Goal: Task Accomplishment & Management: Manage account settings

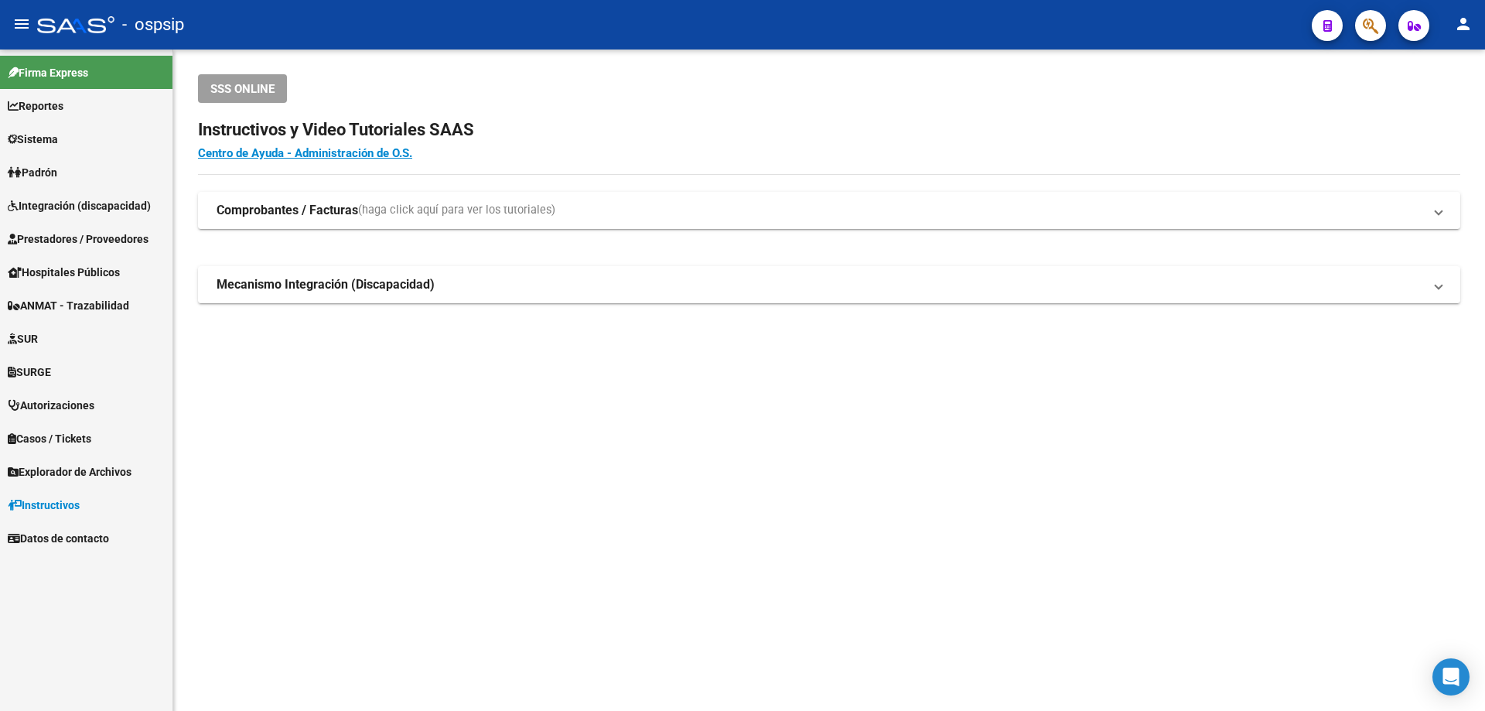
click at [63, 202] on span "Integración (discapacidad)" at bounding box center [79, 205] width 143 height 17
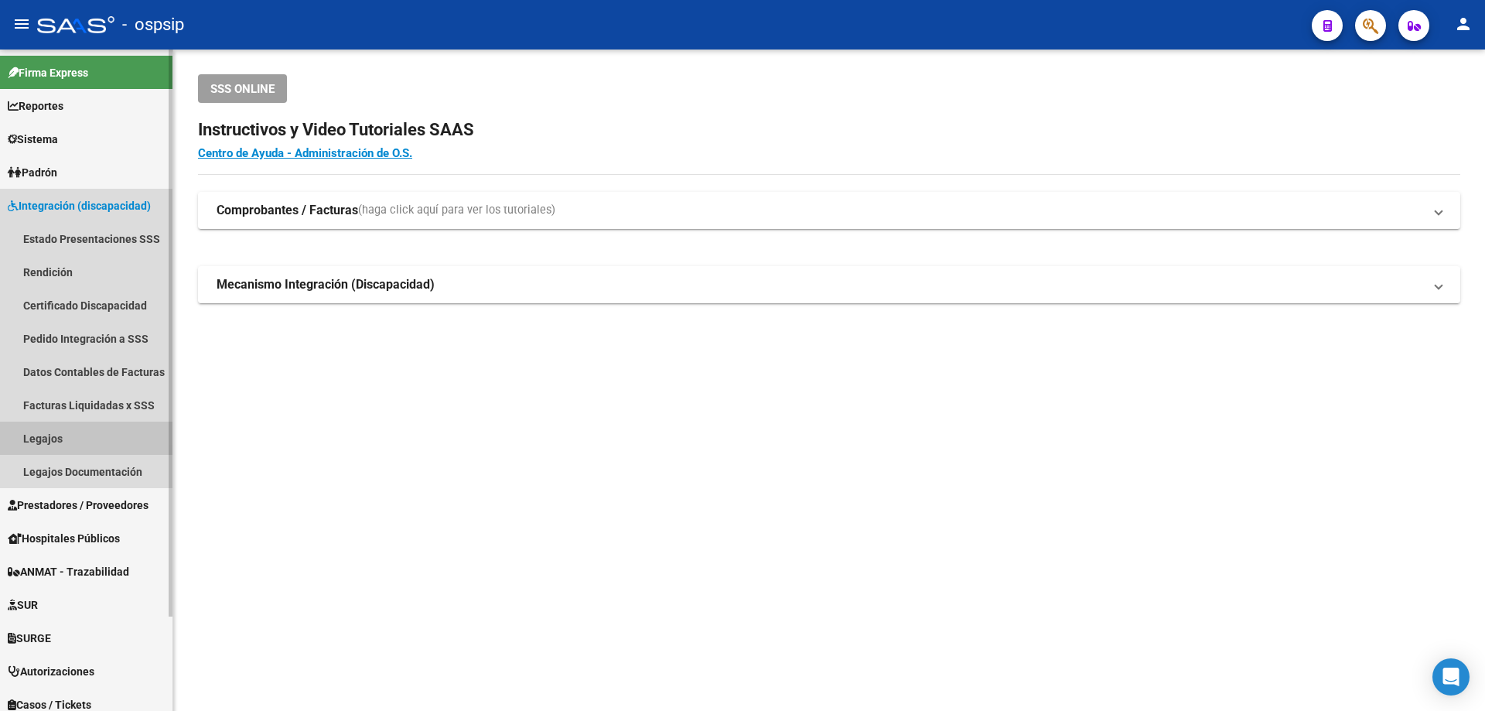
click at [41, 437] on link "Legajos" at bounding box center [86, 437] width 172 height 33
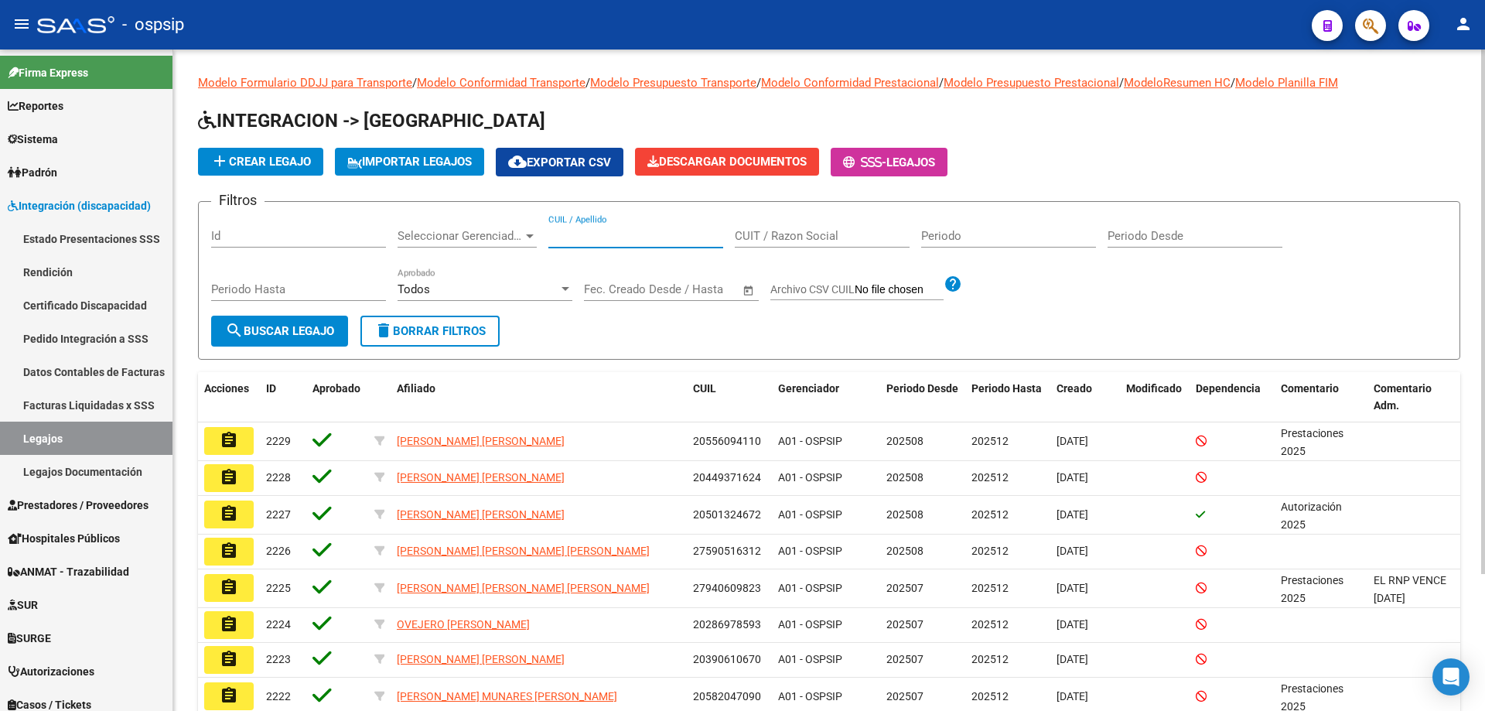
paste input "27428169471"
type input "27428169471"
click at [322, 325] on span "search Buscar Legajo" at bounding box center [279, 331] width 109 height 14
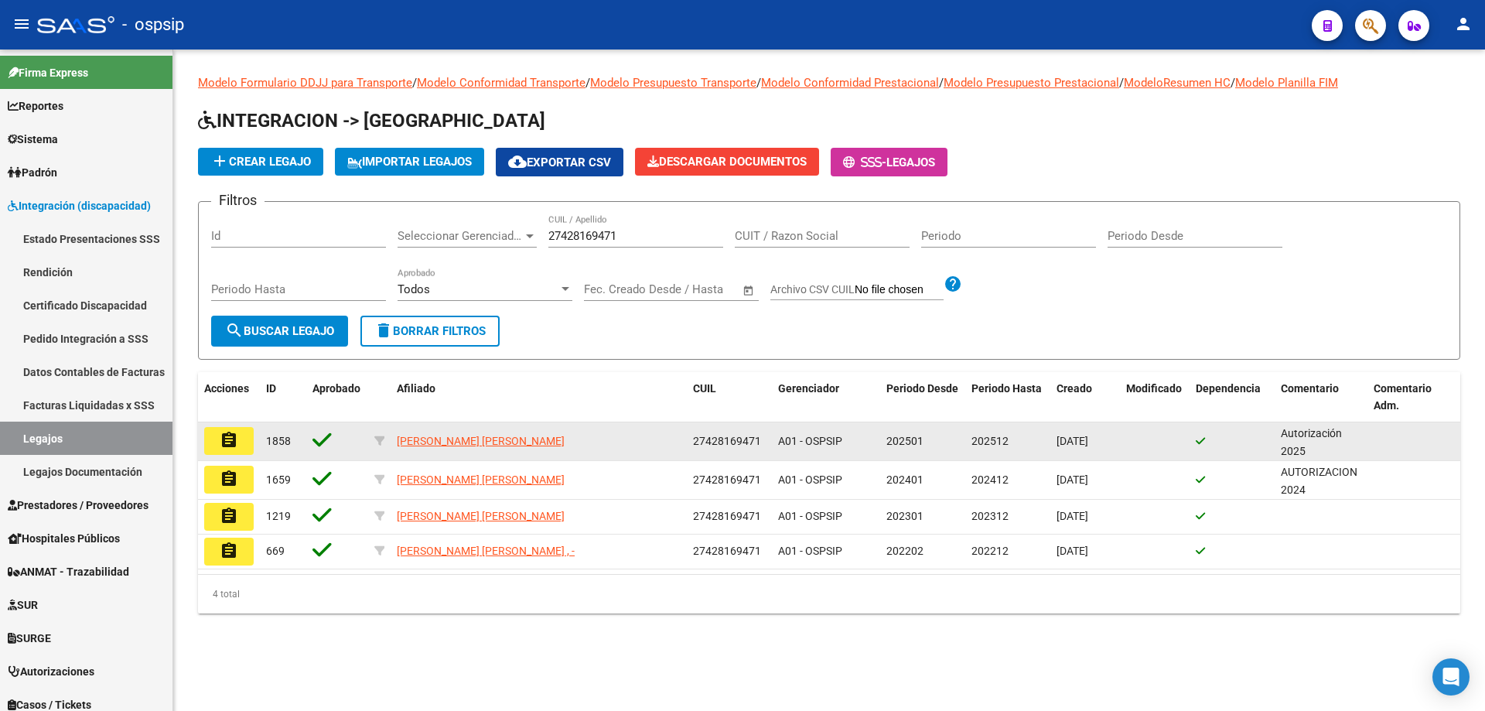
click at [237, 441] on mat-icon "assignment" at bounding box center [229, 440] width 19 height 19
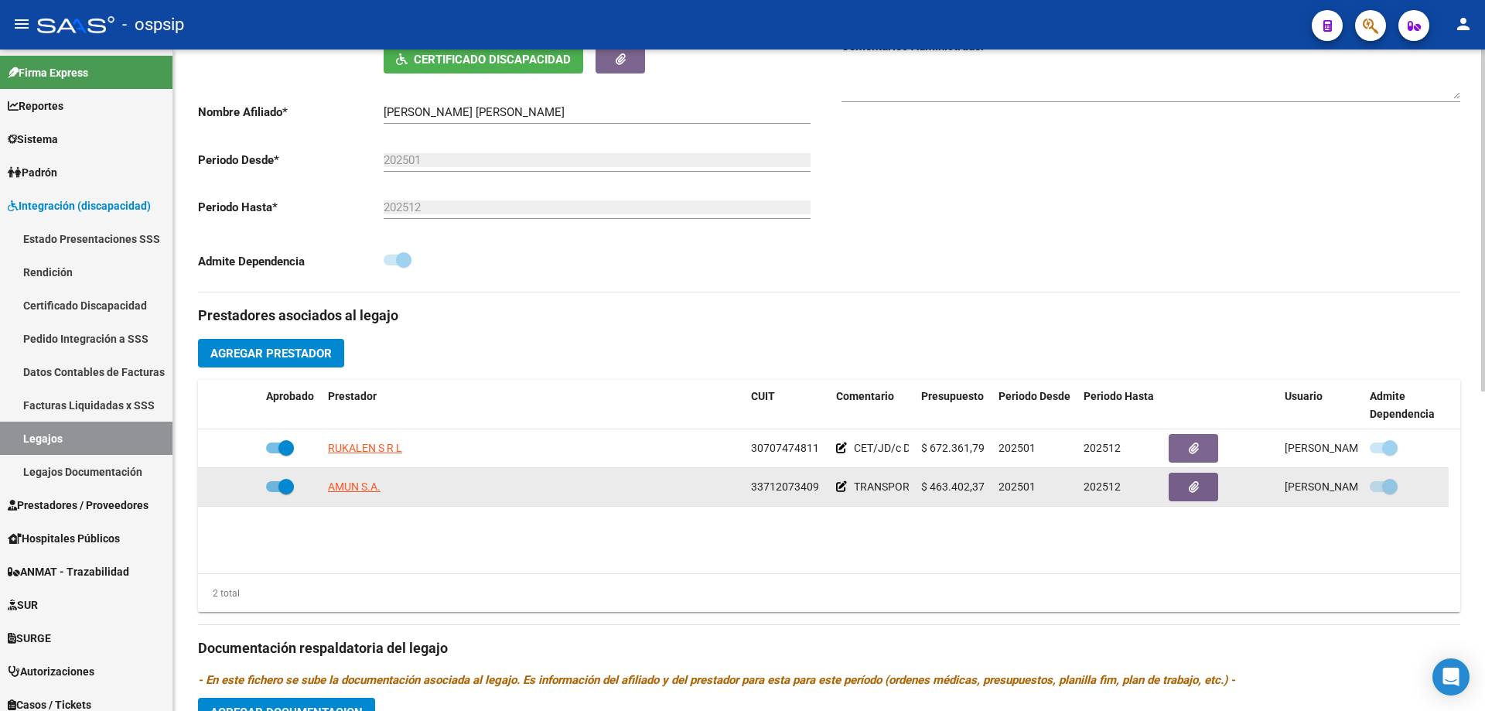
scroll to position [387, 0]
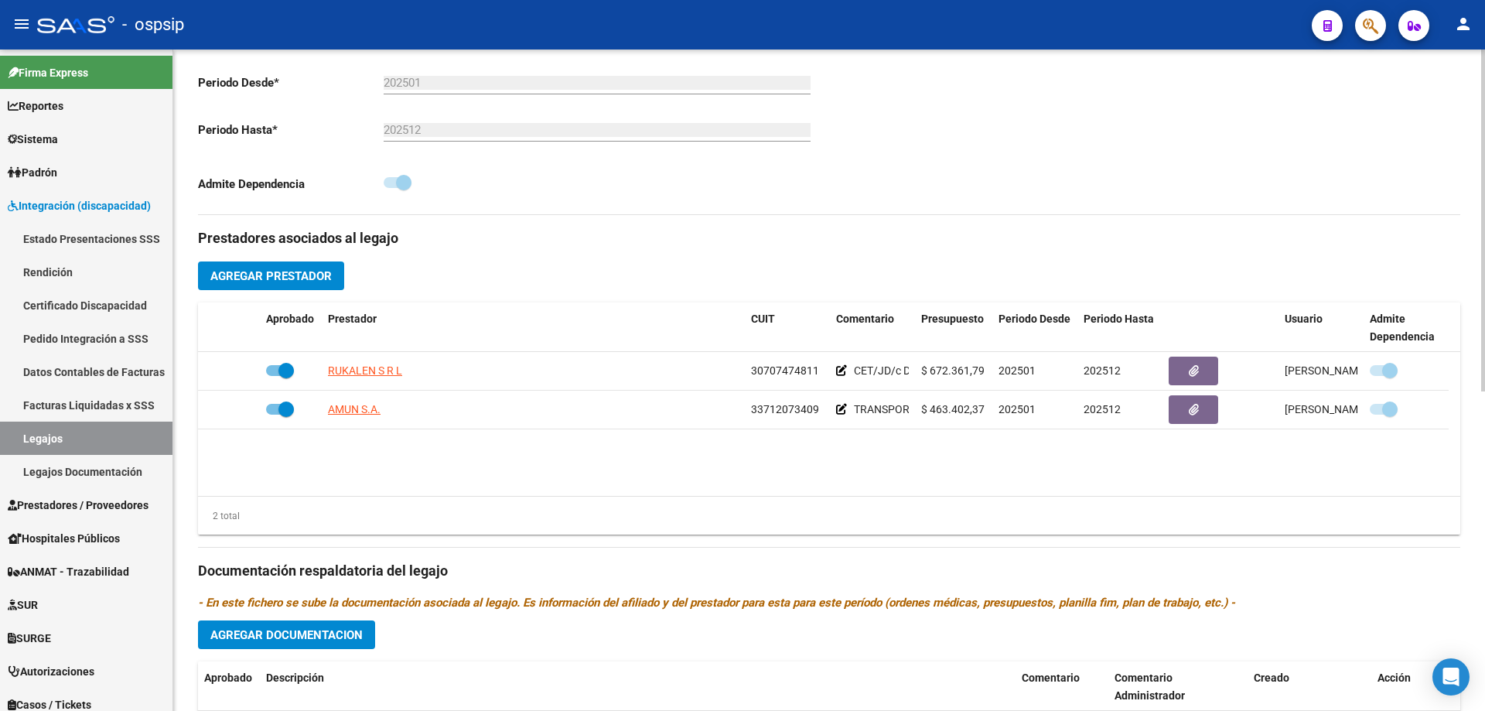
click at [1012, 475] on datatable-body "RUKALEN S R L 30707474811 CET/JD/c DEP $ 672.361,79 202501 202512 Mayra Diaz 04…" at bounding box center [829, 424] width 1262 height 144
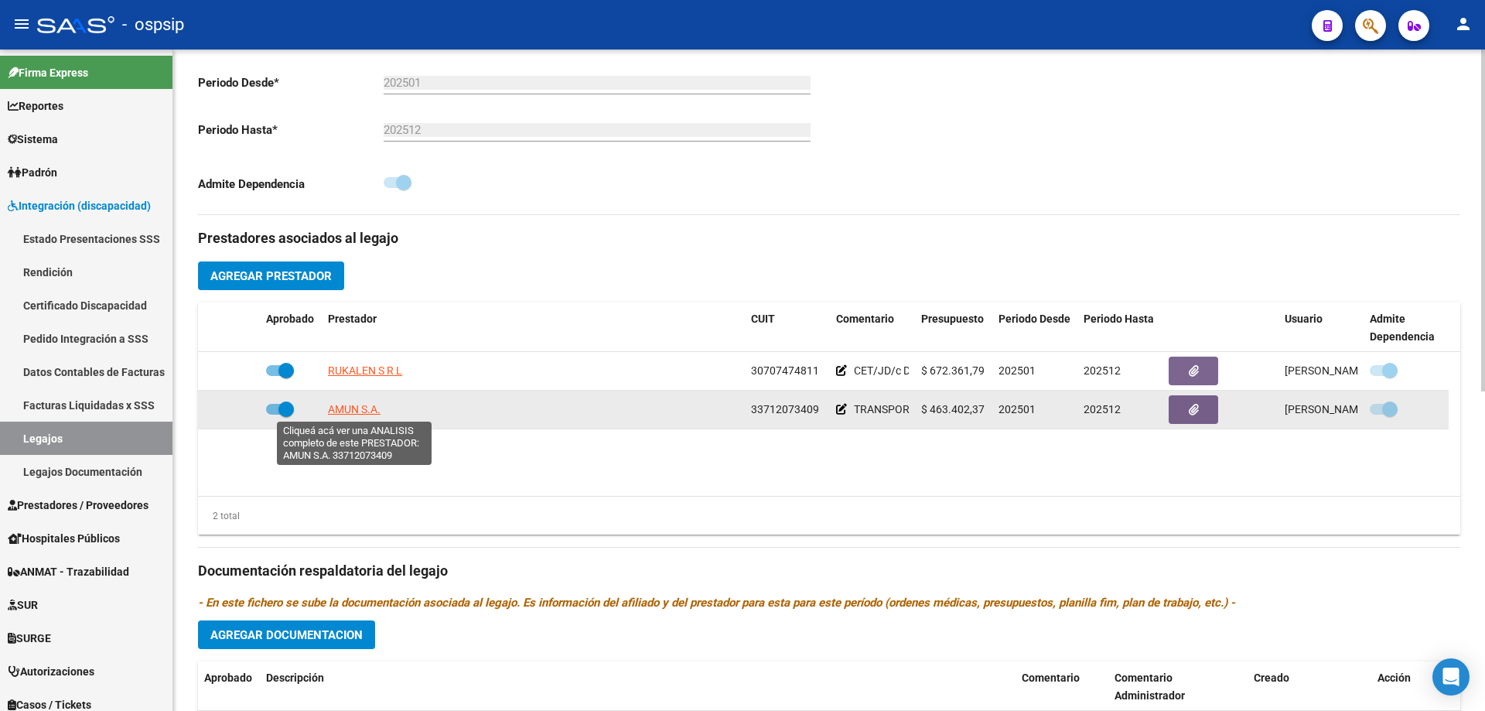
click at [349, 410] on span "AMUN S.A." at bounding box center [354, 409] width 53 height 12
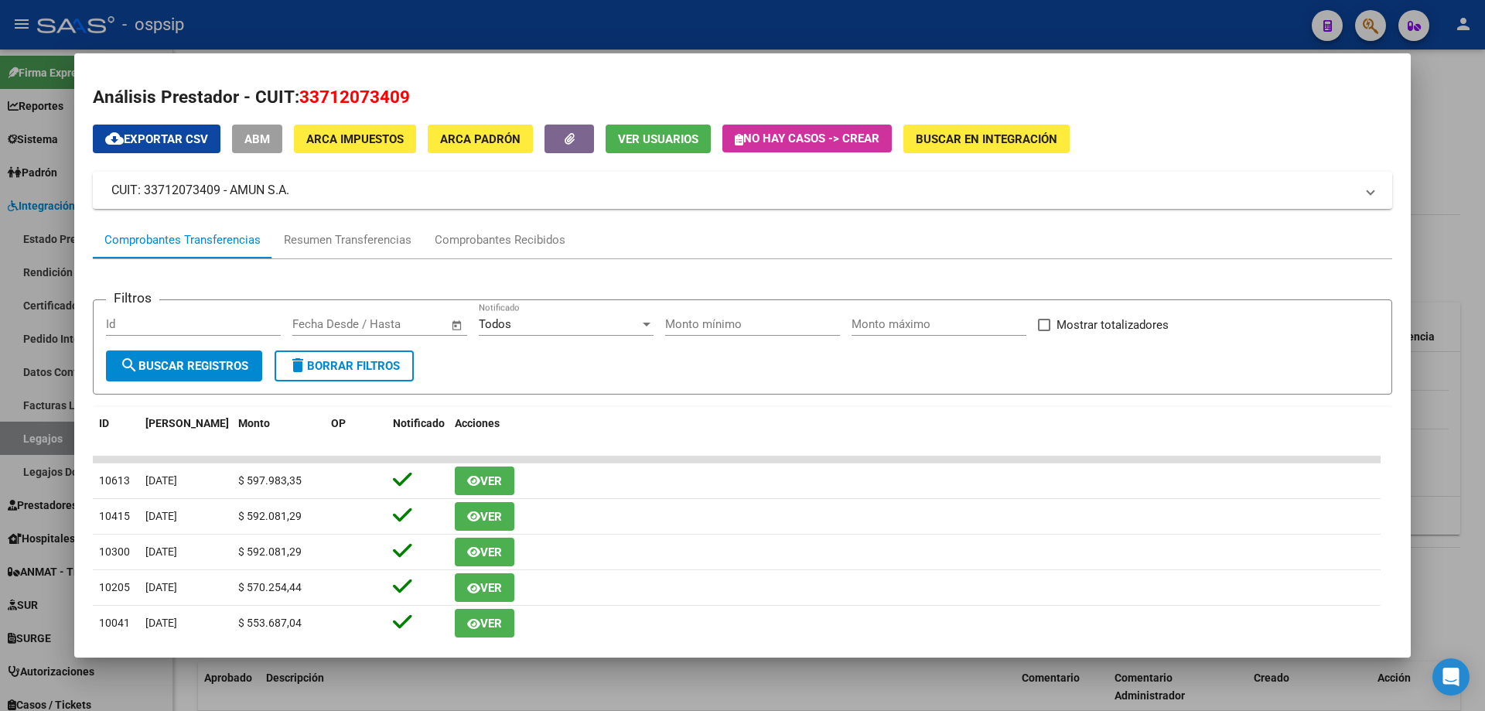
scroll to position [0, 0]
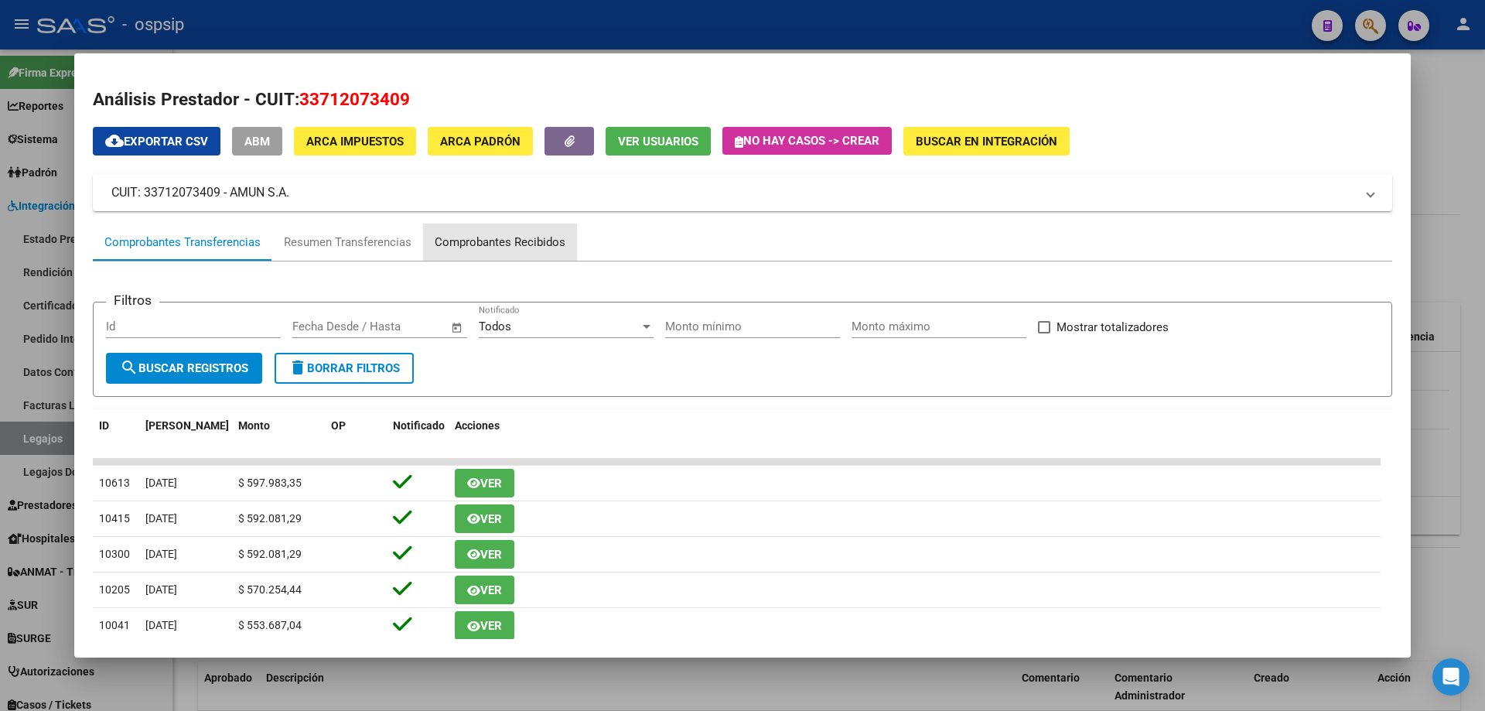
click at [516, 237] on div "Comprobantes Recibidos" at bounding box center [500, 243] width 131 height 18
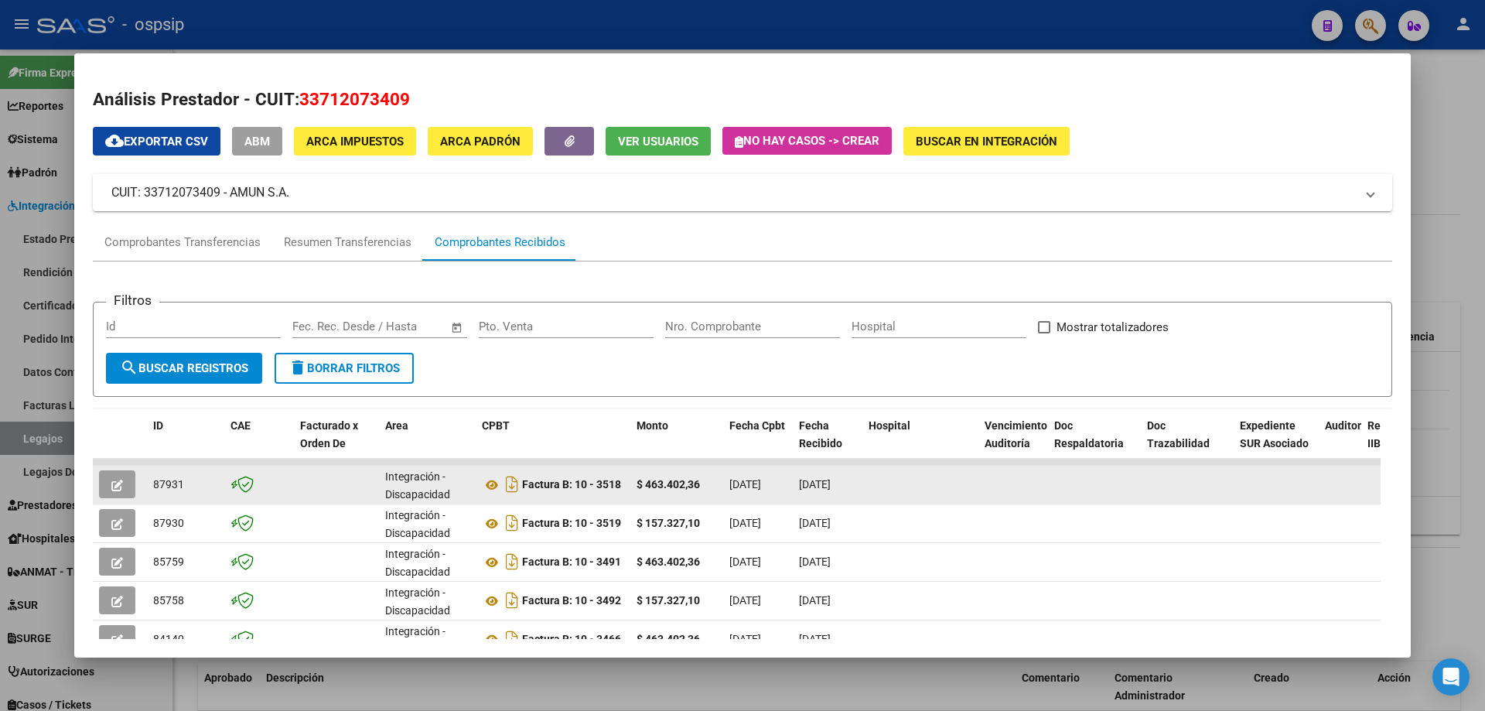
click at [114, 478] on span "button" at bounding box center [117, 484] width 12 height 14
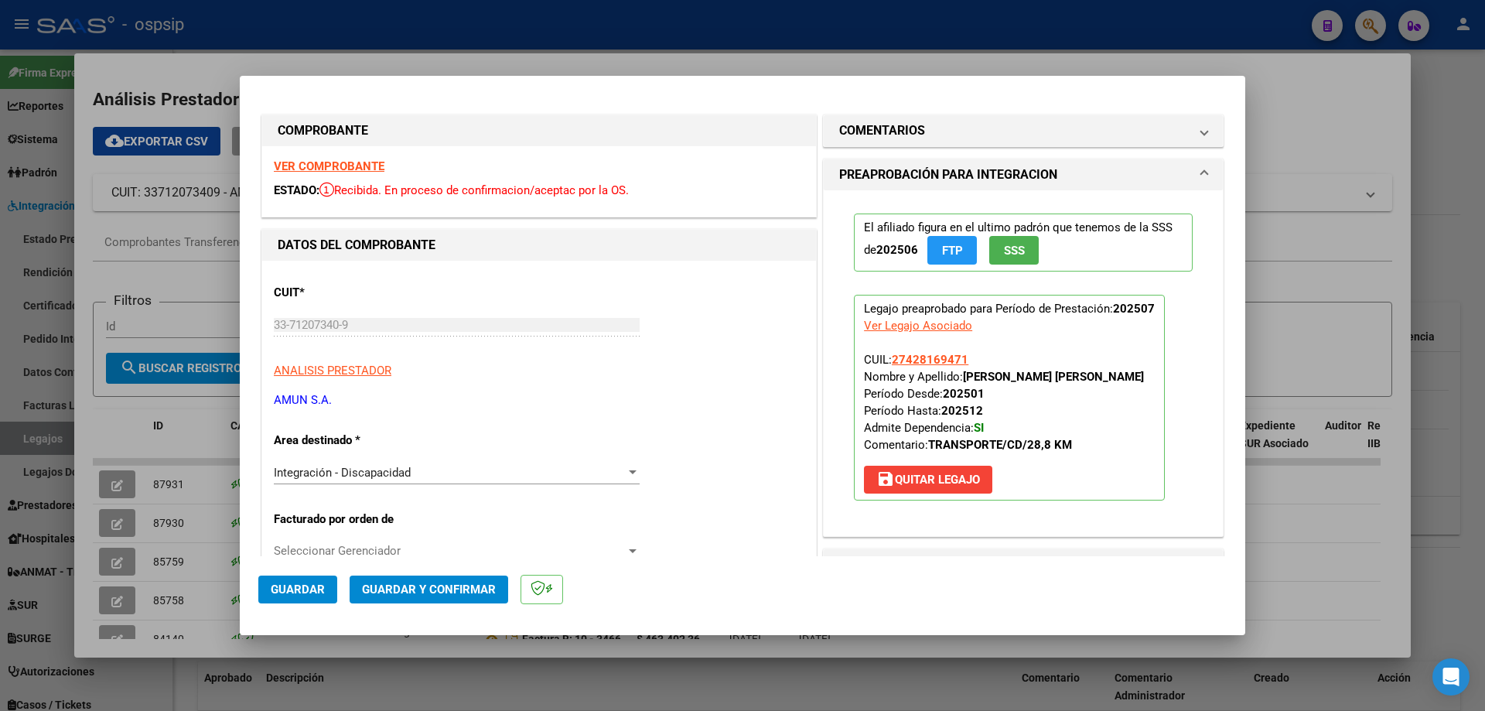
click at [1293, 337] on div at bounding box center [742, 355] width 1485 height 711
type input "$ 0,00"
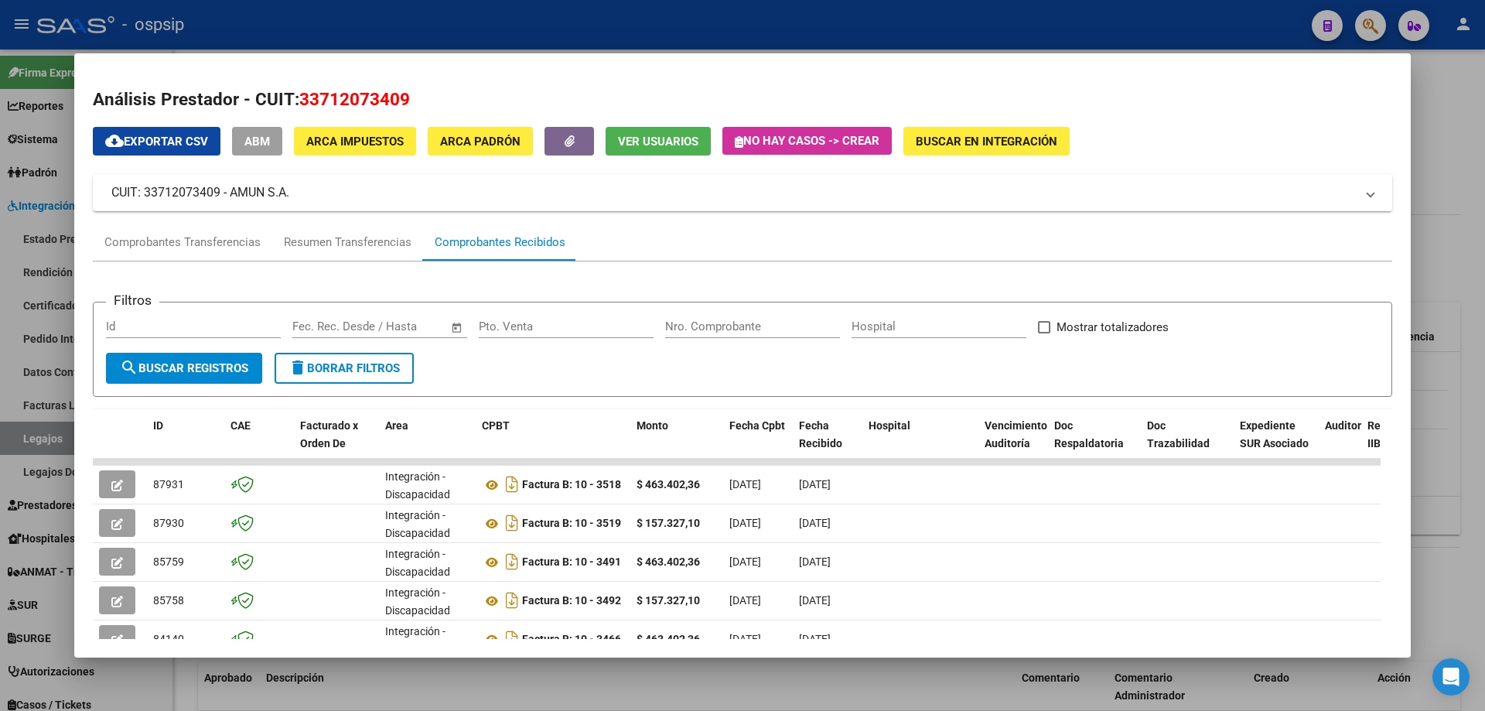
click at [1444, 223] on div at bounding box center [742, 355] width 1485 height 711
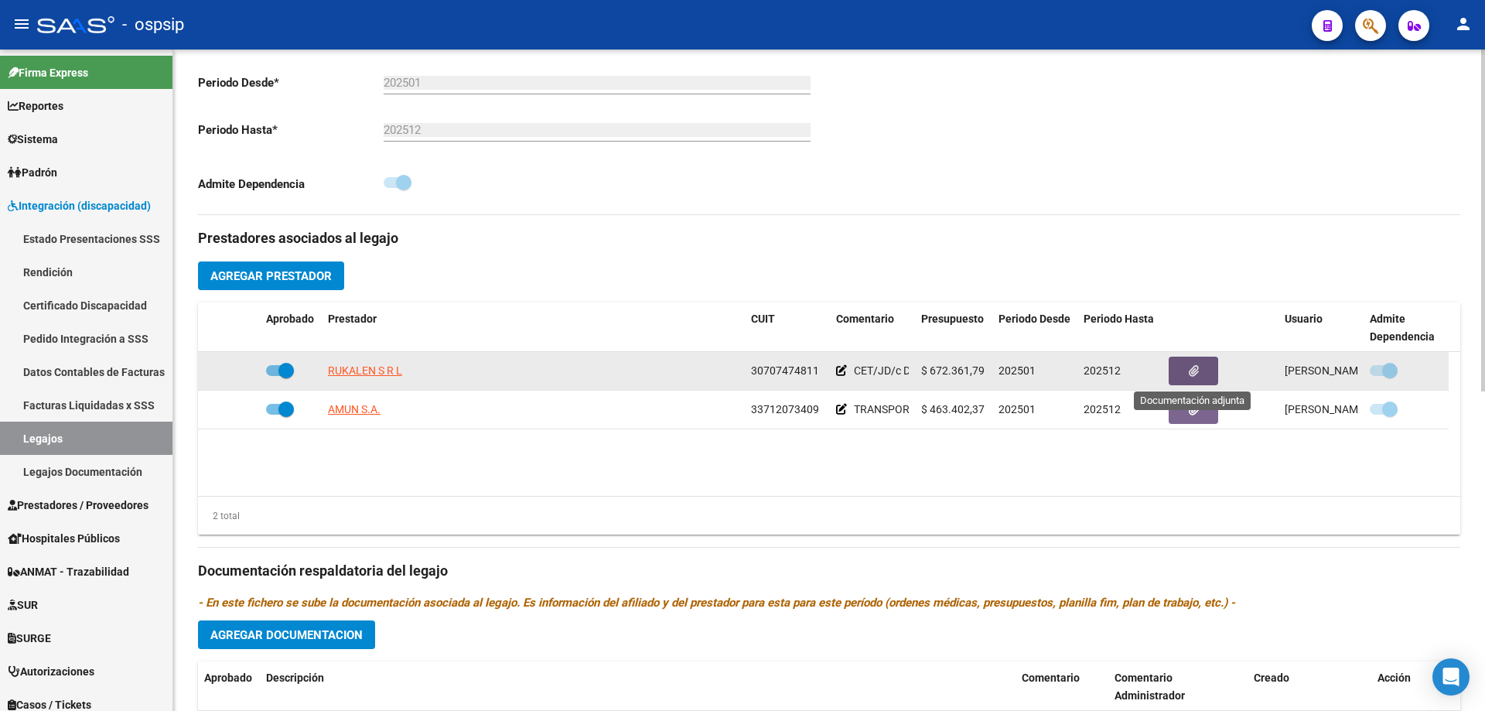
click at [1208, 370] on button "button" at bounding box center [1192, 370] width 49 height 29
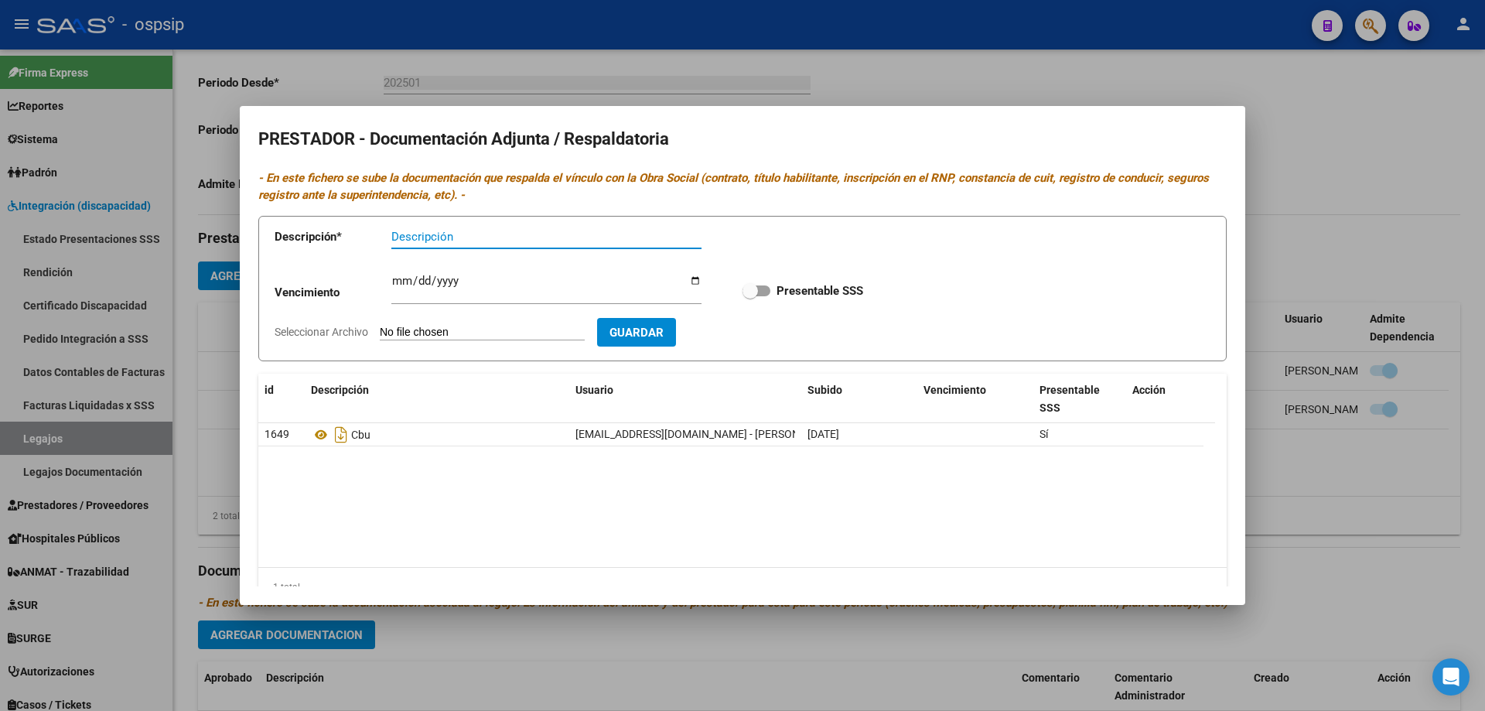
click at [1425, 510] on div at bounding box center [742, 355] width 1485 height 711
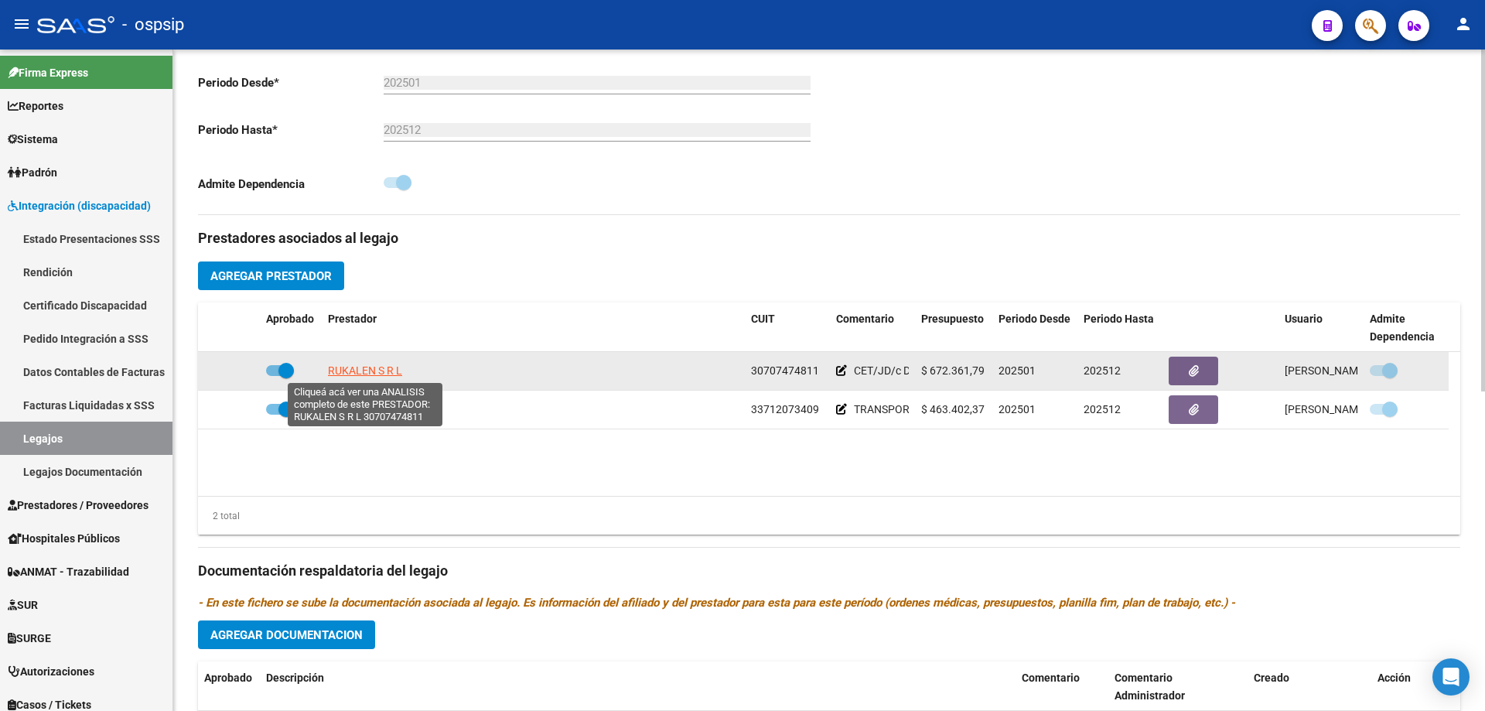
click at [365, 371] on span "RUKALEN S R L" at bounding box center [365, 370] width 74 height 12
type textarea "30707474811"
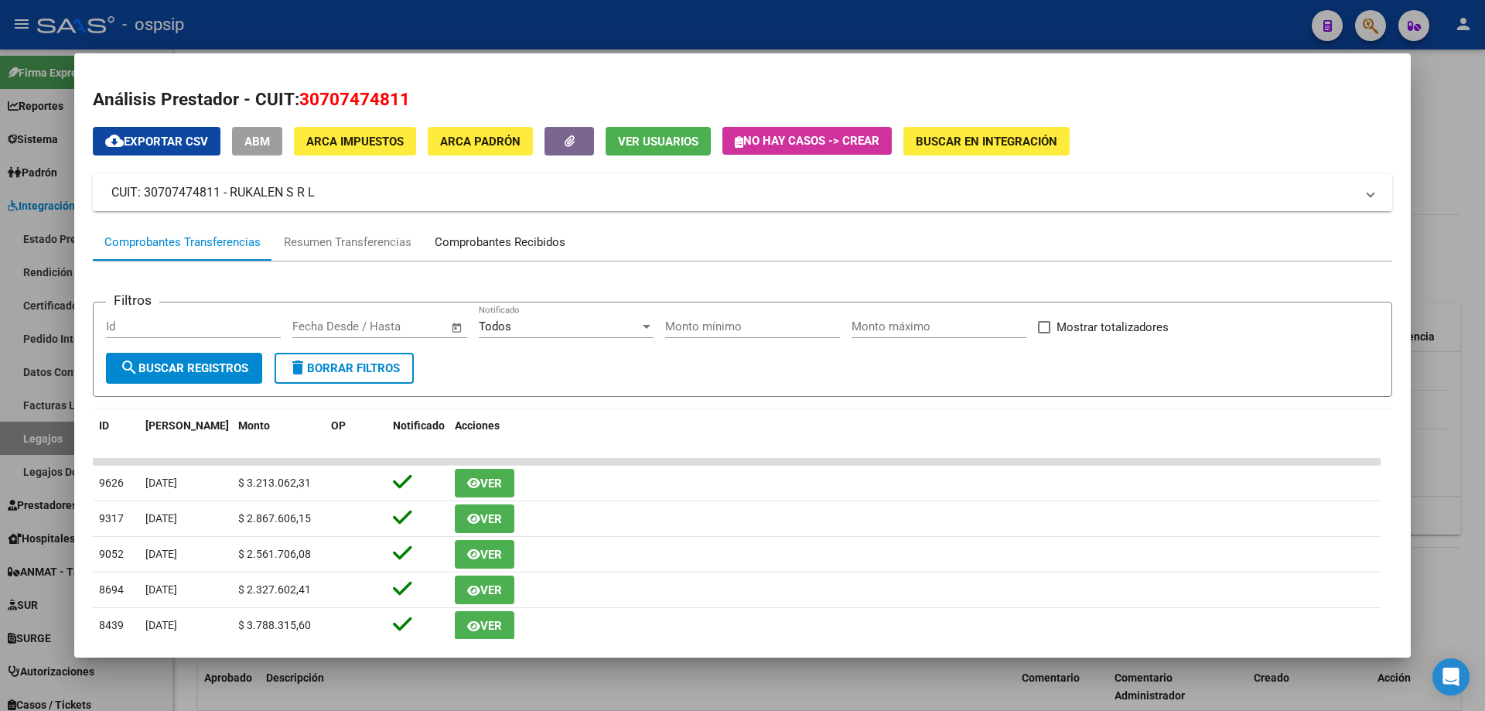
click at [478, 238] on div "Comprobantes Recibidos" at bounding box center [500, 243] width 131 height 18
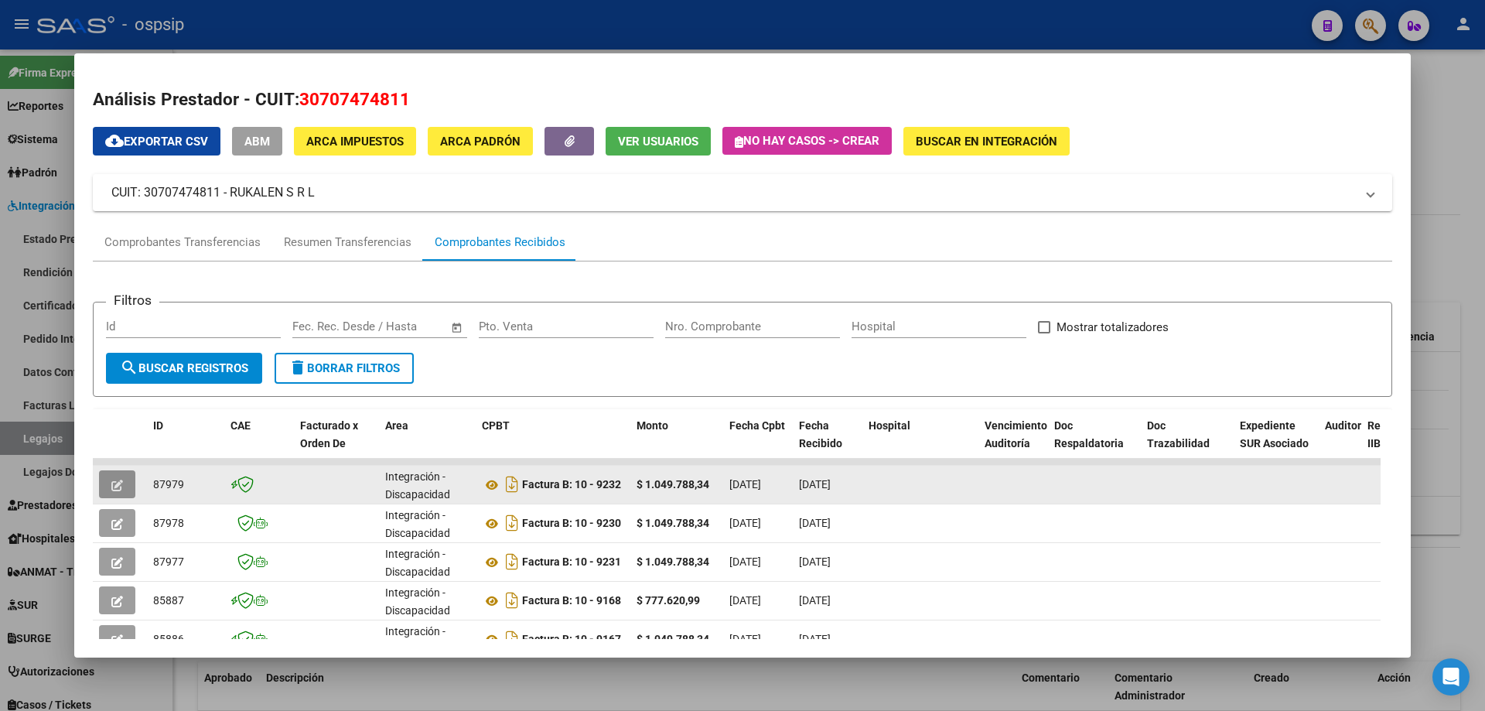
click at [120, 489] on icon "button" at bounding box center [117, 485] width 12 height 12
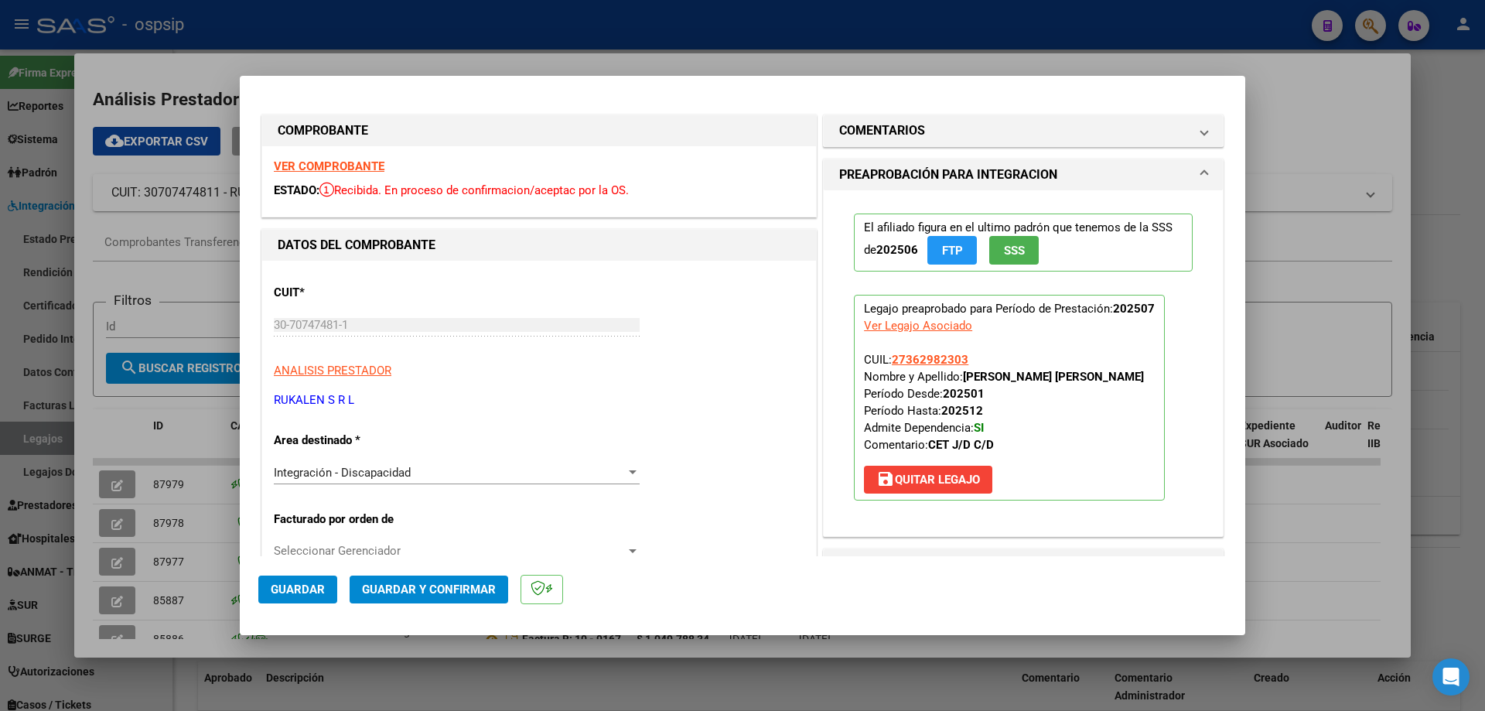
scroll to position [77, 0]
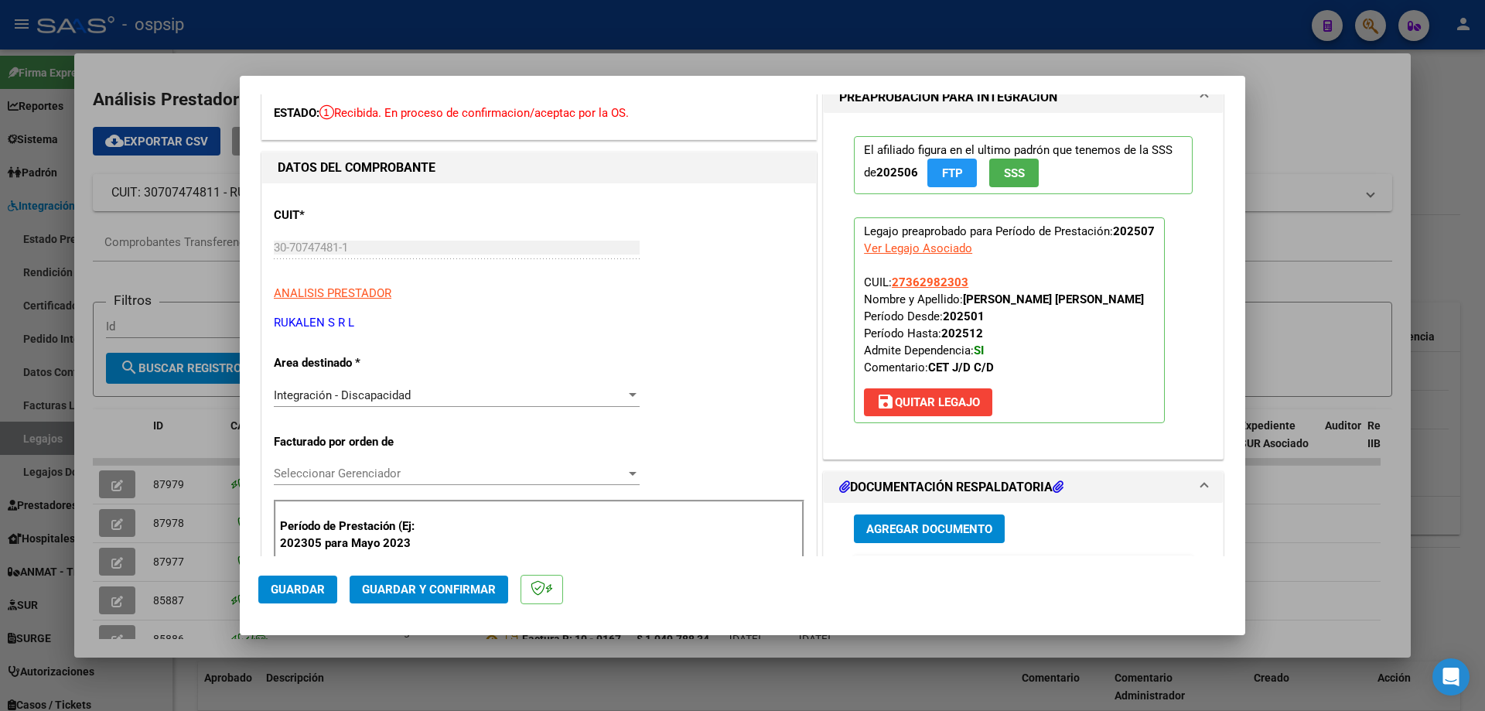
click at [1278, 332] on div at bounding box center [742, 355] width 1485 height 711
type input "$ 0,00"
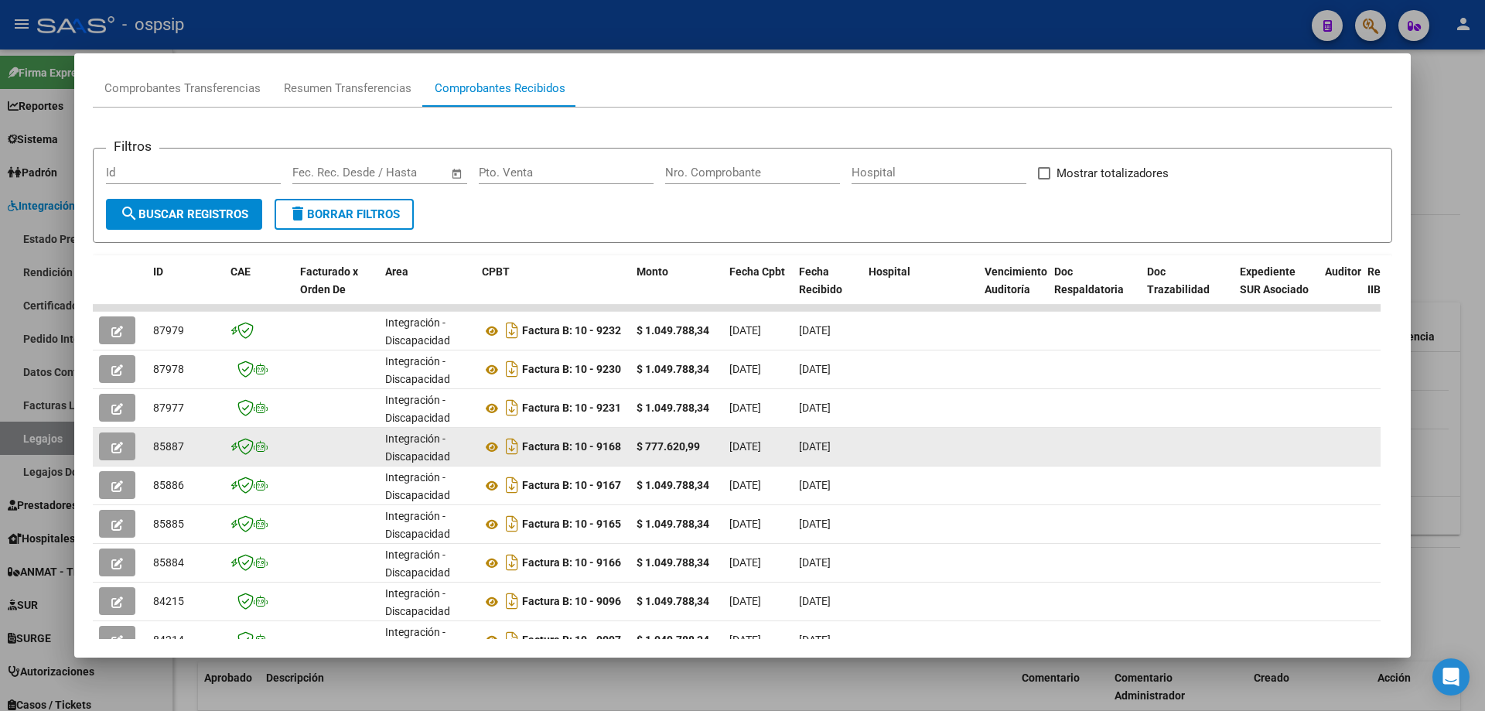
scroll to position [155, 0]
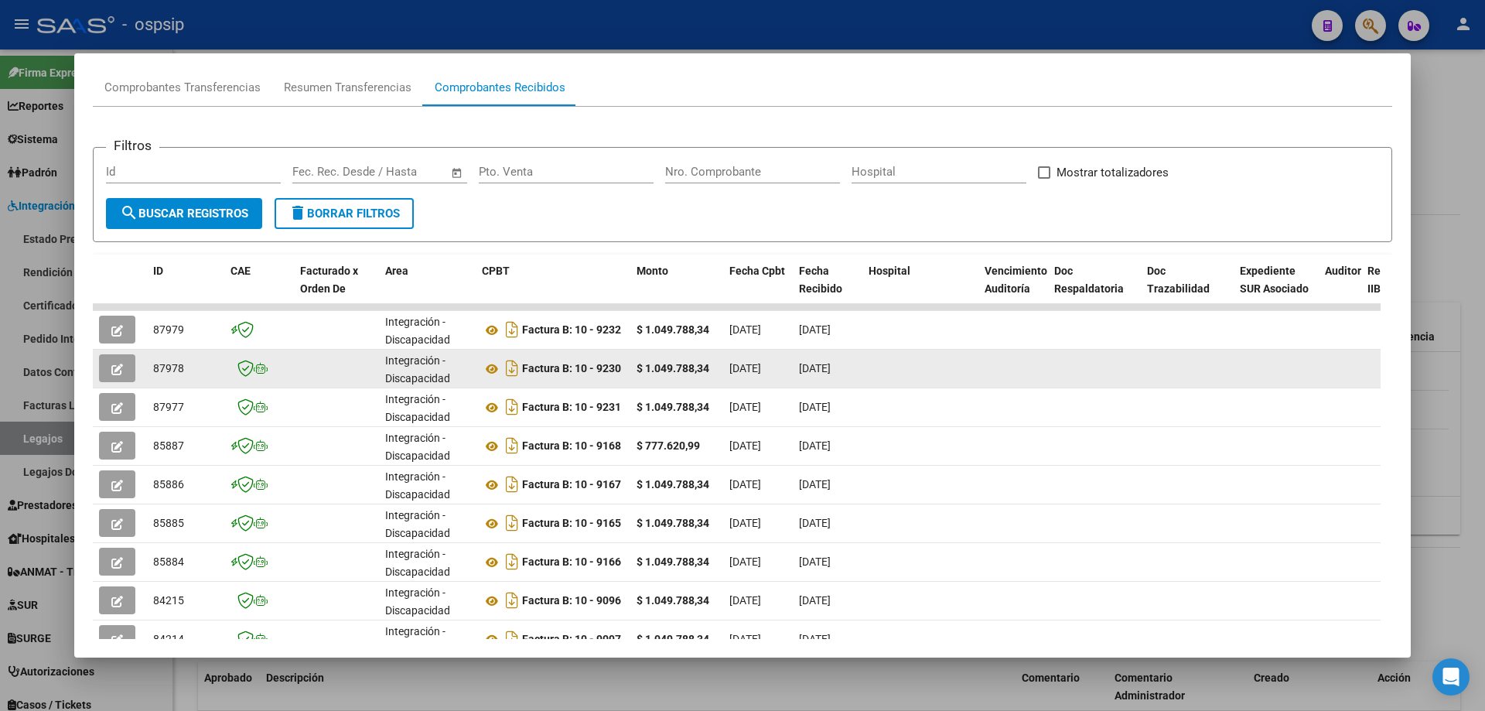
click at [123, 366] on button "button" at bounding box center [117, 368] width 36 height 28
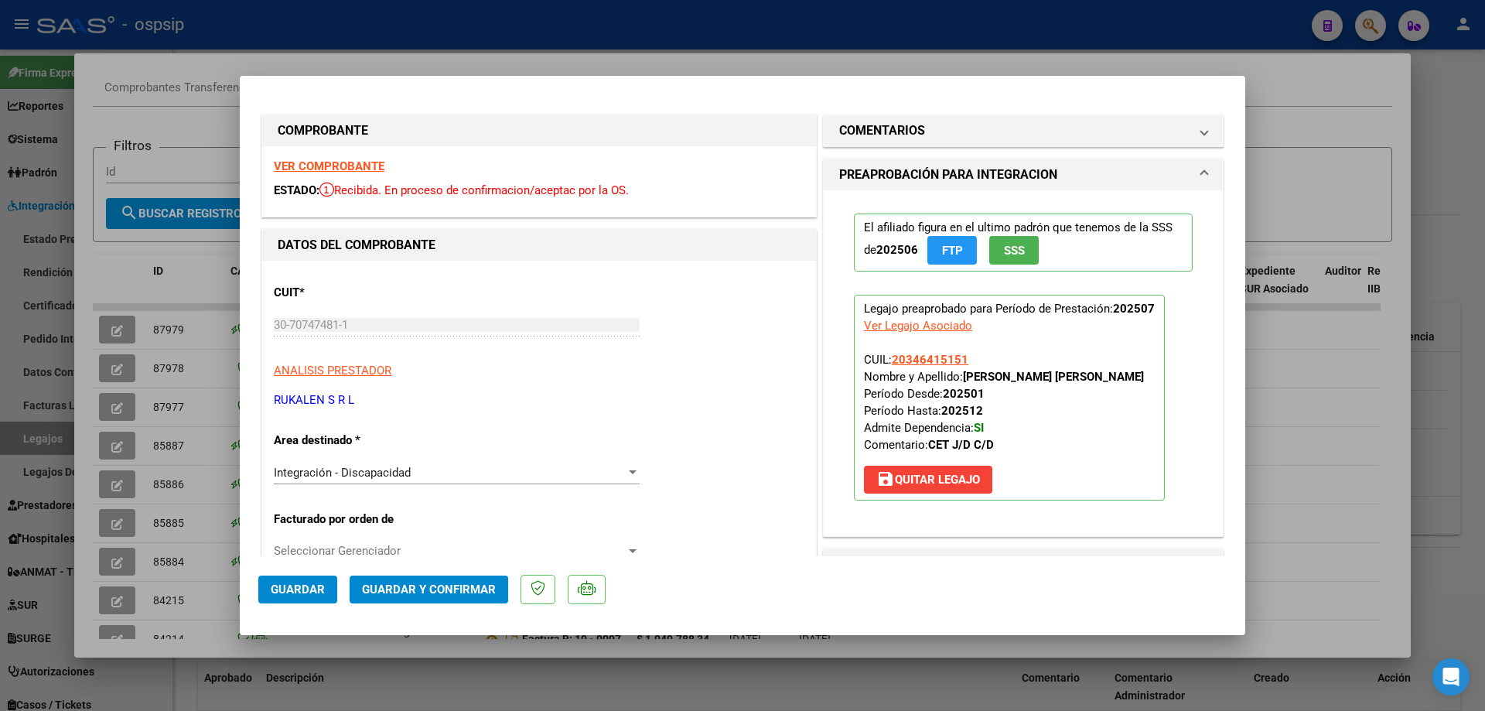
scroll to position [404, 0]
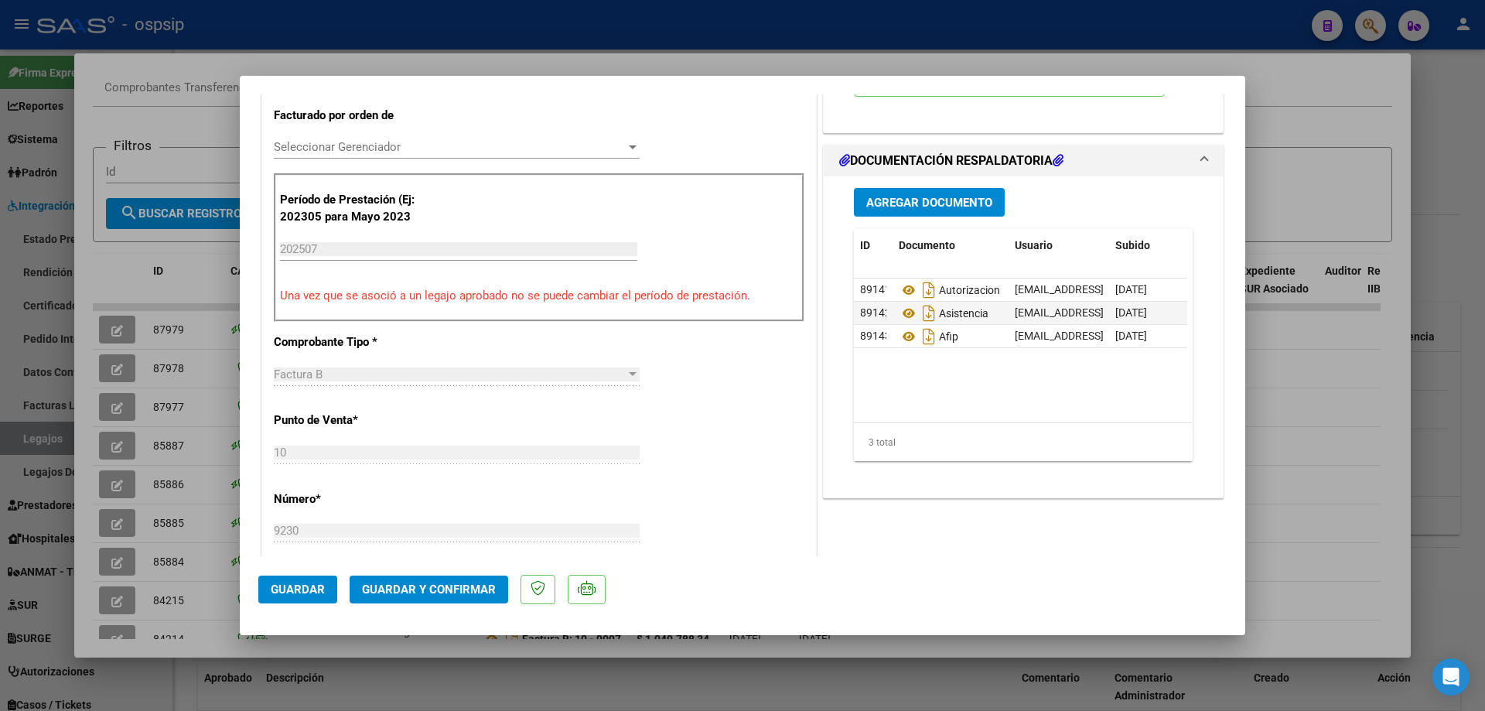
click at [1301, 481] on div at bounding box center [742, 355] width 1485 height 711
type input "$ 0,00"
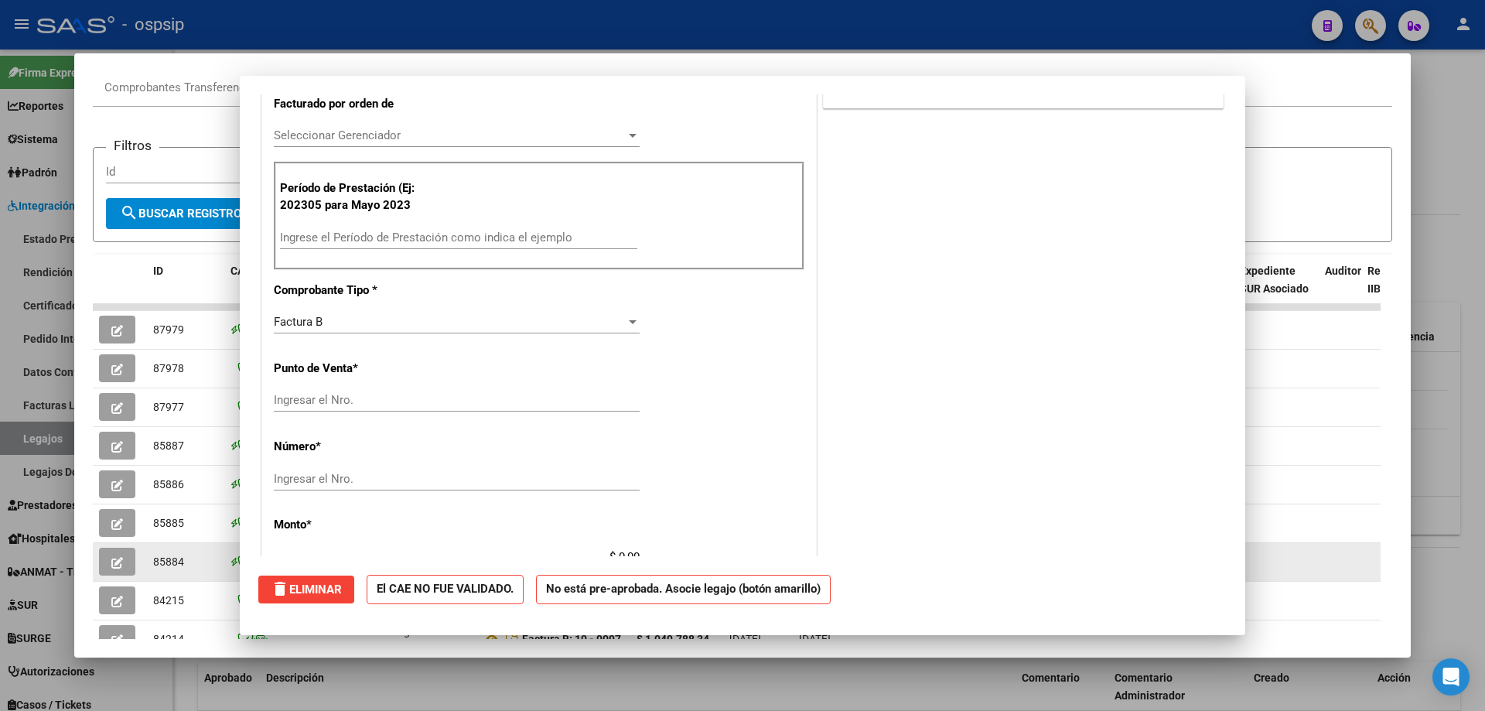
scroll to position [0, 0]
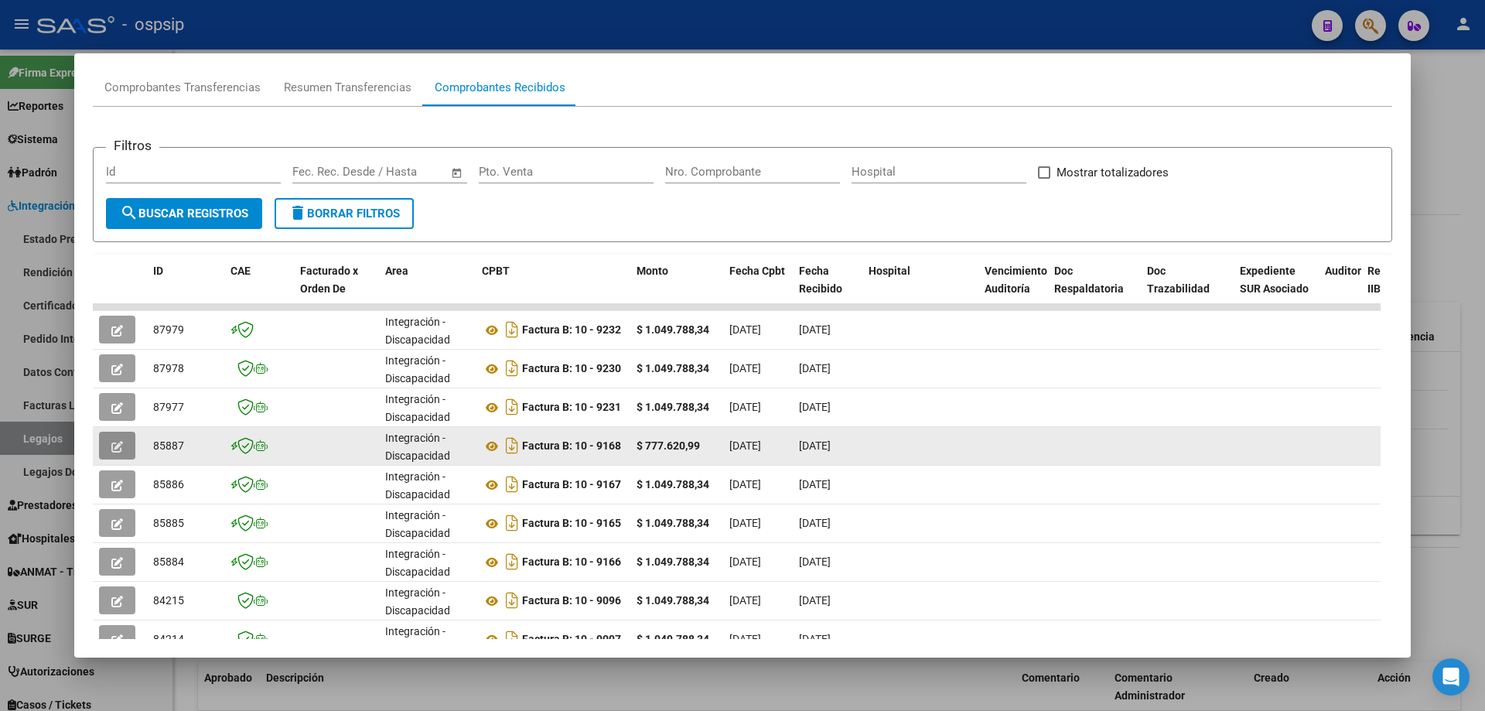
click at [122, 452] on icon "button" at bounding box center [117, 447] width 12 height 12
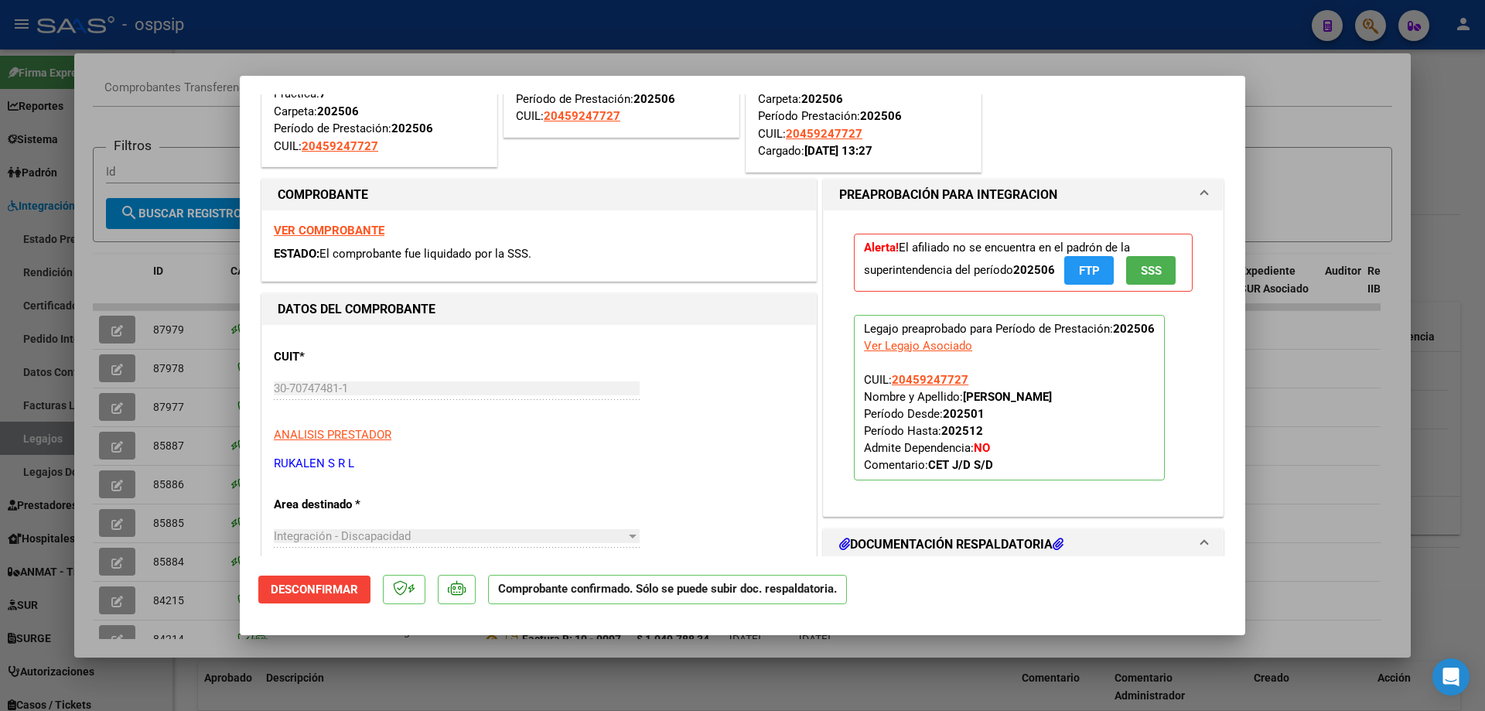
scroll to position [558, 0]
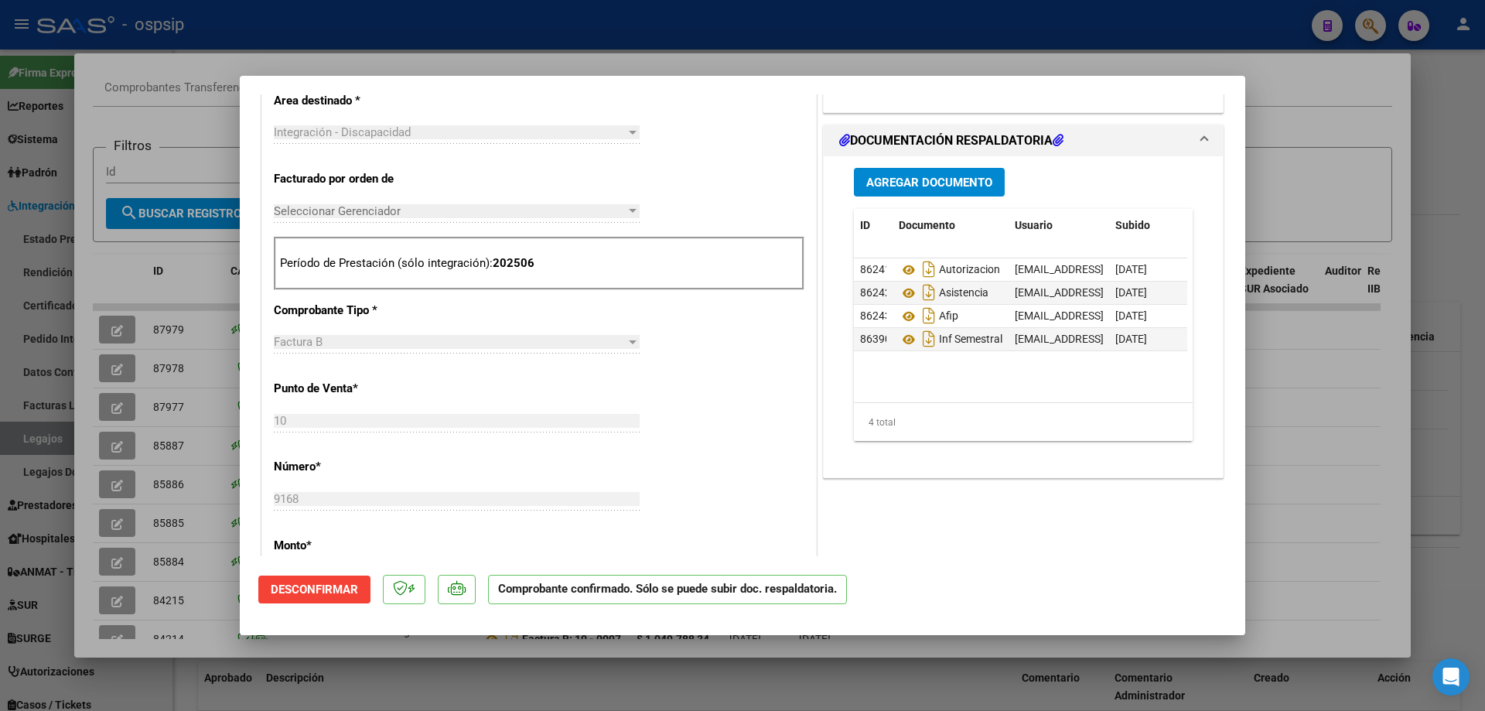
click at [1278, 463] on div at bounding box center [742, 355] width 1485 height 711
type input "$ 0,00"
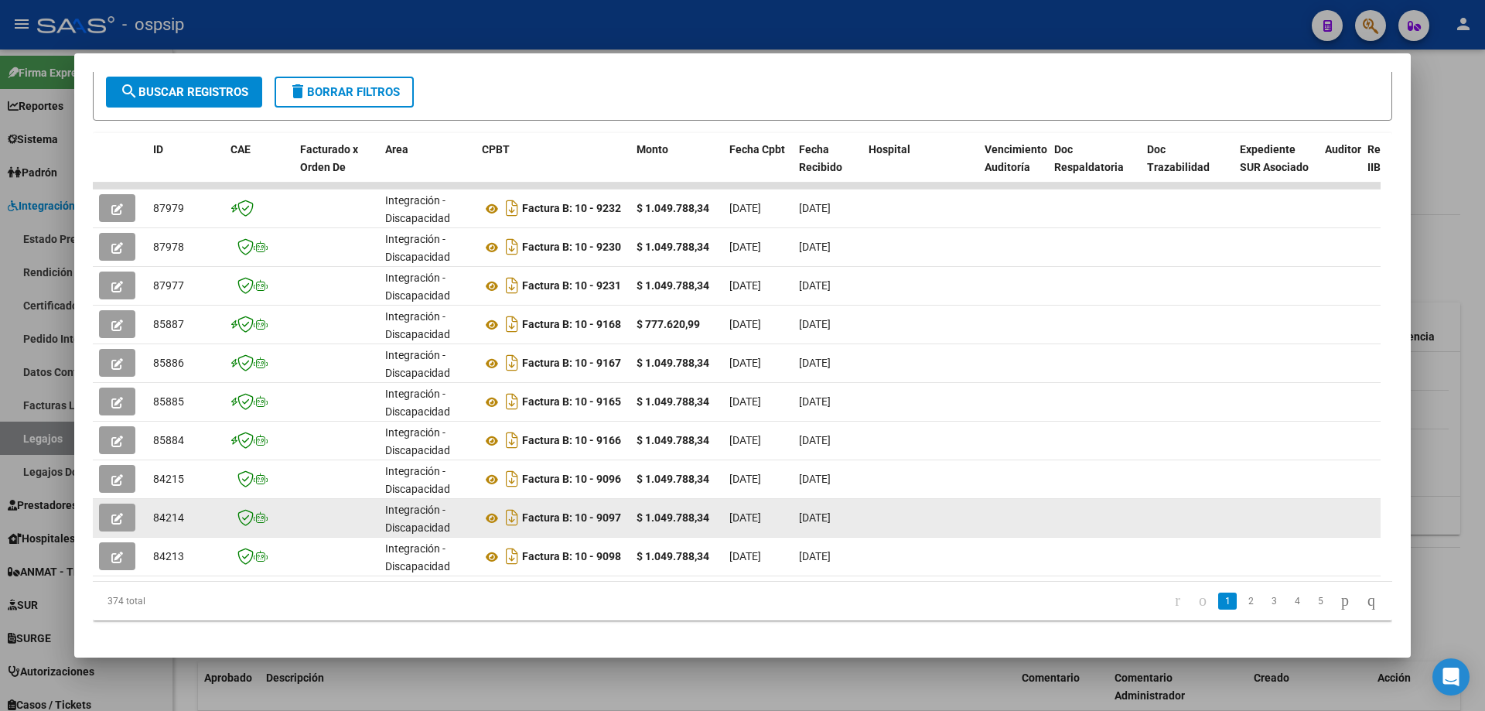
scroll to position [299, 0]
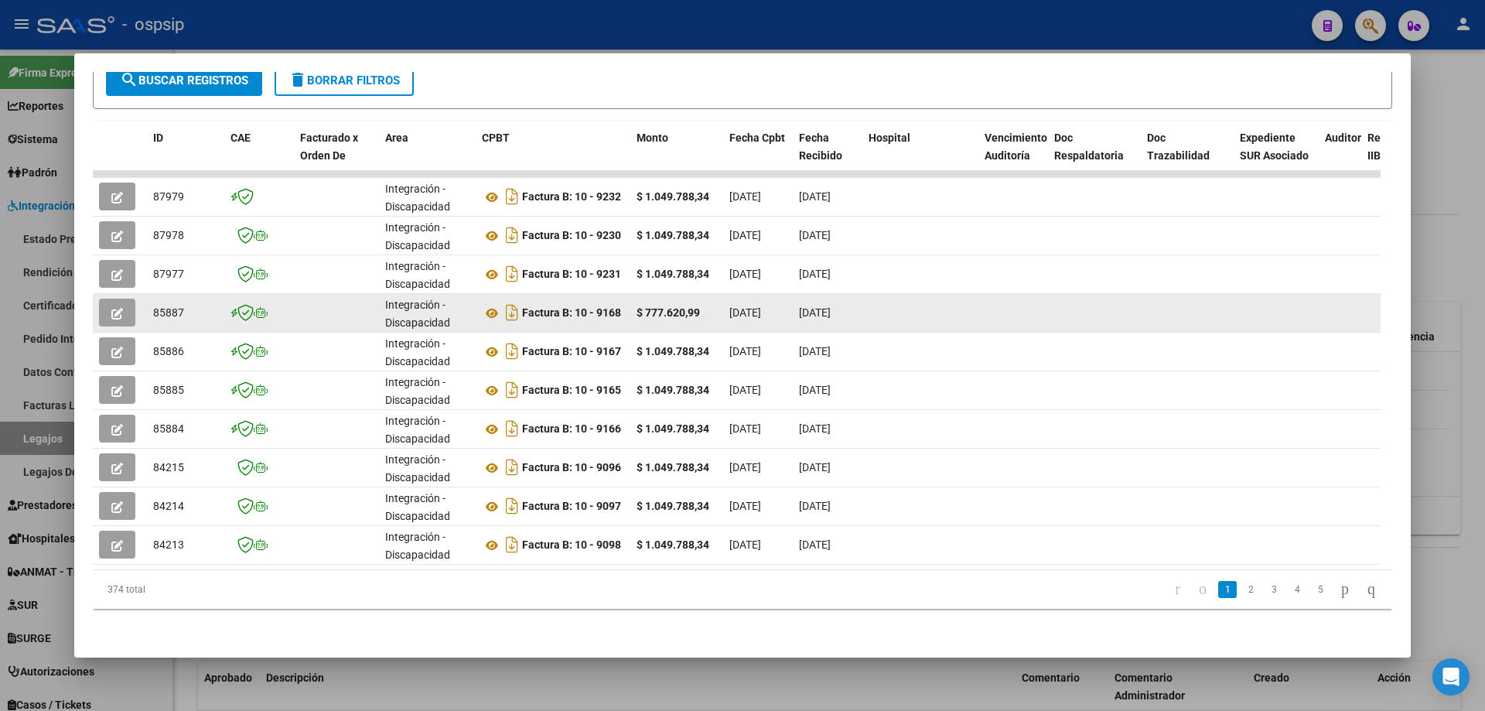
click at [116, 308] on icon "button" at bounding box center [117, 314] width 12 height 12
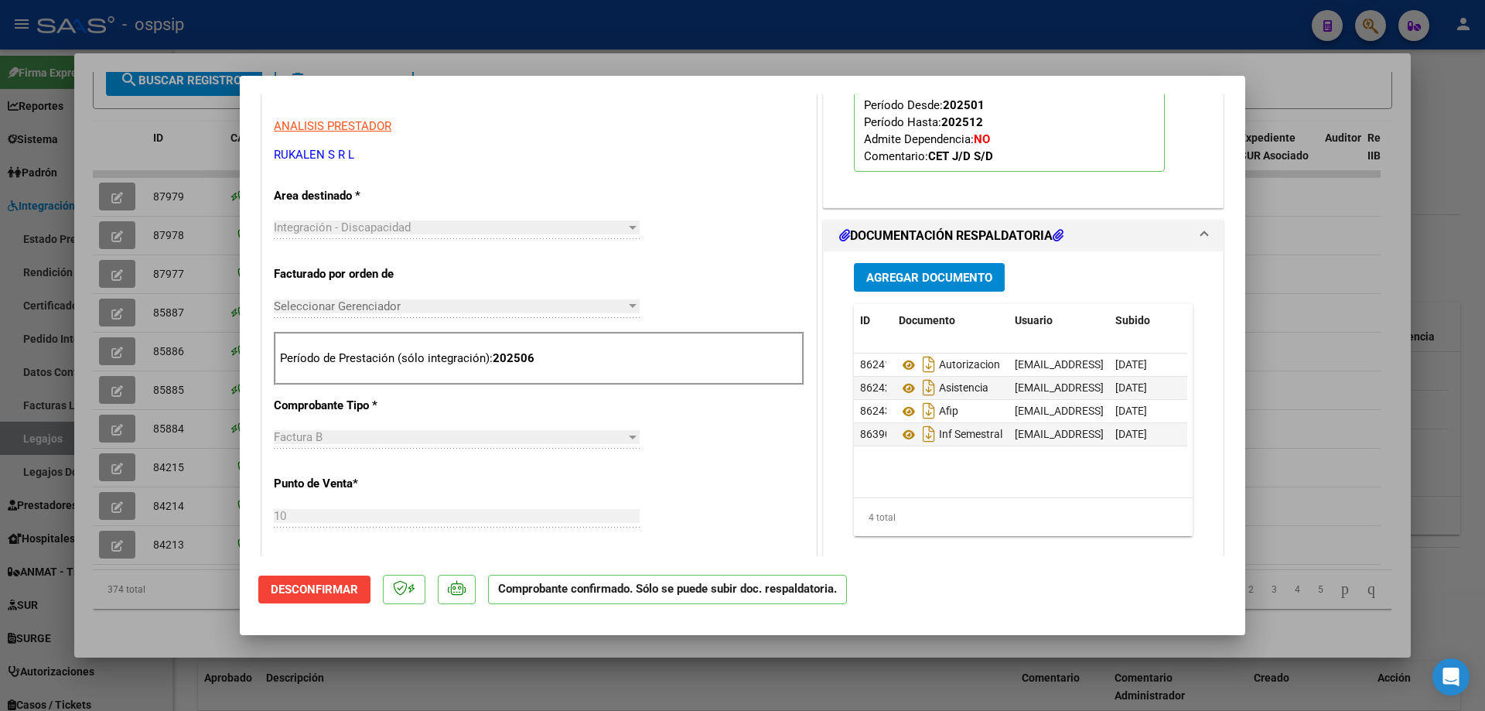
scroll to position [464, 0]
click at [1315, 467] on div at bounding box center [742, 355] width 1485 height 711
type input "$ 0,00"
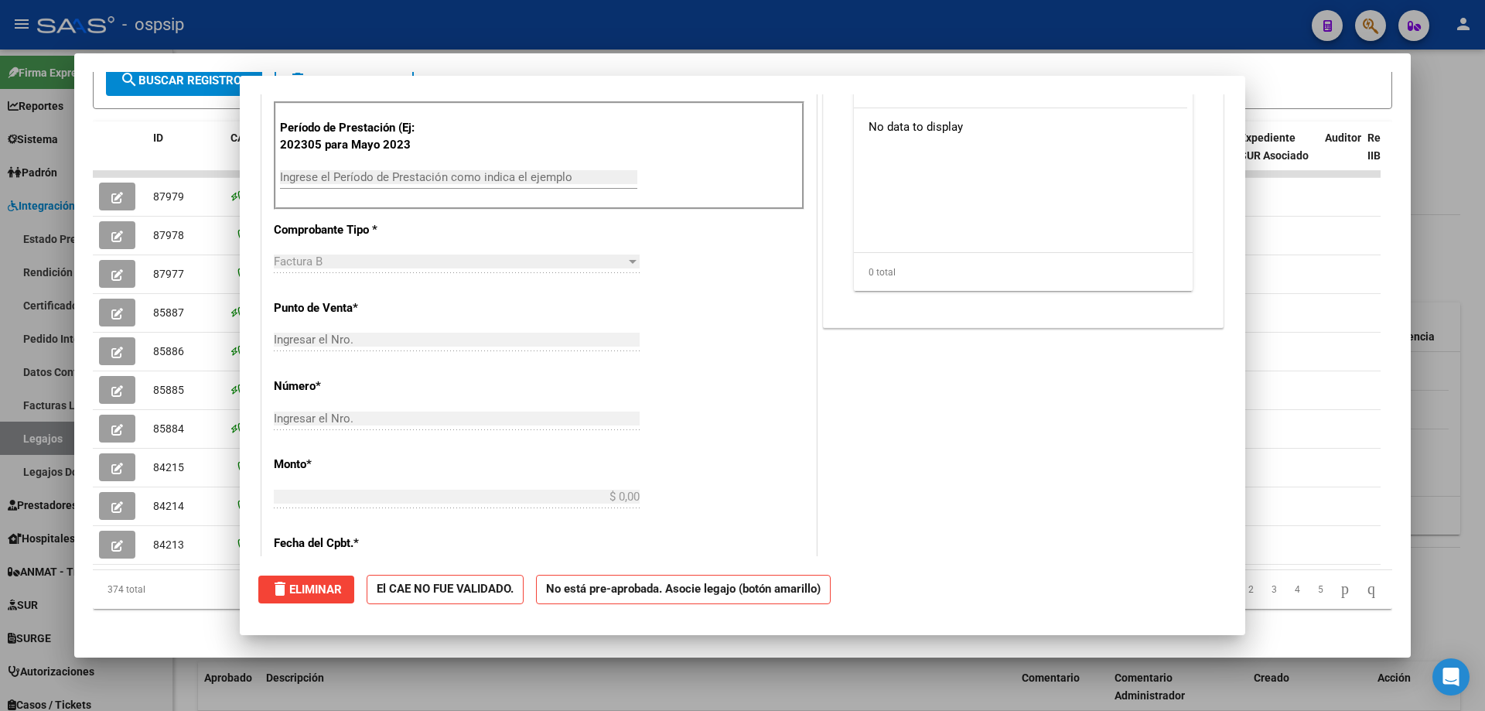
scroll to position [0, 0]
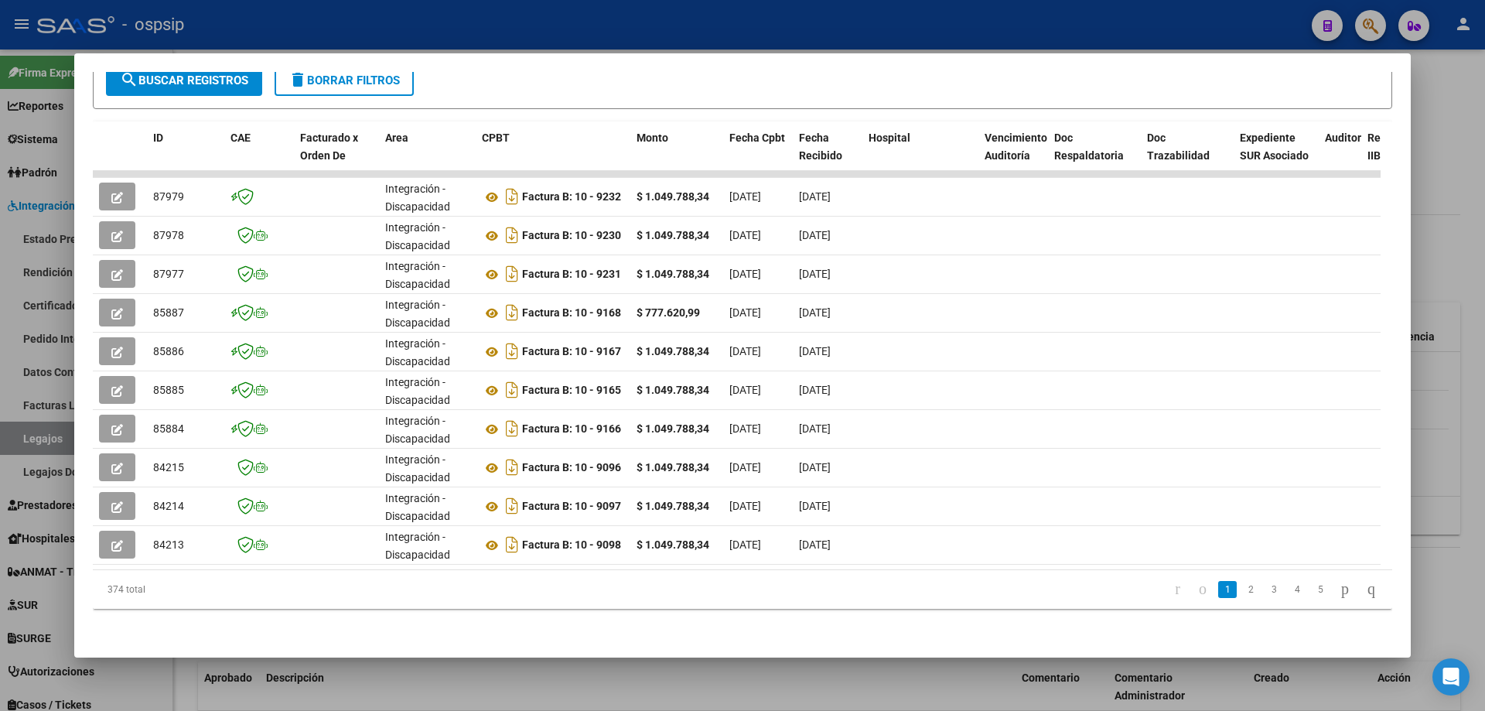
click at [1429, 438] on div at bounding box center [742, 355] width 1485 height 711
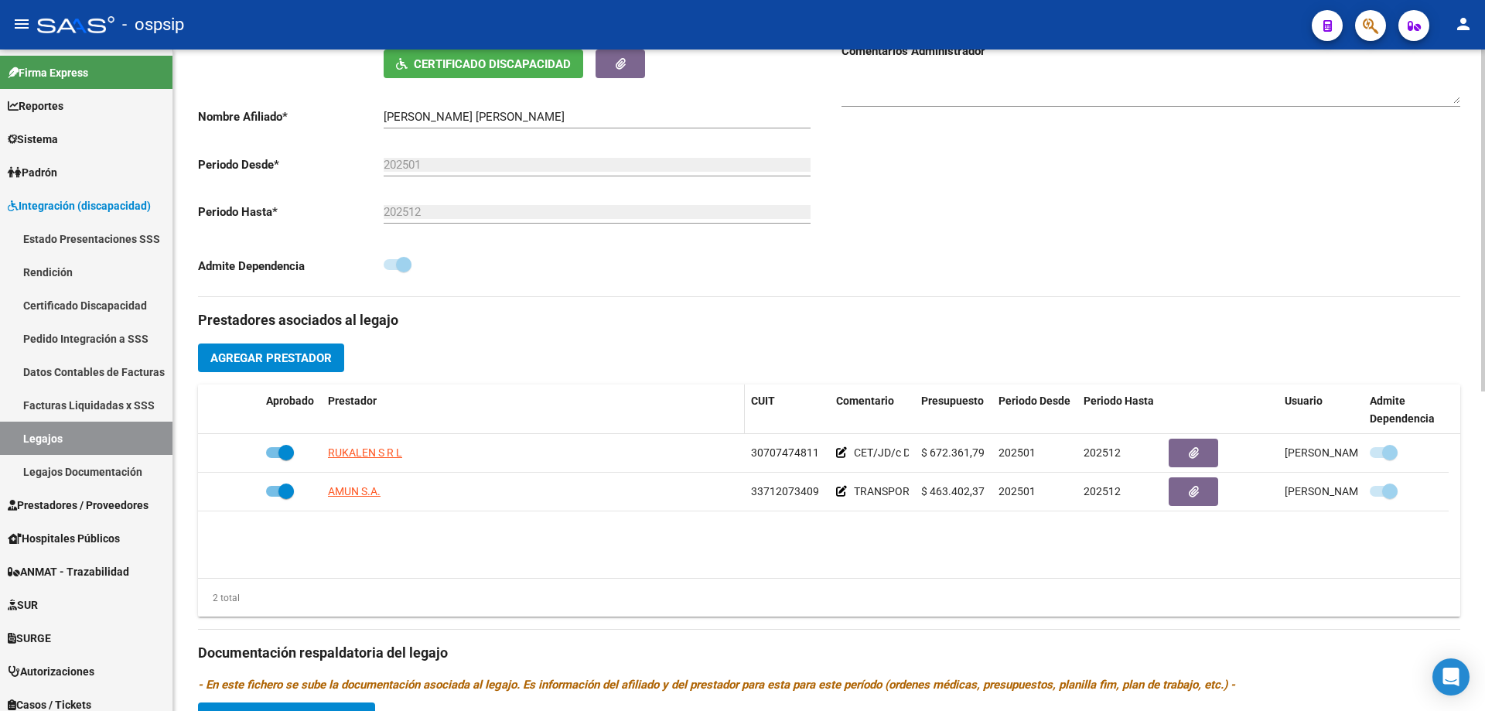
scroll to position [309, 0]
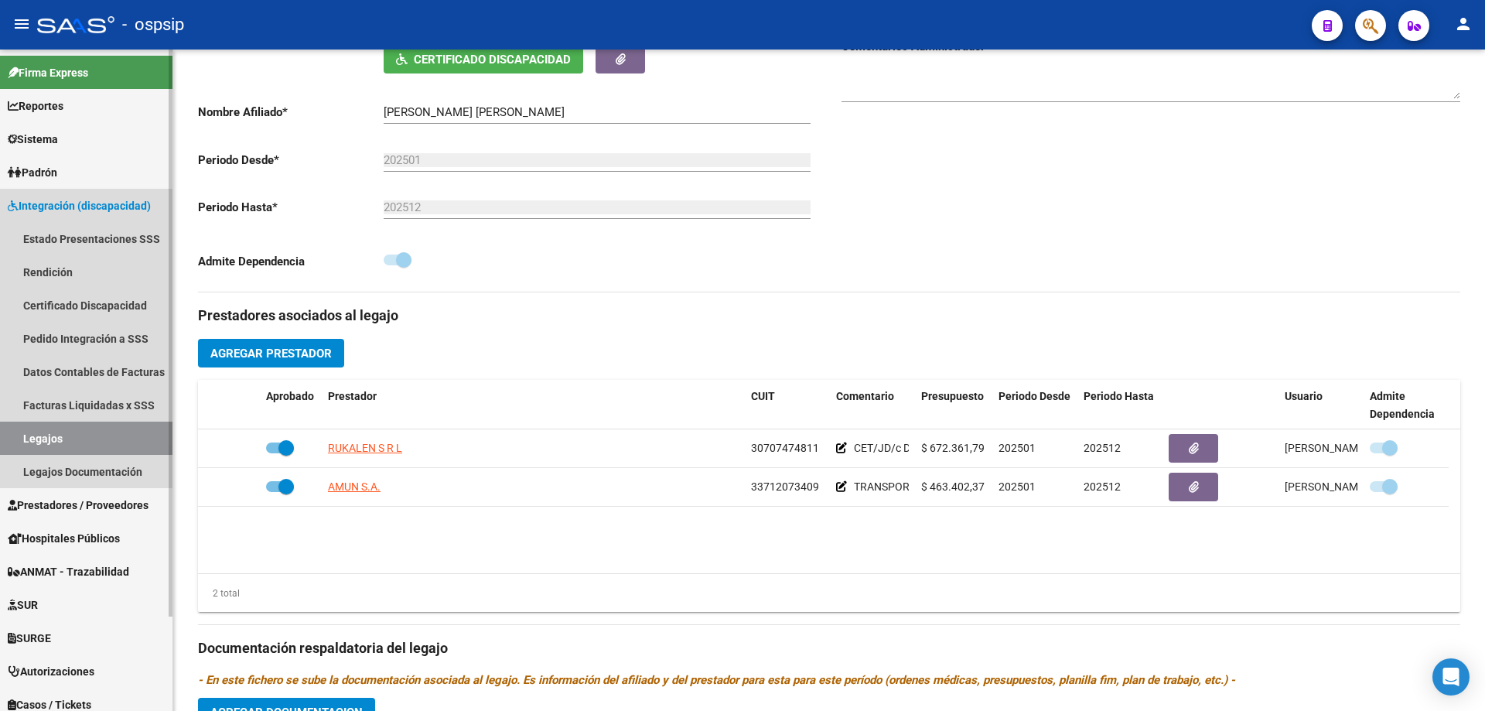
click at [54, 428] on link "Legajos" at bounding box center [86, 437] width 172 height 33
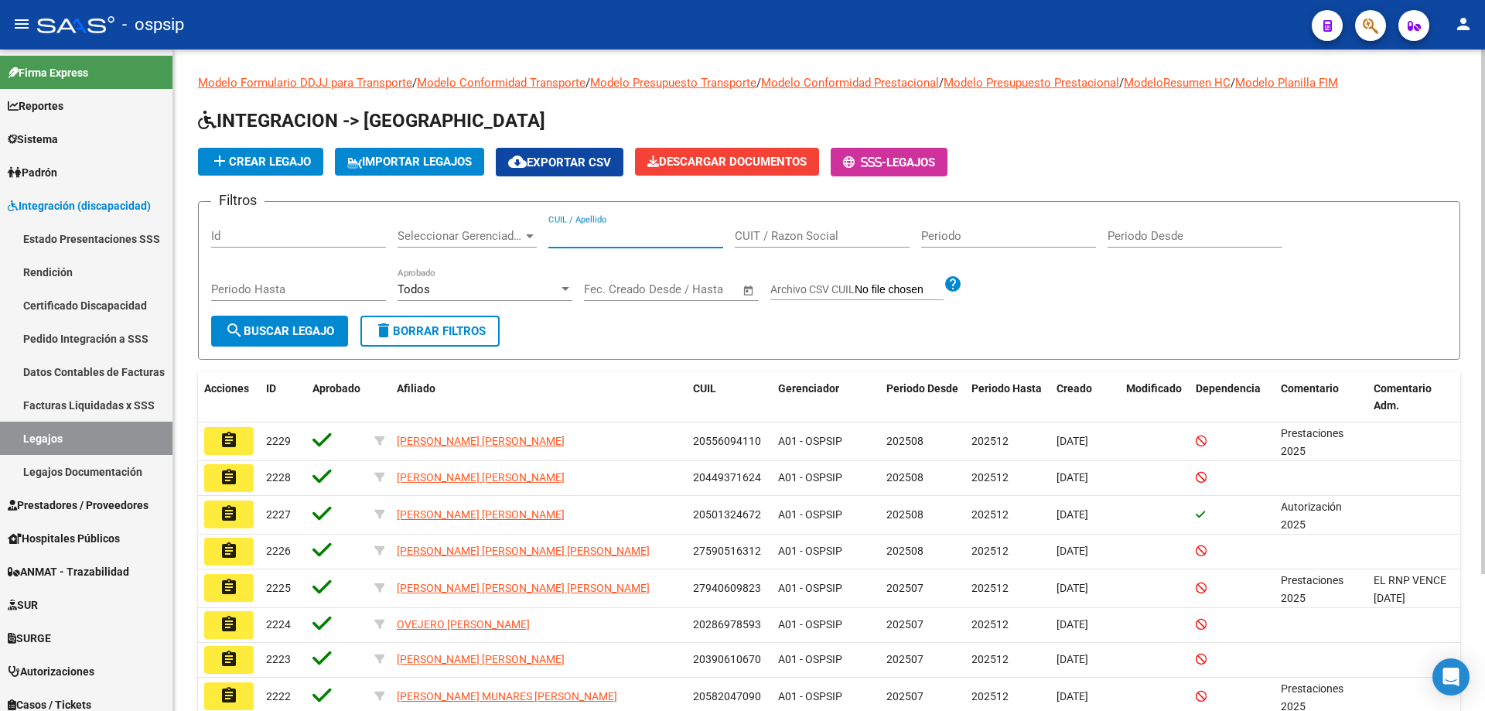
paste input "27435863529"
type input "27435863529"
click at [272, 324] on span "search Buscar Legajo" at bounding box center [279, 331] width 109 height 14
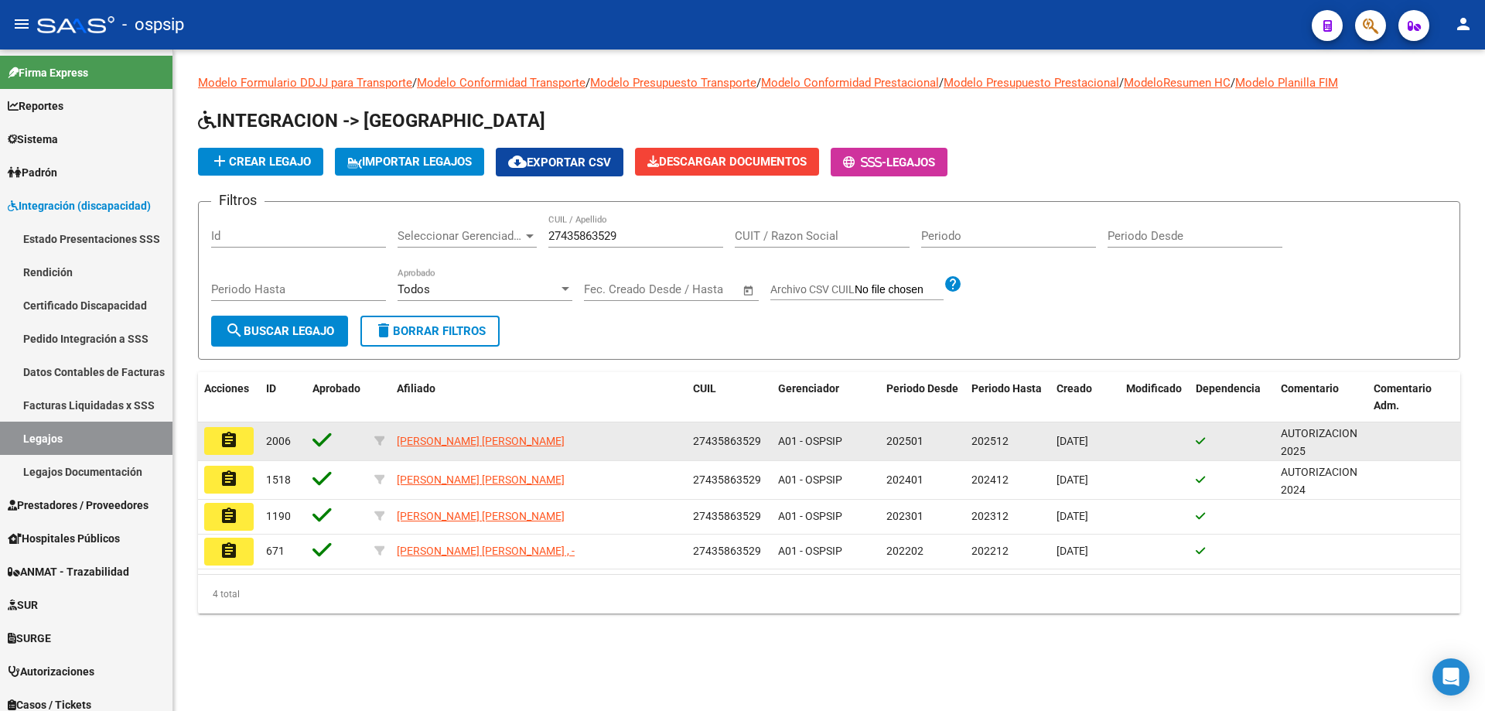
click at [218, 448] on button "assignment" at bounding box center [228, 441] width 49 height 28
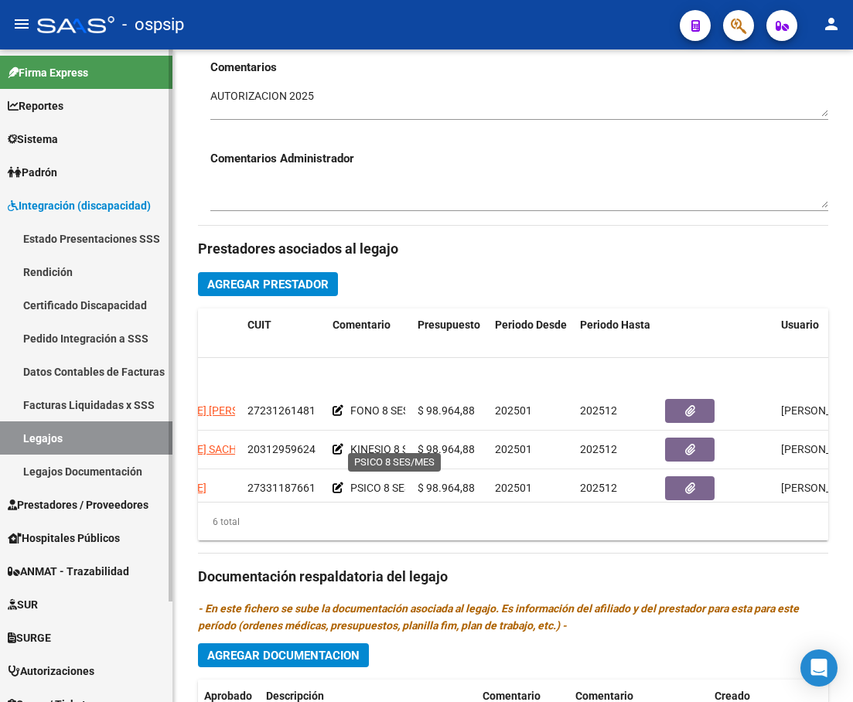
scroll to position [0, 204]
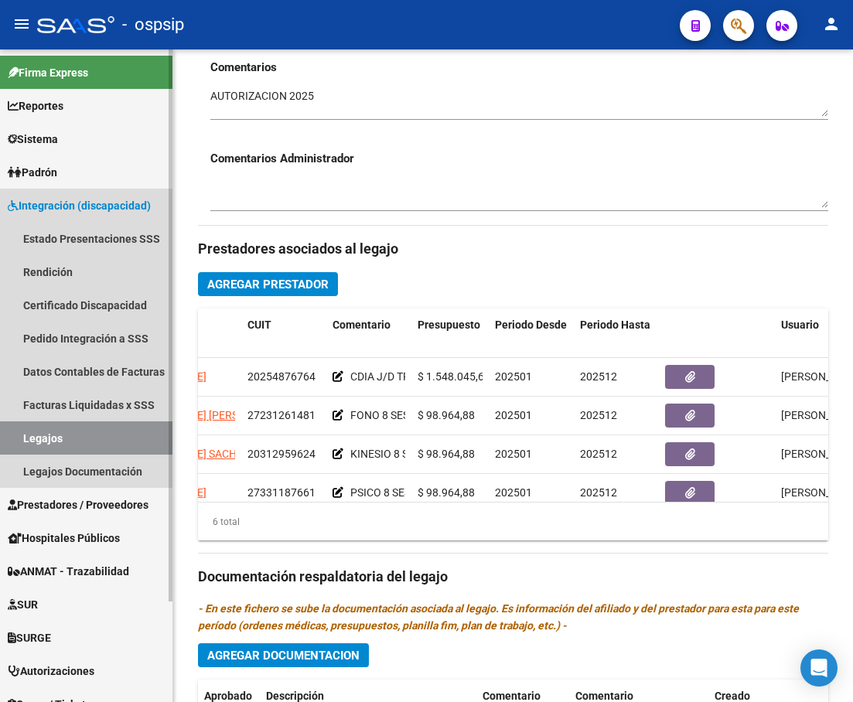
click at [43, 443] on link "Legajos" at bounding box center [86, 437] width 172 height 33
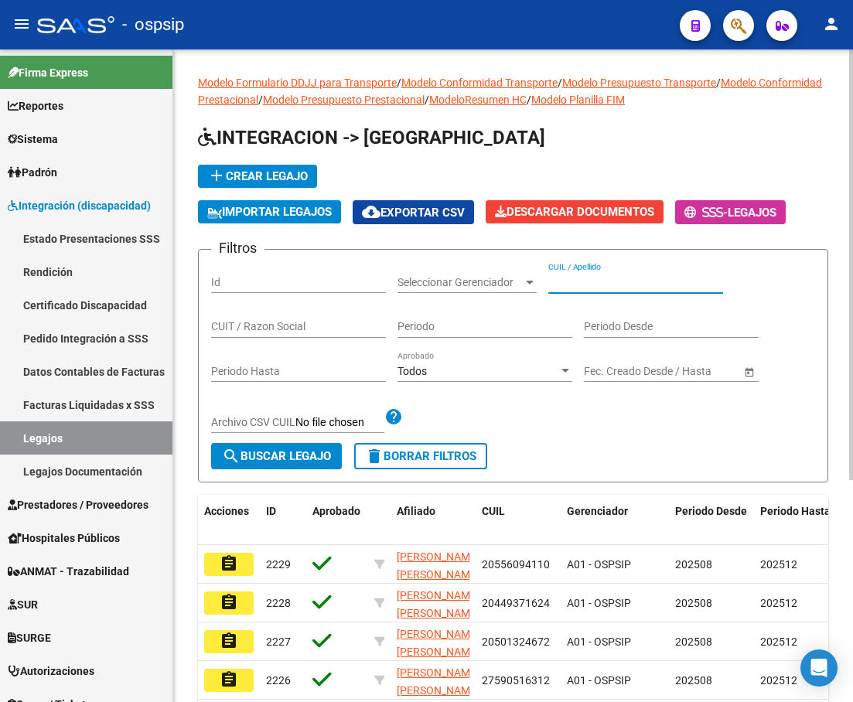
paste input "27440043505"
type input "27440043505"
click at [249, 448] on button "search Buscar Legajo" at bounding box center [276, 456] width 131 height 26
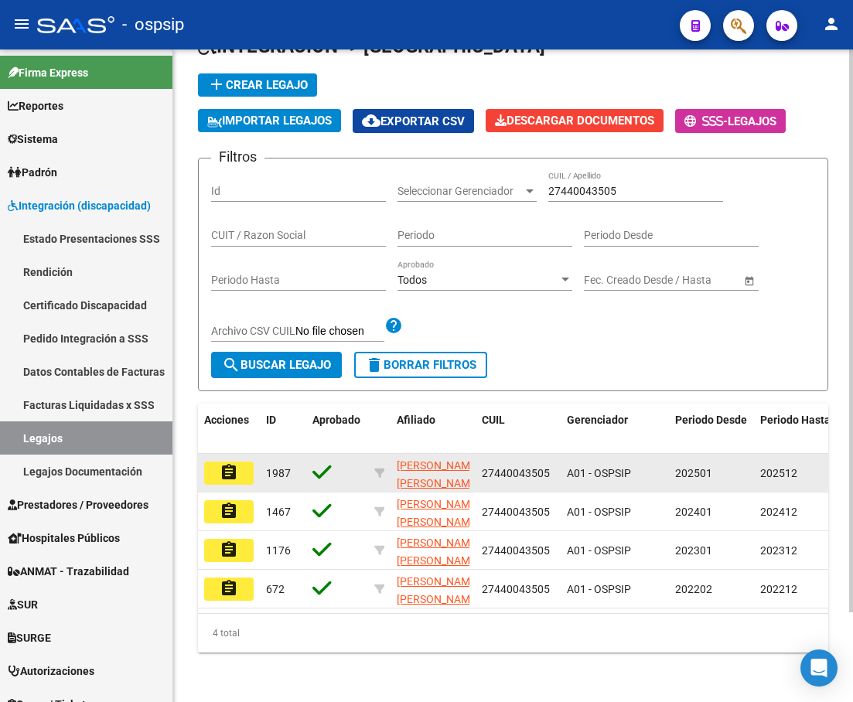
scroll to position [104, 0]
click at [223, 466] on mat-icon "assignment" at bounding box center [229, 472] width 19 height 19
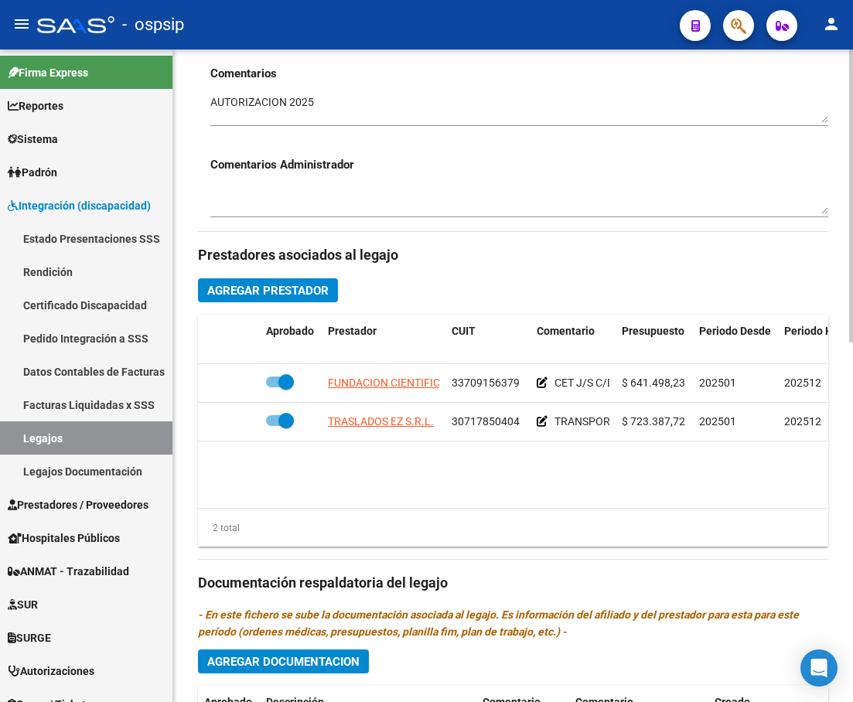
scroll to position [619, 0]
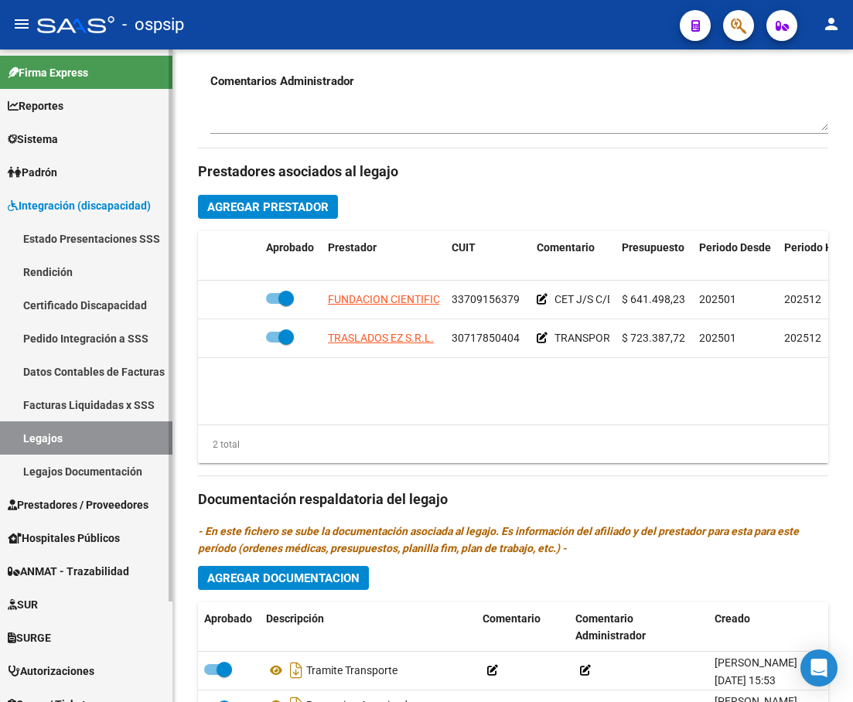
click at [64, 428] on link "Legajos" at bounding box center [86, 437] width 172 height 33
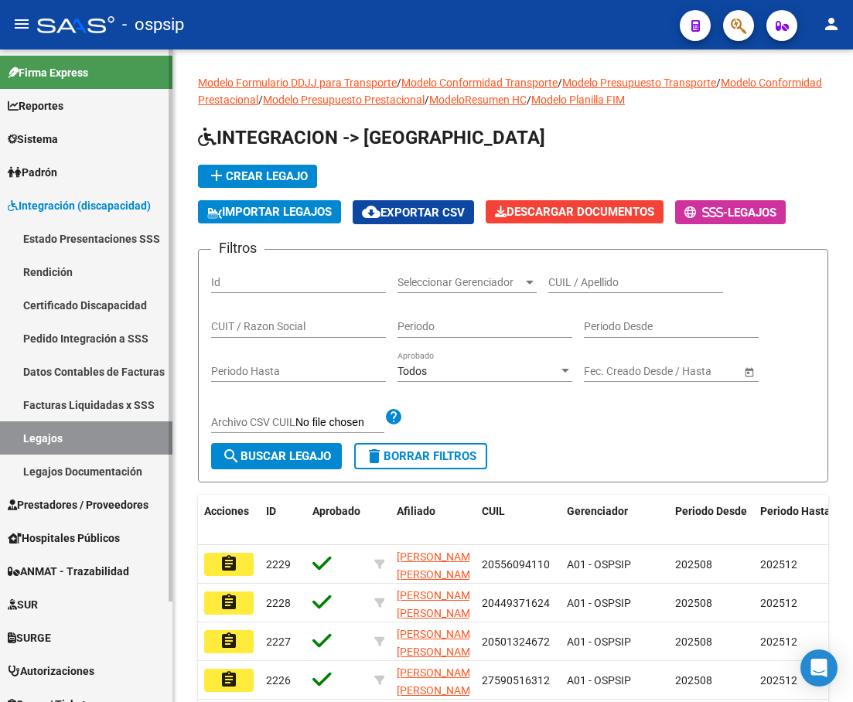
click at [44, 441] on link "Legajos" at bounding box center [86, 437] width 172 height 33
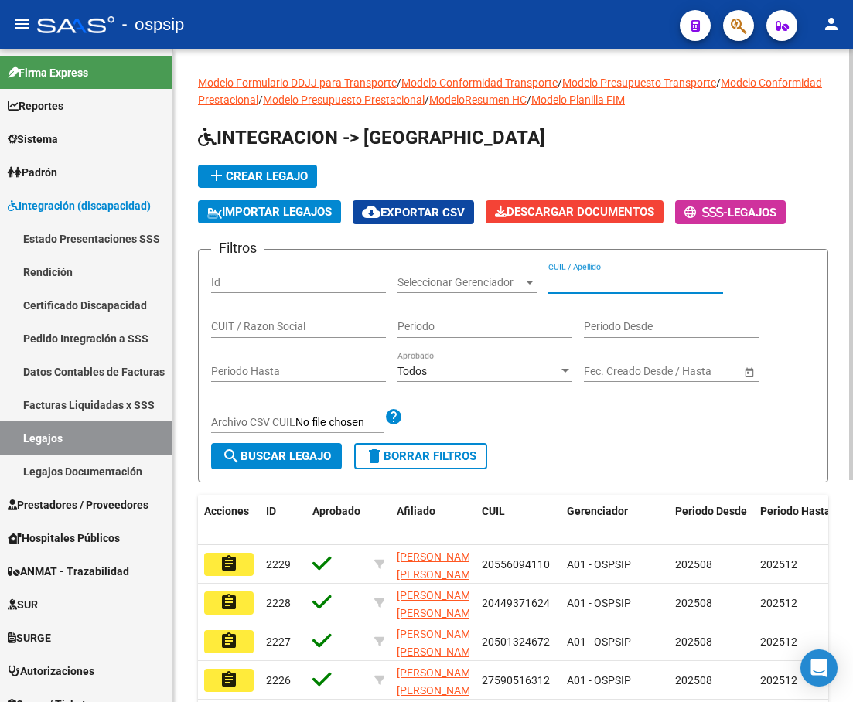
paste input "27443001153"
type input "27443001153"
click at [240, 467] on button "search Buscar Legajo" at bounding box center [276, 456] width 131 height 26
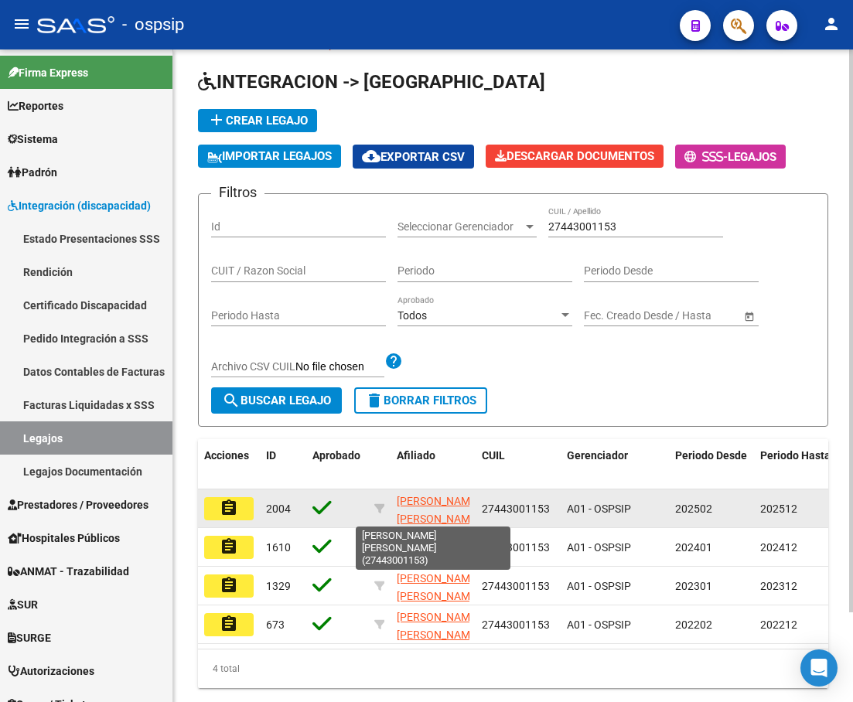
scroll to position [104, 0]
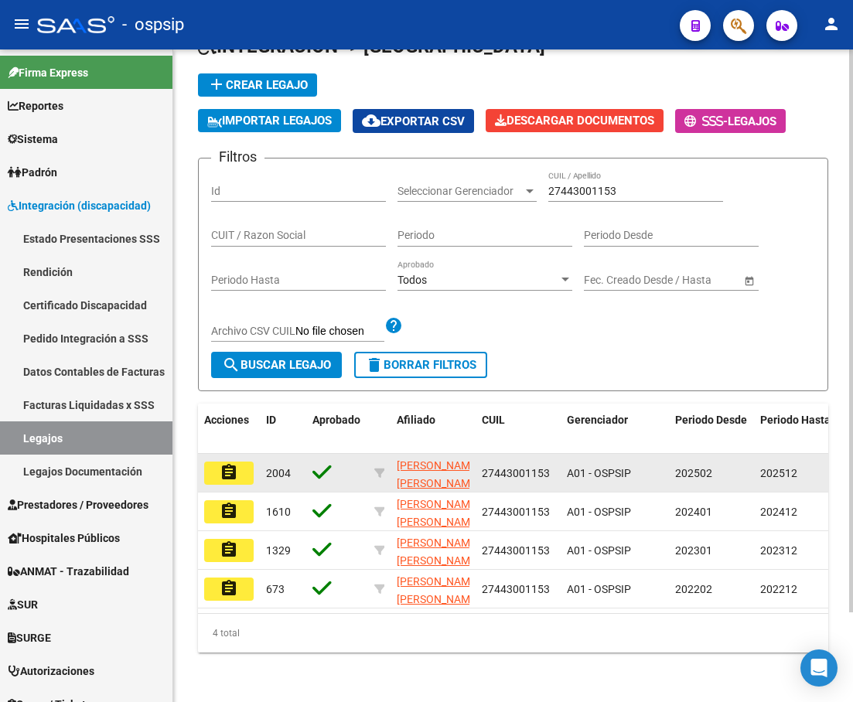
click at [220, 478] on datatable-body-cell "assignment" at bounding box center [229, 473] width 62 height 38
click at [233, 465] on mat-icon "assignment" at bounding box center [229, 472] width 19 height 19
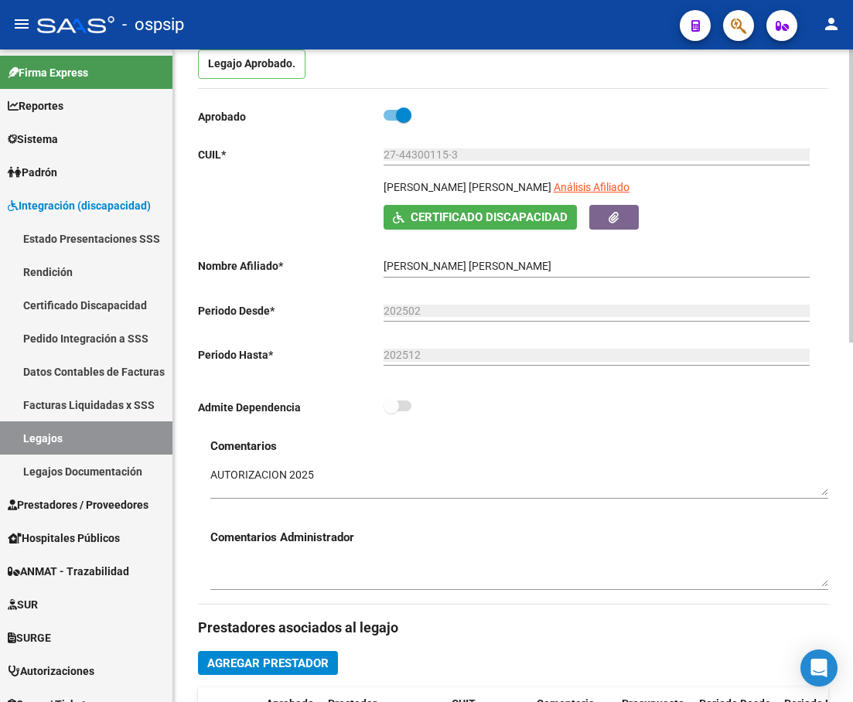
scroll to position [183, 0]
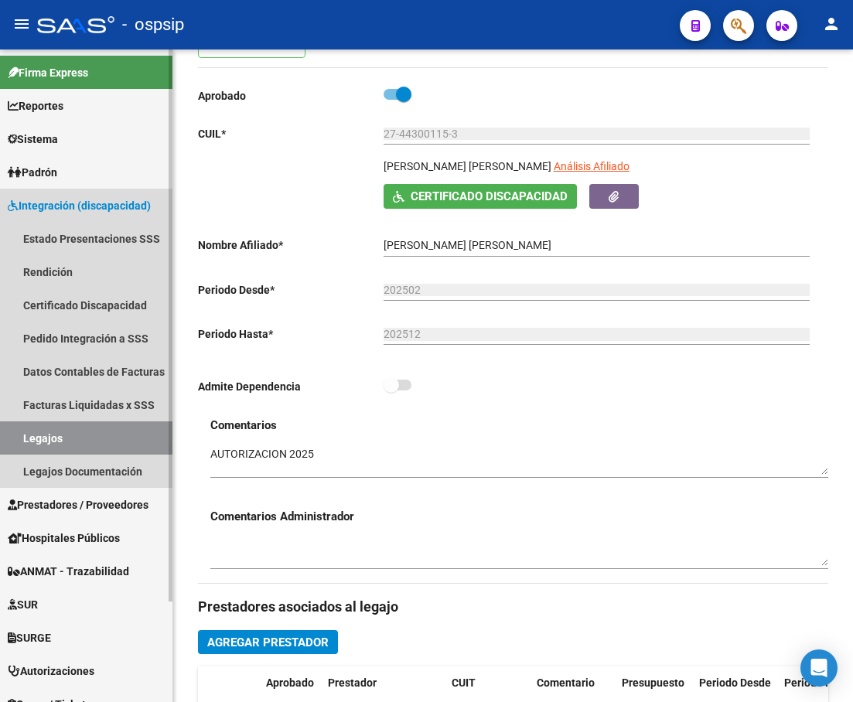
click at [83, 432] on link "Legajos" at bounding box center [86, 437] width 172 height 33
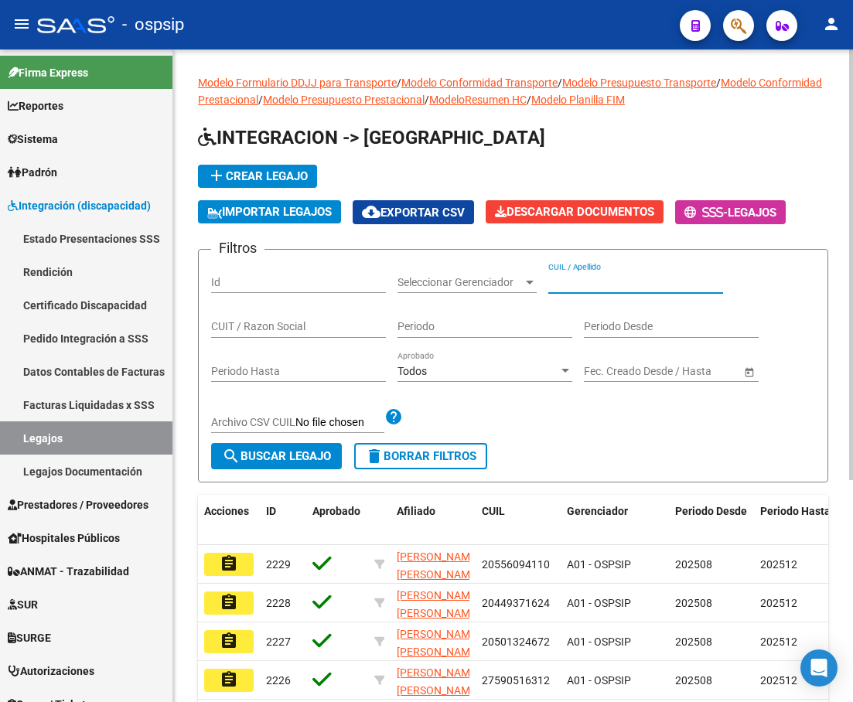
paste input "27452263020"
type input "27452263020"
click at [288, 465] on button "search Buscar Legajo" at bounding box center [276, 456] width 131 height 26
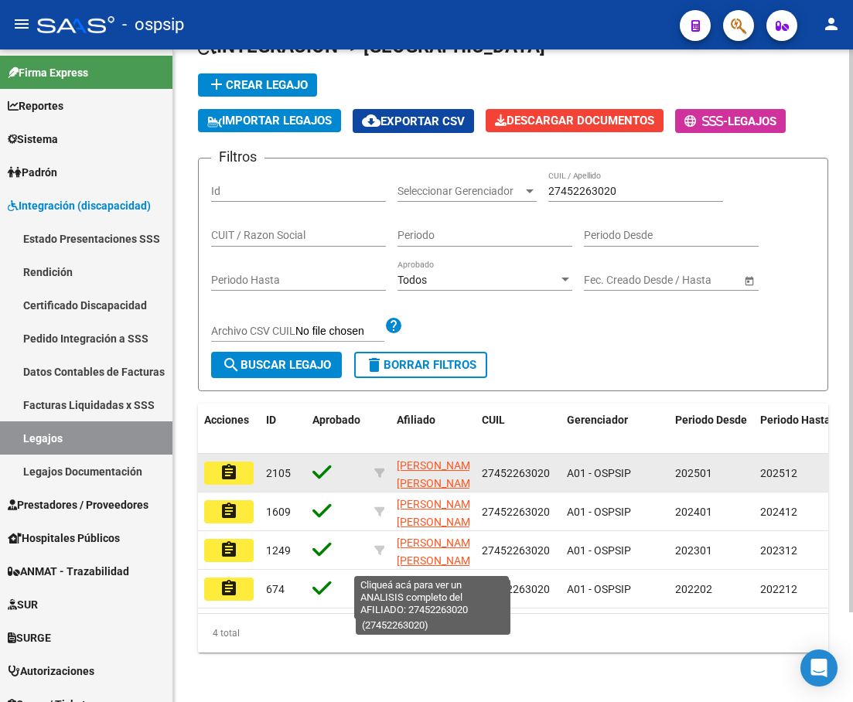
scroll to position [104, 0]
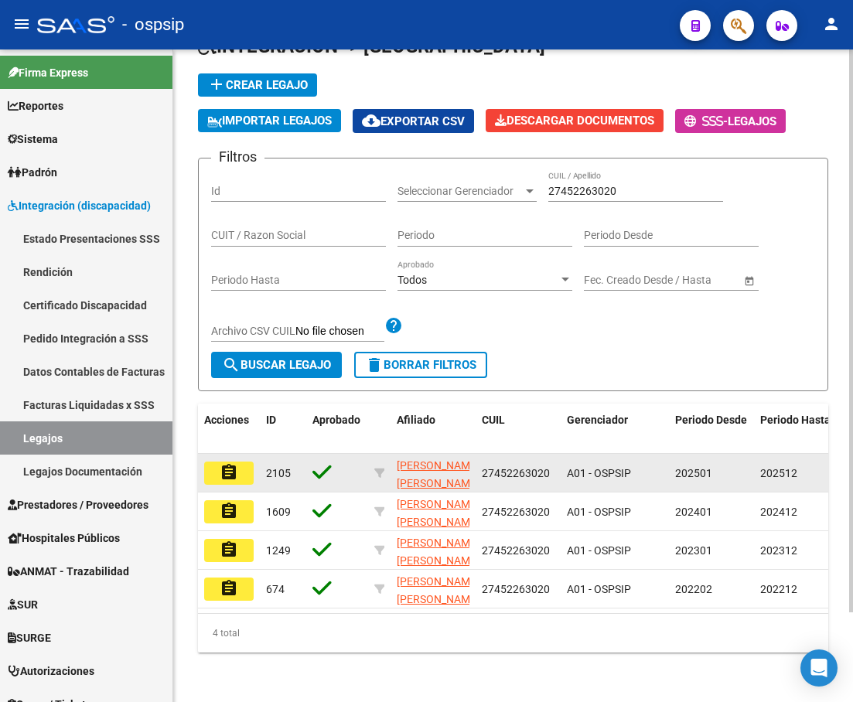
click at [232, 463] on mat-icon "assignment" at bounding box center [229, 472] width 19 height 19
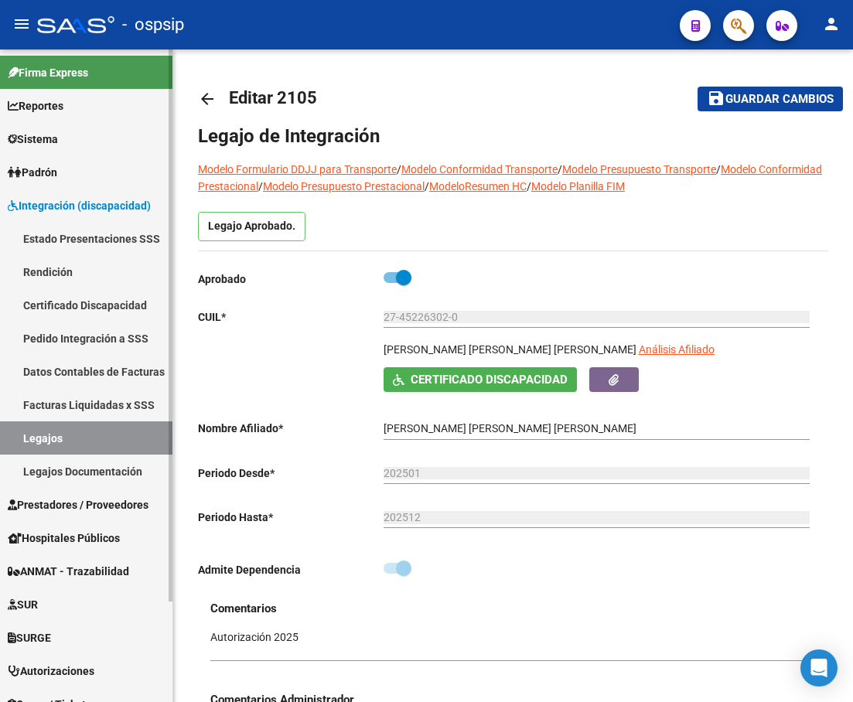
click at [40, 449] on link "Legajos" at bounding box center [86, 437] width 172 height 33
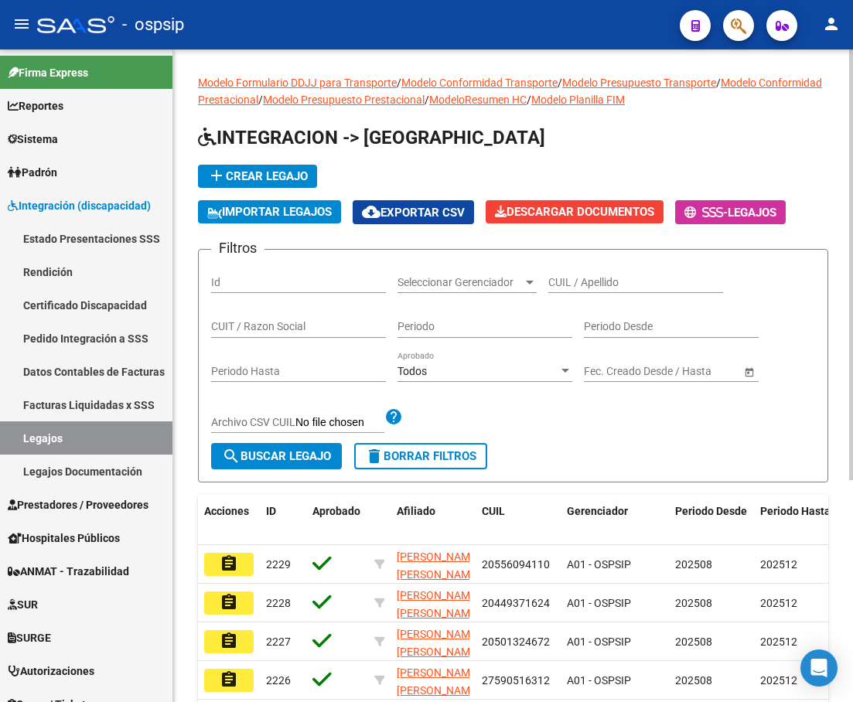
click at [542, 280] on app-drop-down-list "Seleccionar Gerenciador Seleccionar Gerenciador" at bounding box center [472, 284] width 151 height 44
click at [546, 279] on app-drop-down-list "Seleccionar Gerenciador Seleccionar Gerenciador" at bounding box center [472, 284] width 151 height 44
click at [570, 278] on input "CUIL / Apellido" at bounding box center [635, 282] width 175 height 13
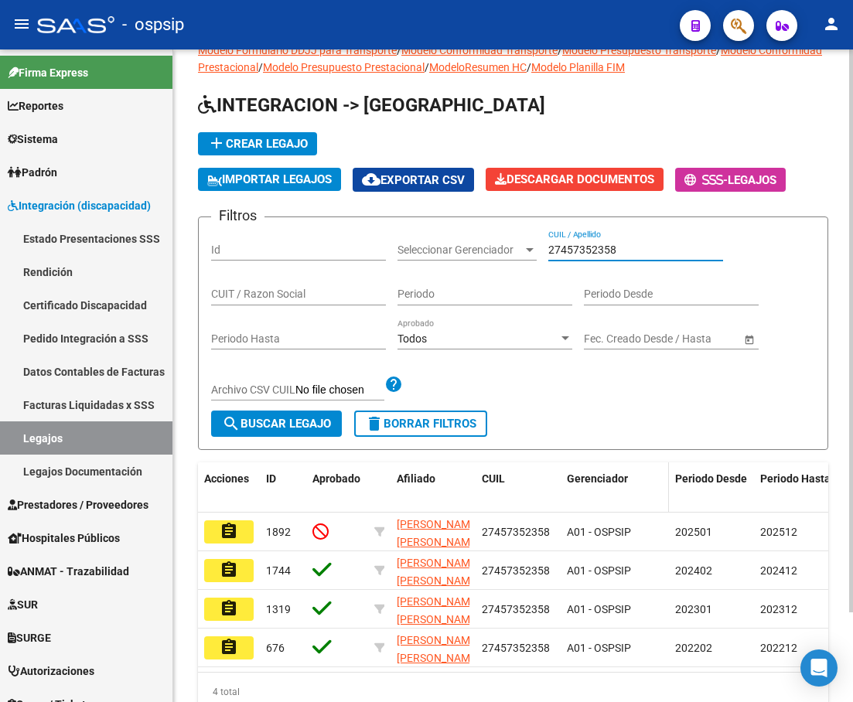
scroll to position [77, 0]
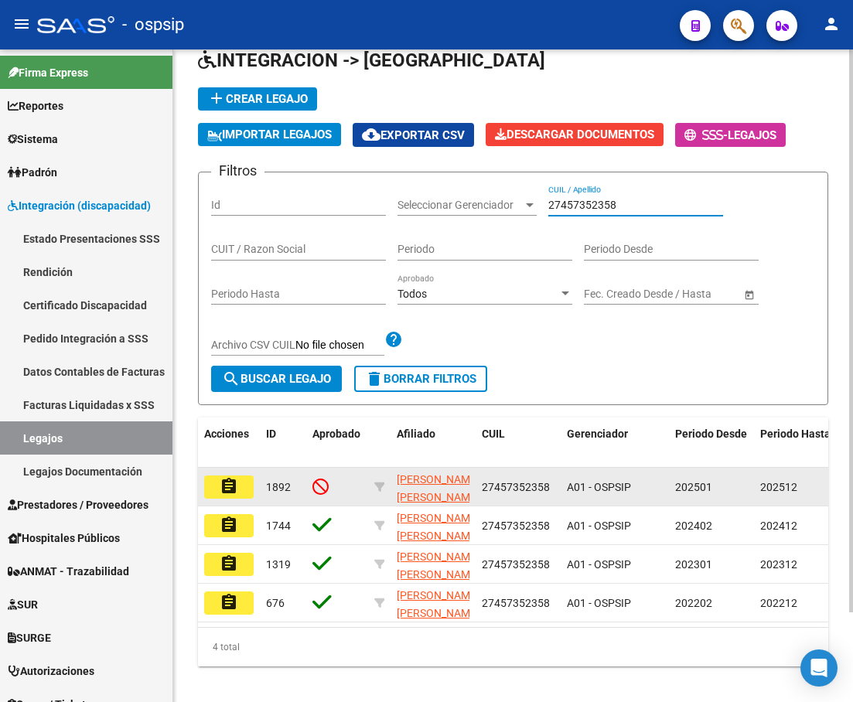
type input "27457352358"
click at [231, 494] on mat-icon "assignment" at bounding box center [229, 486] width 19 height 19
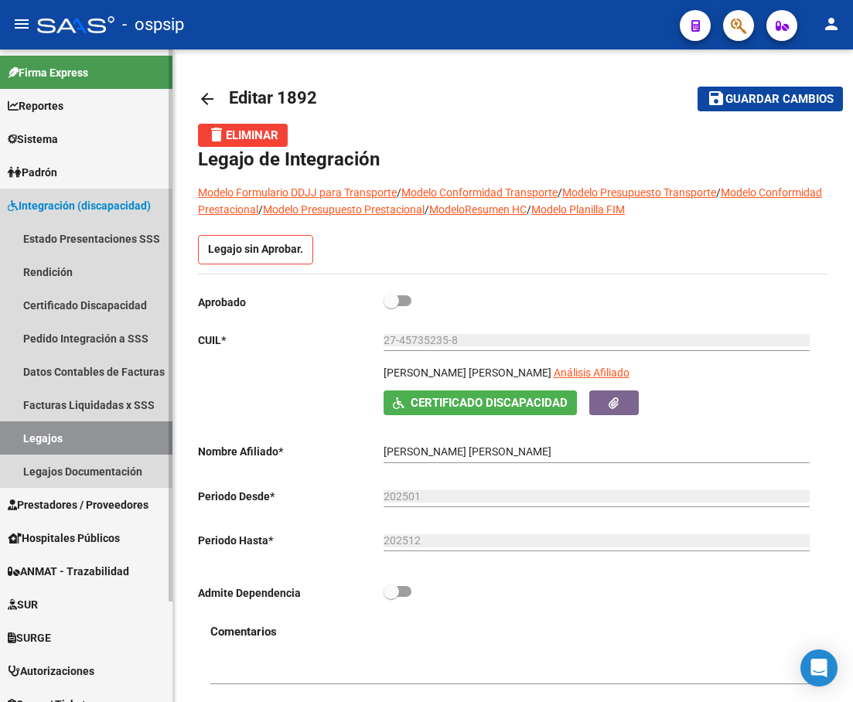
click at [70, 435] on link "Legajos" at bounding box center [86, 437] width 172 height 33
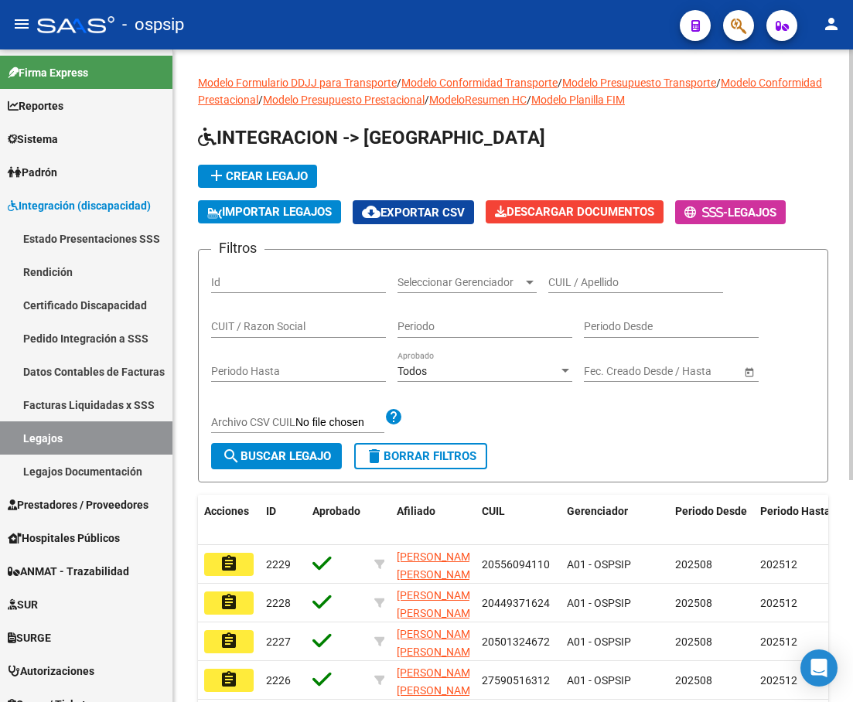
click at [589, 285] on input "CUIL / Apellido" at bounding box center [635, 282] width 175 height 13
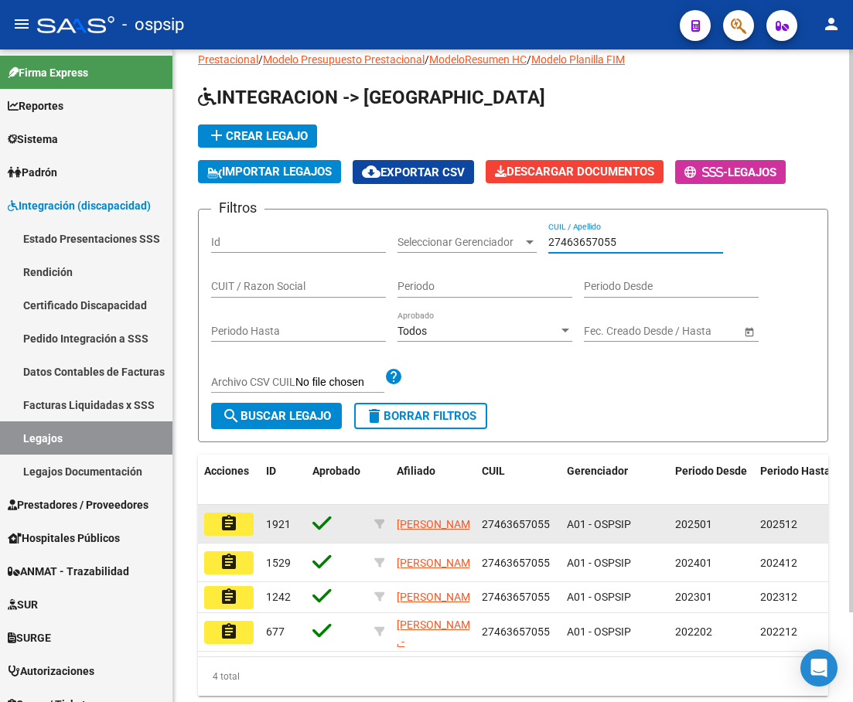
scroll to position [77, 0]
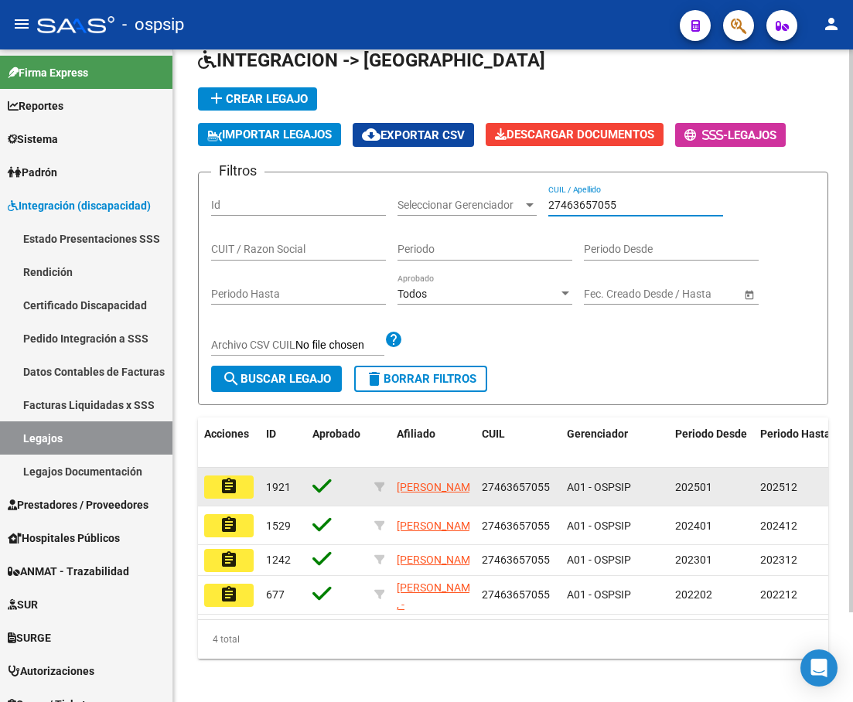
type input "27463657055"
click at [213, 489] on button "assignment" at bounding box center [228, 487] width 49 height 23
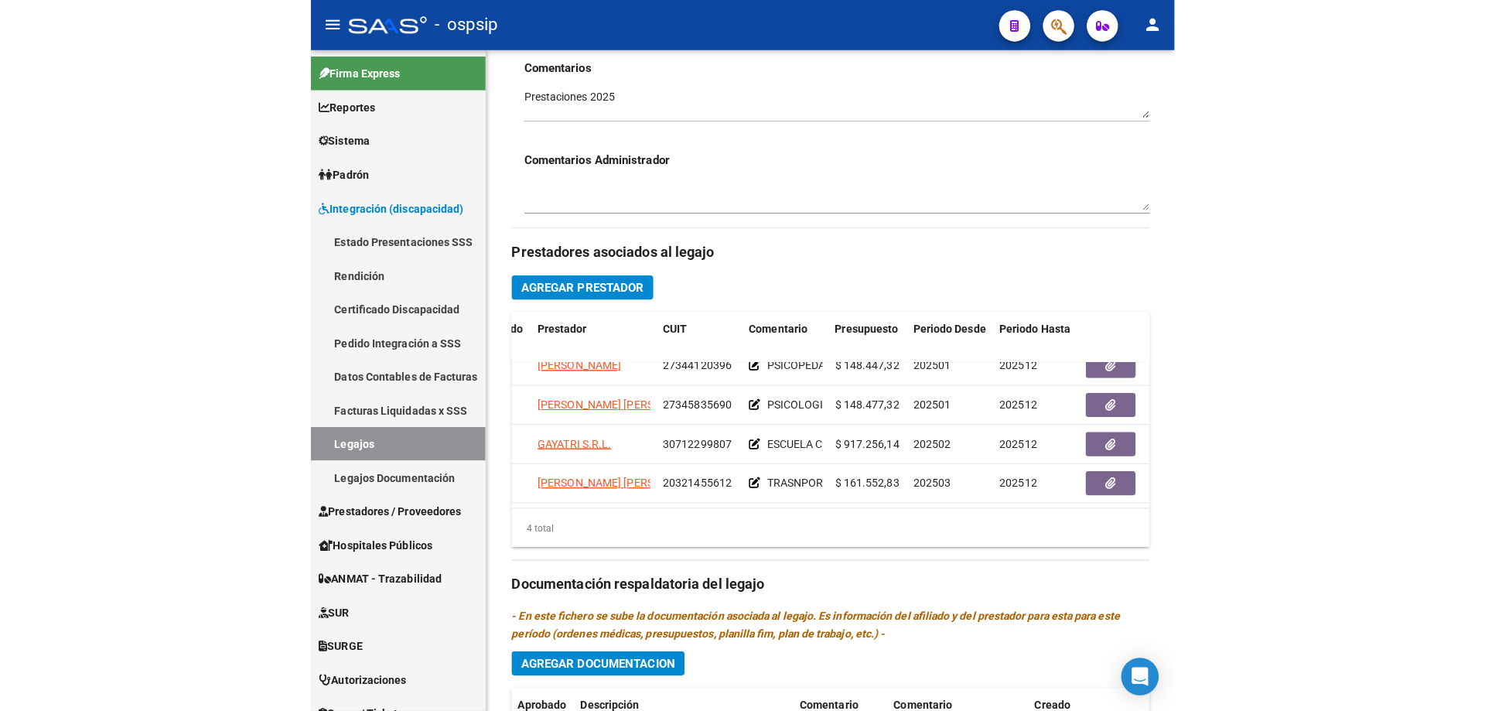
scroll to position [524, 0]
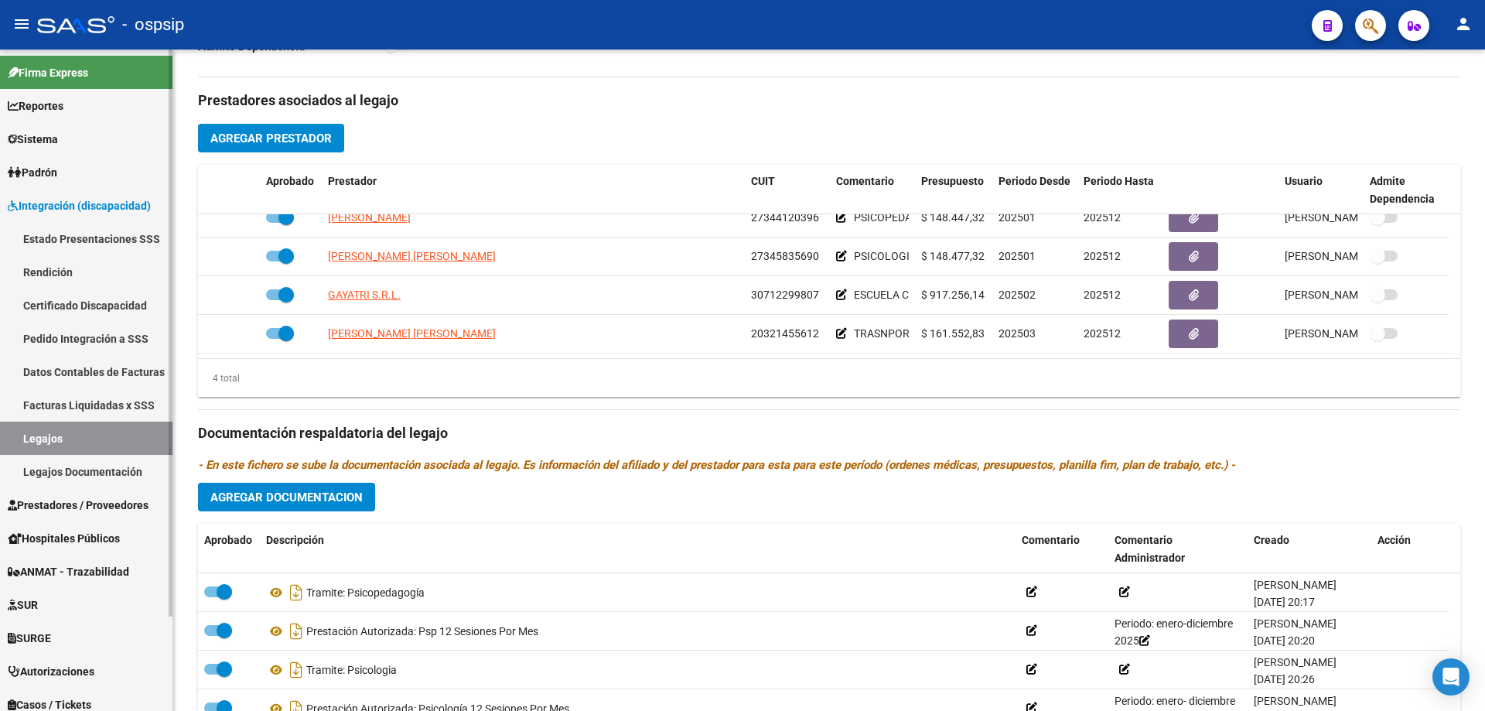
click at [41, 436] on link "Legajos" at bounding box center [86, 437] width 172 height 33
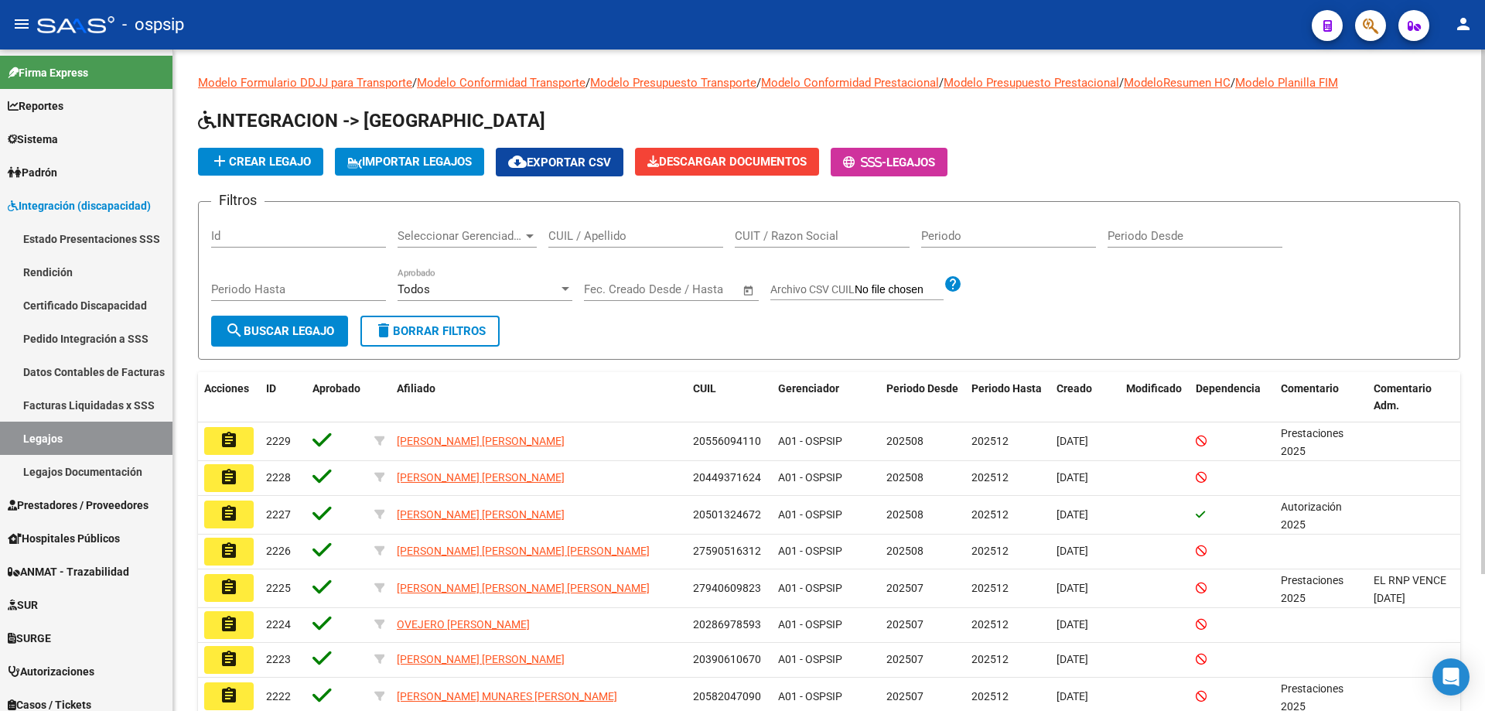
click at [622, 228] on div "CUIL / Apellido" at bounding box center [635, 230] width 175 height 33
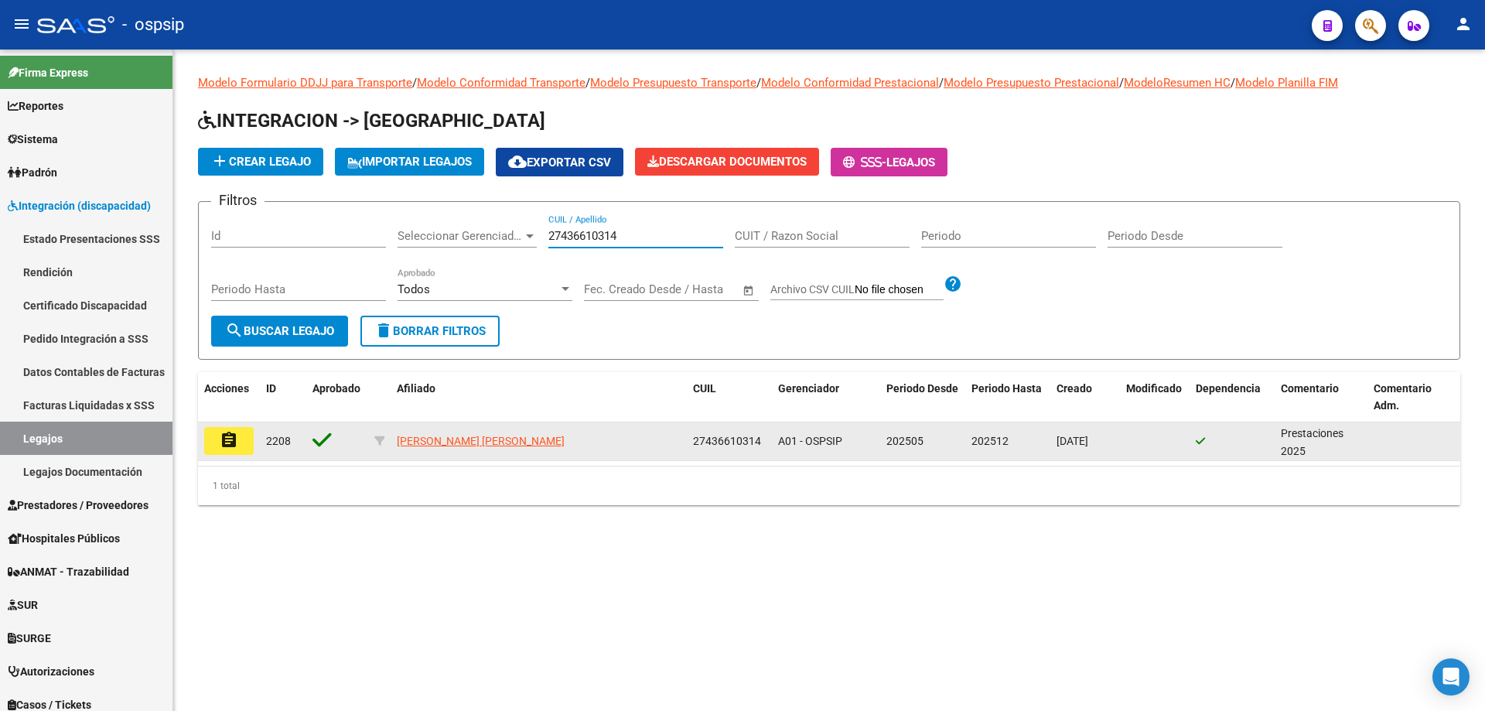
type input "27436610314"
click at [235, 448] on mat-icon "assignment" at bounding box center [229, 440] width 19 height 19
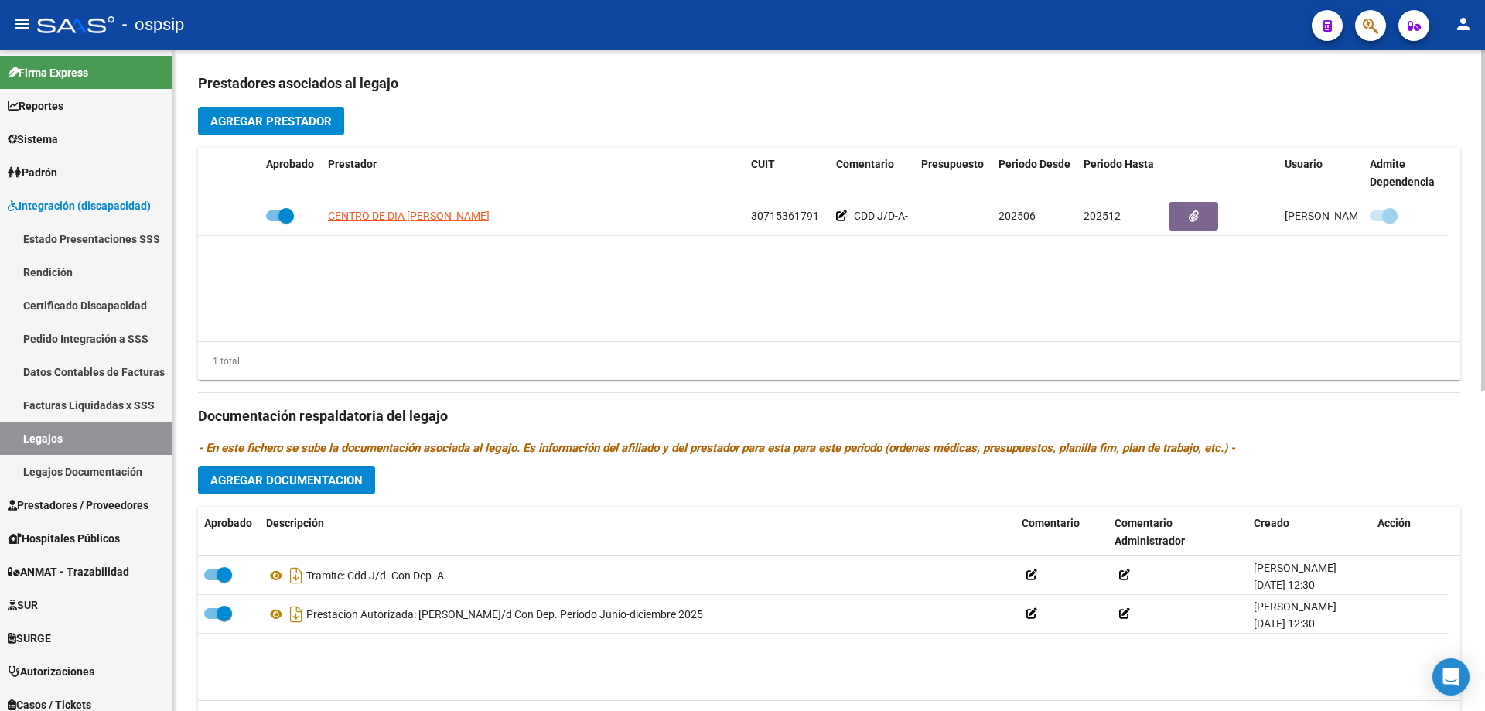
scroll to position [619, 0]
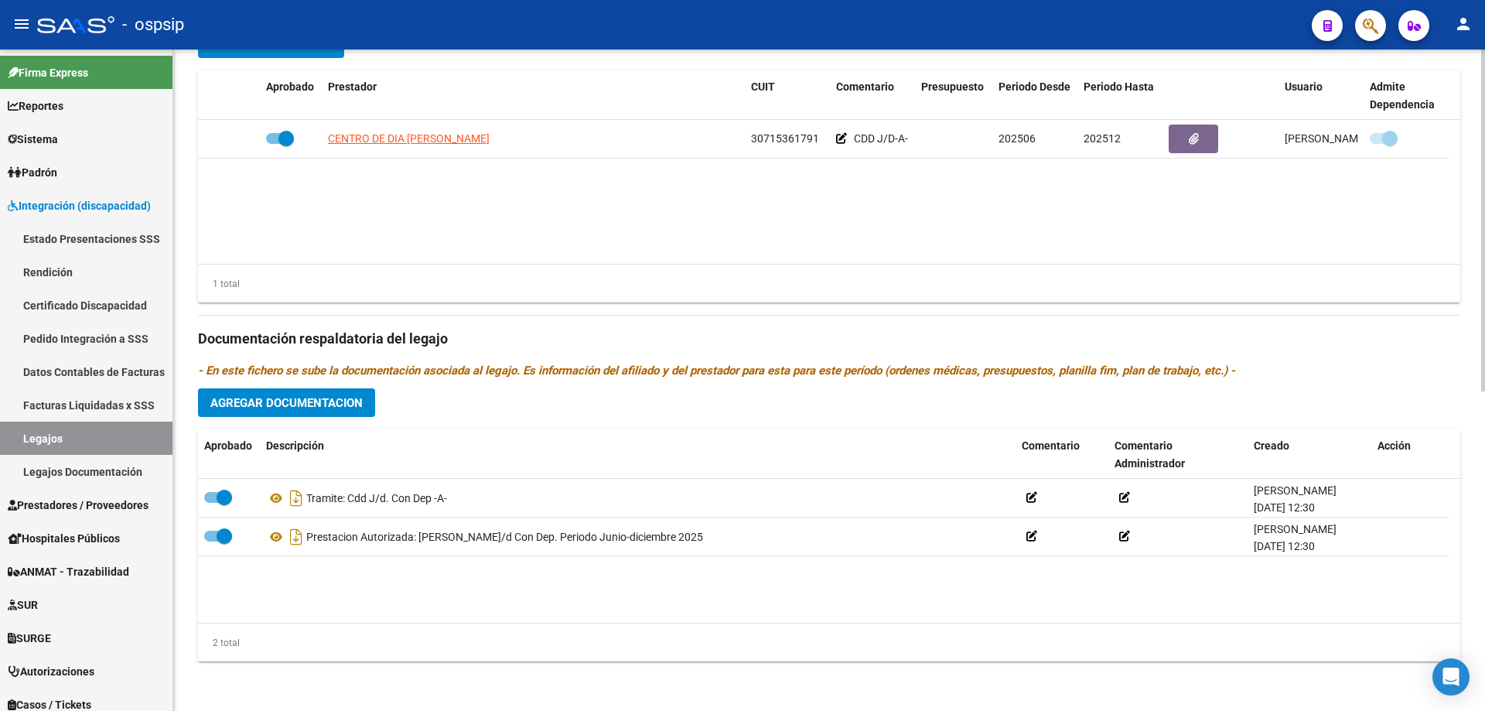
click at [728, 272] on div "1 total" at bounding box center [829, 283] width 1262 height 39
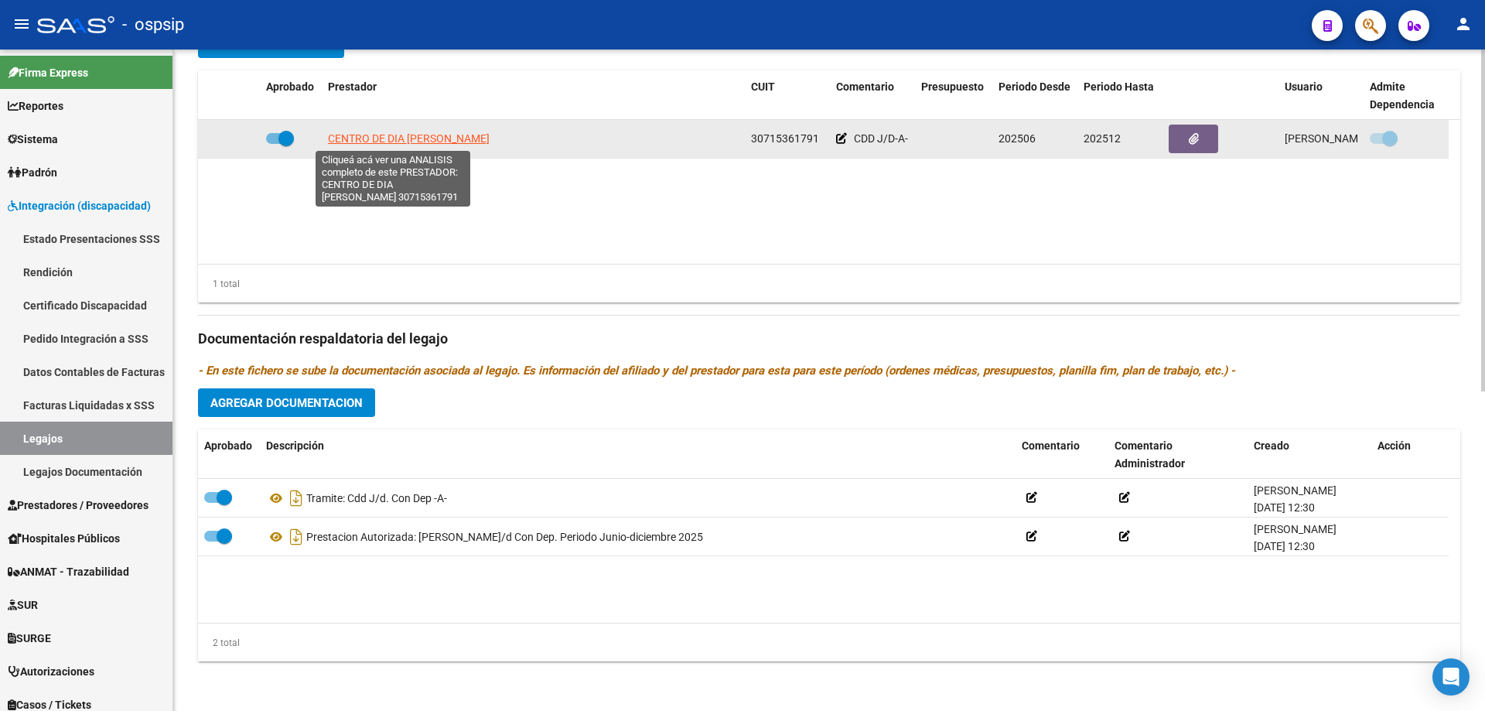
click at [380, 135] on span "CENTRO DE DIA [PERSON_NAME] S.A" at bounding box center [409, 138] width 162 height 12
type textarea "30715361791"
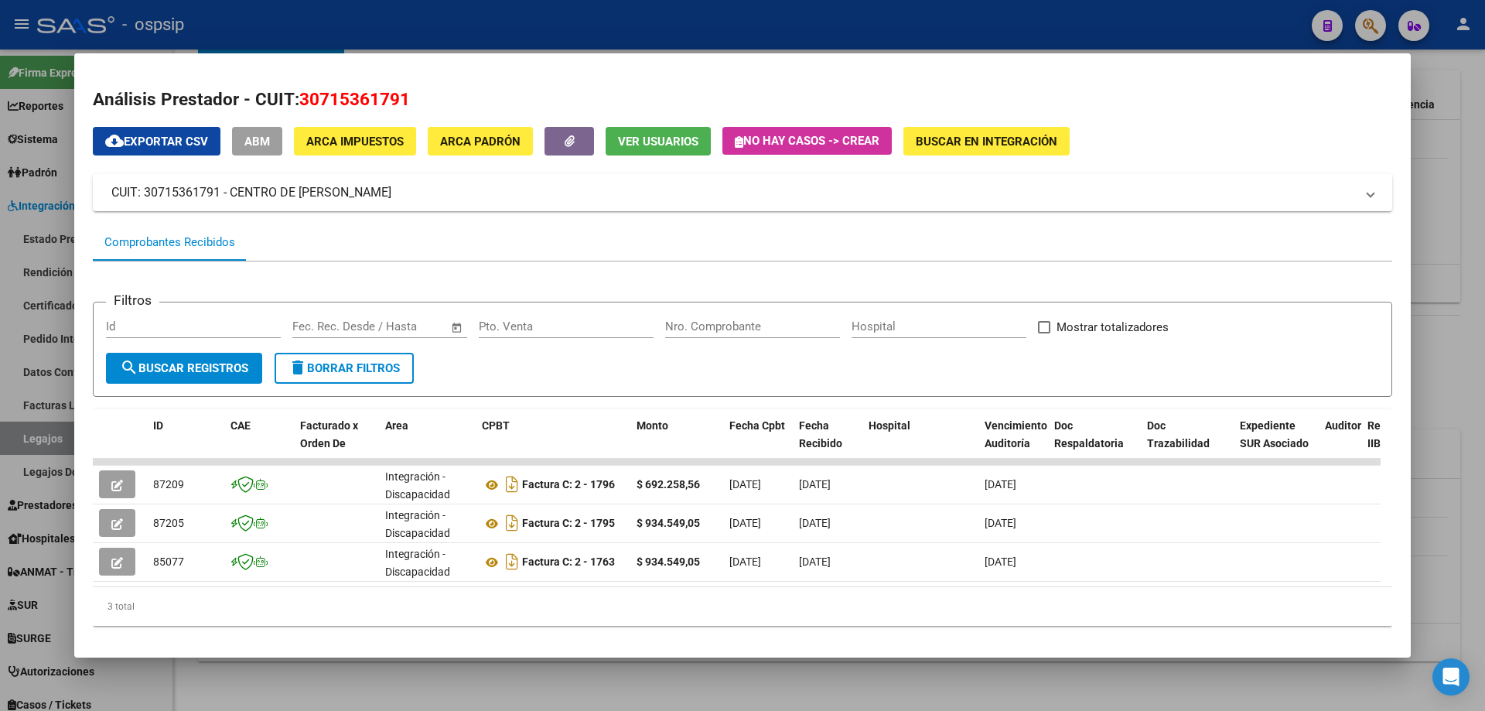
click at [1421, 296] on div at bounding box center [742, 355] width 1485 height 711
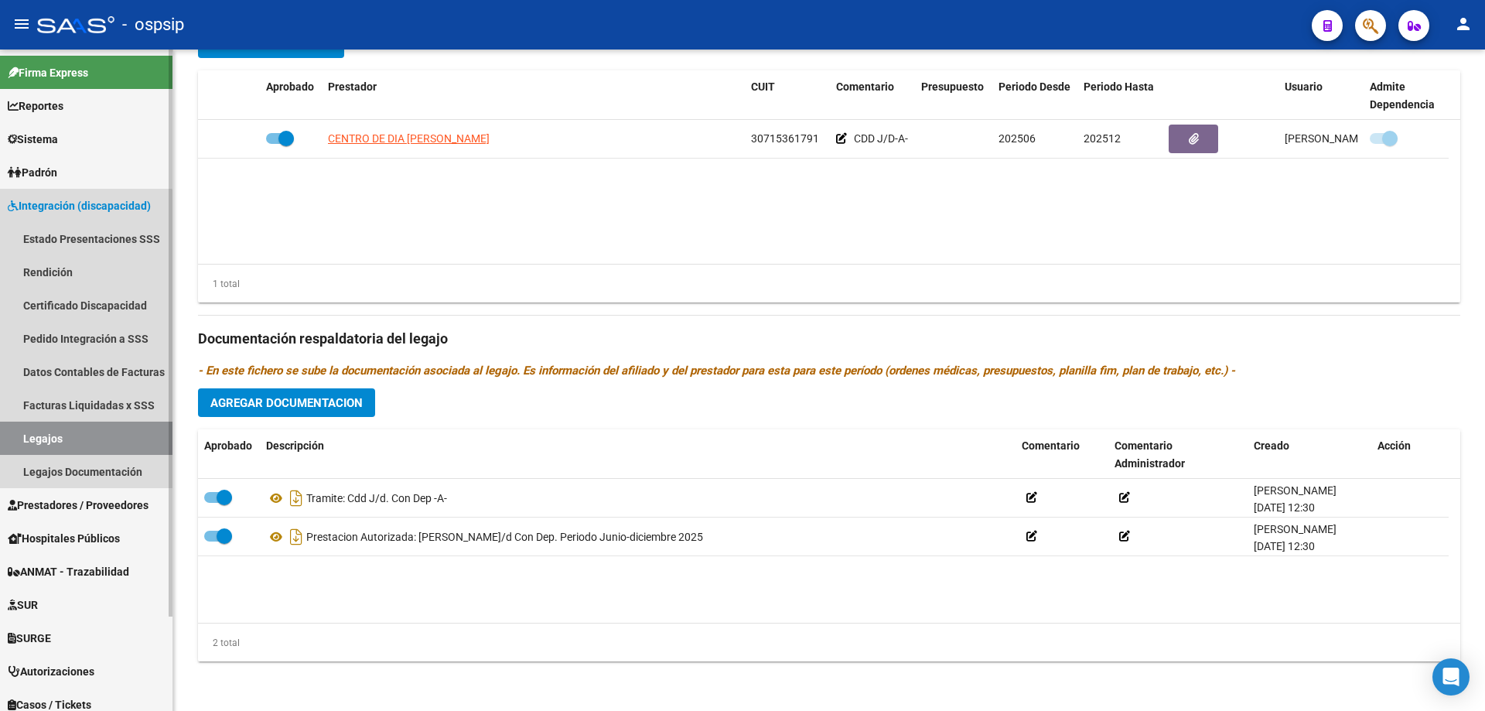
click at [53, 429] on link "Legajos" at bounding box center [86, 437] width 172 height 33
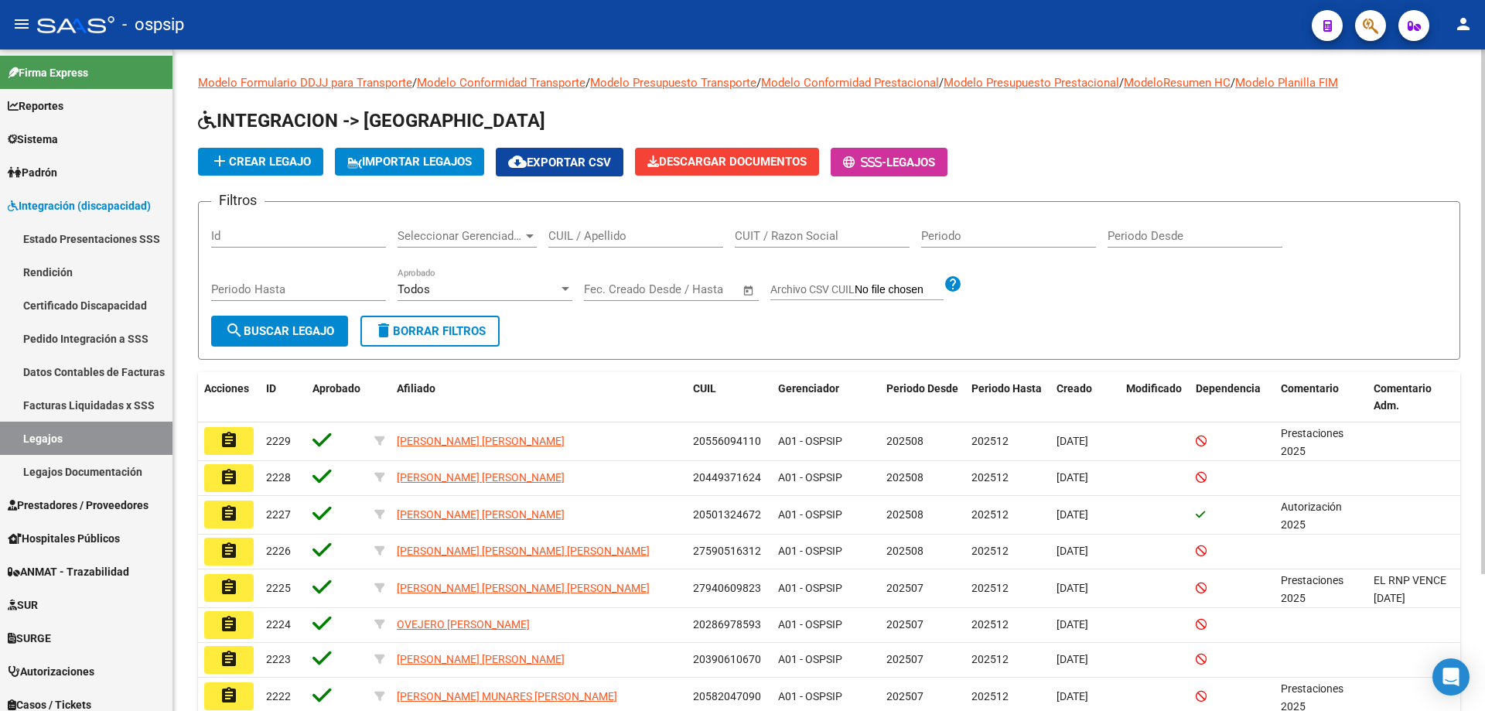
click at [576, 239] on input "CUIL / Apellido" at bounding box center [635, 236] width 175 height 14
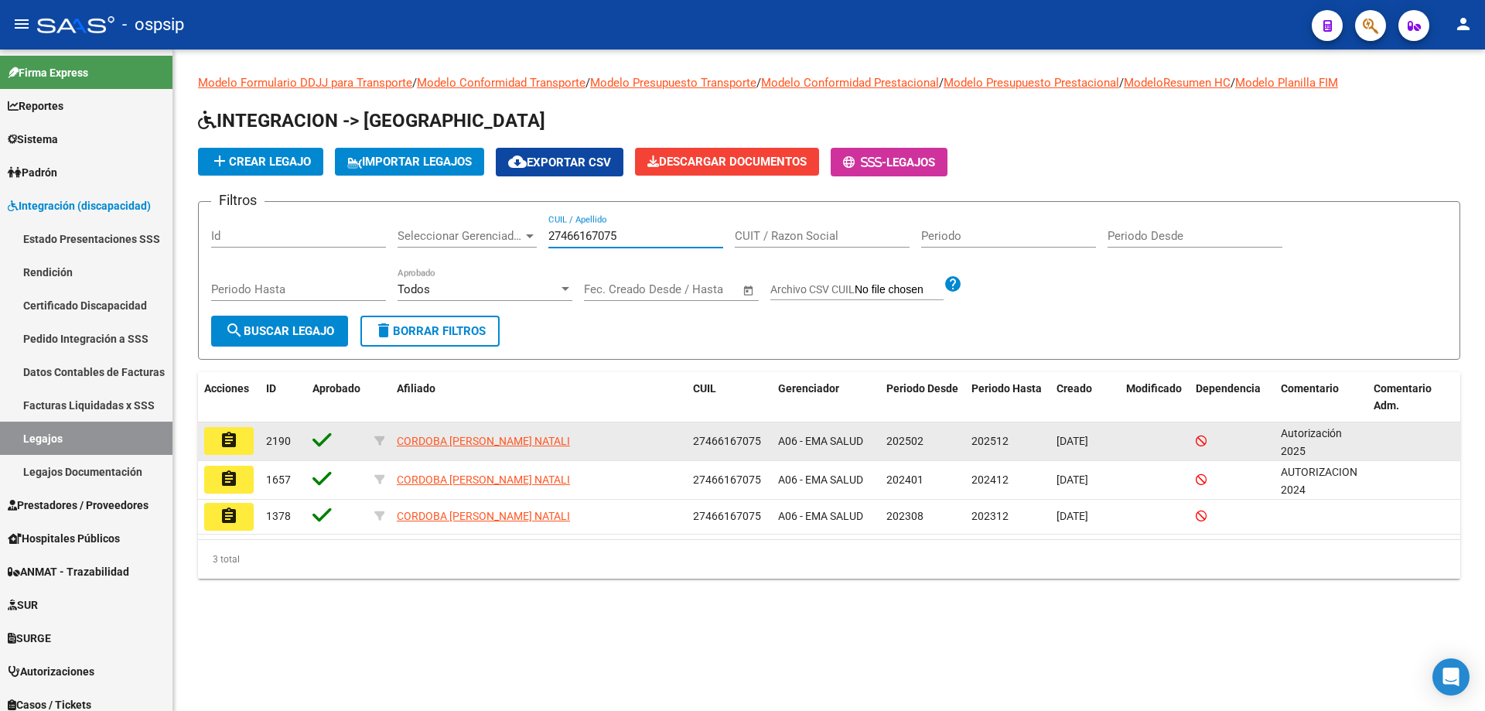
type input "27466167075"
click at [220, 434] on mat-icon "assignment" at bounding box center [229, 440] width 19 height 19
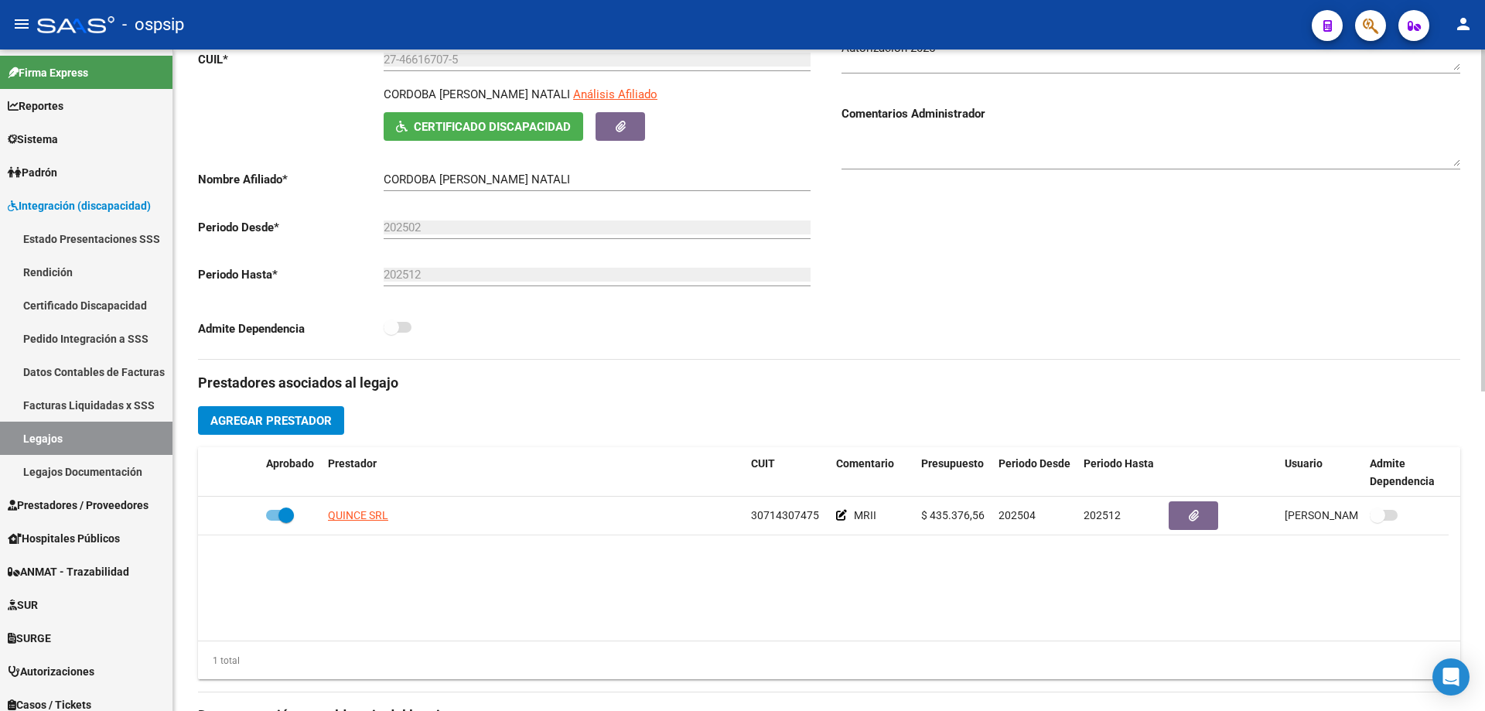
scroll to position [309, 0]
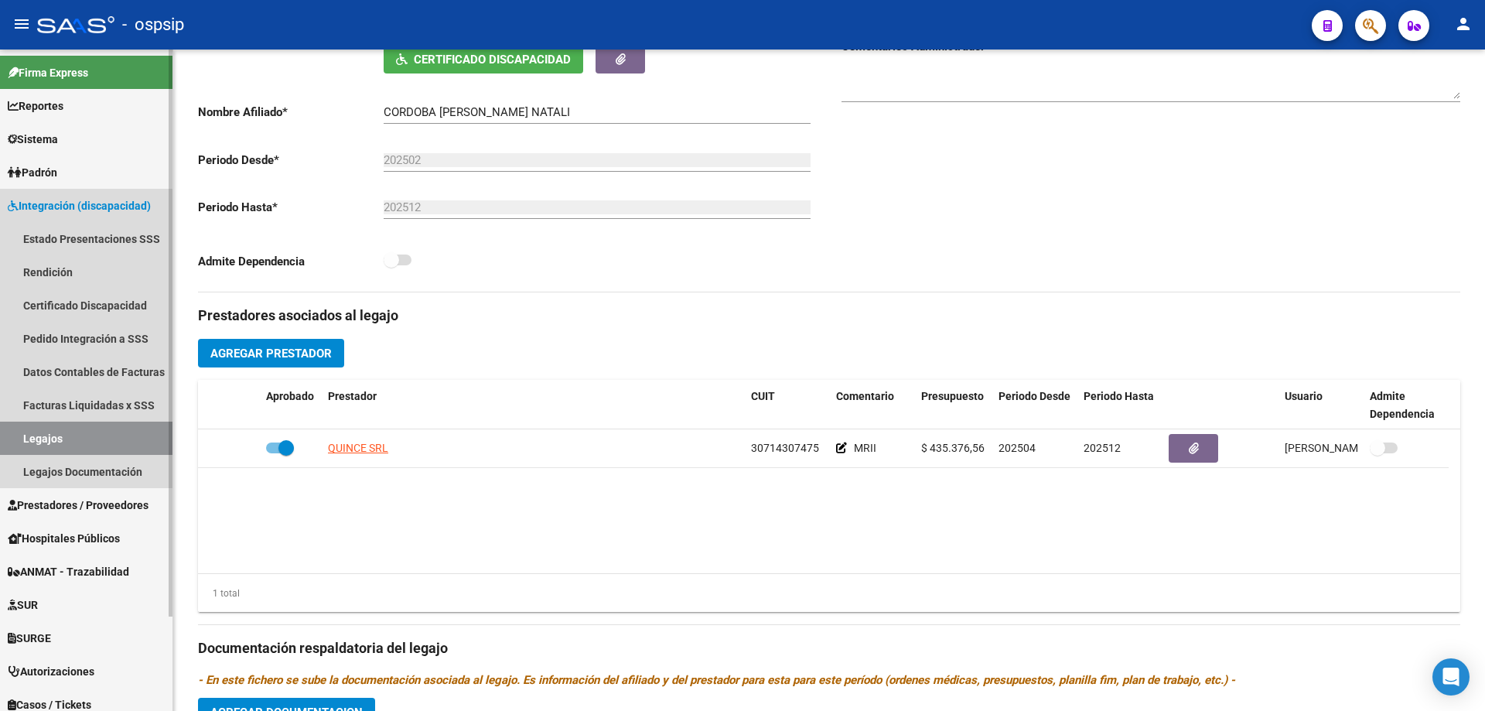
click at [86, 431] on link "Legajos" at bounding box center [86, 437] width 172 height 33
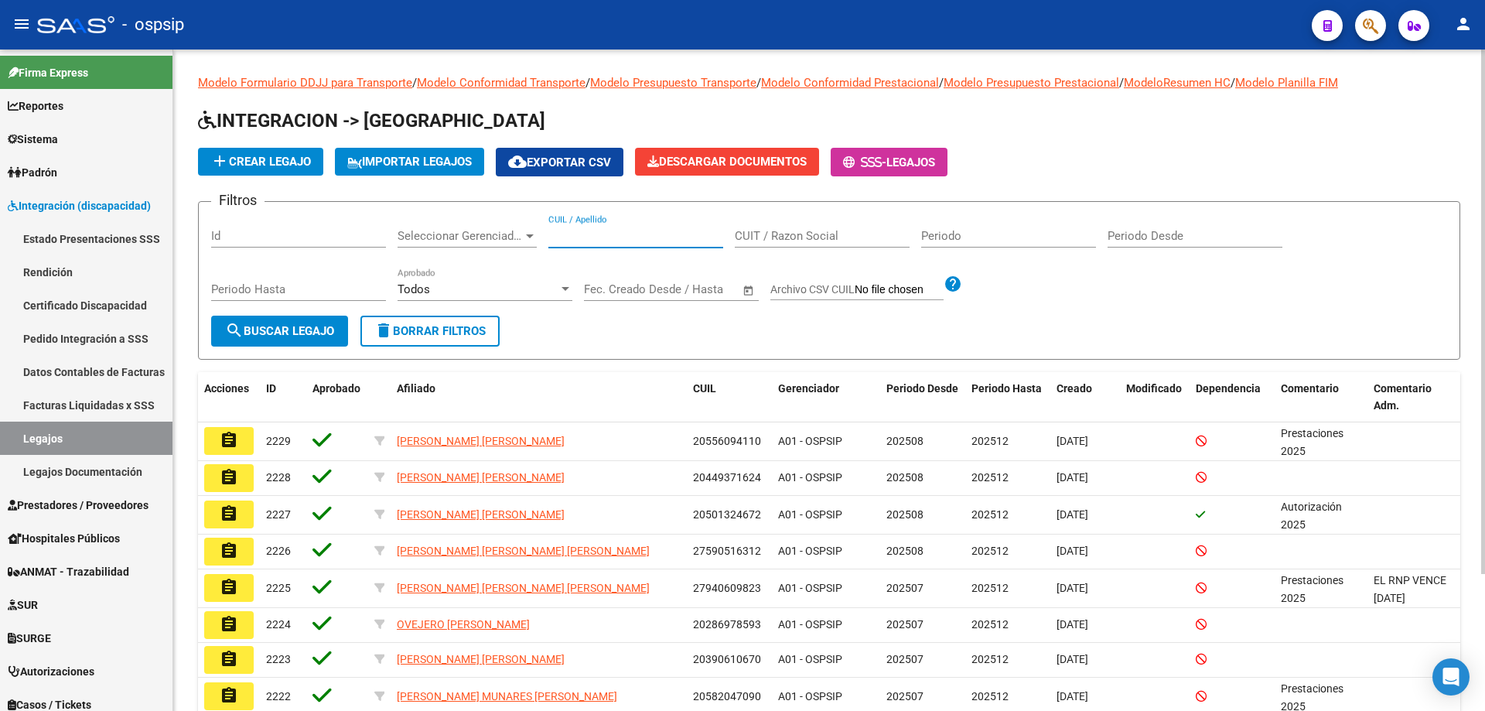
click at [666, 236] on input "CUIL / Apellido" at bounding box center [635, 236] width 175 height 14
type input "t"
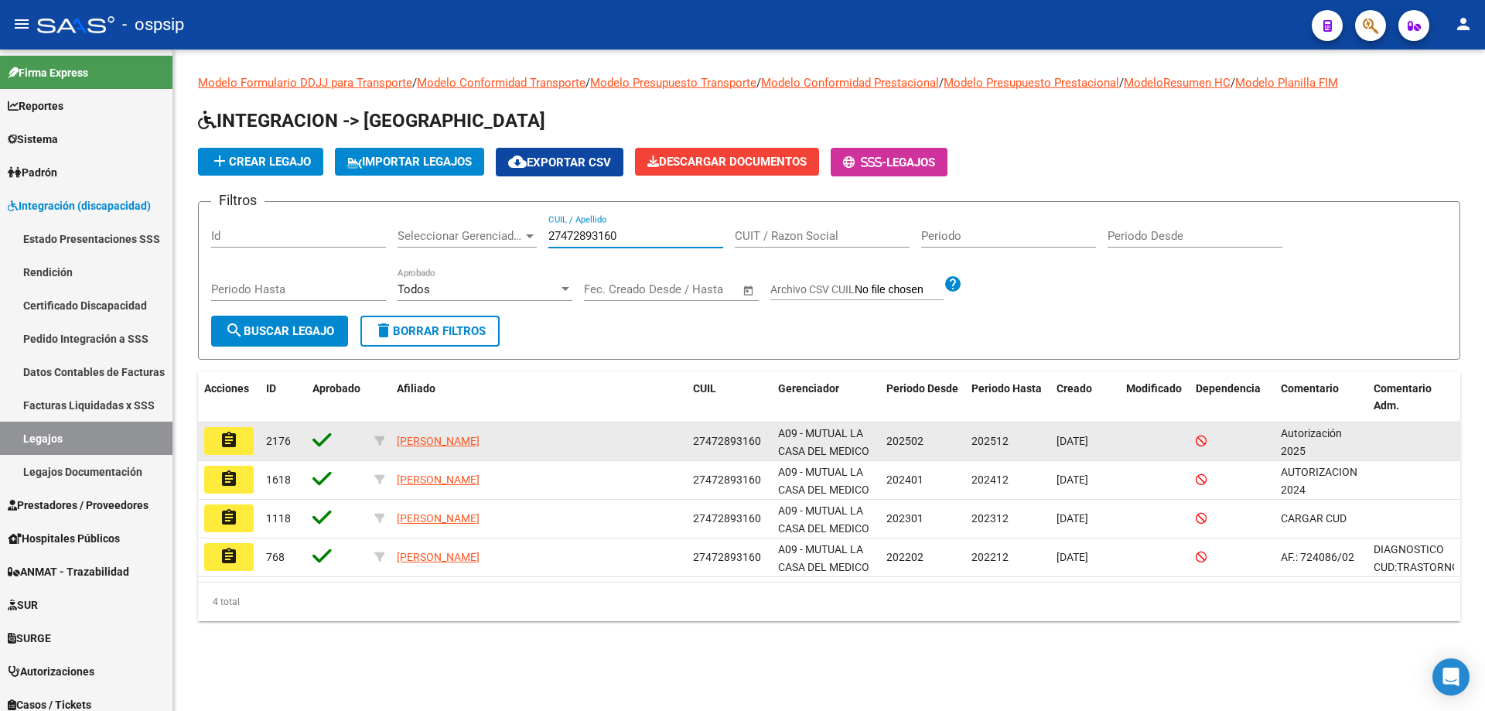
type input "27472893160"
click at [241, 448] on button "assignment" at bounding box center [228, 441] width 49 height 28
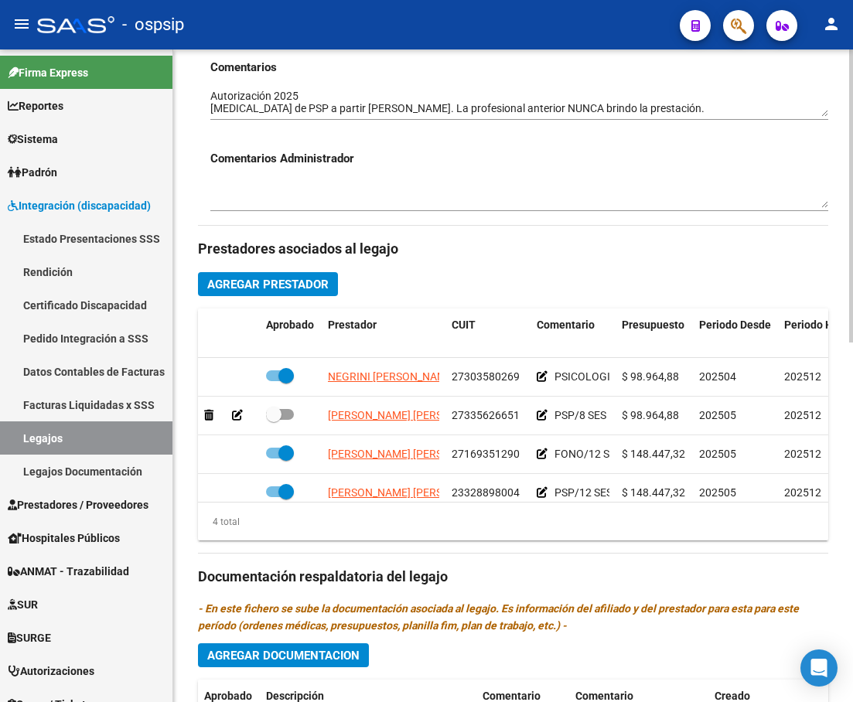
scroll to position [28, 0]
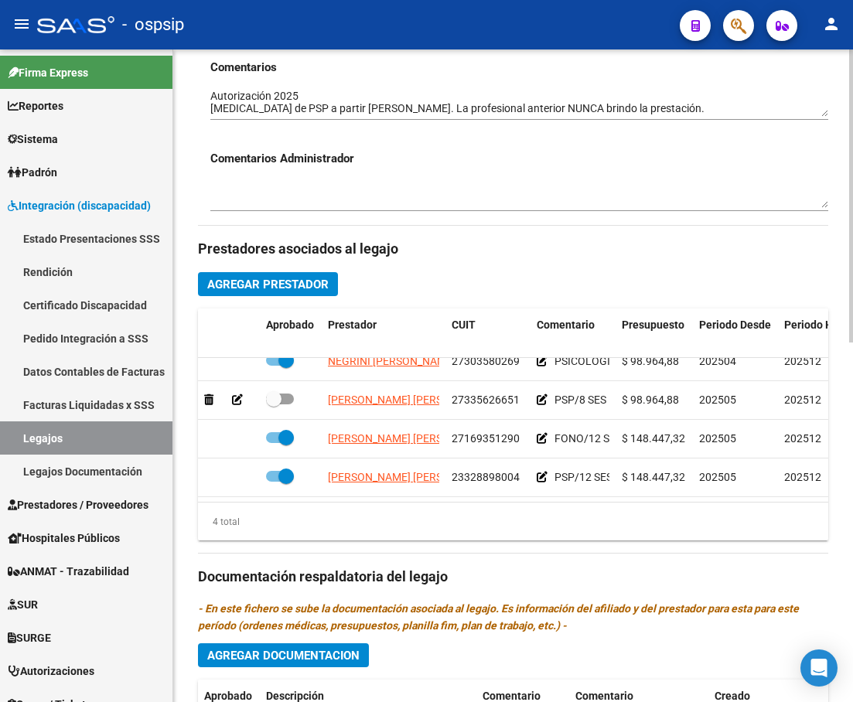
drag, startPoint x: 131, startPoint y: 438, endPoint x: 183, endPoint y: 432, distance: 52.9
click at [131, 438] on link "Legajos" at bounding box center [86, 437] width 172 height 33
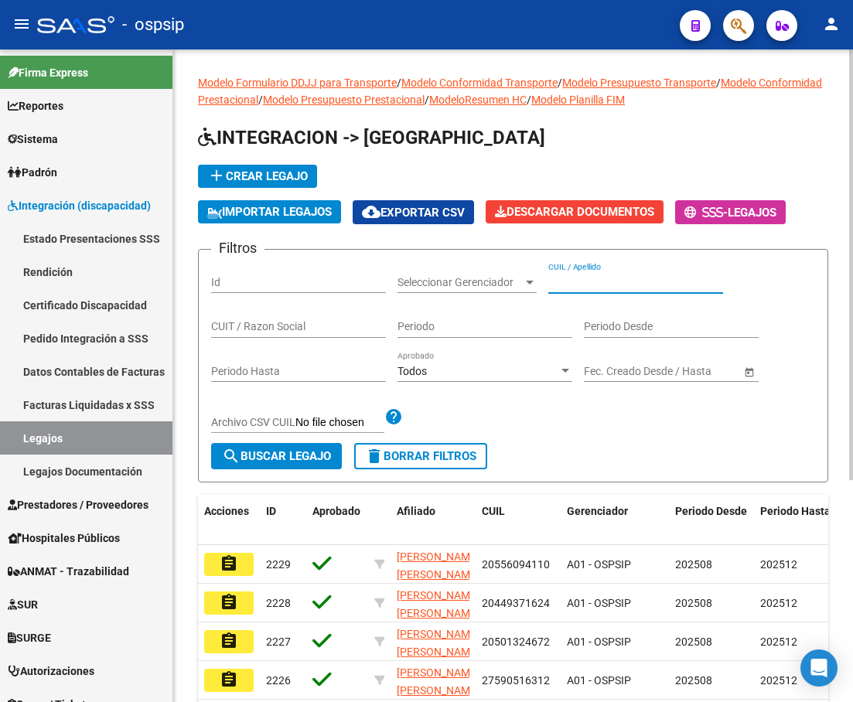
click at [582, 285] on input "CUIL / Apellido" at bounding box center [635, 282] width 175 height 13
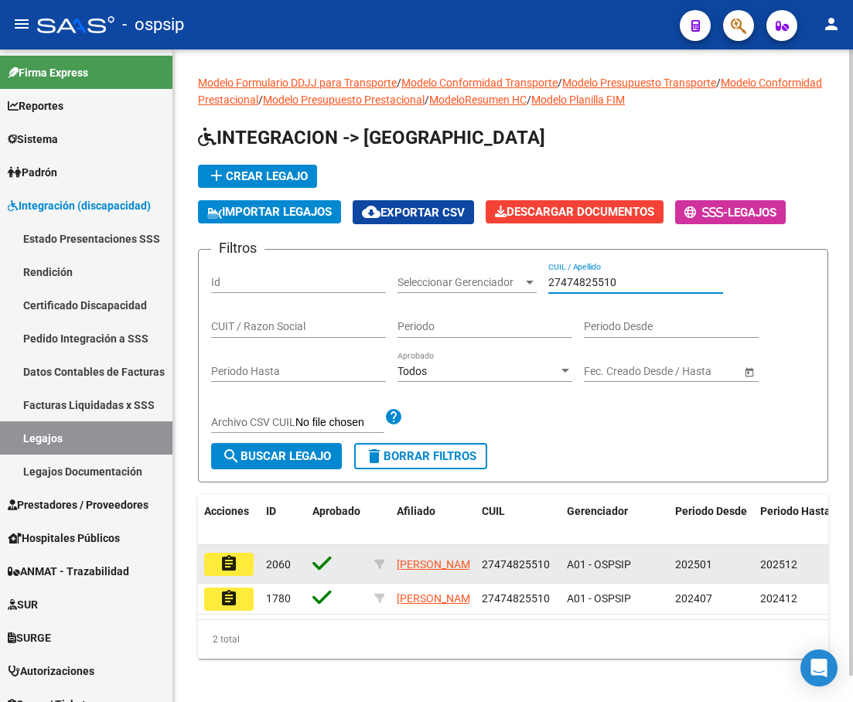
type input "27474825510"
click at [241, 560] on button "assignment" at bounding box center [228, 564] width 49 height 23
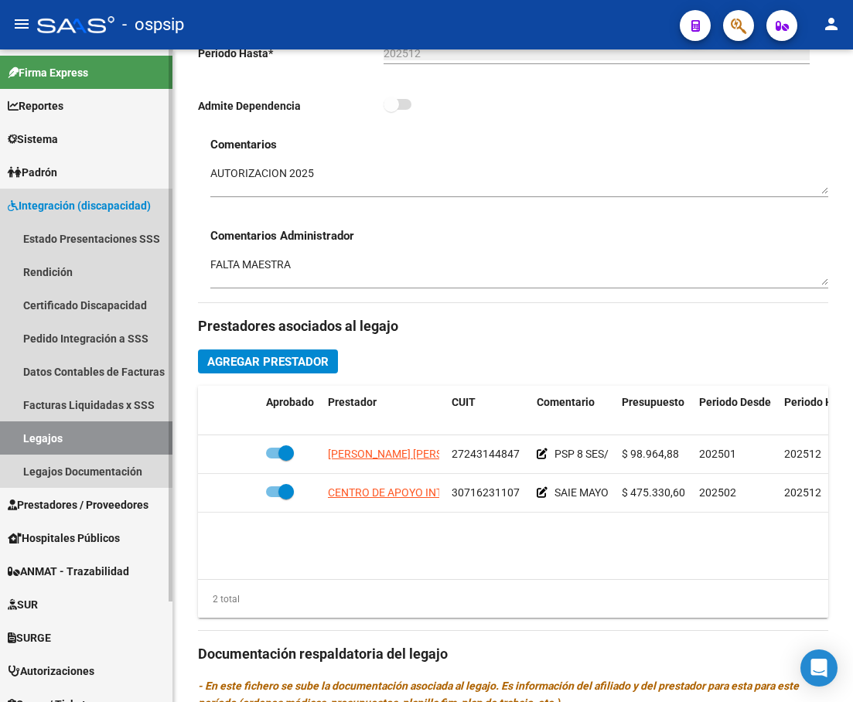
click at [65, 445] on link "Legajos" at bounding box center [86, 437] width 172 height 33
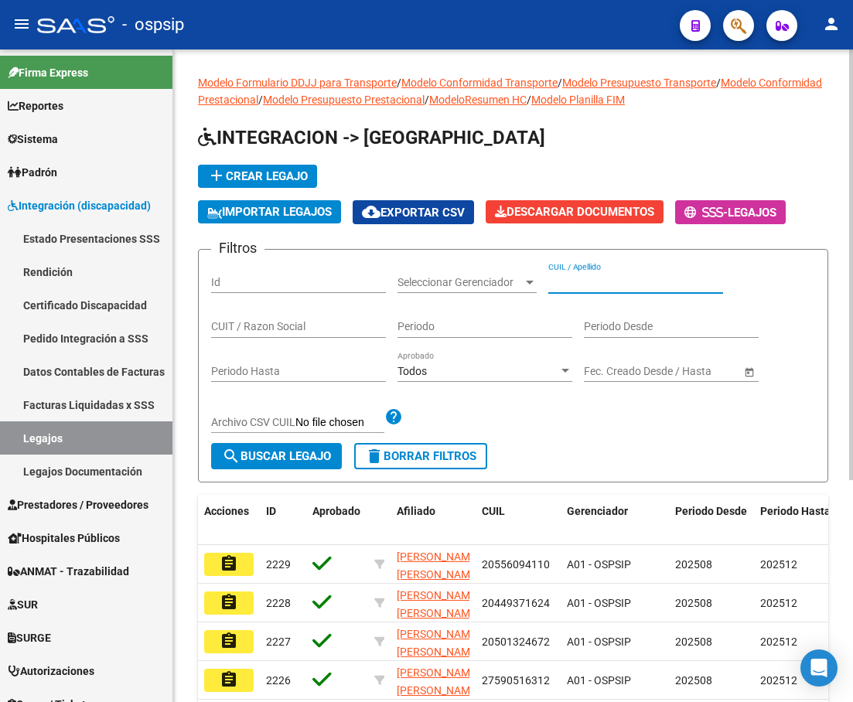
click at [642, 280] on input "CUIL / Apellido" at bounding box center [635, 282] width 175 height 13
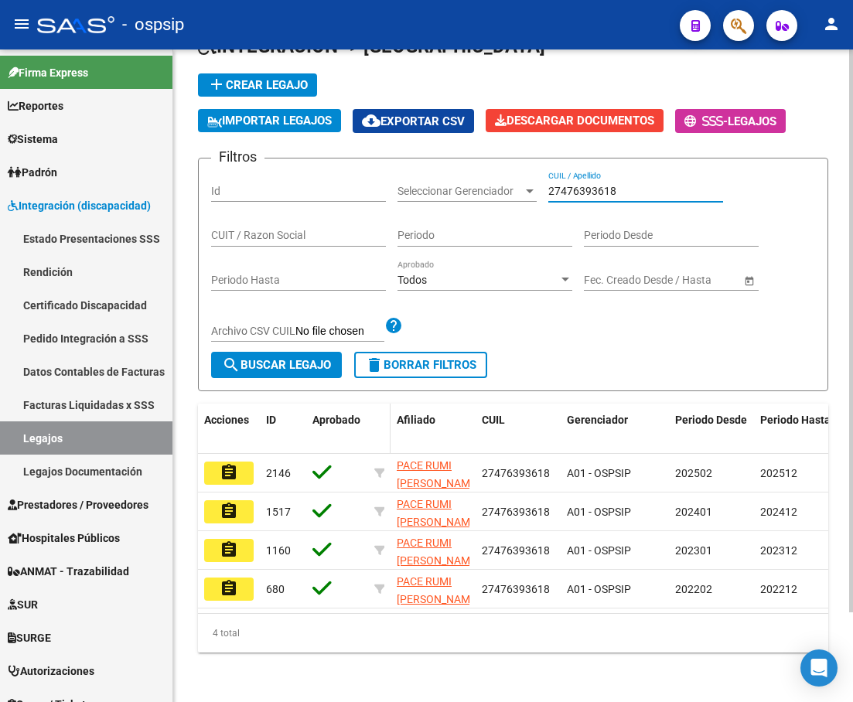
scroll to position [104, 0]
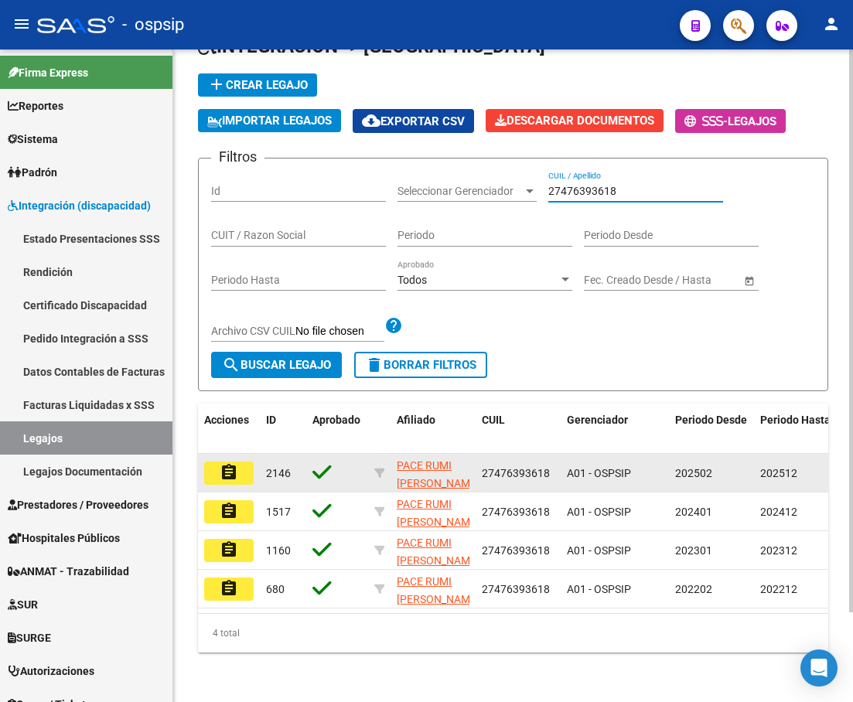
type input "27476393618"
click at [237, 472] on button "assignment" at bounding box center [228, 473] width 49 height 23
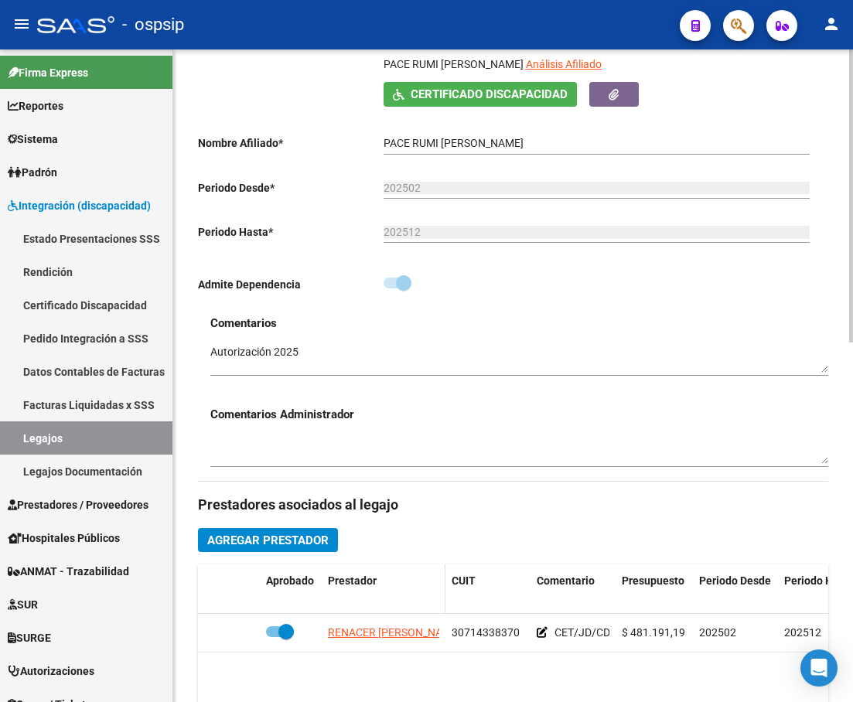
scroll to position [309, 0]
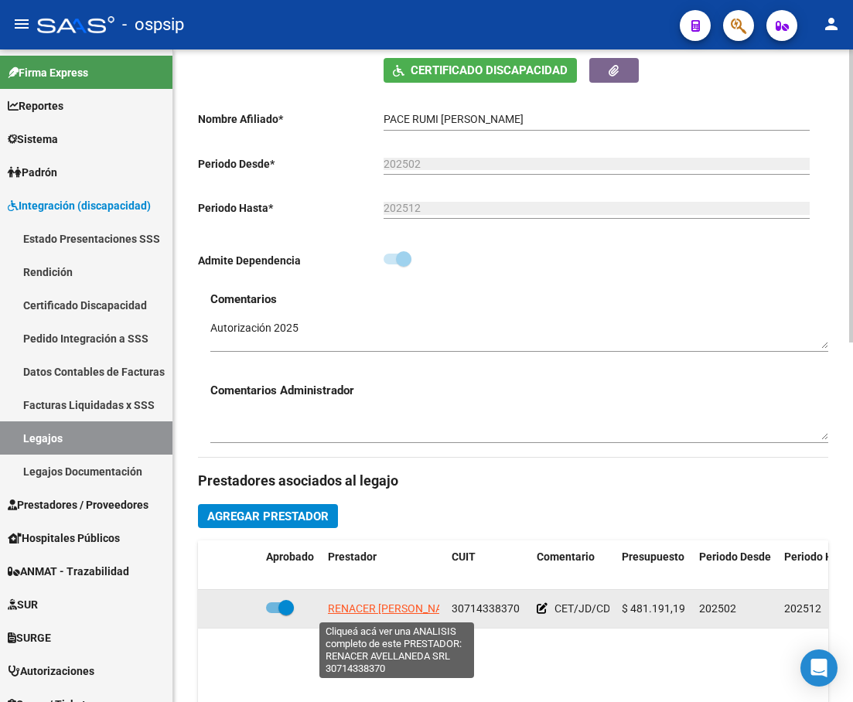
click at [366, 603] on span "RENACER AVELLANEDA SRL" at bounding box center [405, 608] width 155 height 12
type textarea "30714338370"
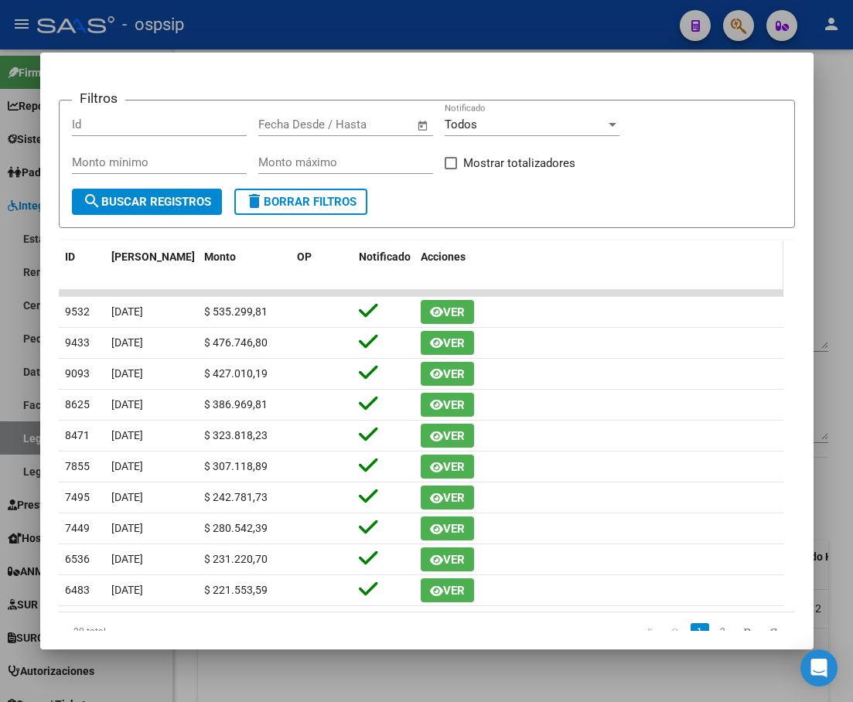
scroll to position [0, 0]
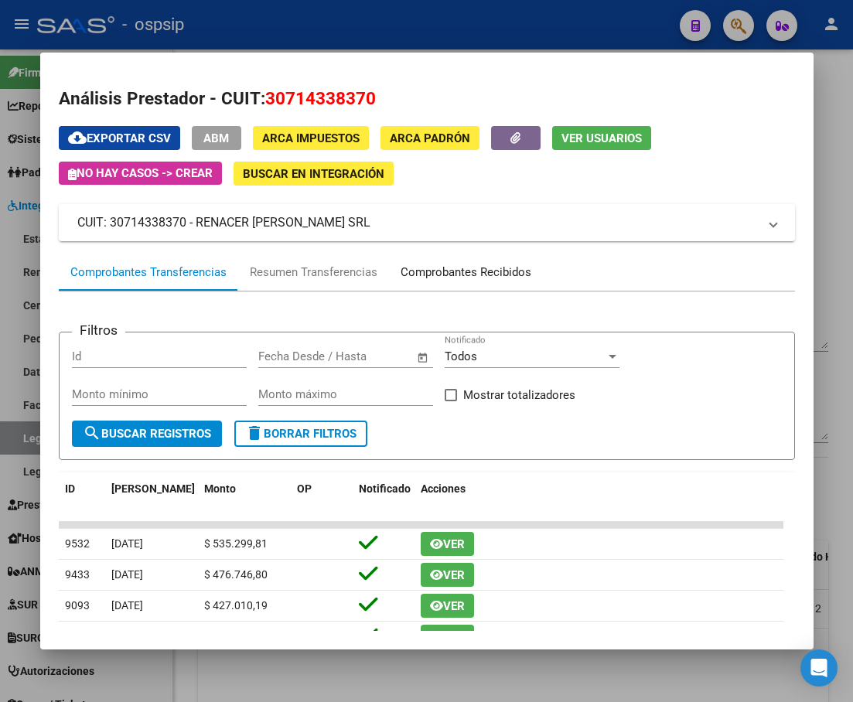
click at [455, 272] on div "Comprobantes Recibidos" at bounding box center [466, 273] width 131 height 18
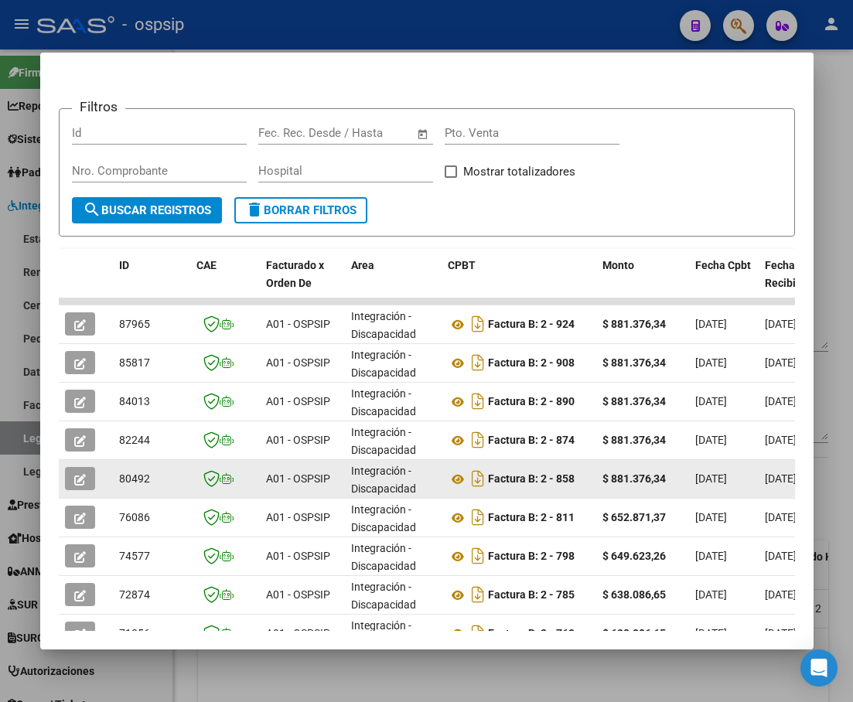
scroll to position [232, 0]
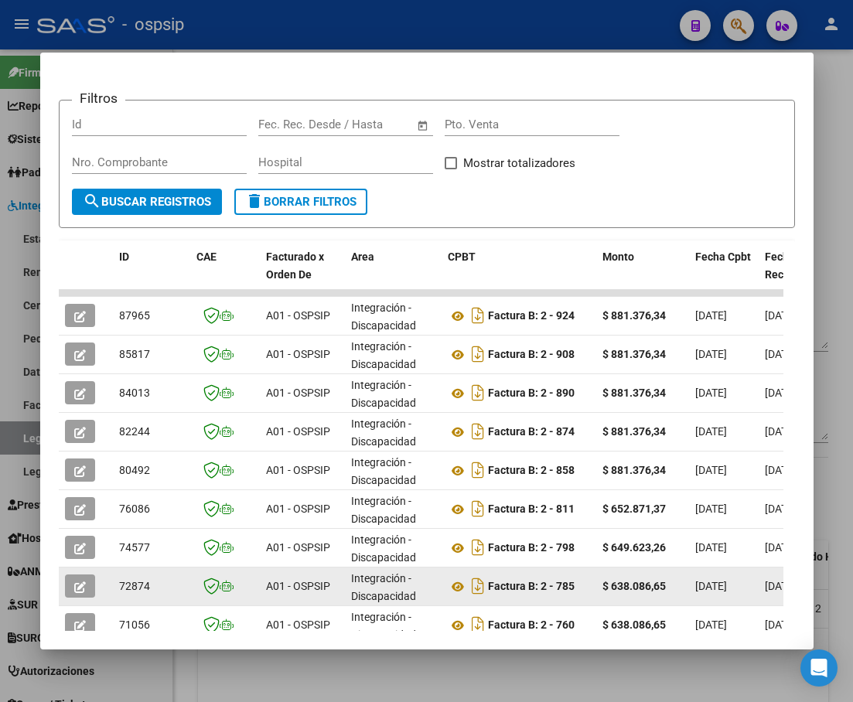
click at [77, 586] on icon "button" at bounding box center [80, 587] width 12 height 12
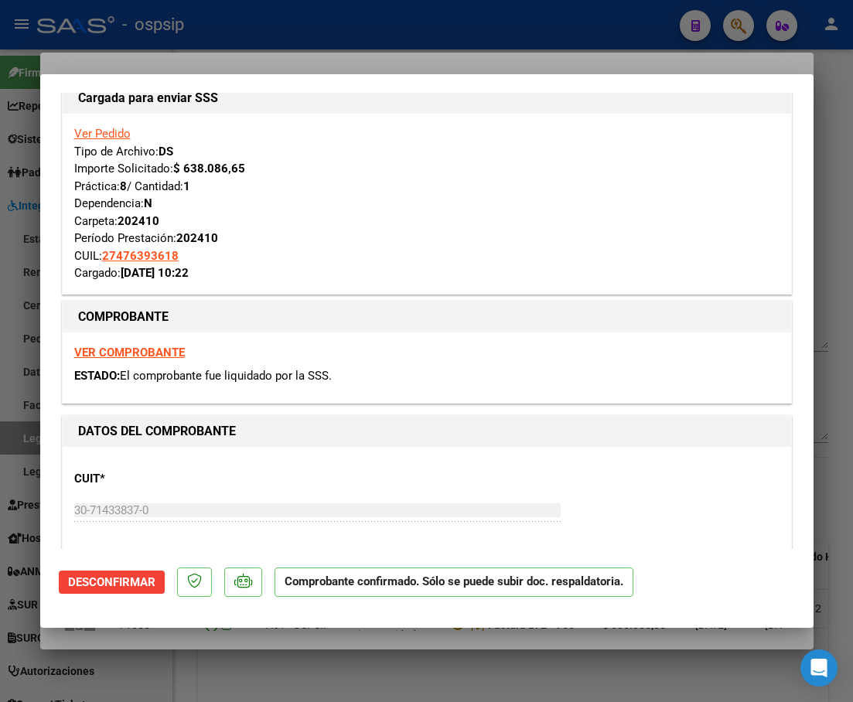
click at [155, 356] on strong "VER COMPROBANTE" at bounding box center [129, 353] width 111 height 14
click at [832, 248] on div at bounding box center [426, 351] width 853 height 702
type input "$ 0,00"
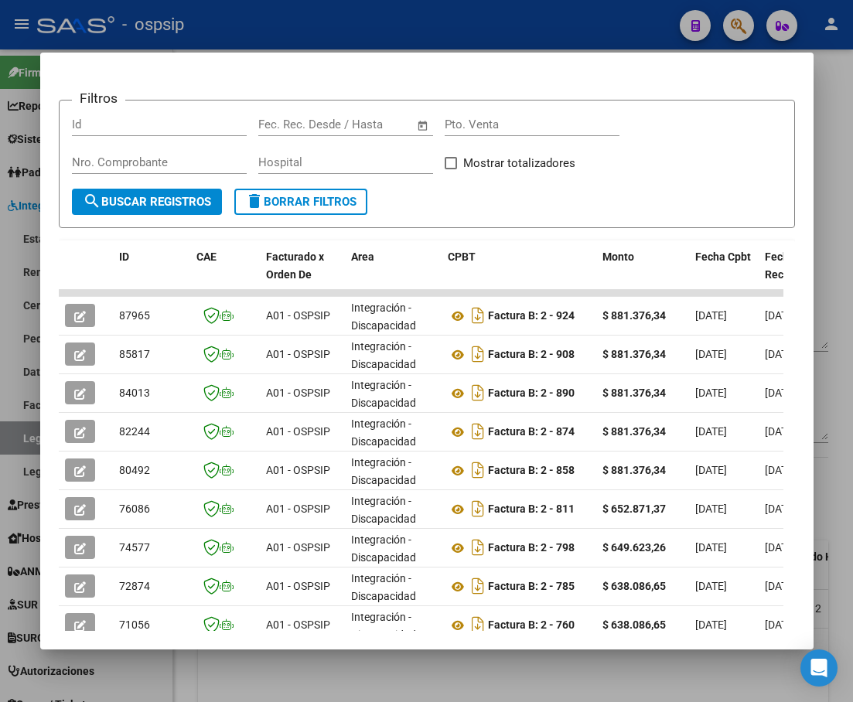
click at [837, 182] on div at bounding box center [426, 351] width 853 height 702
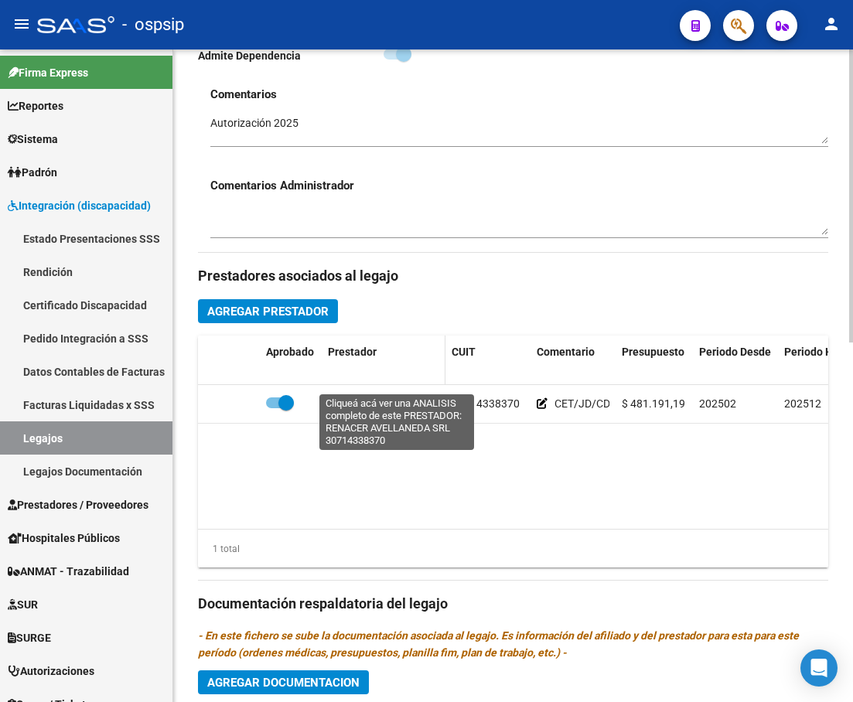
scroll to position [493, 0]
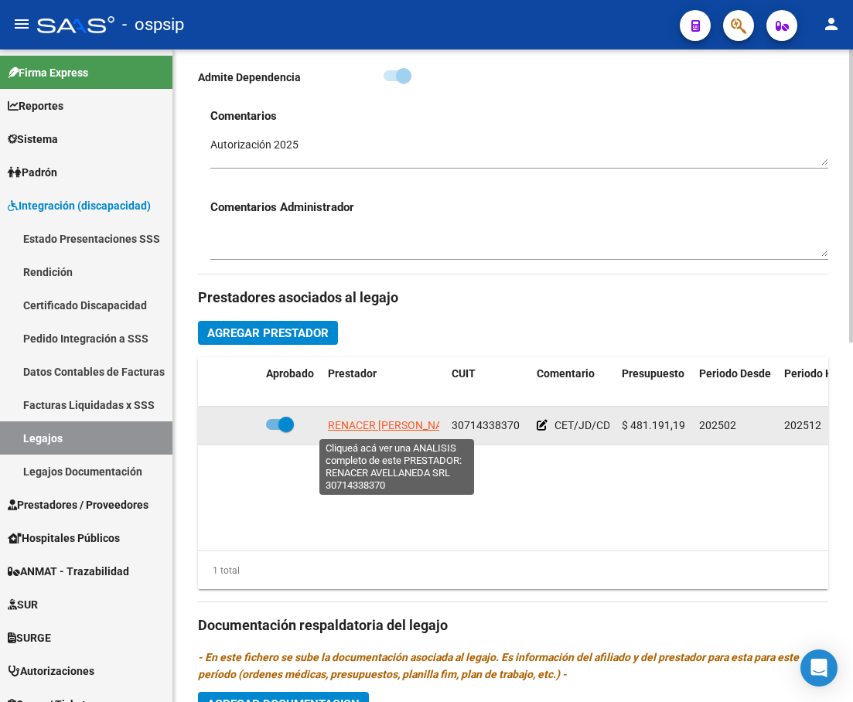
click at [410, 424] on span "RENACER AVELLANEDA SRL" at bounding box center [405, 425] width 155 height 12
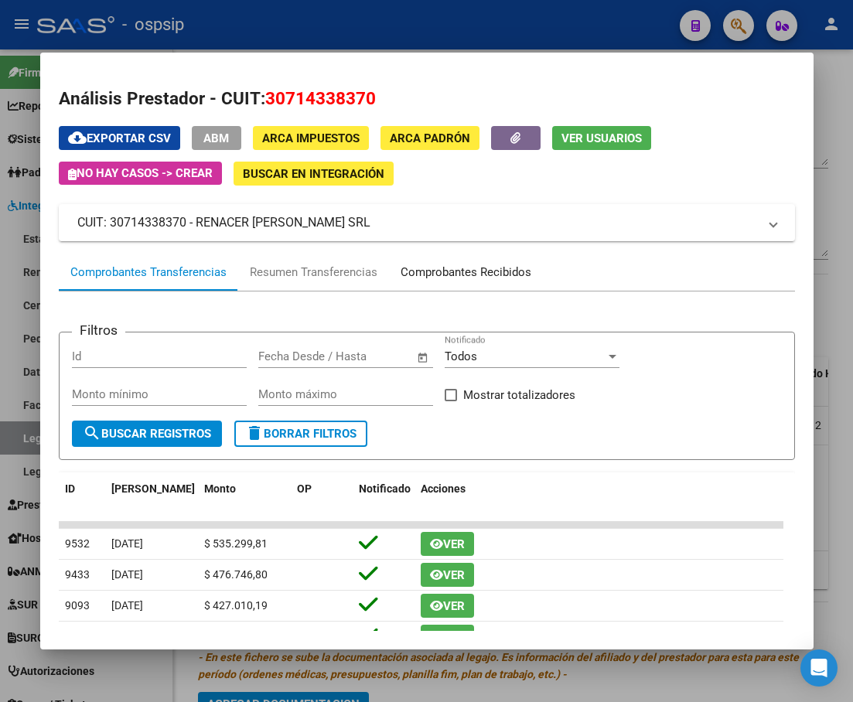
click at [476, 264] on div "Comprobantes Recibidos" at bounding box center [466, 273] width 131 height 18
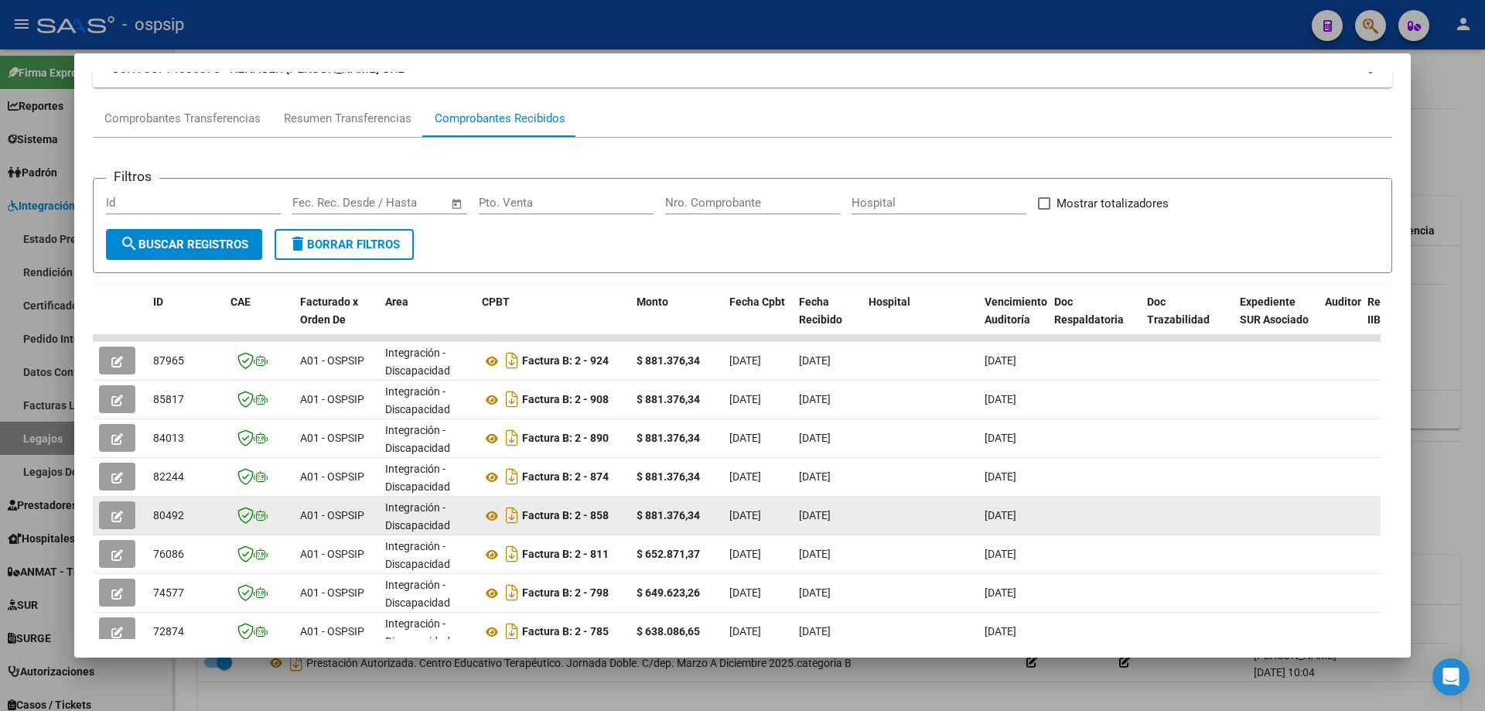
scroll to position [0, 0]
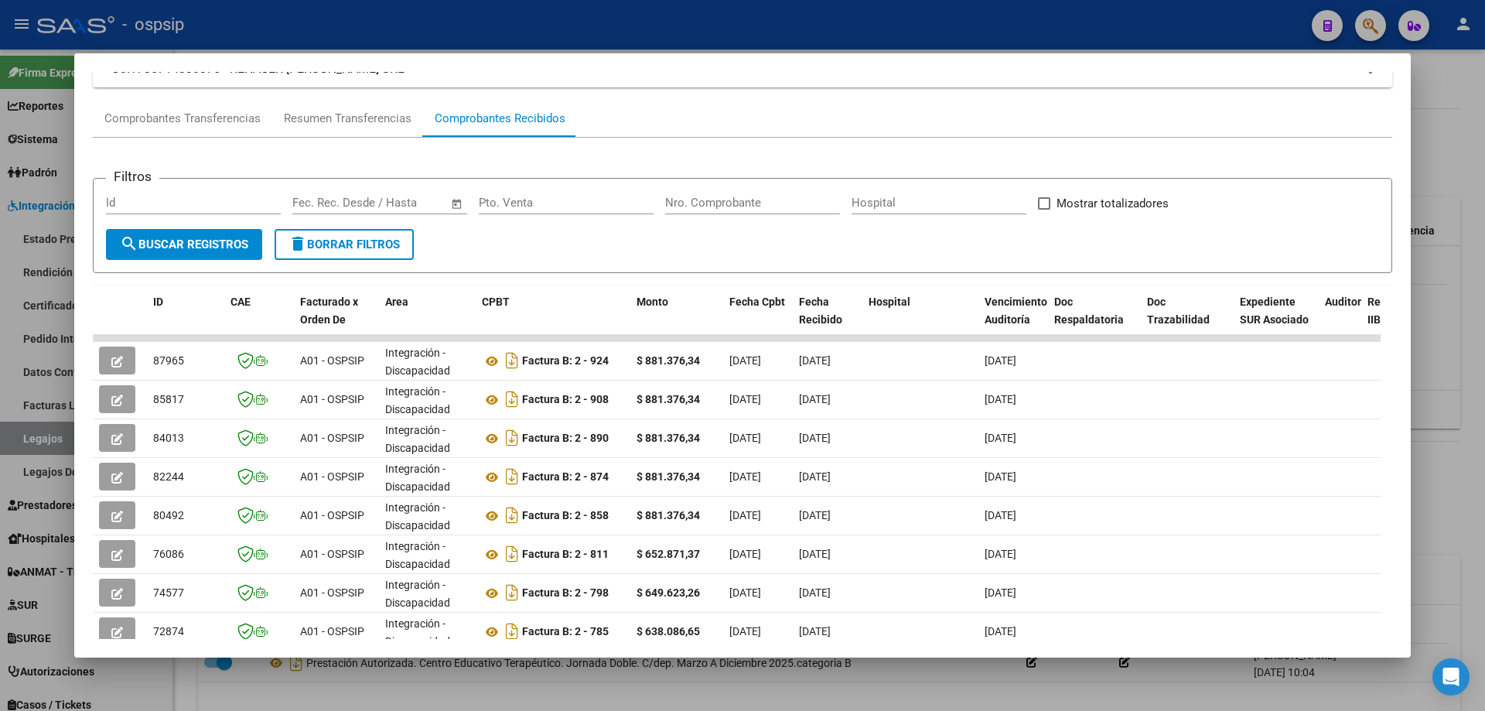
drag, startPoint x: 1413, startPoint y: 345, endPoint x: 1420, endPoint y: 339, distance: 9.3
click at [1413, 345] on div at bounding box center [742, 355] width 1485 height 711
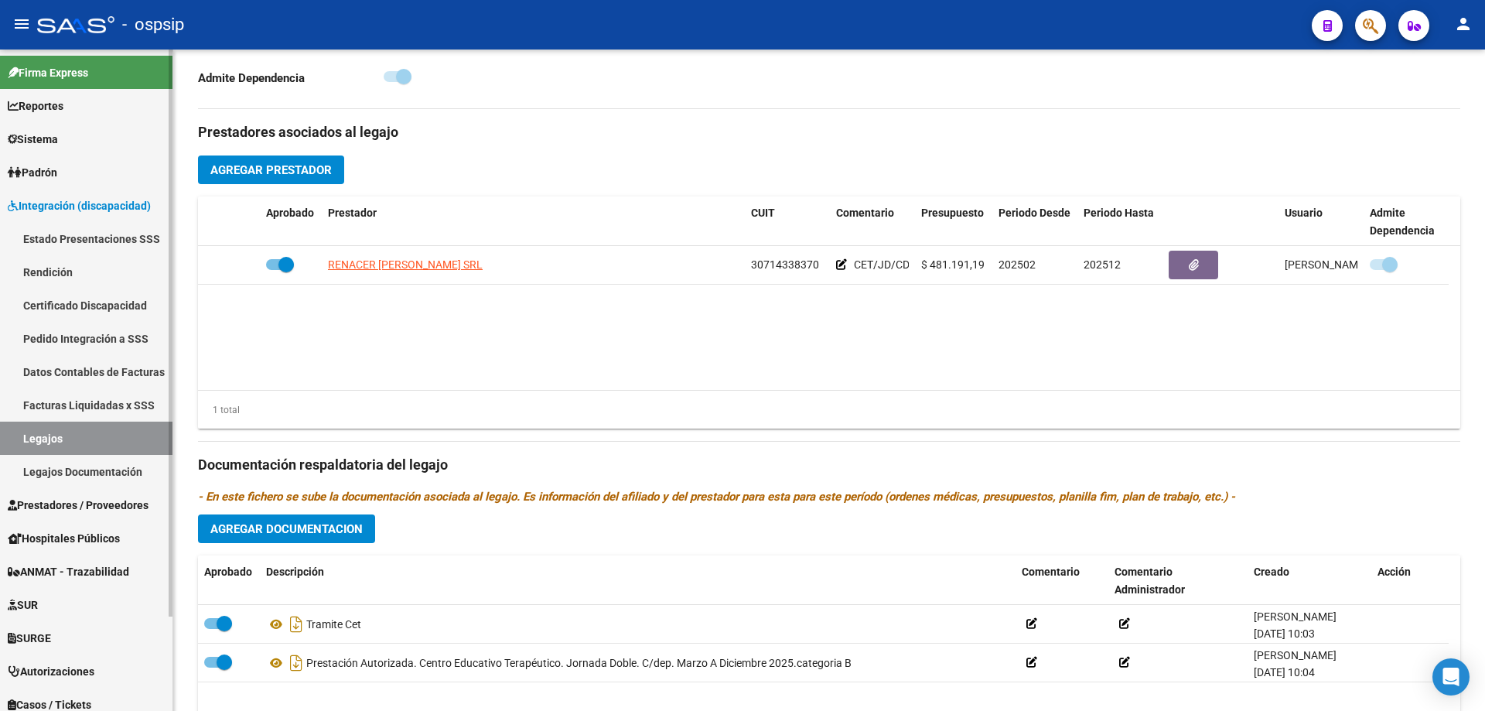
click at [29, 431] on link "Legajos" at bounding box center [86, 437] width 172 height 33
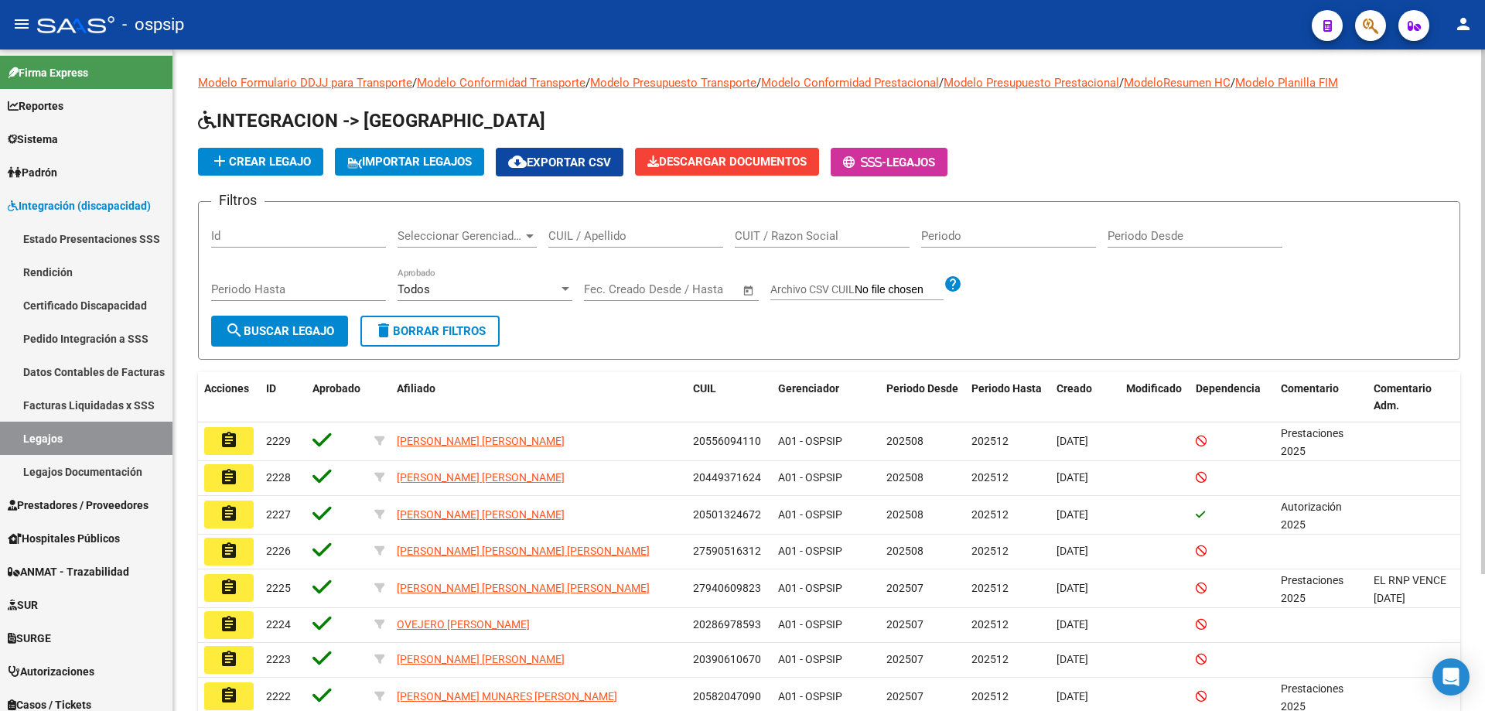
drag, startPoint x: 664, startPoint y: 226, endPoint x: 651, endPoint y: 231, distance: 14.2
click at [657, 230] on div "CUIL / Apellido" at bounding box center [635, 230] width 175 height 33
click at [636, 236] on input "CUIL / Apellido" at bounding box center [635, 236] width 175 height 14
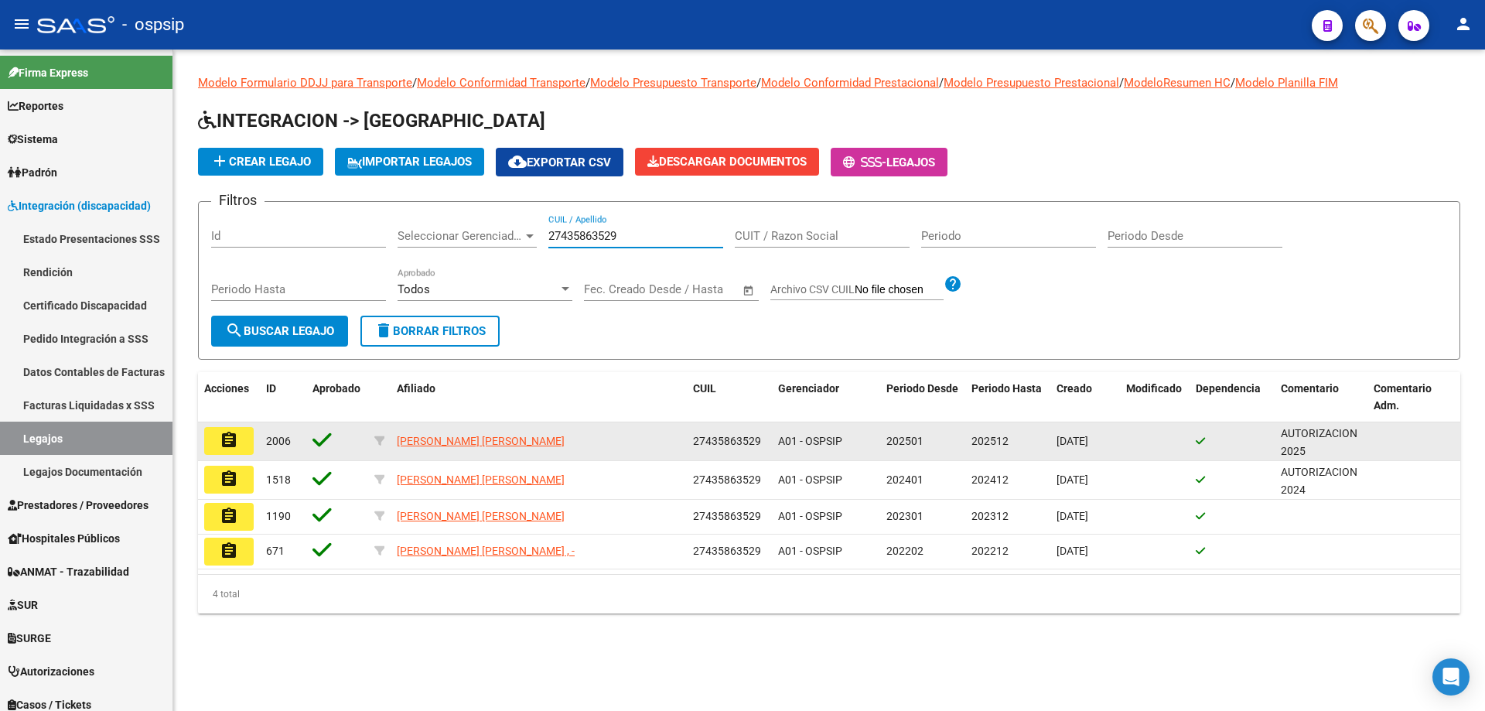
type input "27435863529"
click at [223, 441] on mat-icon "assignment" at bounding box center [229, 440] width 19 height 19
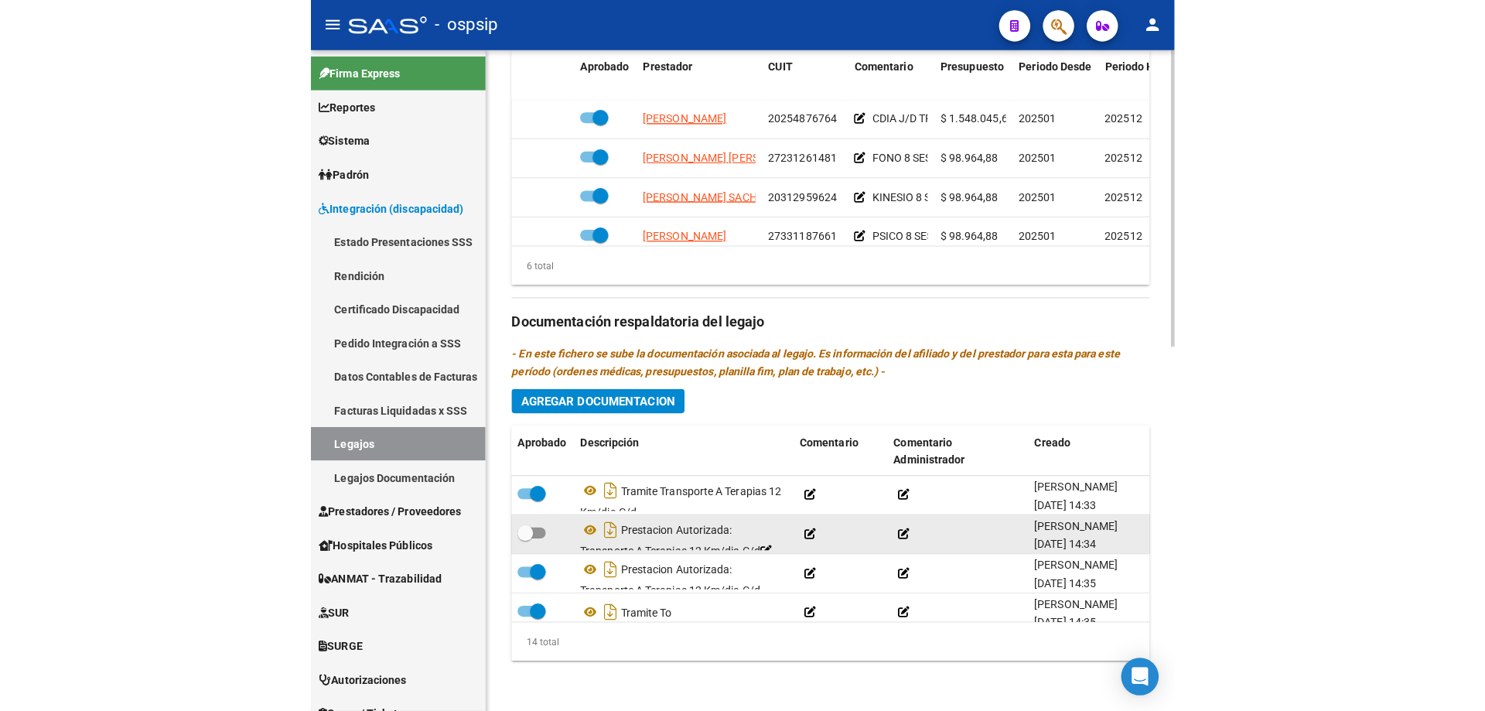
scroll to position [10, 0]
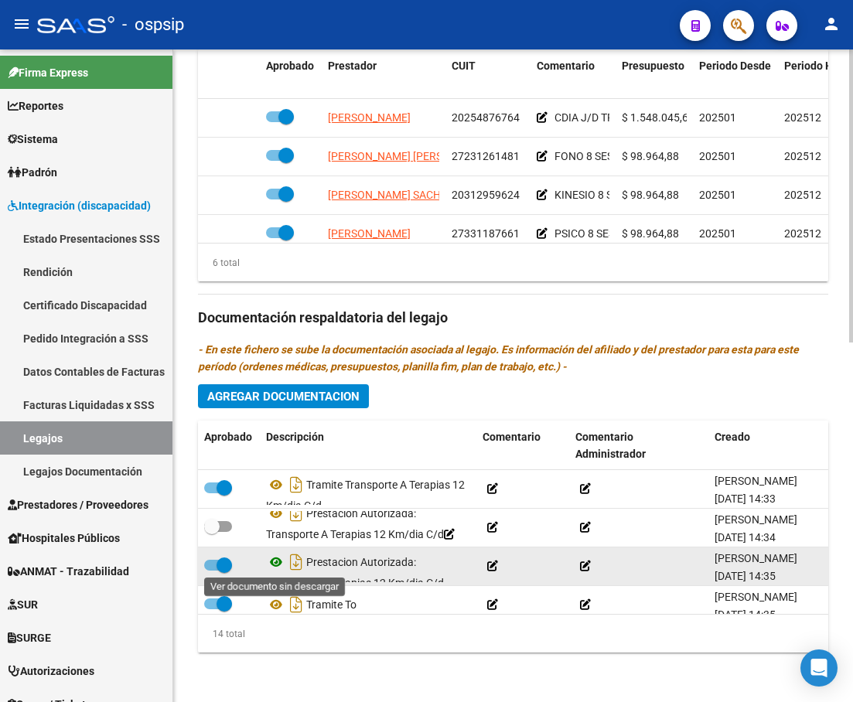
click at [274, 566] on icon at bounding box center [276, 562] width 20 height 19
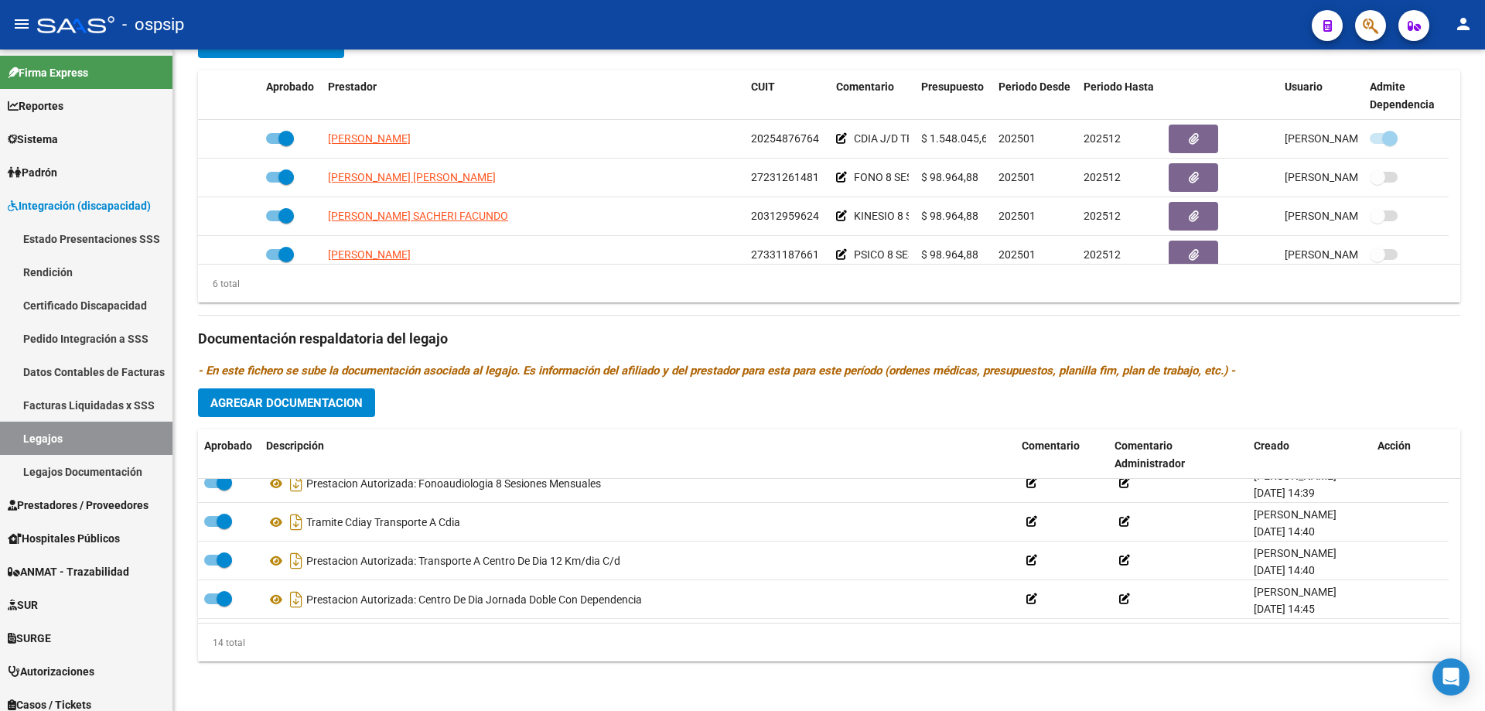
scroll to position [402, 0]
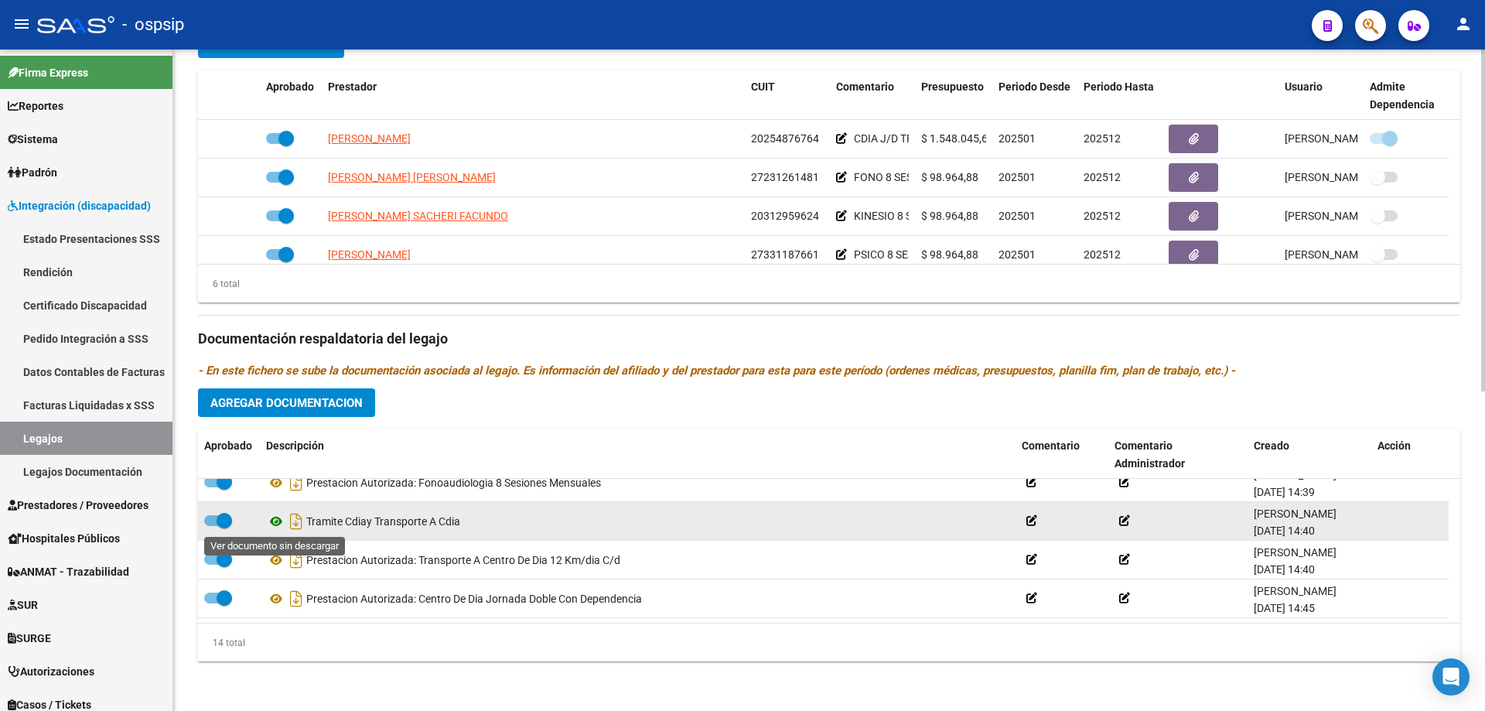
click at [270, 522] on icon at bounding box center [276, 521] width 20 height 19
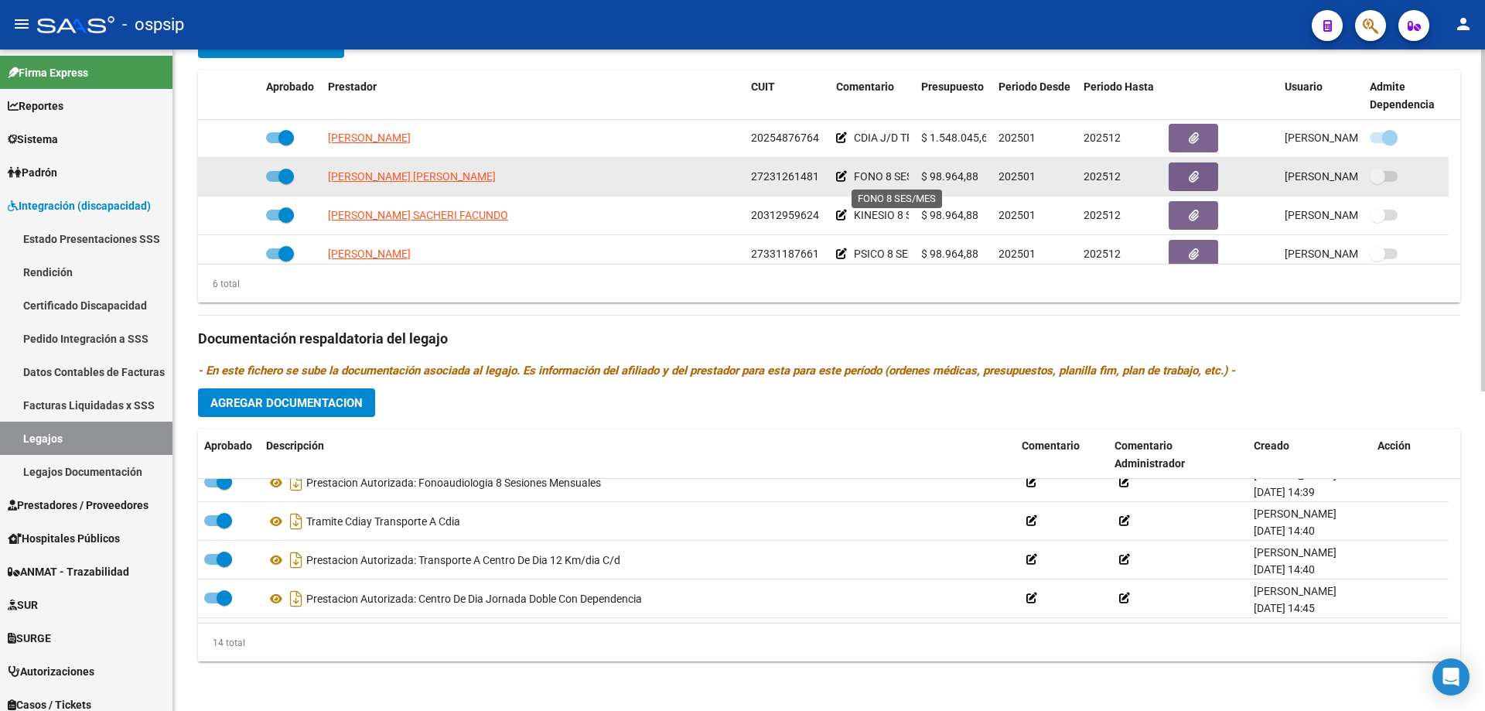
scroll to position [0, 0]
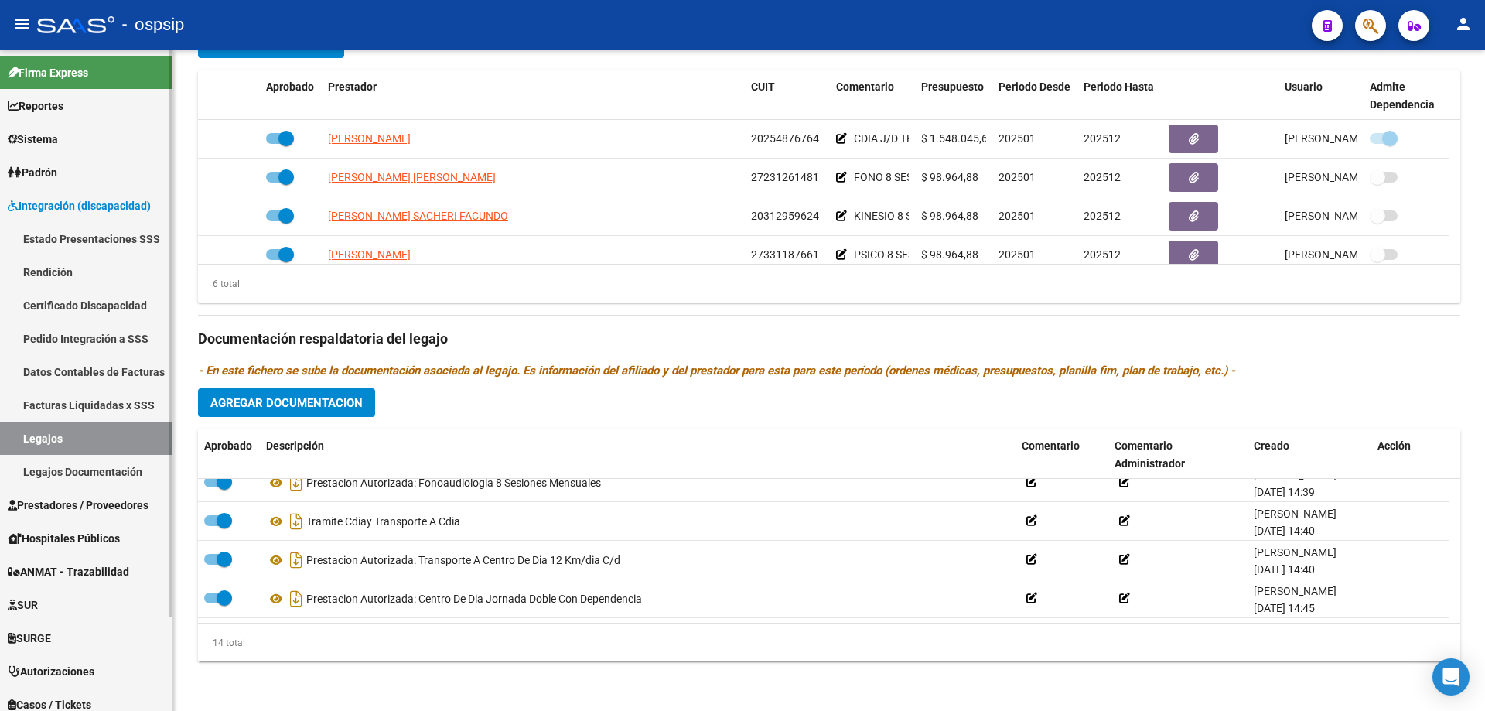
click at [57, 437] on link "Legajos" at bounding box center [86, 437] width 172 height 33
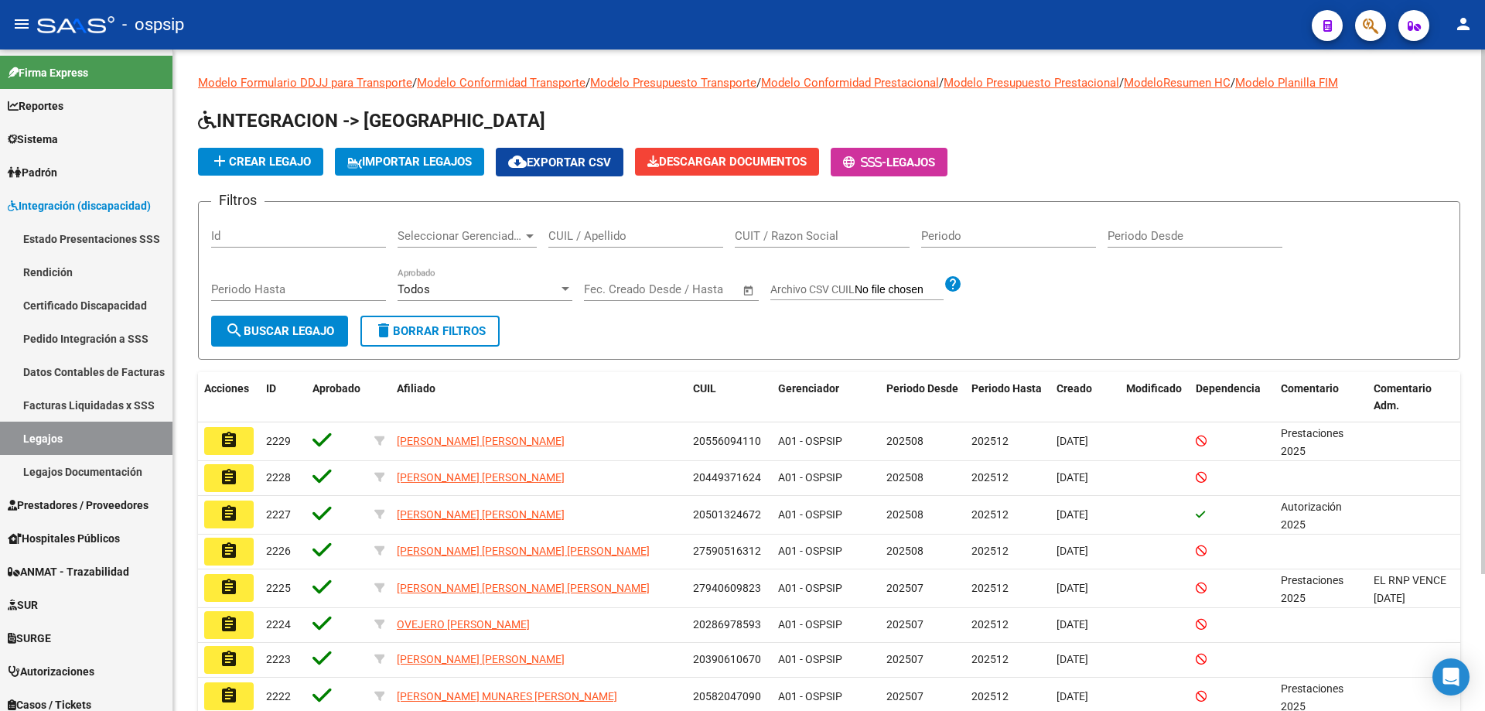
click at [593, 237] on input "CUIL / Apellido" at bounding box center [635, 236] width 175 height 14
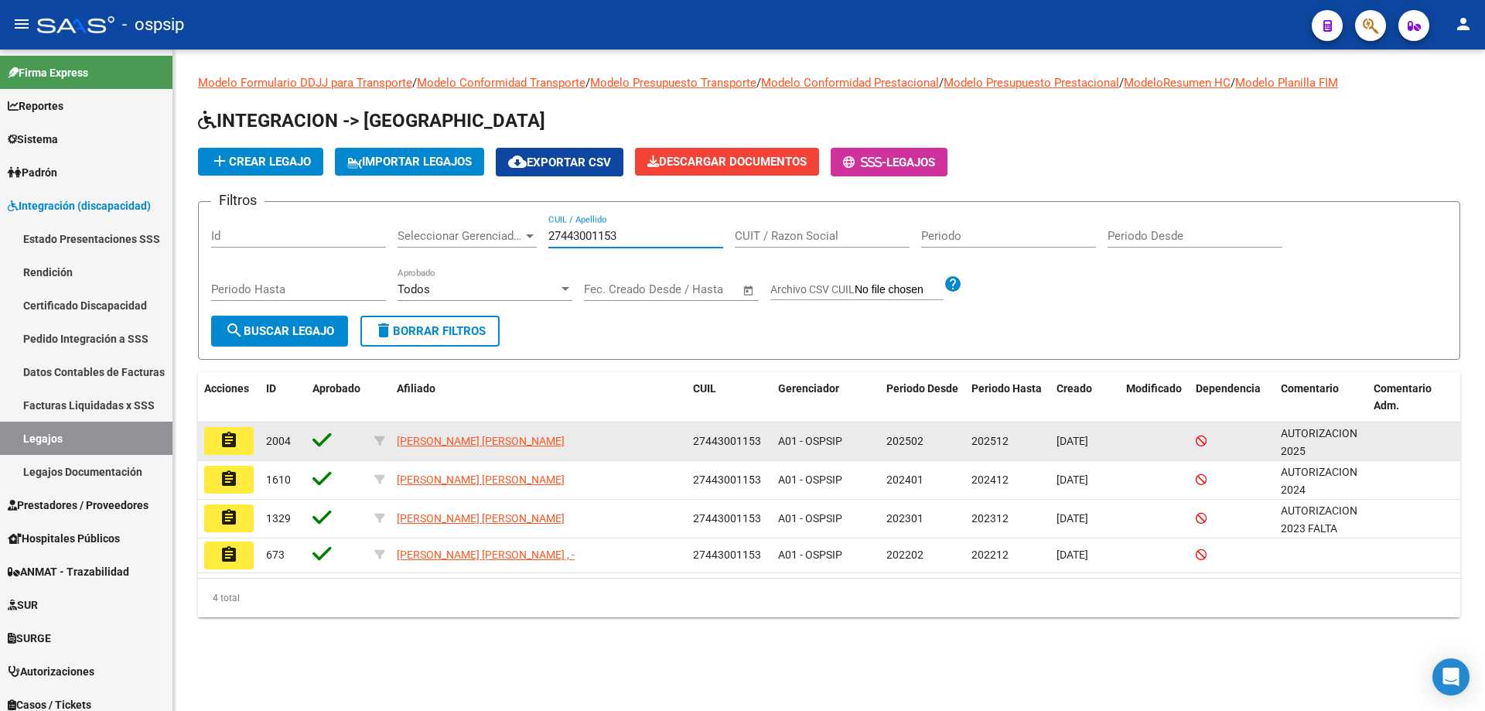
type input "27443001153"
click at [216, 439] on button "assignment" at bounding box center [228, 441] width 49 height 28
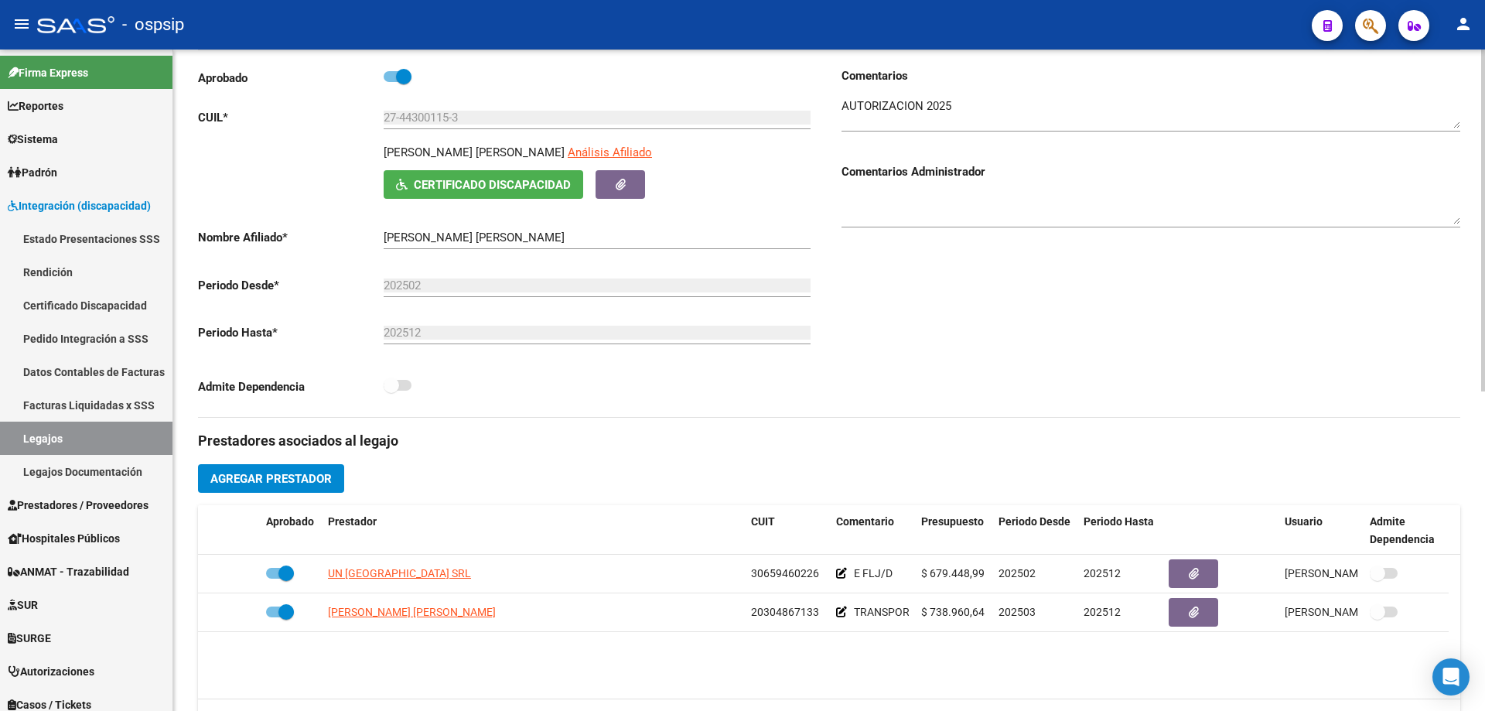
scroll to position [232, 0]
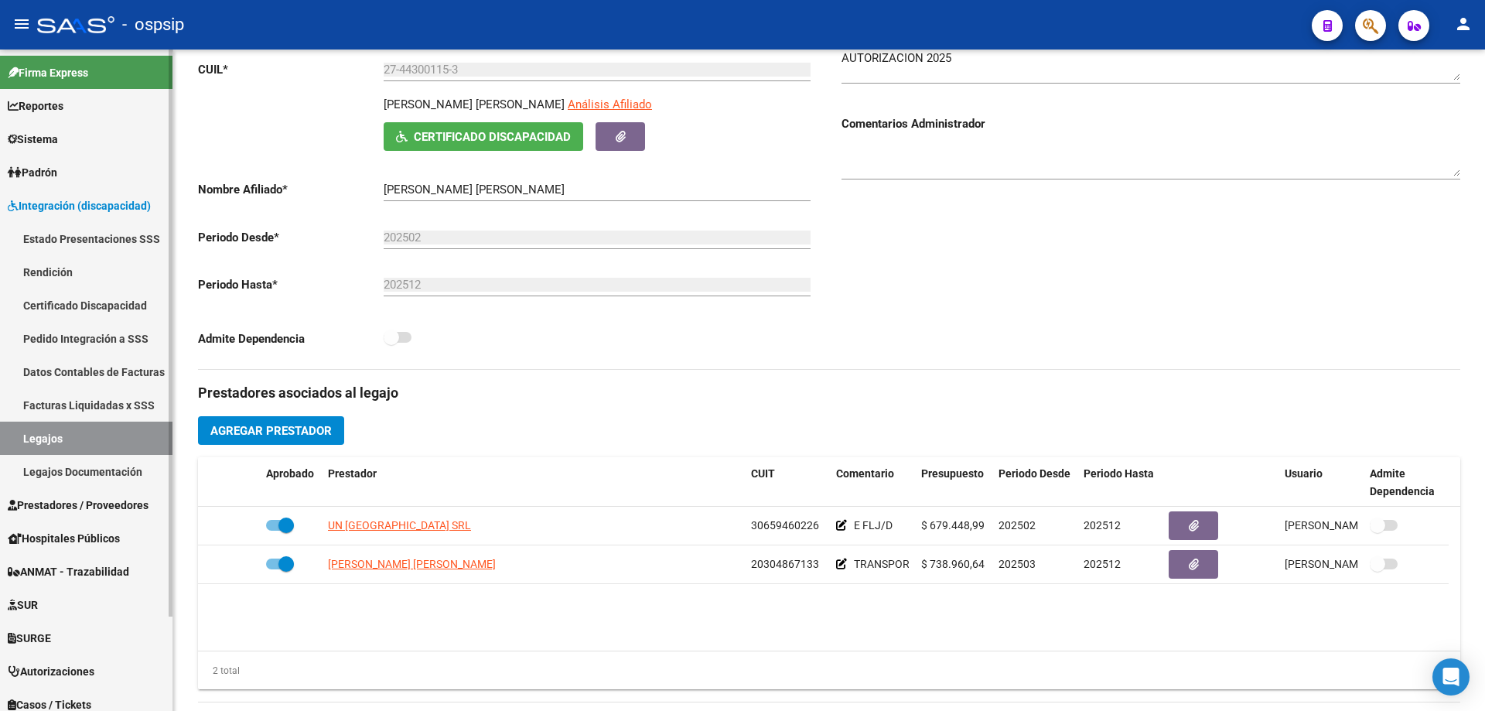
click at [68, 439] on link "Legajos" at bounding box center [86, 437] width 172 height 33
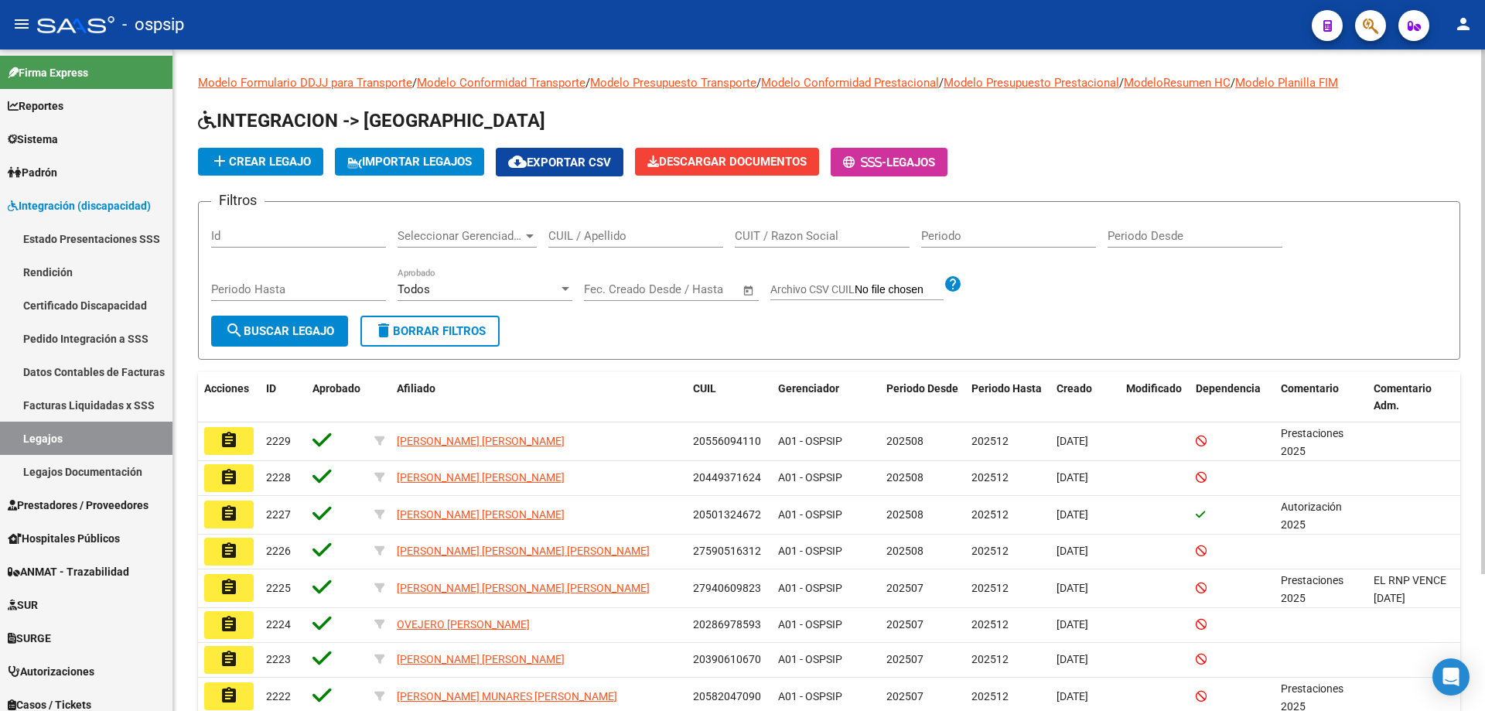
click at [626, 227] on div "CUIL / Apellido" at bounding box center [635, 230] width 175 height 33
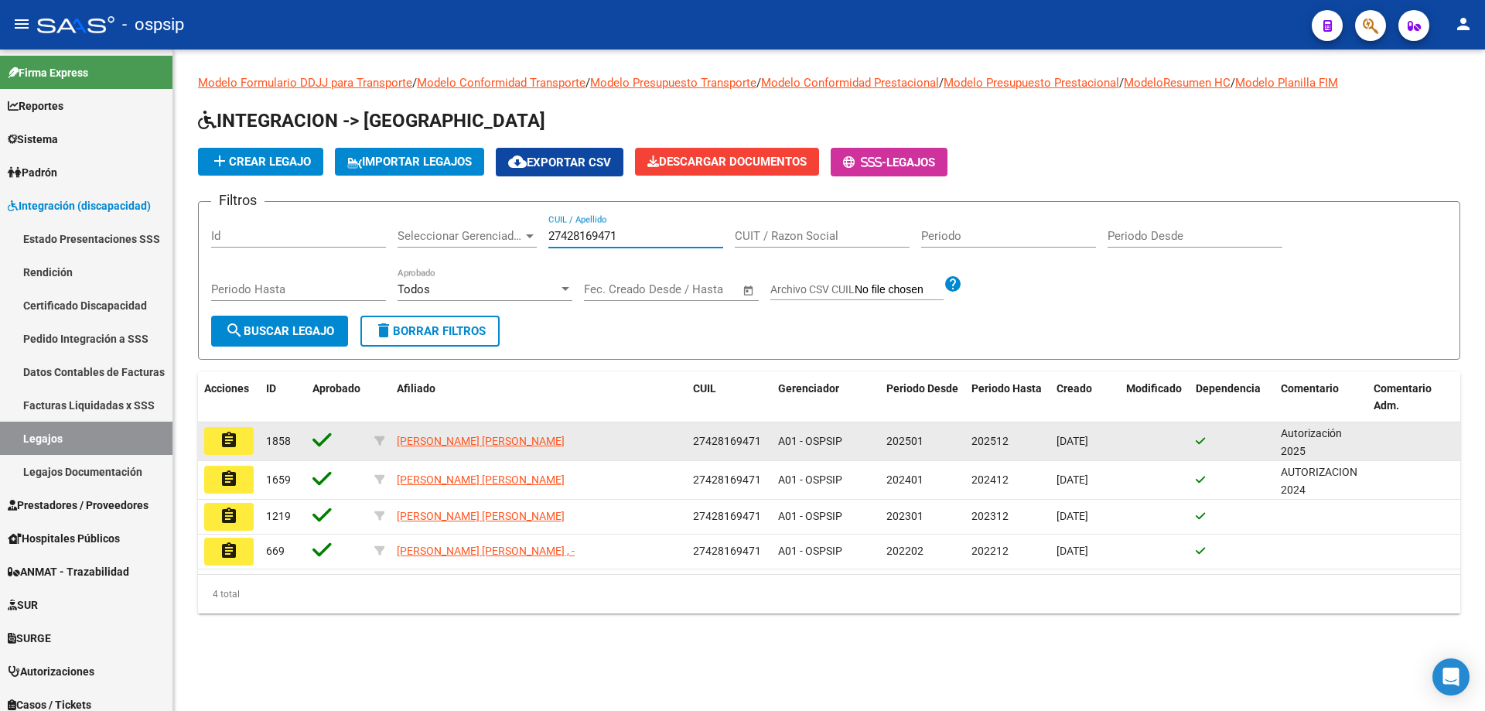
type input "27428169471"
click at [240, 442] on button "assignment" at bounding box center [228, 441] width 49 height 28
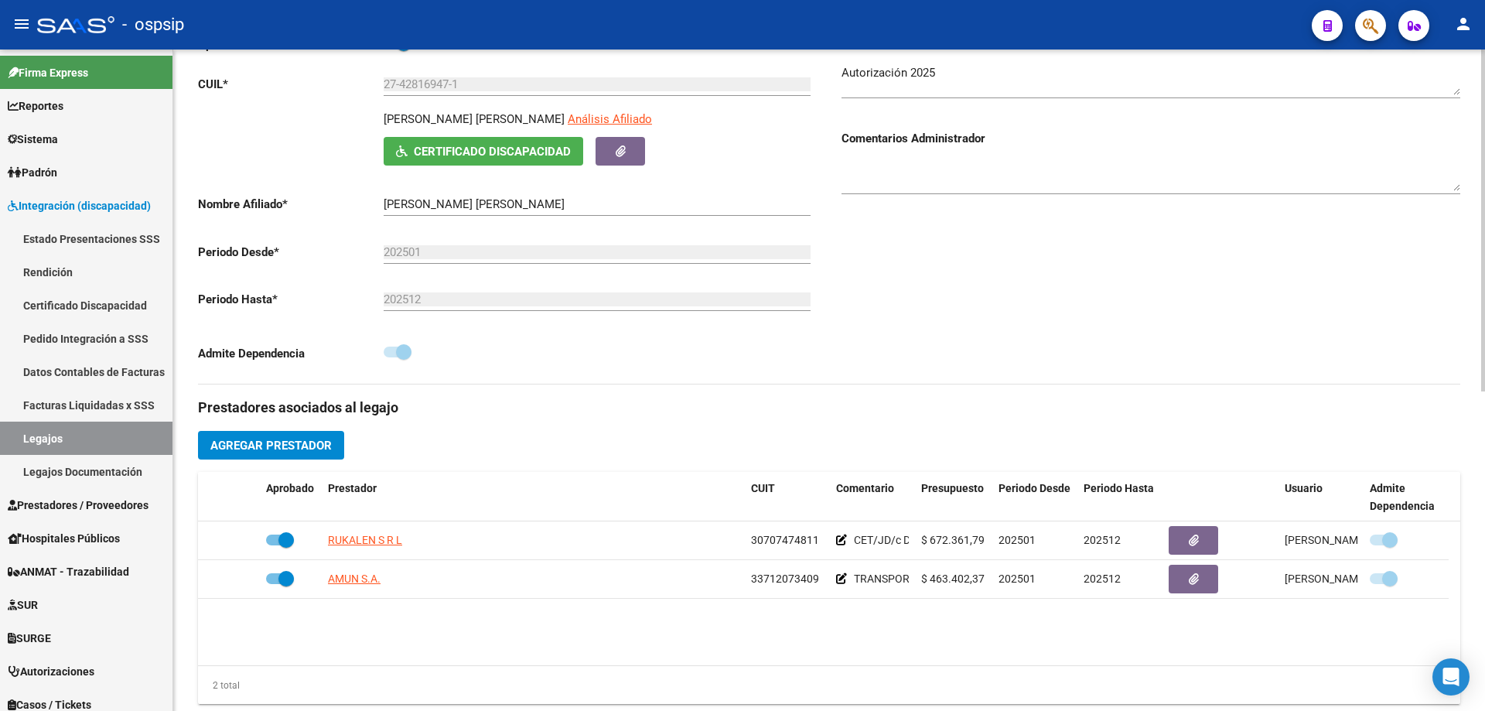
scroll to position [232, 0]
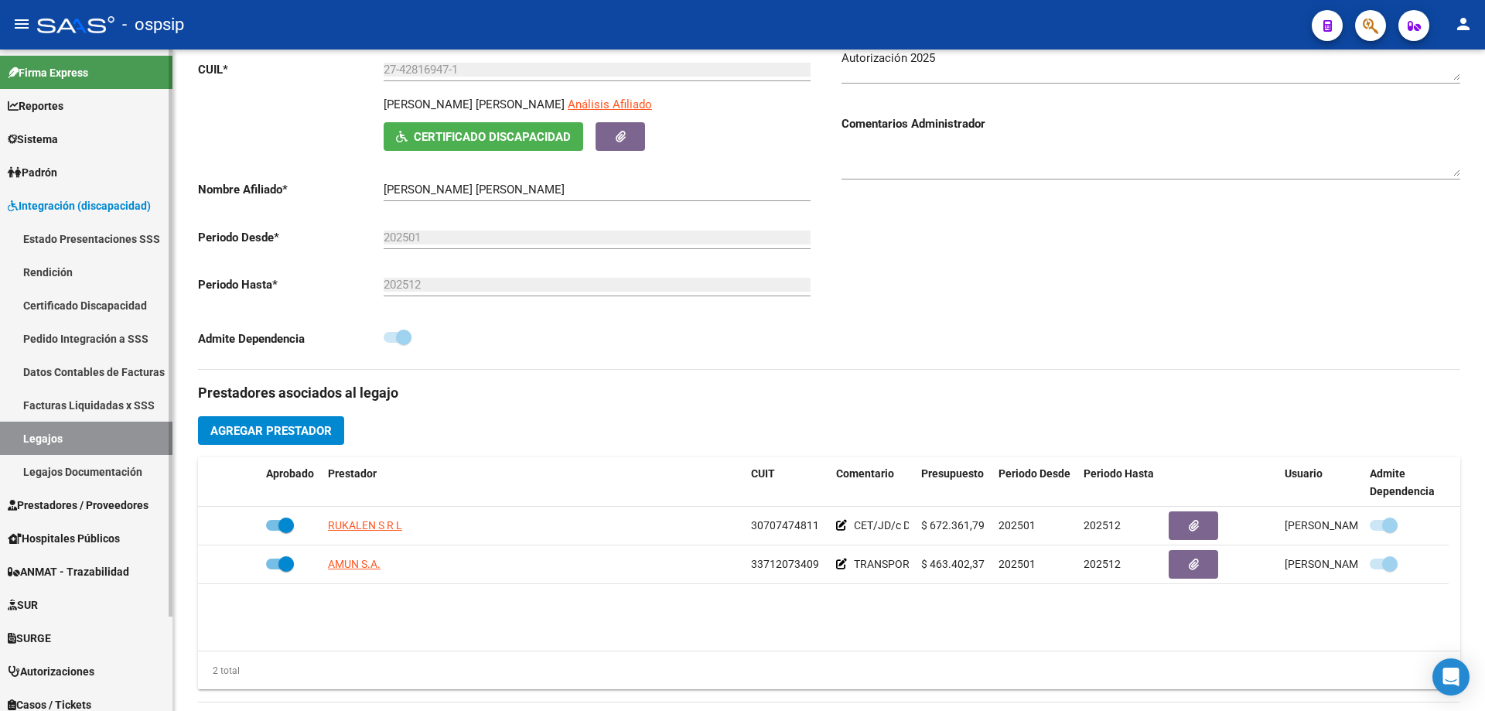
click at [36, 429] on link "Legajos" at bounding box center [86, 437] width 172 height 33
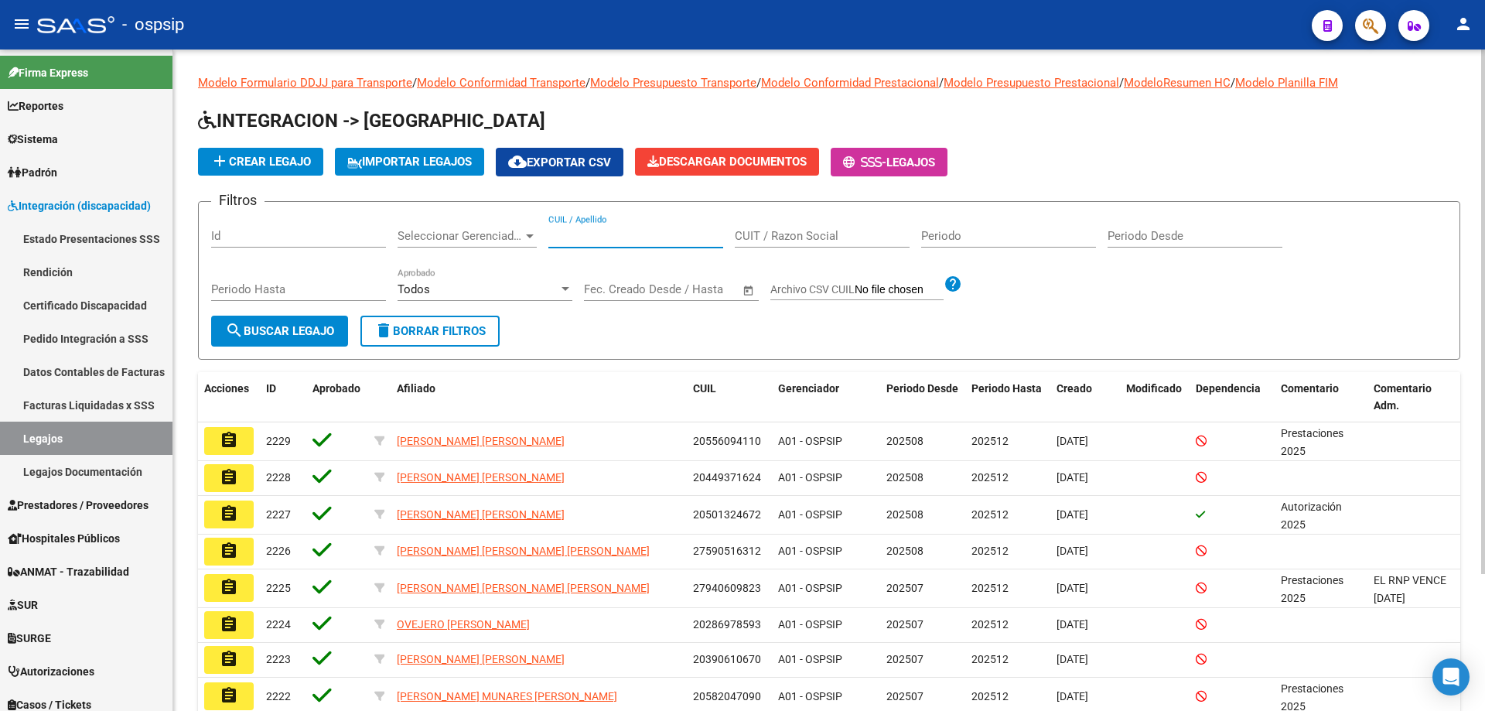
click at [648, 237] on input "CUIL / Apellido" at bounding box center [635, 236] width 175 height 14
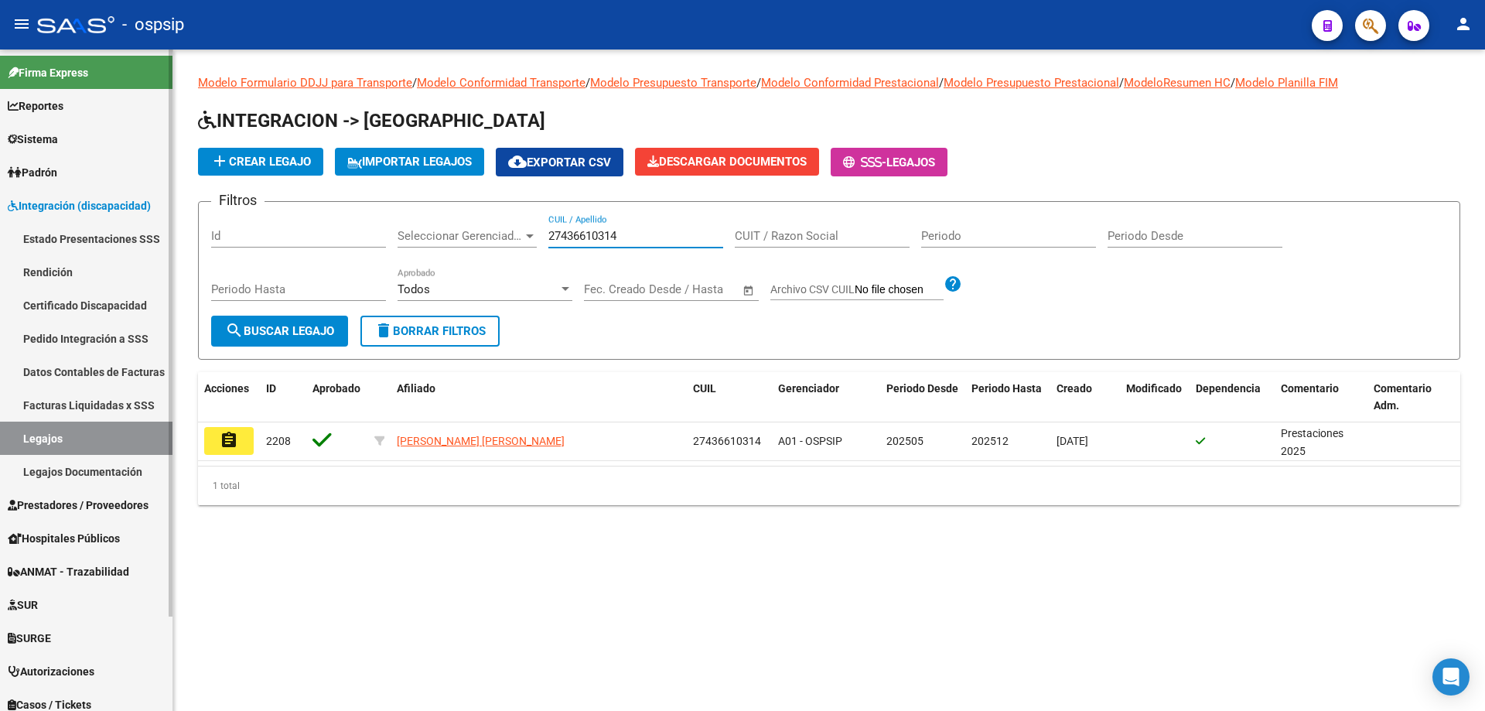
click at [77, 441] on link "Legajos" at bounding box center [86, 437] width 172 height 33
drag, startPoint x: 649, startPoint y: 240, endPoint x: 490, endPoint y: 228, distance: 159.8
click at [493, 228] on div "Filtros Id Seleccionar Gerenciador Seleccionar Gerenciador 27436610314 CUIL / A…" at bounding box center [829, 264] width 1236 height 101
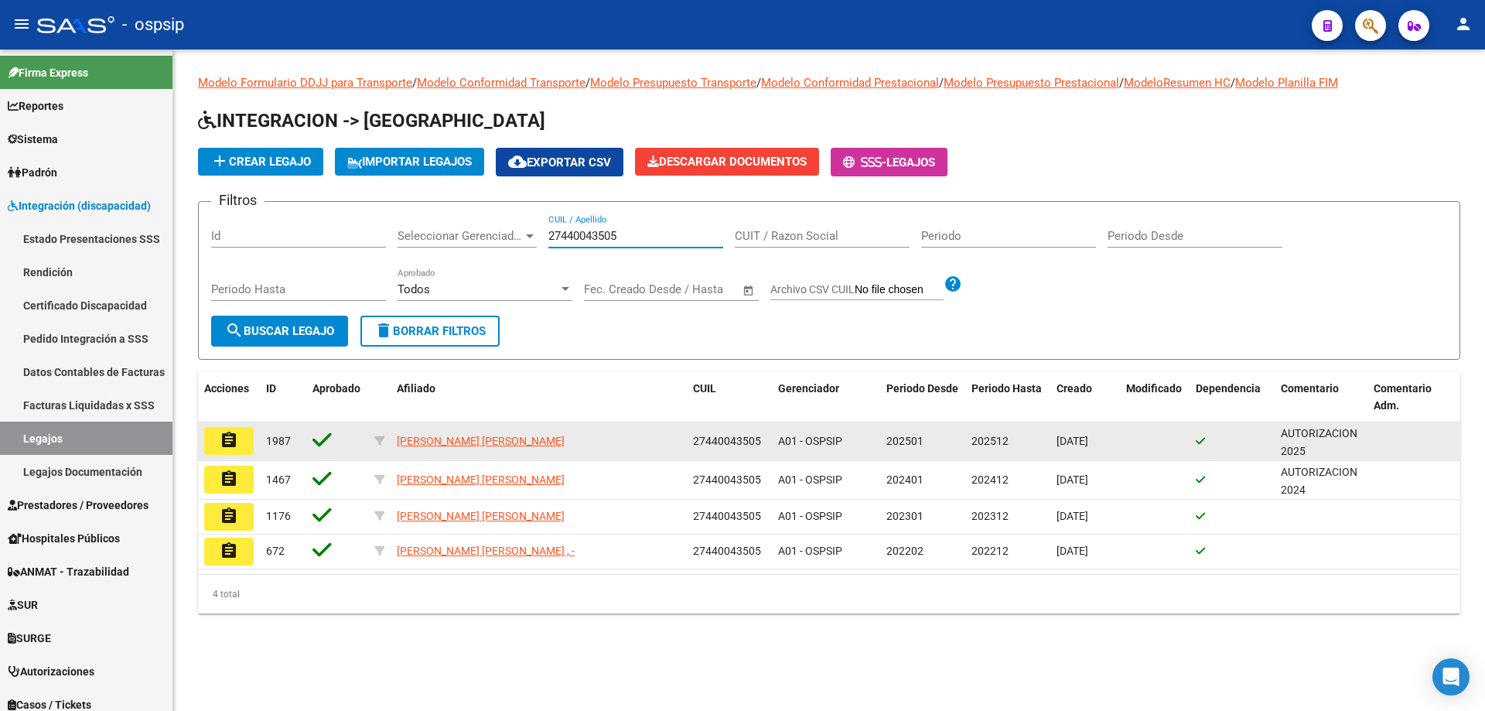
type input "27440043505"
click at [234, 441] on mat-icon "assignment" at bounding box center [229, 440] width 19 height 19
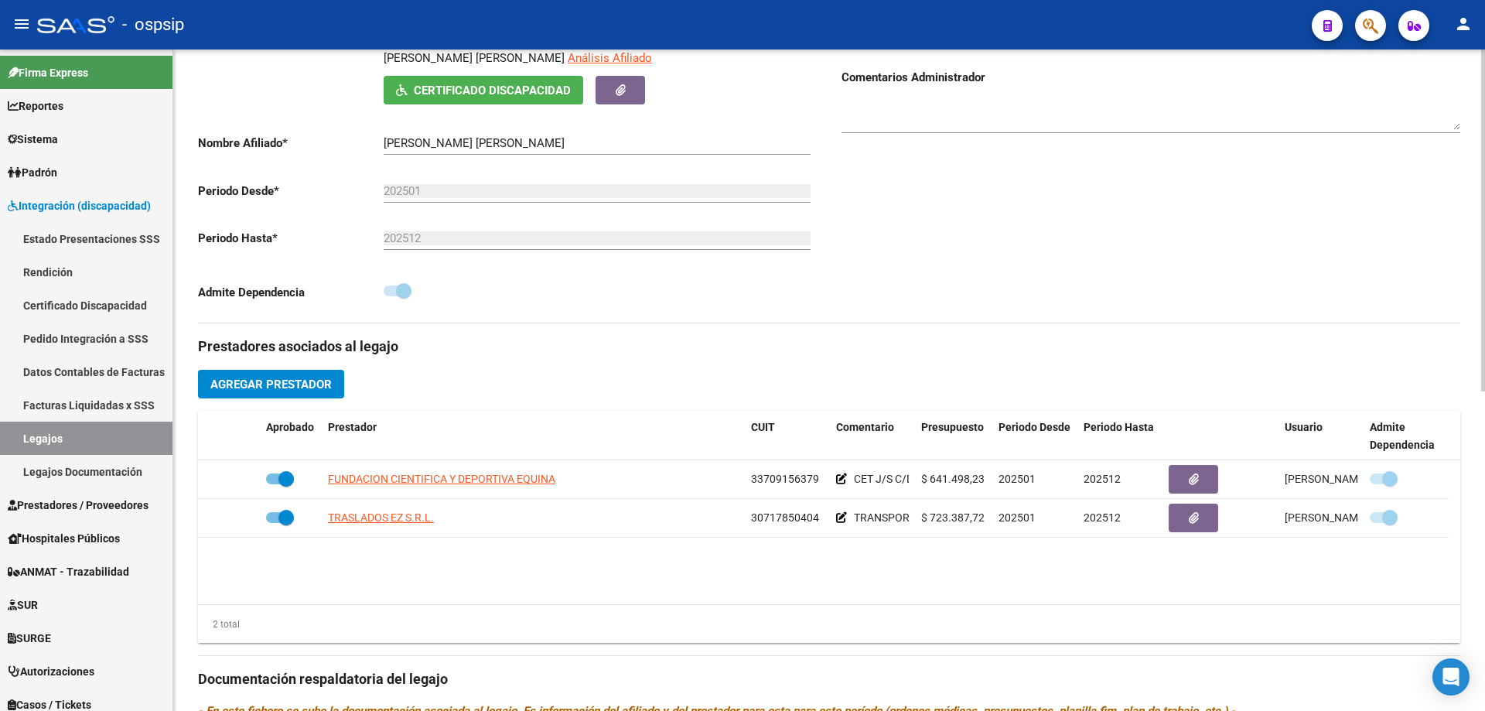
scroll to position [309, 0]
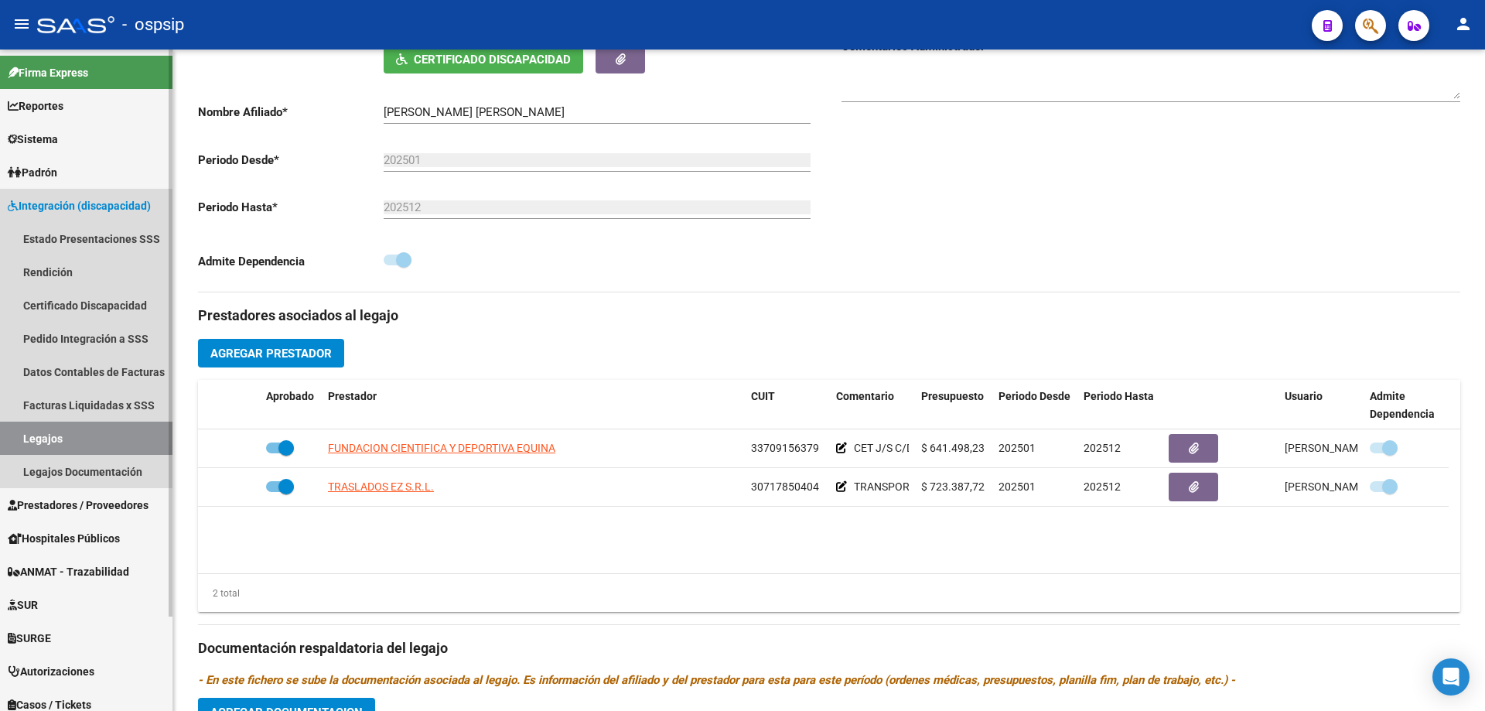
click at [87, 428] on link "Legajos" at bounding box center [86, 437] width 172 height 33
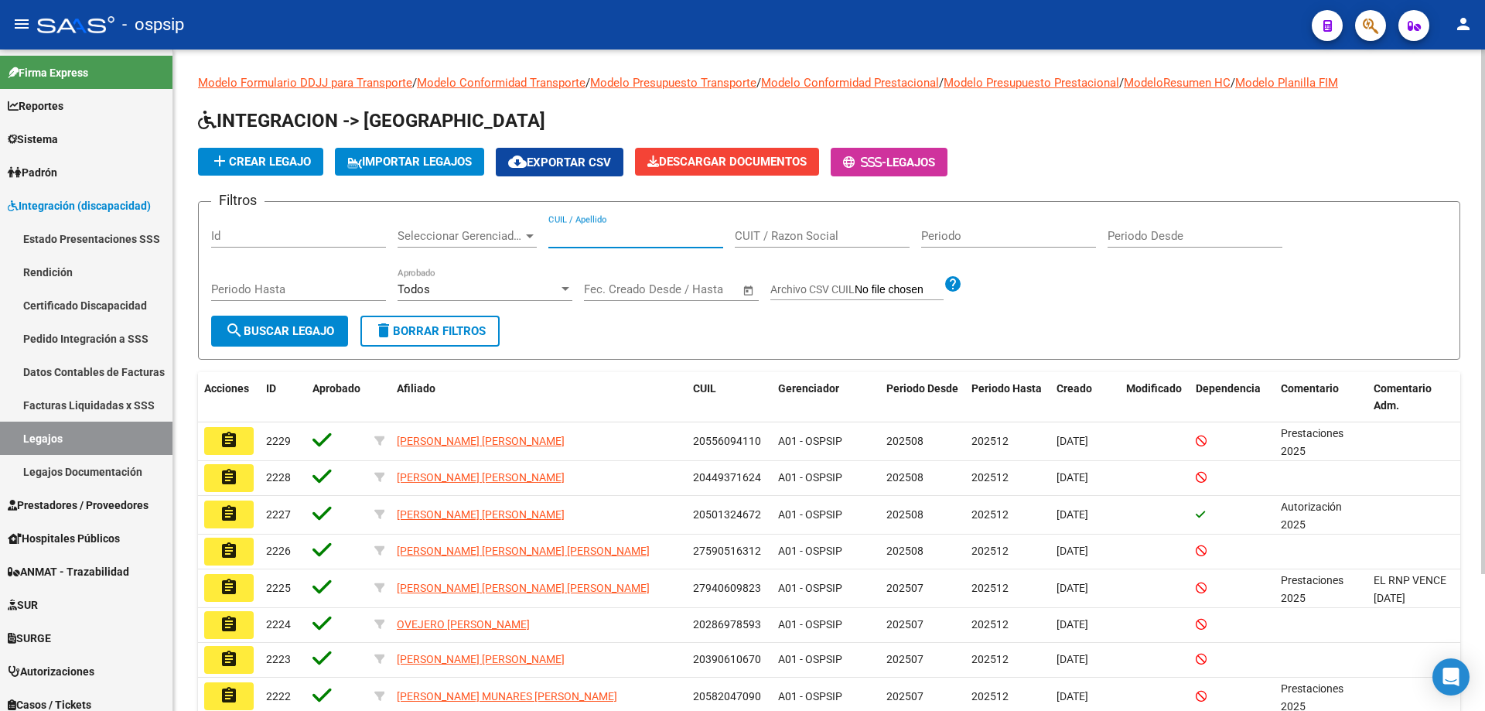
click at [621, 233] on input "CUIL / Apellido" at bounding box center [635, 236] width 175 height 14
type input "1"
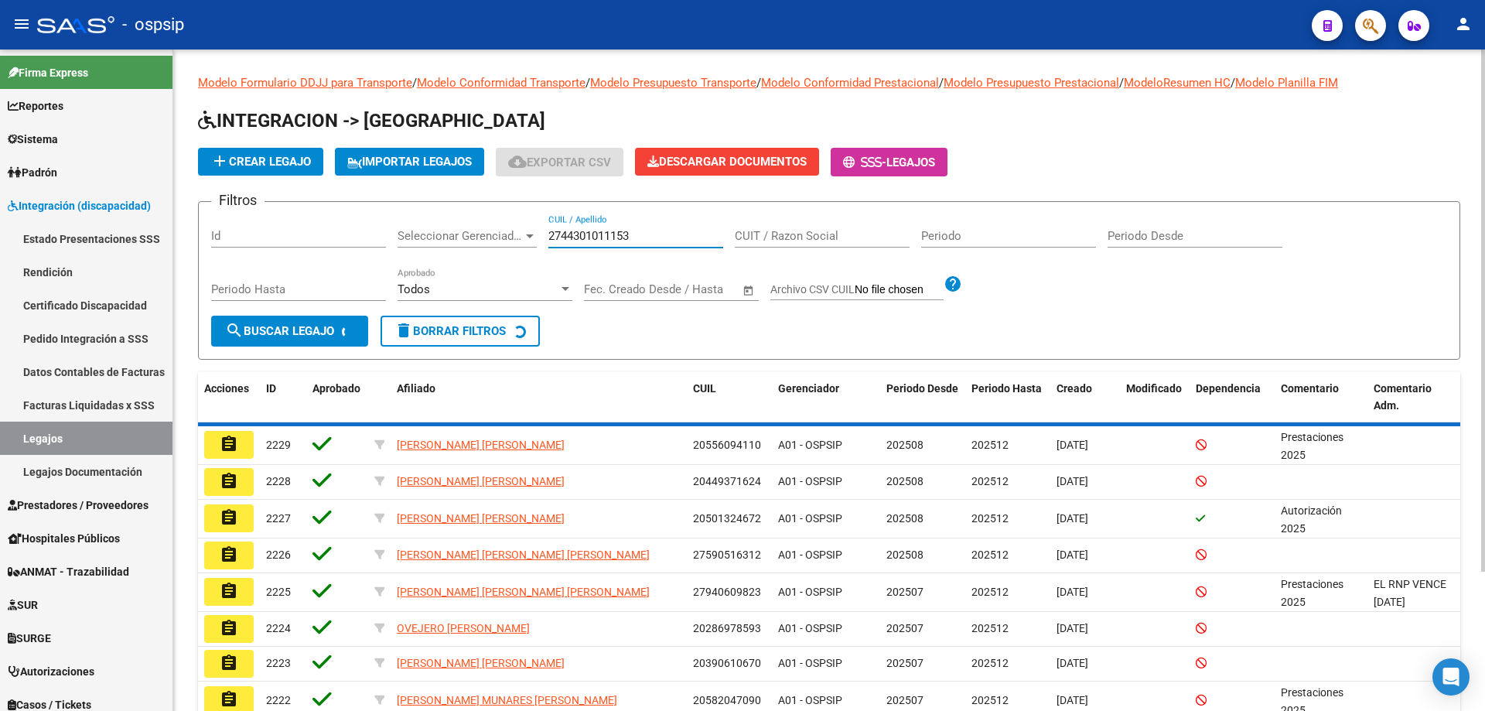
drag, startPoint x: 655, startPoint y: 235, endPoint x: 473, endPoint y: 245, distance: 182.0
click at [482, 245] on div "Filtros Id Seleccionar Gerenciador Seleccionar Gerenciador 2744301011153 CUIL /…" at bounding box center [829, 264] width 1236 height 101
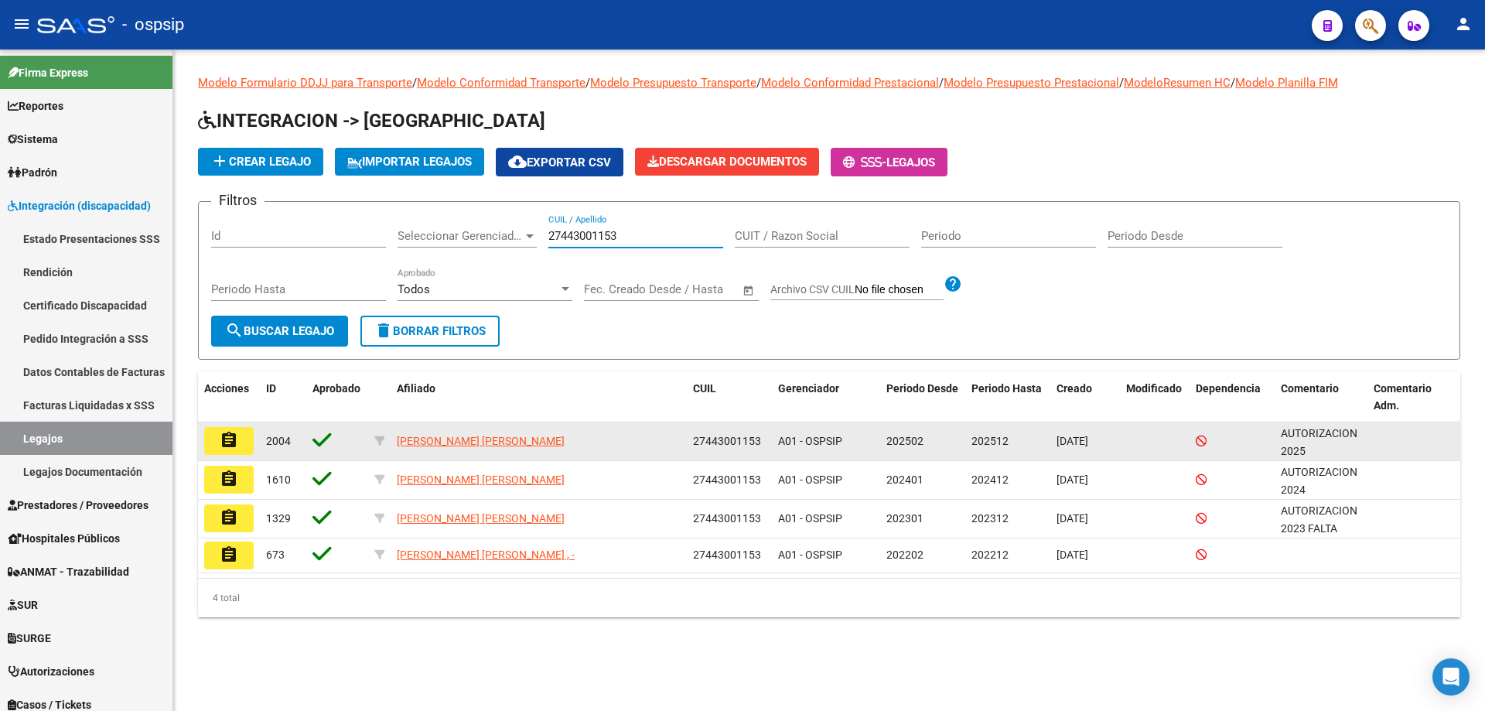
type input "27443001153"
click at [215, 439] on button "assignment" at bounding box center [228, 441] width 49 height 28
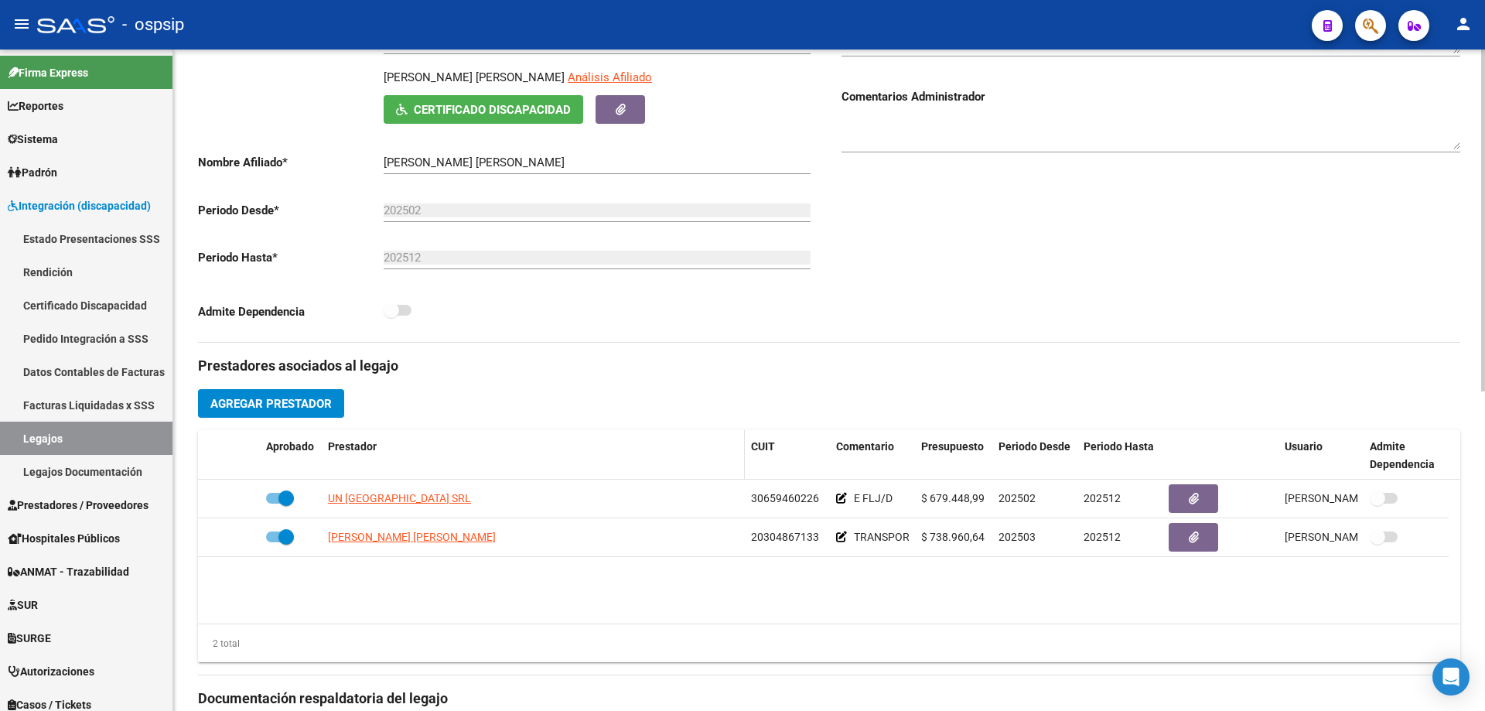
scroll to position [387, 0]
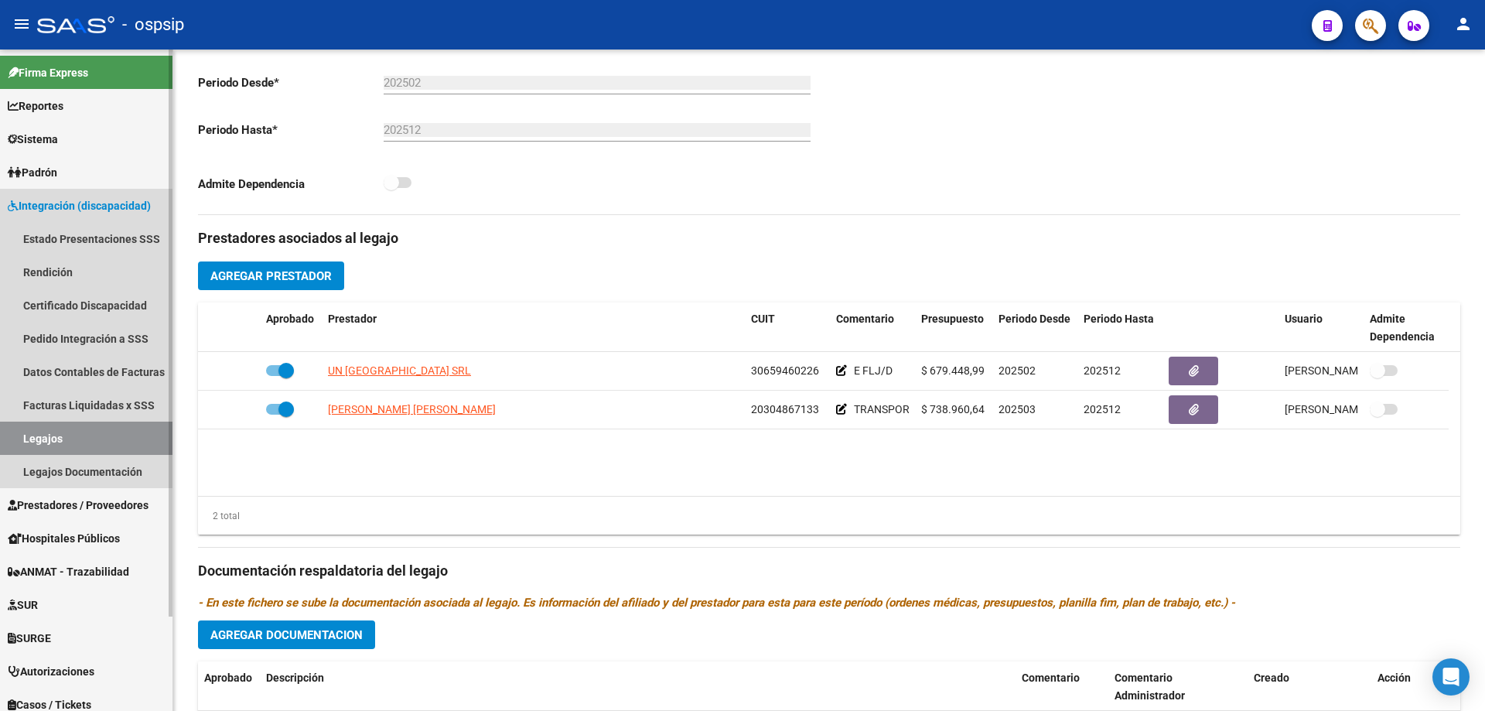
click at [128, 431] on link "Legajos" at bounding box center [86, 437] width 172 height 33
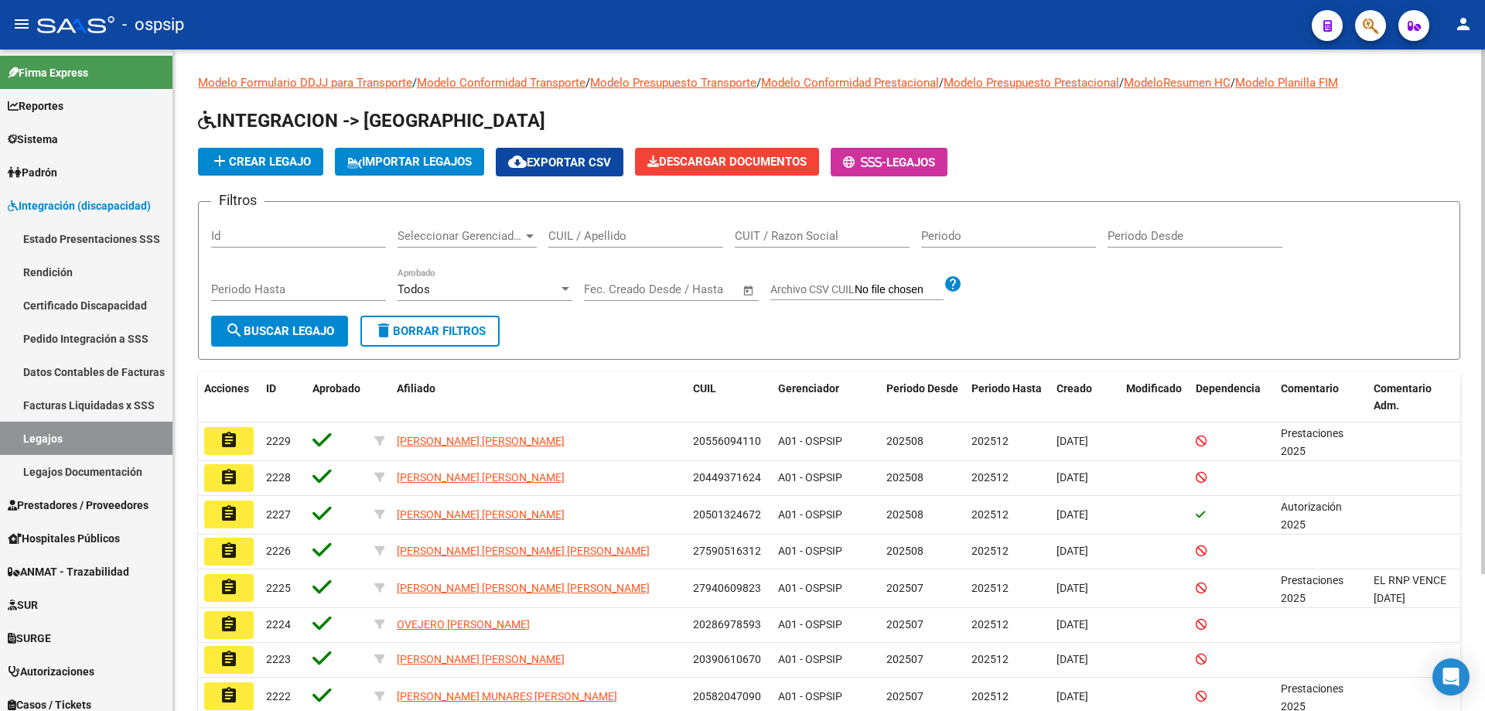
click at [580, 227] on div "CUIL / Apellido" at bounding box center [635, 230] width 175 height 33
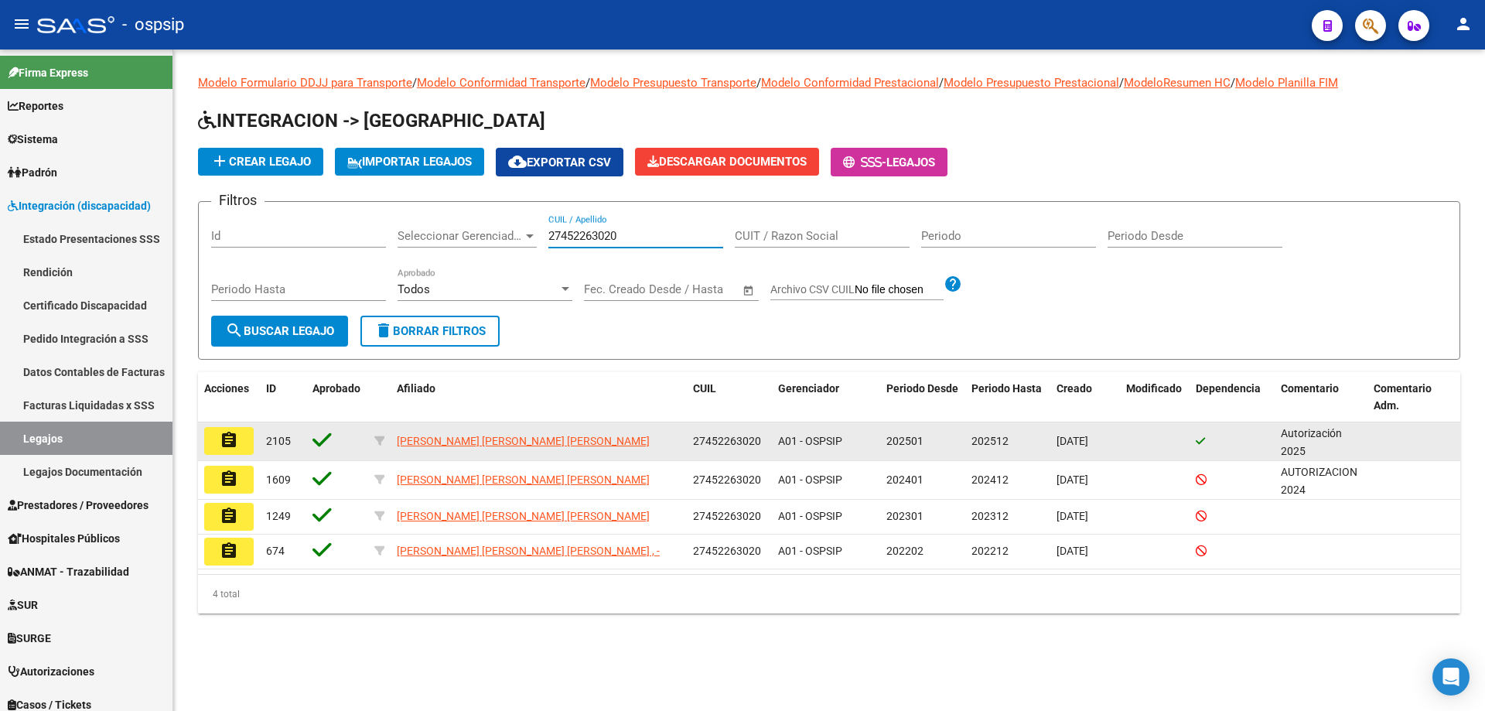
type input "27452263020"
click at [240, 441] on button "assignment" at bounding box center [228, 441] width 49 height 28
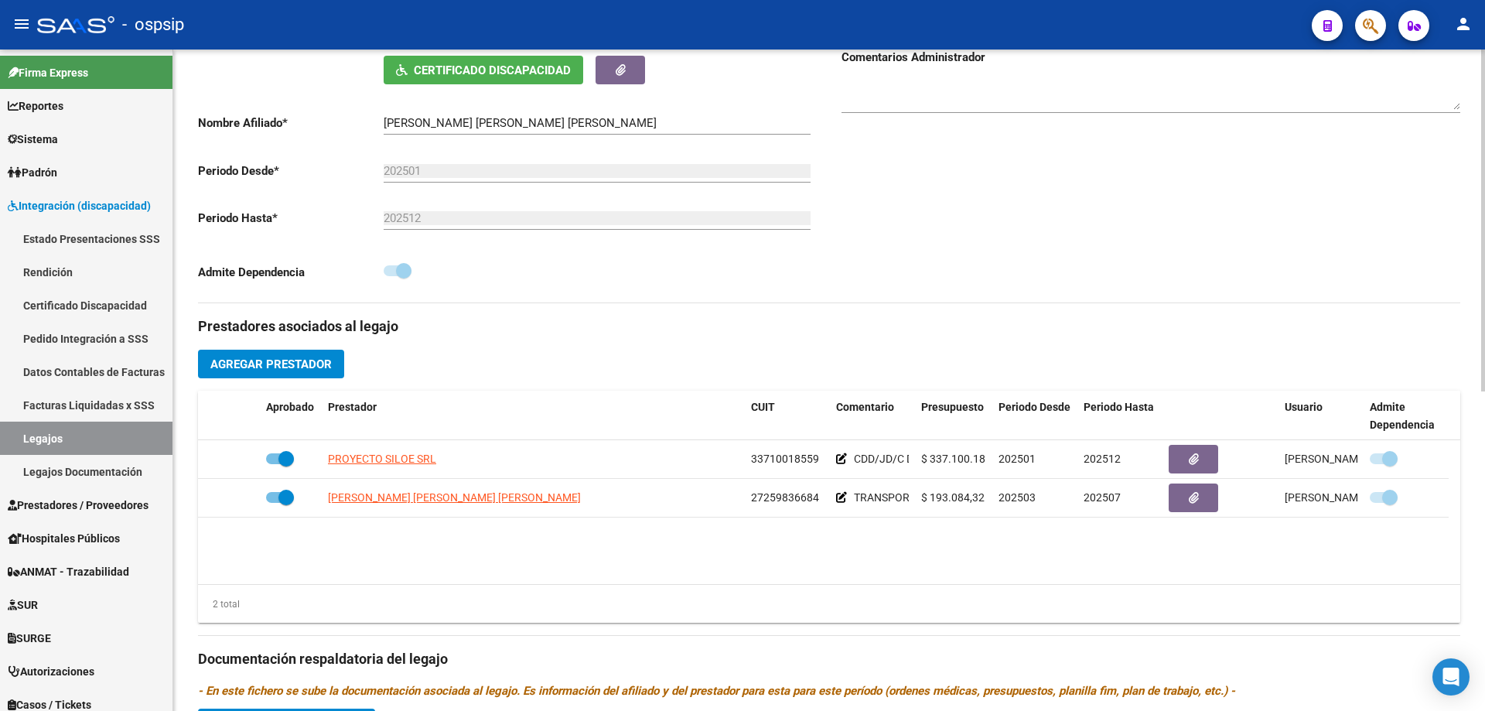
scroll to position [309, 0]
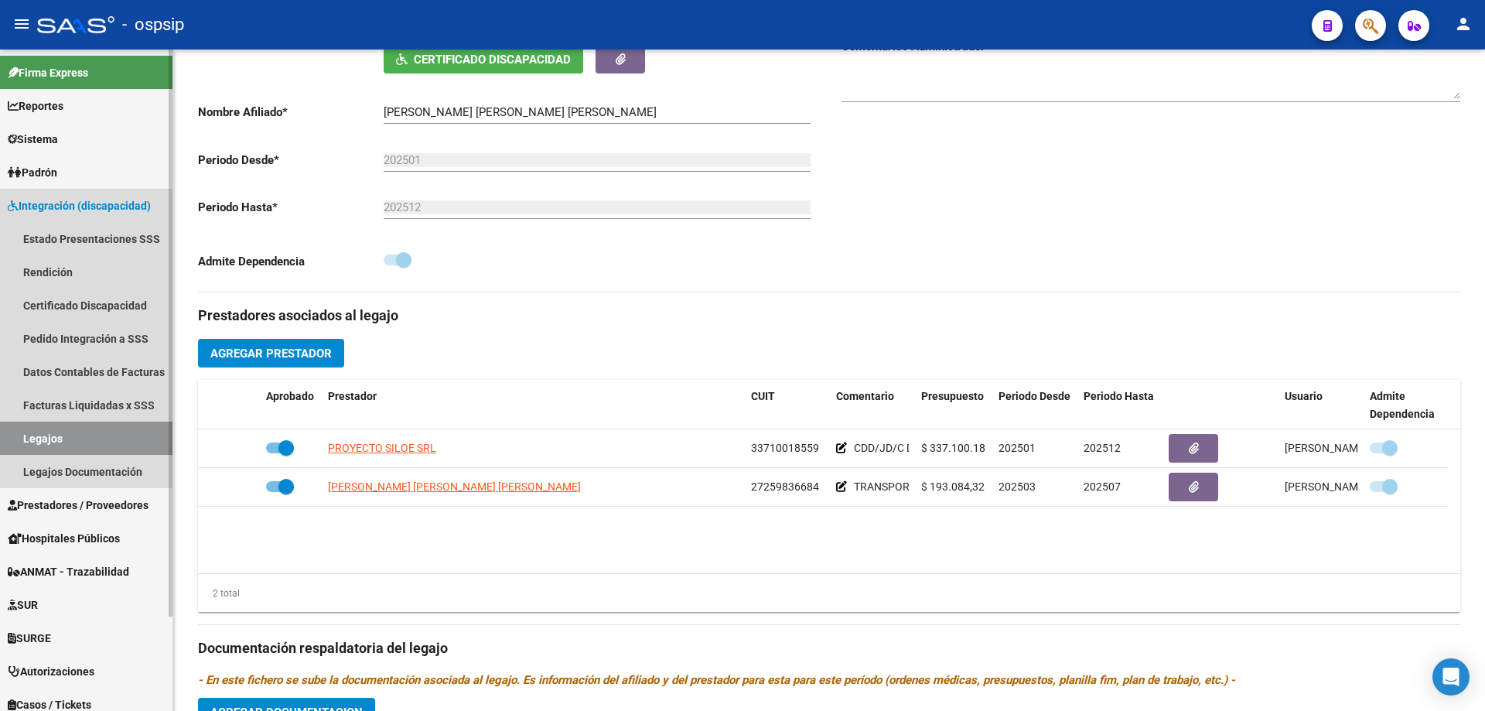
click at [66, 443] on link "Legajos" at bounding box center [86, 437] width 172 height 33
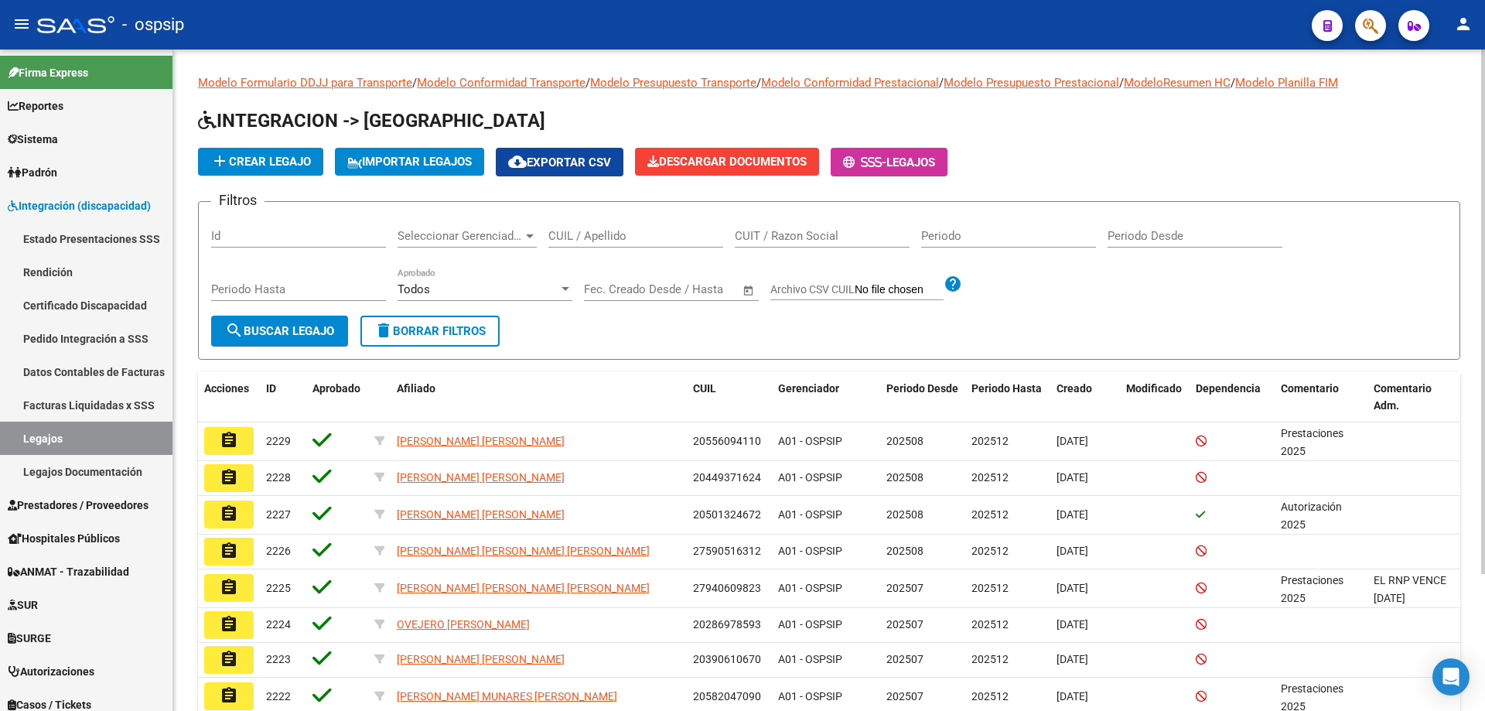
click at [591, 224] on div "CUIL / Apellido" at bounding box center [635, 230] width 175 height 33
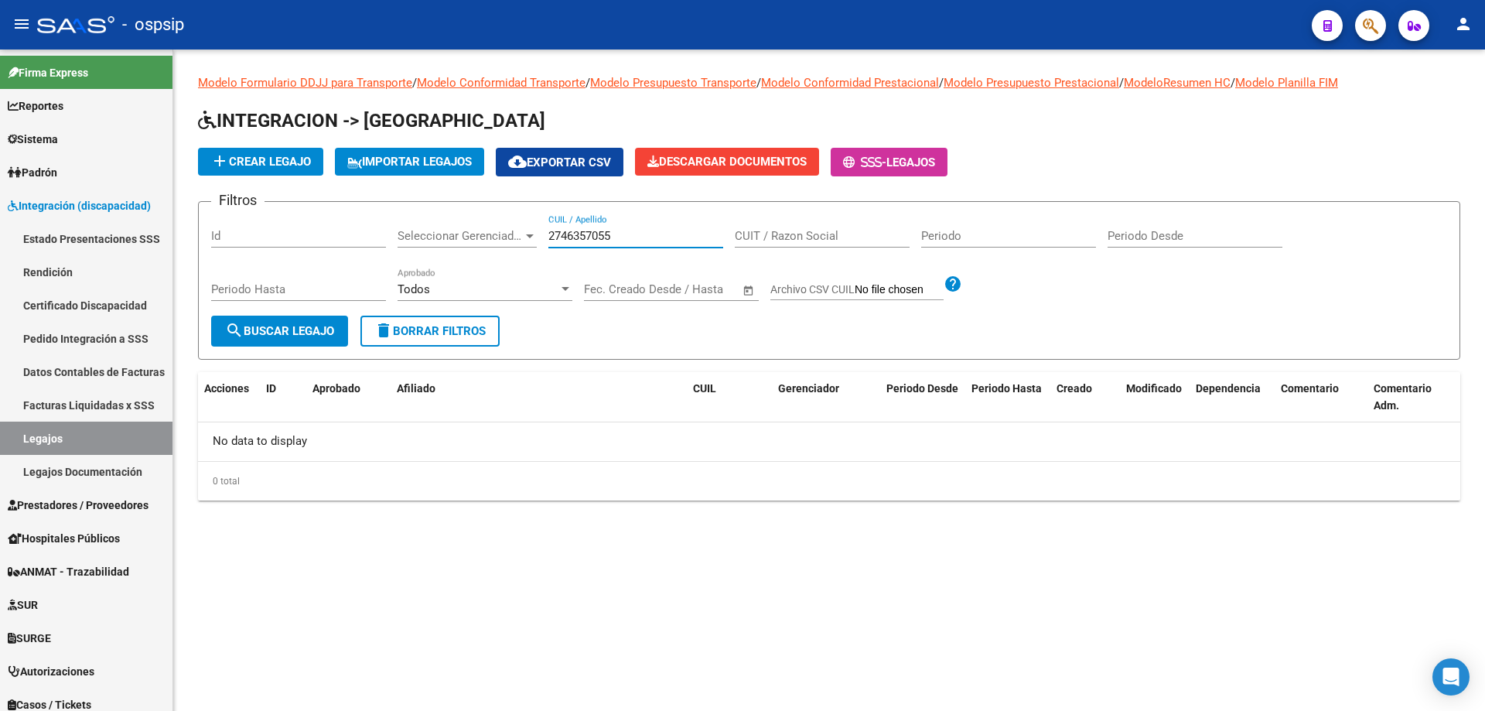
drag, startPoint x: 637, startPoint y: 236, endPoint x: 447, endPoint y: 247, distance: 190.5
click at [447, 247] on div "Filtros Id Seleccionar Gerenciador Seleccionar Gerenciador 2746357055 CUIL / Ap…" at bounding box center [829, 264] width 1236 height 101
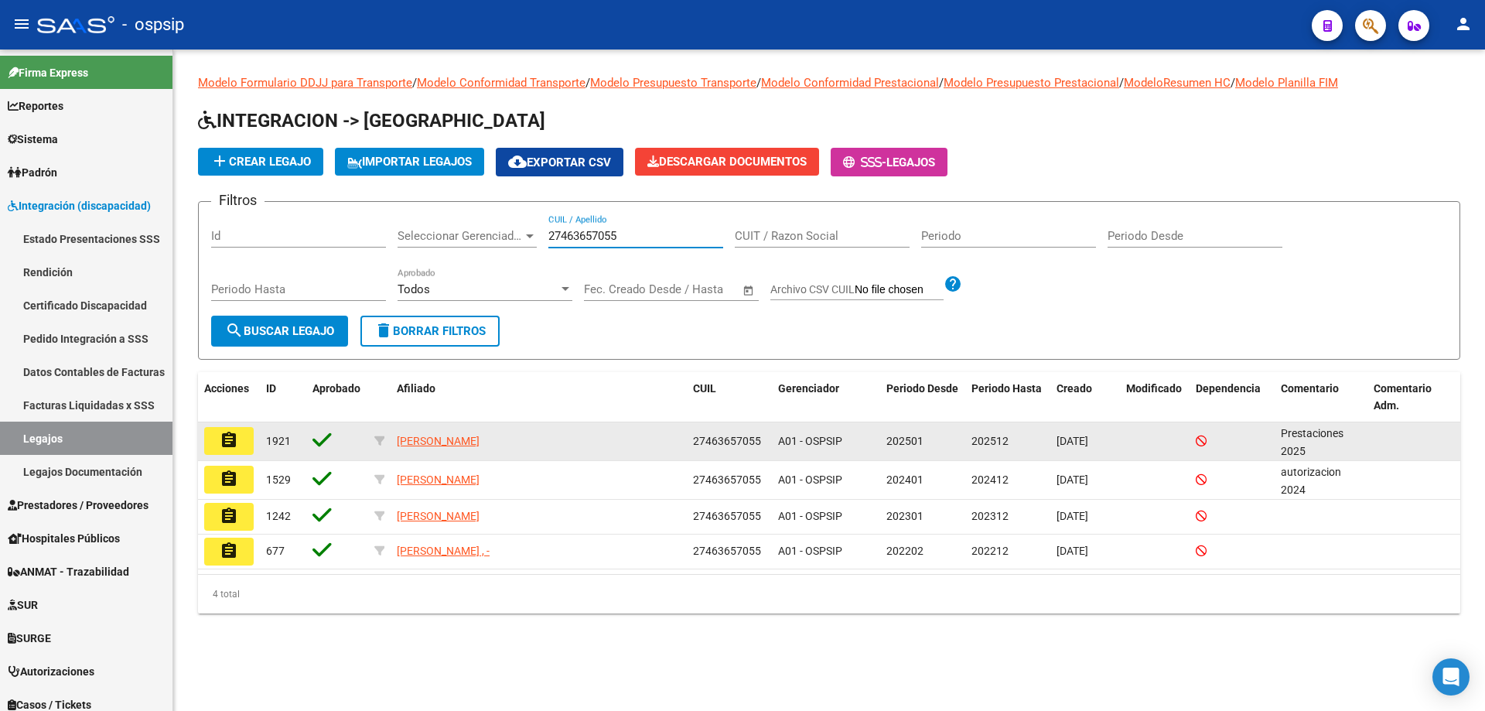
type input "27463657055"
click at [229, 432] on mat-icon "assignment" at bounding box center [229, 440] width 19 height 19
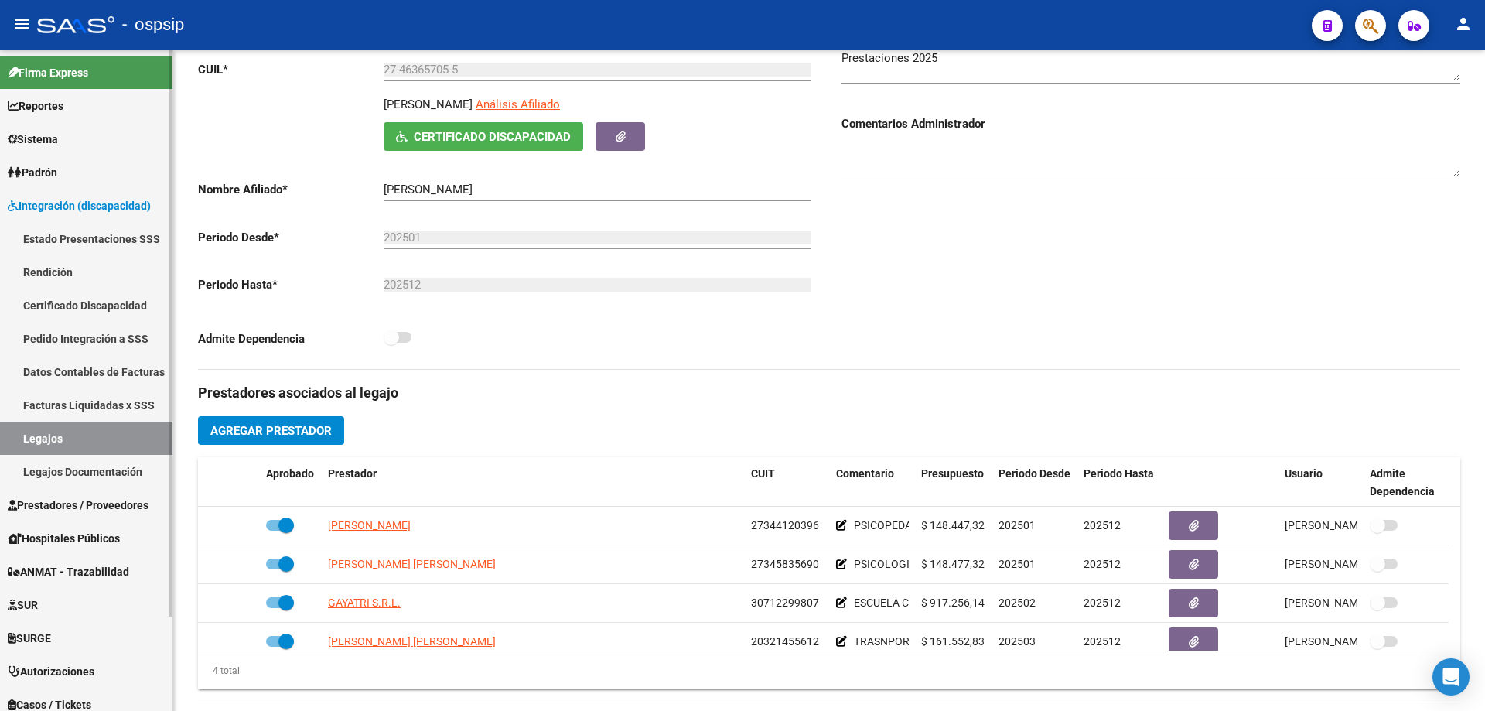
click at [39, 438] on link "Legajos" at bounding box center [86, 437] width 172 height 33
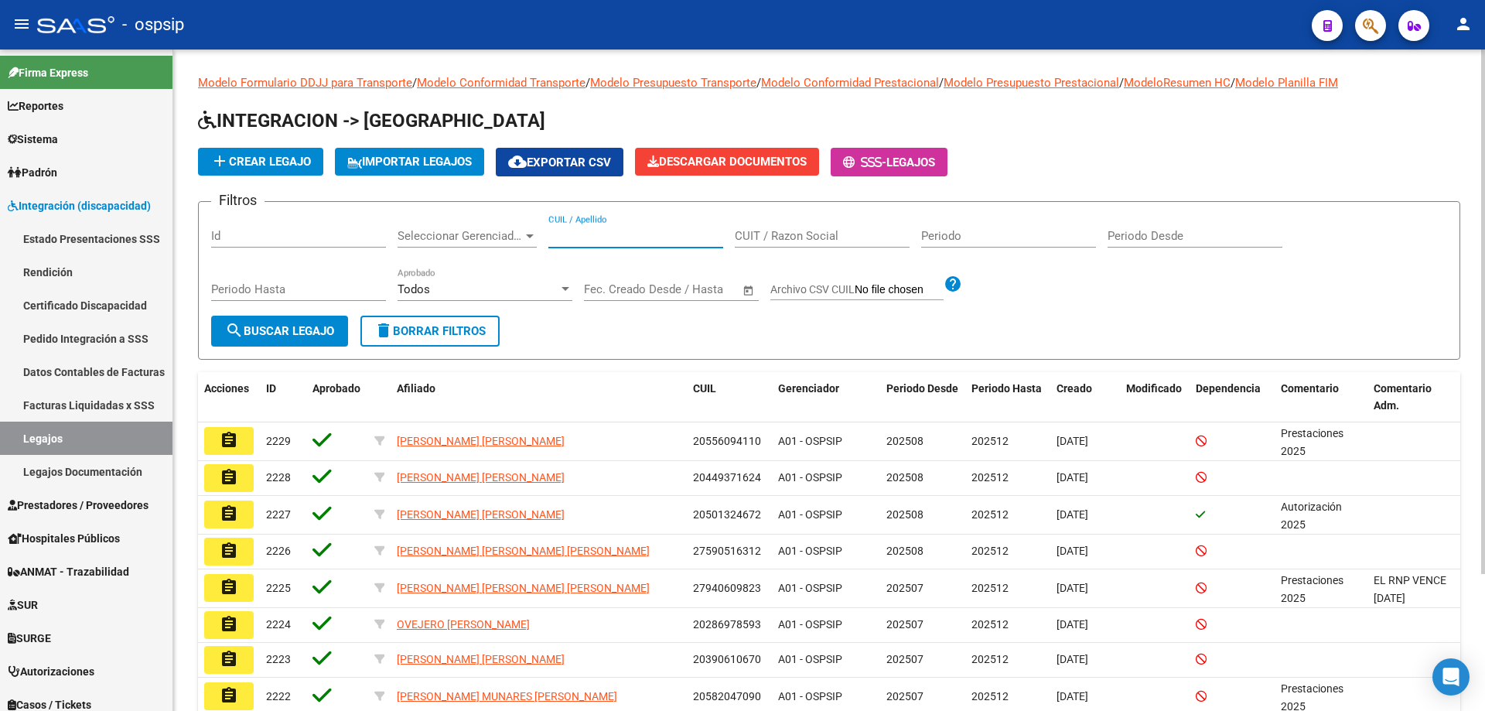
click at [650, 237] on input "CUIL / Apellido" at bounding box center [635, 236] width 175 height 14
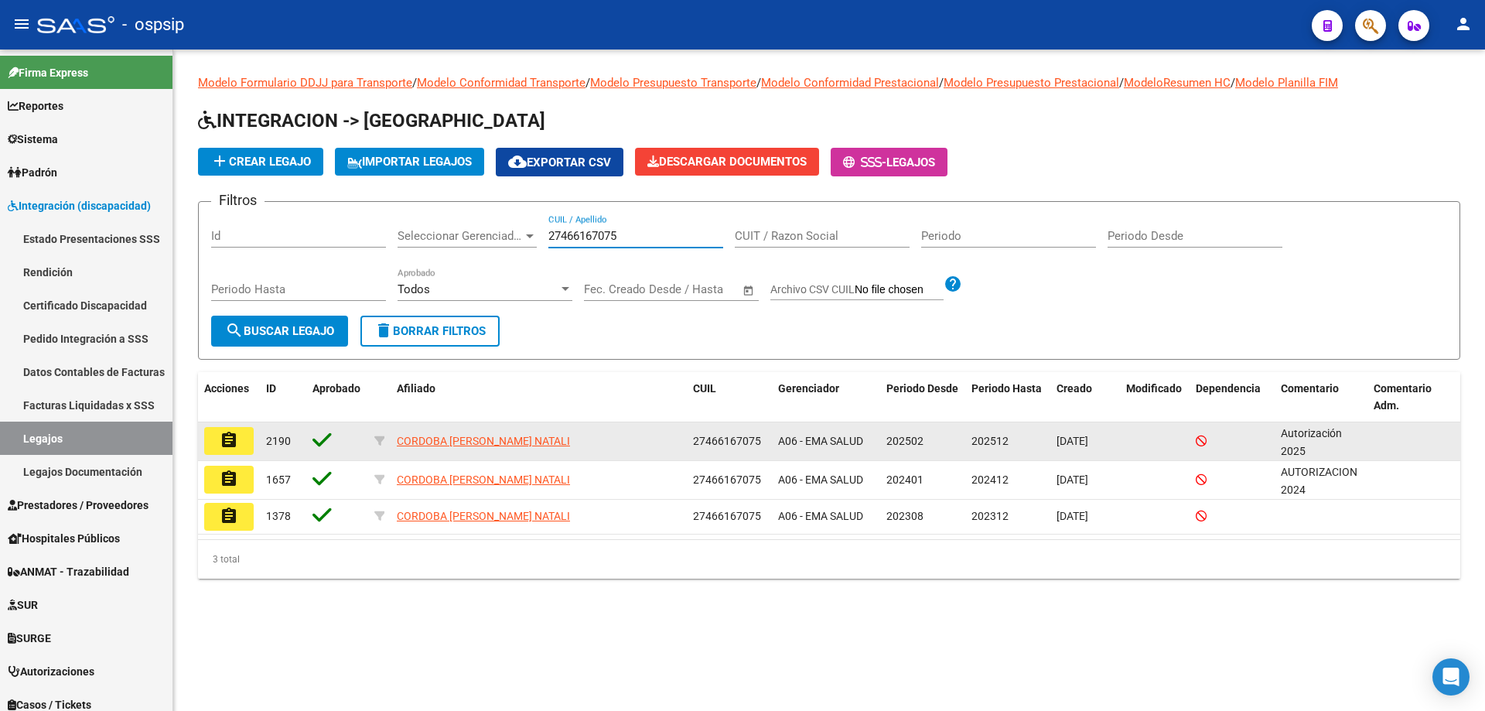
type input "27466167075"
click at [234, 422] on datatable-body-cell "assignment" at bounding box center [229, 441] width 62 height 38
click at [223, 435] on mat-icon "assignment" at bounding box center [229, 440] width 19 height 19
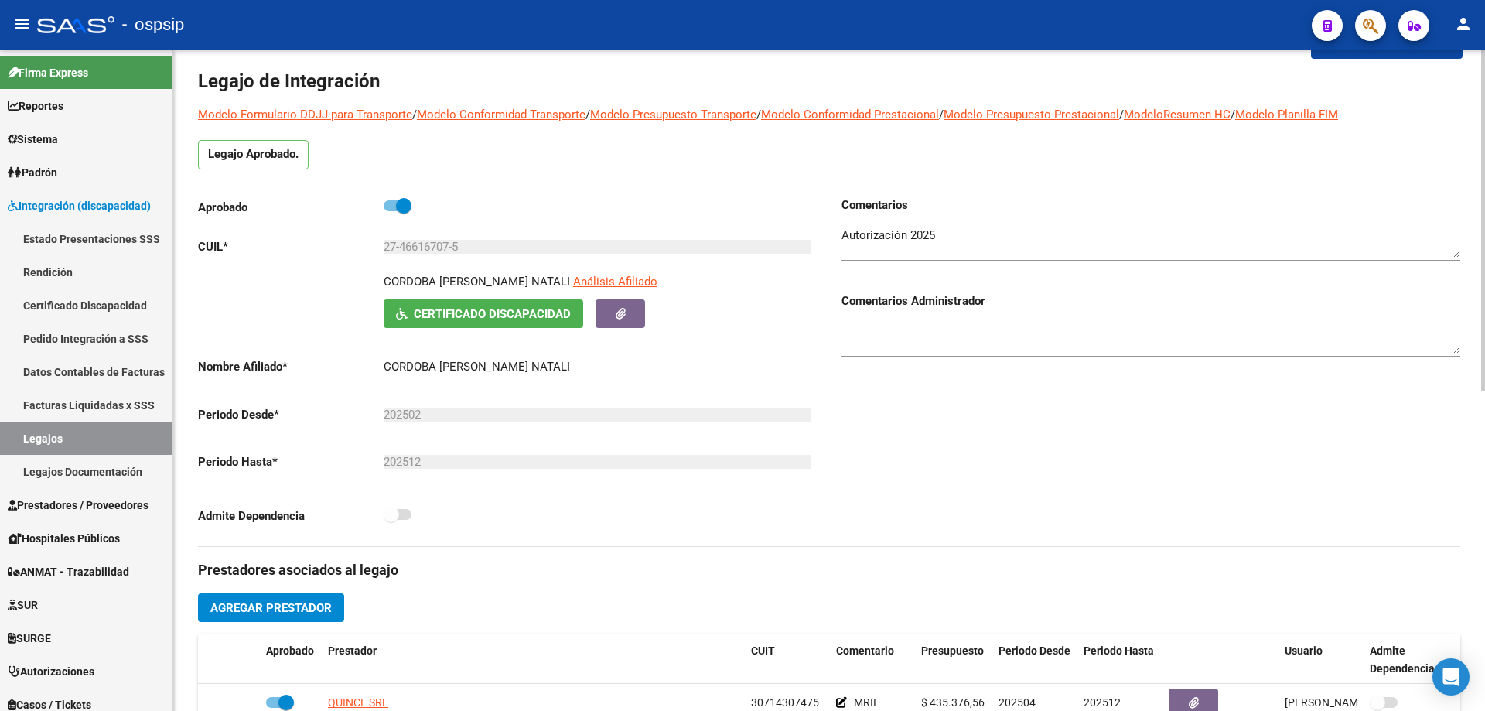
scroll to position [232, 0]
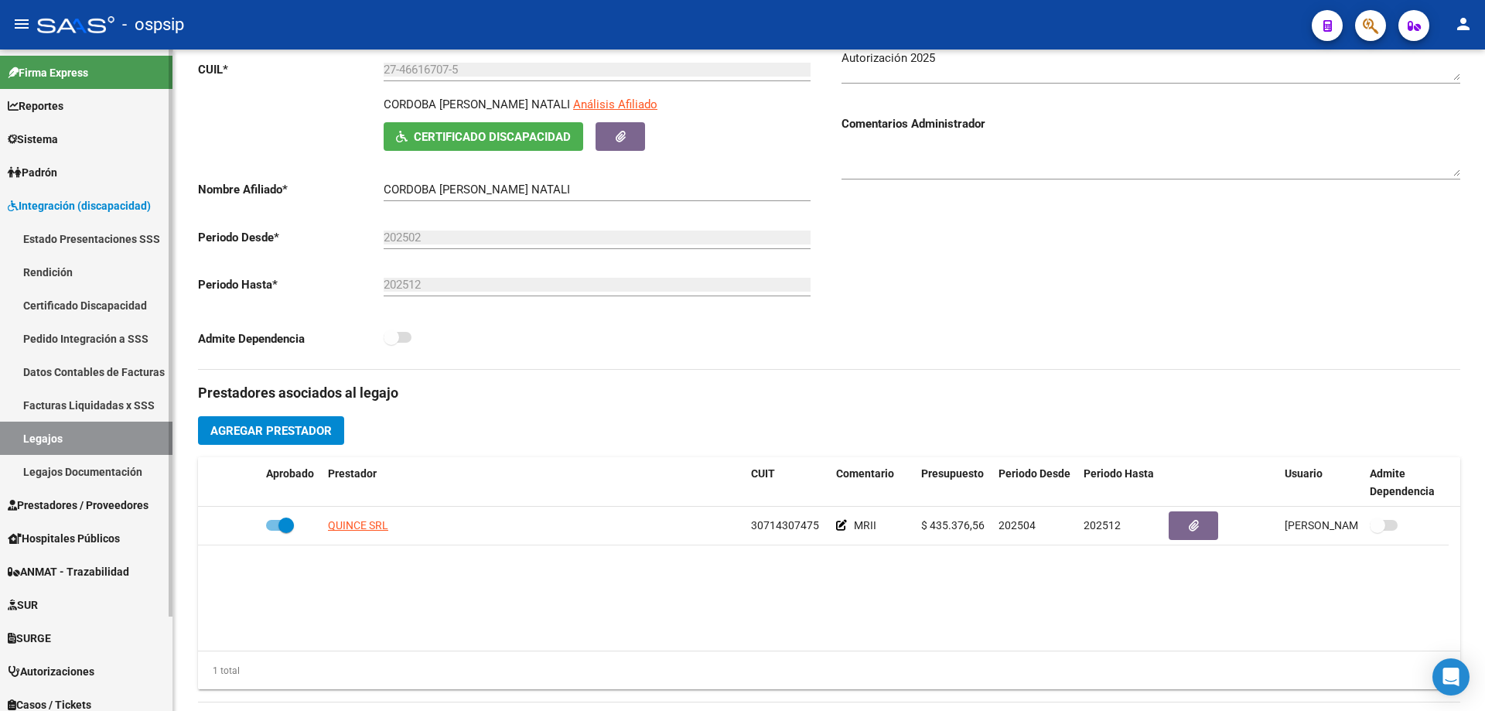
click at [63, 434] on link "Legajos" at bounding box center [86, 437] width 172 height 33
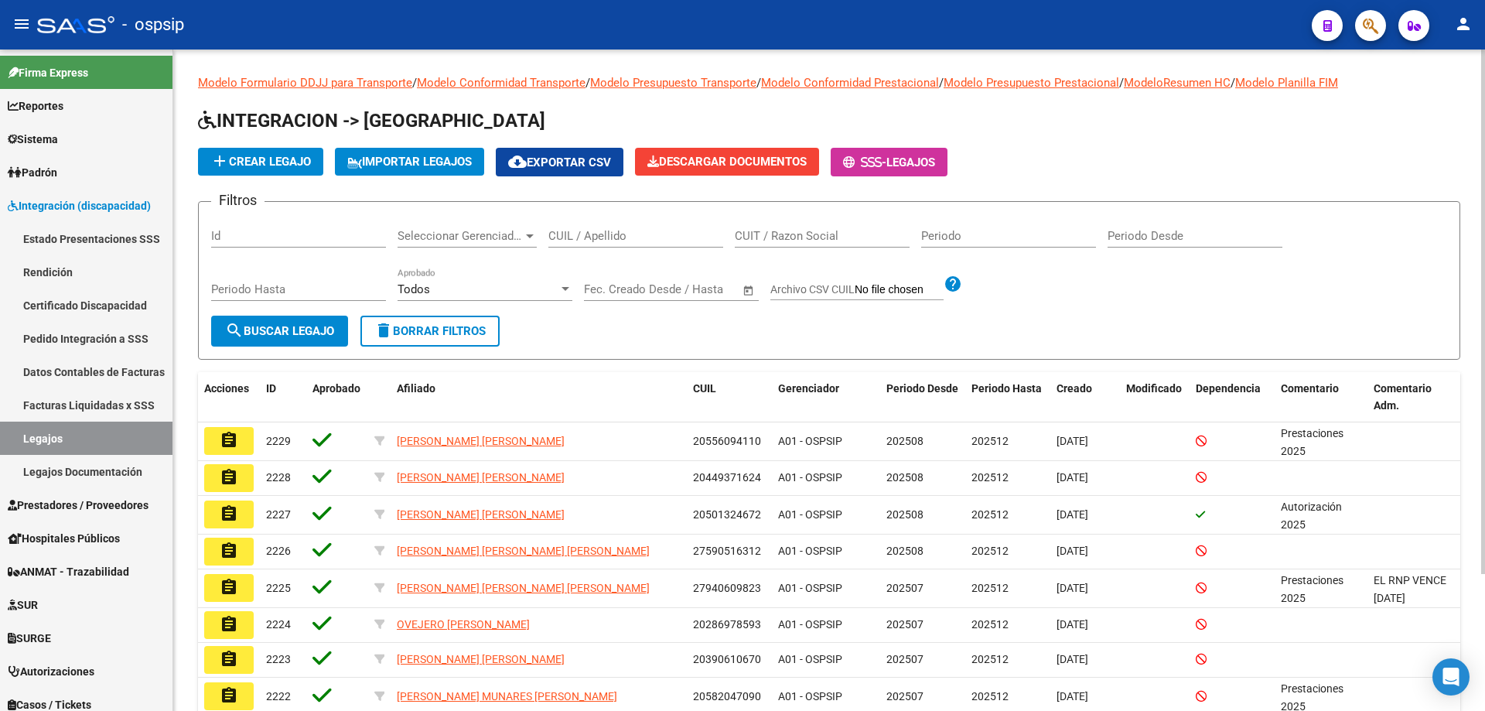
click at [636, 232] on input "CUIL / Apellido" at bounding box center [635, 236] width 175 height 14
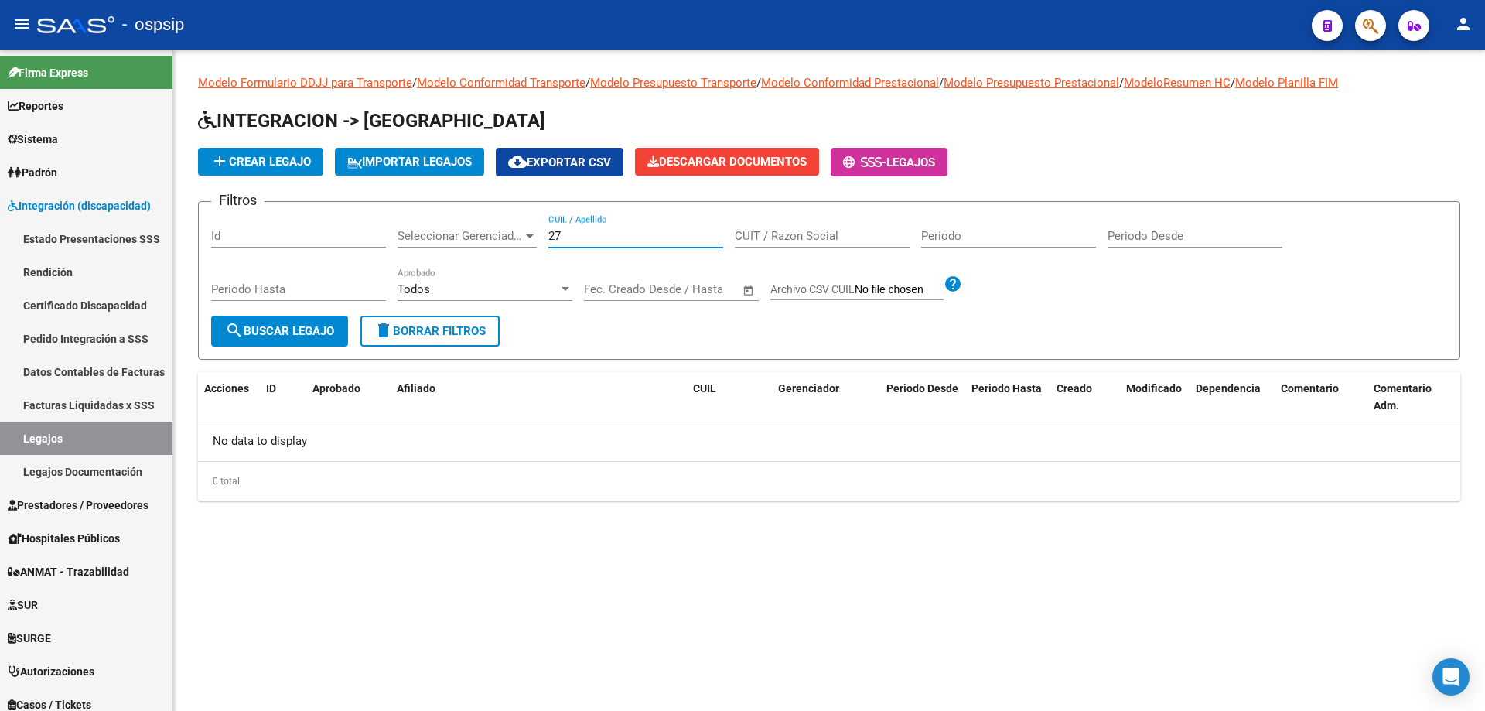
type input "2"
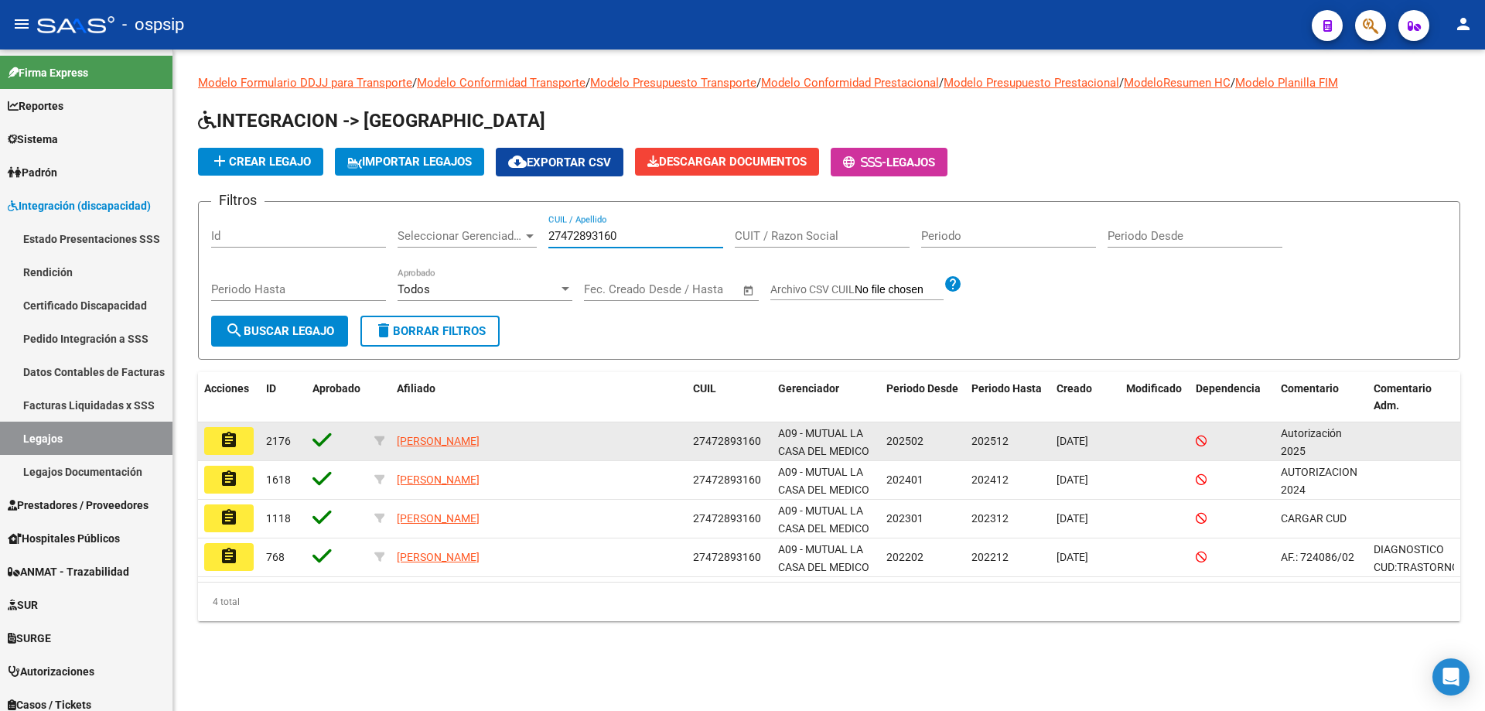
type input "27472893160"
click at [240, 431] on button "assignment" at bounding box center [228, 441] width 49 height 28
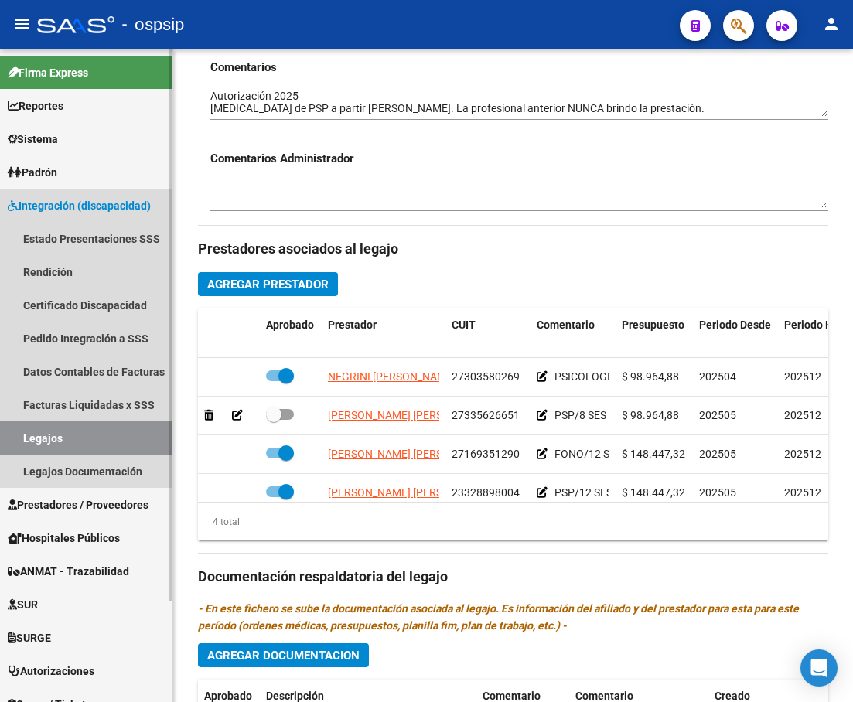
click at [118, 448] on link "Legajos" at bounding box center [86, 437] width 172 height 33
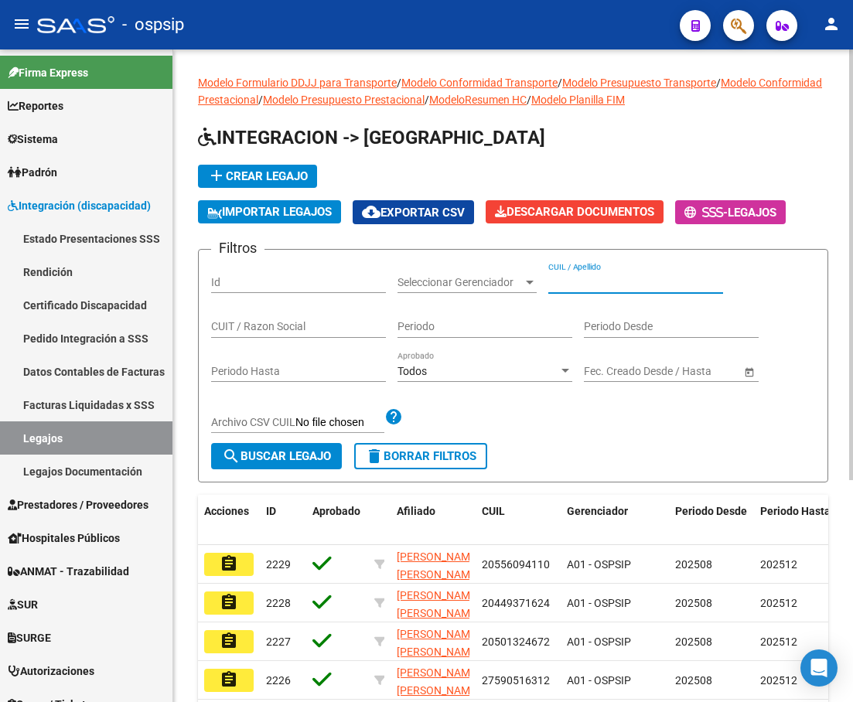
click at [595, 287] on input "CUIL / Apellido" at bounding box center [635, 282] width 175 height 13
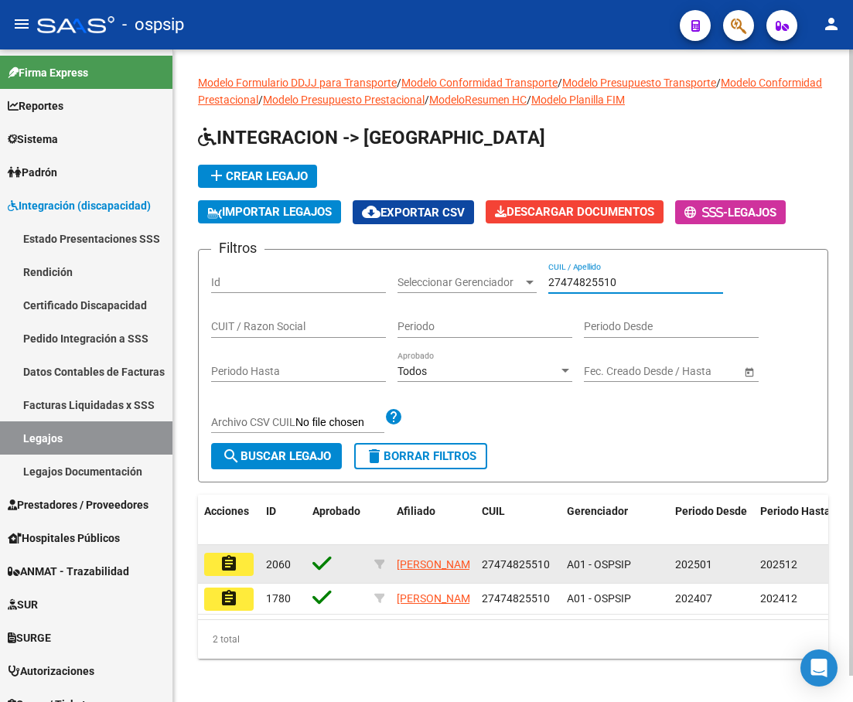
type input "27474825510"
click at [243, 569] on button "assignment" at bounding box center [228, 564] width 49 height 23
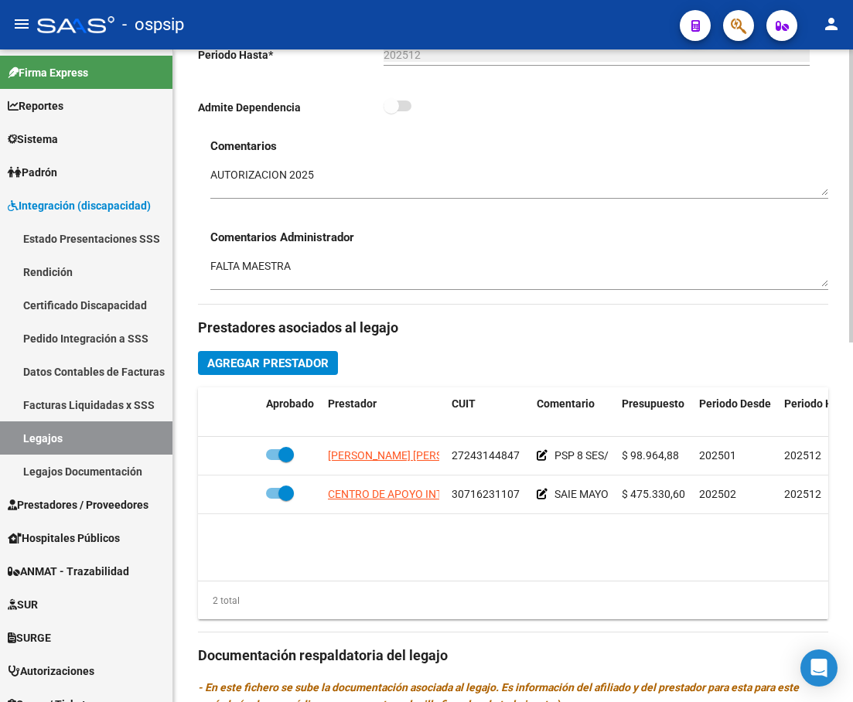
scroll to position [464, 0]
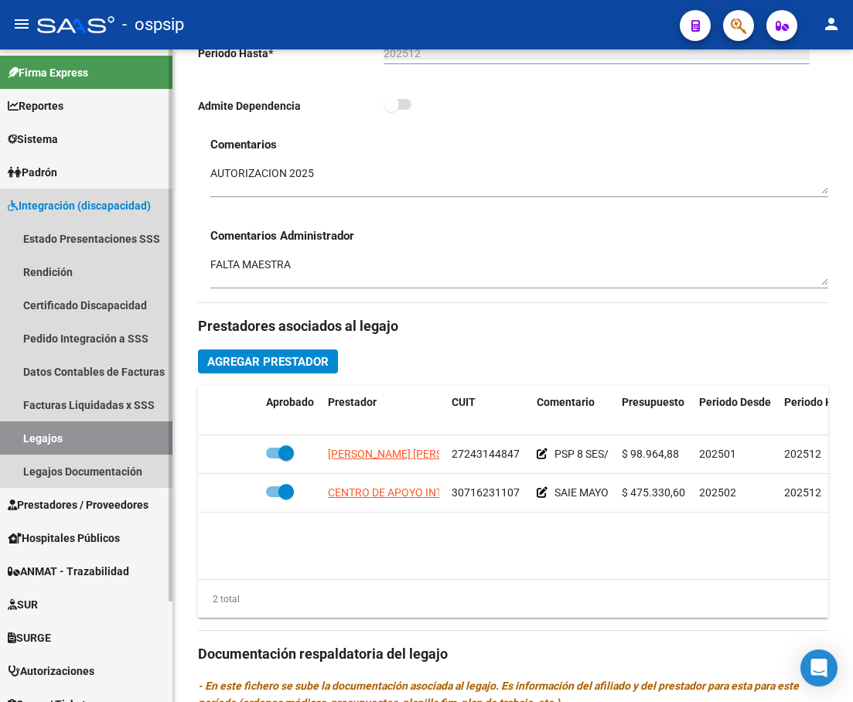
click at [63, 428] on link "Legajos" at bounding box center [86, 437] width 172 height 33
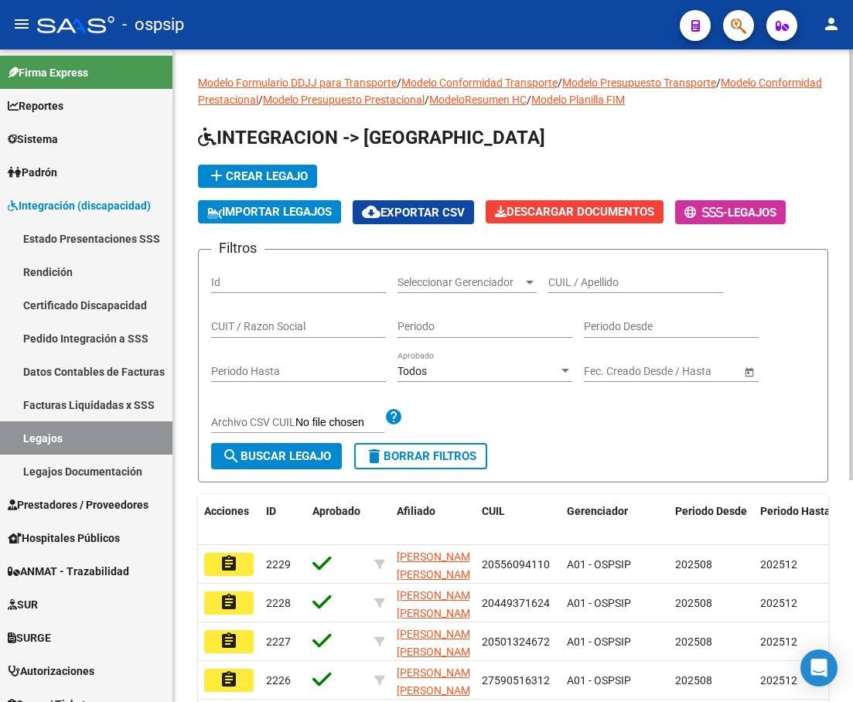
click at [558, 285] on input "CUIL / Apellido" at bounding box center [635, 282] width 175 height 13
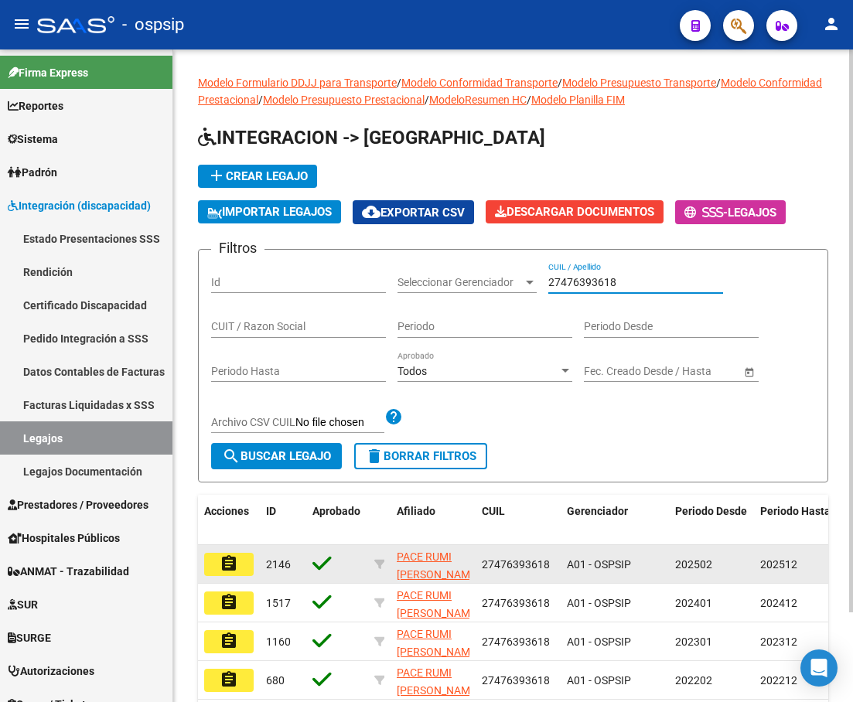
type input "27476393618"
click at [236, 561] on mat-icon "assignment" at bounding box center [229, 563] width 19 height 19
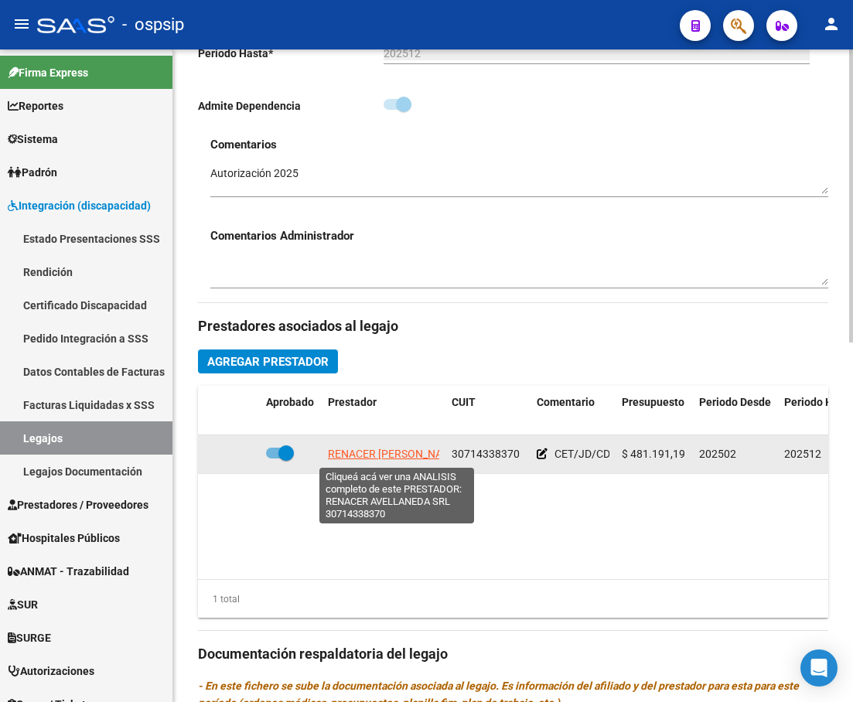
click at [382, 451] on span "RENACER AVELLANEDA SRL" at bounding box center [405, 454] width 155 height 12
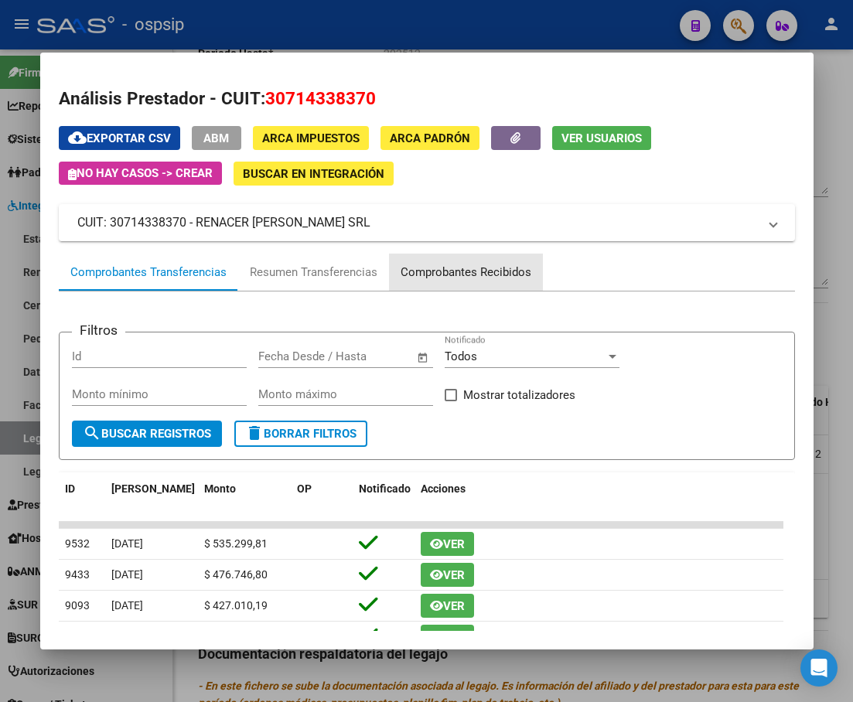
click at [488, 271] on div "Comprobantes Recibidos" at bounding box center [466, 273] width 131 height 18
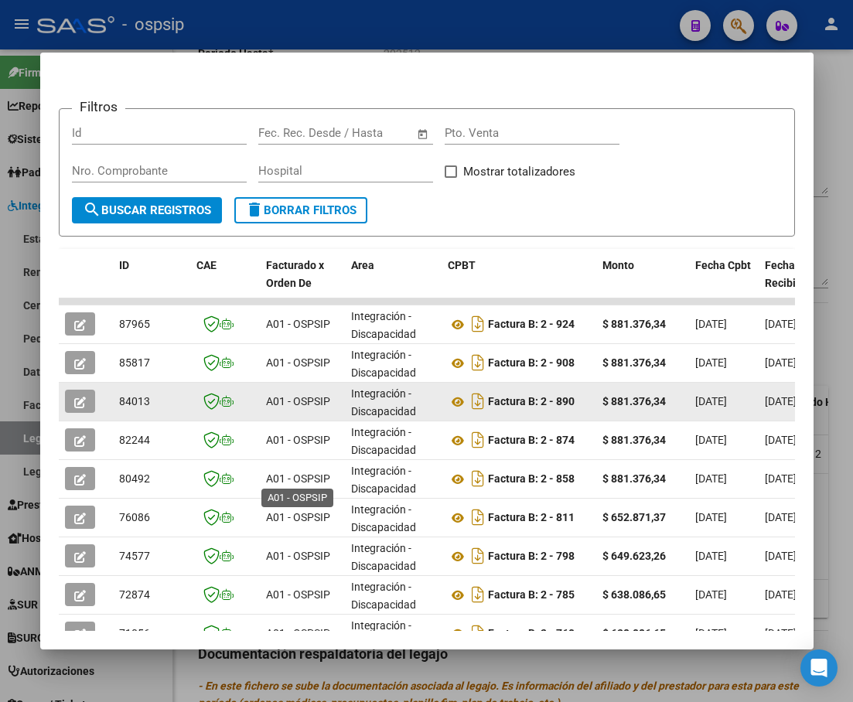
scroll to position [232, 0]
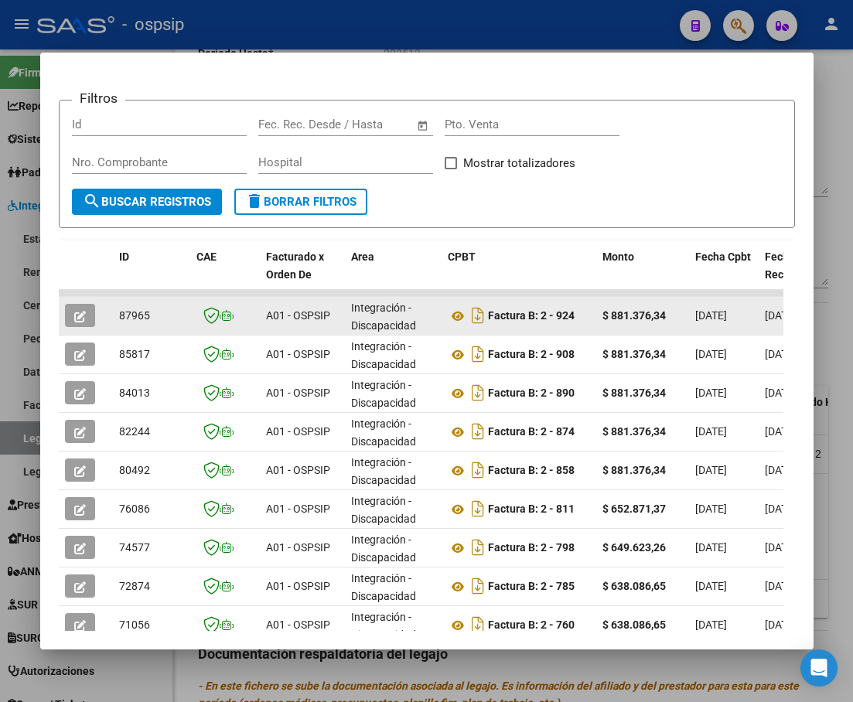
click at [84, 321] on icon "button" at bounding box center [80, 317] width 12 height 12
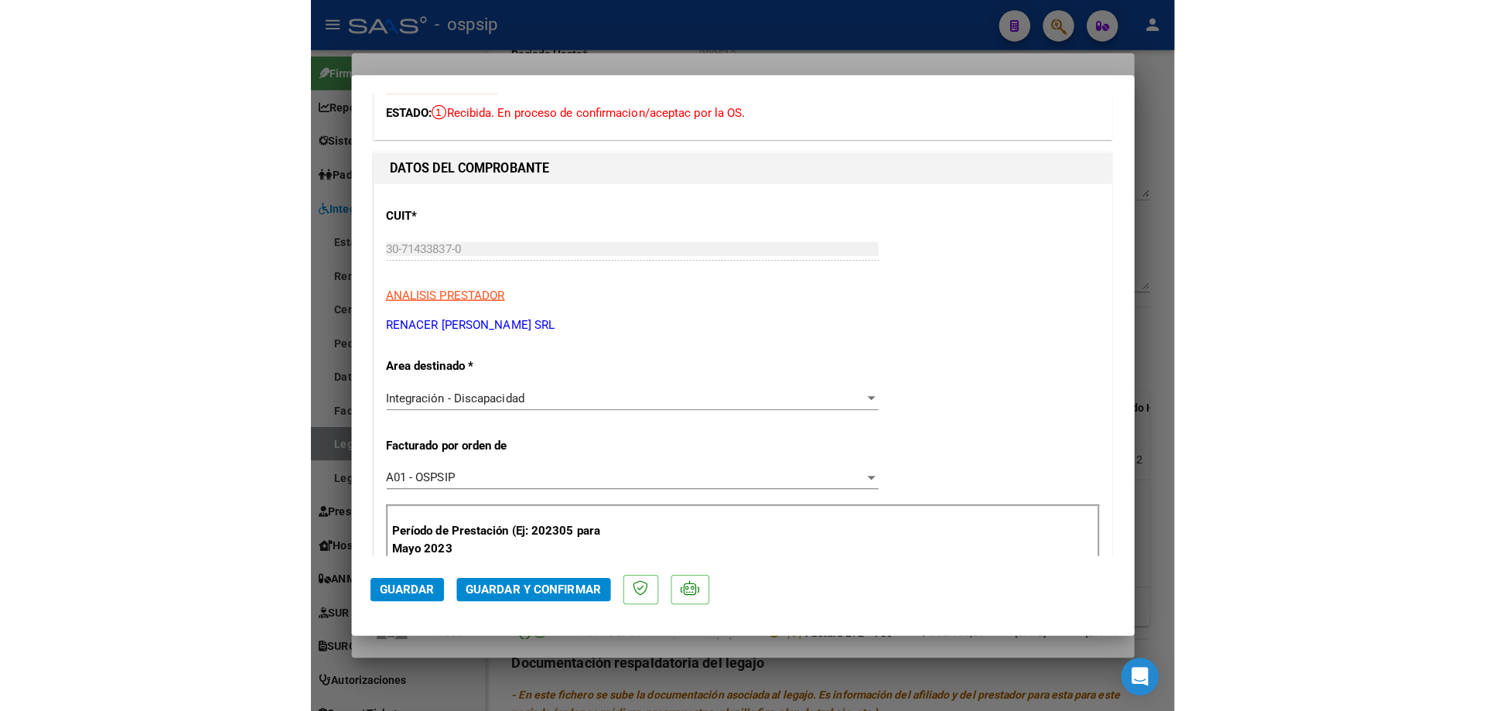
scroll to position [0, 0]
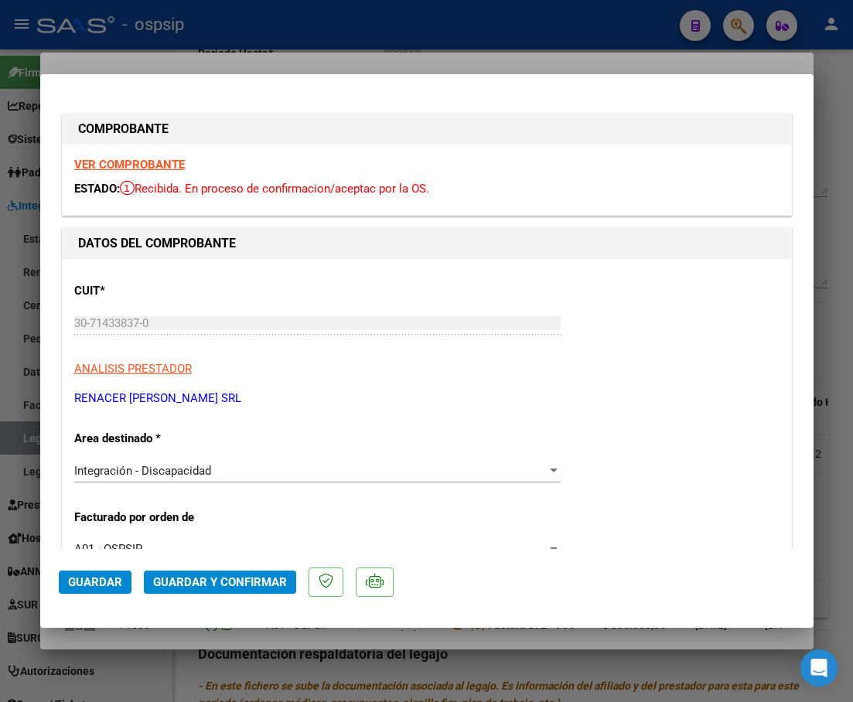
click at [154, 163] on strong "VER COMPROBANTE" at bounding box center [129, 165] width 111 height 14
click at [848, 158] on div at bounding box center [426, 351] width 853 height 702
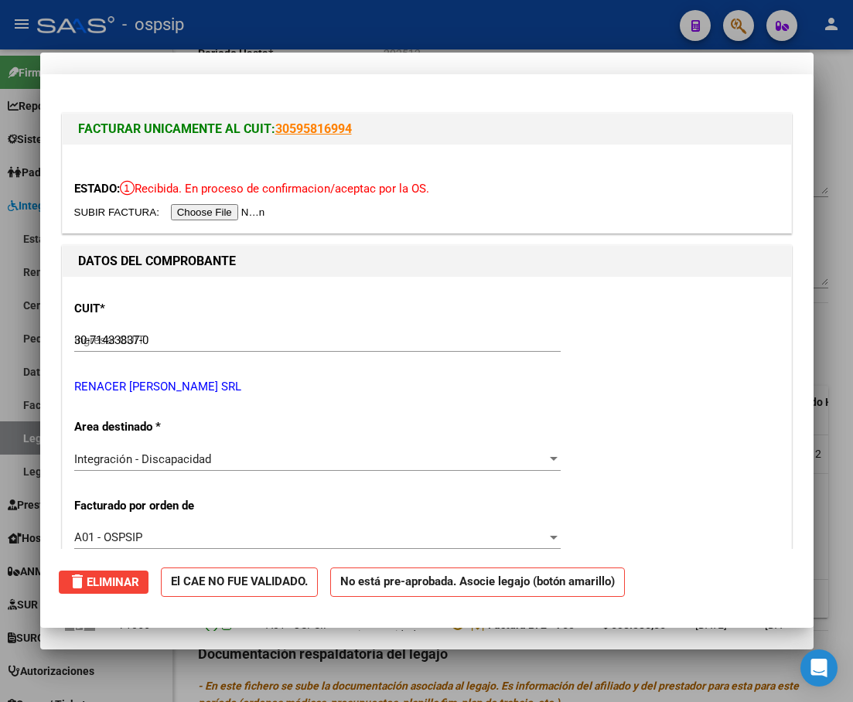
type input "$ 0,00"
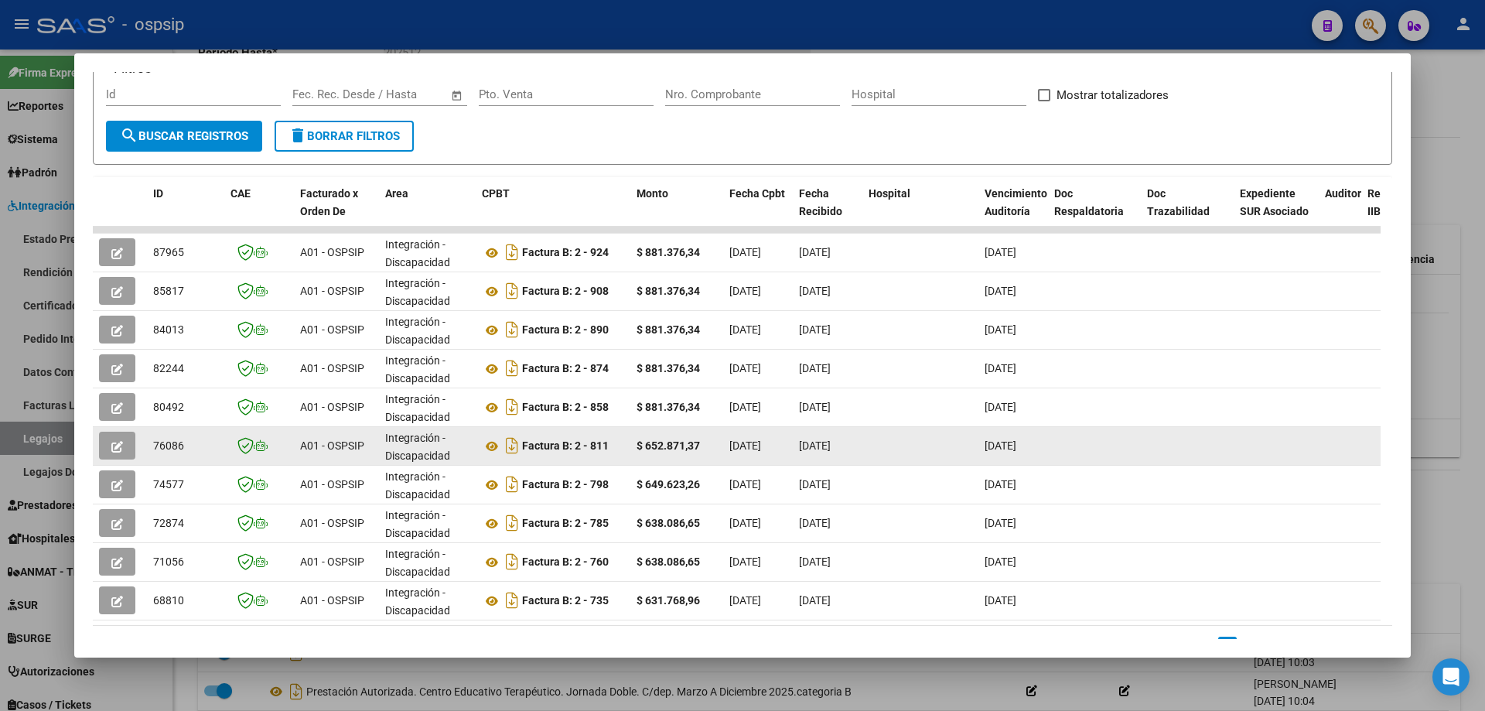
scroll to position [201, 0]
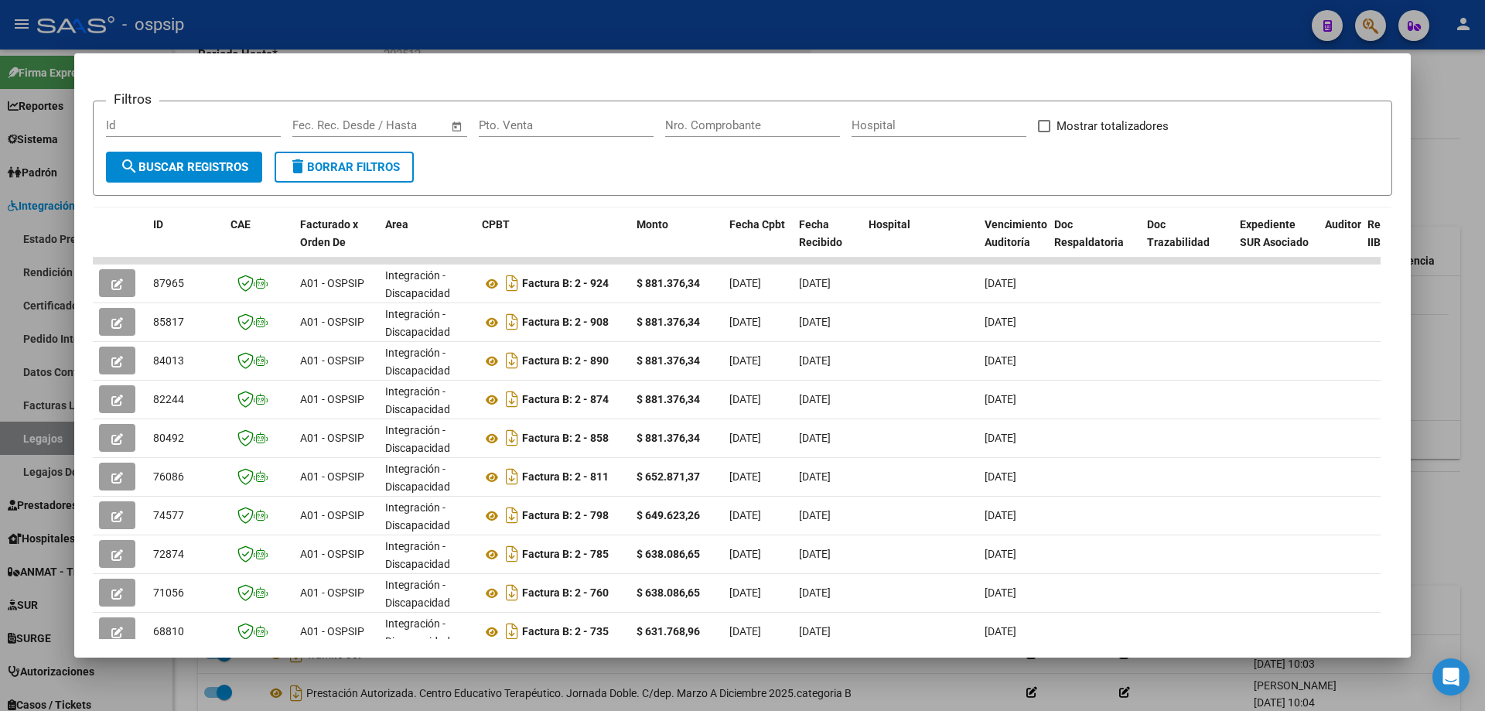
click at [1451, 317] on div at bounding box center [742, 355] width 1485 height 711
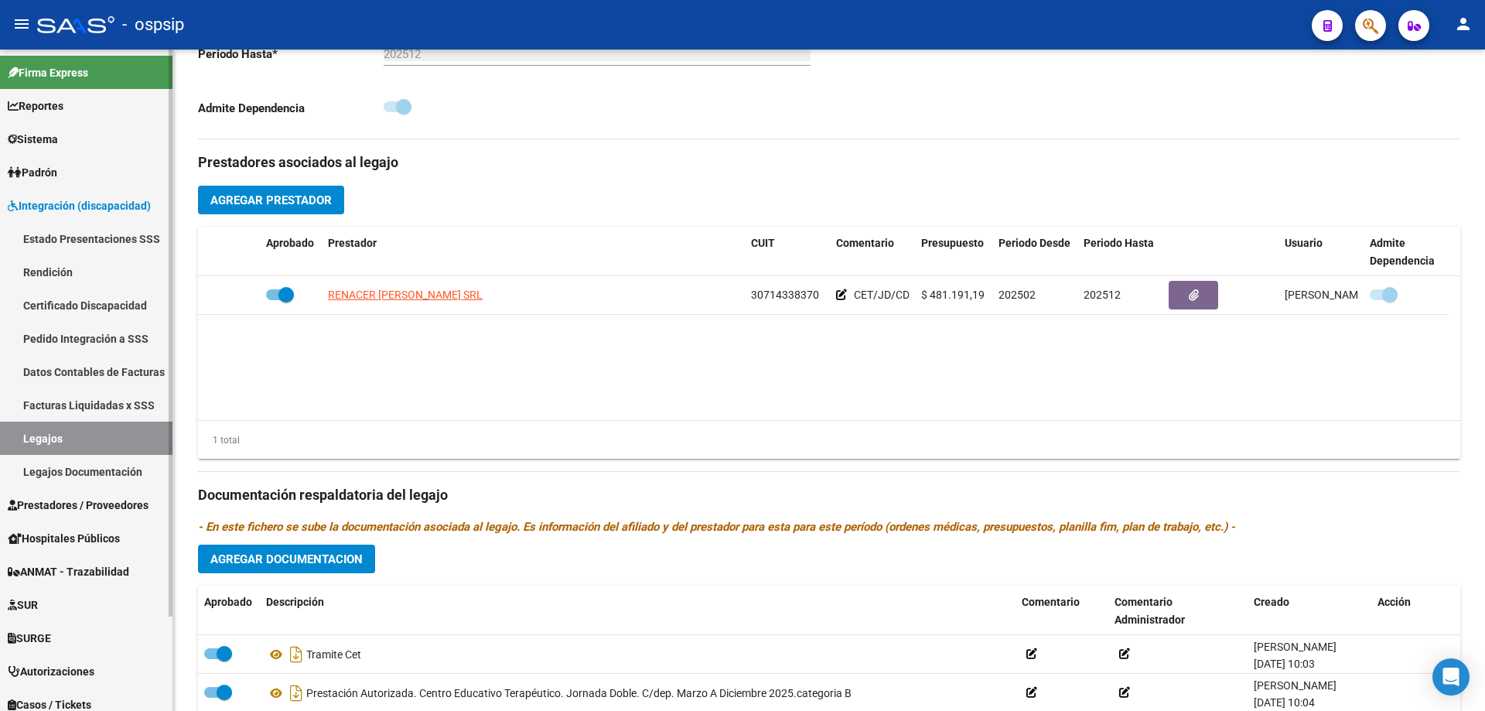
click at [64, 435] on link "Legajos" at bounding box center [86, 437] width 172 height 33
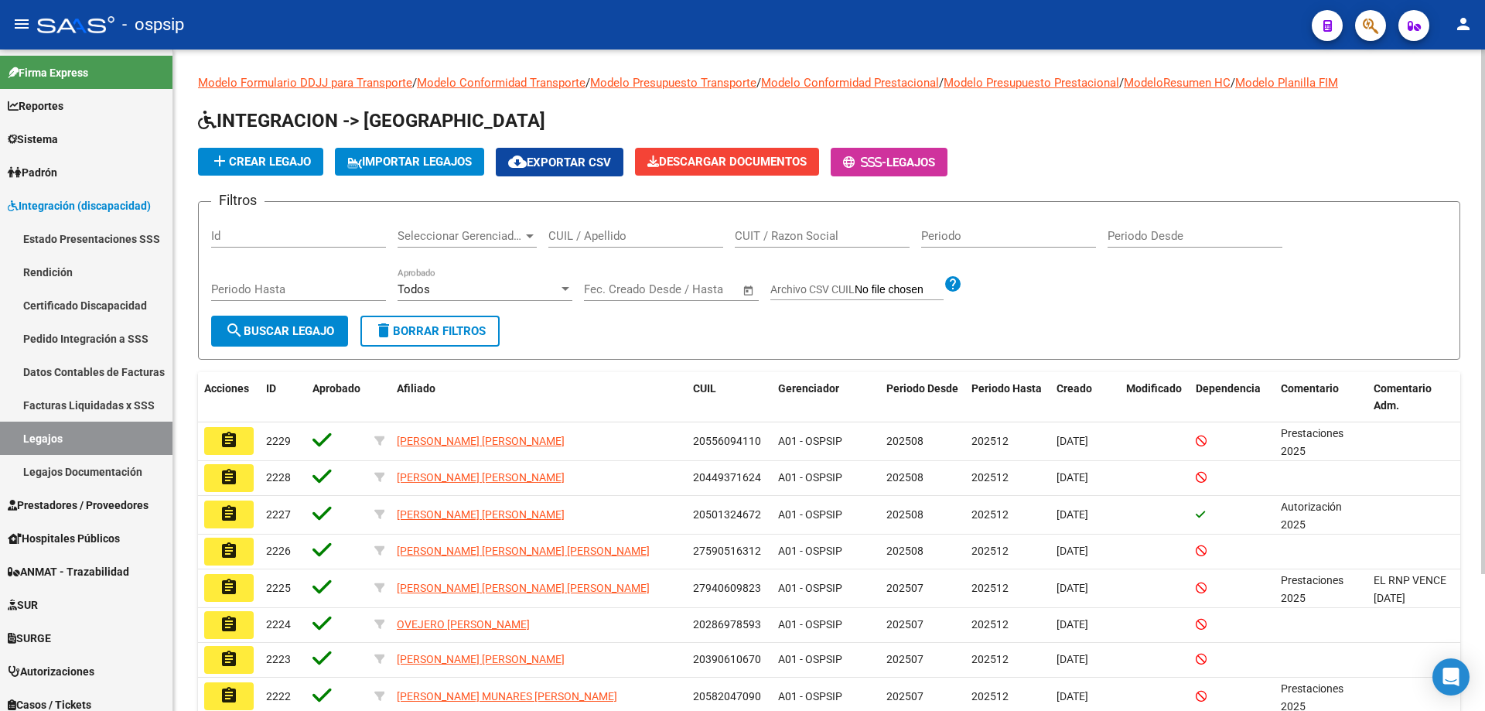
click at [673, 246] on div "CUIL / Apellido" at bounding box center [635, 230] width 175 height 33
click at [666, 234] on input "CUIL / Apellido" at bounding box center [635, 236] width 175 height 14
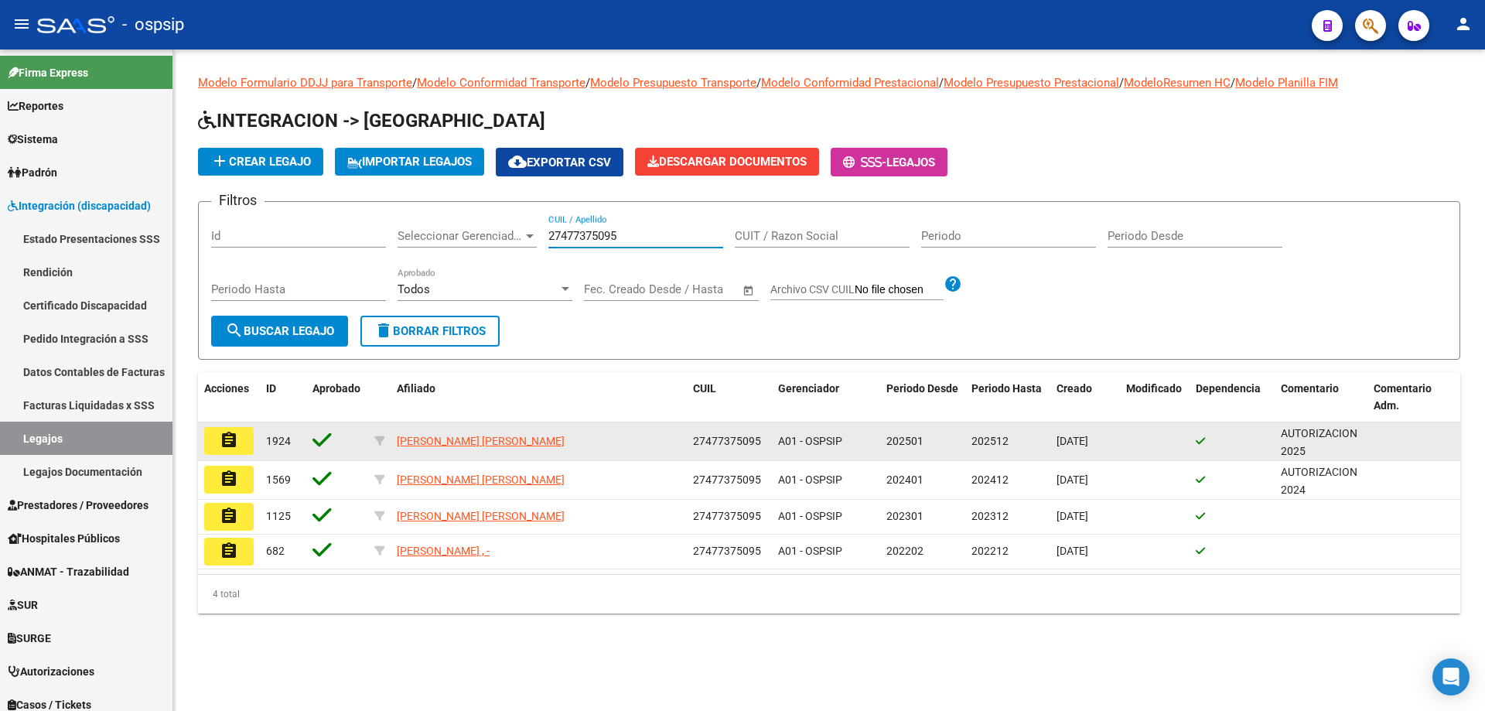
type input "27477375095"
click at [231, 435] on mat-icon "assignment" at bounding box center [229, 440] width 19 height 19
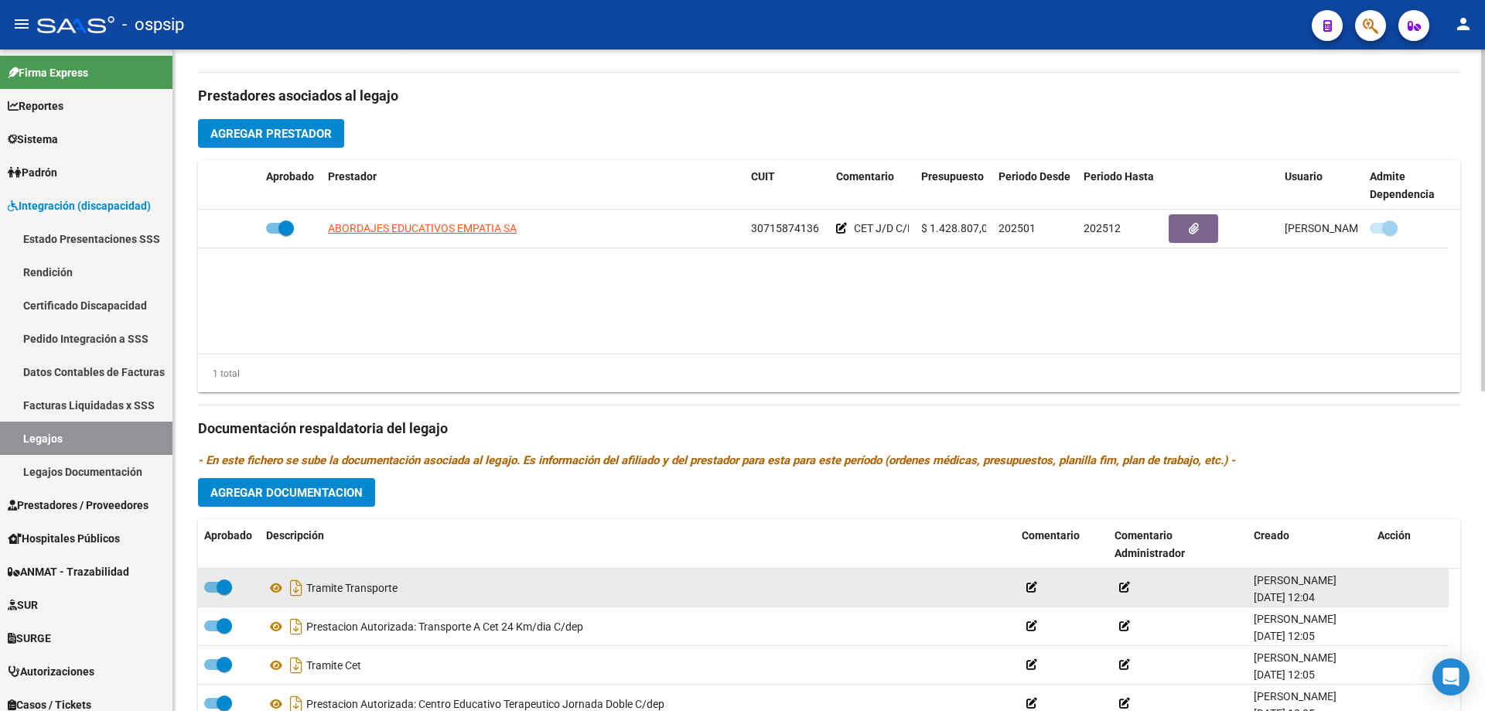
scroll to position [619, 0]
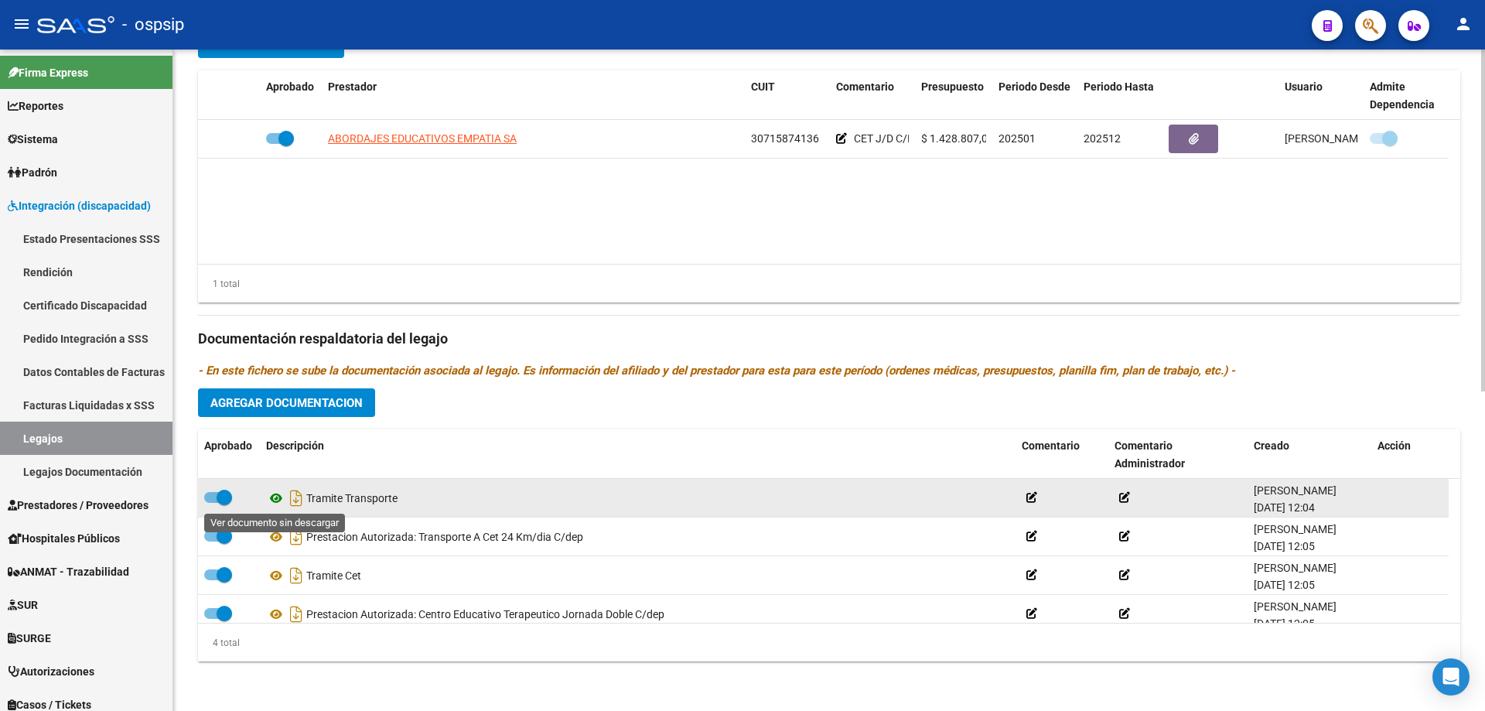
click at [272, 498] on icon at bounding box center [276, 498] width 20 height 19
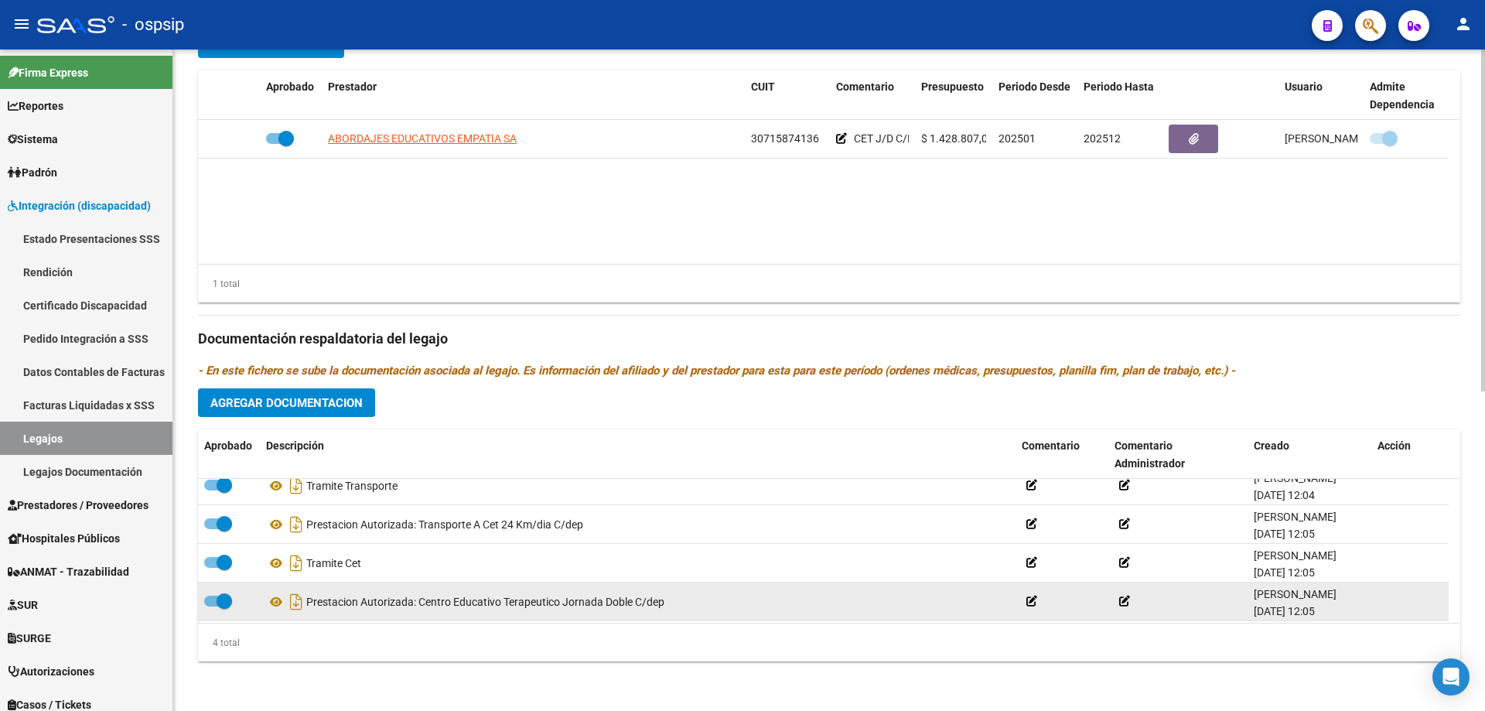
scroll to position [15, 0]
click at [271, 602] on icon at bounding box center [276, 598] width 20 height 19
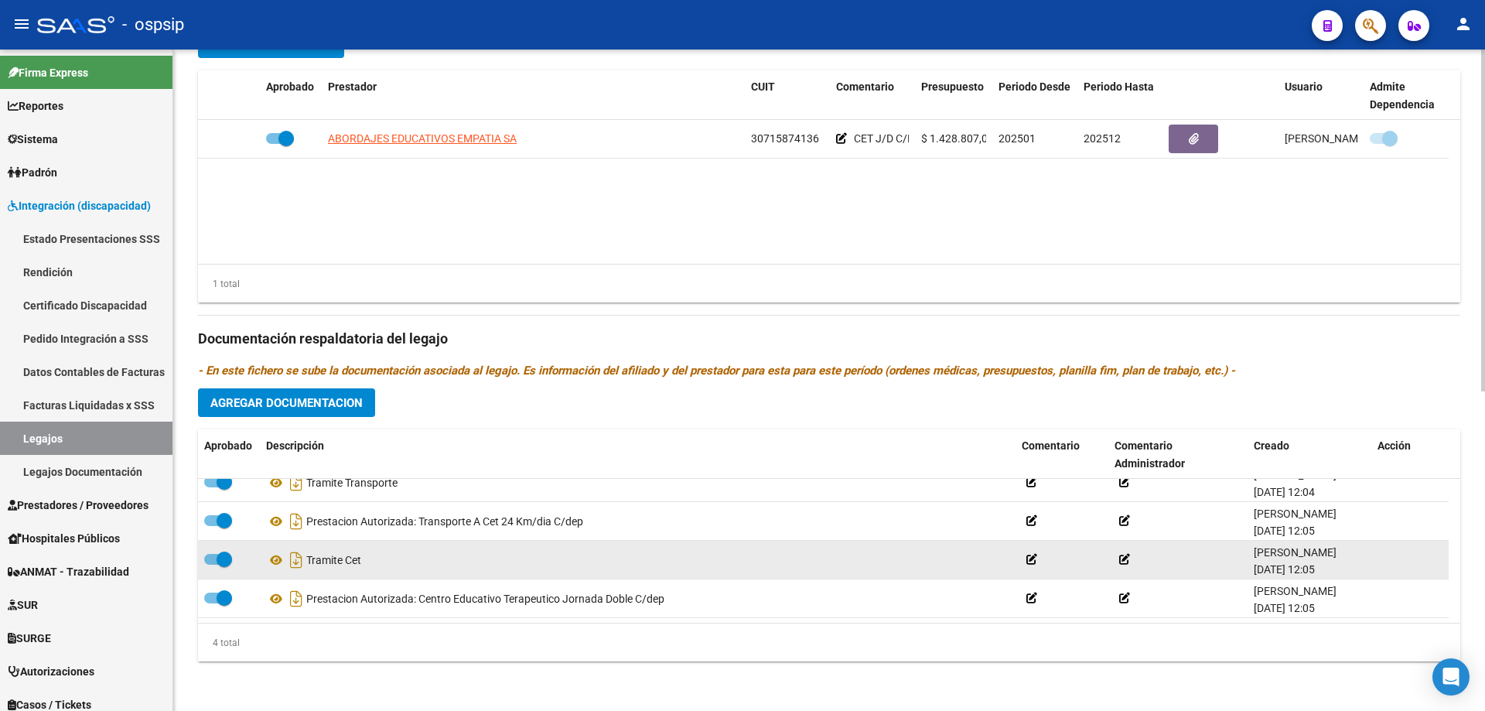
click at [339, 564] on div "Tramite Cet" at bounding box center [637, 559] width 743 height 25
click at [273, 564] on icon at bounding box center [276, 560] width 20 height 19
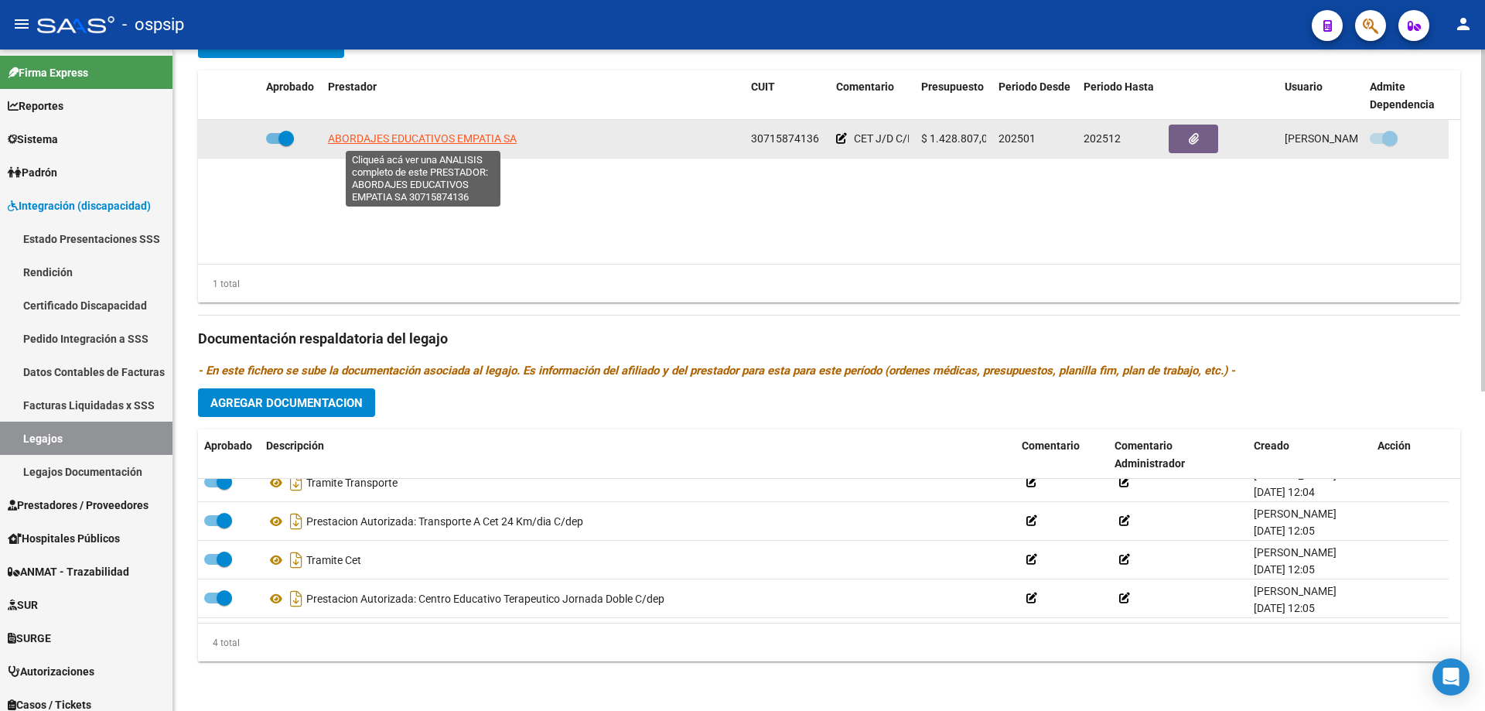
click at [447, 134] on span "ABORDAJES EDUCATIVOS EMPATIA SA" at bounding box center [422, 138] width 189 height 12
type textarea "30715874136"
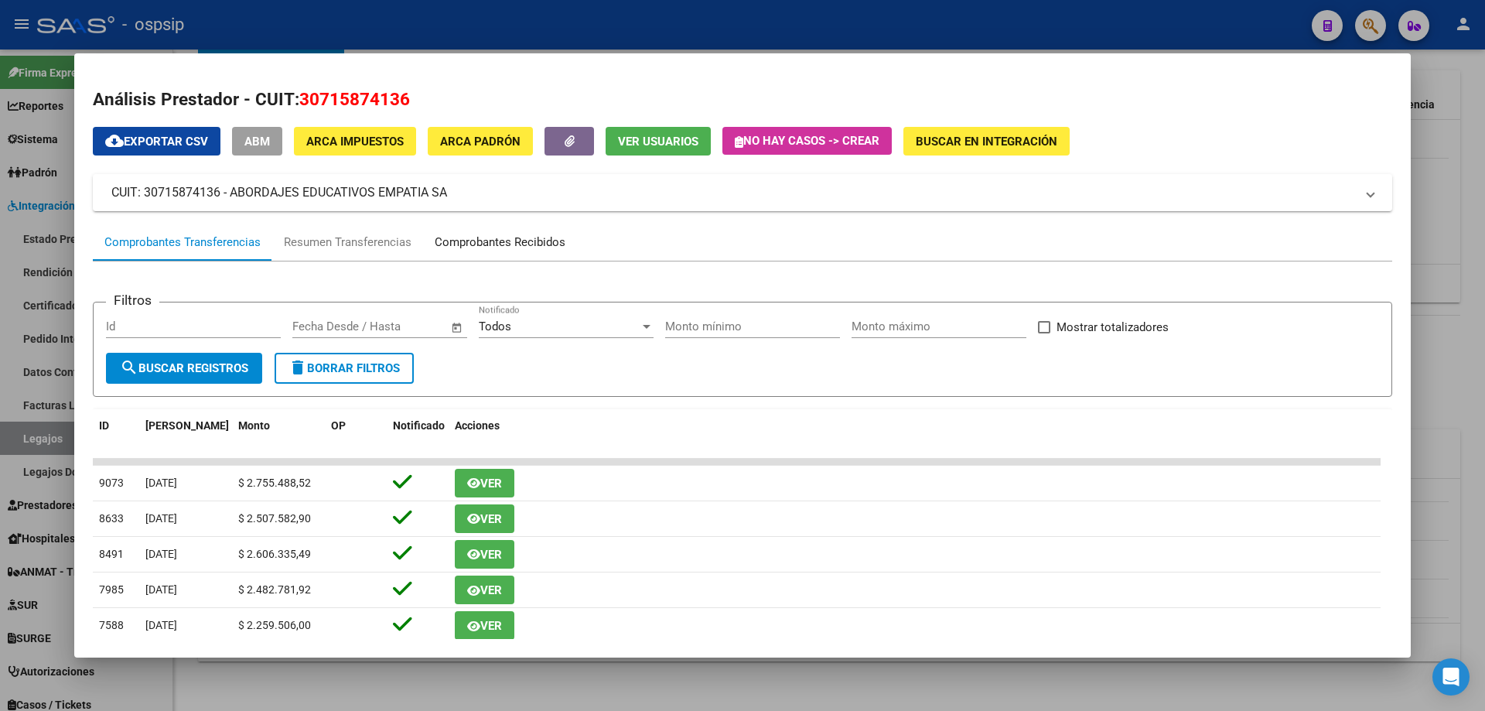
click at [460, 247] on div "Comprobantes Recibidos" at bounding box center [500, 243] width 131 height 18
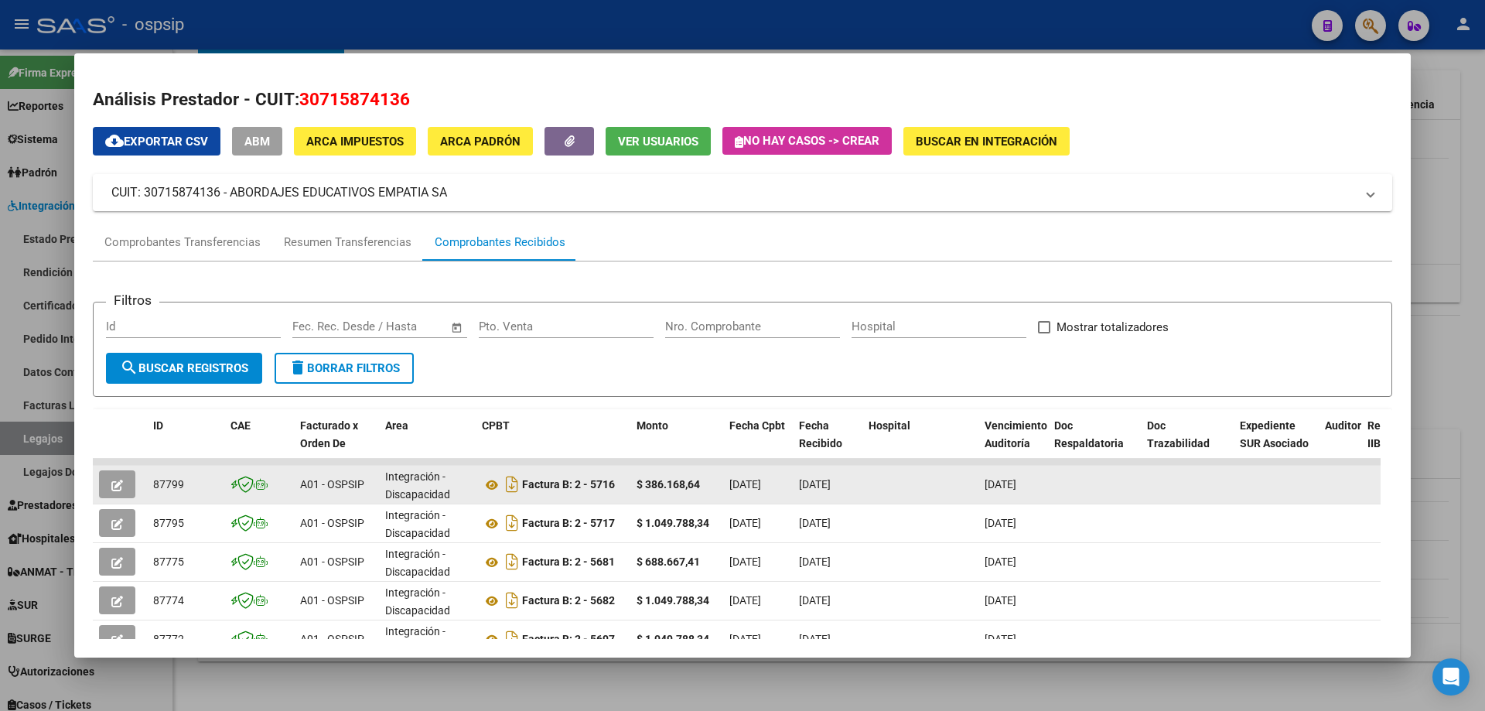
click at [109, 486] on button "button" at bounding box center [117, 484] width 36 height 28
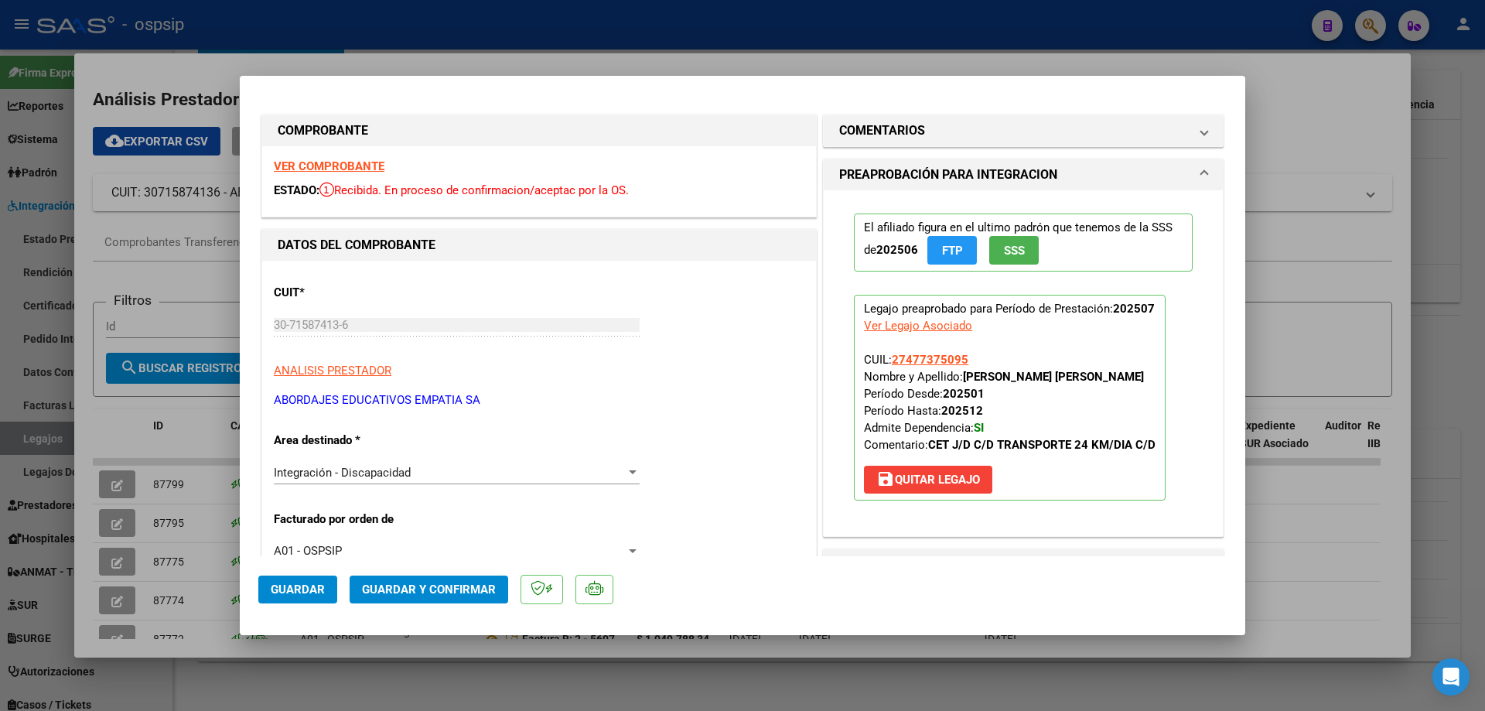
click at [332, 166] on strong "VER COMPROBANTE" at bounding box center [329, 166] width 111 height 14
drag, startPoint x: 1333, startPoint y: 133, endPoint x: 1321, endPoint y: 144, distance: 15.9
click at [1328, 139] on div at bounding box center [742, 355] width 1485 height 711
type input "$ 0,00"
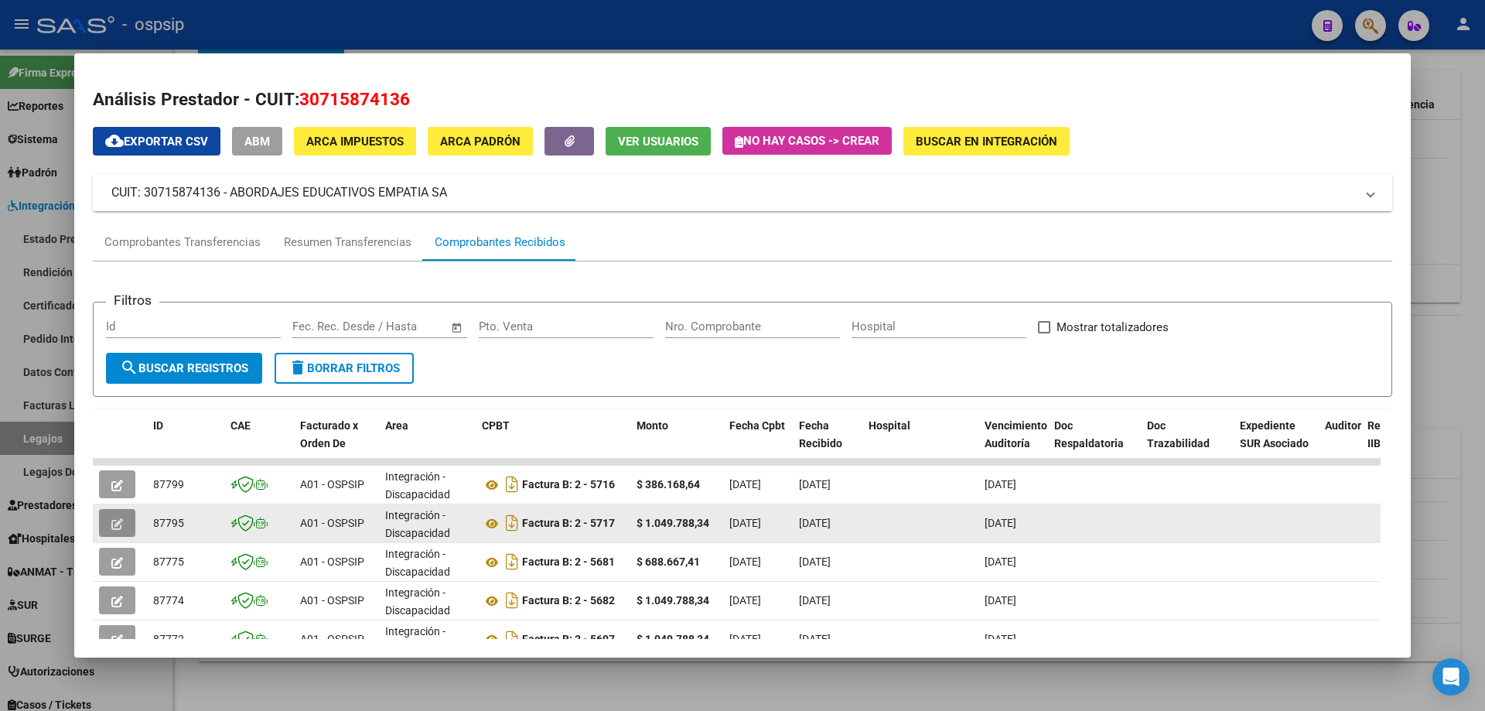
click at [110, 523] on button "button" at bounding box center [117, 523] width 36 height 28
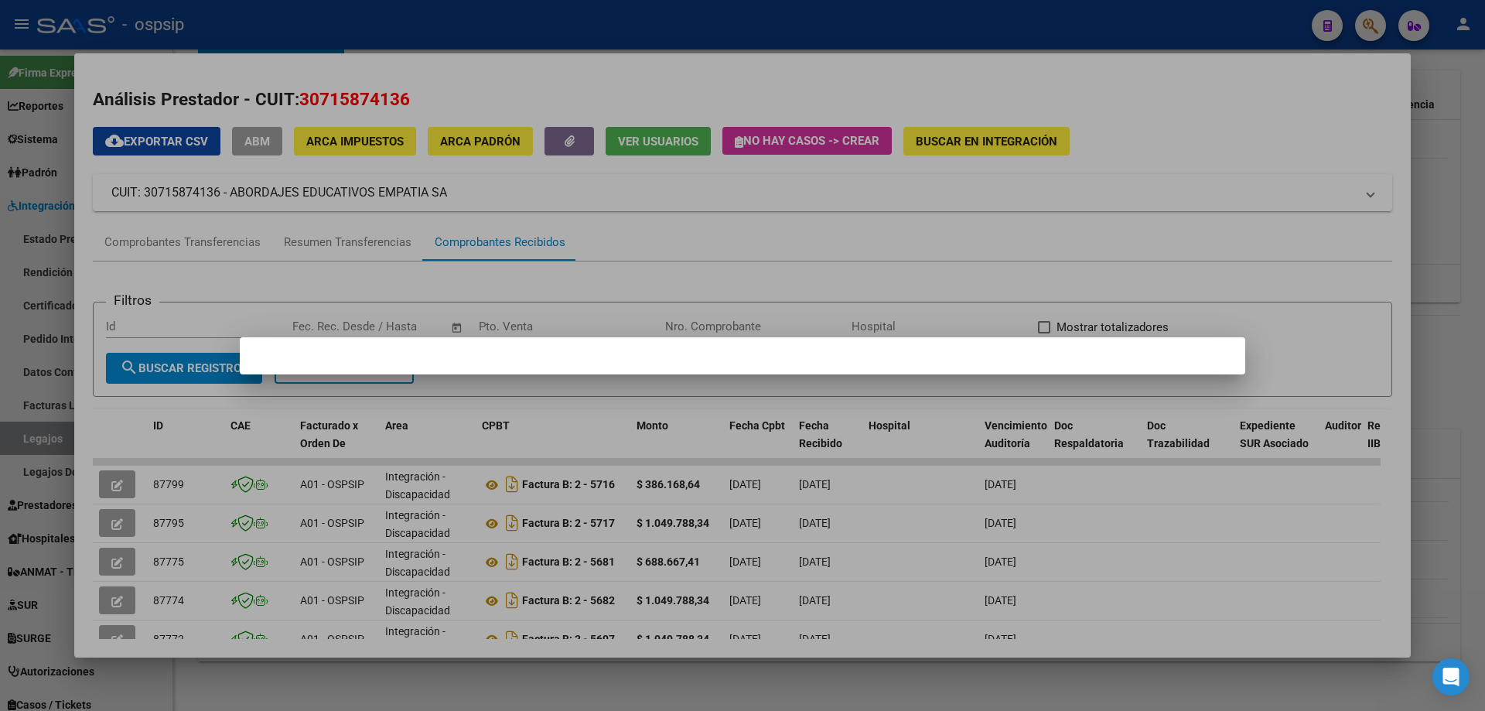
click at [117, 529] on div at bounding box center [742, 355] width 1485 height 711
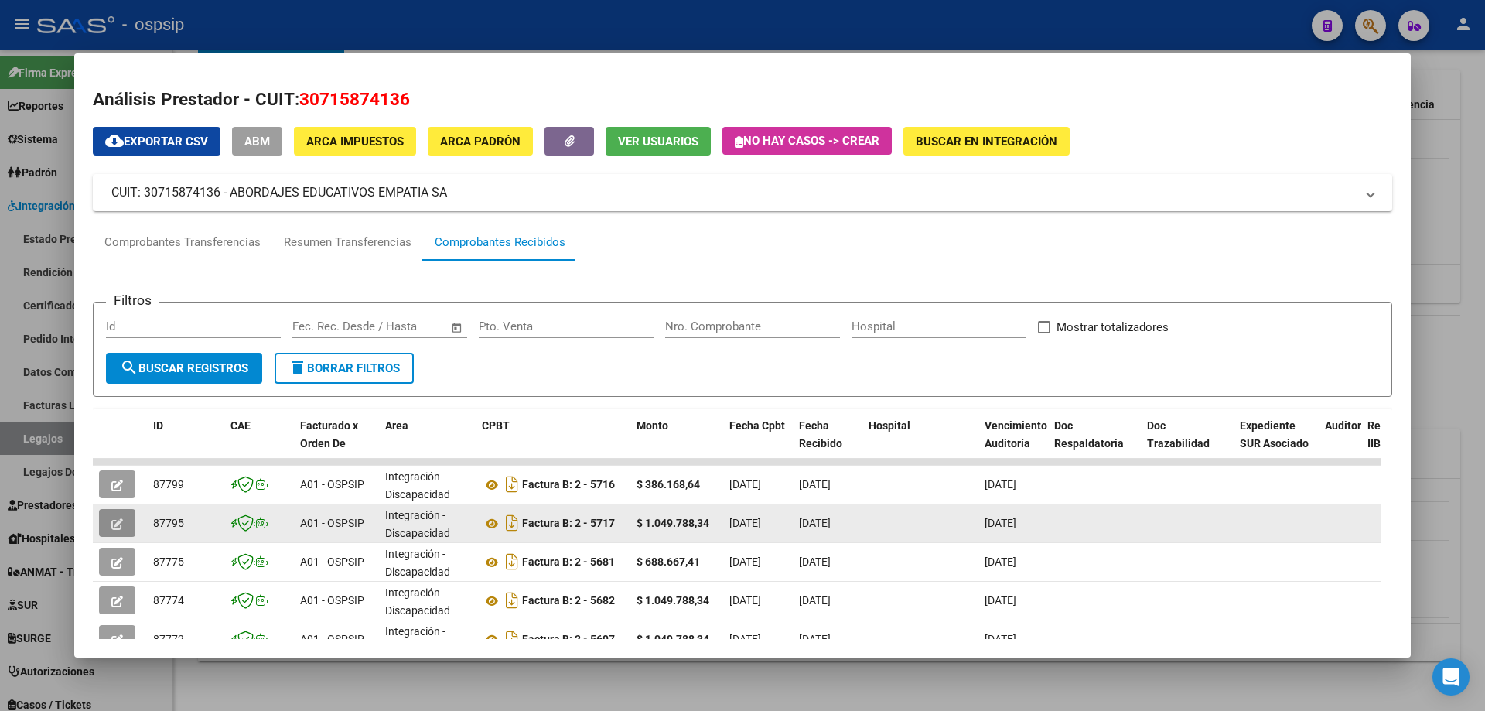
click at [116, 523] on icon "button" at bounding box center [117, 524] width 12 height 12
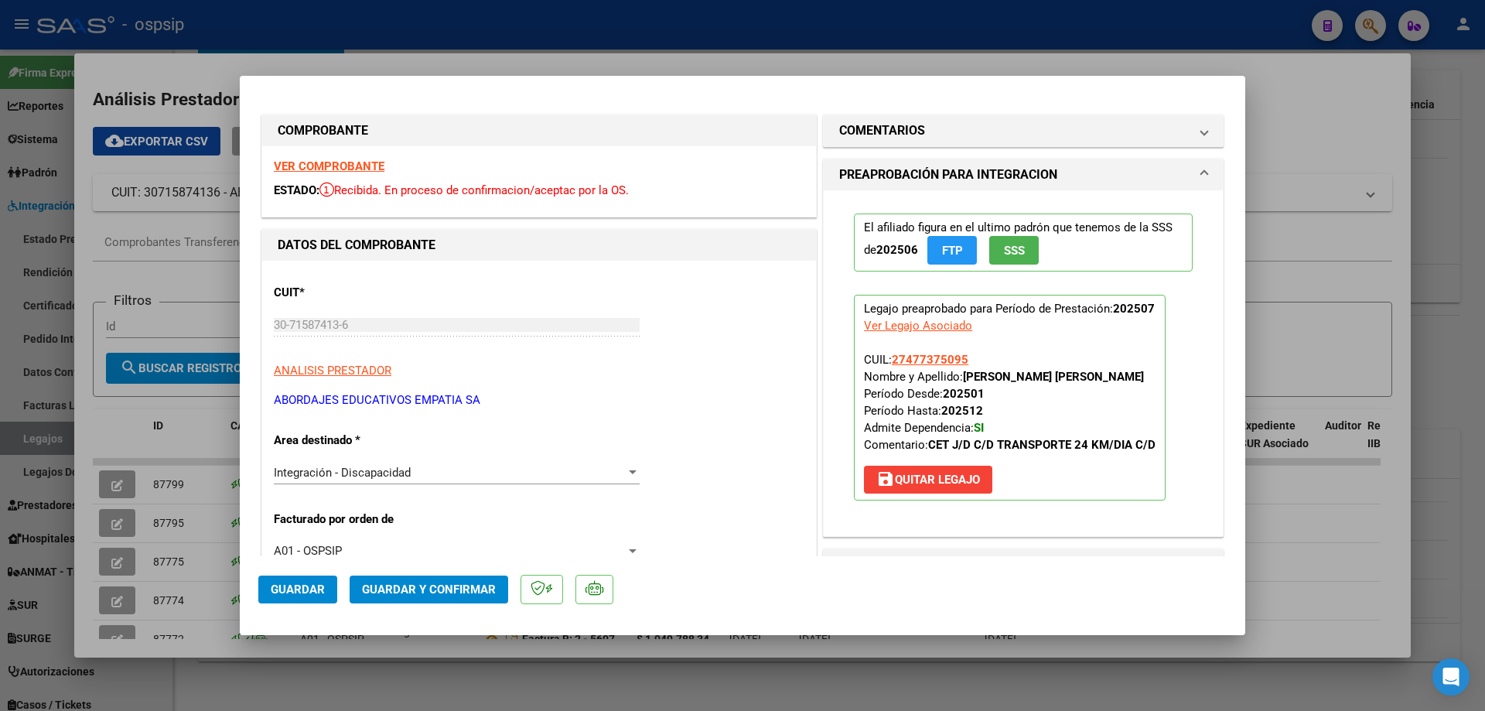
click at [333, 172] on strong "VER COMPROBANTE" at bounding box center [329, 166] width 111 height 14
click at [1334, 246] on div at bounding box center [742, 355] width 1485 height 711
type input "$ 0,00"
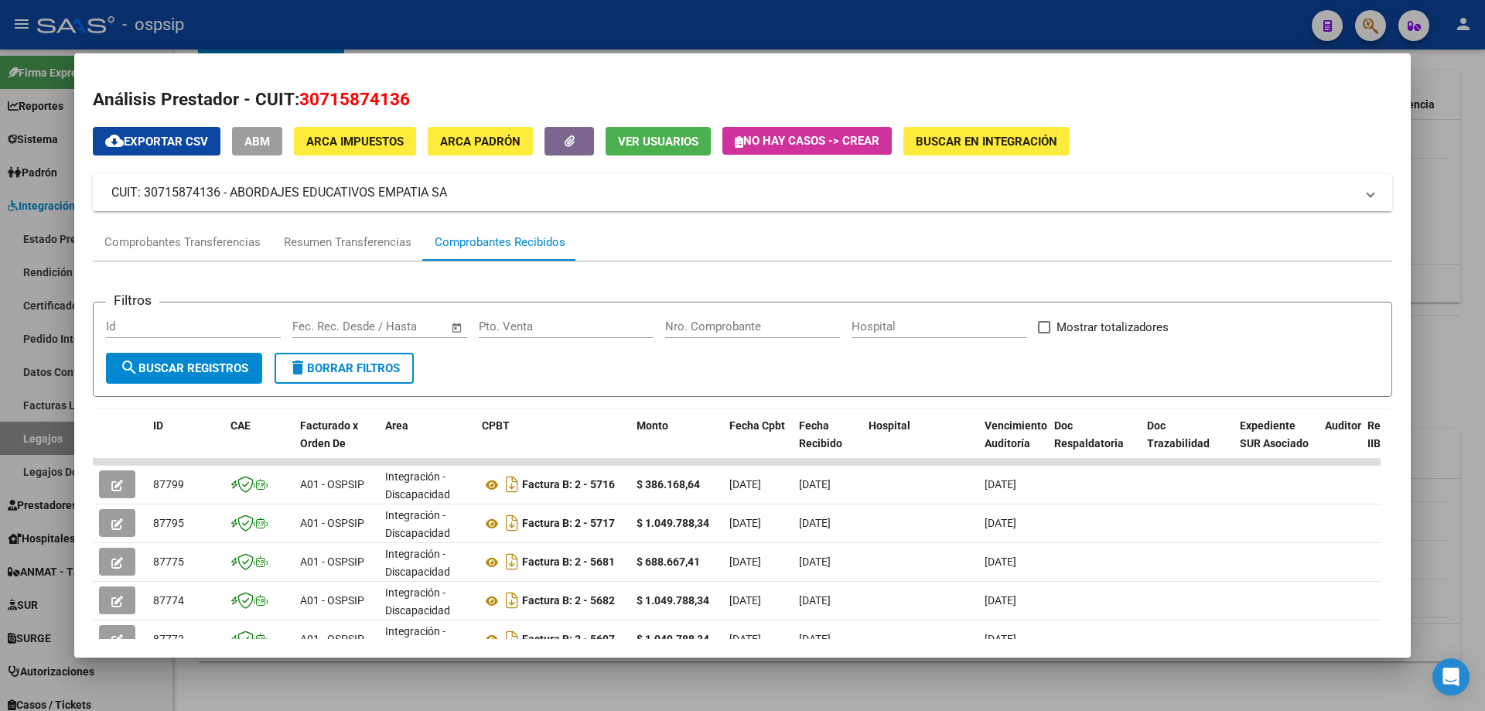
click at [1462, 203] on div at bounding box center [742, 355] width 1485 height 711
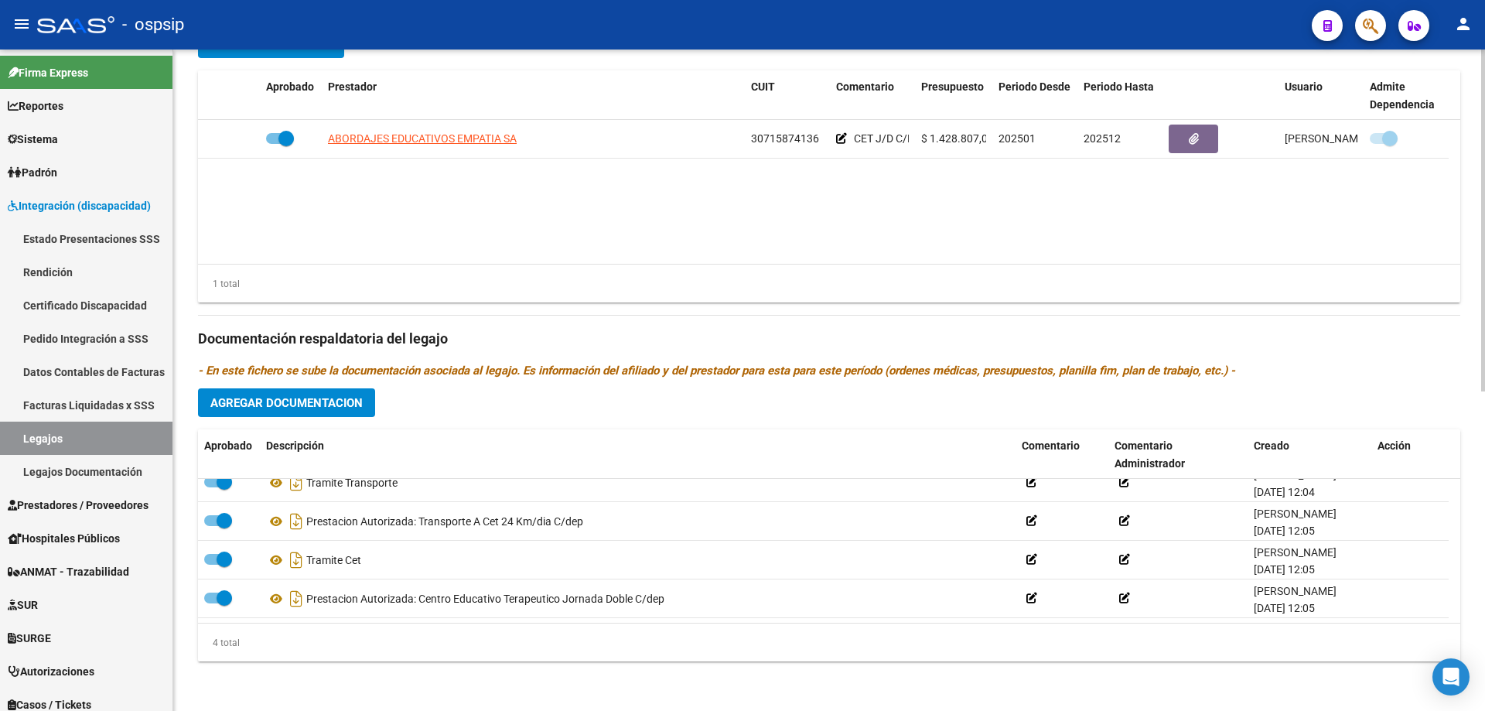
scroll to position [541, 0]
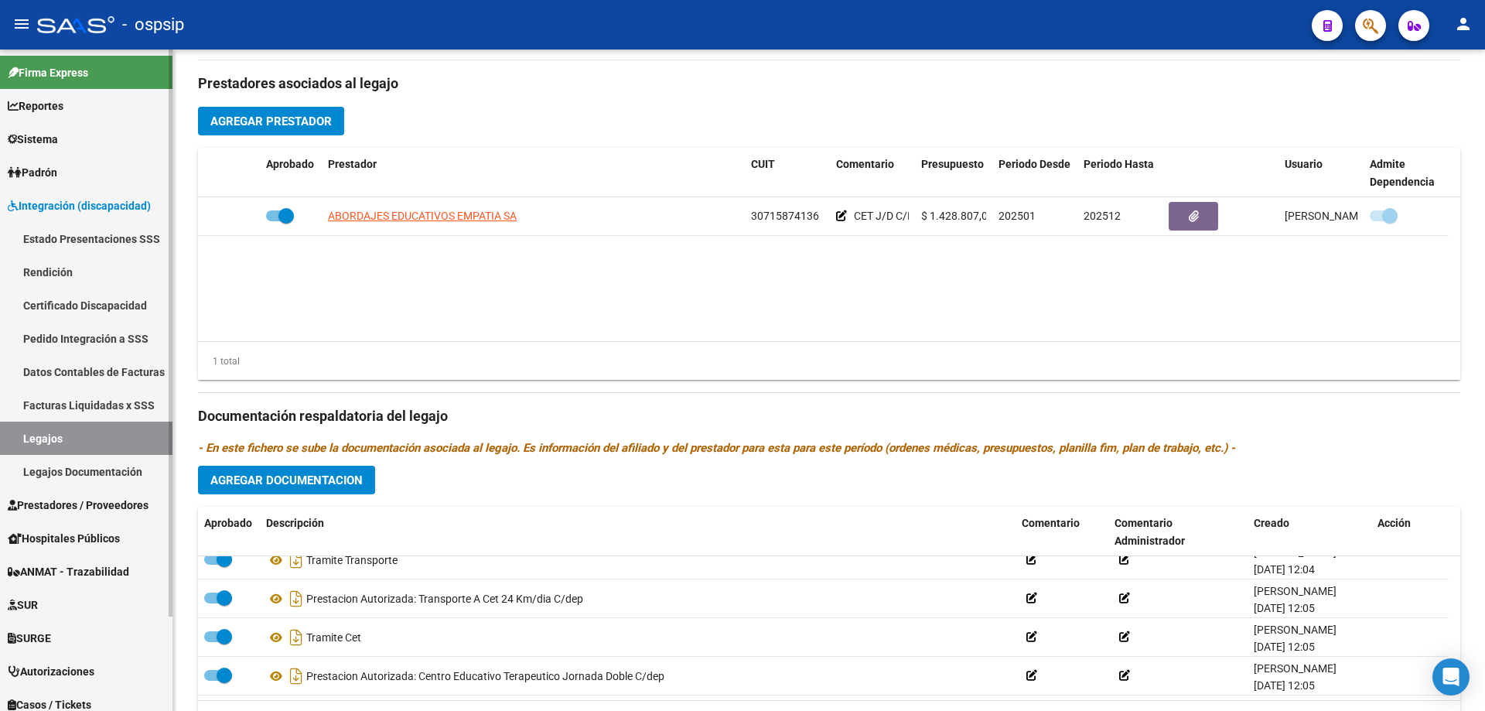
click at [67, 448] on link "Legajos" at bounding box center [86, 437] width 172 height 33
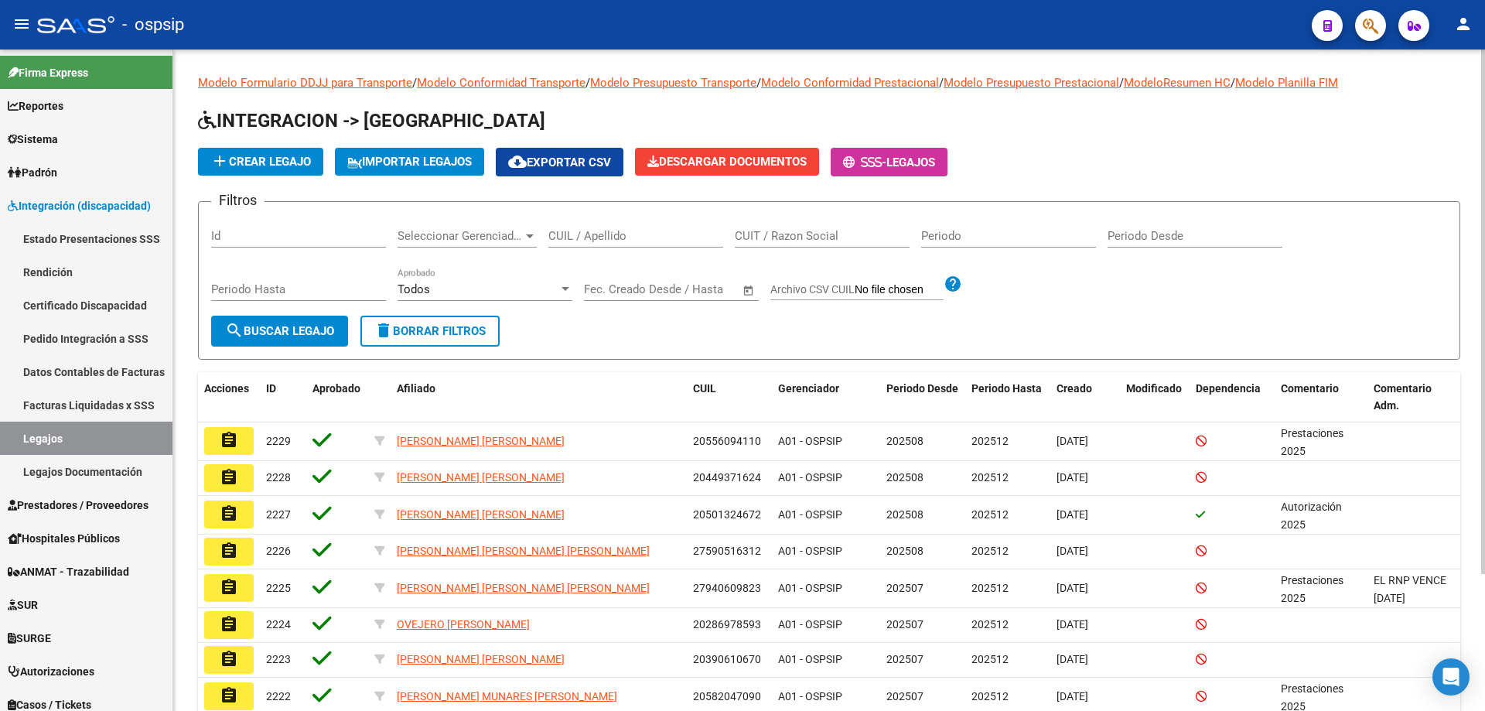
click at [581, 241] on input "CUIL / Apellido" at bounding box center [635, 236] width 175 height 14
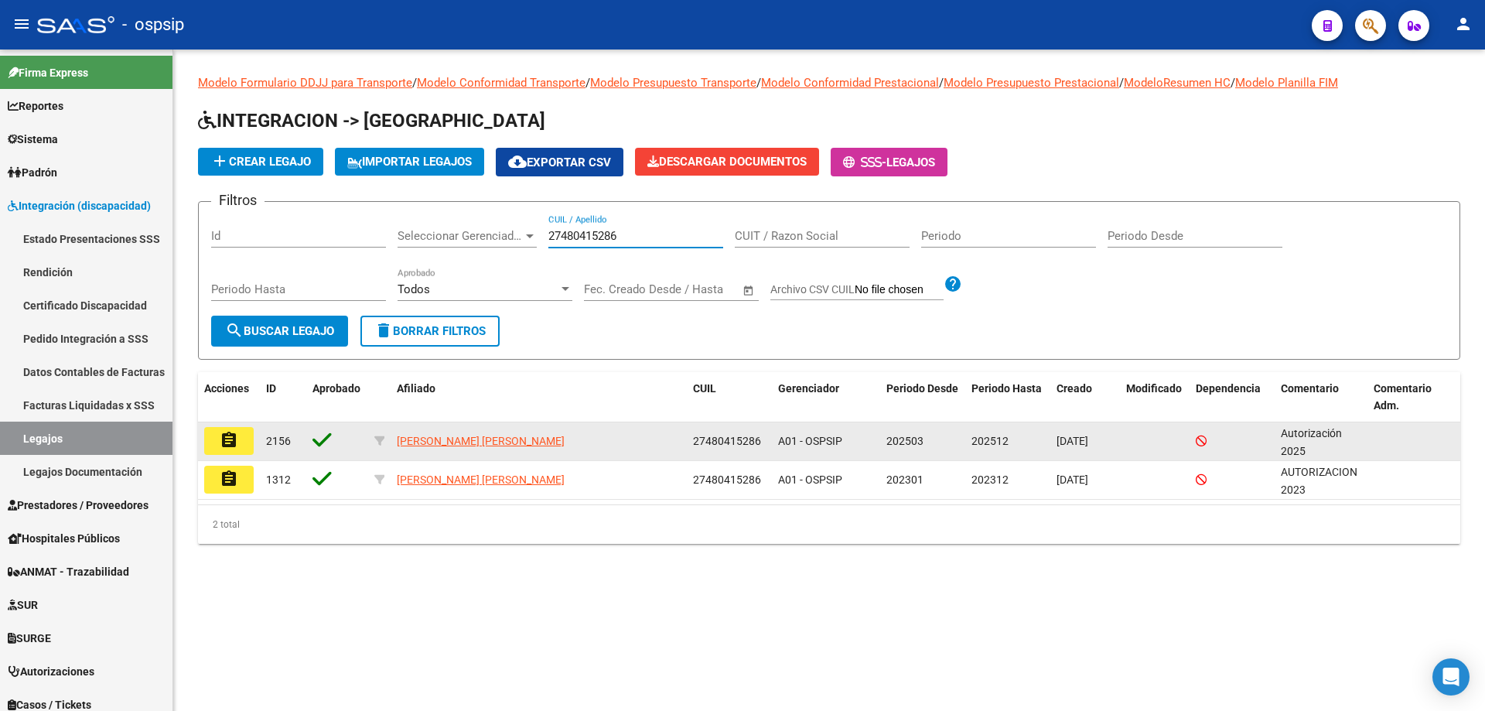
type input "27480415286"
click at [242, 443] on button "assignment" at bounding box center [228, 441] width 49 height 28
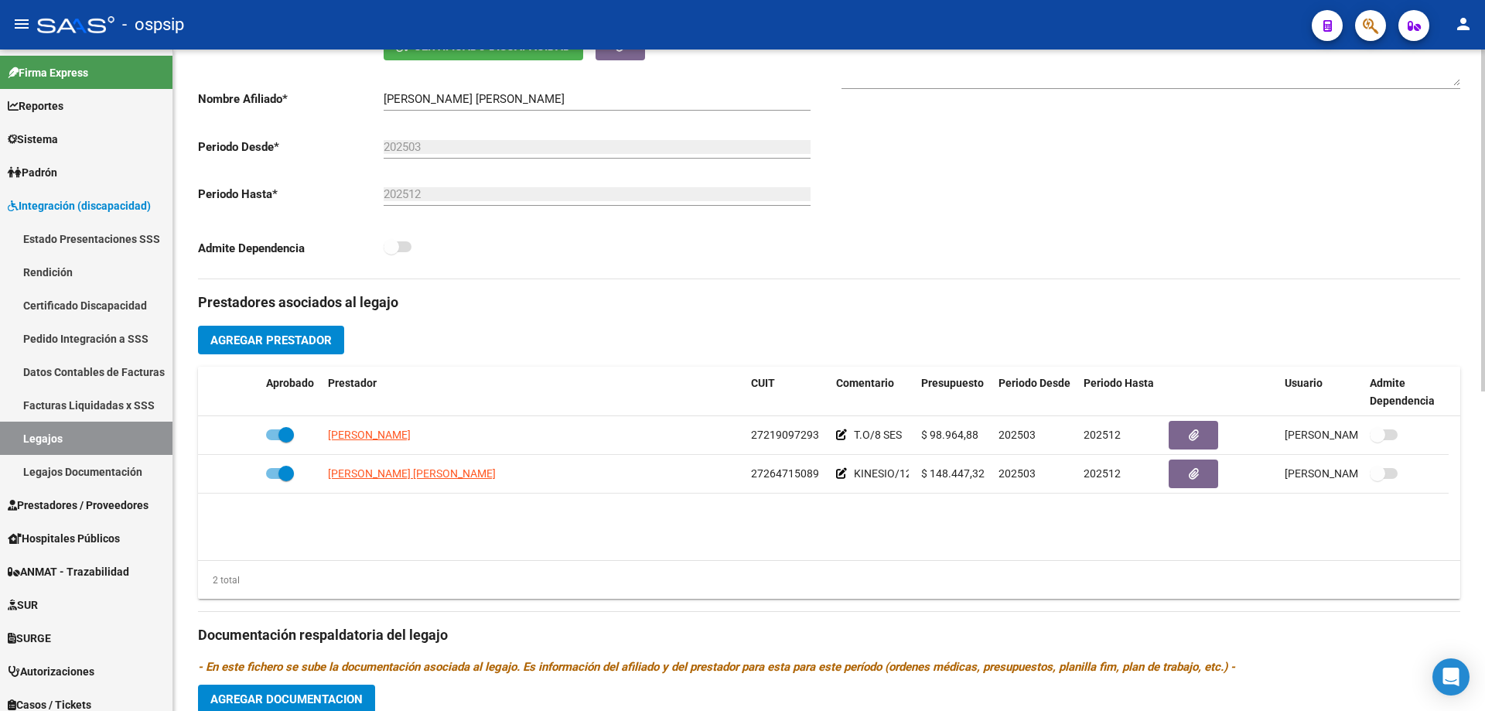
scroll to position [387, 0]
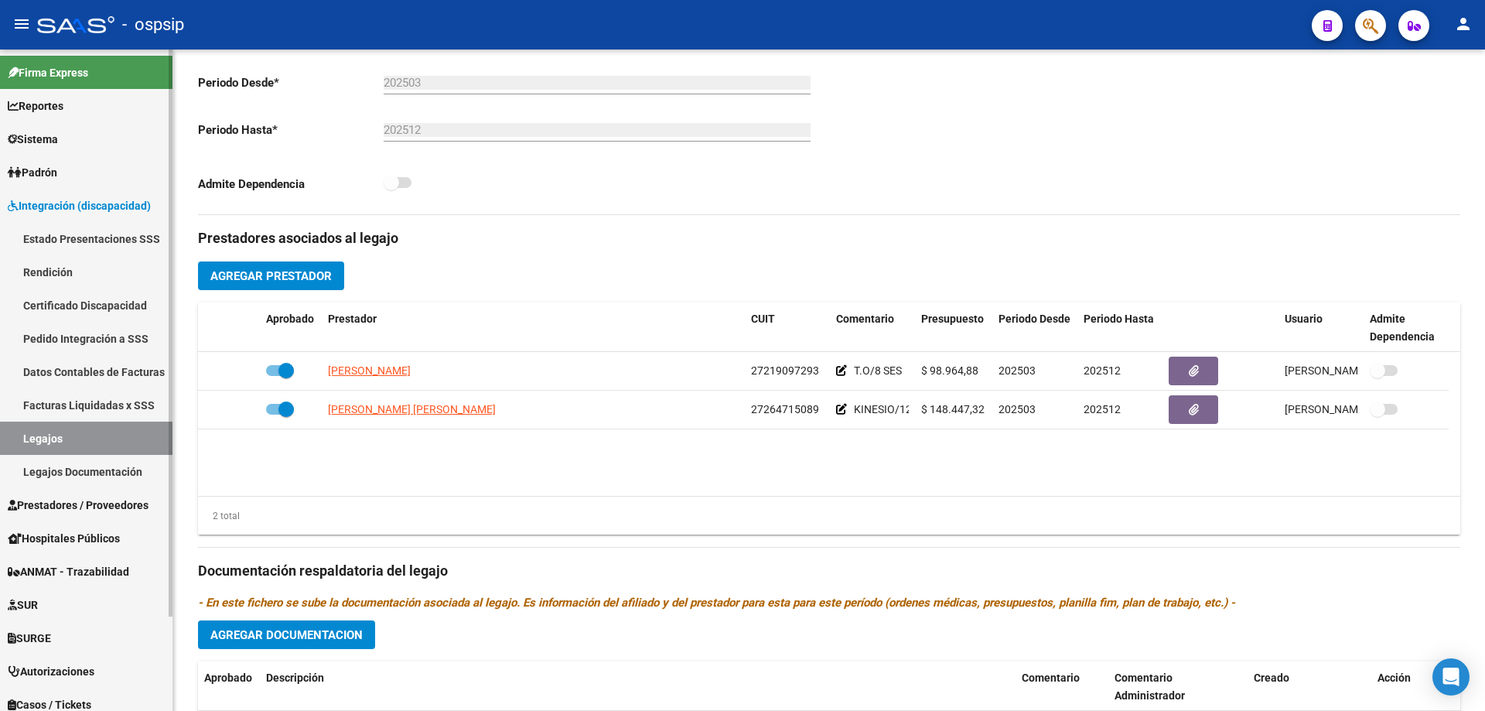
click at [97, 447] on link "Legajos" at bounding box center [86, 437] width 172 height 33
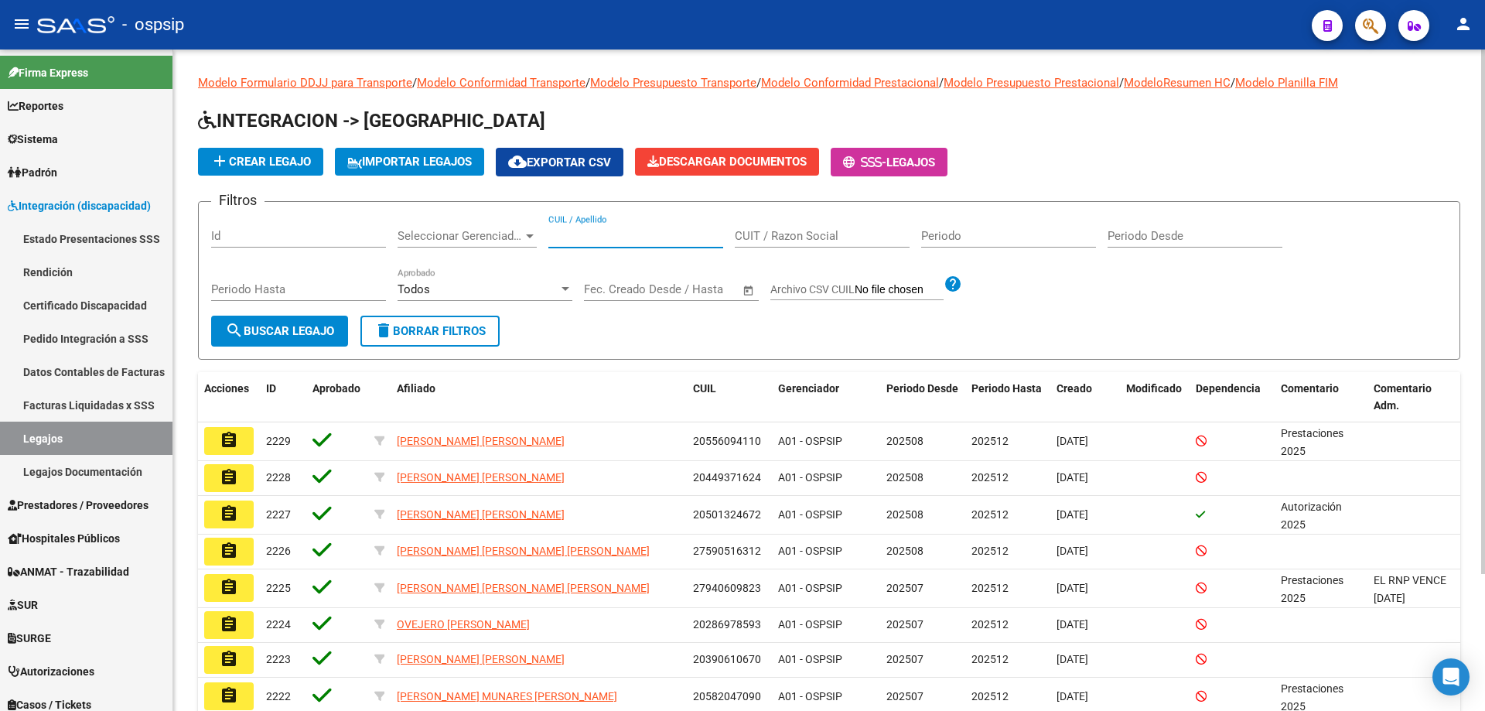
click at [621, 234] on input "CUIL / Apellido" at bounding box center [635, 236] width 175 height 14
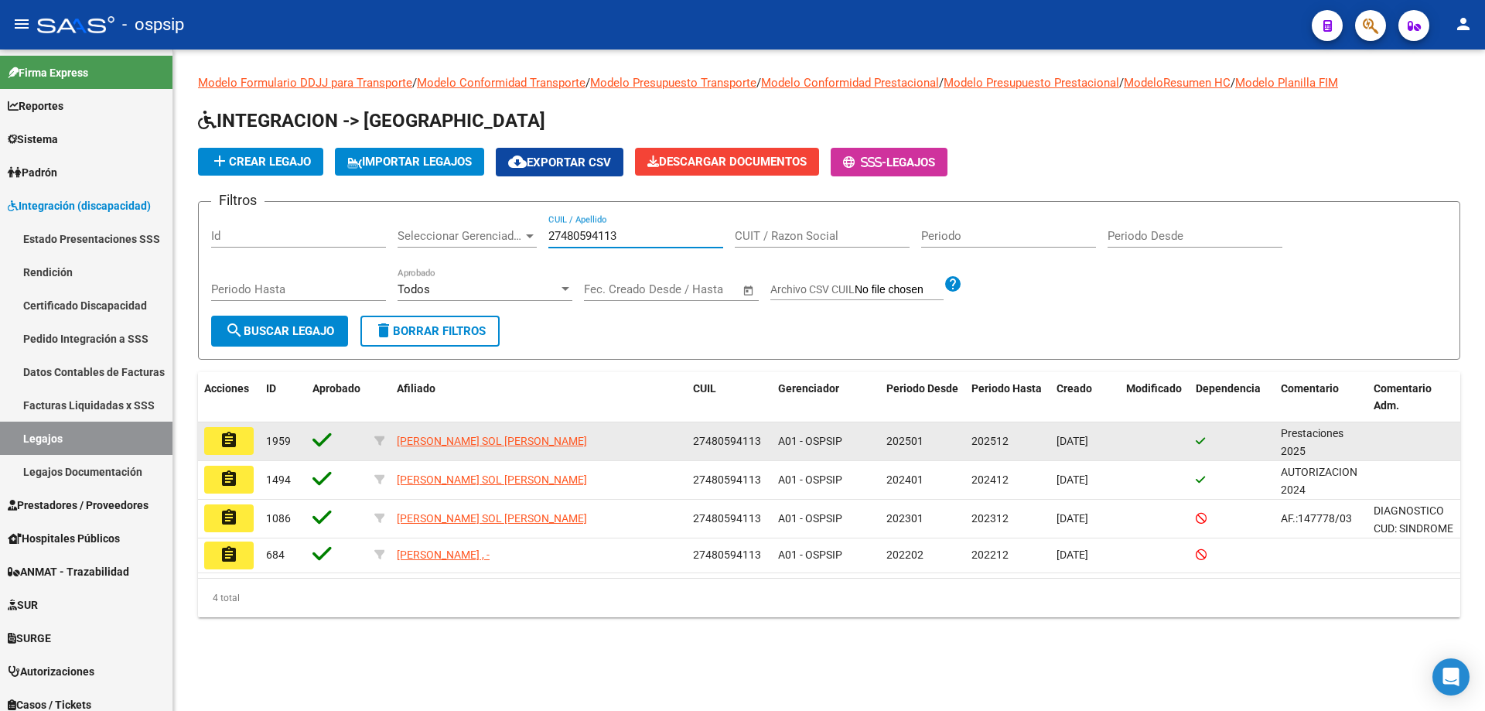
type input "27480594113"
click at [232, 445] on mat-icon "assignment" at bounding box center [229, 440] width 19 height 19
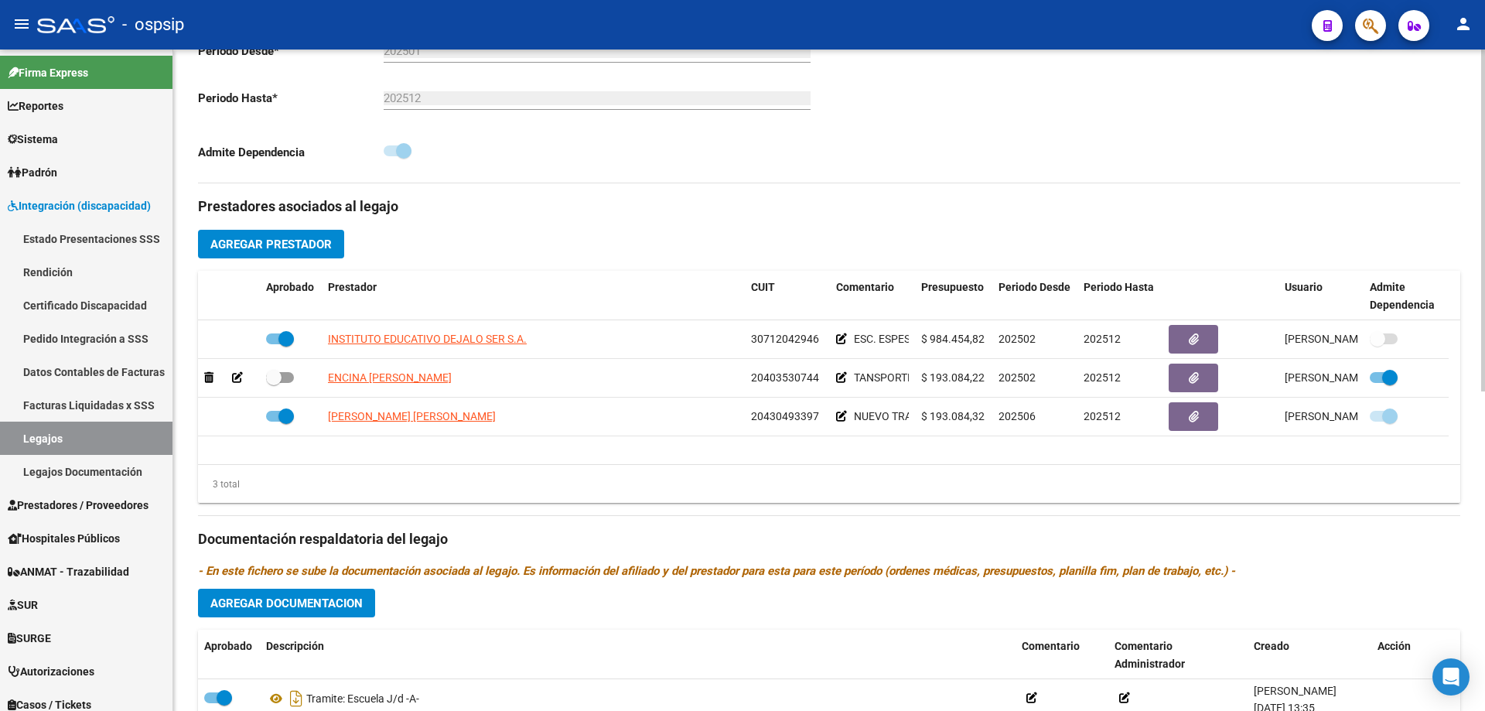
scroll to position [619, 0]
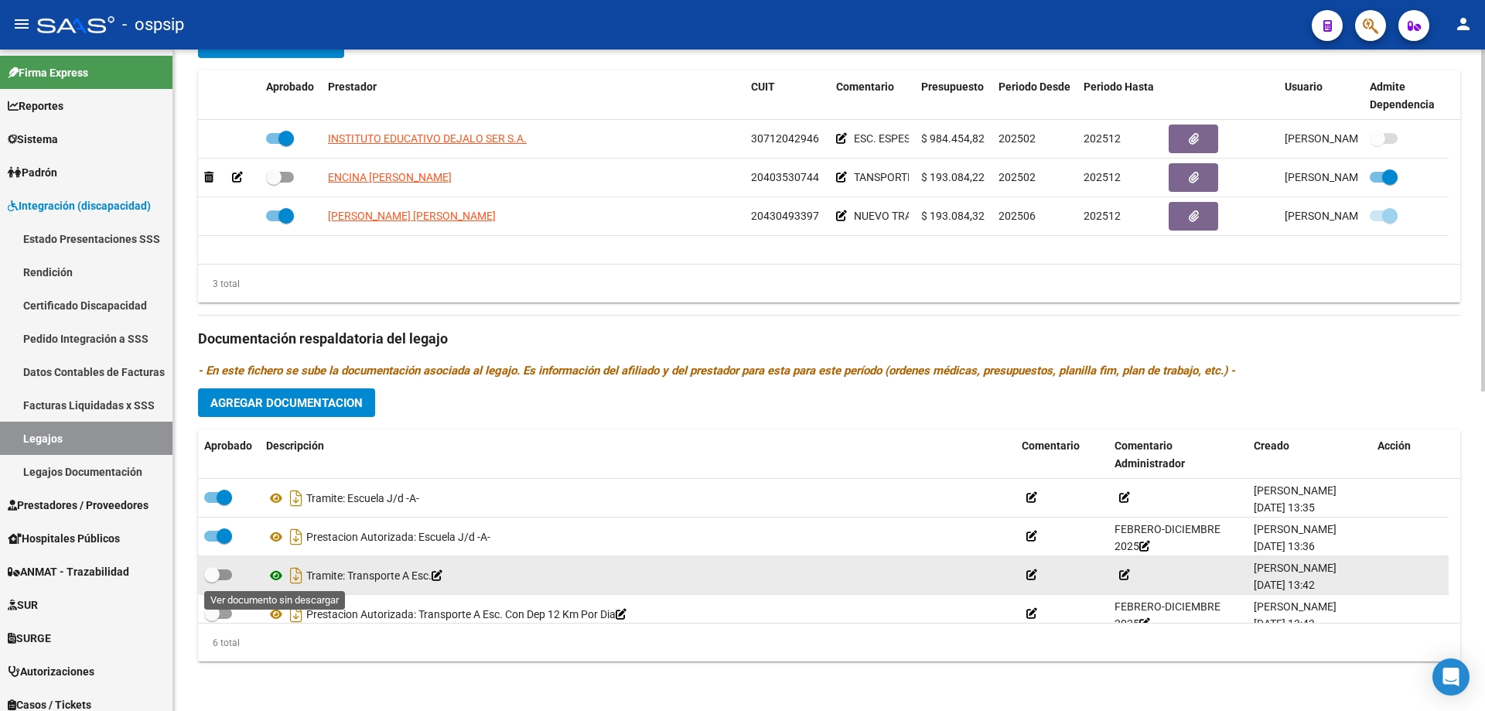
click at [276, 578] on icon at bounding box center [276, 575] width 20 height 19
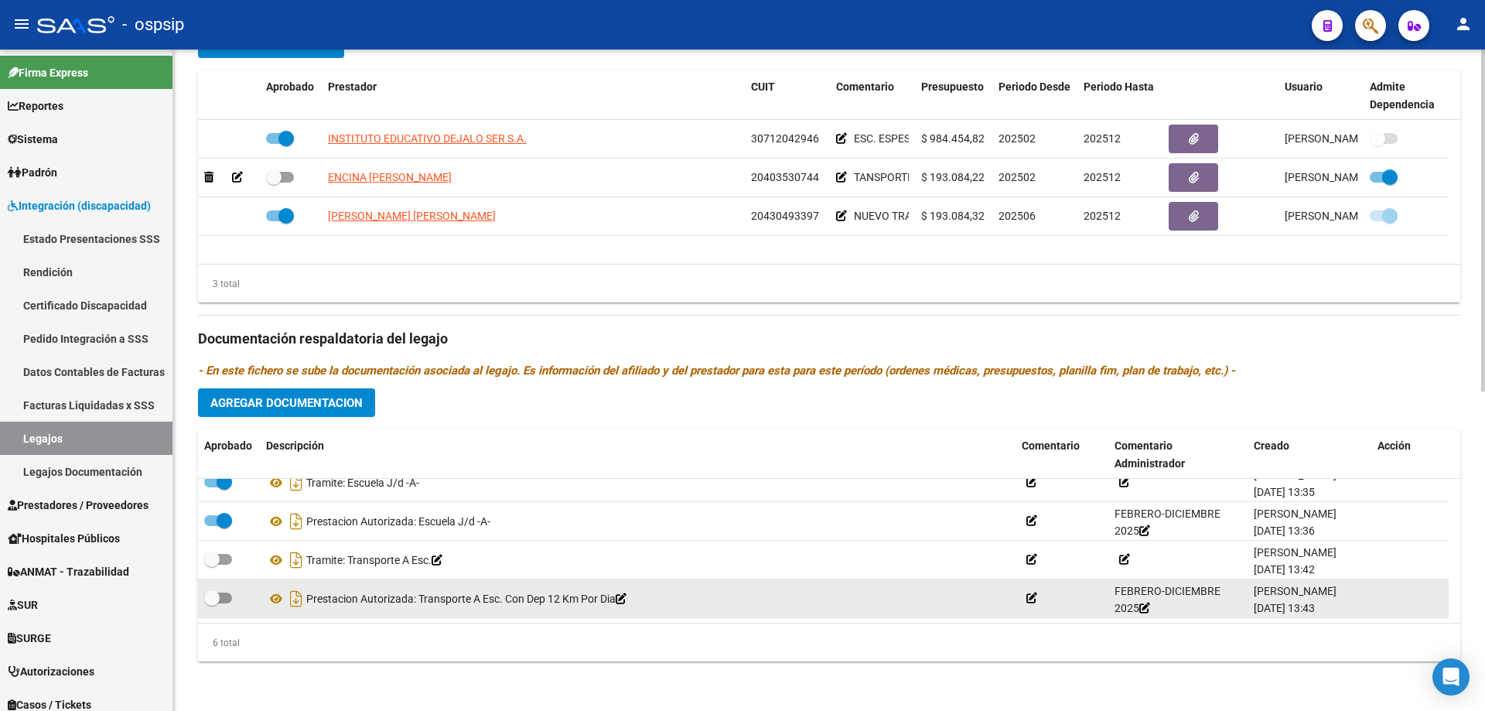
scroll to position [93, 0]
click at [223, 592] on span at bounding box center [218, 597] width 28 height 11
click at [212, 603] on input "checkbox" at bounding box center [211, 603] width 1 height 1
checkbox input "true"
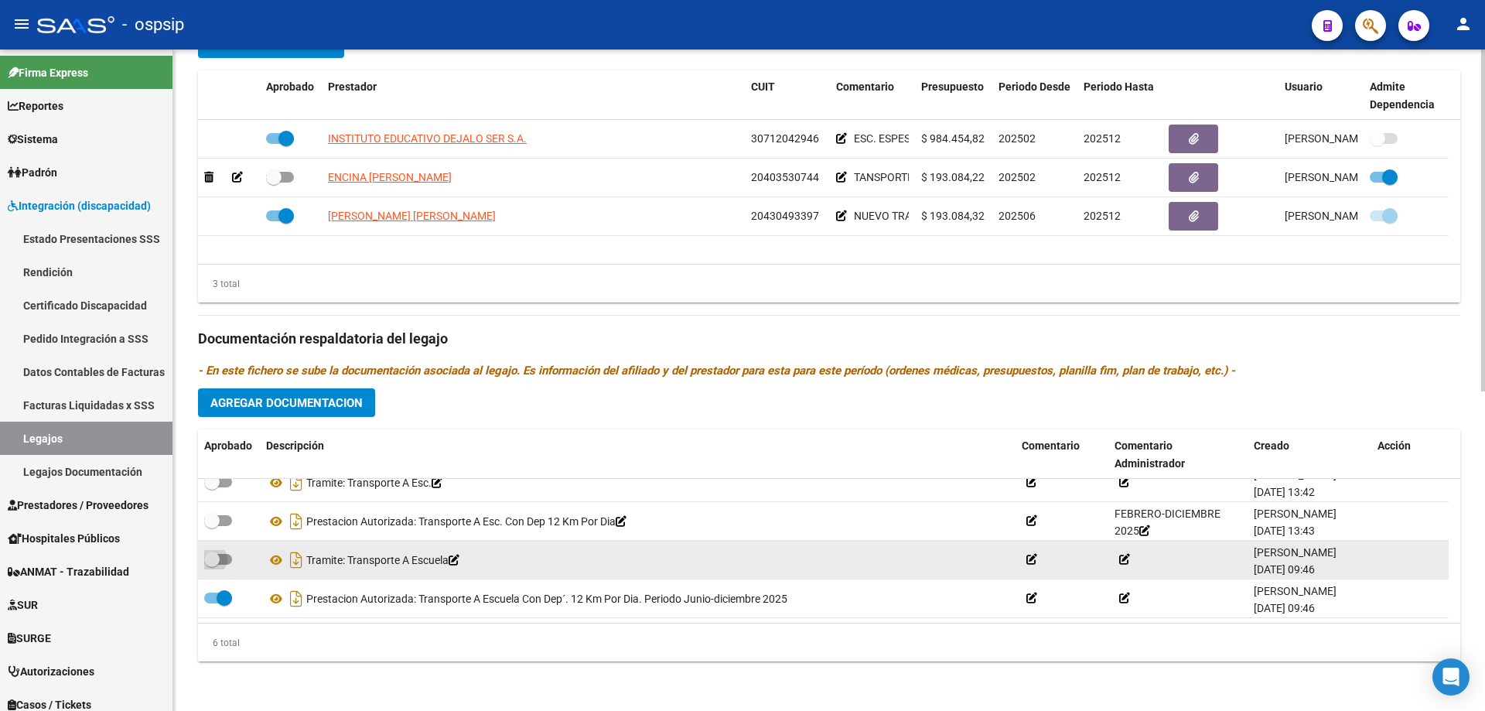
click at [230, 560] on span at bounding box center [218, 559] width 28 height 11
click at [212, 564] on input "checkbox" at bounding box center [211, 564] width 1 height 1
checkbox input "true"
click at [271, 555] on icon at bounding box center [276, 560] width 20 height 19
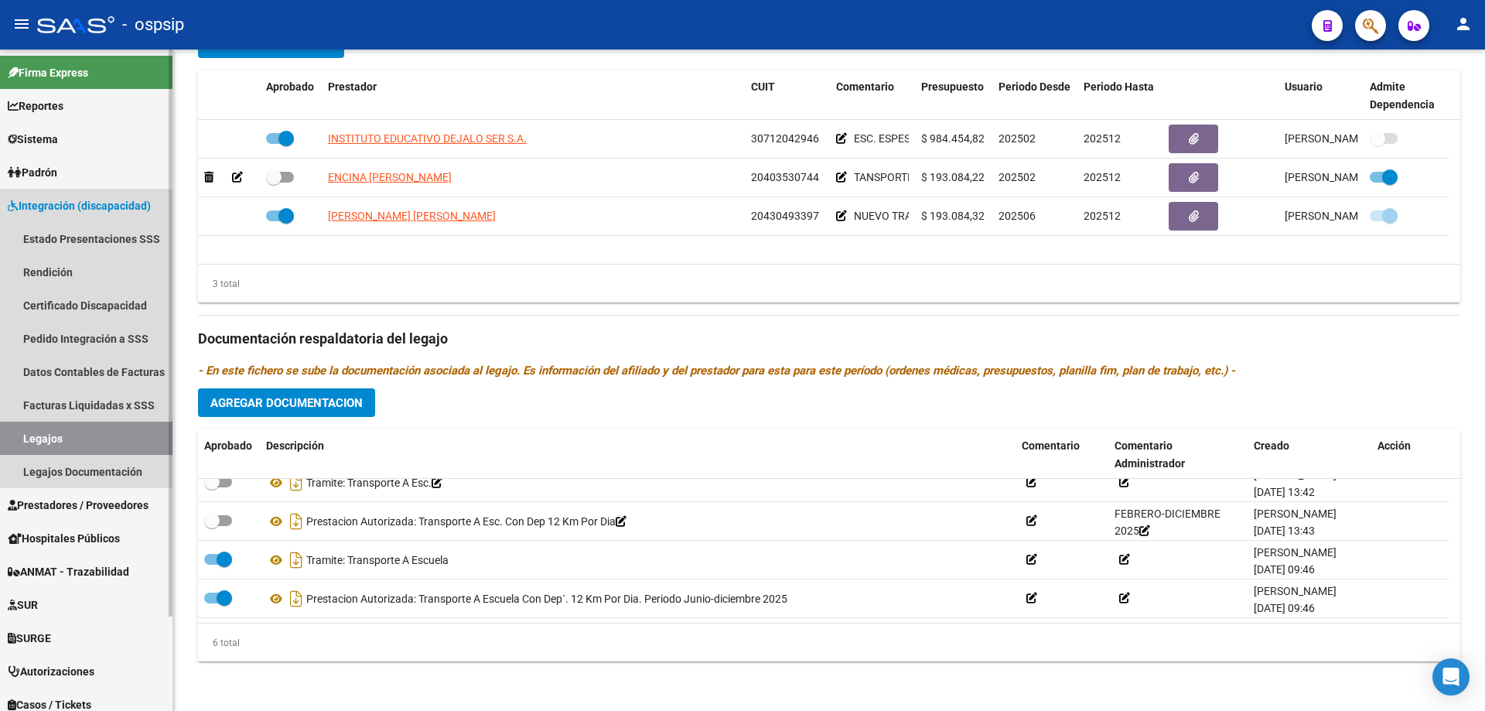
click at [54, 439] on link "Legajos" at bounding box center [86, 437] width 172 height 33
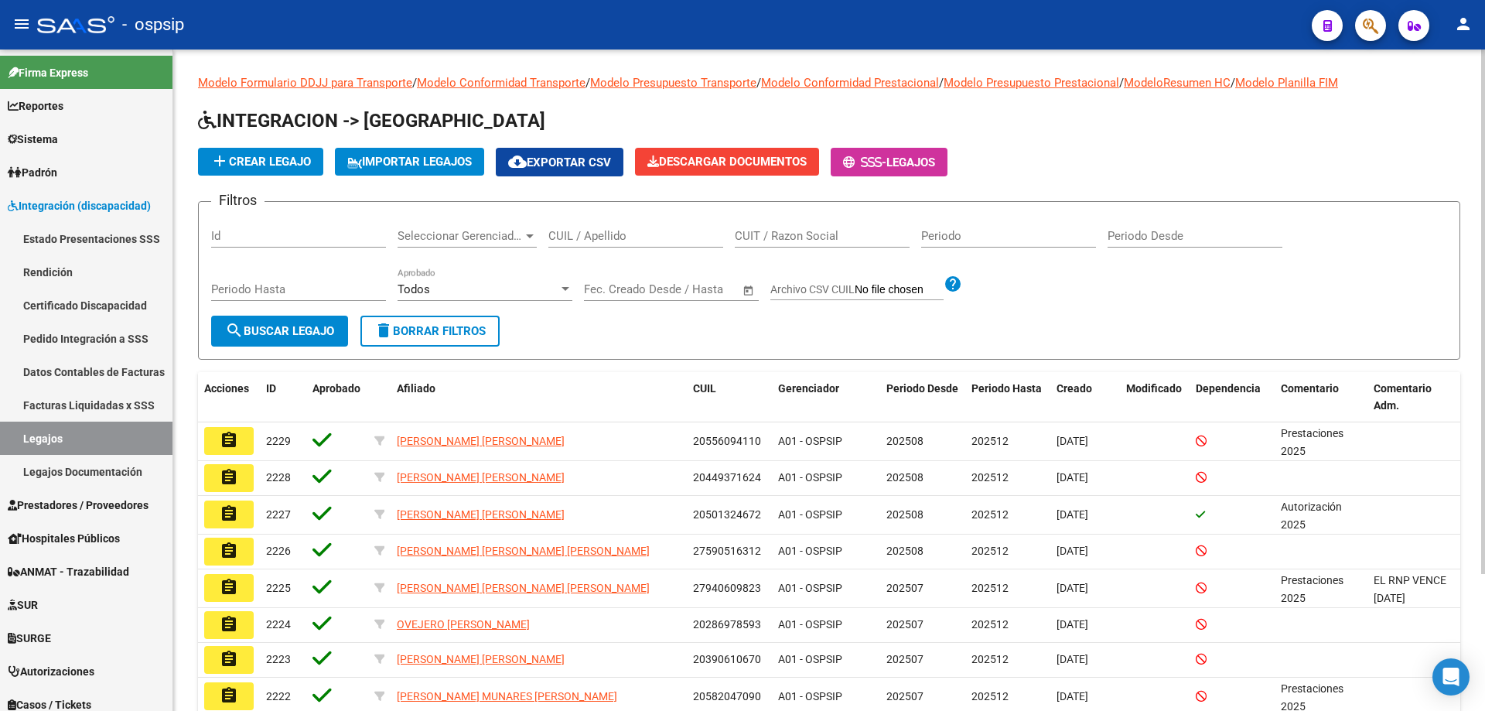
click at [564, 244] on div "CUIL / Apellido" at bounding box center [635, 230] width 175 height 33
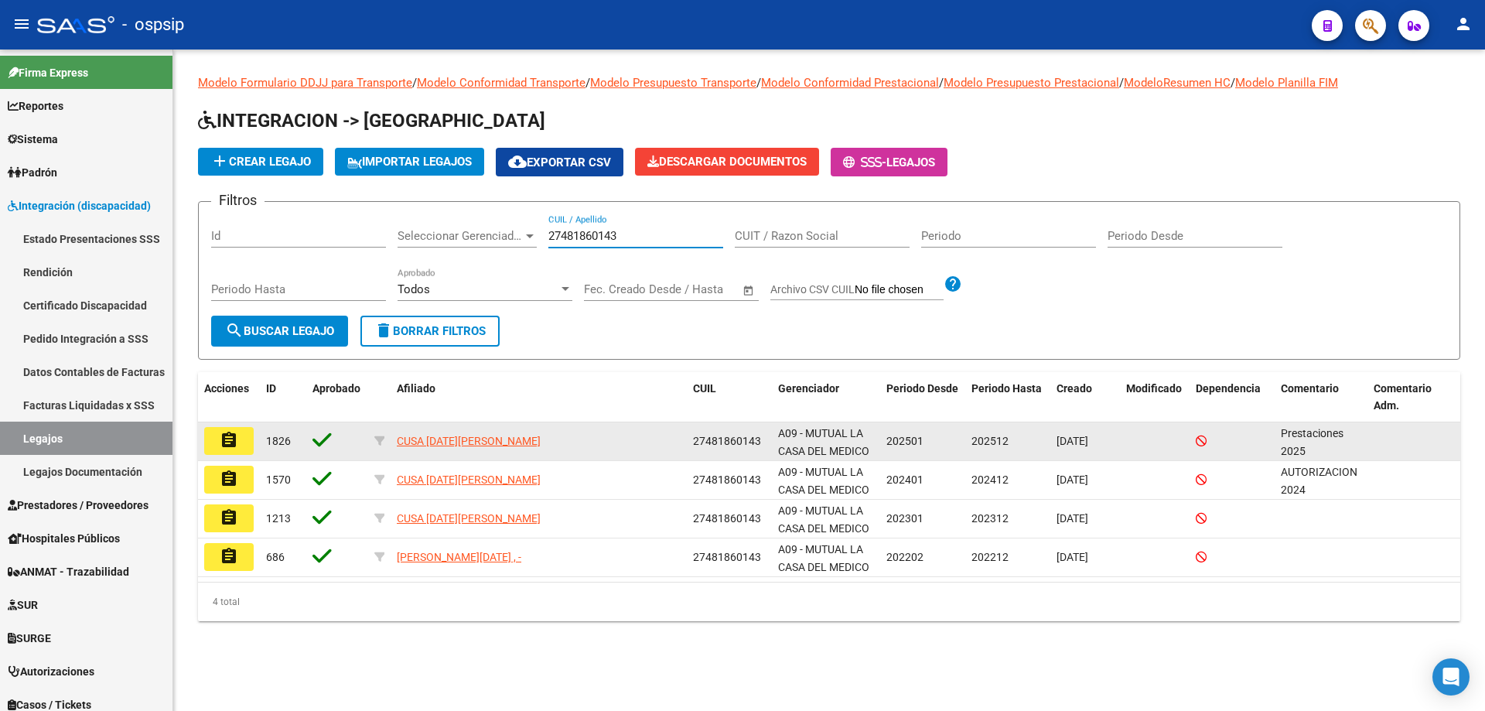
type input "27481860143"
click at [228, 437] on mat-icon "assignment" at bounding box center [229, 440] width 19 height 19
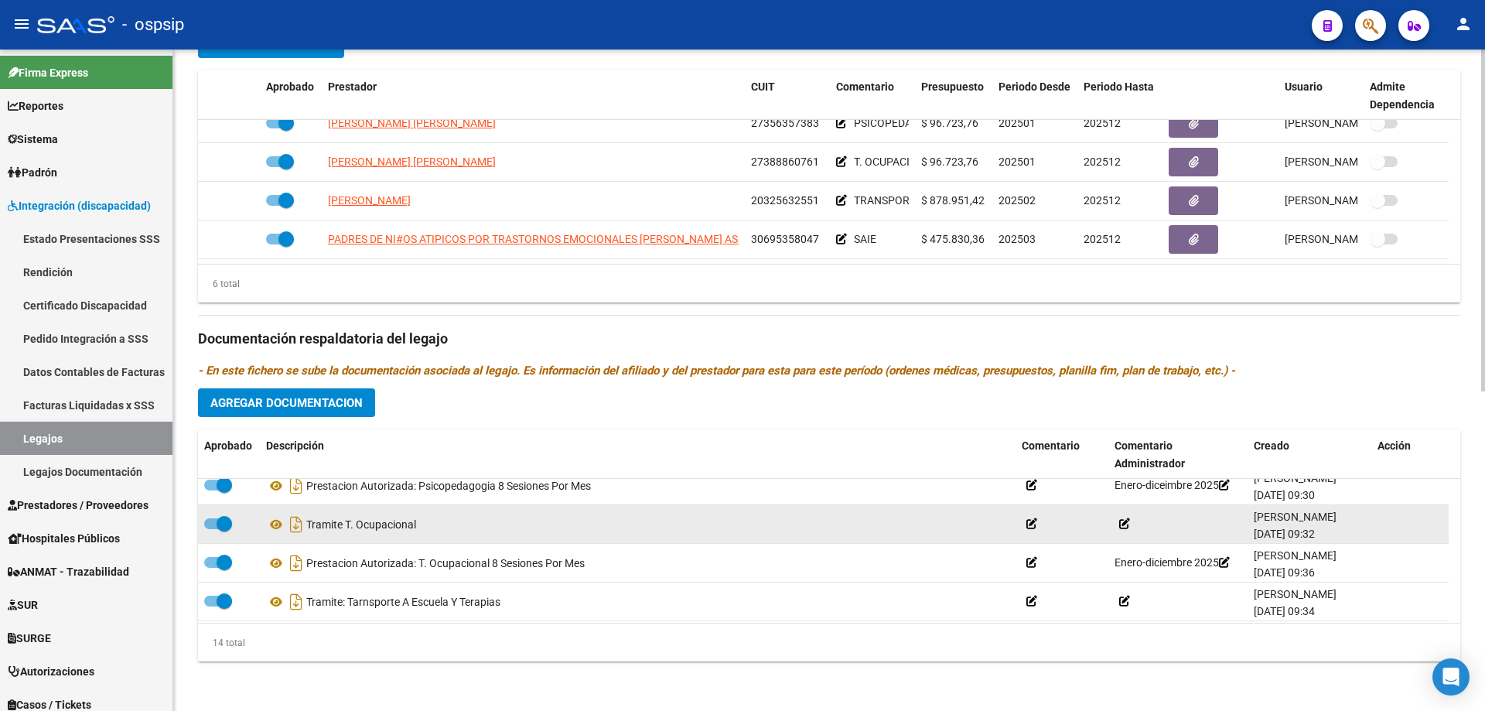
scroll to position [232, 0]
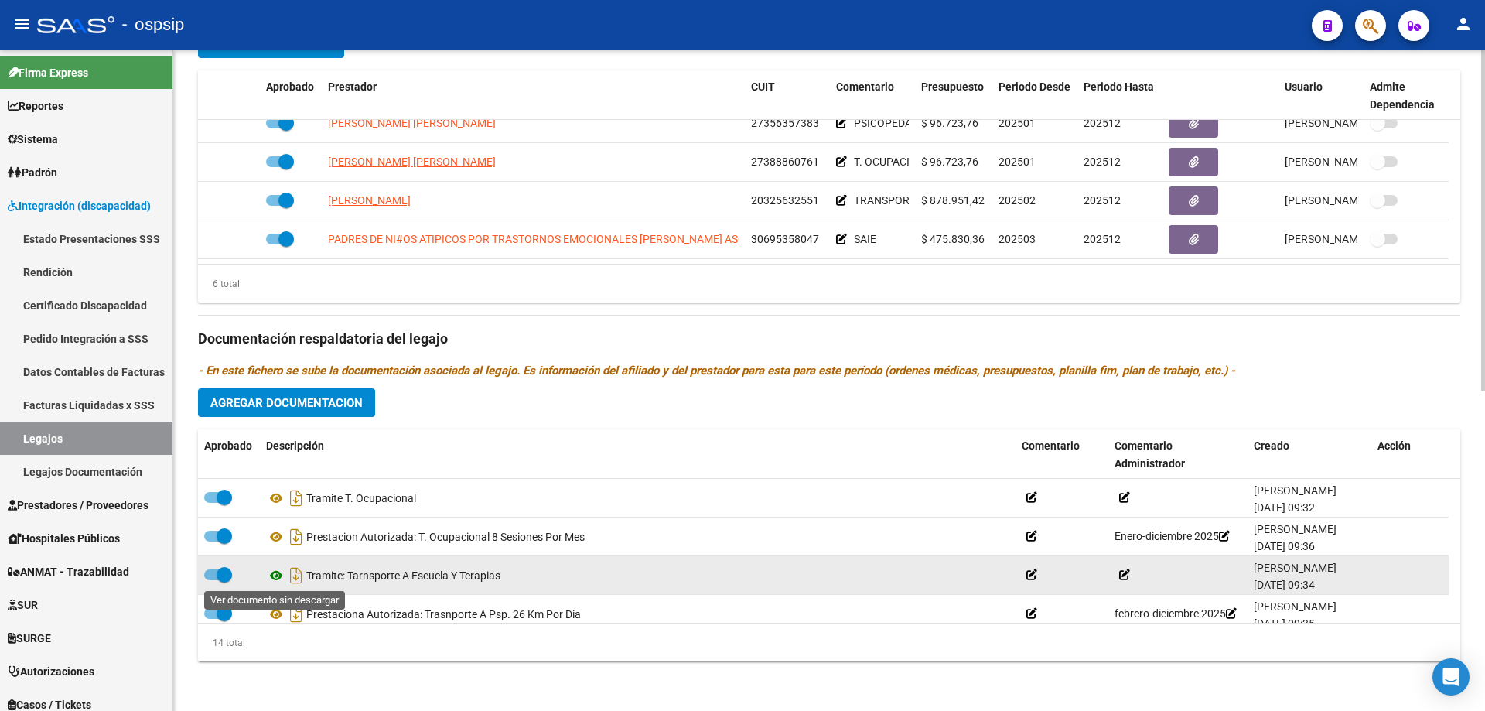
click at [274, 578] on icon at bounding box center [276, 575] width 20 height 19
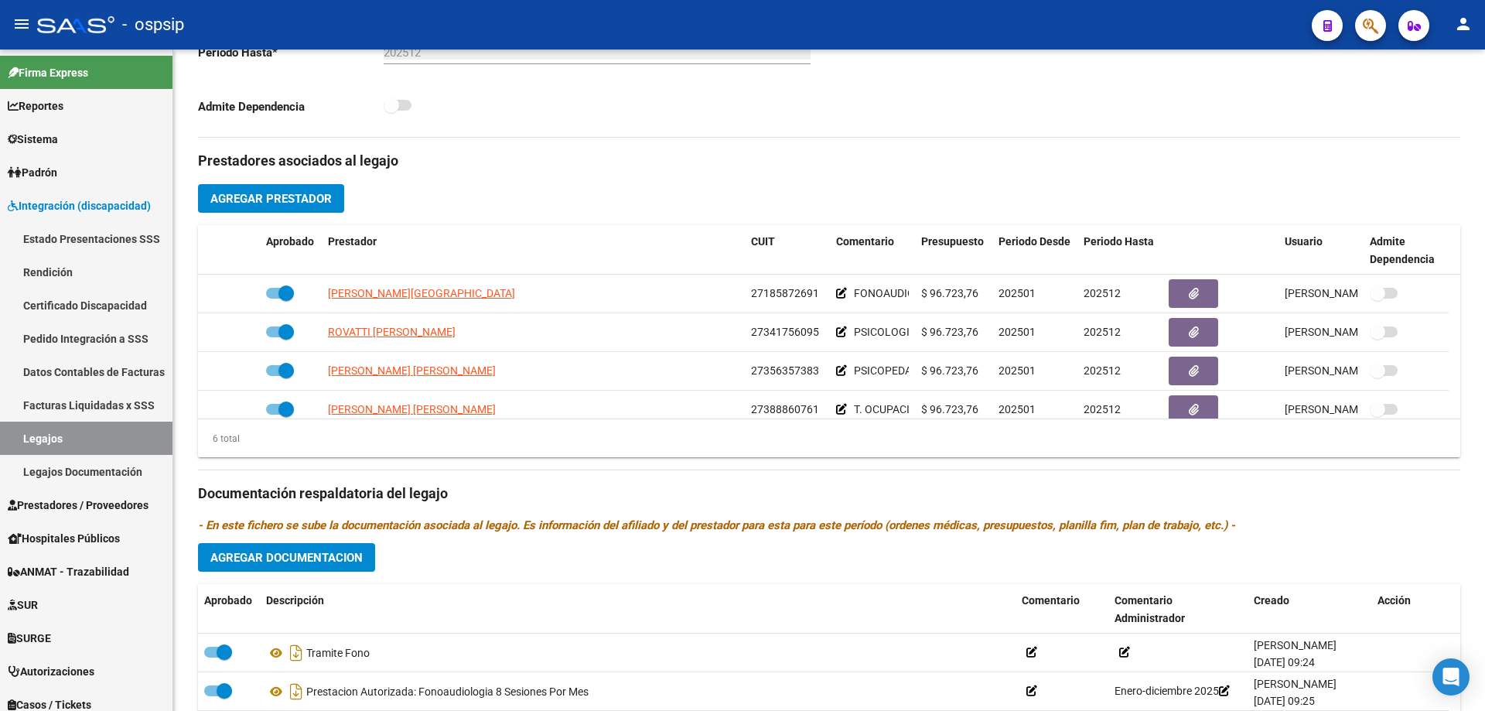
scroll to position [0, 0]
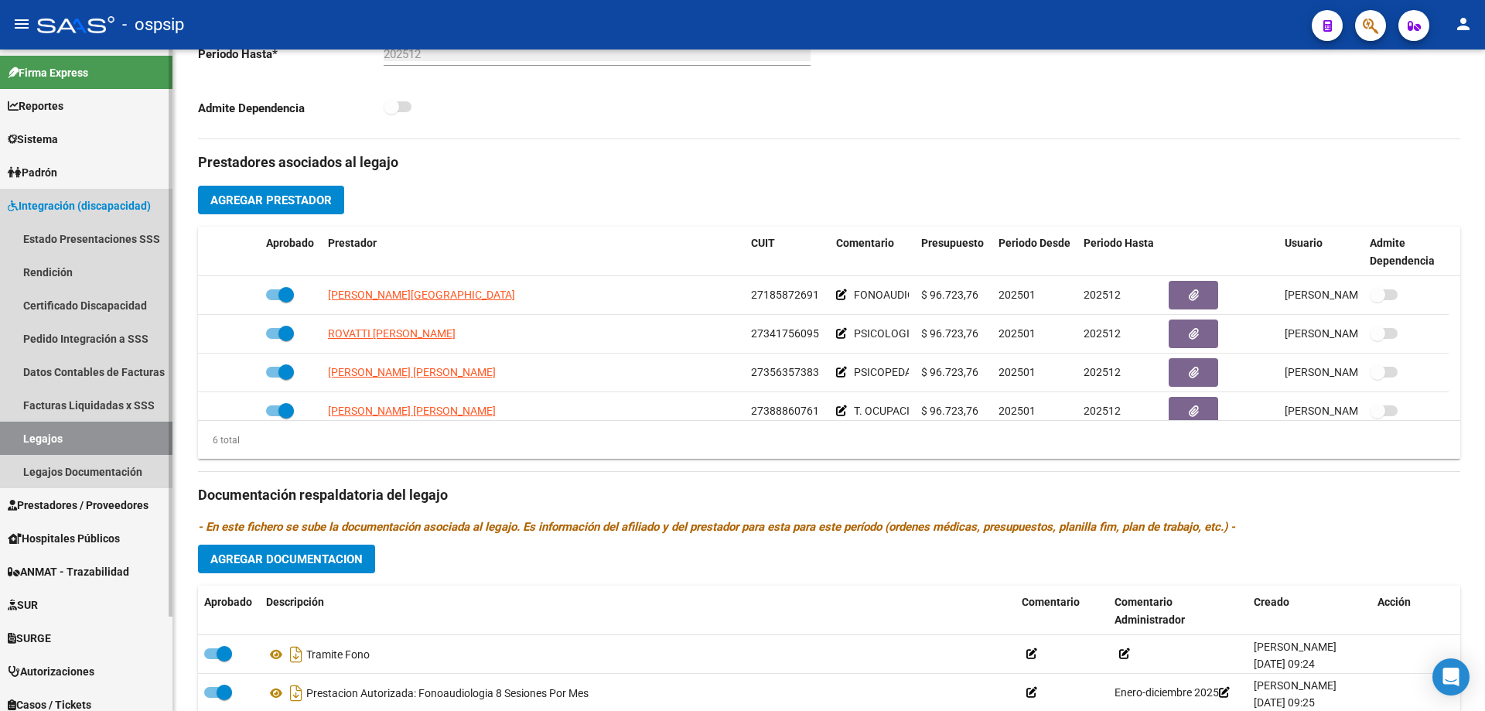
click at [91, 441] on link "Legajos" at bounding box center [86, 437] width 172 height 33
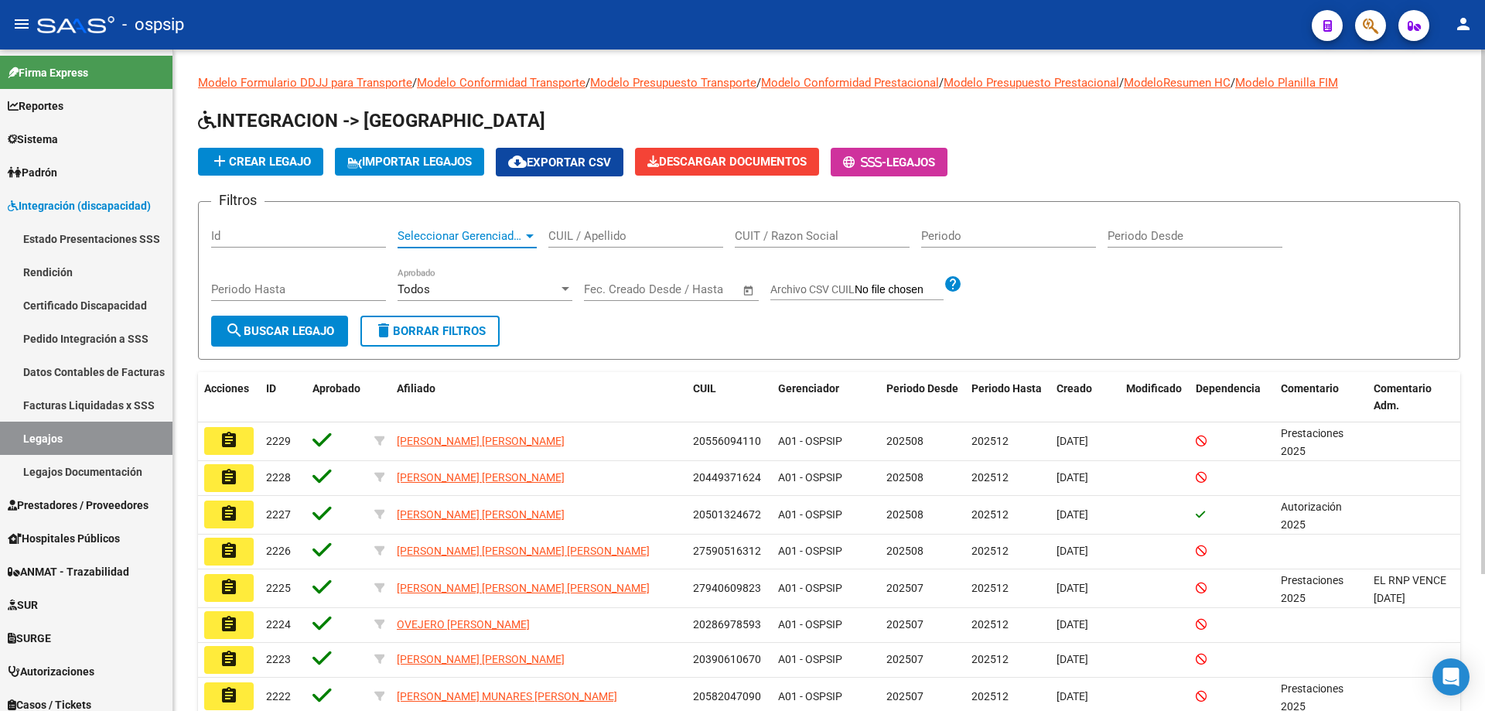
click at [532, 235] on div at bounding box center [530, 236] width 8 height 4
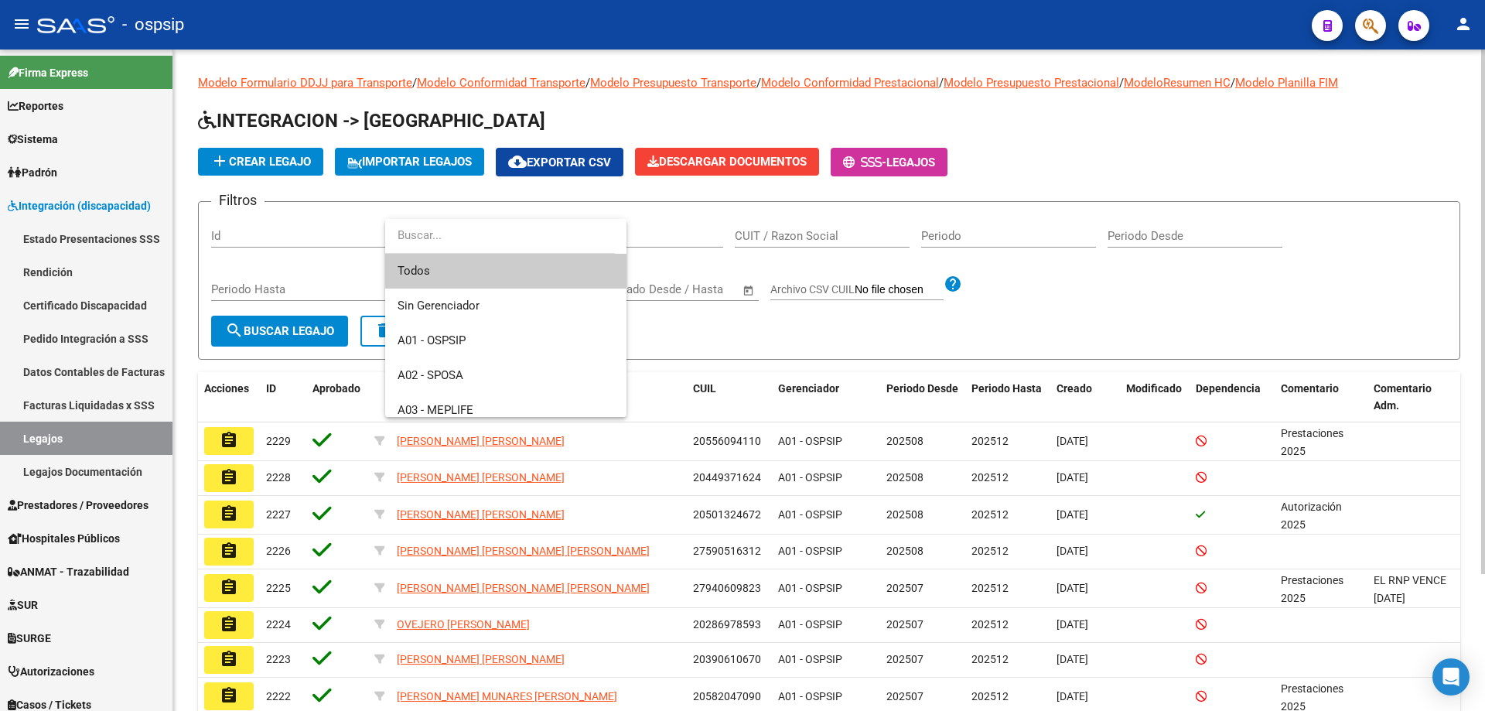
drag, startPoint x: 704, startPoint y: 249, endPoint x: 582, endPoint y: 212, distance: 126.9
click at [687, 246] on div at bounding box center [742, 355] width 1485 height 711
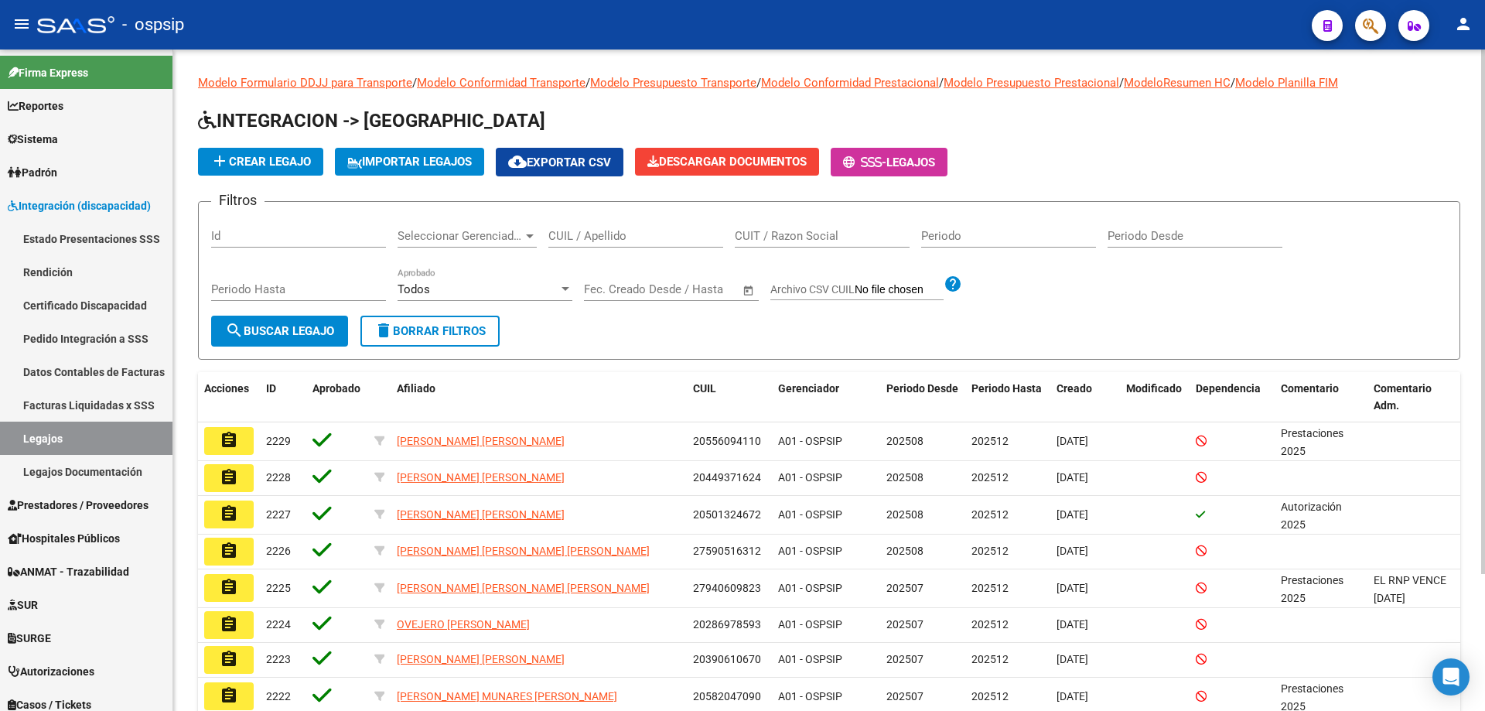
click at [595, 237] on input "CUIL / Apellido" at bounding box center [635, 236] width 175 height 14
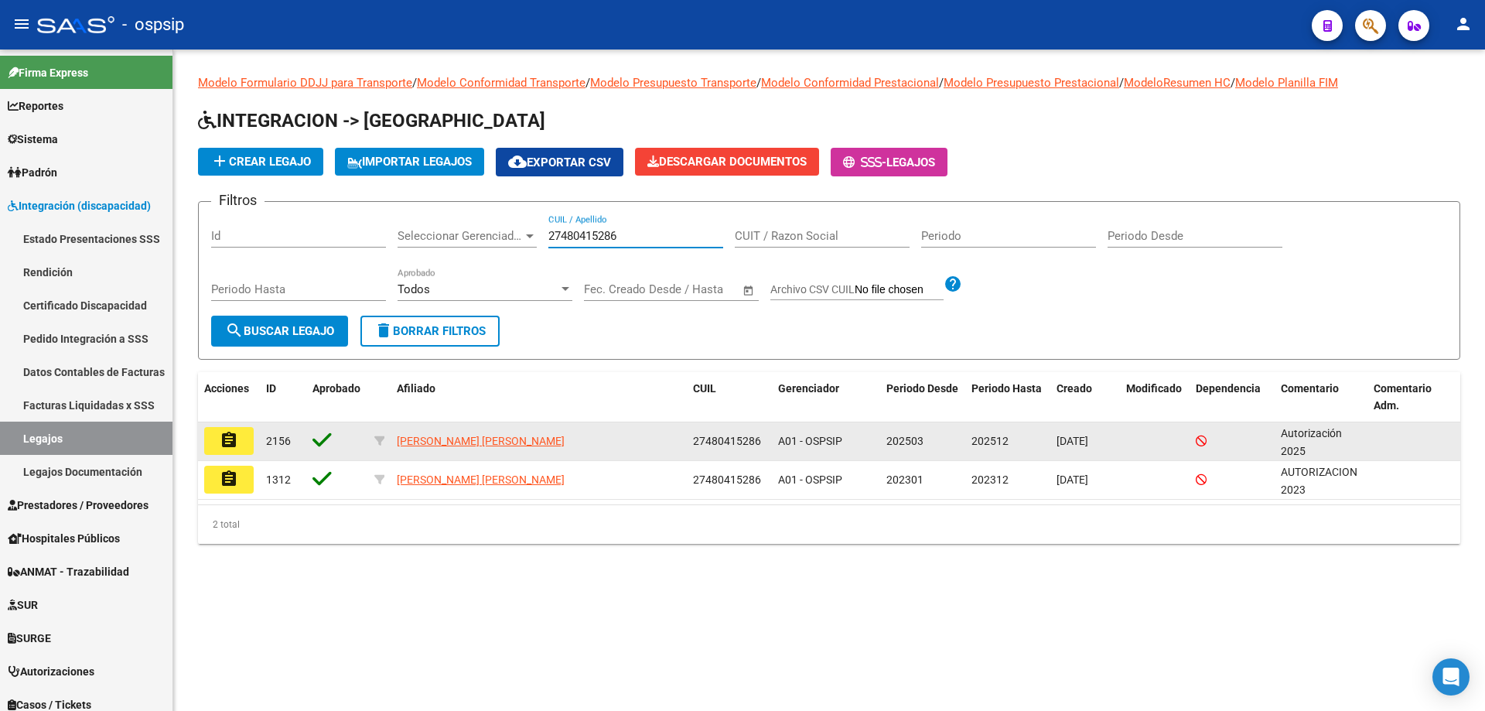
type input "27480415286"
click at [221, 452] on button "assignment" at bounding box center [228, 441] width 49 height 28
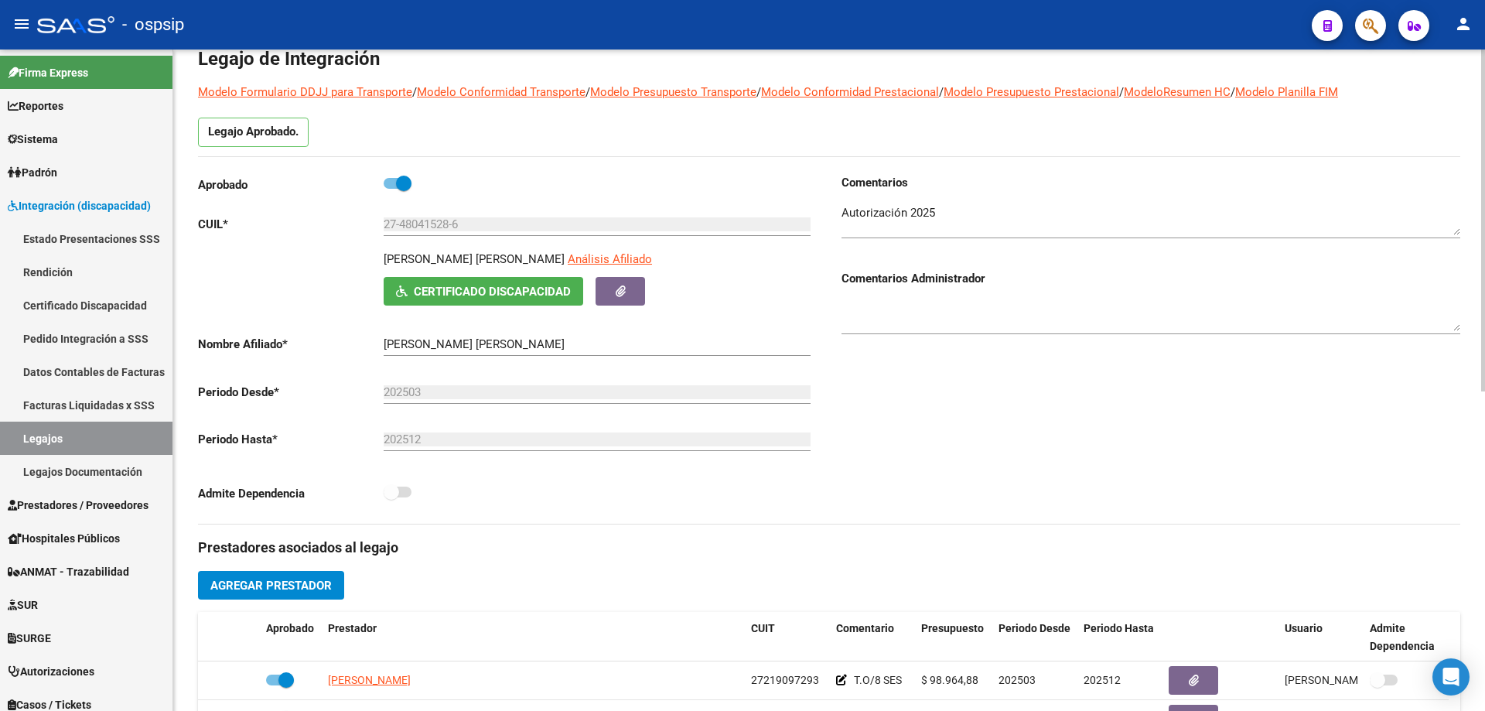
scroll to position [232, 0]
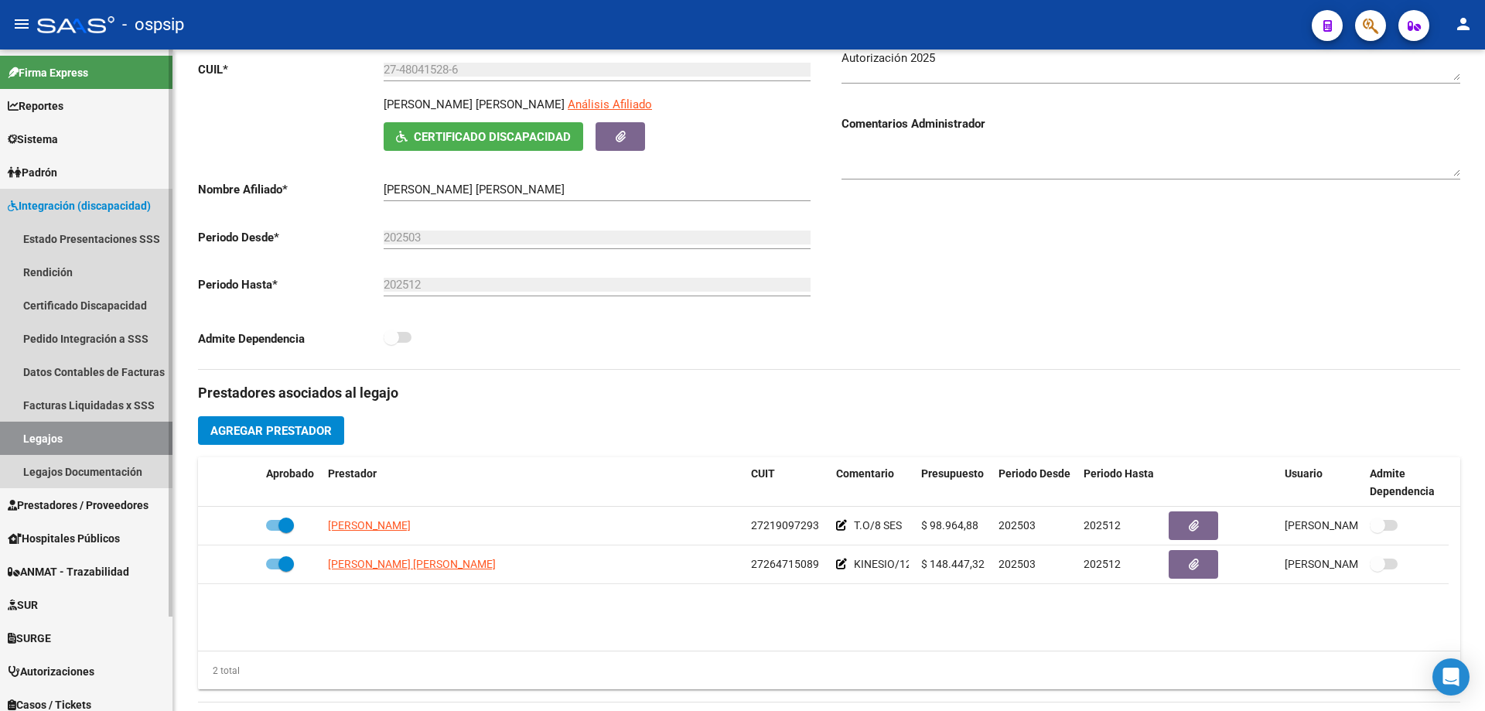
click at [87, 431] on link "Legajos" at bounding box center [86, 437] width 172 height 33
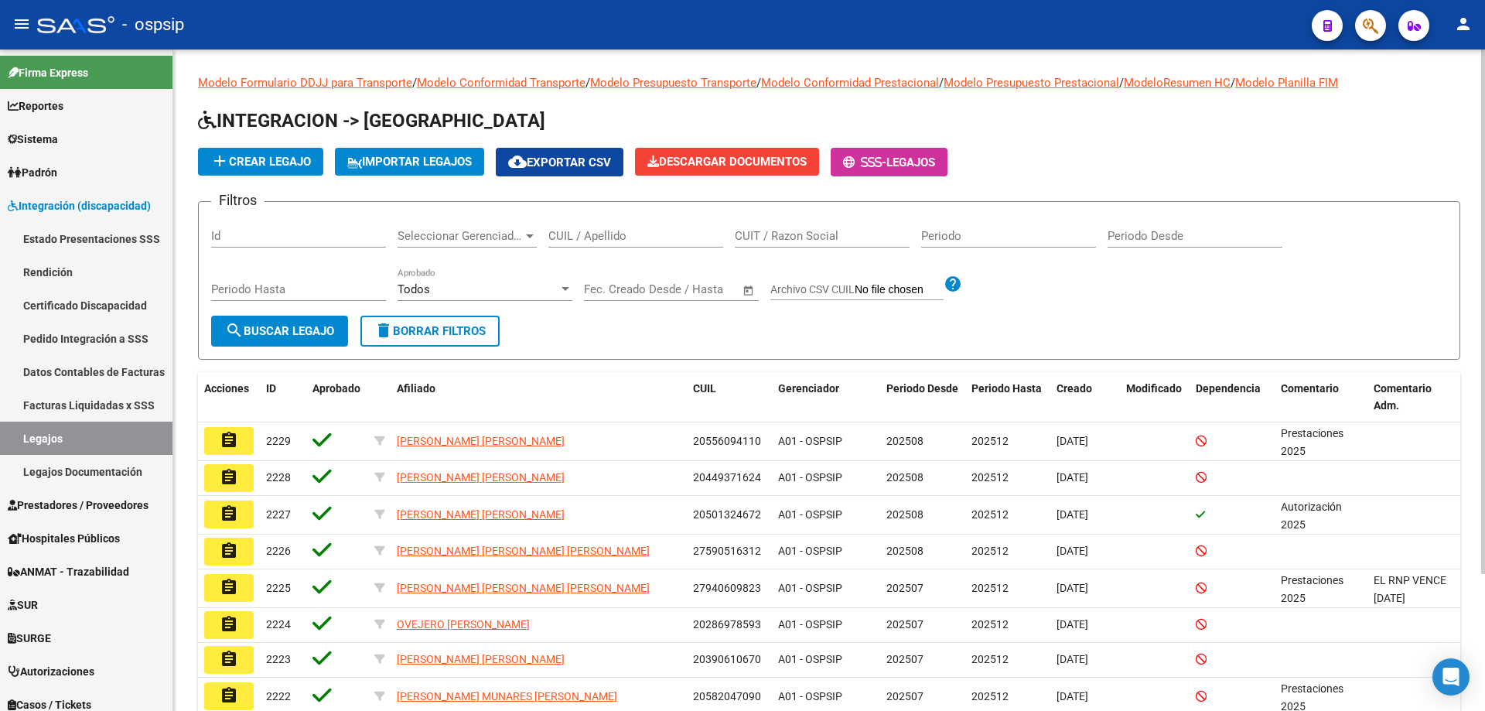
click at [622, 227] on div "CUIL / Apellido" at bounding box center [635, 230] width 175 height 33
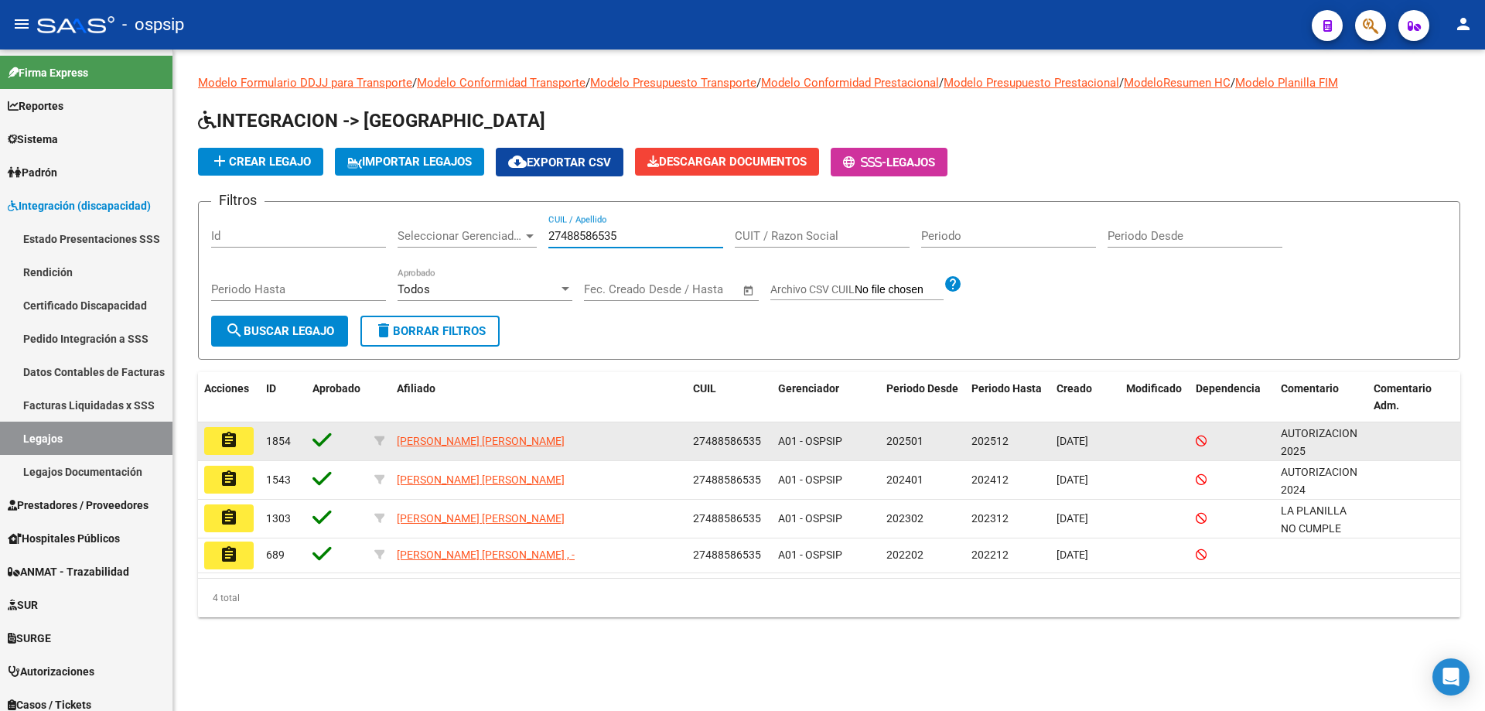
type input "27488586535"
click at [235, 441] on mat-icon "assignment" at bounding box center [229, 440] width 19 height 19
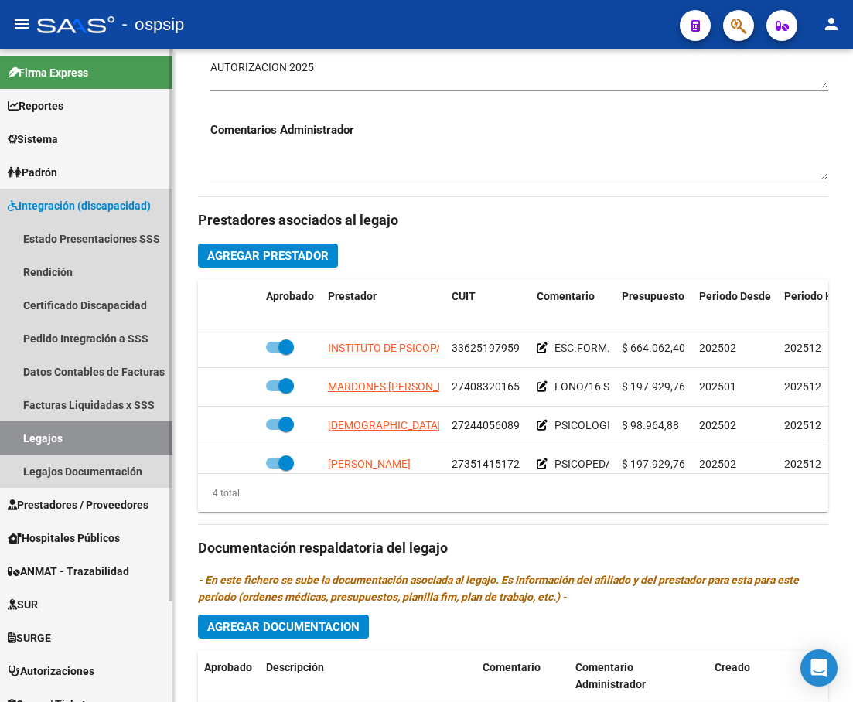
click at [80, 431] on link "Legajos" at bounding box center [86, 437] width 172 height 33
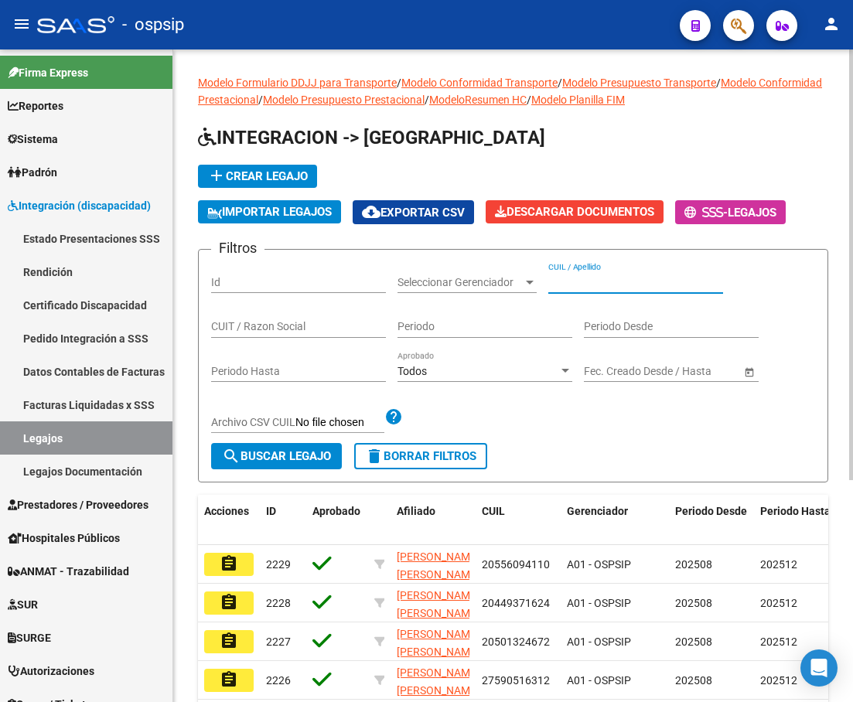
click at [576, 279] on input "CUIL / Apellido" at bounding box center [635, 282] width 175 height 13
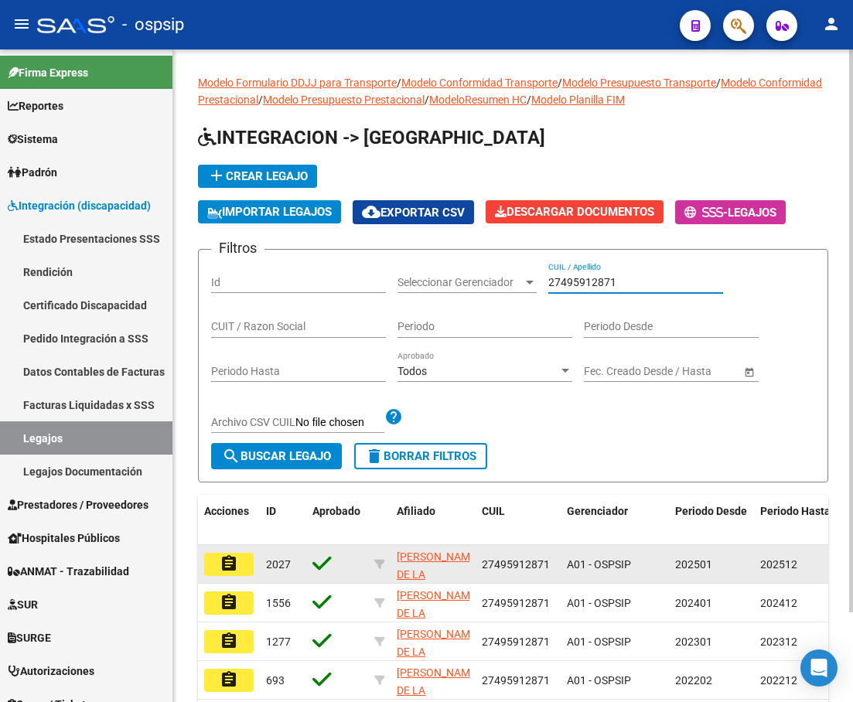
type input "27495912871"
click at [235, 555] on mat-icon "assignment" at bounding box center [229, 563] width 19 height 19
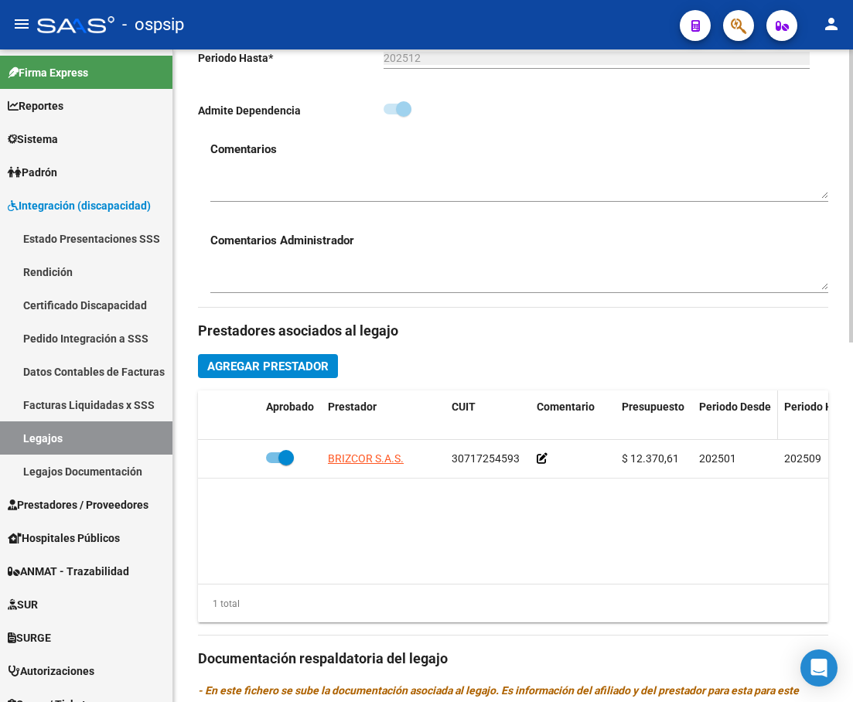
scroll to position [464, 0]
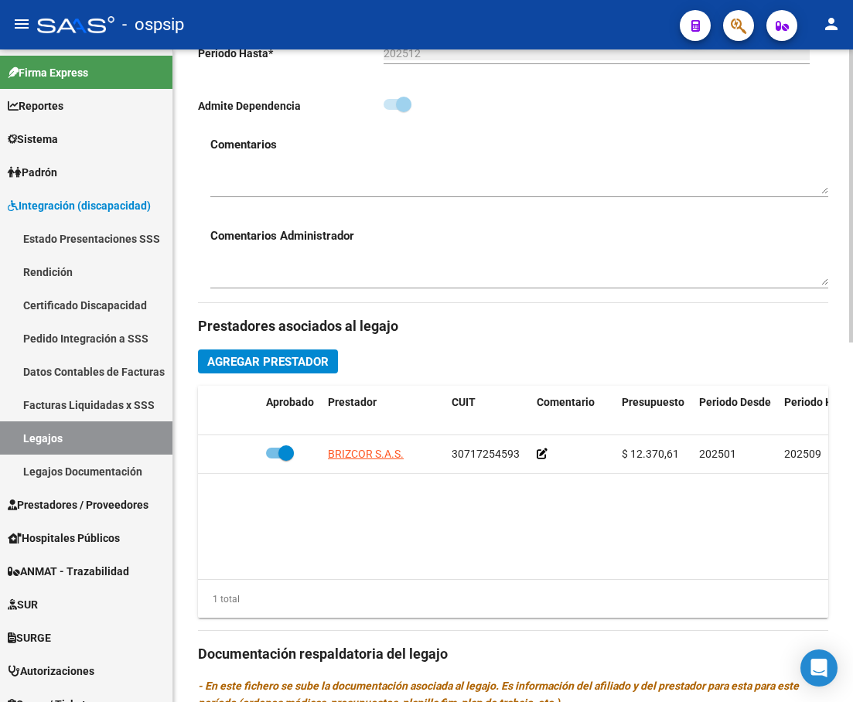
drag, startPoint x: 572, startPoint y: 582, endPoint x: 651, endPoint y: 564, distance: 80.8
click at [651, 564] on div "Aprobado Prestador CUIT Comentario Presupuesto Periodo Desde Periodo Hasta Usua…" at bounding box center [513, 502] width 630 height 233
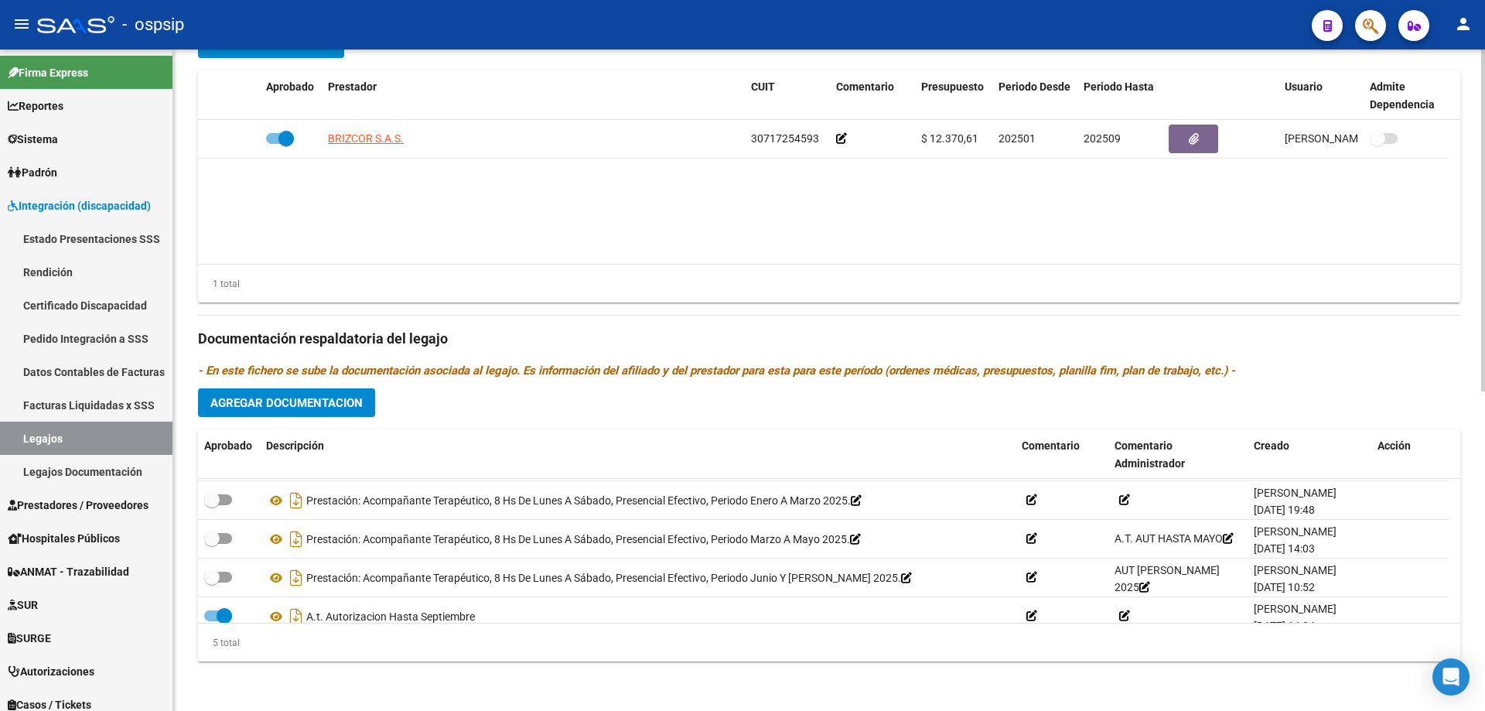
scroll to position [54, 0]
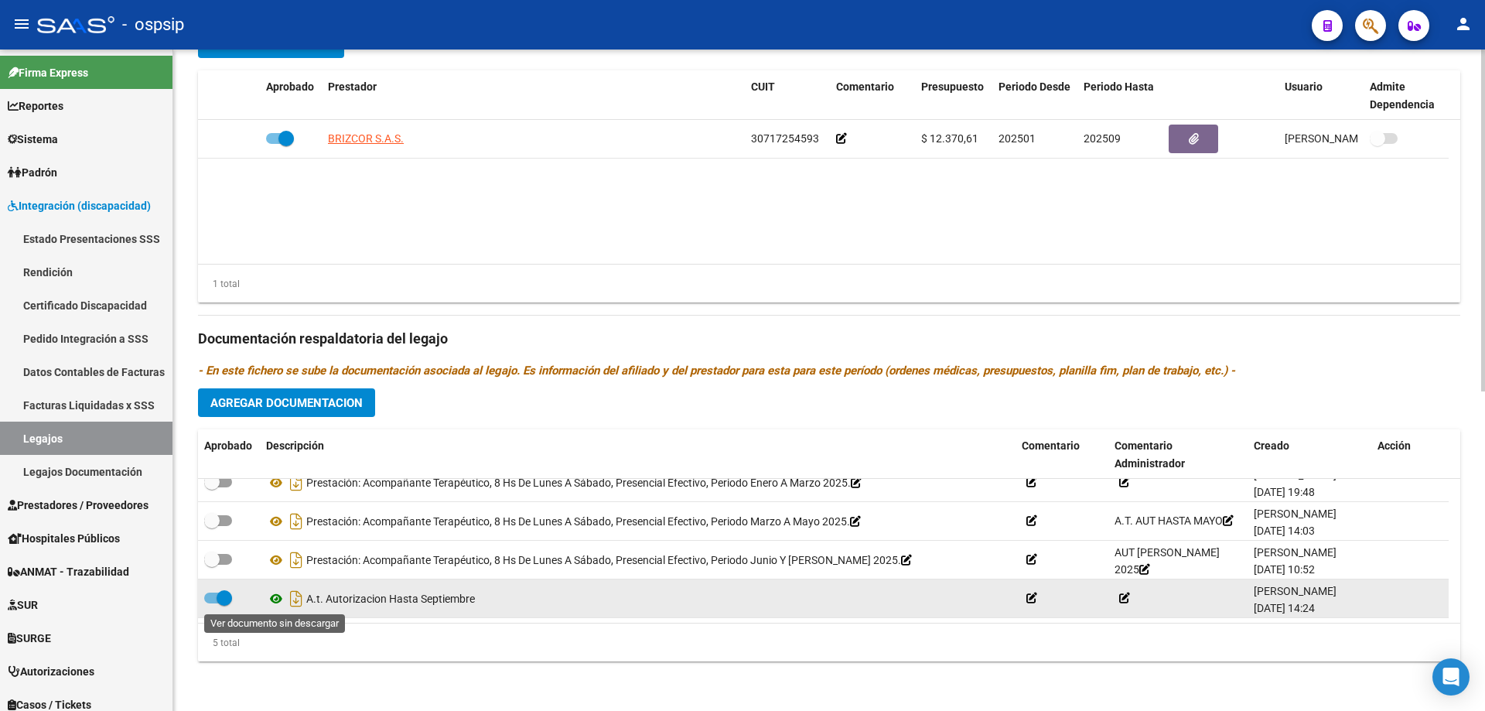
click at [272, 598] on icon at bounding box center [276, 598] width 20 height 19
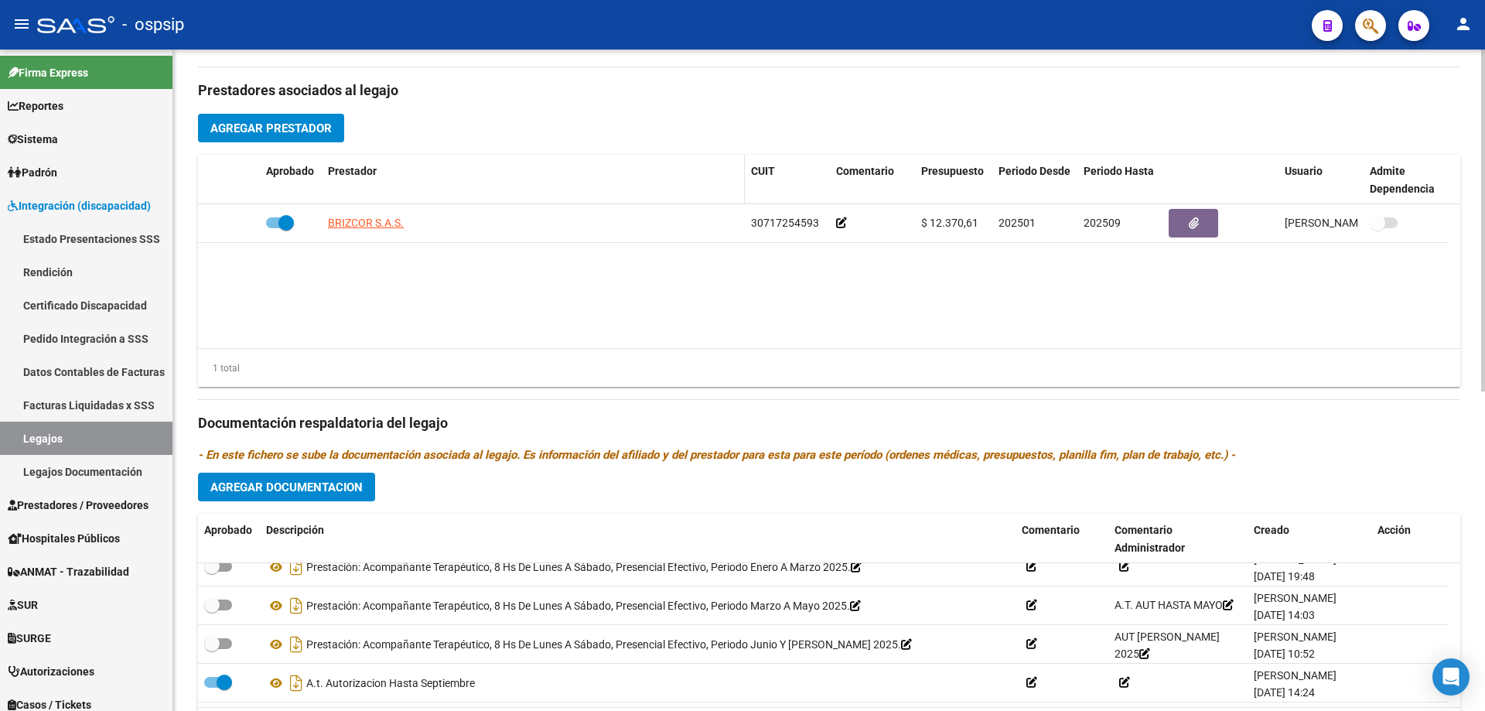
scroll to position [387, 0]
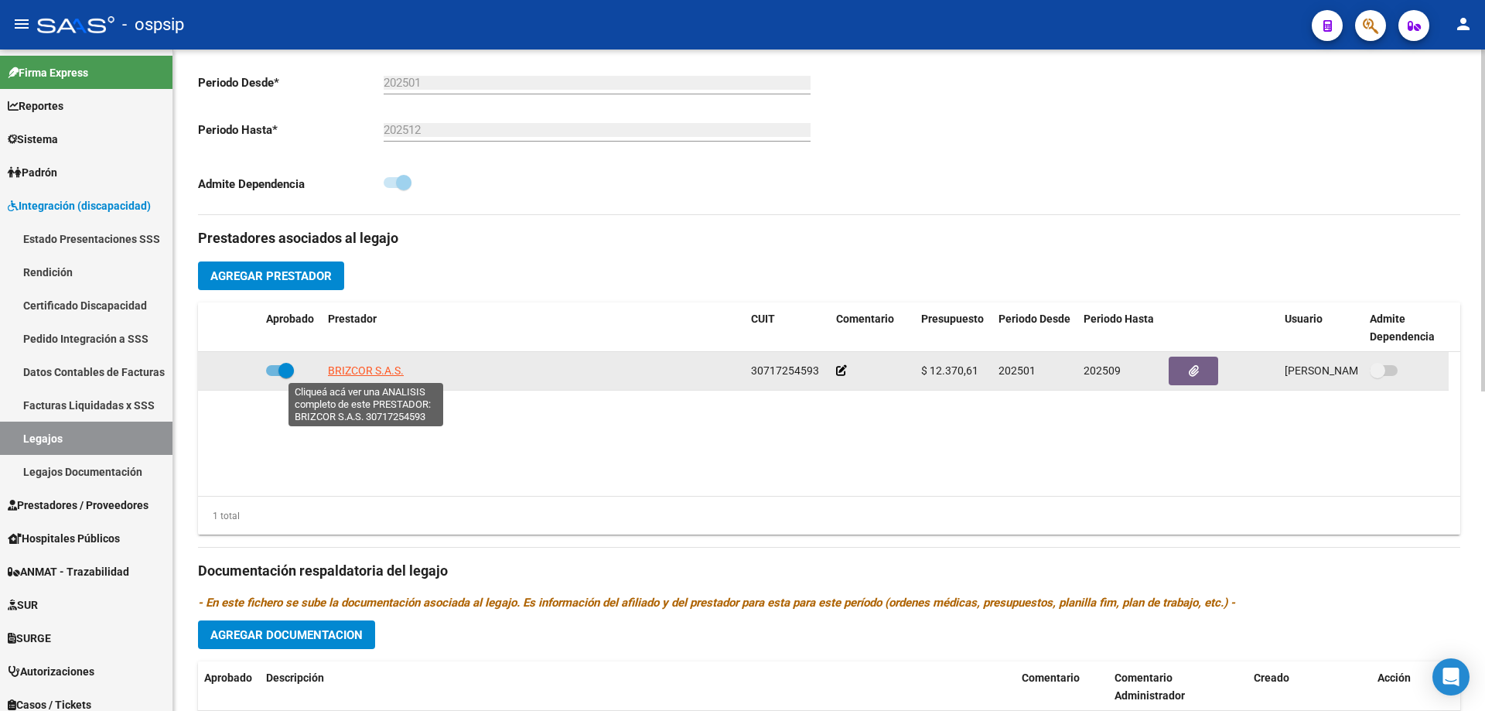
click at [361, 369] on span "BRIZCOR S.A.S." at bounding box center [366, 370] width 76 height 12
type textarea "30717254593"
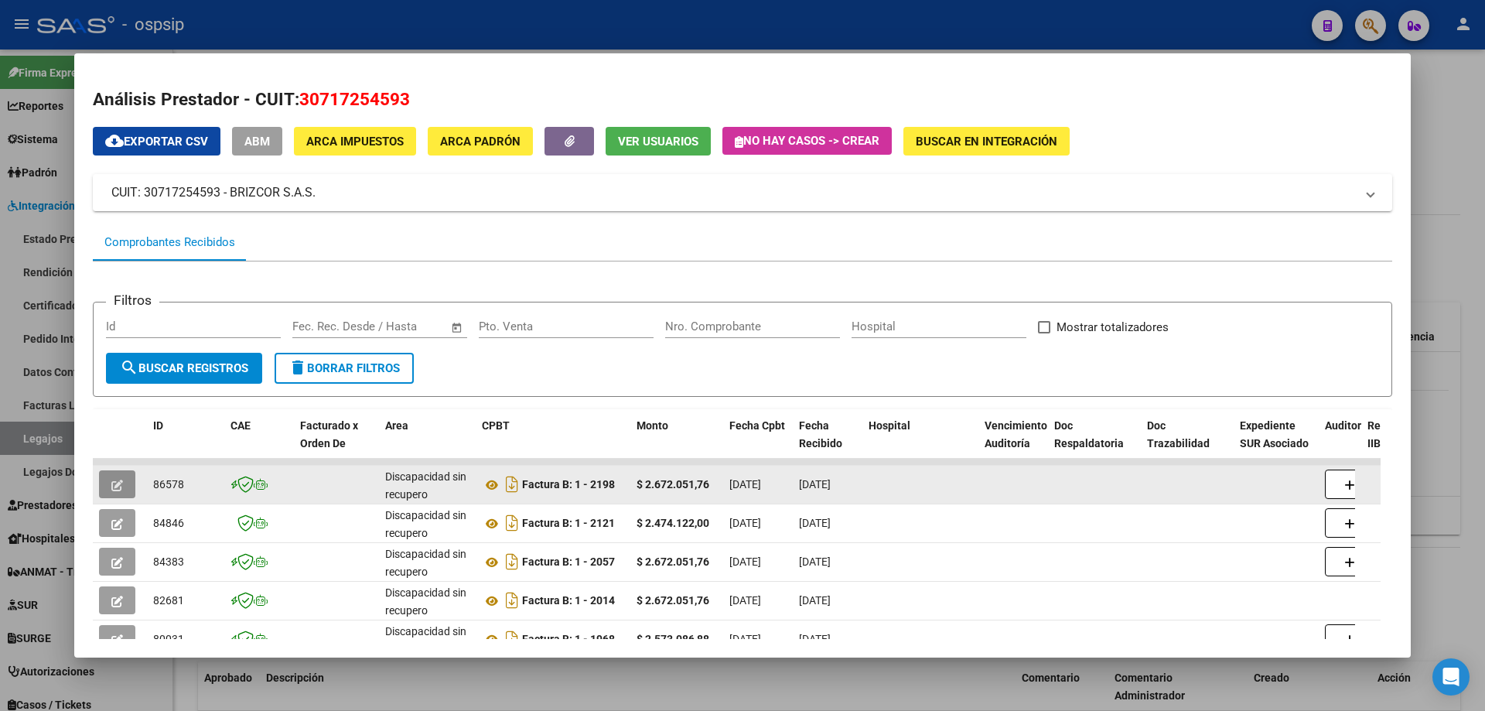
click at [126, 480] on button "button" at bounding box center [117, 484] width 36 height 28
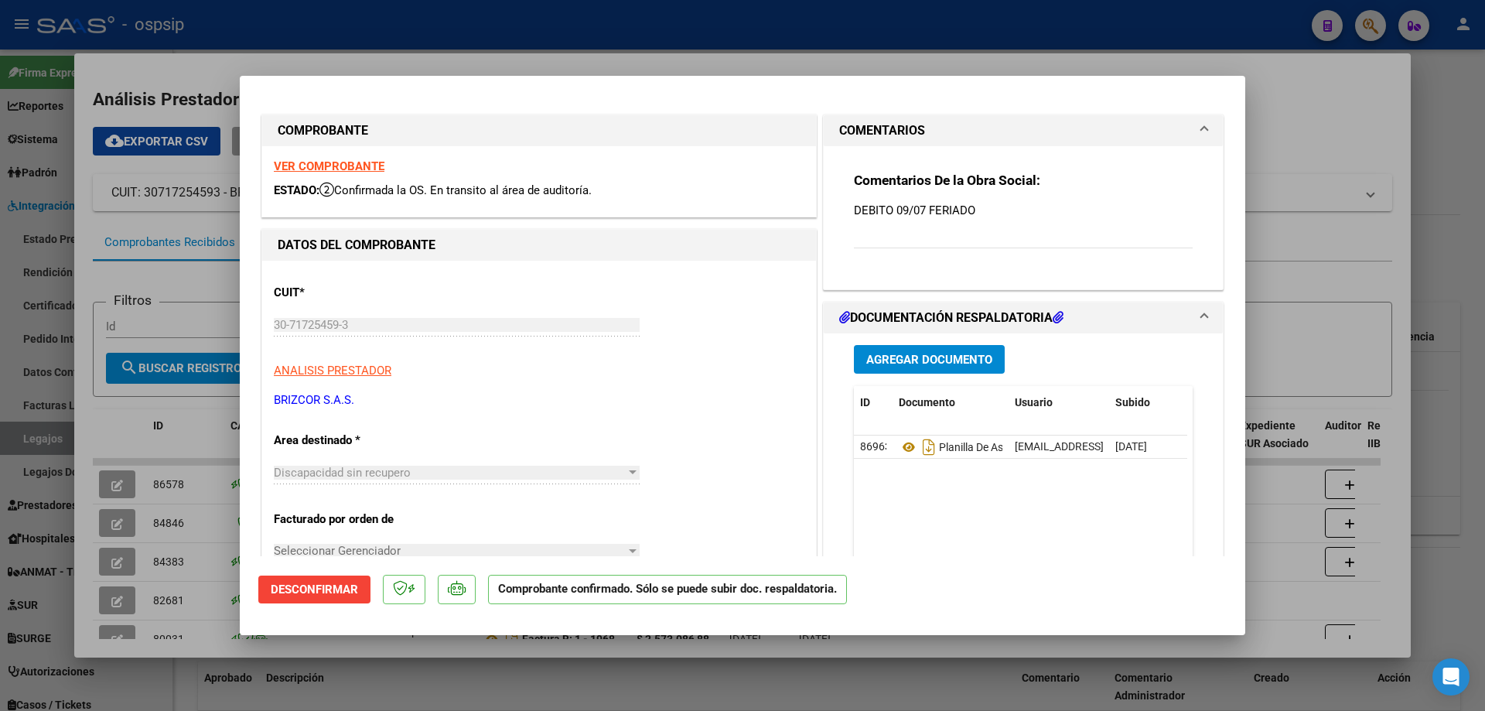
click at [1335, 325] on div at bounding box center [742, 355] width 1485 height 711
type input "$ 0,00"
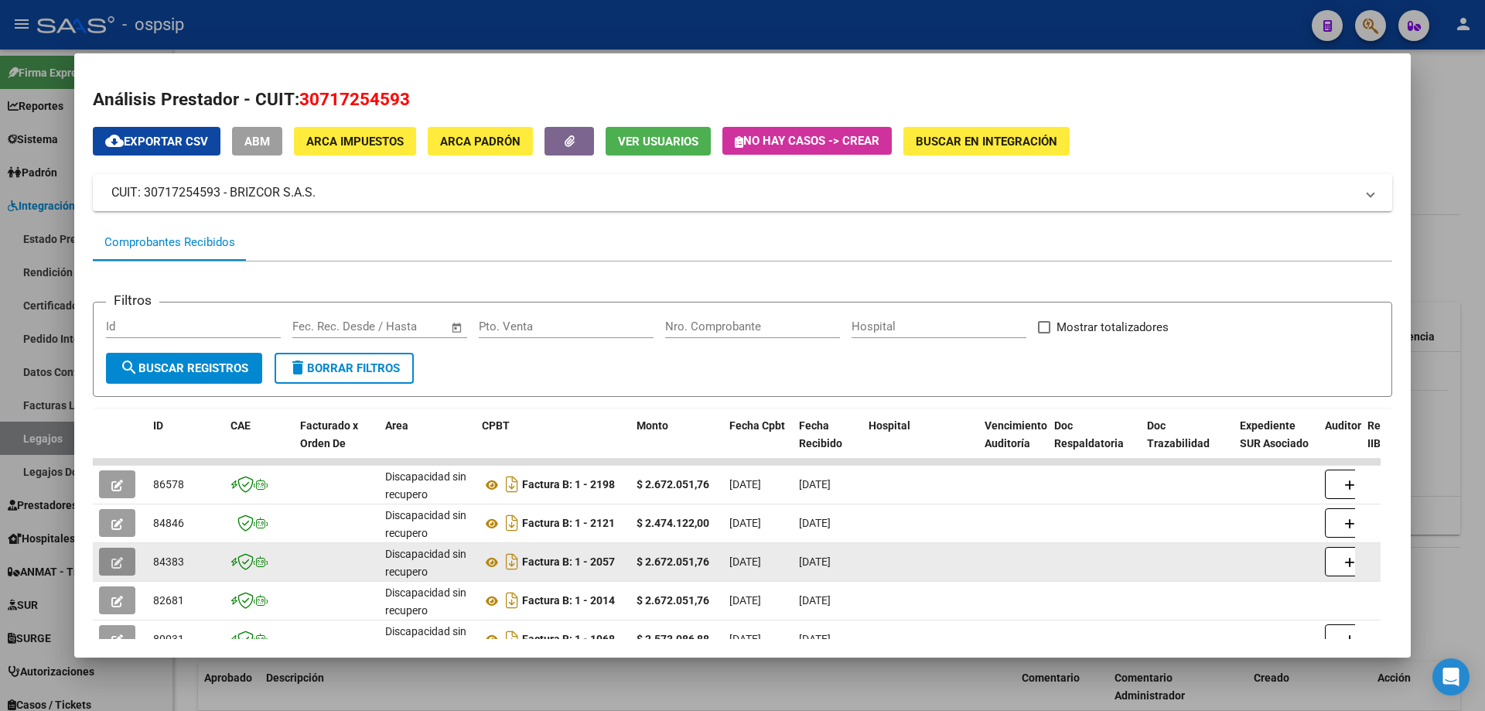
click at [121, 570] on button "button" at bounding box center [117, 561] width 36 height 28
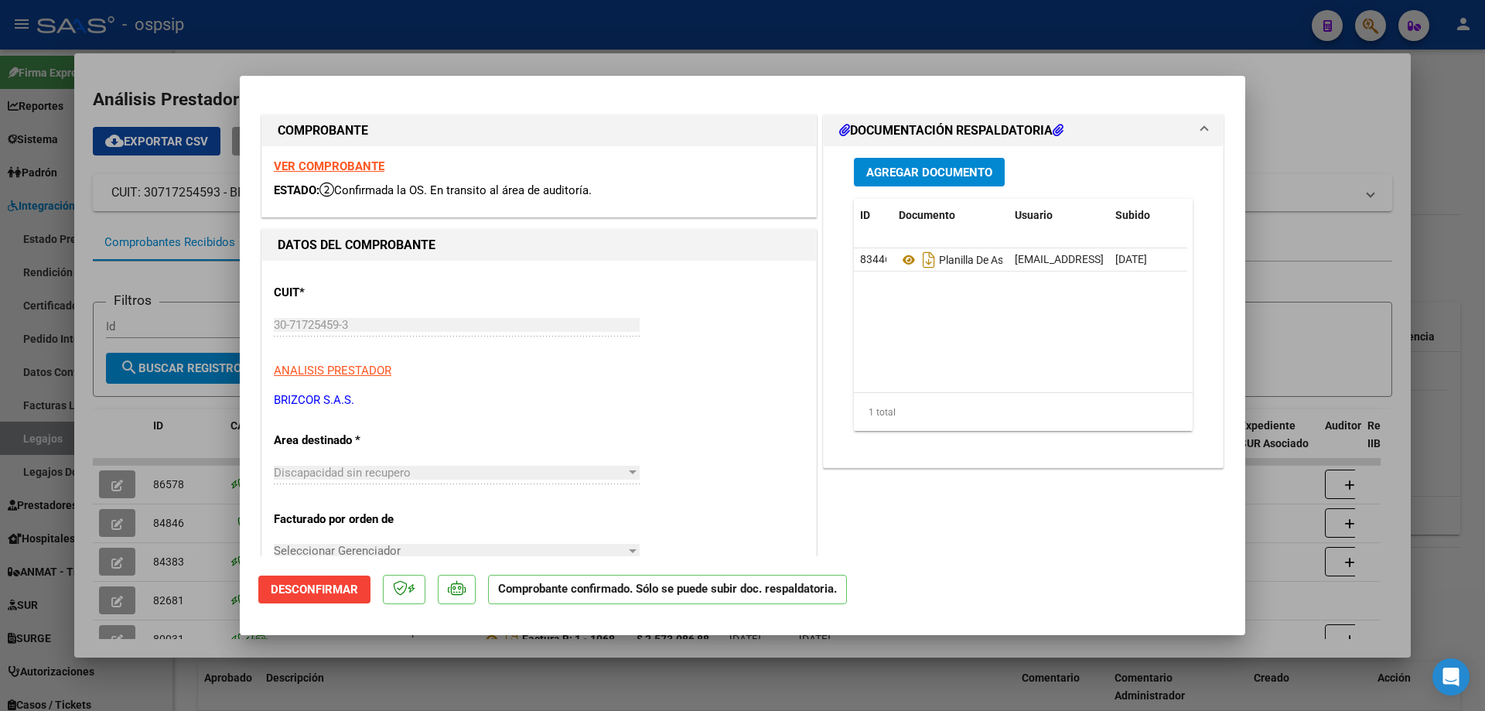
click at [1322, 321] on div at bounding box center [742, 355] width 1485 height 711
type input "$ 0,00"
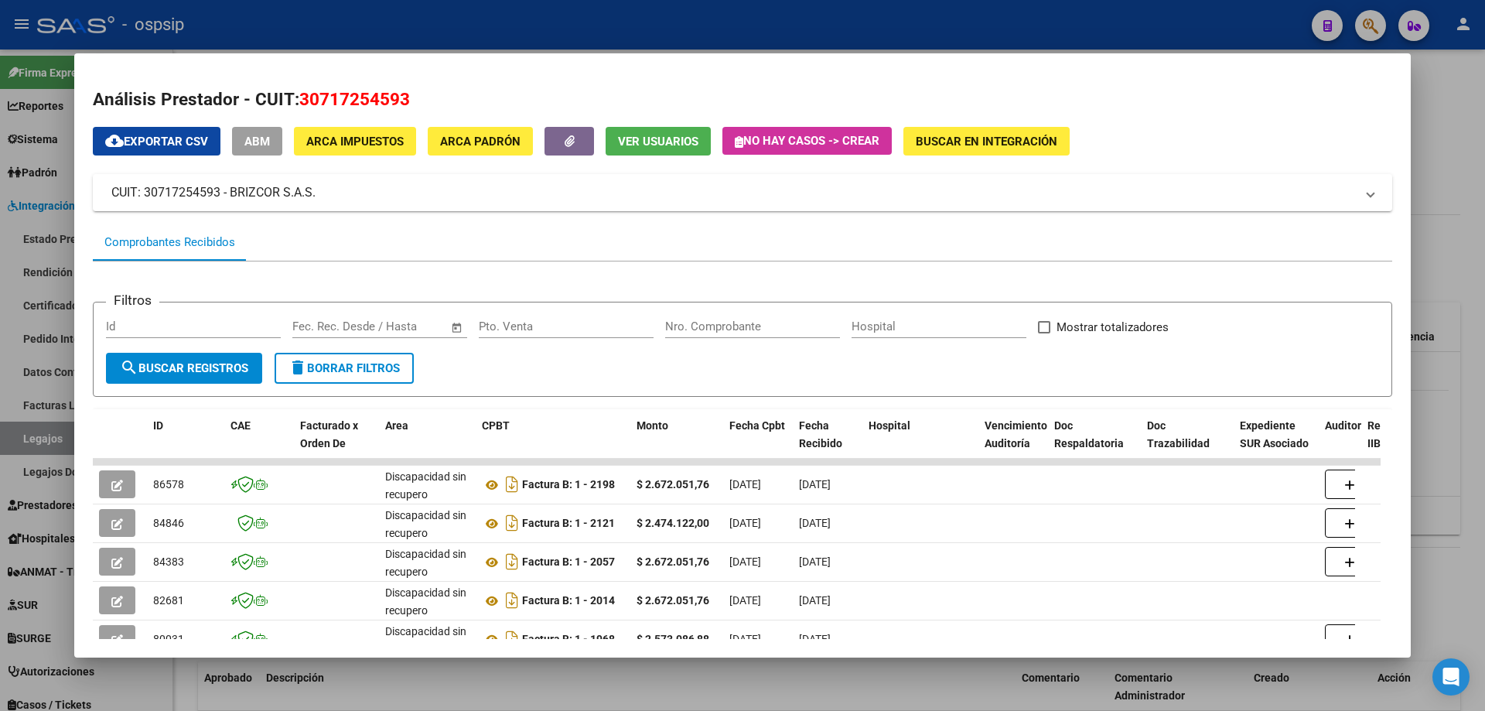
click at [1440, 115] on div at bounding box center [742, 355] width 1485 height 711
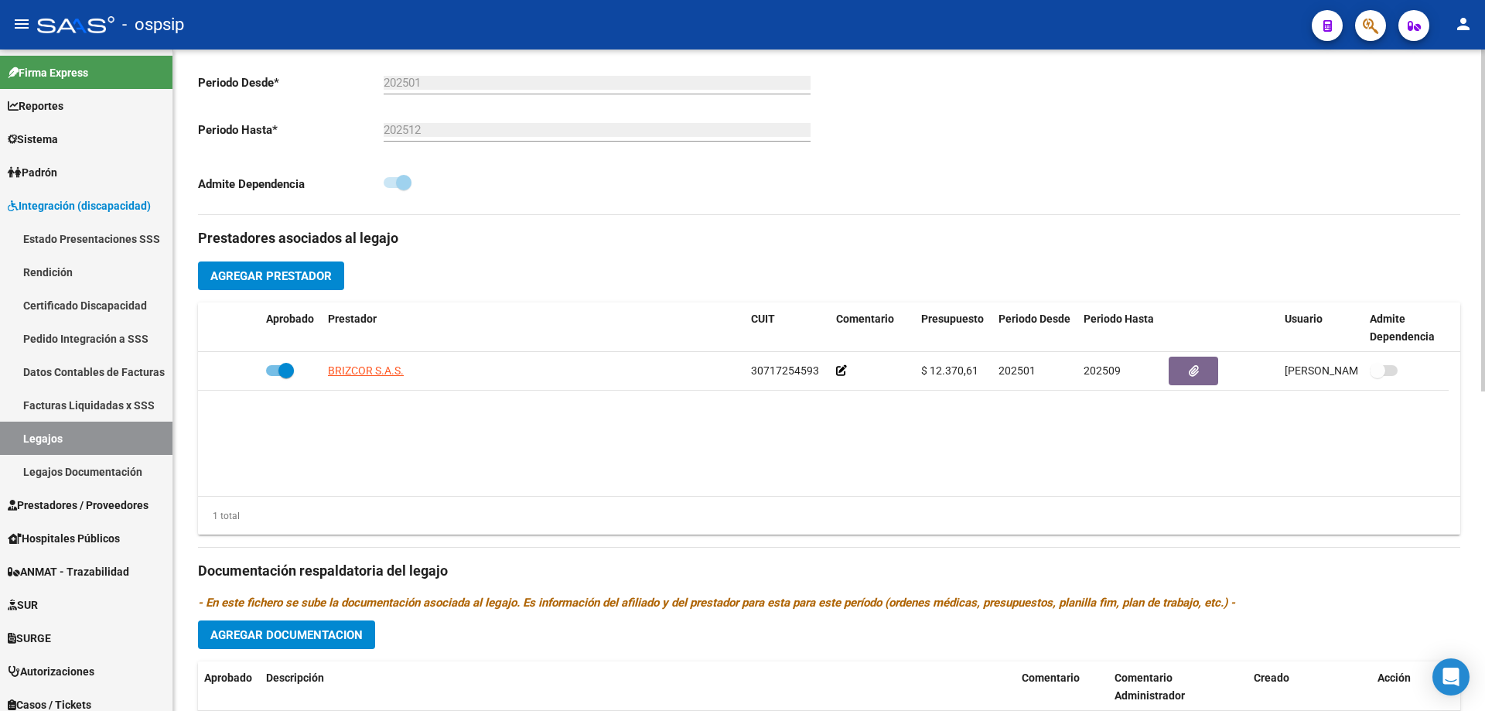
scroll to position [619, 0]
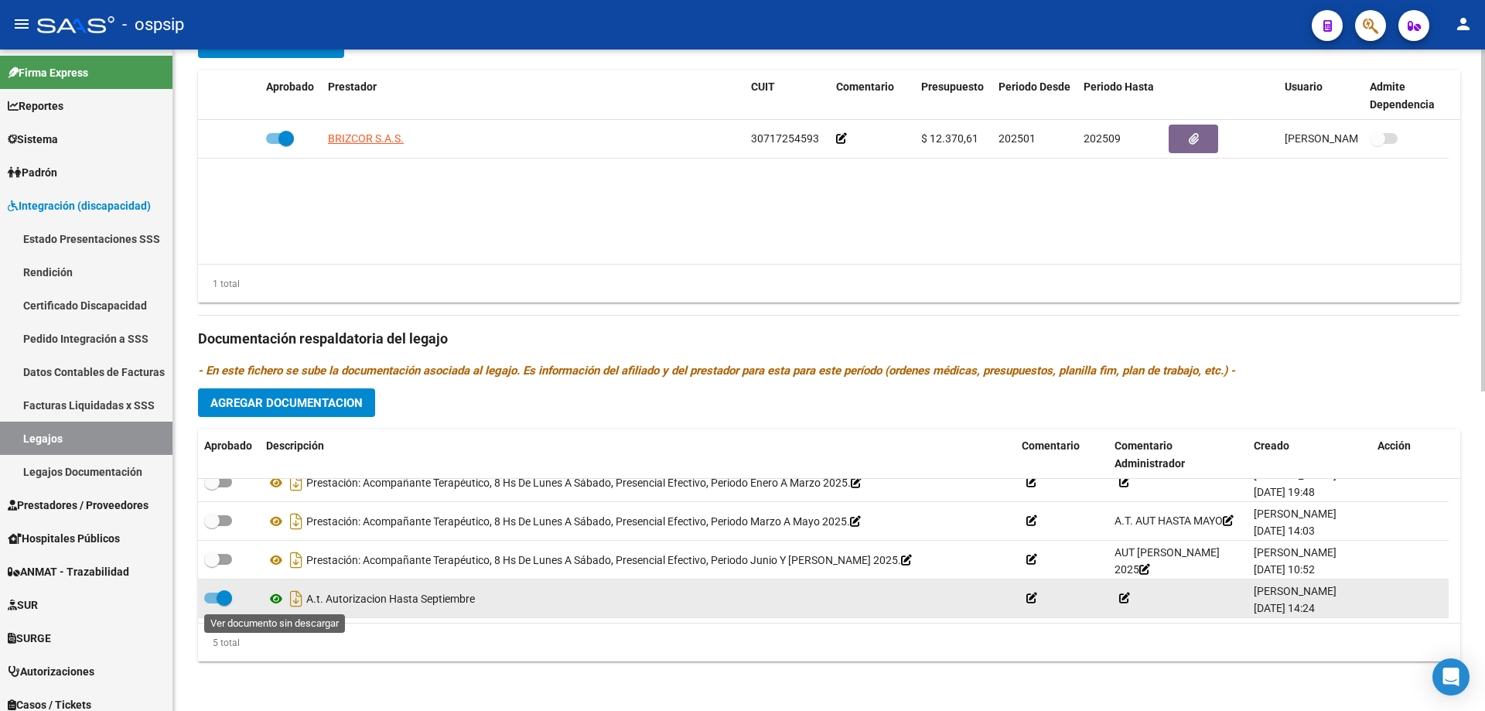
click at [278, 598] on icon at bounding box center [276, 598] width 20 height 19
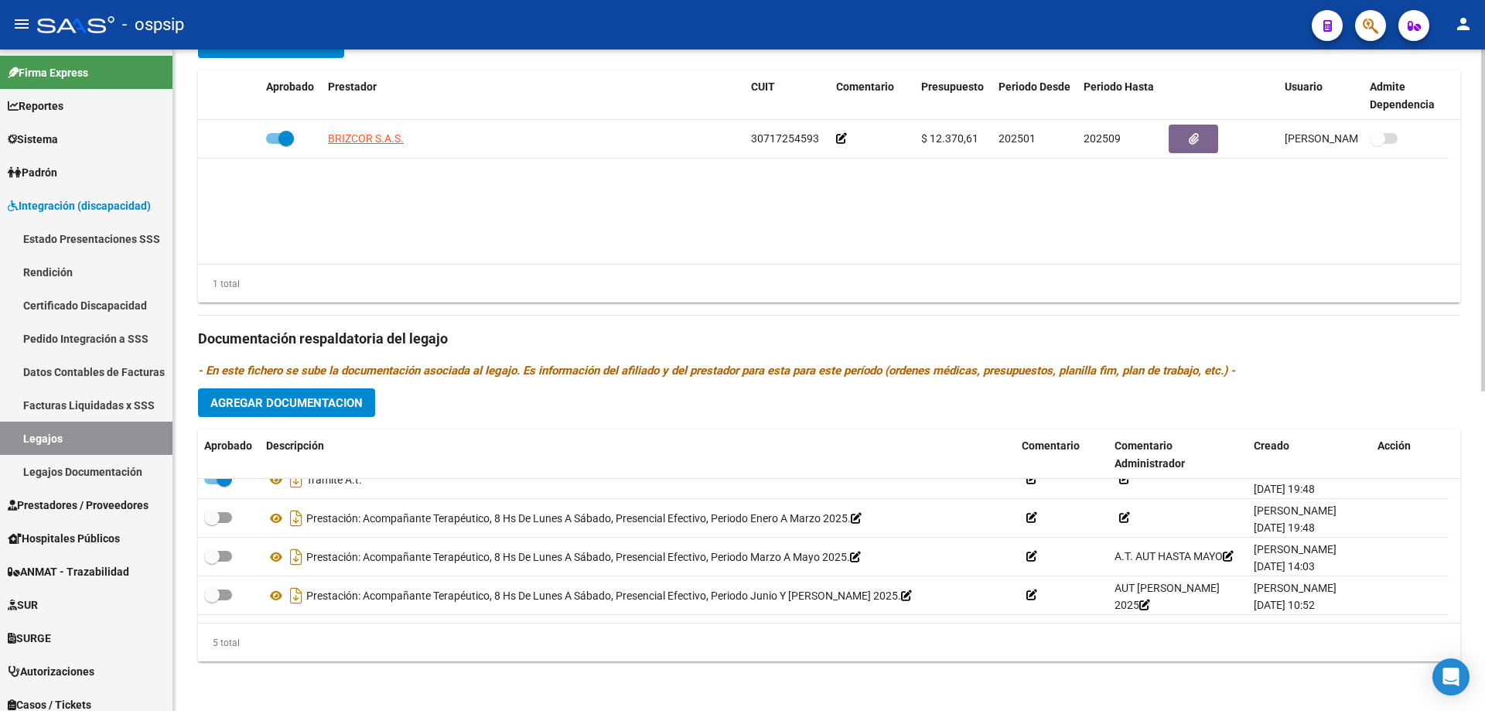
scroll to position [0, 0]
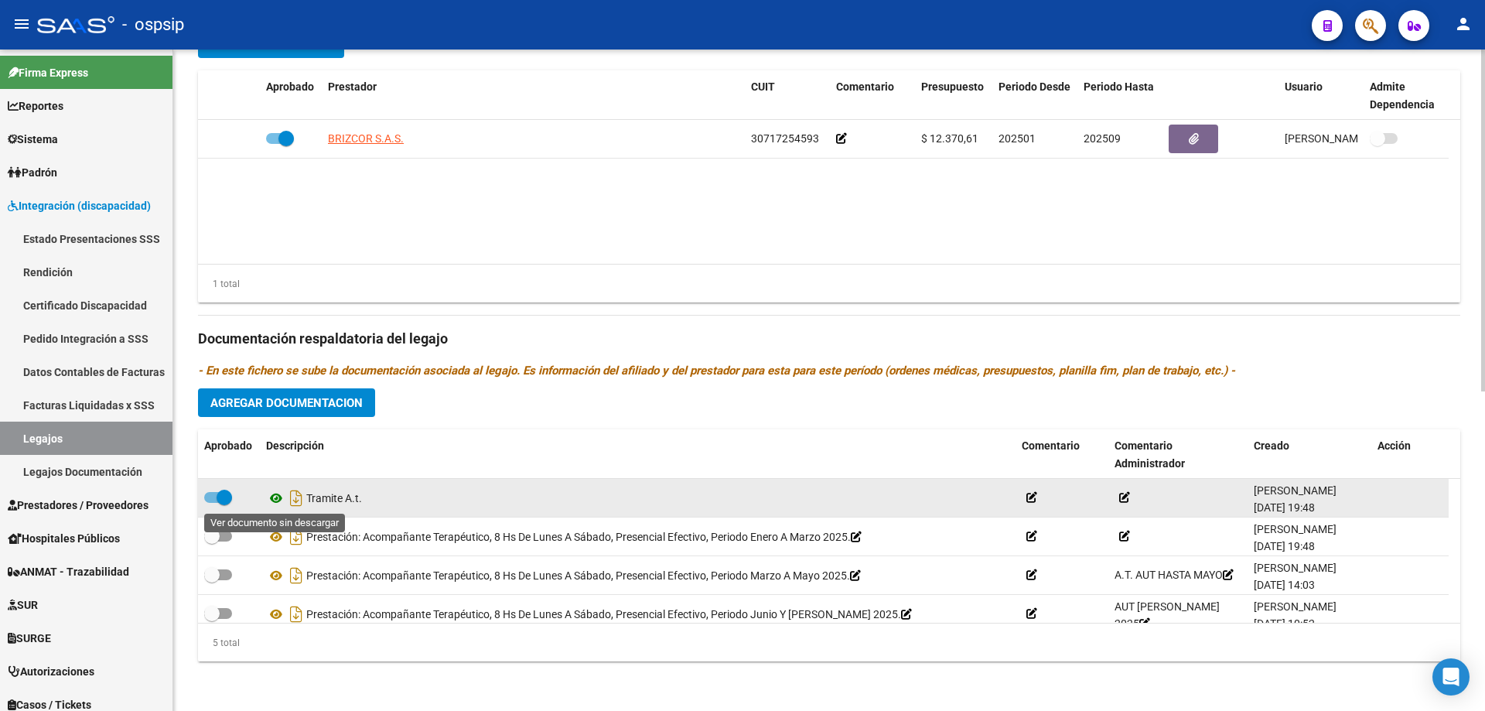
click at [271, 498] on icon at bounding box center [276, 498] width 20 height 19
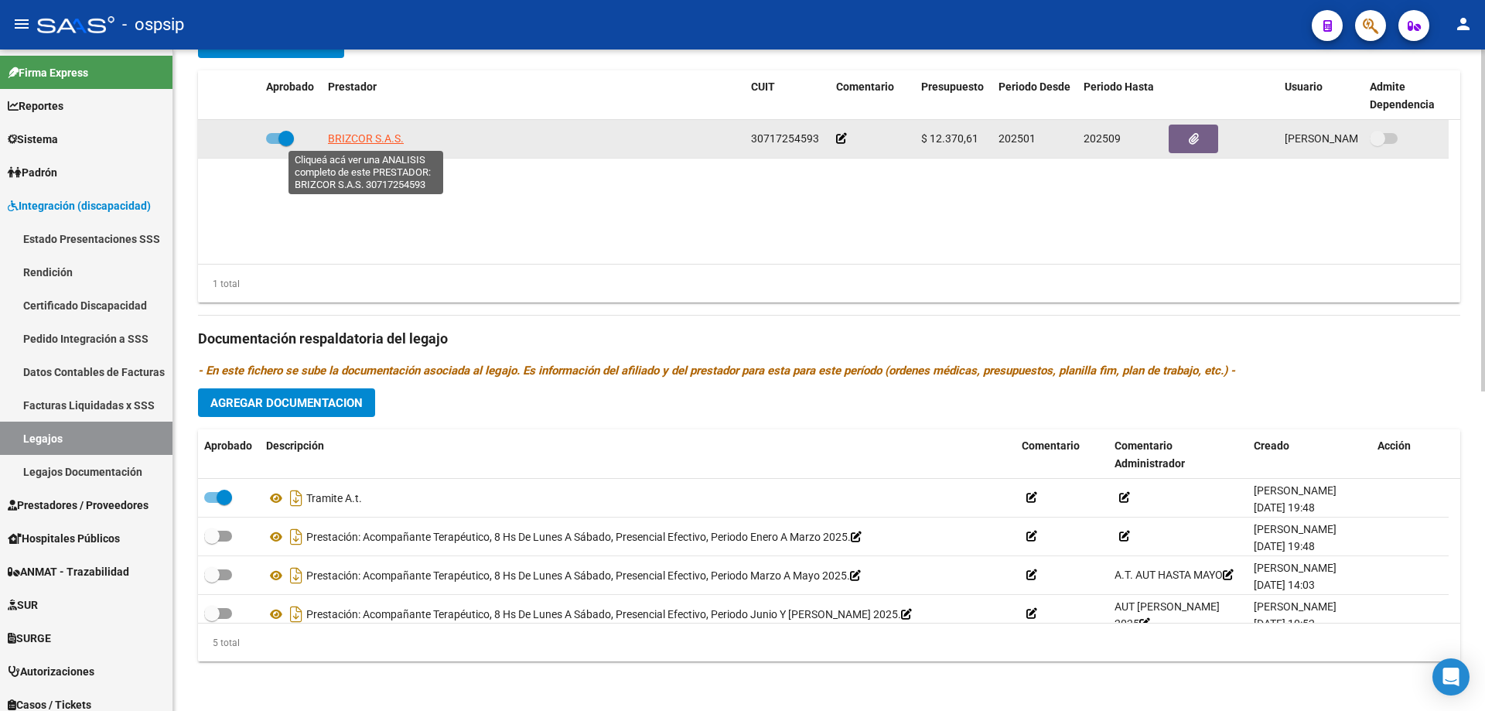
click at [382, 140] on span "BRIZCOR S.A.S." at bounding box center [366, 138] width 76 height 12
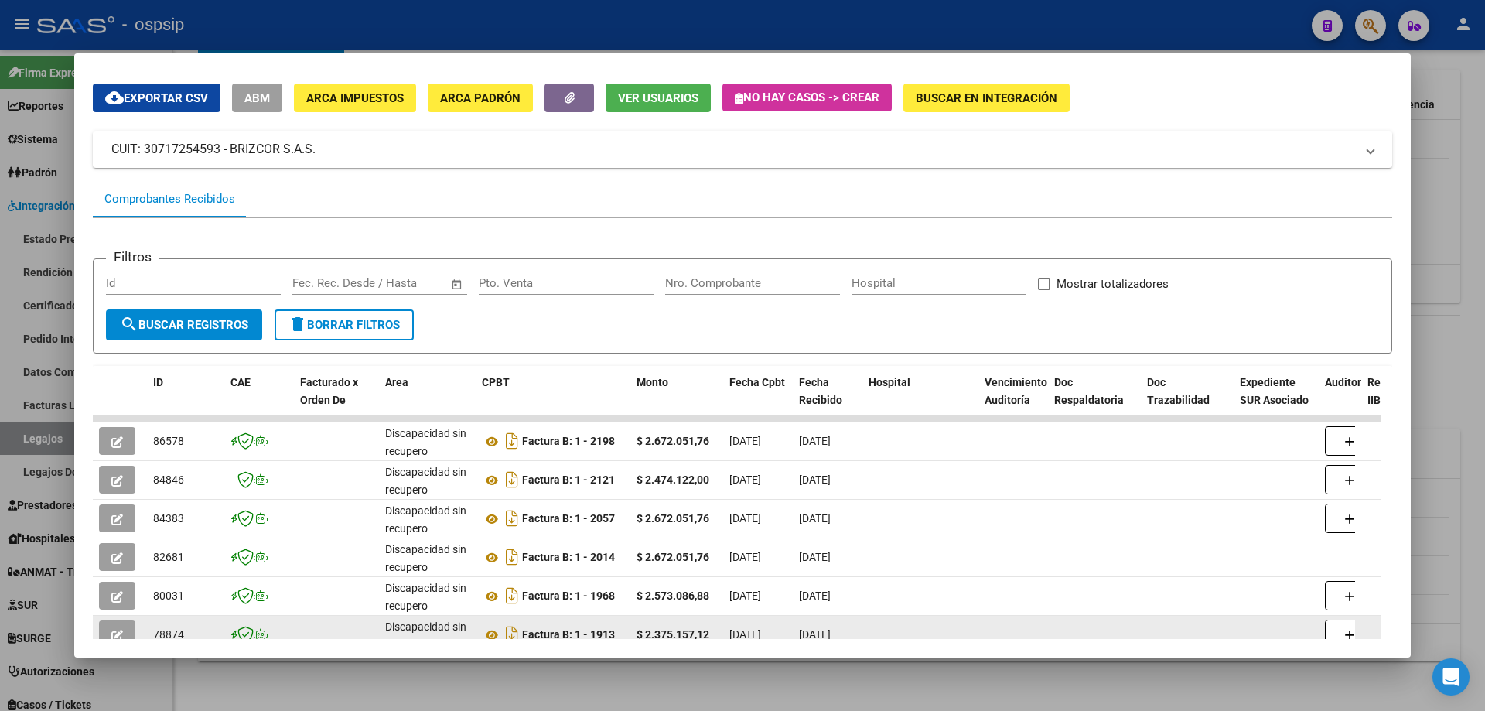
scroll to position [77, 0]
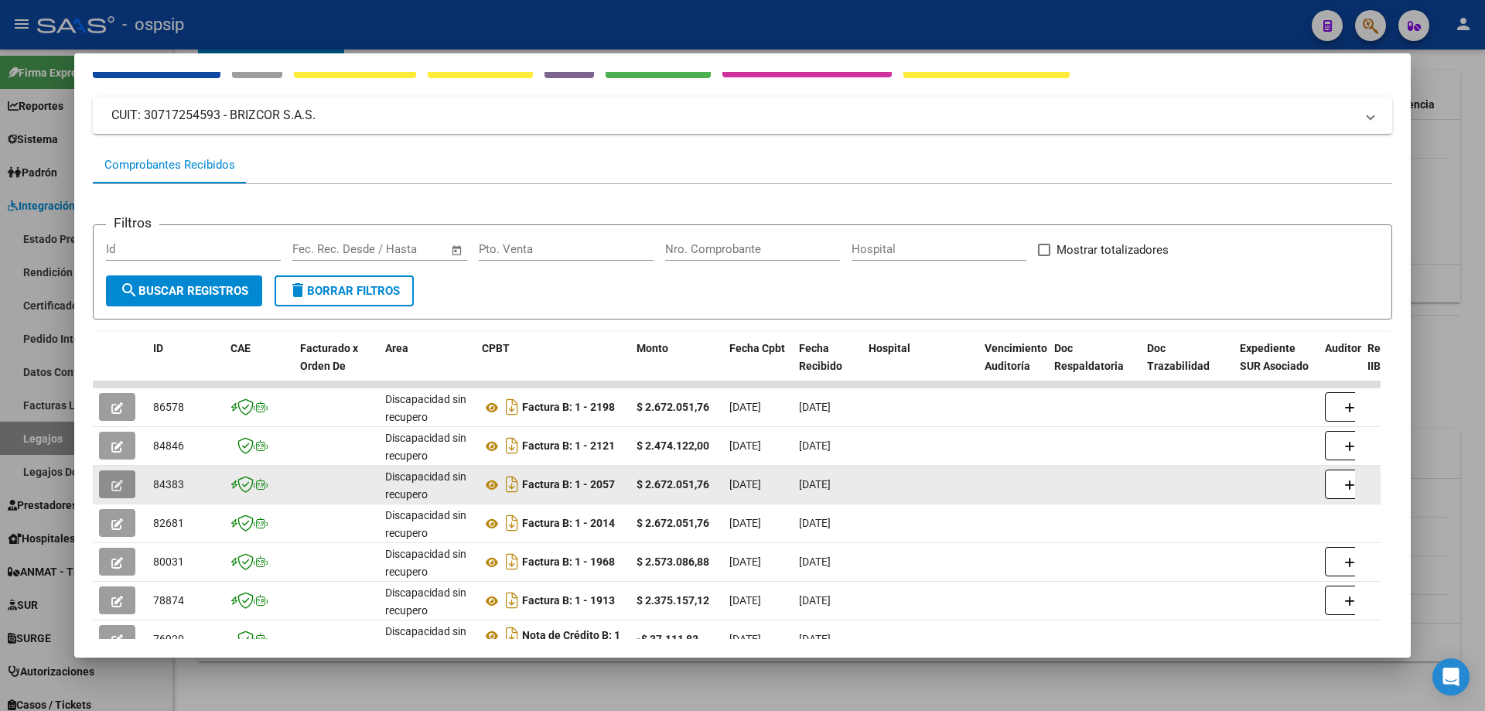
click at [114, 492] on button "button" at bounding box center [117, 484] width 36 height 28
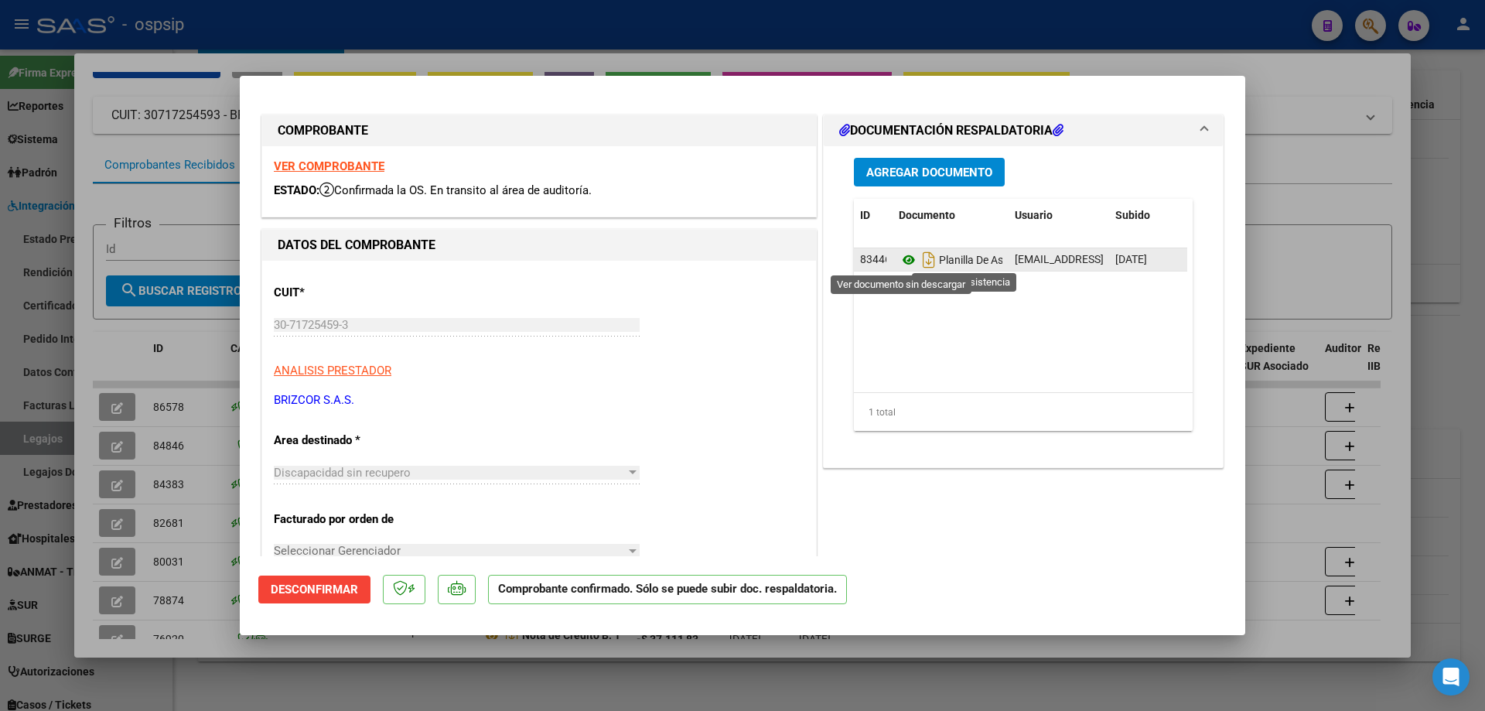
click at [902, 261] on icon at bounding box center [908, 260] width 20 height 19
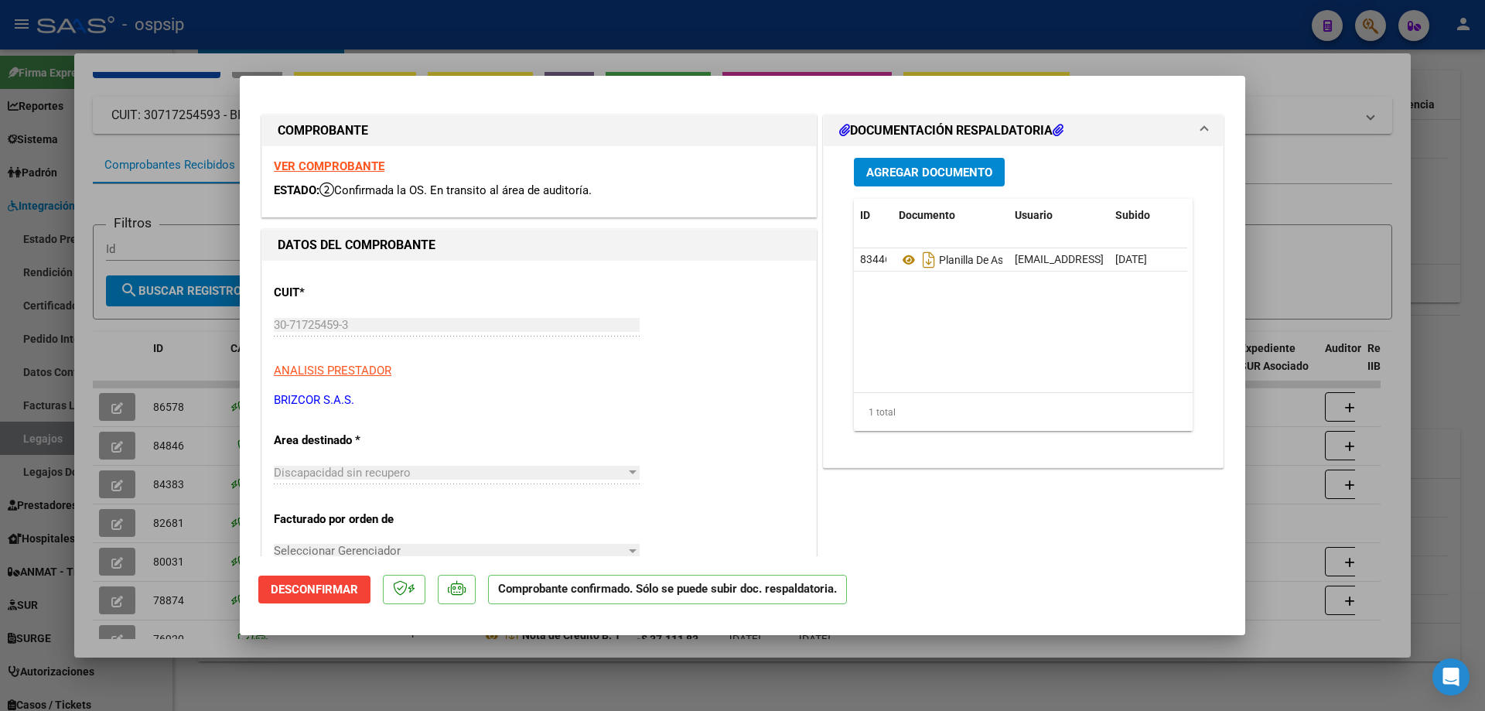
click at [1320, 269] on div at bounding box center [742, 355] width 1485 height 711
type input "$ 0,00"
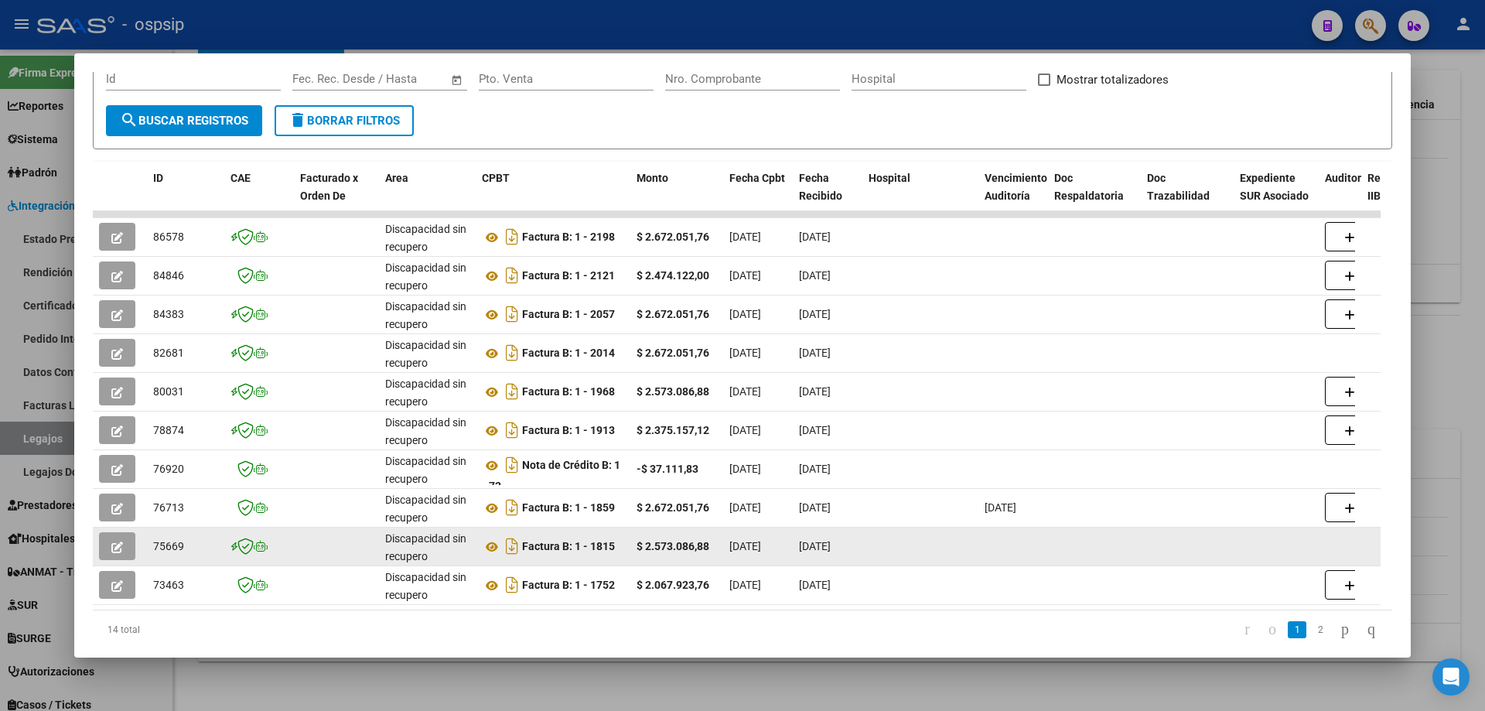
scroll to position [222, 0]
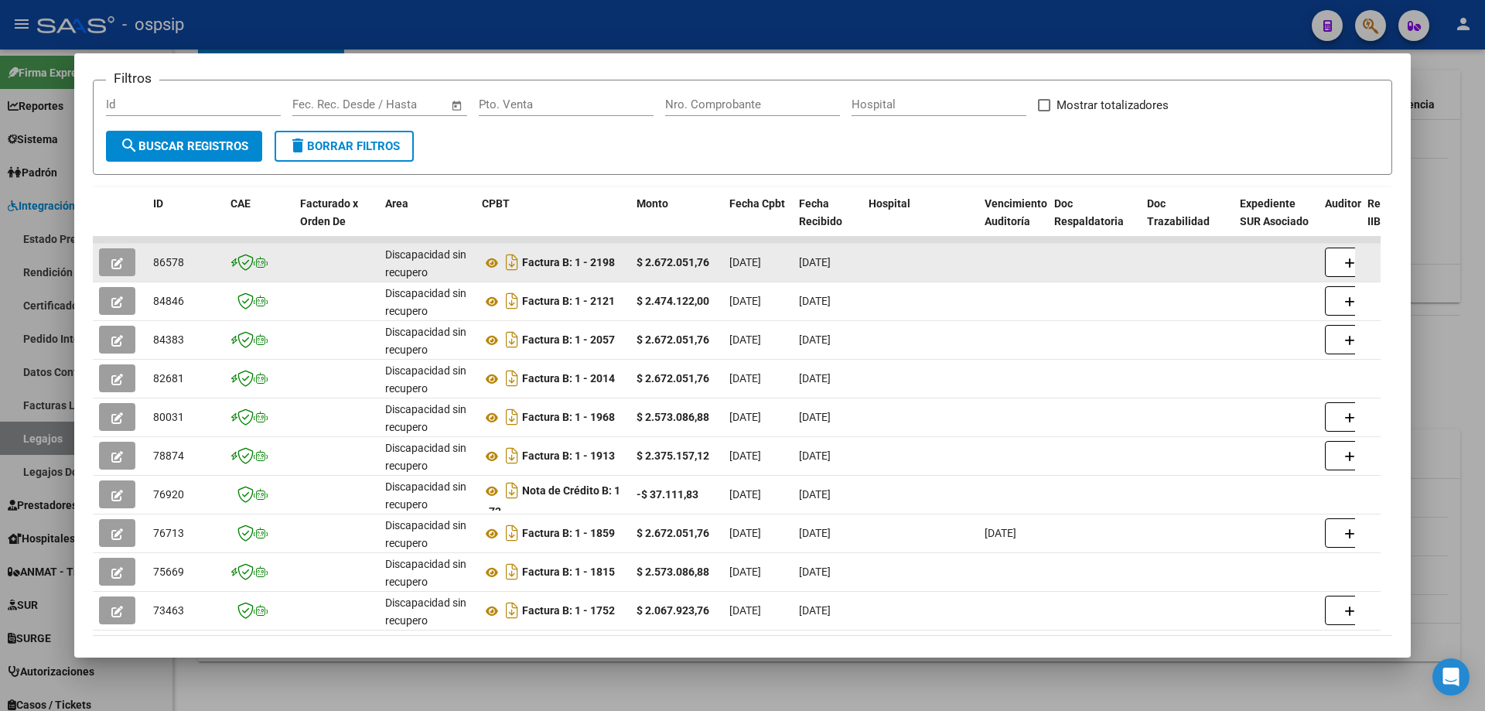
click at [131, 267] on button "button" at bounding box center [117, 262] width 36 height 28
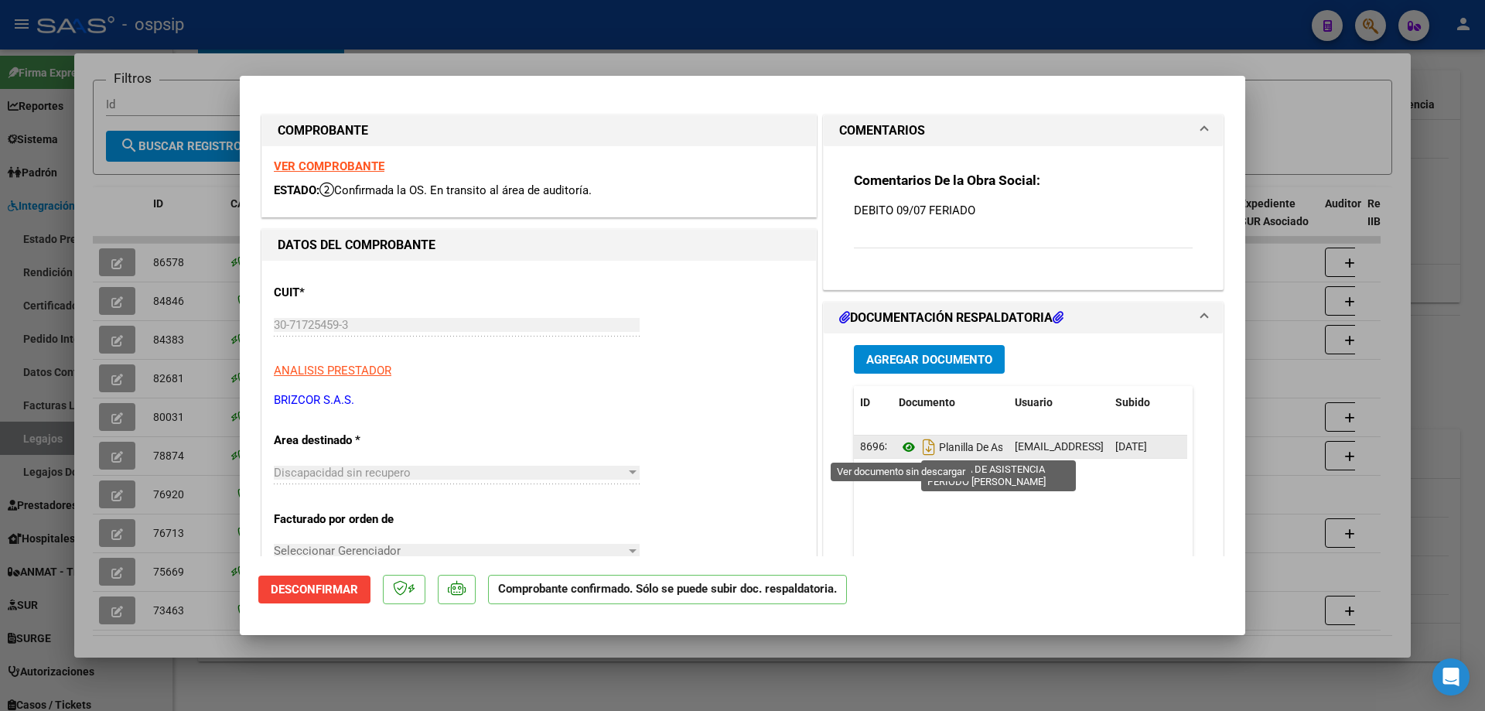
click at [904, 447] on icon at bounding box center [908, 447] width 20 height 19
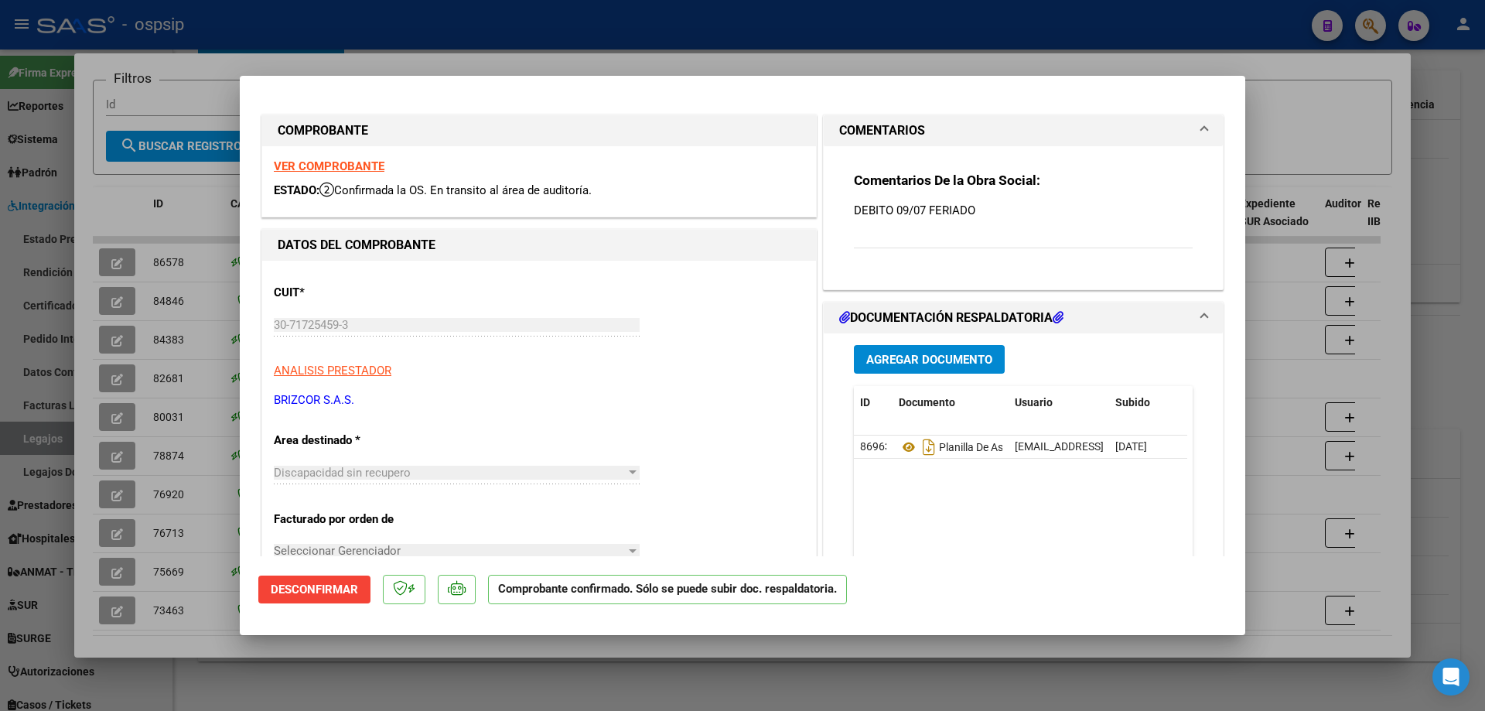
drag, startPoint x: 1326, startPoint y: 128, endPoint x: 1307, endPoint y: 131, distance: 19.0
click at [1323, 128] on div at bounding box center [742, 355] width 1485 height 711
type input "$ 0,00"
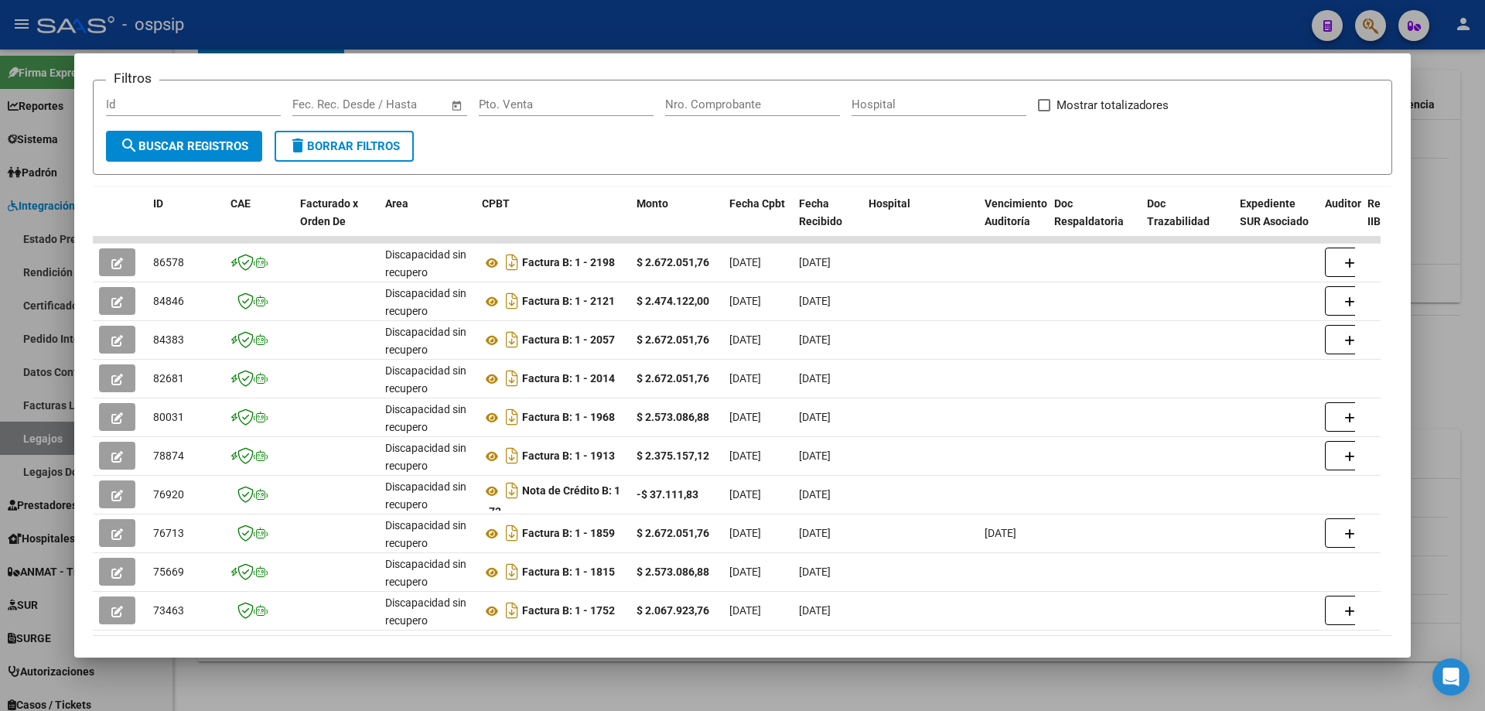
click at [1450, 409] on div at bounding box center [742, 355] width 1485 height 711
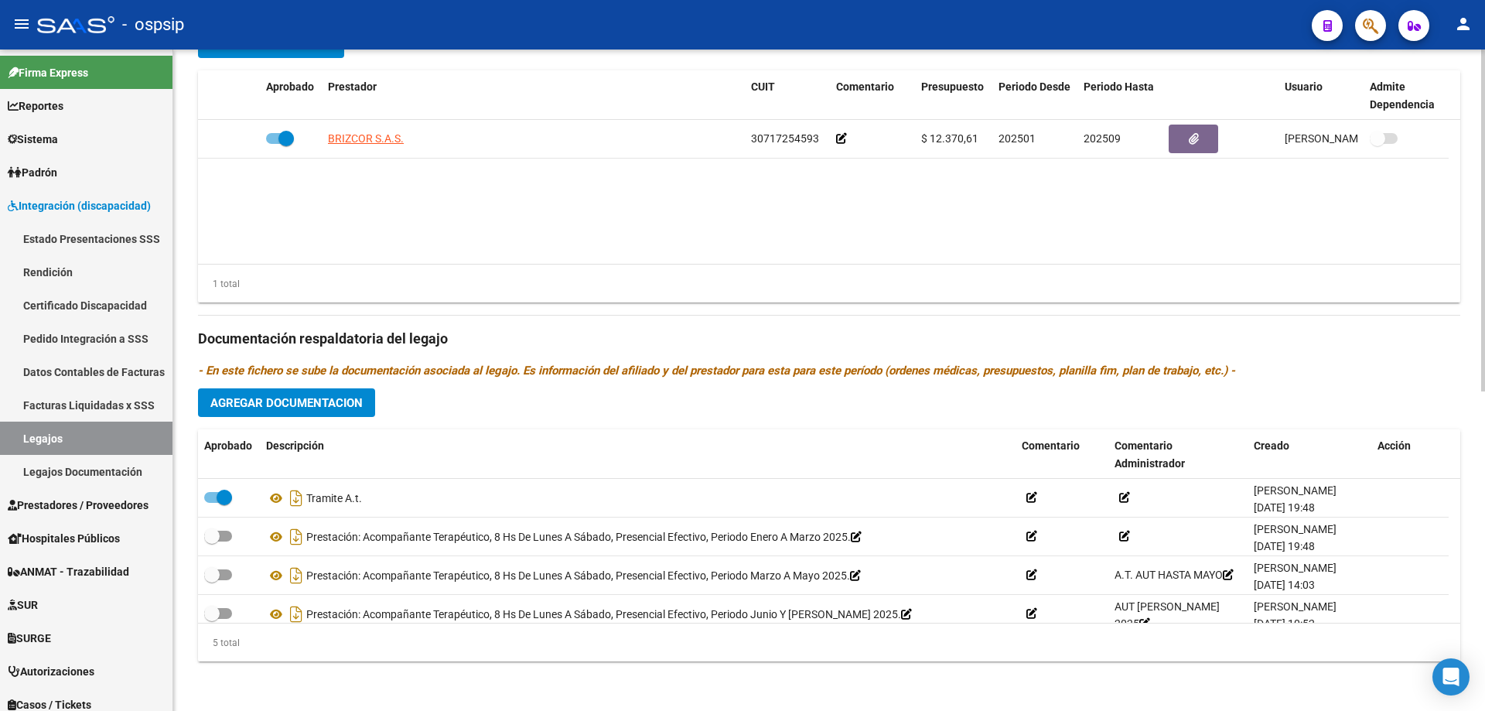
click at [551, 202] on datatable-body "BRIZCOR S.A.S. 30717254593 $ 12.370,61 202501 202509 Gabriela Rodriguez 23/07/2…" at bounding box center [829, 192] width 1262 height 144
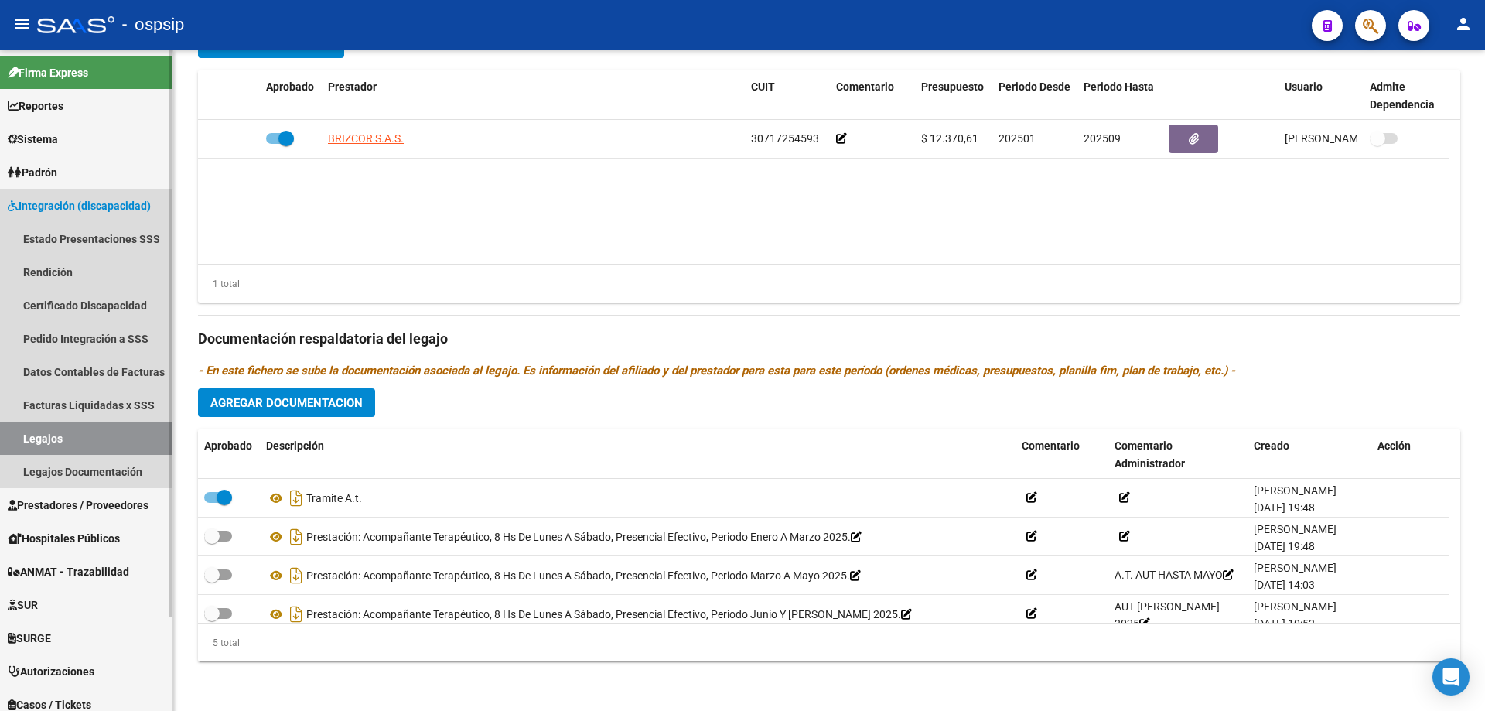
click at [66, 441] on link "Legajos" at bounding box center [86, 437] width 172 height 33
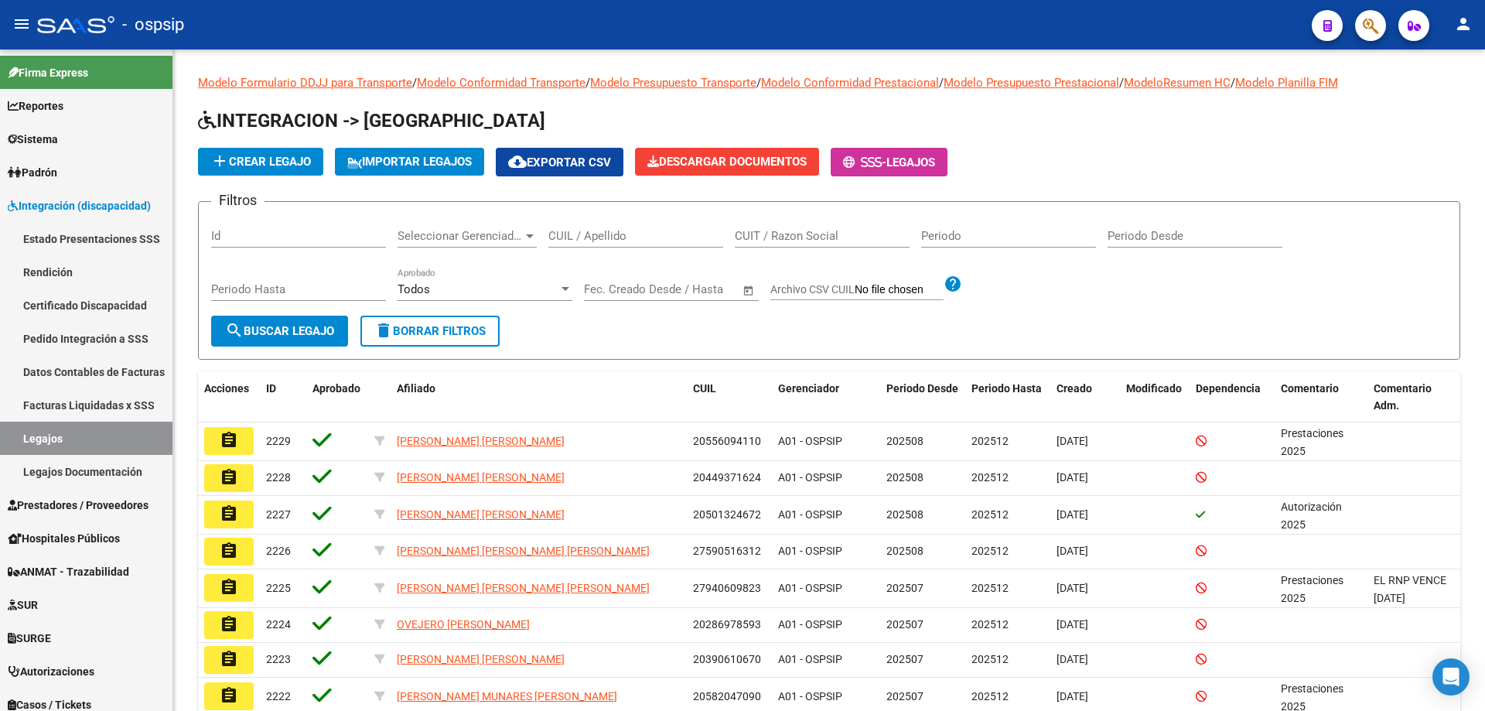
click at [622, 234] on input "CUIL / Apellido" at bounding box center [635, 236] width 175 height 14
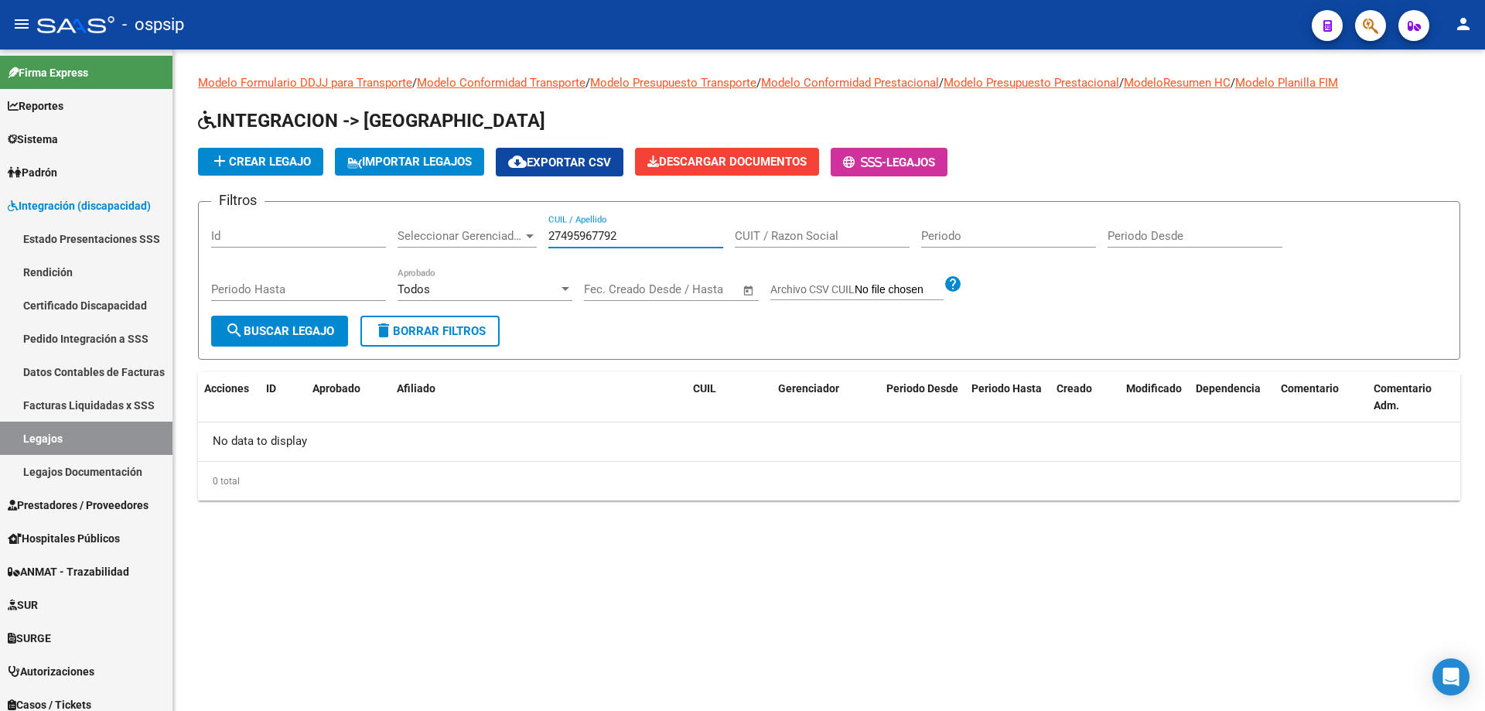
drag, startPoint x: 636, startPoint y: 234, endPoint x: 391, endPoint y: 223, distance: 245.3
click at [391, 223] on div "Filtros Id Seleccionar Gerenciador Seleccionar Gerenciador 27495967792 CUIL / A…" at bounding box center [829, 264] width 1236 height 101
type input "27485969792"
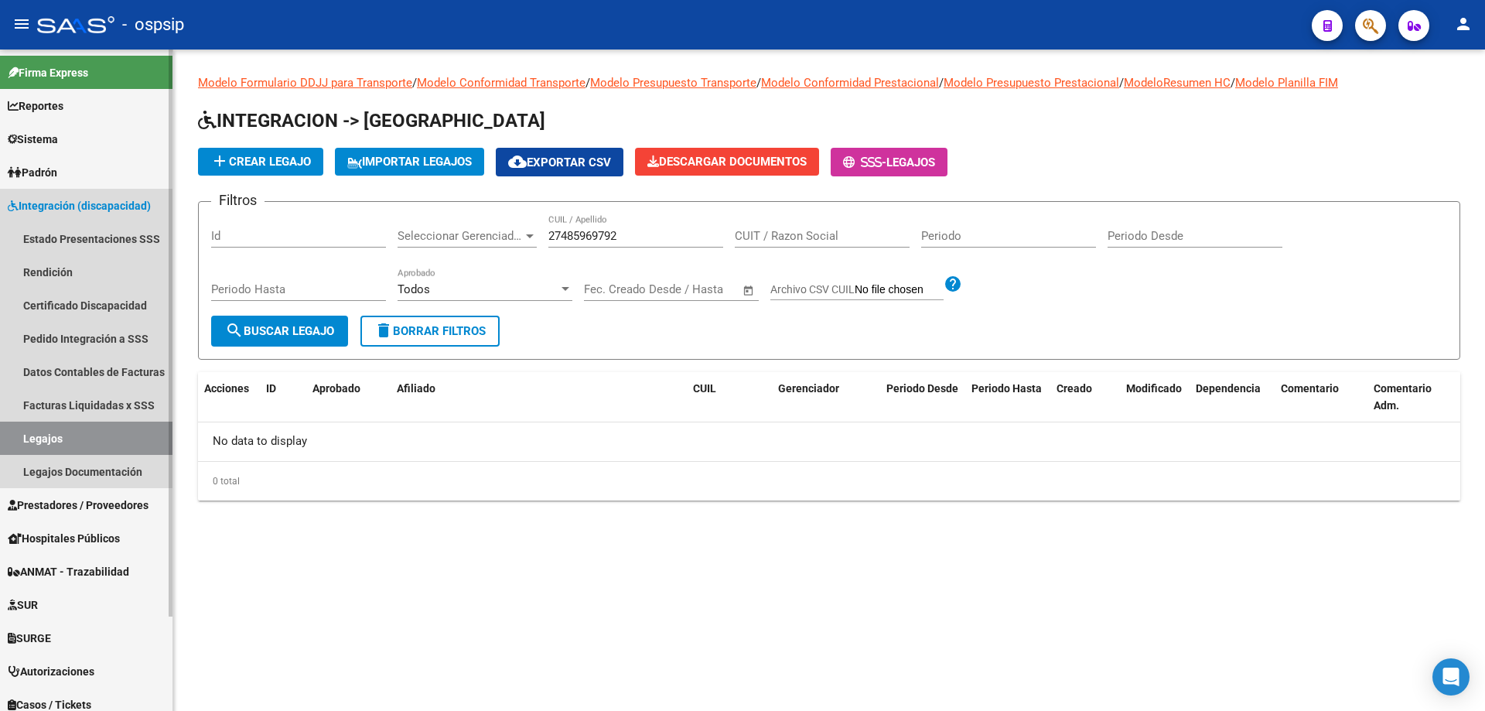
click at [74, 440] on link "Legajos" at bounding box center [86, 437] width 172 height 33
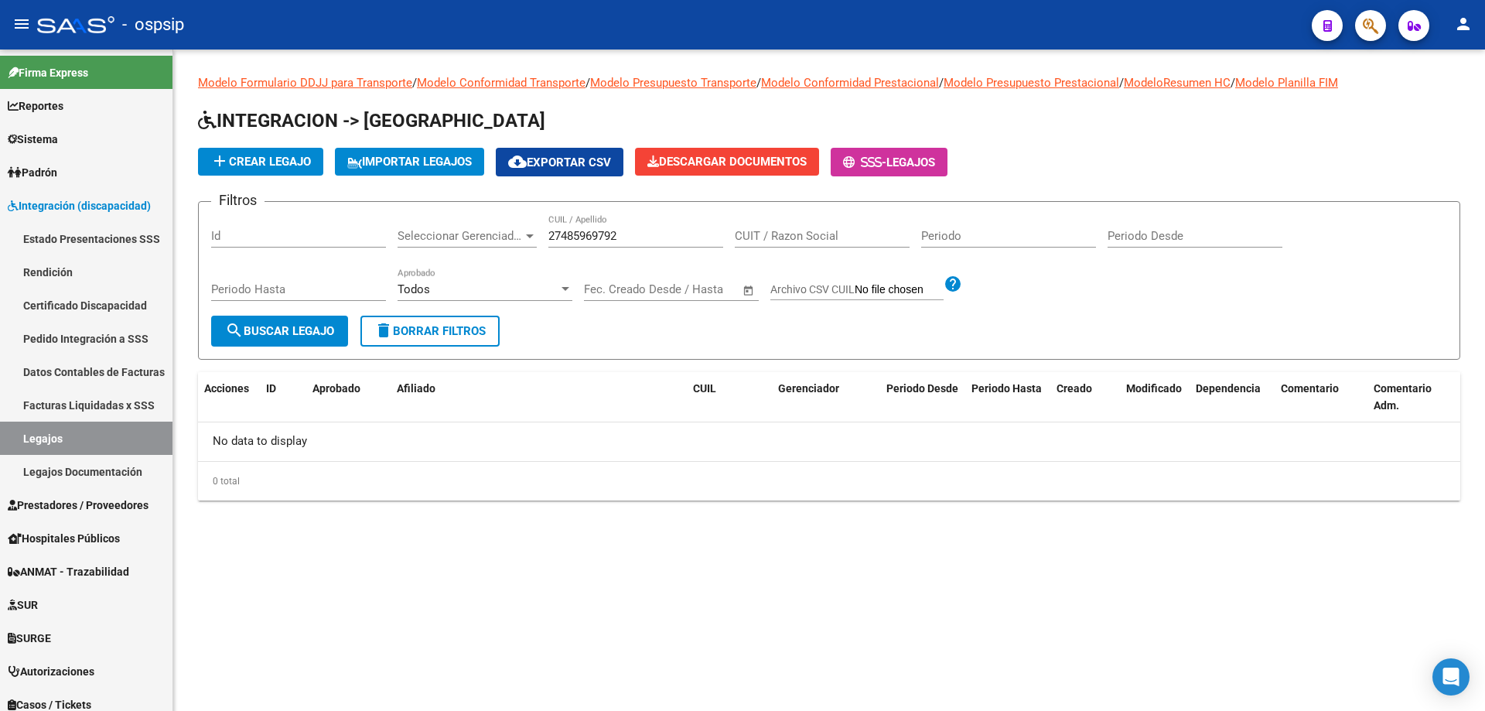
click at [847, 334] on form "Filtros Id Seleccionar Gerenciador Seleccionar Gerenciador 27485969792 CUIL / A…" at bounding box center [829, 280] width 1262 height 159
click at [294, 336] on span "search Buscar Legajo" at bounding box center [279, 331] width 109 height 14
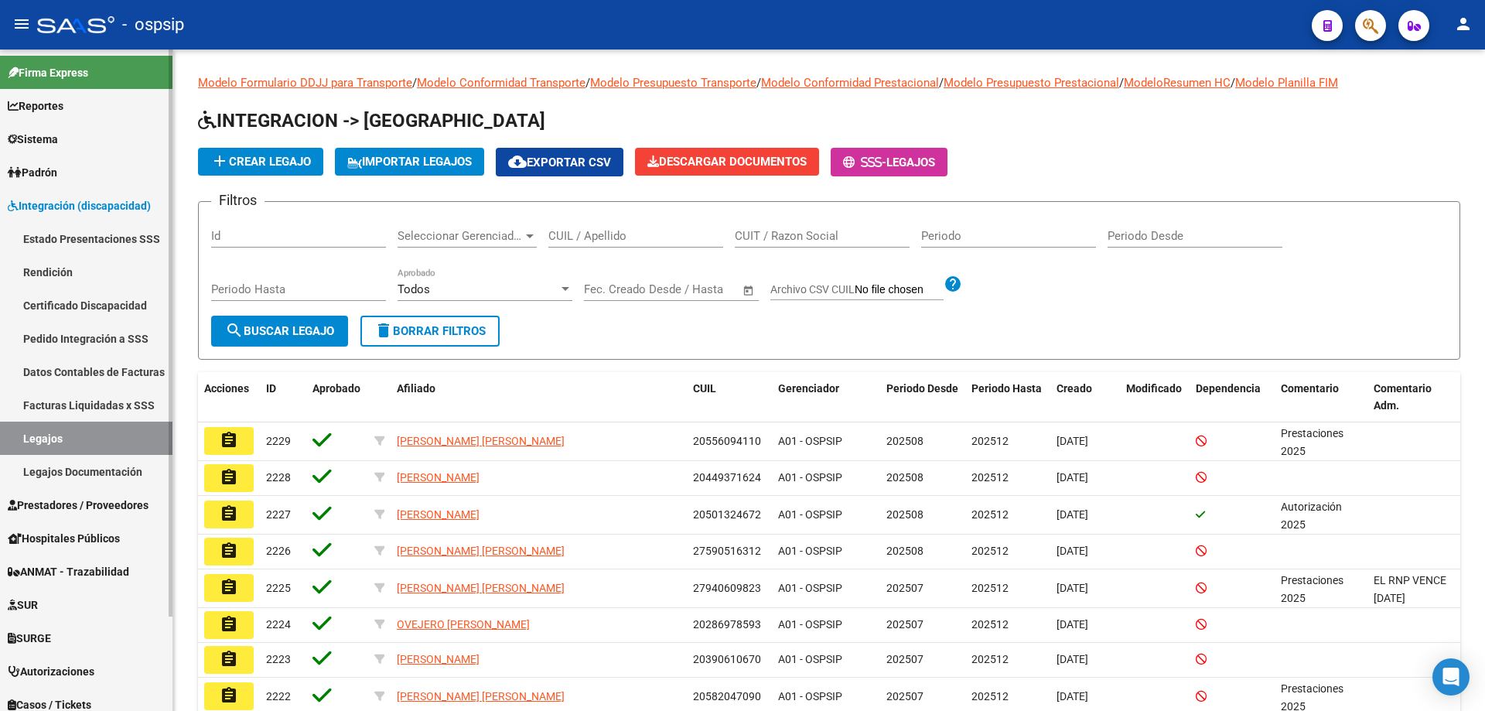
click at [76, 428] on link "Legajos" at bounding box center [86, 437] width 172 height 33
click at [562, 226] on div "CUIL / Apellido" at bounding box center [635, 230] width 175 height 33
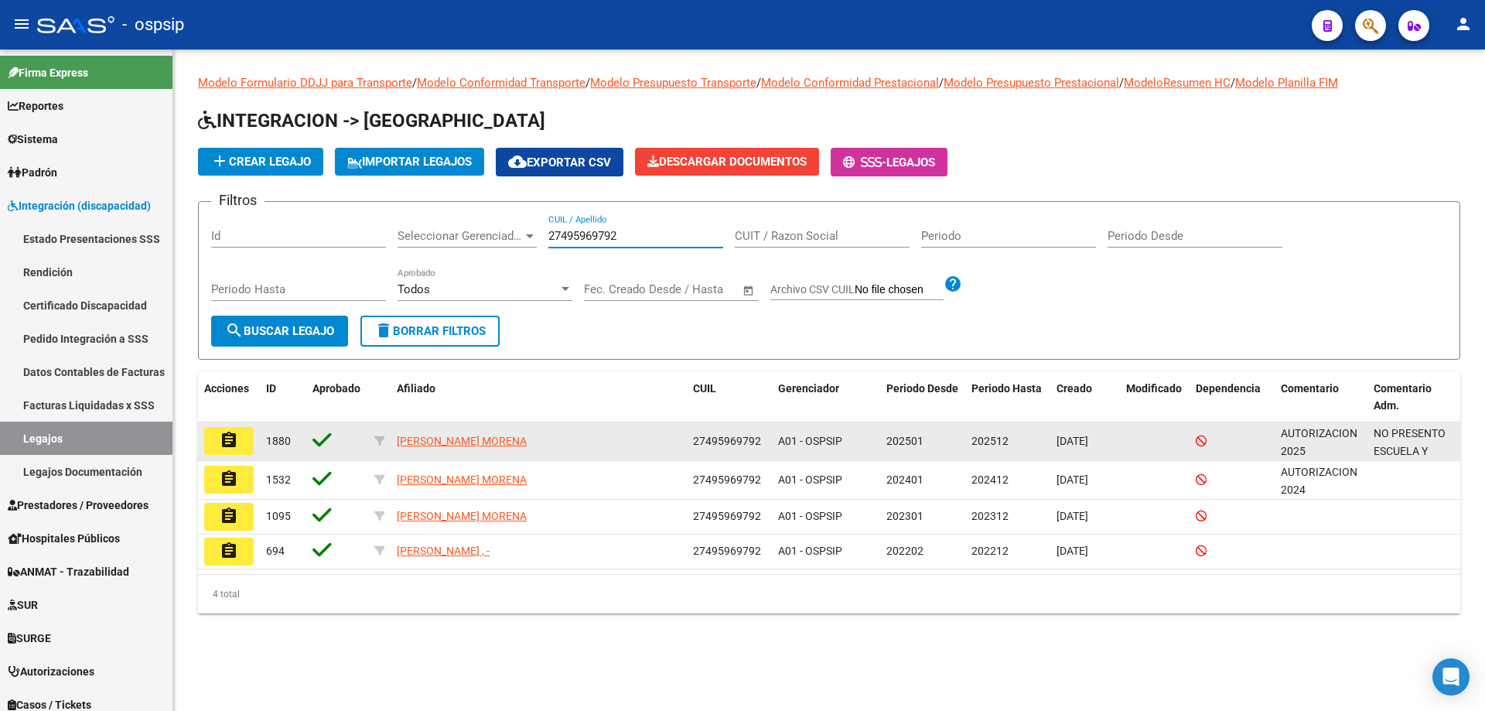
type input "27495969792"
click at [225, 442] on mat-icon "assignment" at bounding box center [229, 440] width 19 height 19
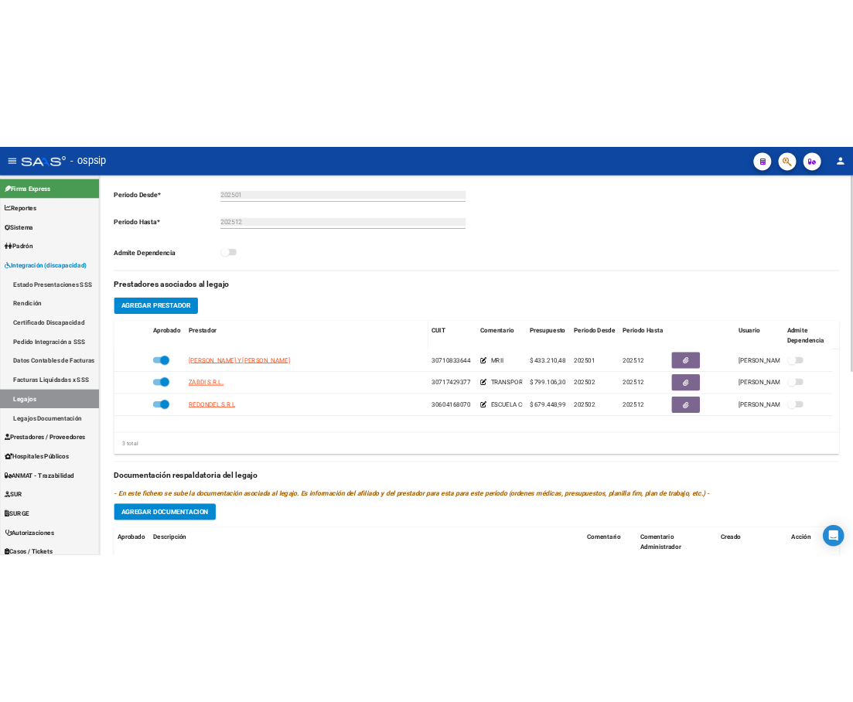
scroll to position [387, 0]
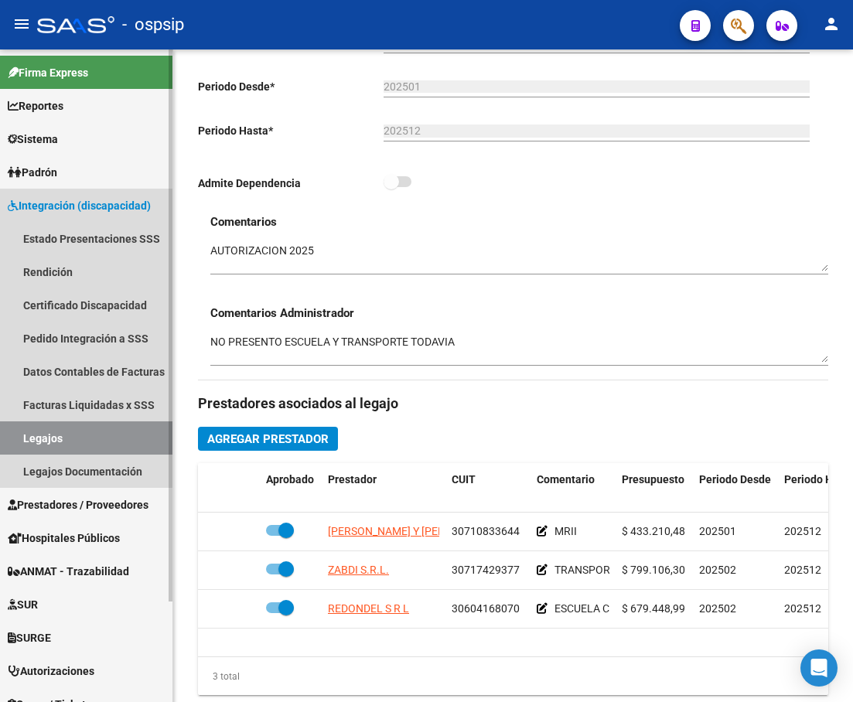
click at [59, 439] on link "Legajos" at bounding box center [86, 437] width 172 height 33
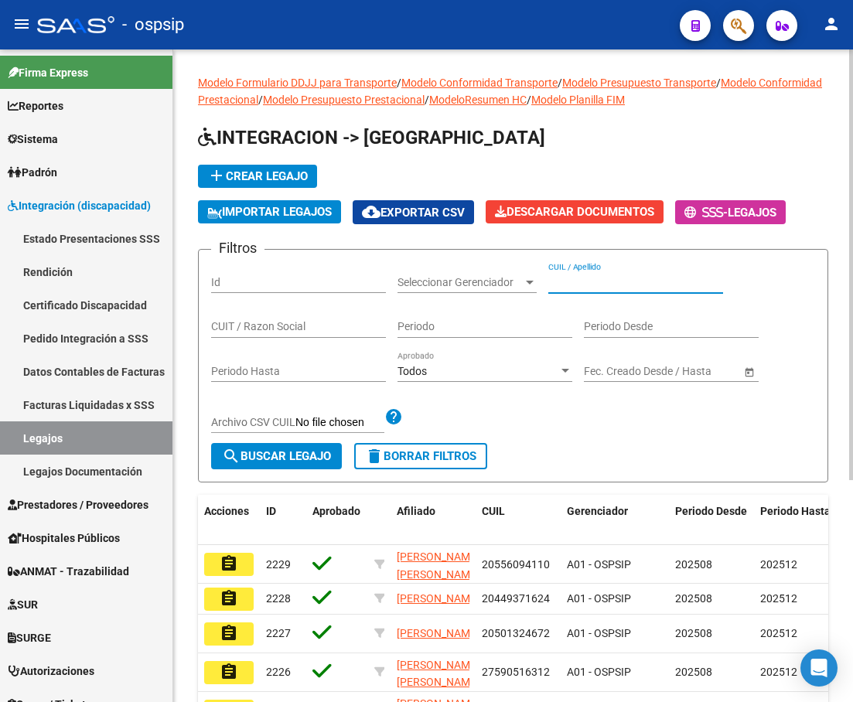
click at [576, 284] on input "CUIL / Apellido" at bounding box center [635, 282] width 175 height 13
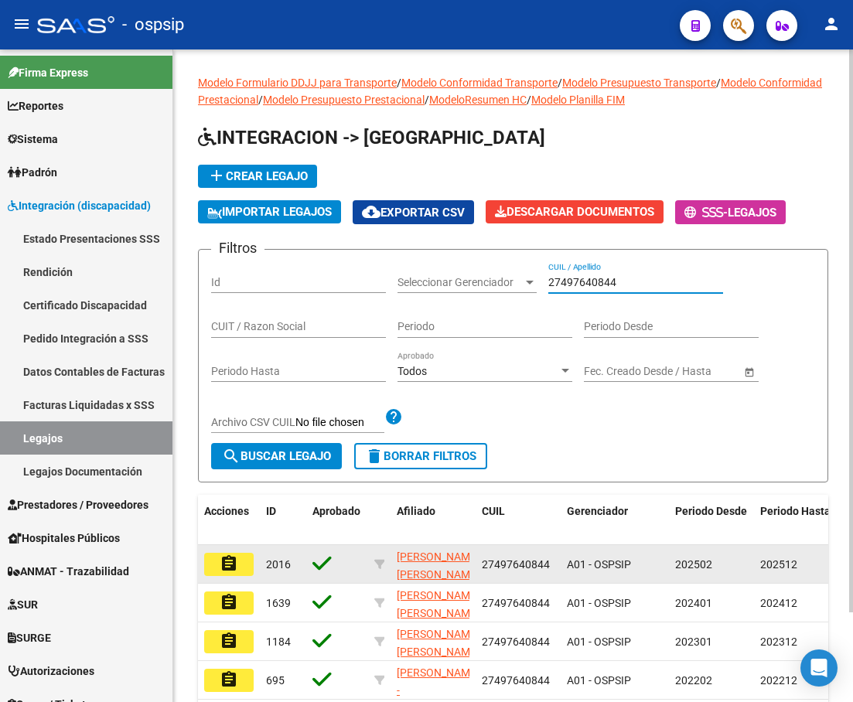
type input "27497640844"
click at [214, 566] on button "assignment" at bounding box center [228, 564] width 49 height 23
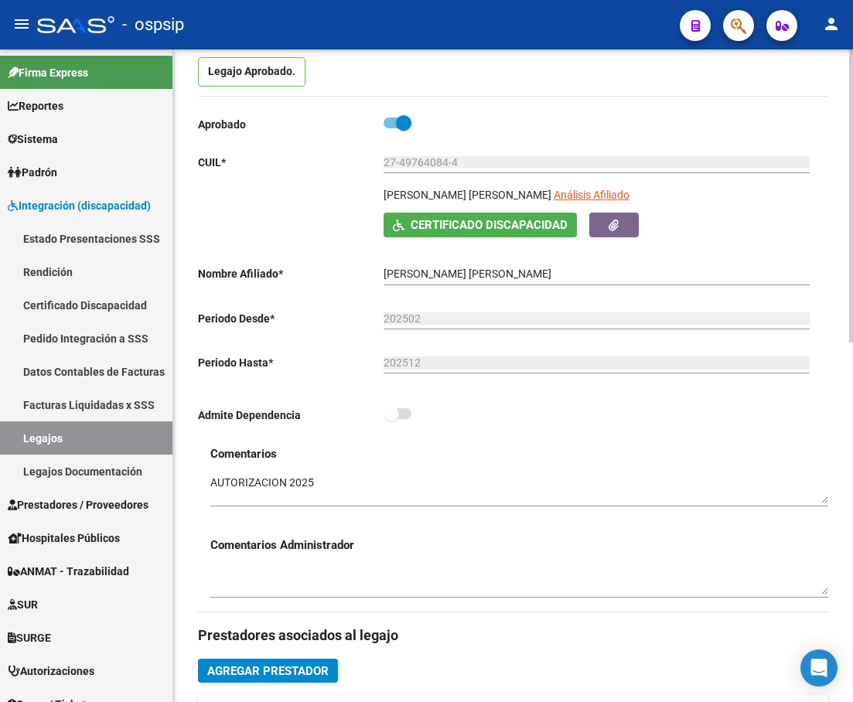
scroll to position [464, 0]
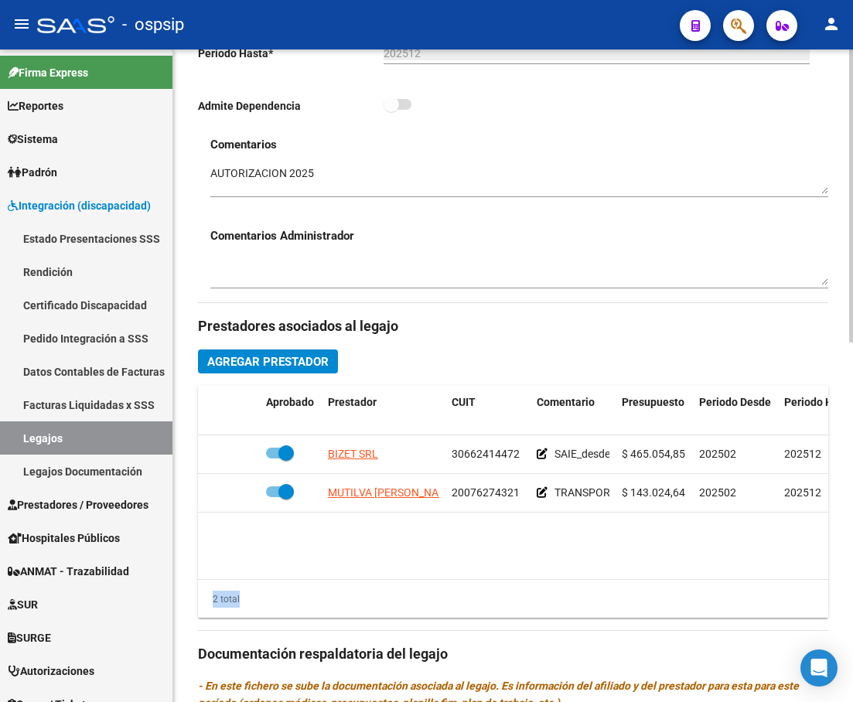
drag, startPoint x: 474, startPoint y: 581, endPoint x: 588, endPoint y: 563, distance: 115.2
click at [588, 563] on div "Aprobado Prestador CUIT Comentario Presupuesto Periodo Desde Periodo Hasta Usua…" at bounding box center [513, 502] width 630 height 233
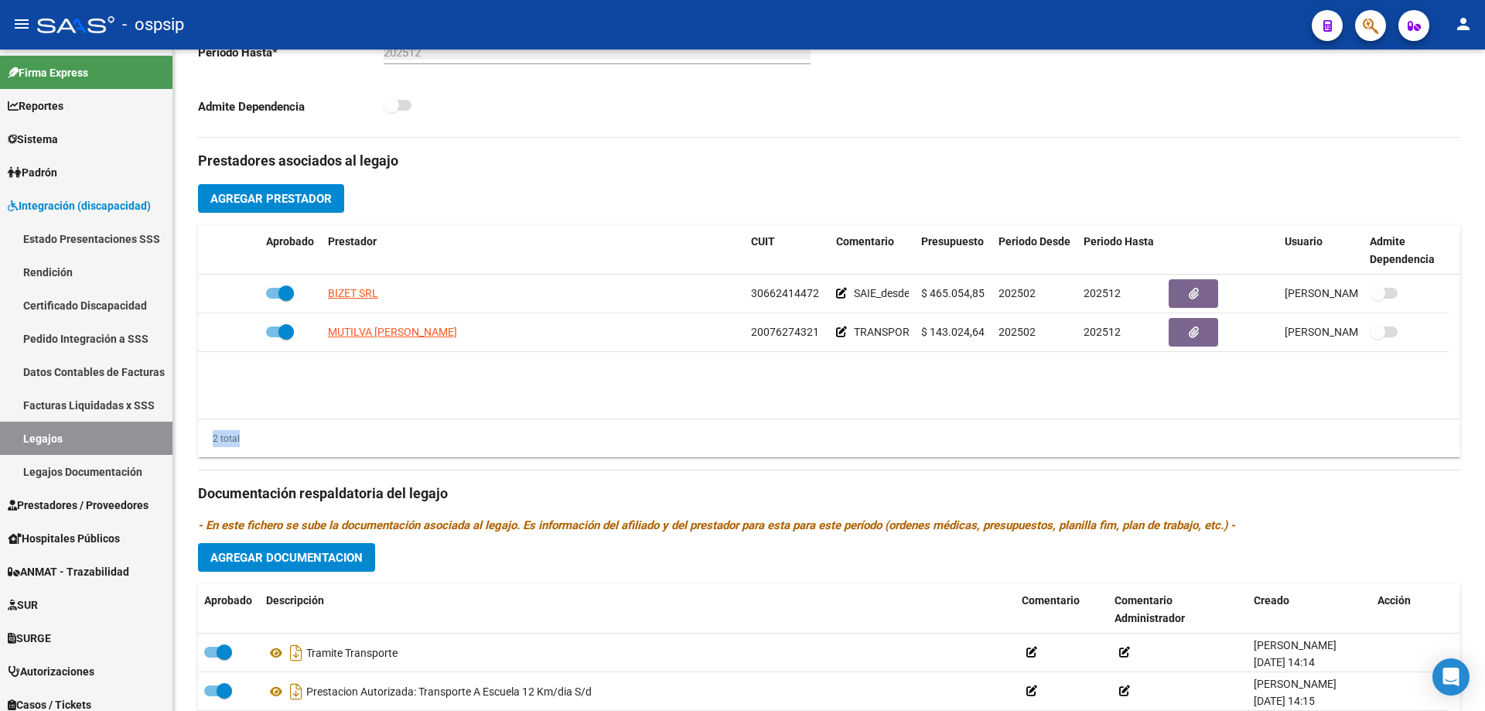
scroll to position [0, 0]
click at [60, 450] on link "Legajos" at bounding box center [86, 437] width 172 height 33
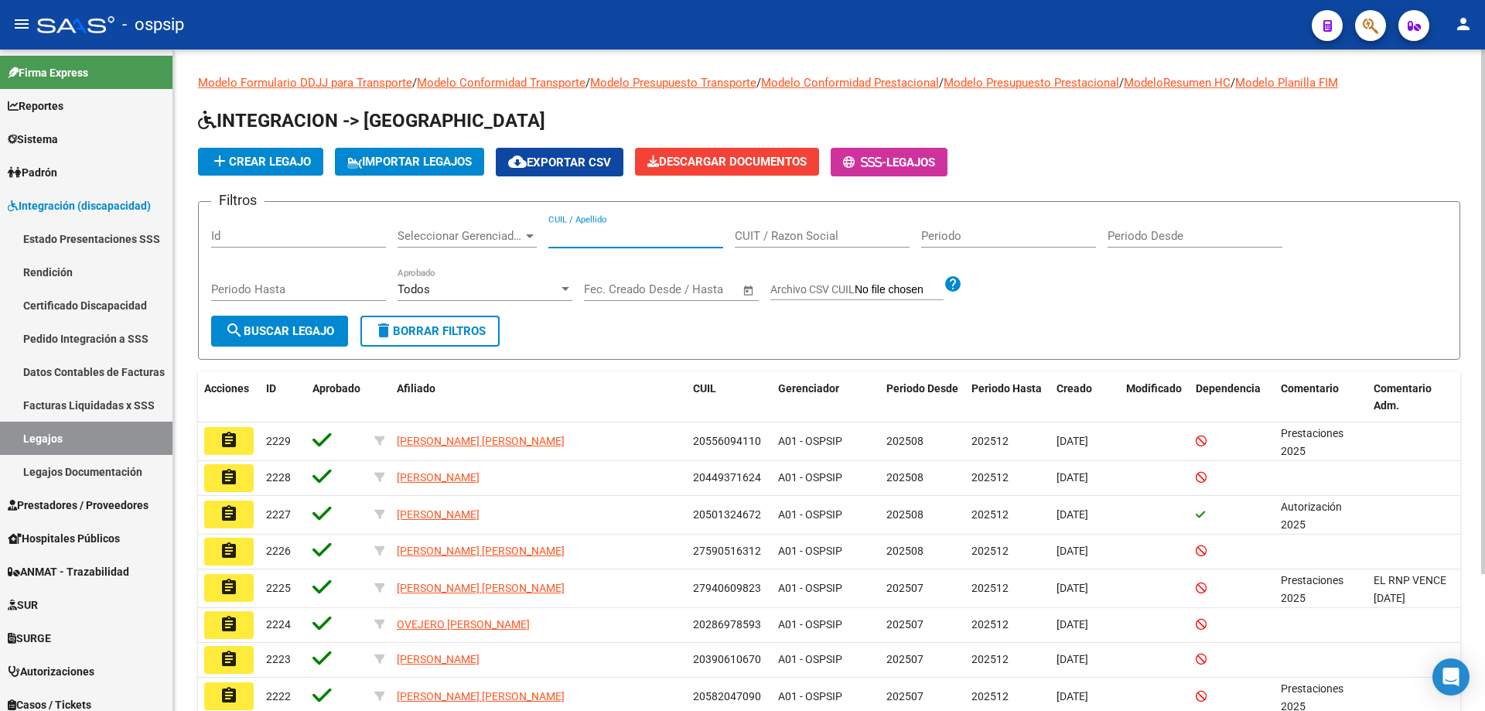
click at [605, 231] on input "CUIL / Apellido" at bounding box center [635, 236] width 175 height 14
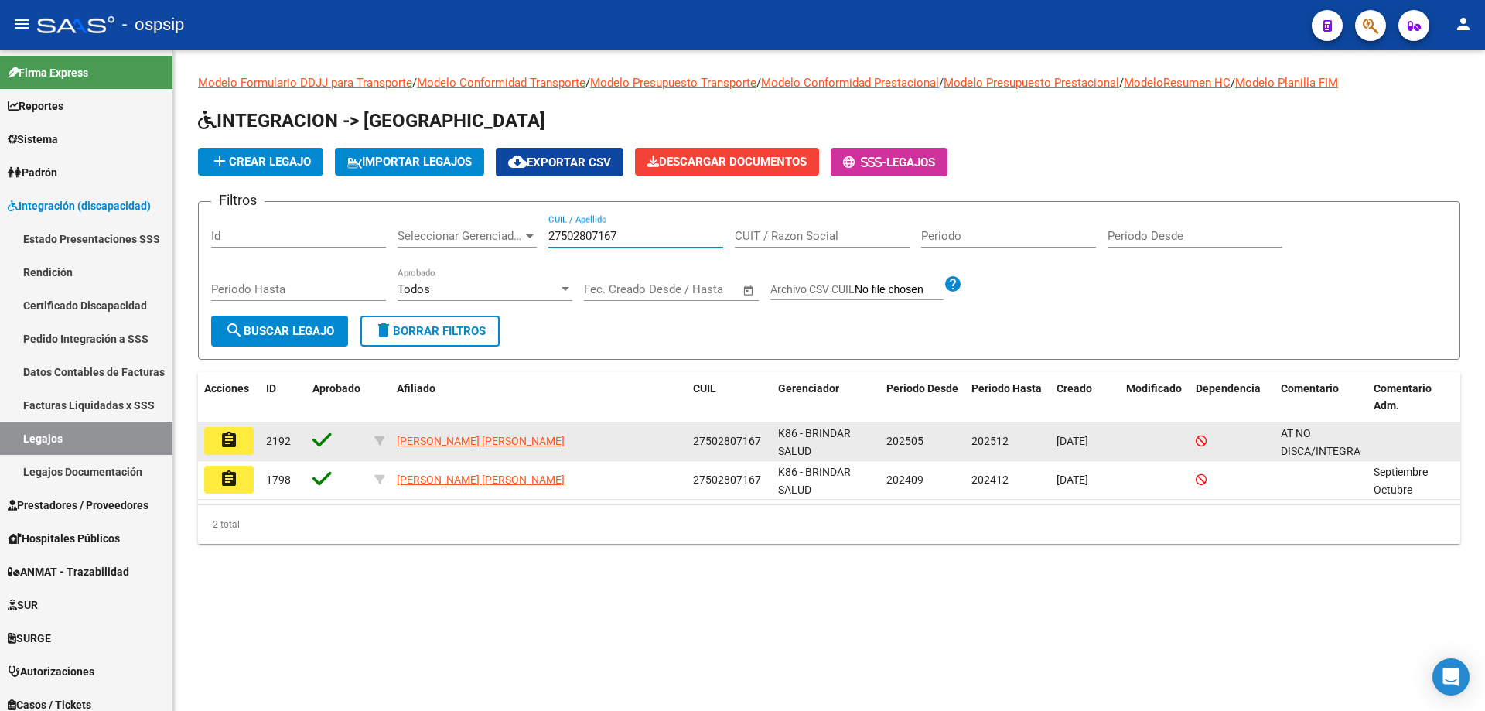
type input "27502807167"
click at [237, 442] on mat-icon "assignment" at bounding box center [229, 440] width 19 height 19
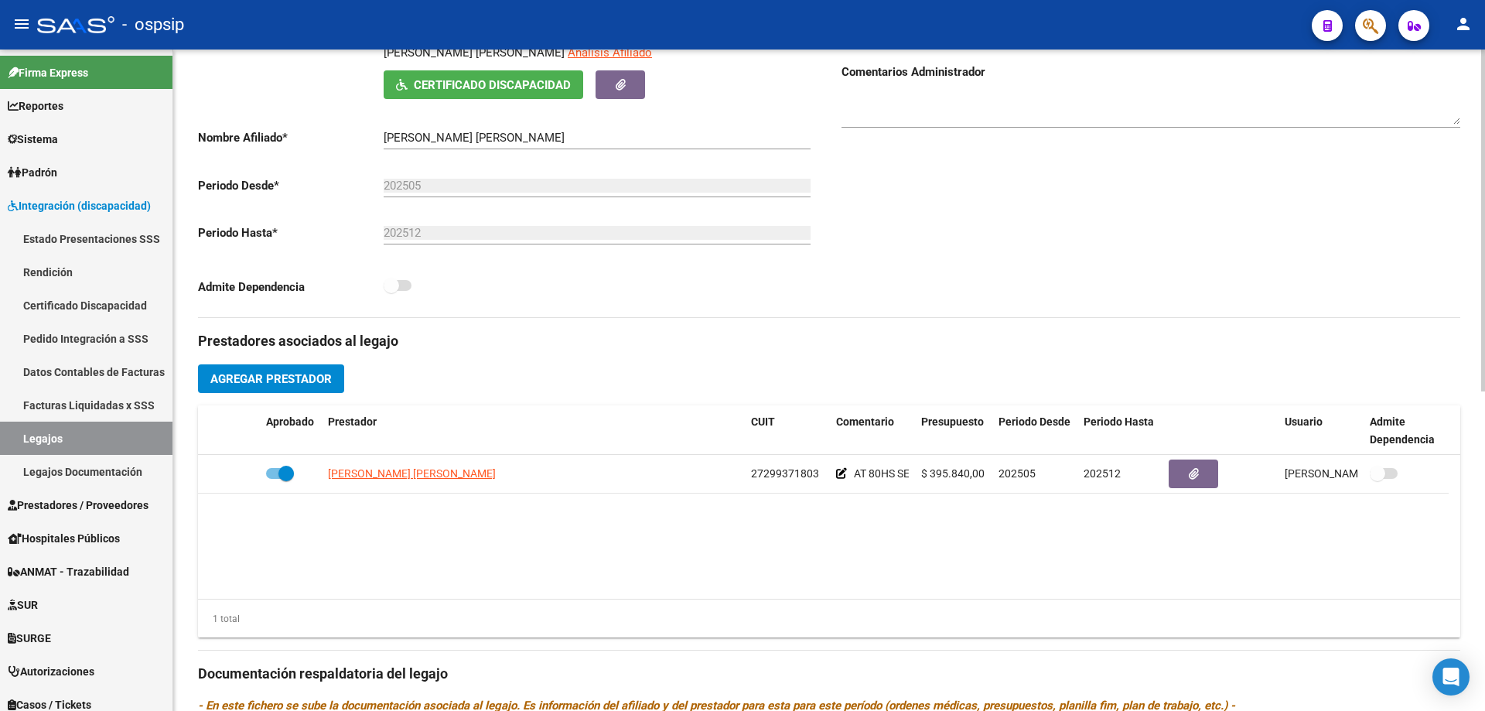
scroll to position [464, 0]
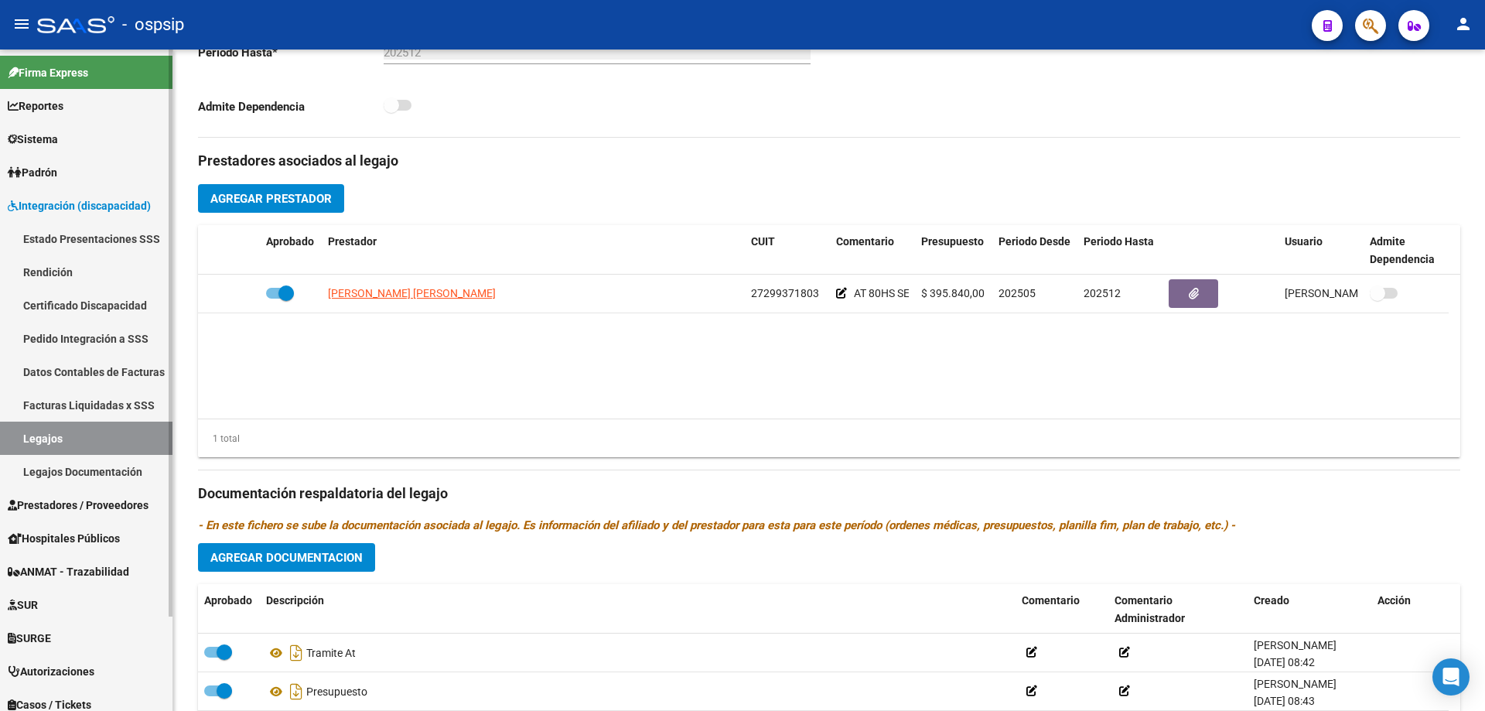
click at [54, 432] on link "Legajos" at bounding box center [86, 437] width 172 height 33
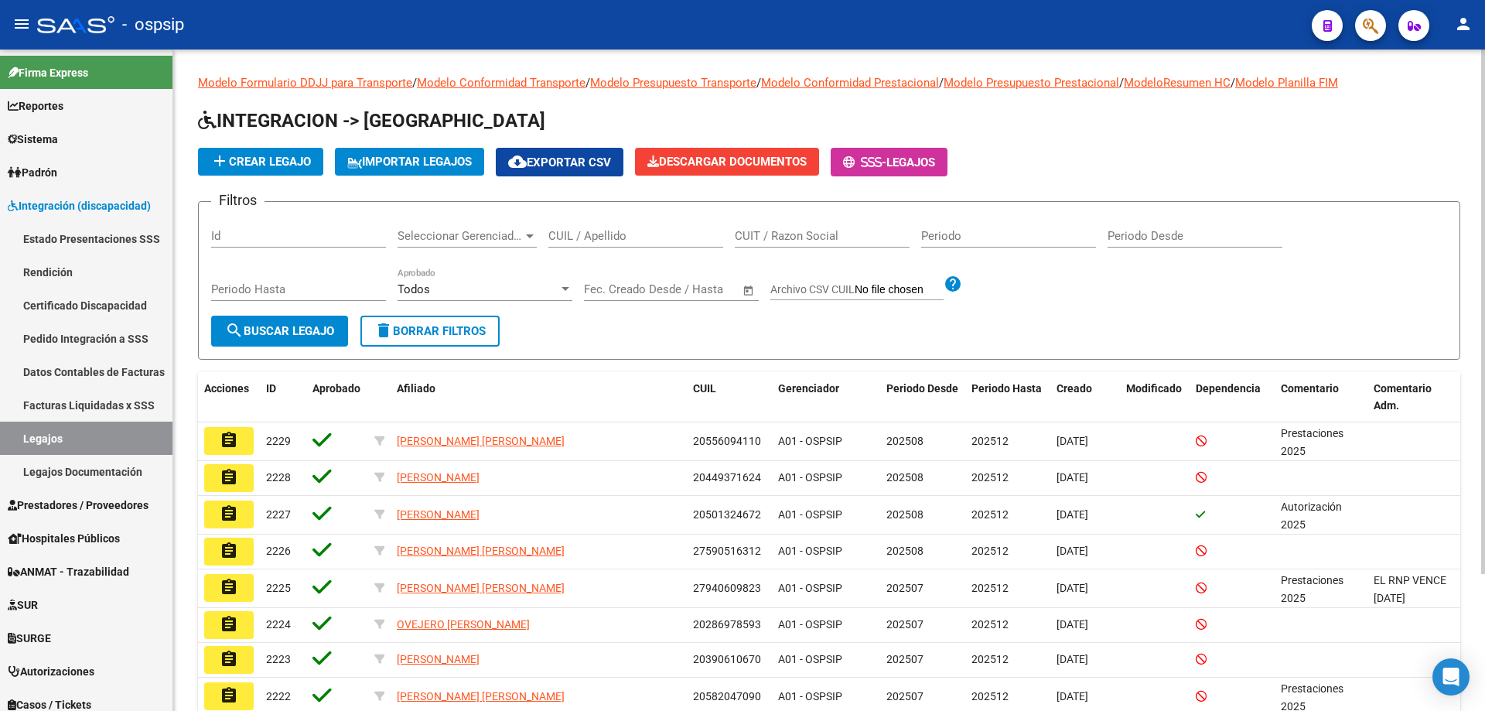
click at [613, 231] on input "CUIL / Apellido" at bounding box center [635, 236] width 175 height 14
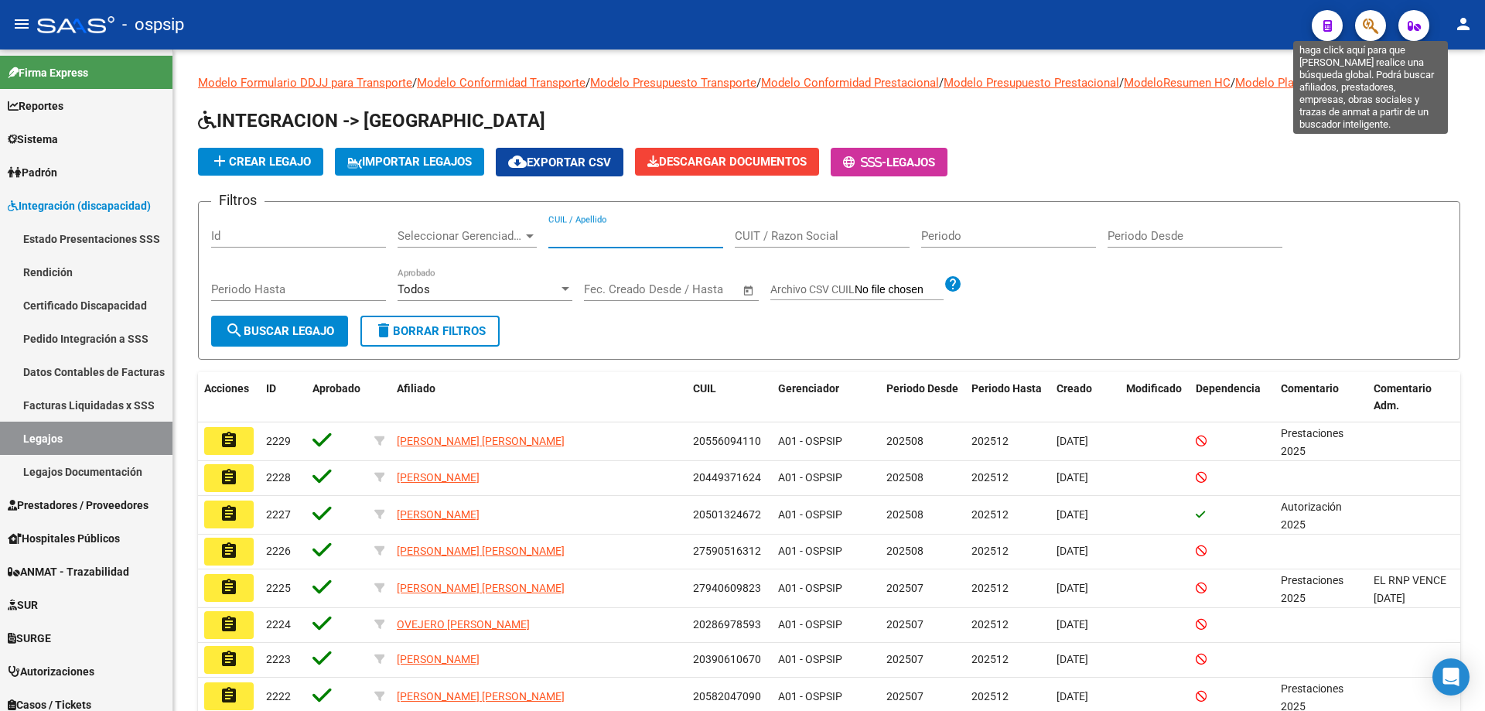
click at [1367, 28] on icon "button" at bounding box center [1369, 26] width 15 height 18
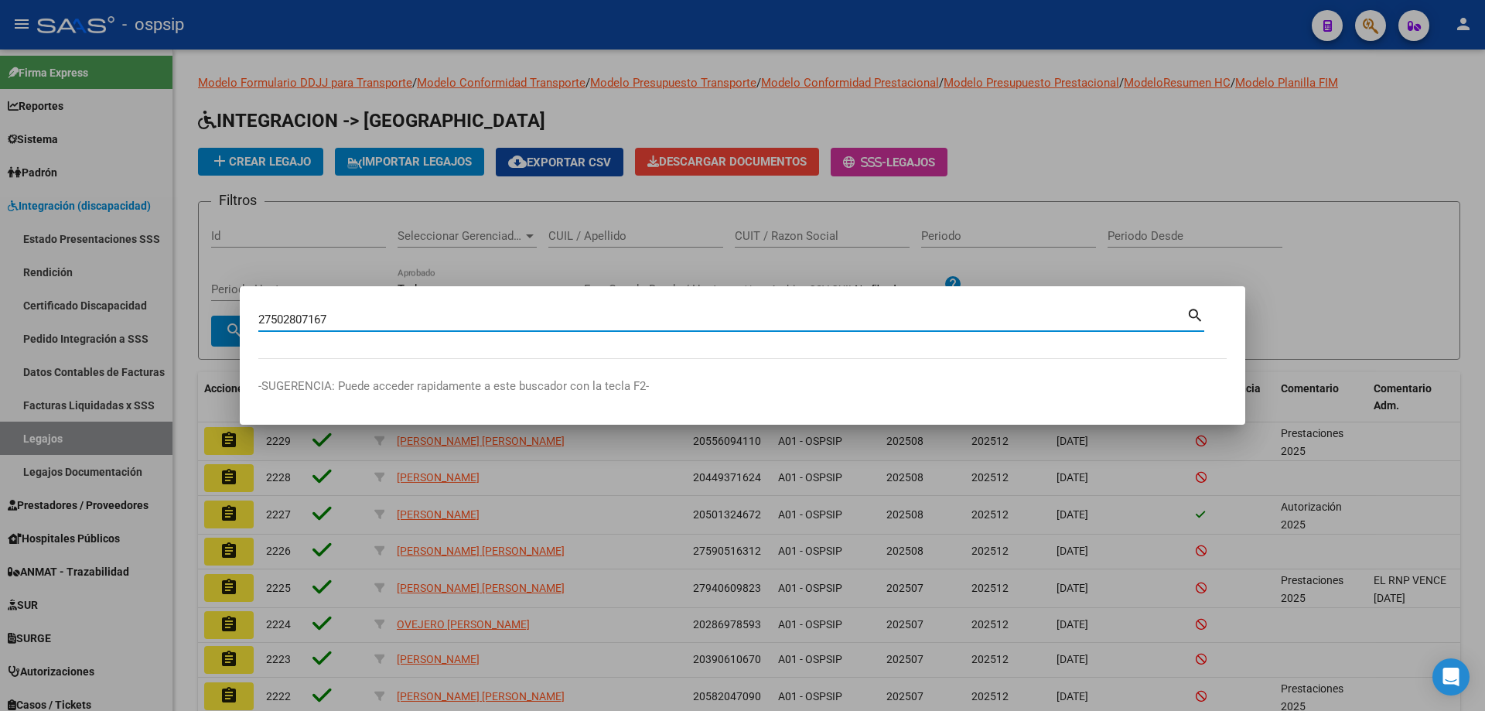
type input "27502807167"
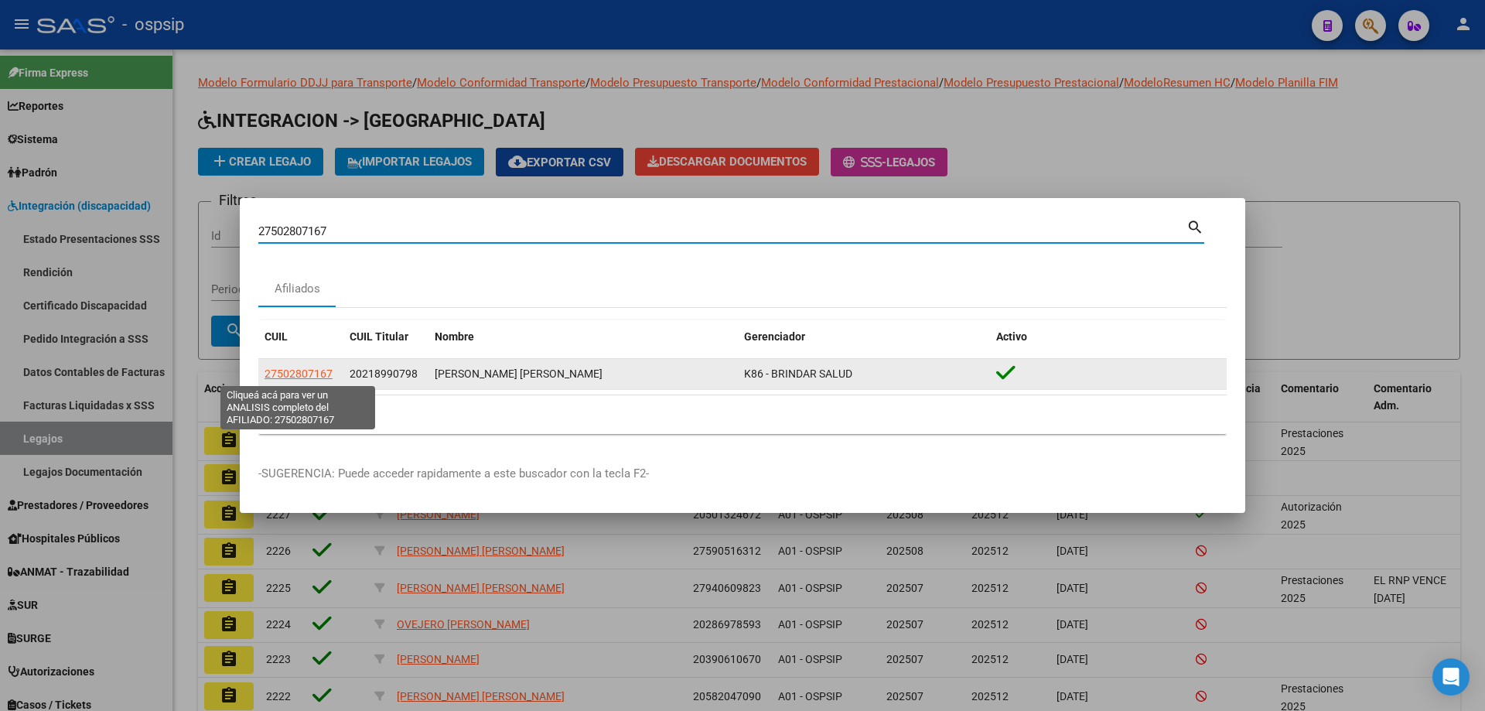
click at [295, 372] on span "27502807167" at bounding box center [298, 373] width 68 height 12
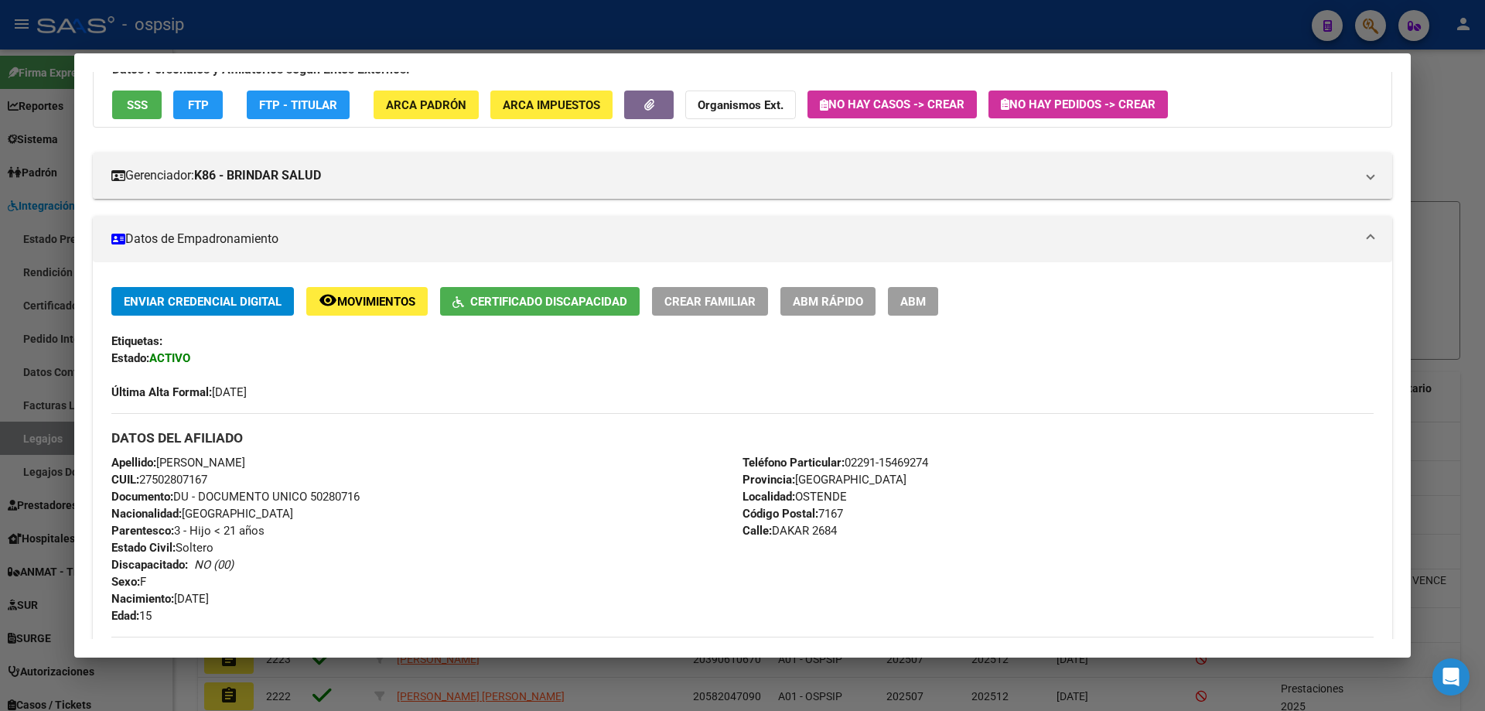
scroll to position [119, 0]
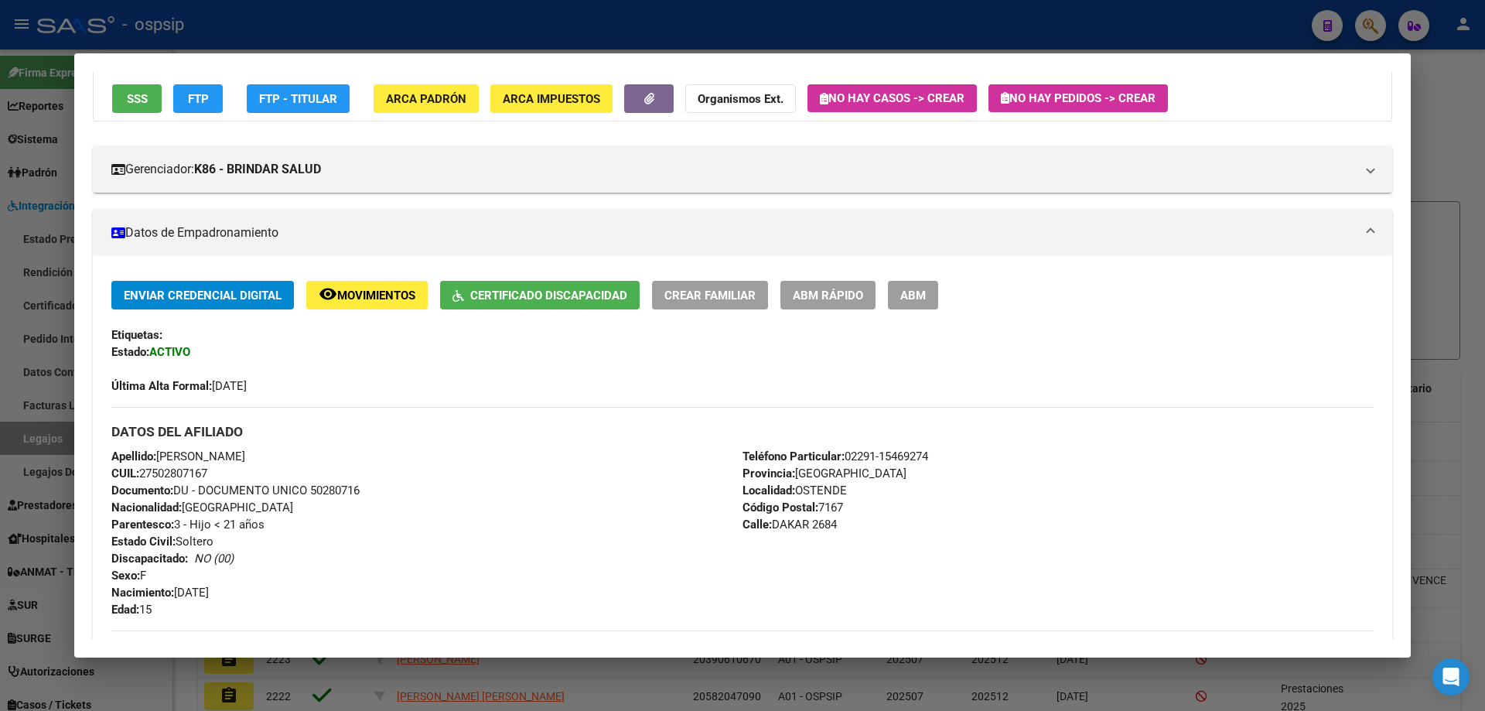
drag, startPoint x: 792, startPoint y: 488, endPoint x: 819, endPoint y: 482, distance: 27.6
click at [853, 491] on div "Teléfono Particular: [PHONE_NUMBER] Provincia: [GEOGRAPHIC_DATA] Localidad: OST…" at bounding box center [1057, 533] width 631 height 170
copy span "OSTENDE"
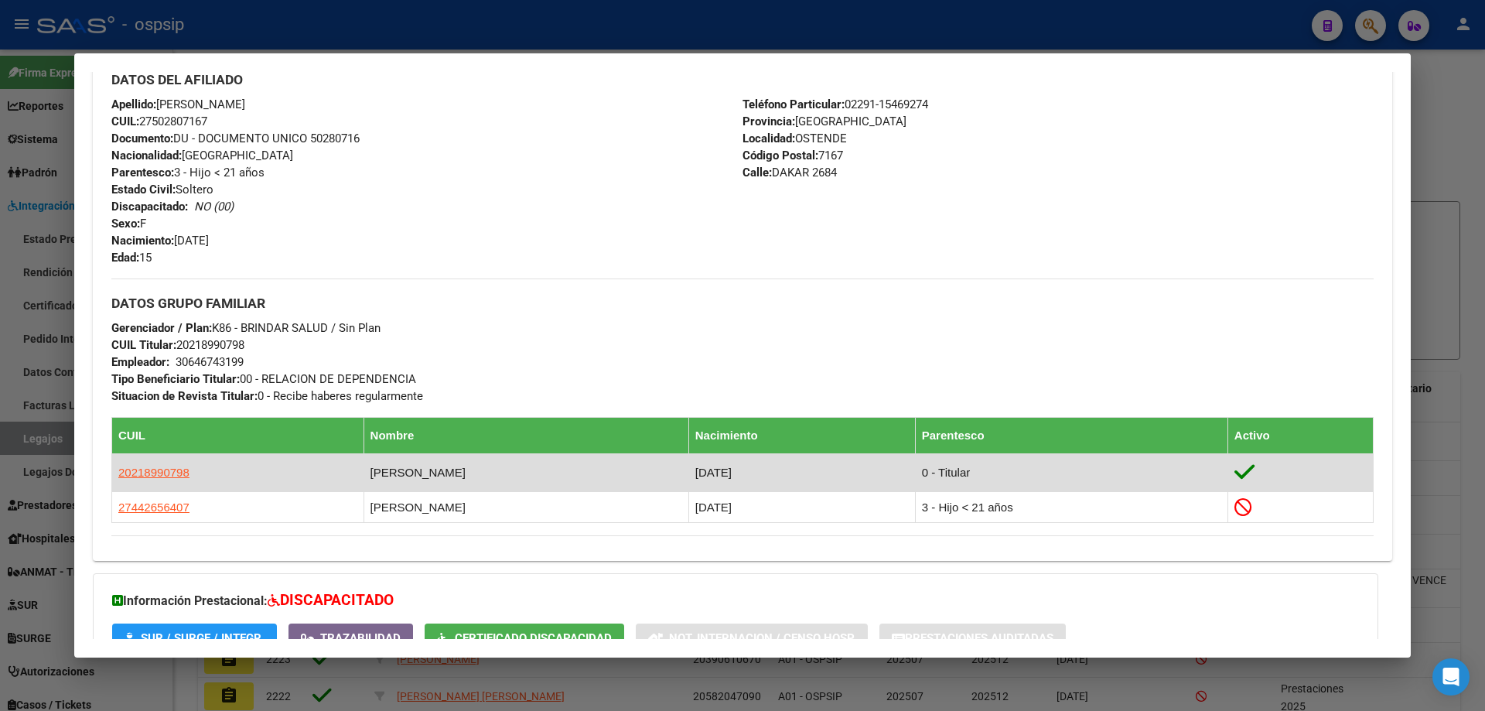
scroll to position [506, 0]
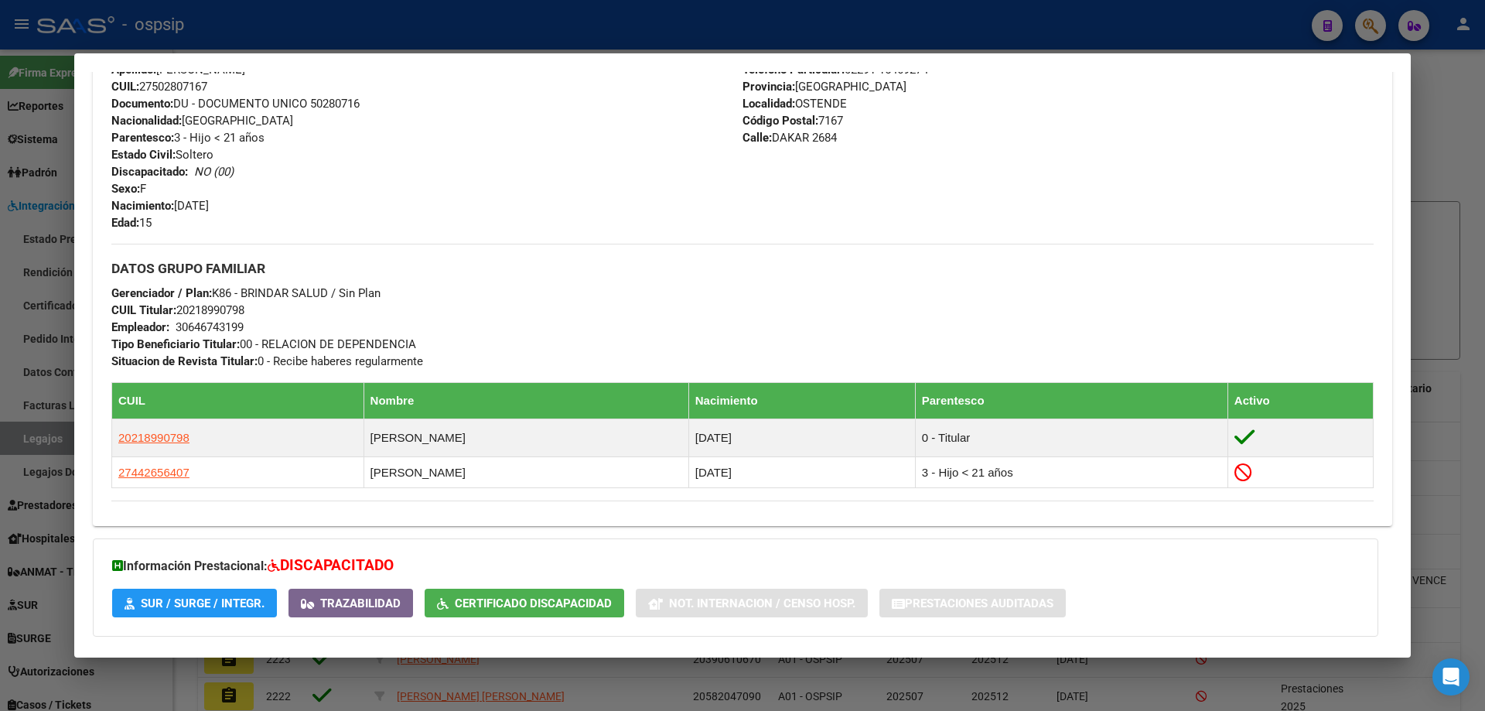
drag, startPoint x: 180, startPoint y: 309, endPoint x: 261, endPoint y: 305, distance: 81.3
click at [261, 305] on div "DATOS GRUPO FAMILIAR Gerenciador / Plan: K86 - BRINDAR SALUD / Sin Plan CUIL Ti…" at bounding box center [742, 307] width 1262 height 126
copy span "20218990798"
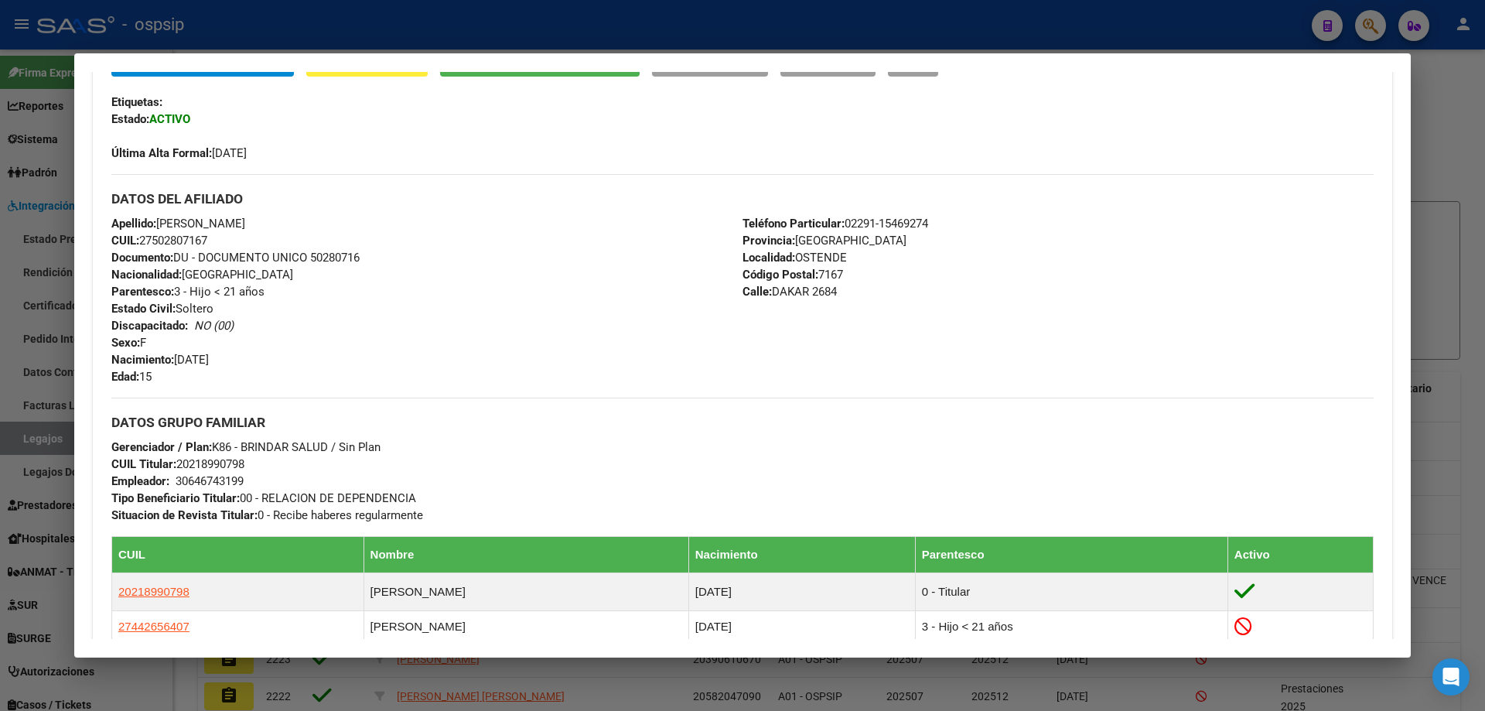
scroll to position [351, 0]
drag, startPoint x: 841, startPoint y: 223, endPoint x: 928, endPoint y: 231, distance: 86.9
click at [947, 224] on div "Teléfono Particular: [PHONE_NUMBER] Provincia: [GEOGRAPHIC_DATA] Localidad: OST…" at bounding box center [1057, 301] width 631 height 170
copy span "02291-15469274"
click at [1462, 349] on div at bounding box center [742, 355] width 1485 height 711
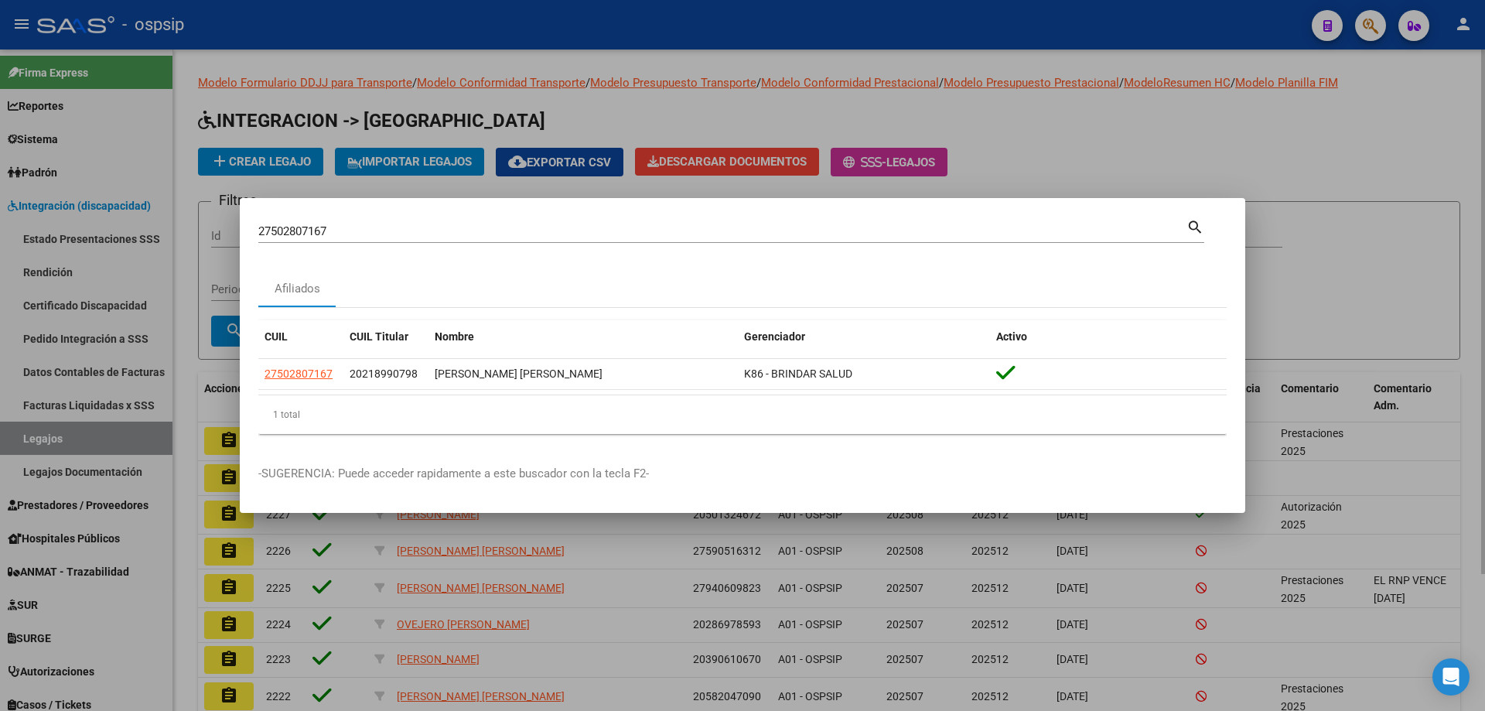
click at [534, 113] on div at bounding box center [742, 355] width 1485 height 711
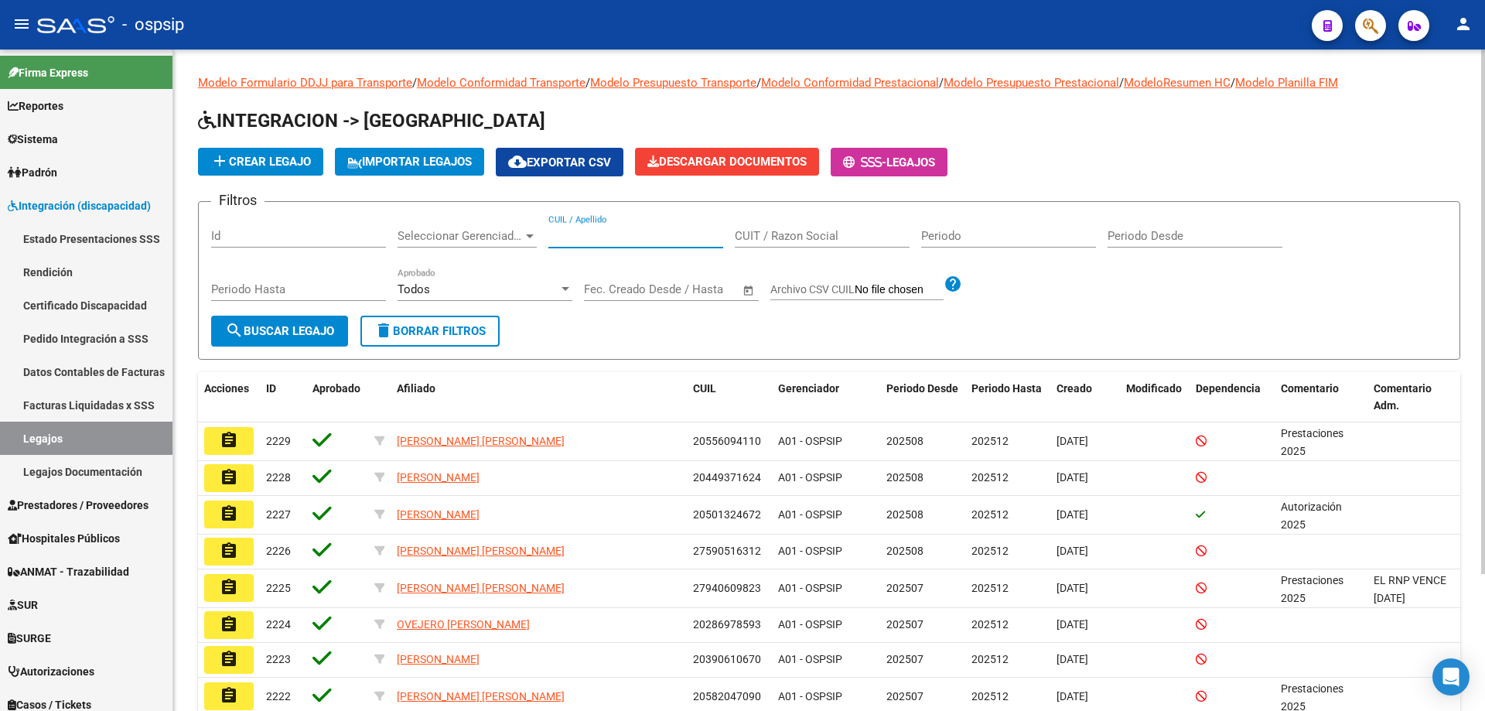
click at [614, 229] on input "CUIL / Apellido" at bounding box center [635, 236] width 175 height 14
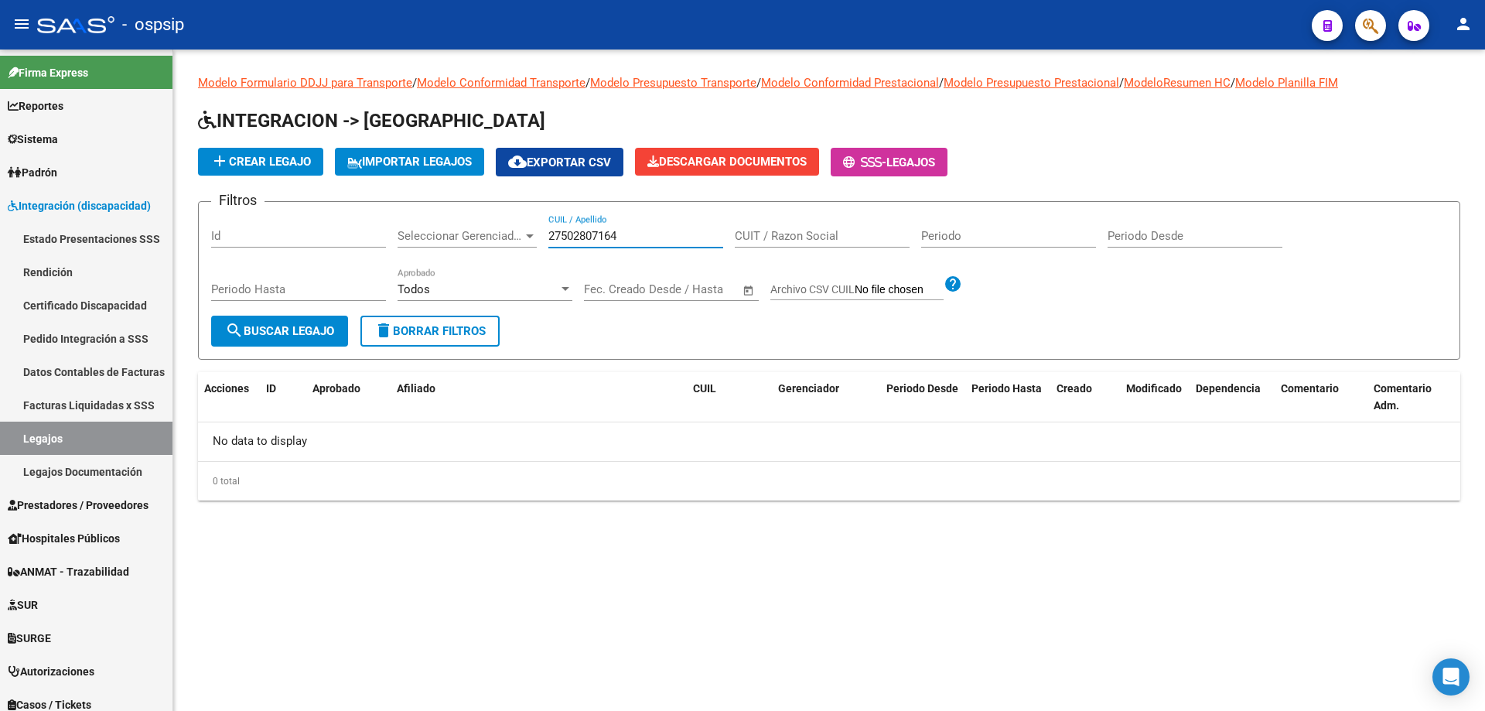
drag, startPoint x: 629, startPoint y: 231, endPoint x: 476, endPoint y: 241, distance: 152.7
click at [519, 241] on div "Filtros Id Seleccionar Gerenciador Seleccionar Gerenciador 27502807164 CUIL / A…" at bounding box center [829, 264] width 1236 height 101
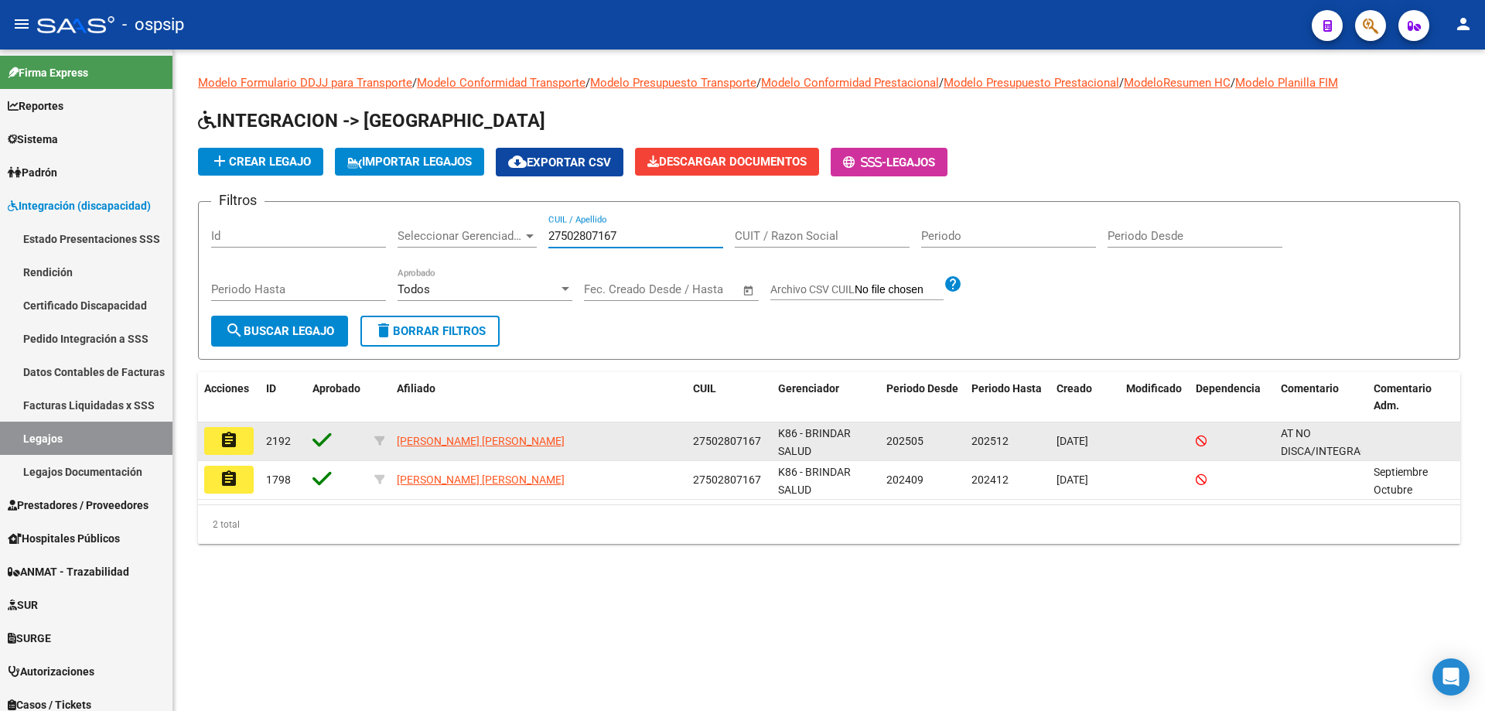
type input "27502807167"
click at [228, 446] on mat-icon "assignment" at bounding box center [229, 440] width 19 height 19
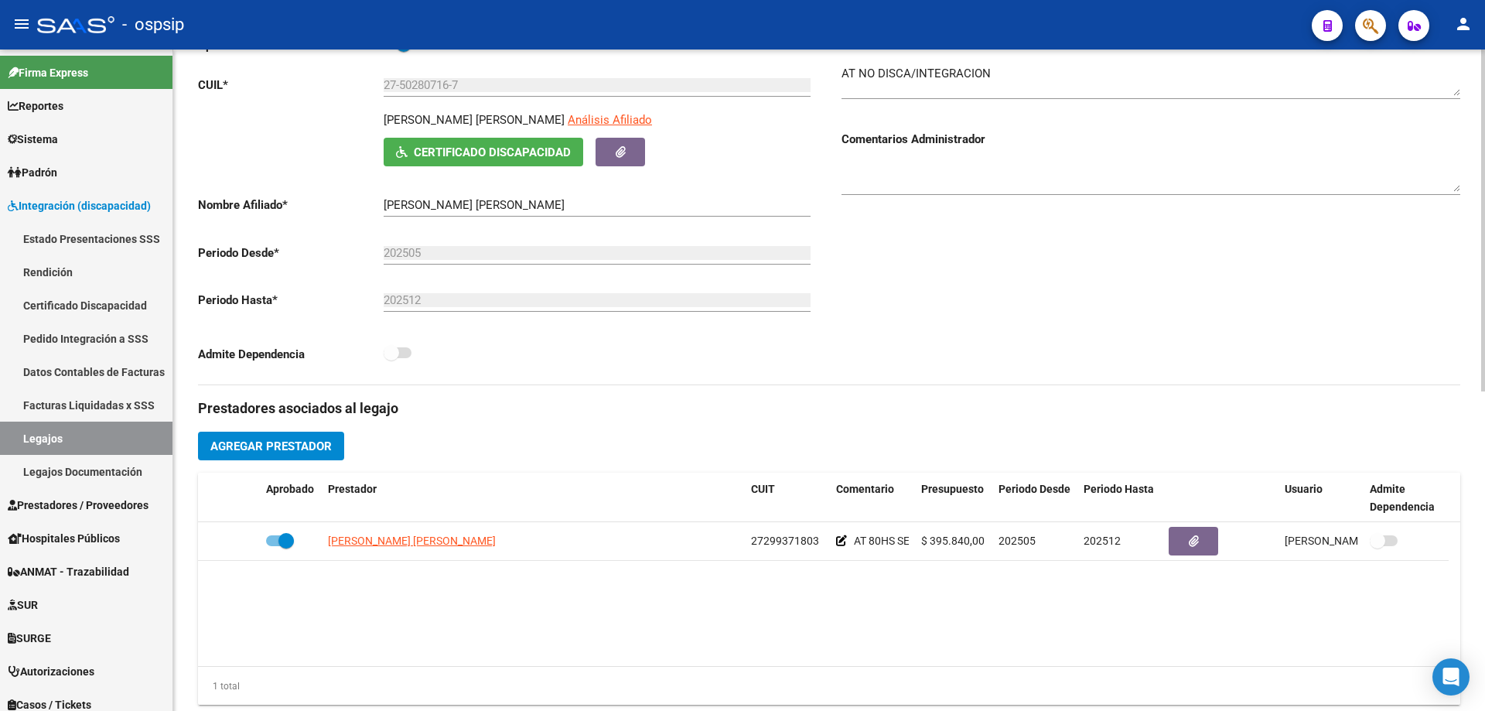
scroll to position [232, 0]
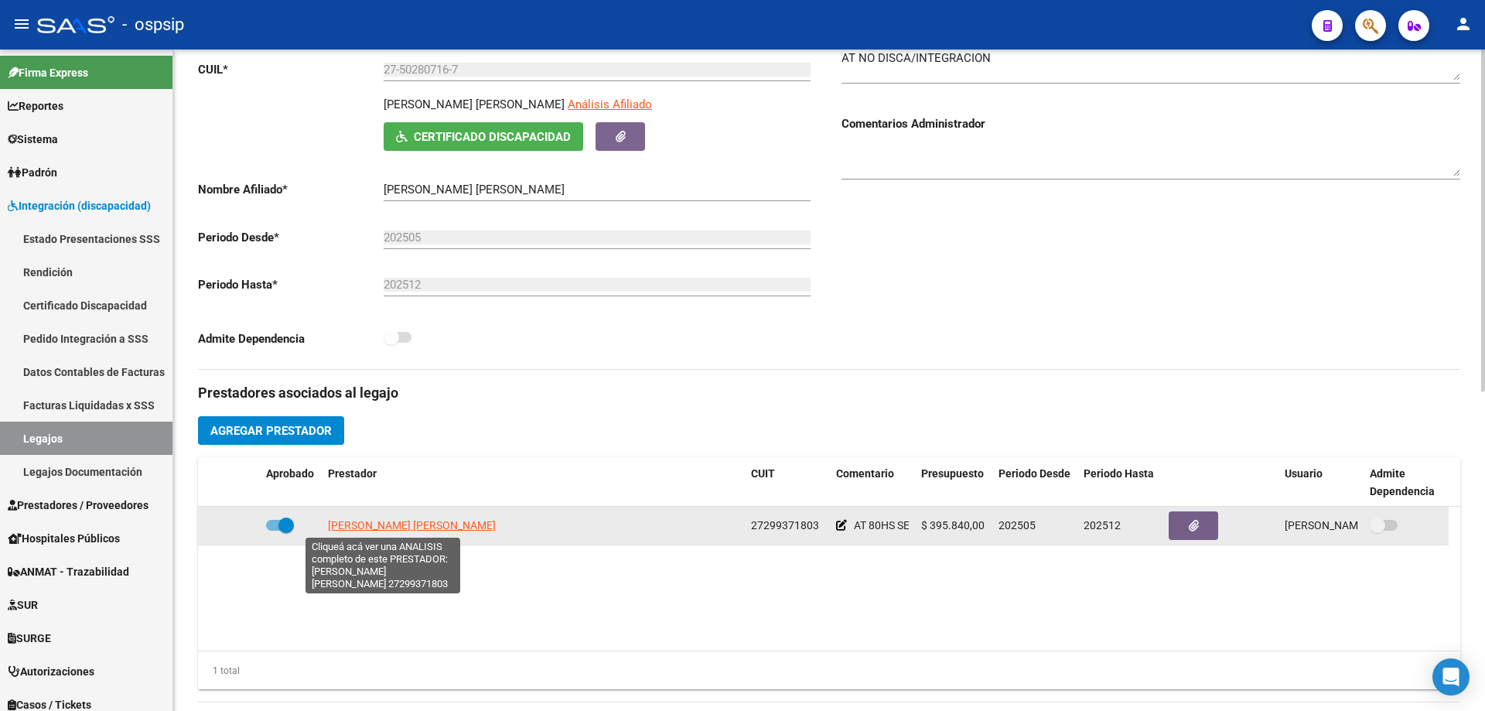
click at [378, 528] on span "[PERSON_NAME] [PERSON_NAME]" at bounding box center [412, 525] width 168 height 12
type textarea "27299371803"
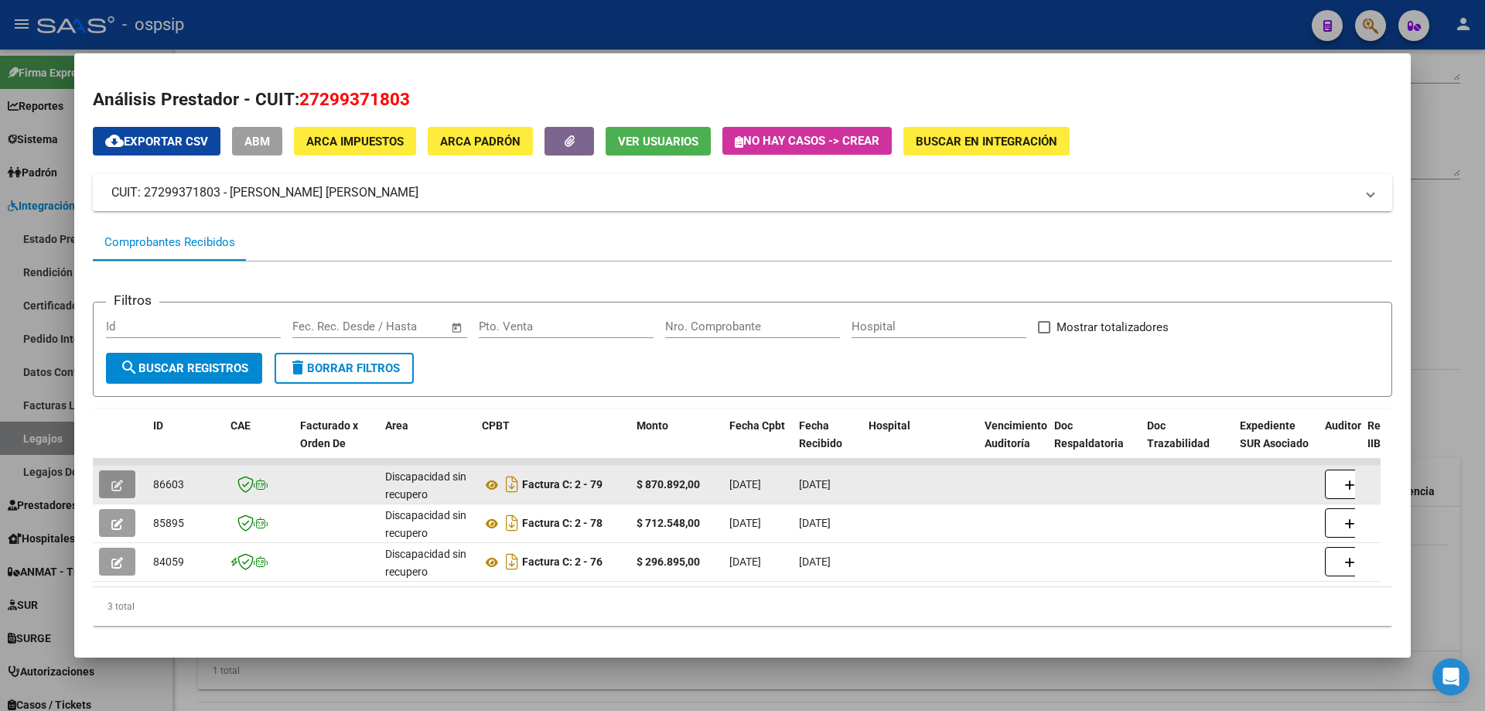
click at [106, 476] on button "button" at bounding box center [117, 484] width 36 height 28
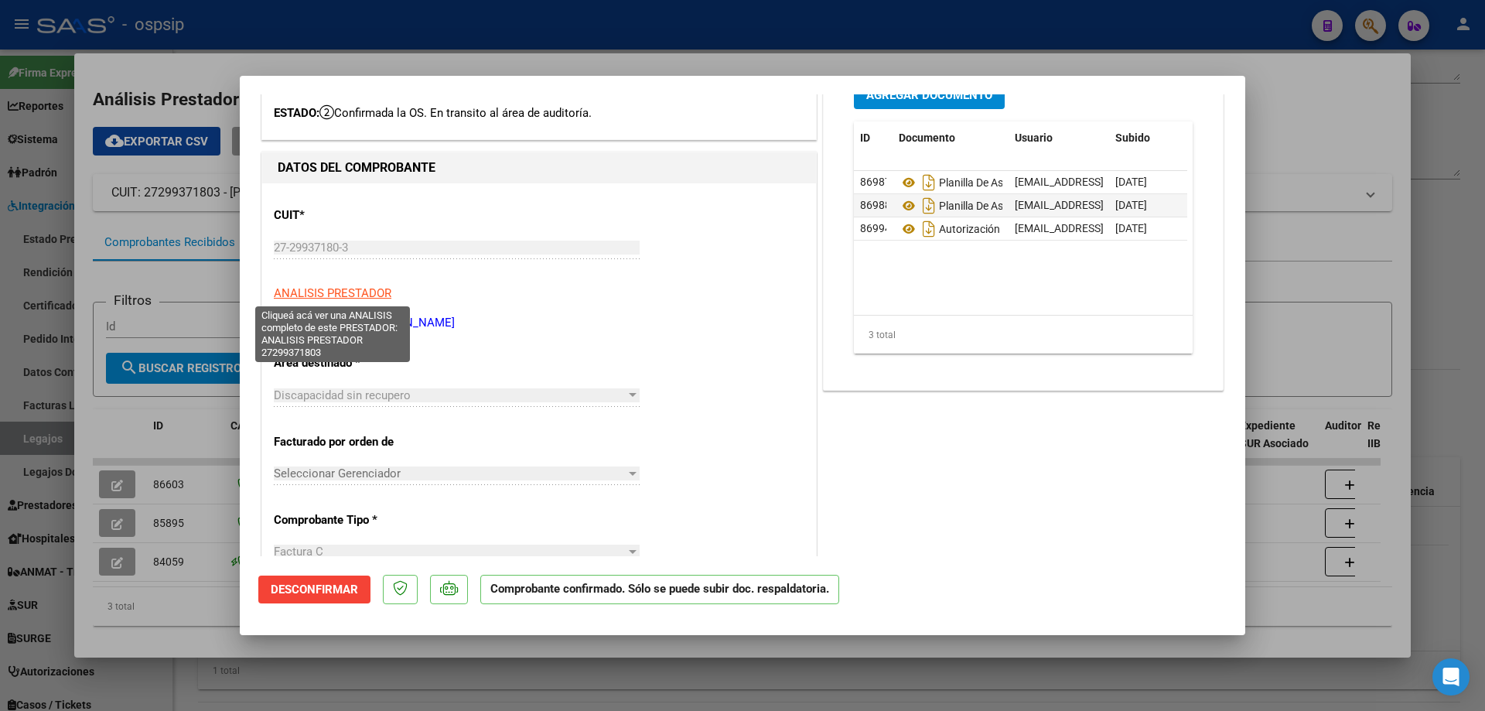
scroll to position [0, 0]
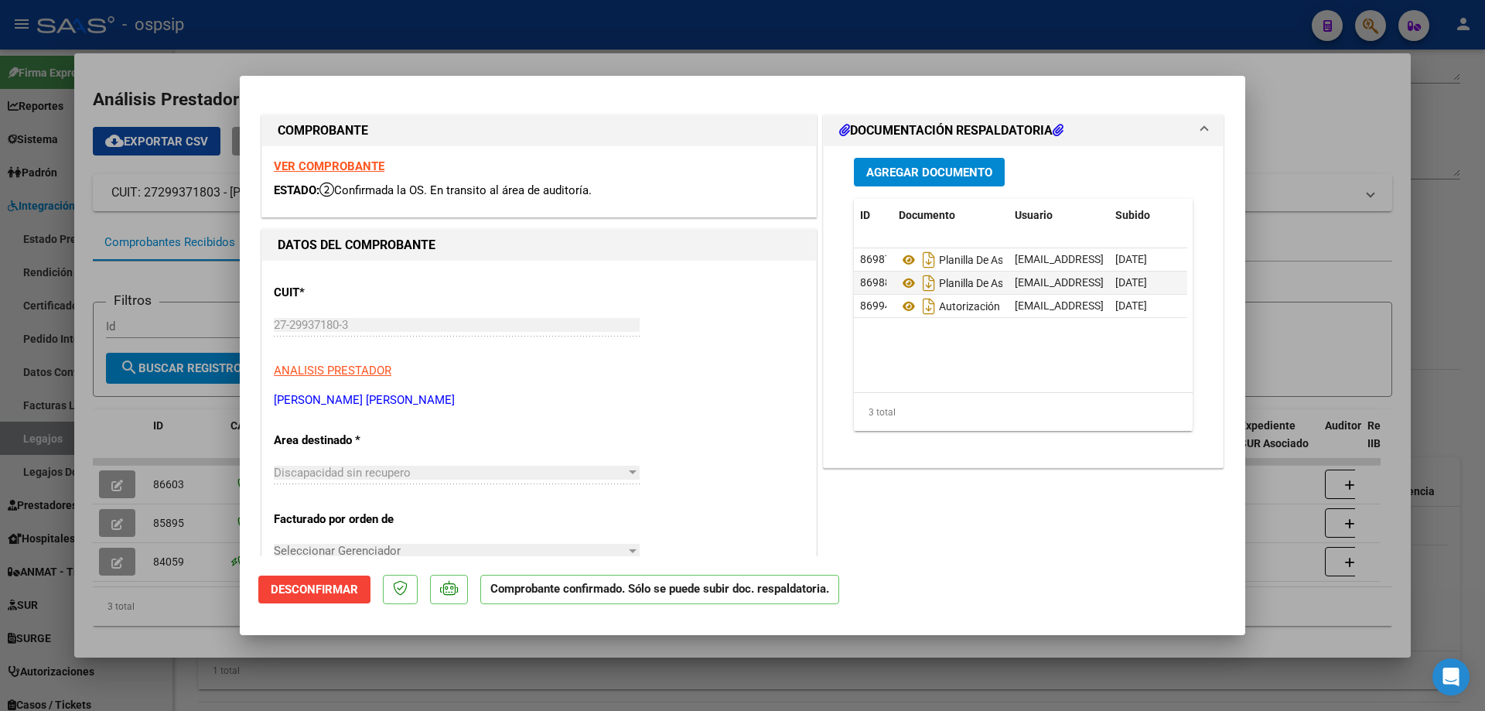
click at [359, 166] on strong "VER COMPROBANTE" at bounding box center [329, 166] width 111 height 14
click at [1342, 264] on div at bounding box center [742, 355] width 1485 height 711
type input "$ 0,00"
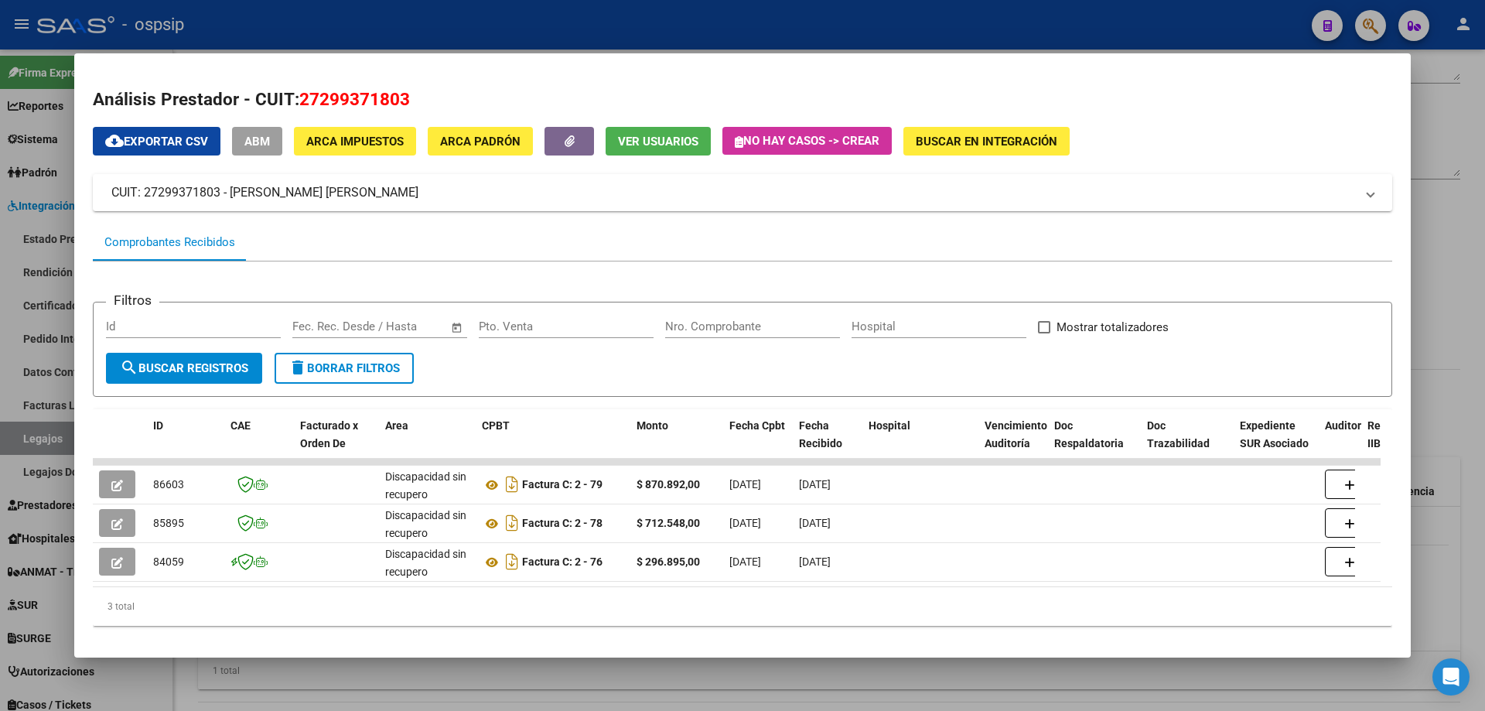
click at [1453, 261] on div at bounding box center [742, 355] width 1485 height 711
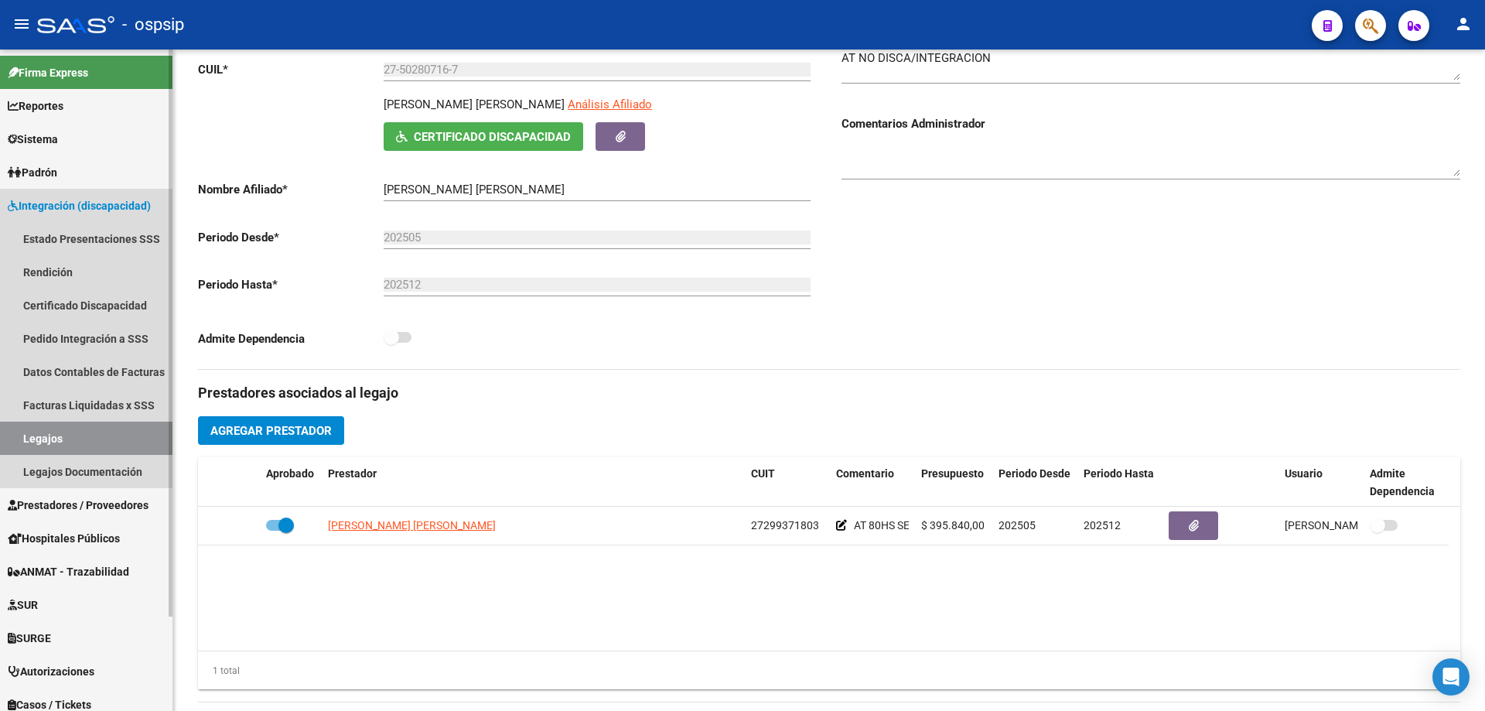
click at [46, 435] on link "Legajos" at bounding box center [86, 437] width 172 height 33
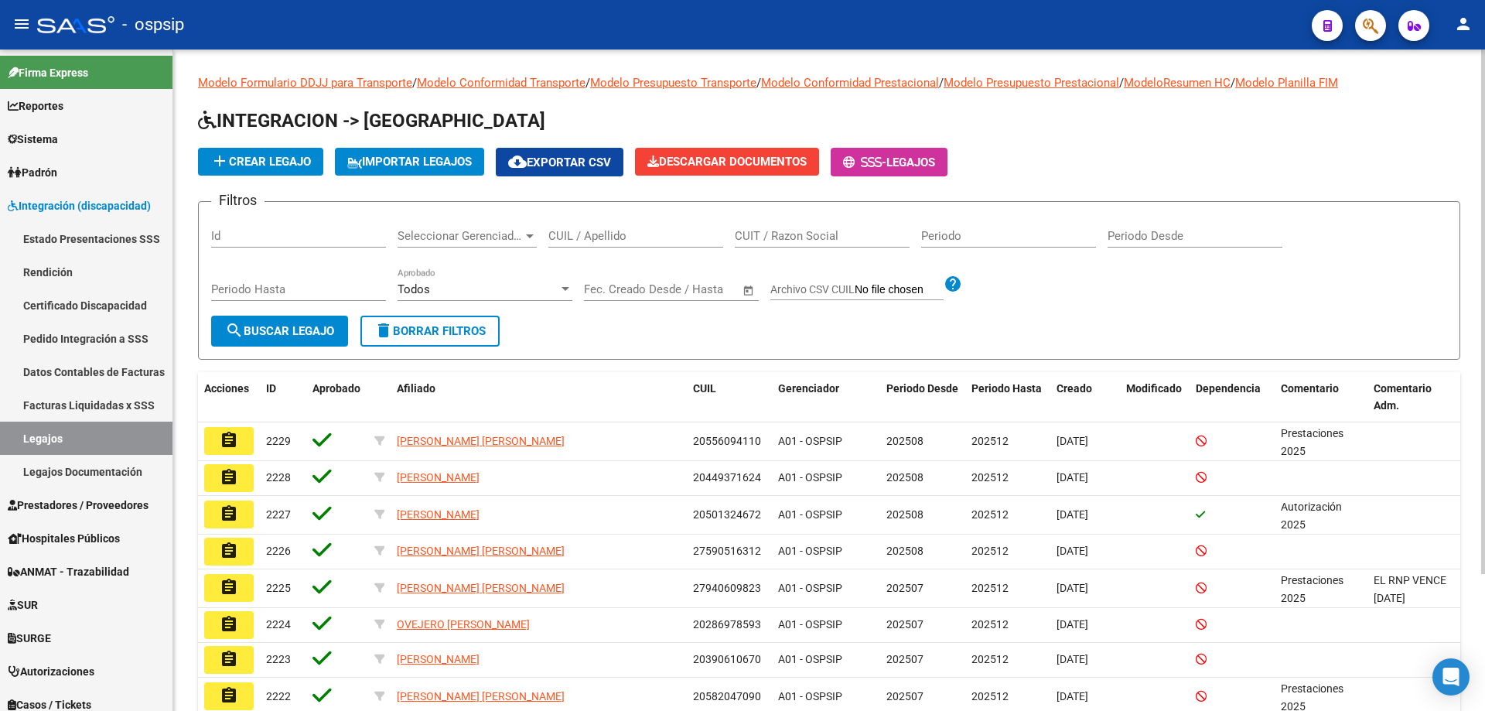
click at [642, 244] on div "CUIL / Apellido" at bounding box center [635, 230] width 175 height 33
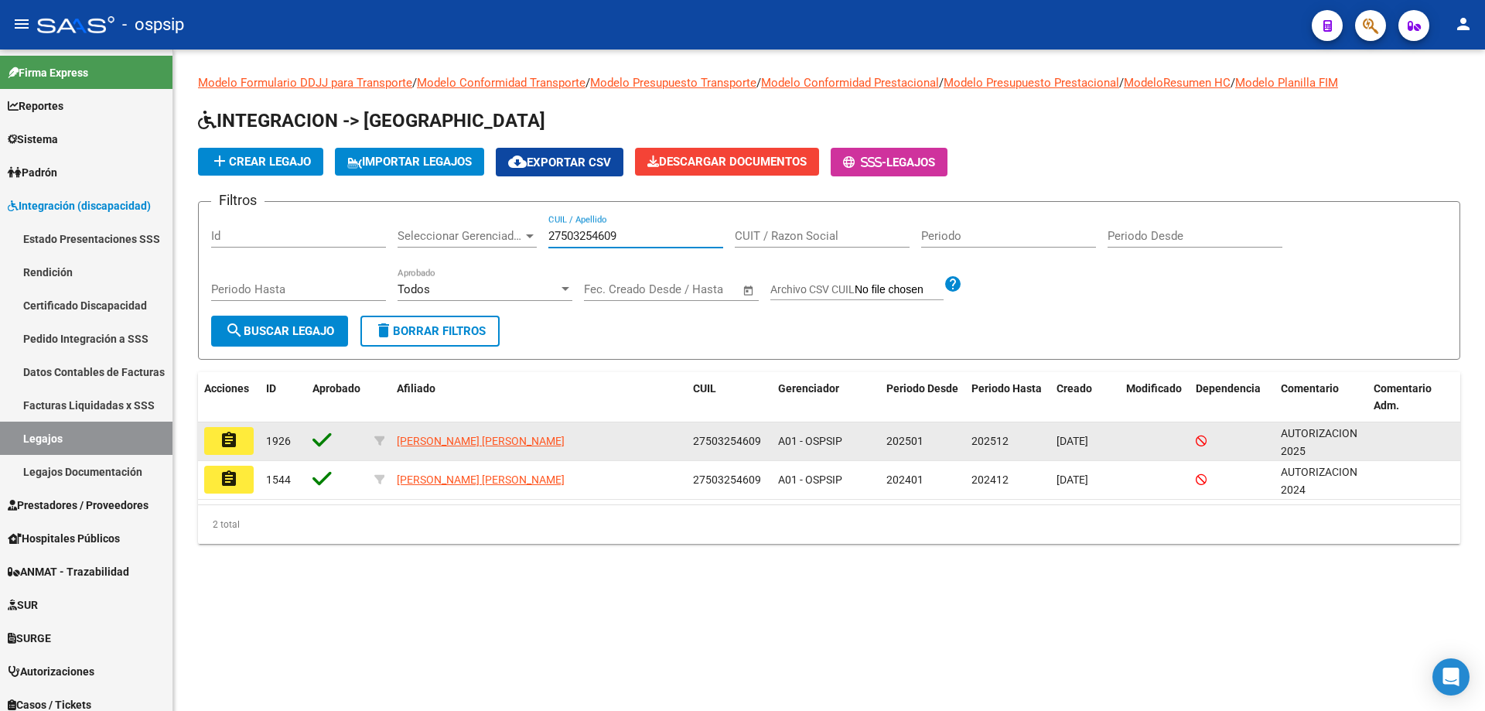
type input "27503254609"
click at [241, 442] on button "assignment" at bounding box center [228, 441] width 49 height 28
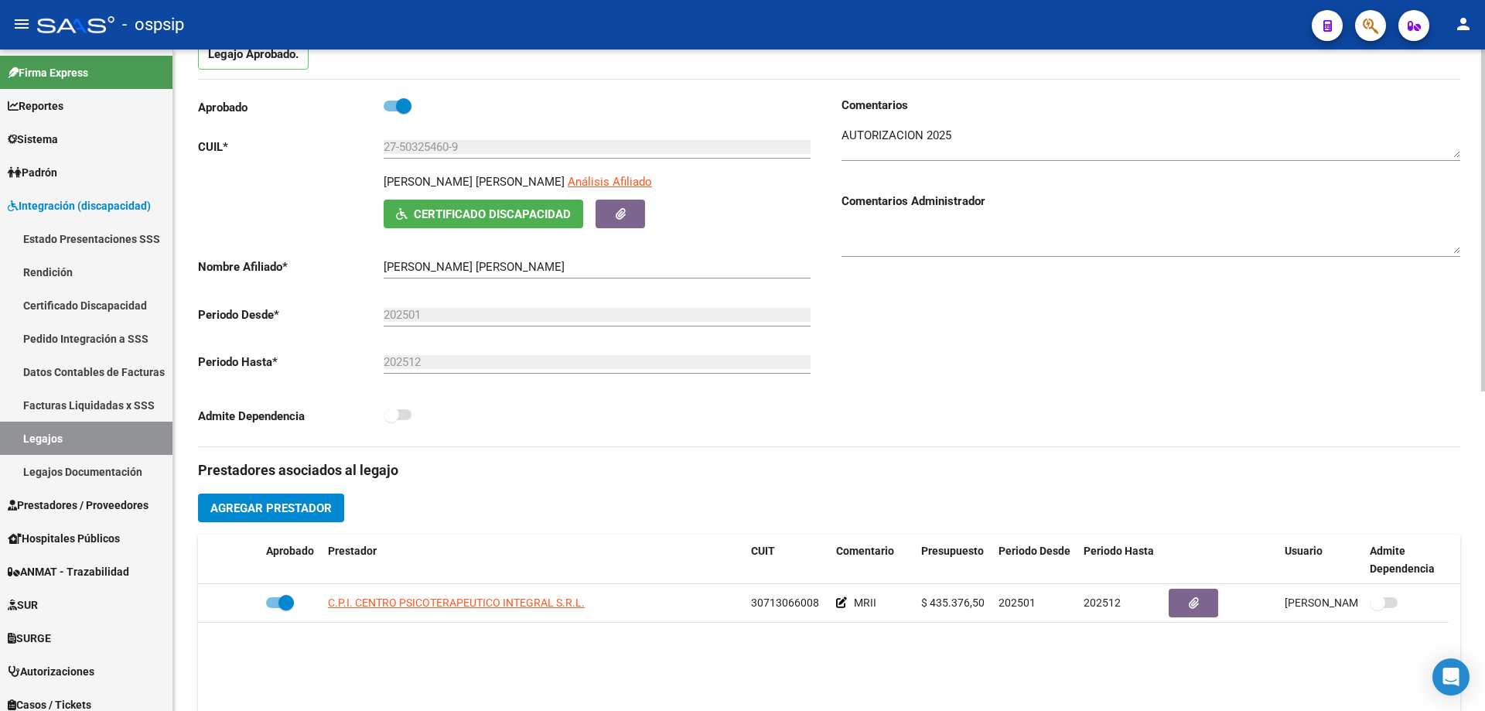
scroll to position [232, 0]
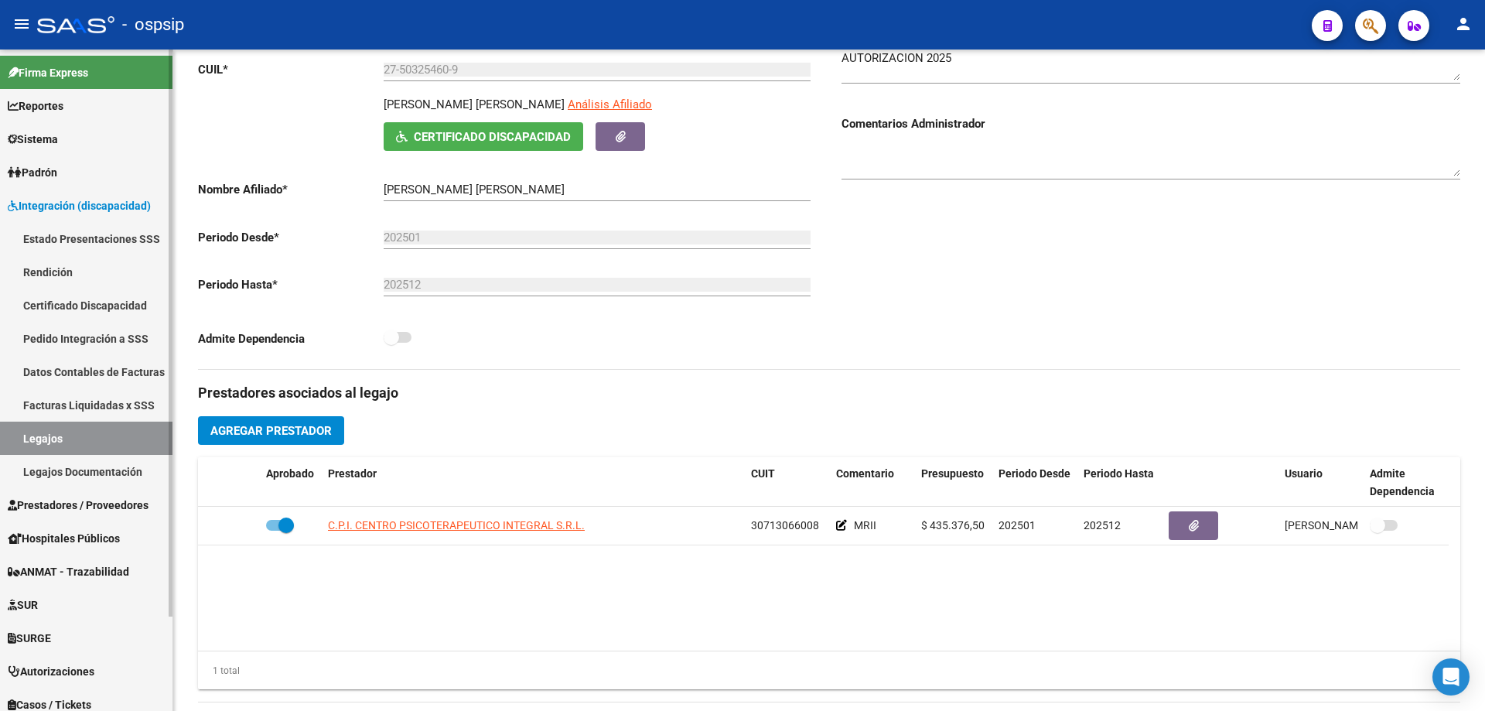
click at [100, 445] on link "Legajos" at bounding box center [86, 437] width 172 height 33
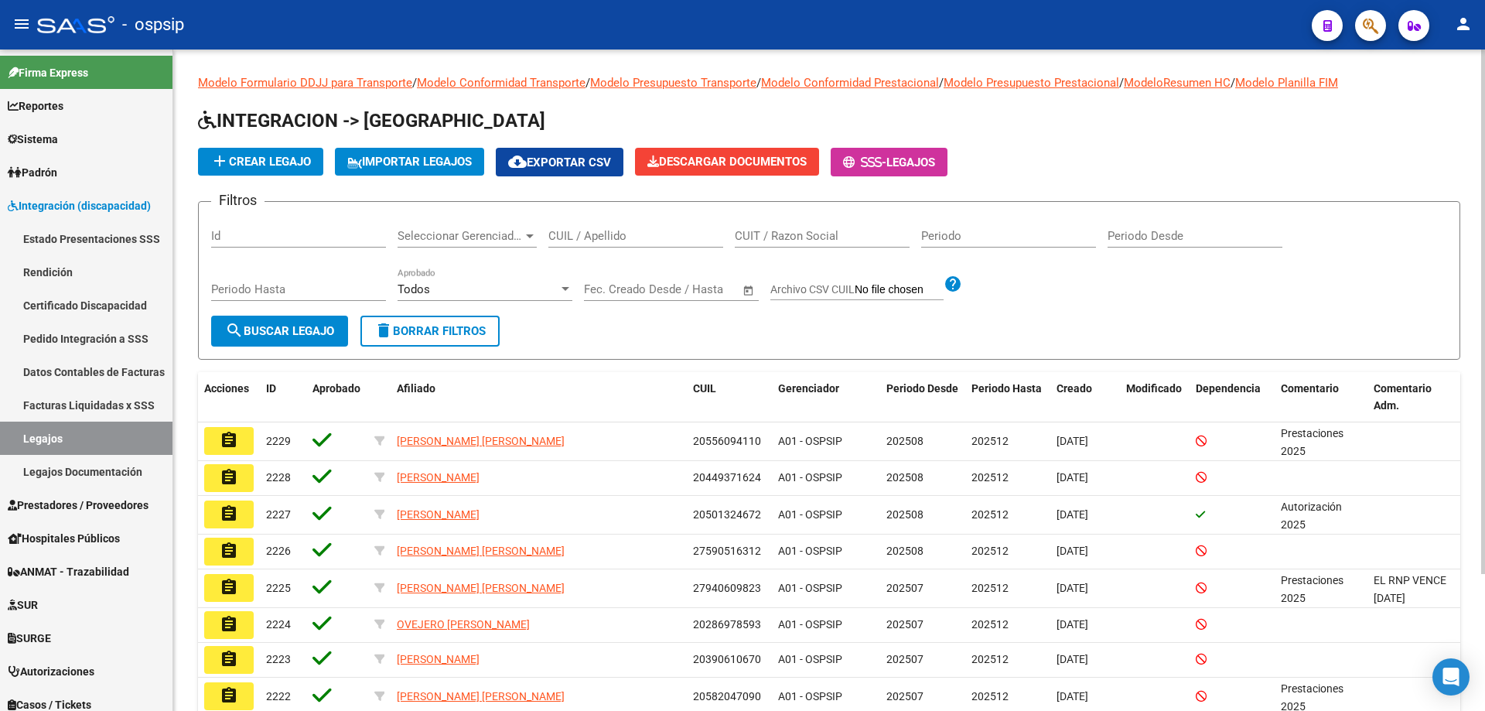
click at [624, 244] on div "CUIL / Apellido" at bounding box center [635, 230] width 175 height 33
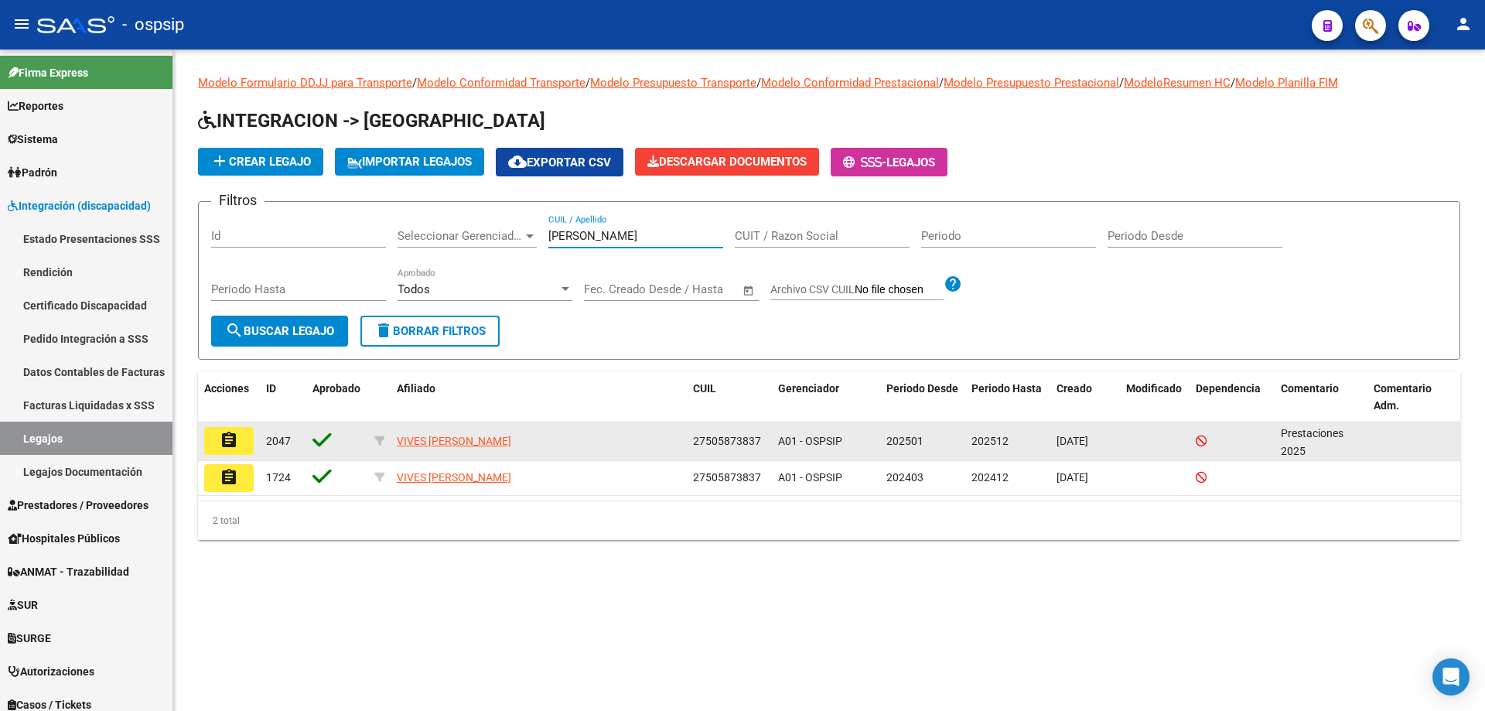
type input "[PERSON_NAME]"
click at [238, 451] on button "assignment" at bounding box center [228, 441] width 49 height 28
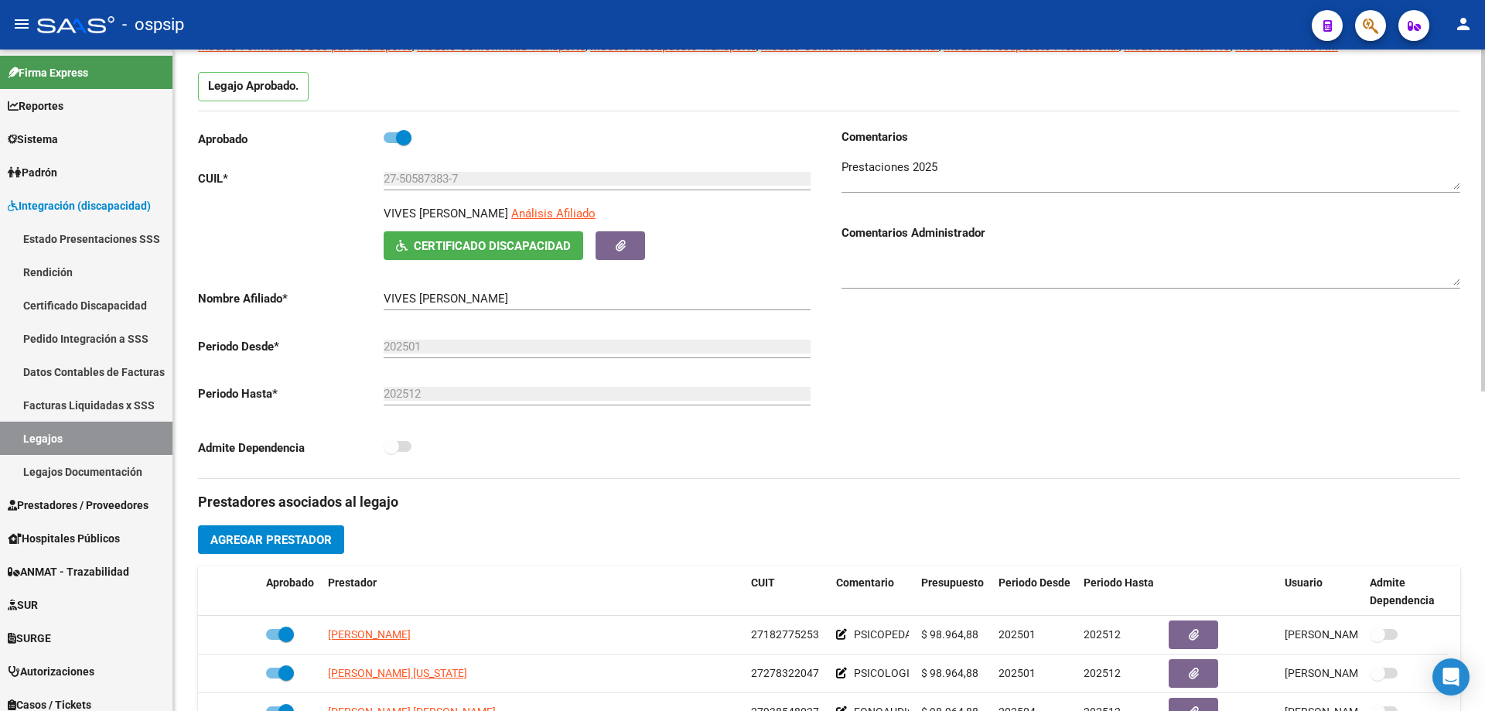
scroll to position [309, 0]
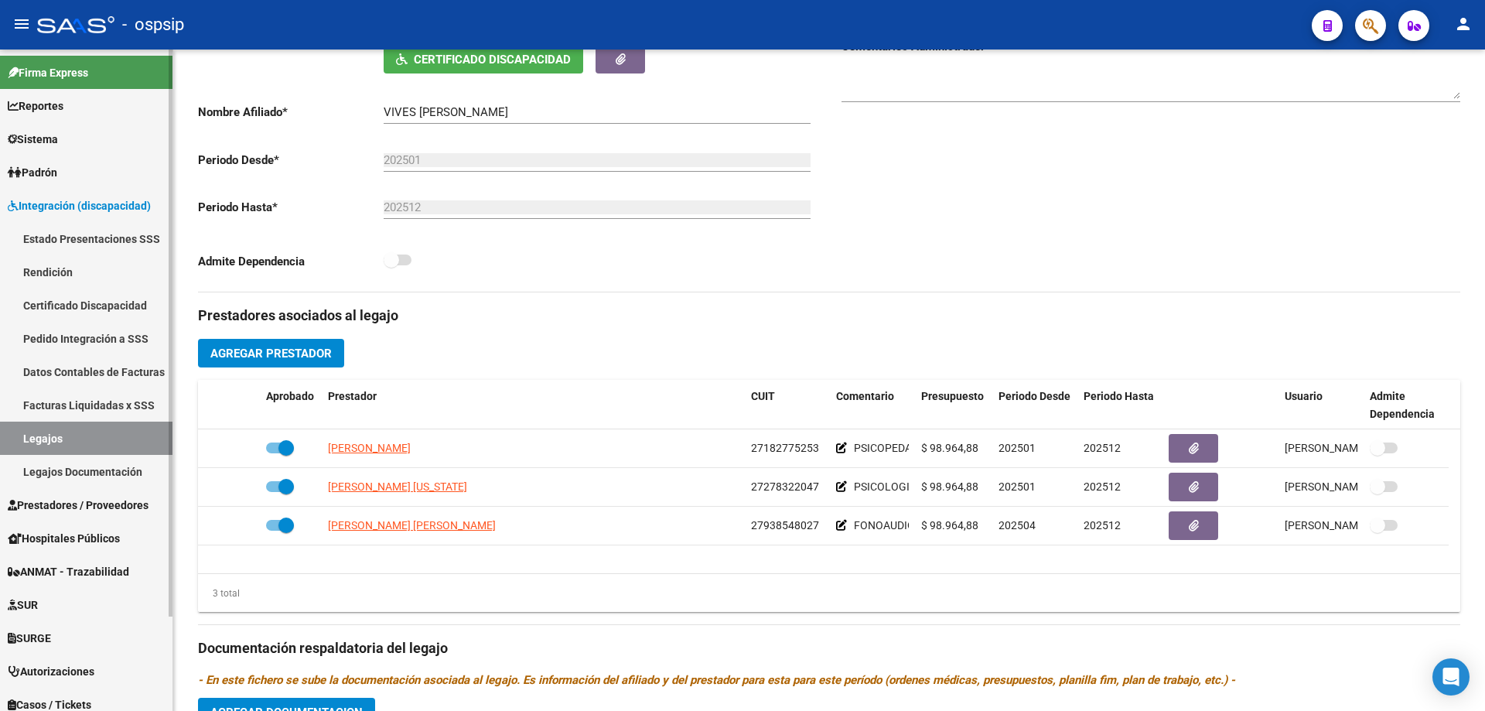
click at [49, 443] on link "Legajos" at bounding box center [86, 437] width 172 height 33
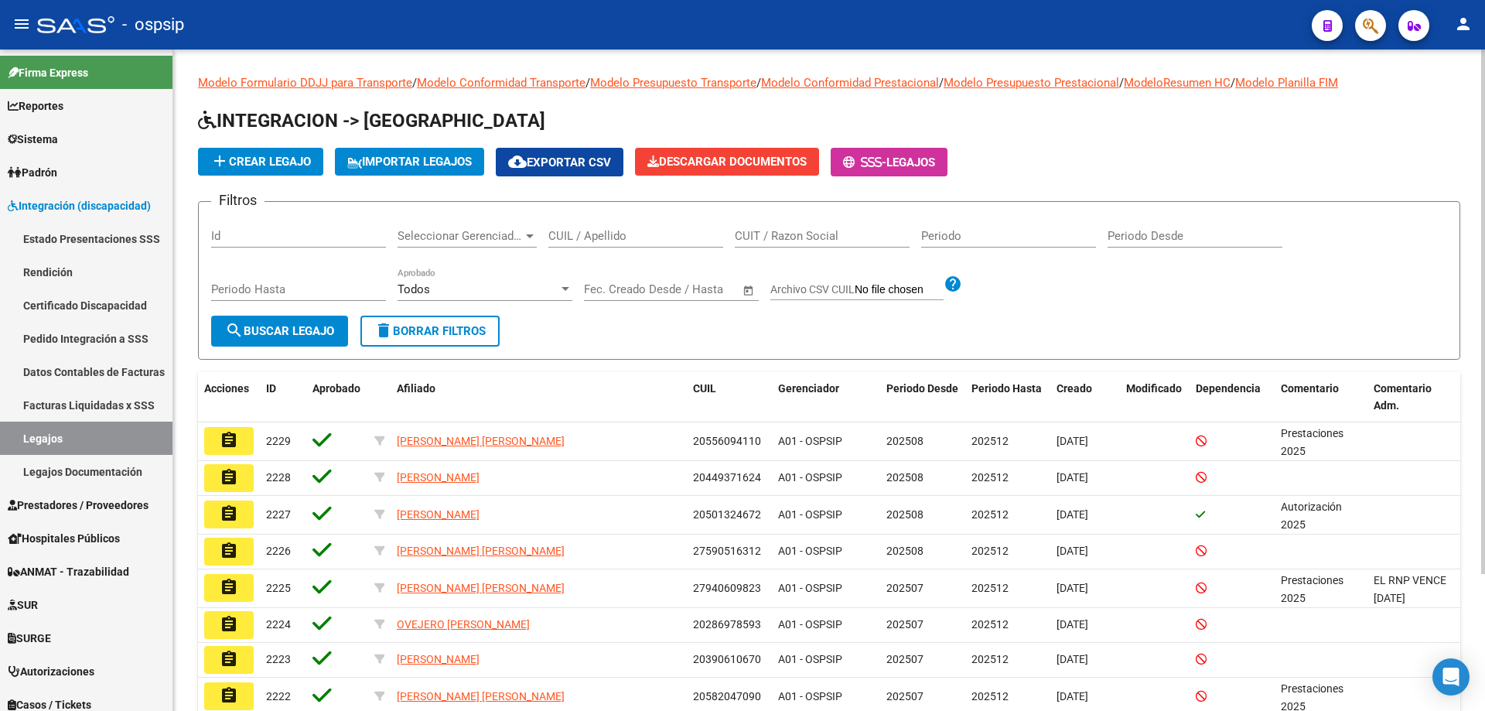
click at [646, 240] on input "CUIL / Apellido" at bounding box center [635, 236] width 175 height 14
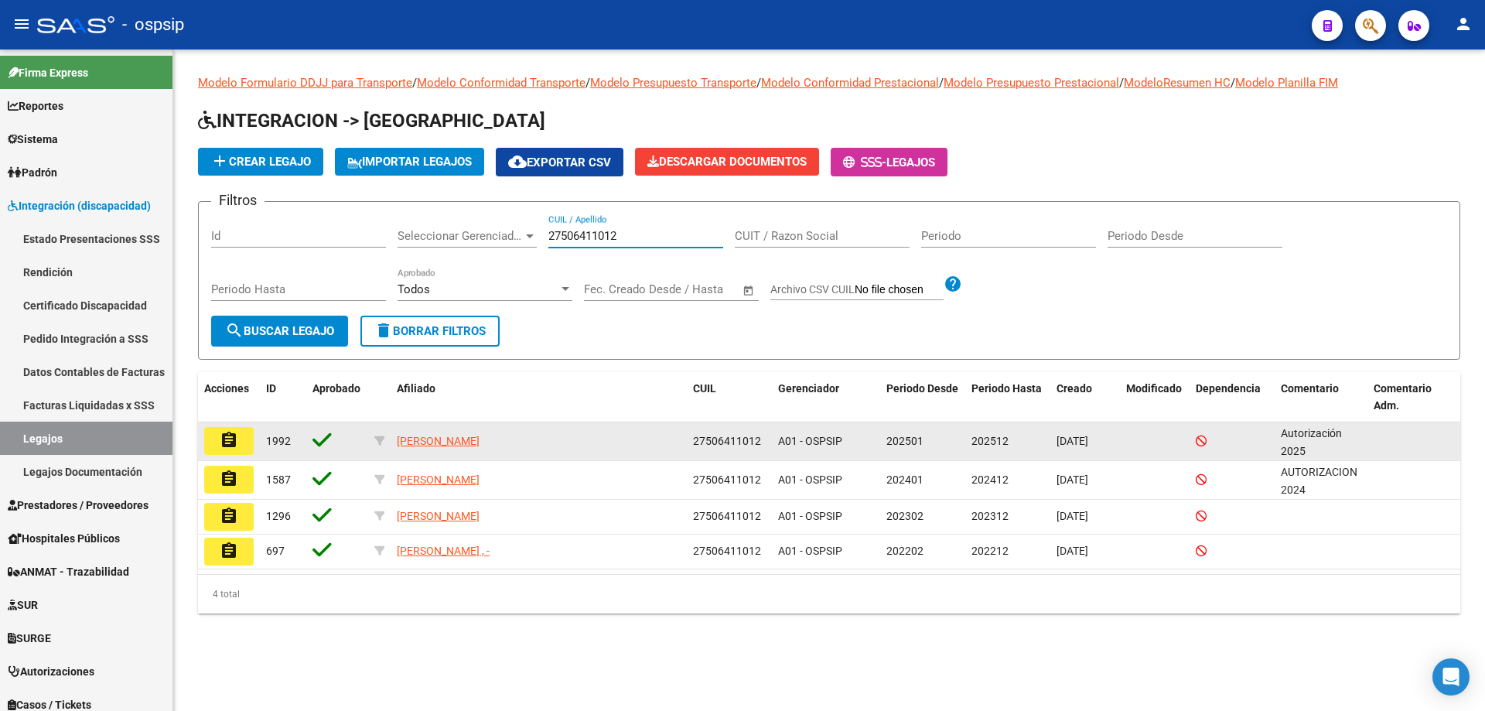
type input "27506411012"
click at [220, 435] on mat-icon "assignment" at bounding box center [229, 440] width 19 height 19
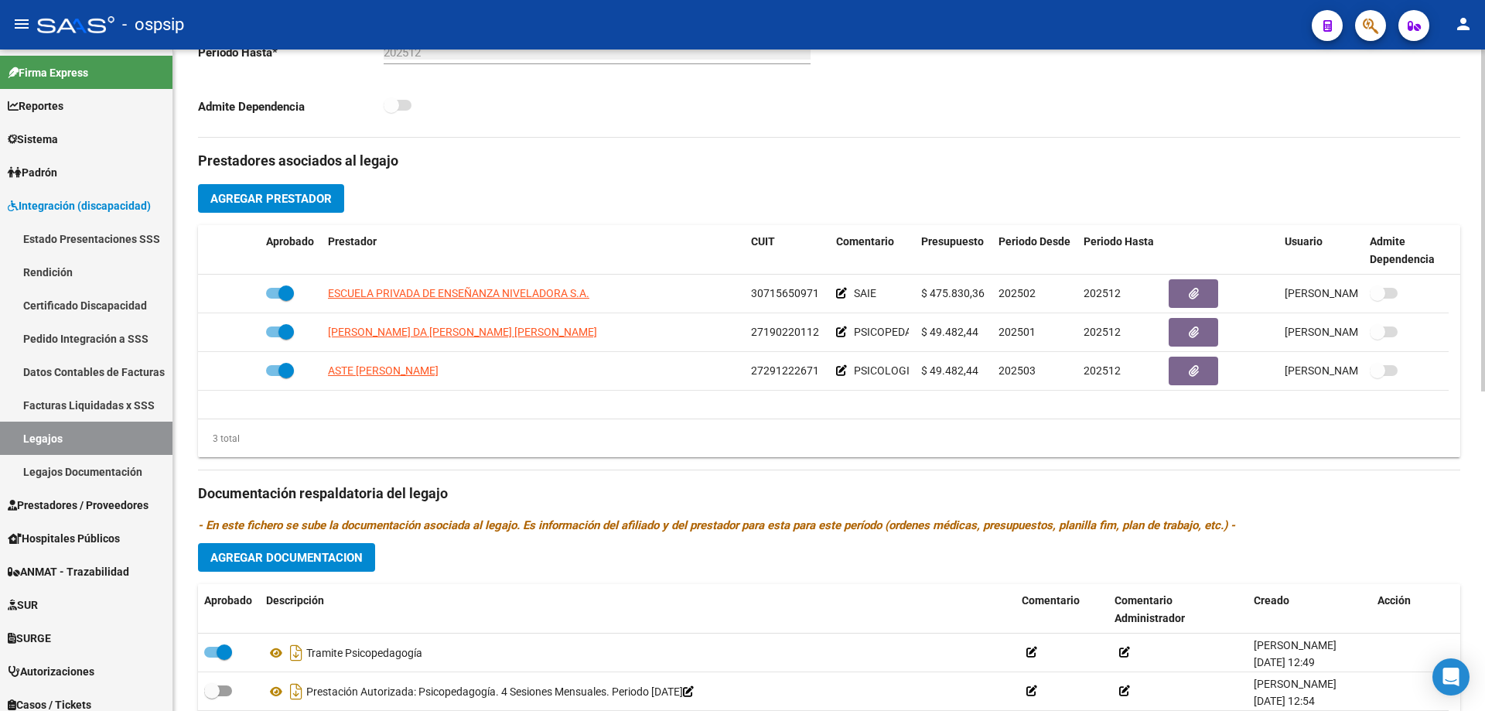
scroll to position [462, 0]
click at [63, 444] on link "Legajos" at bounding box center [86, 437] width 172 height 33
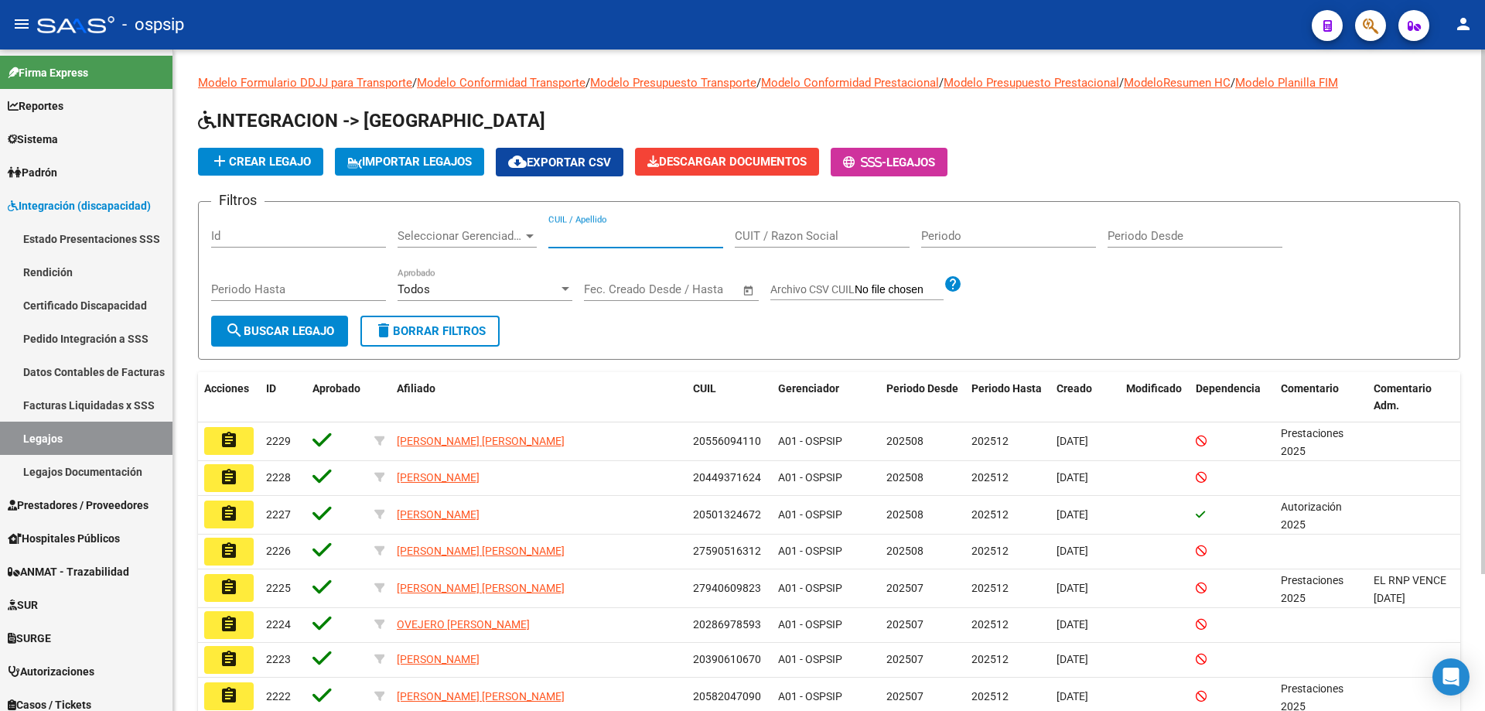
paste input "27509278704"
type input "27509278704"
click at [305, 340] on button "search Buscar Legajo" at bounding box center [279, 330] width 137 height 31
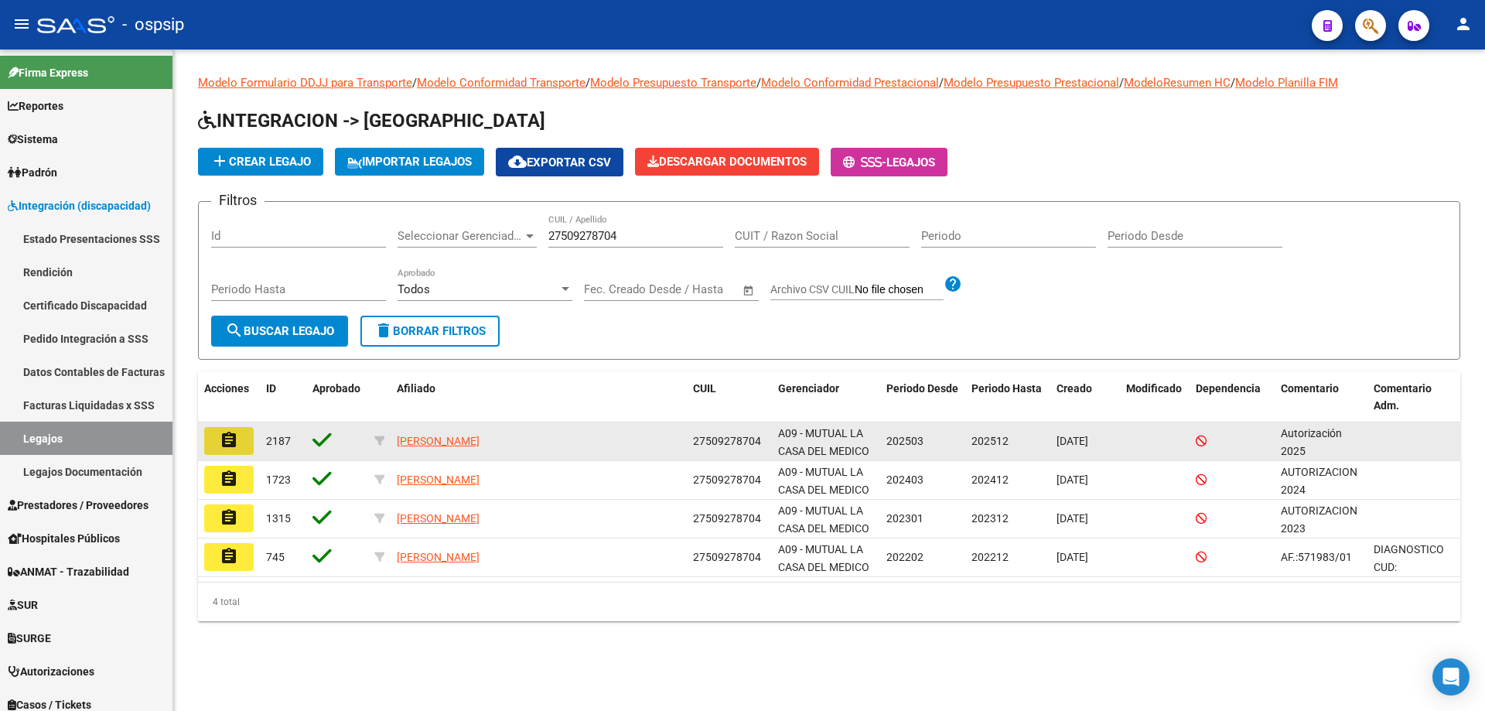
click at [248, 445] on button "assignment" at bounding box center [228, 441] width 49 height 28
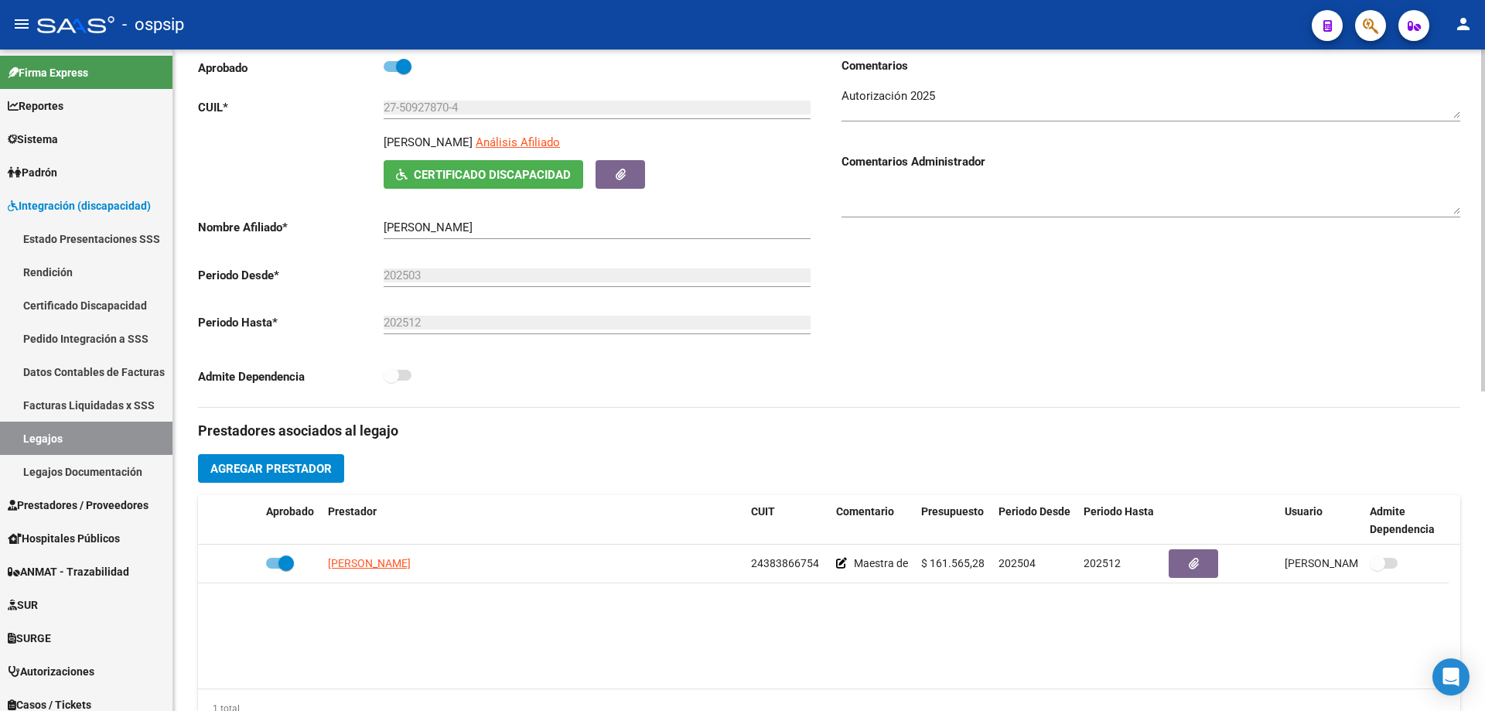
scroll to position [232, 0]
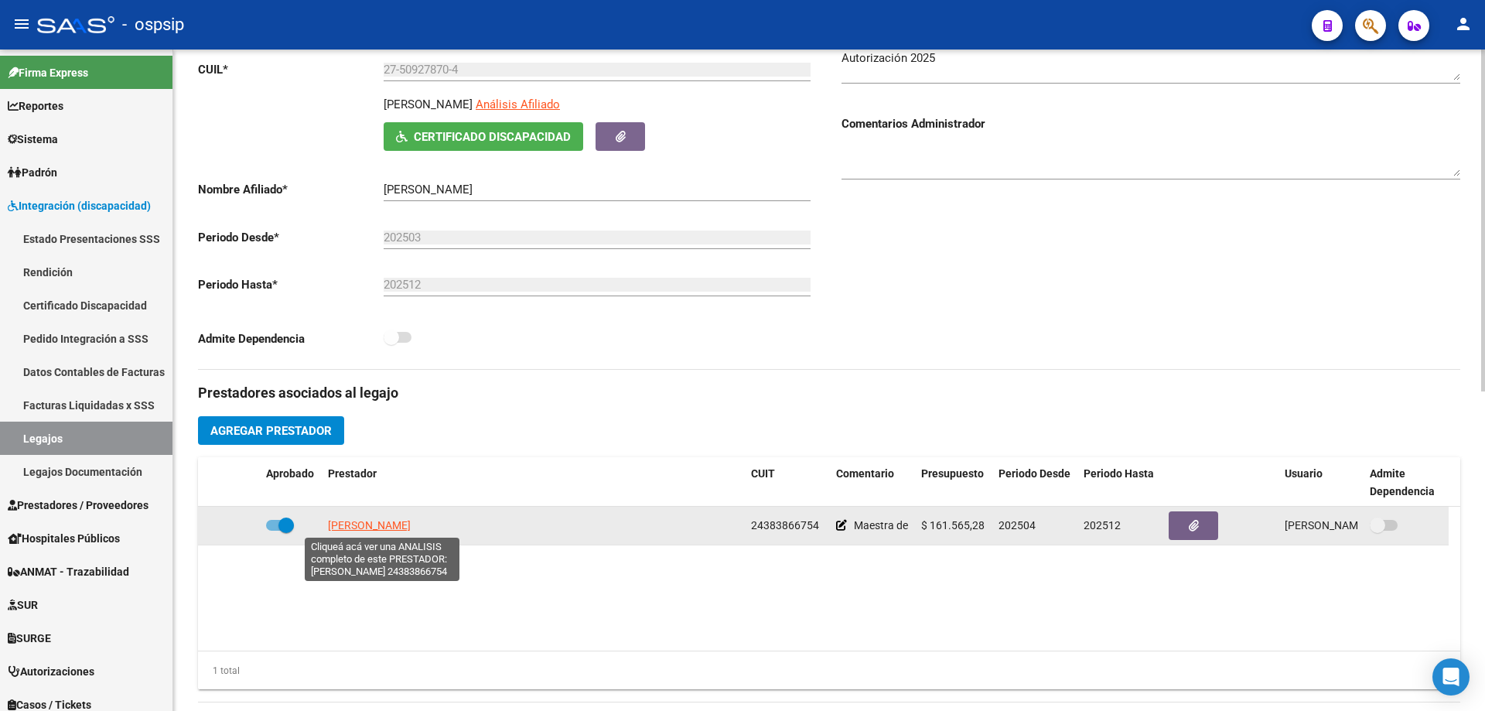
click at [379, 532] on app-link-go-to "[PERSON_NAME]" at bounding box center [369, 525] width 83 height 18
click at [377, 519] on span "[PERSON_NAME]" at bounding box center [369, 525] width 83 height 12
type textarea "24383866754"
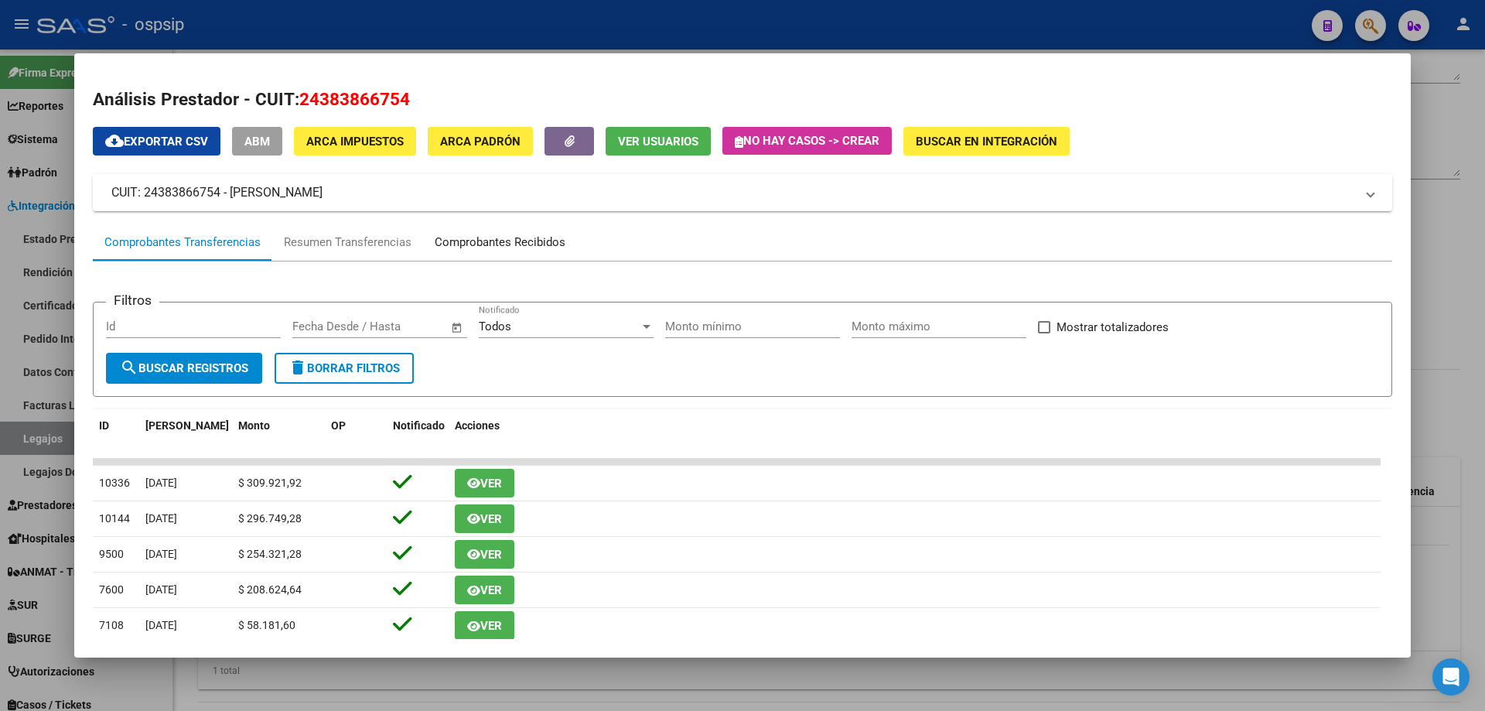
click at [467, 234] on div "Comprobantes Recibidos" at bounding box center [500, 243] width 131 height 18
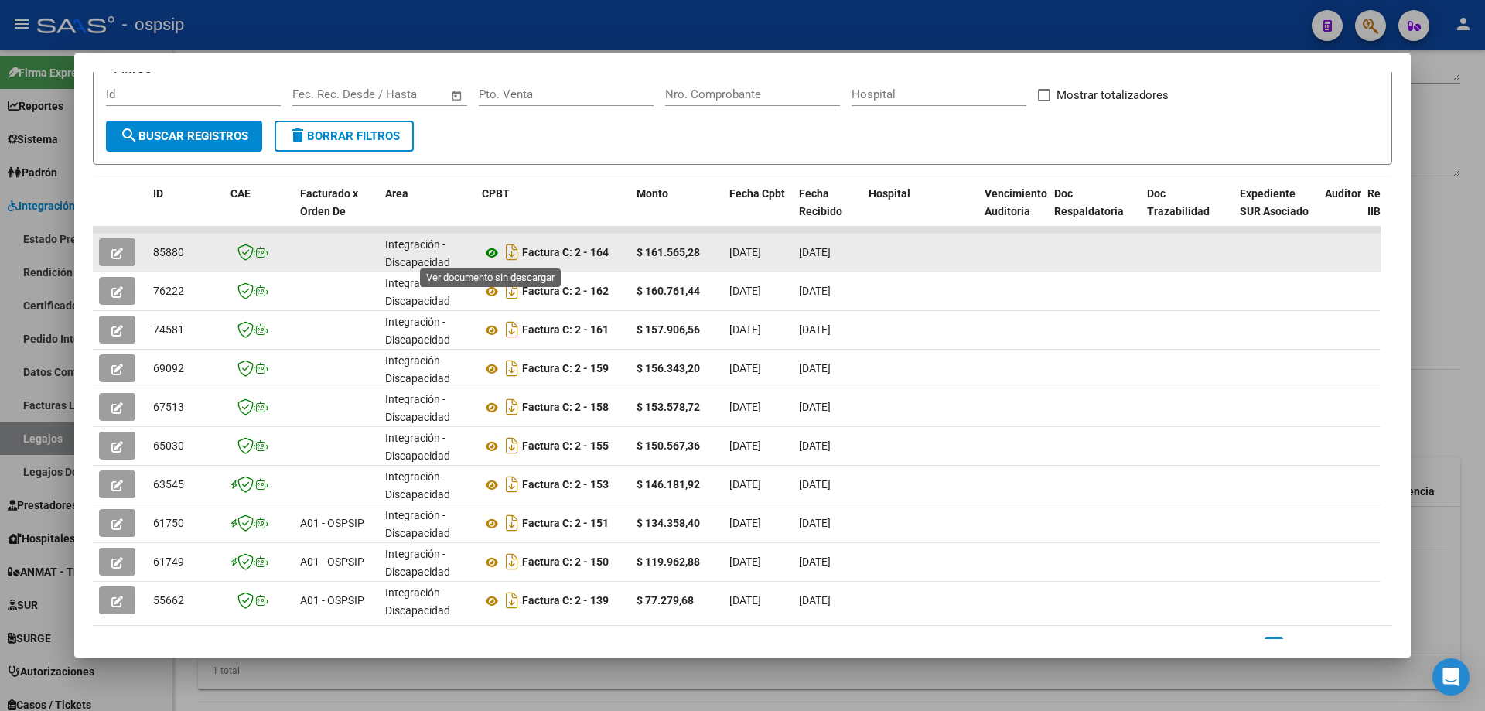
click at [494, 251] on icon at bounding box center [492, 253] width 20 height 19
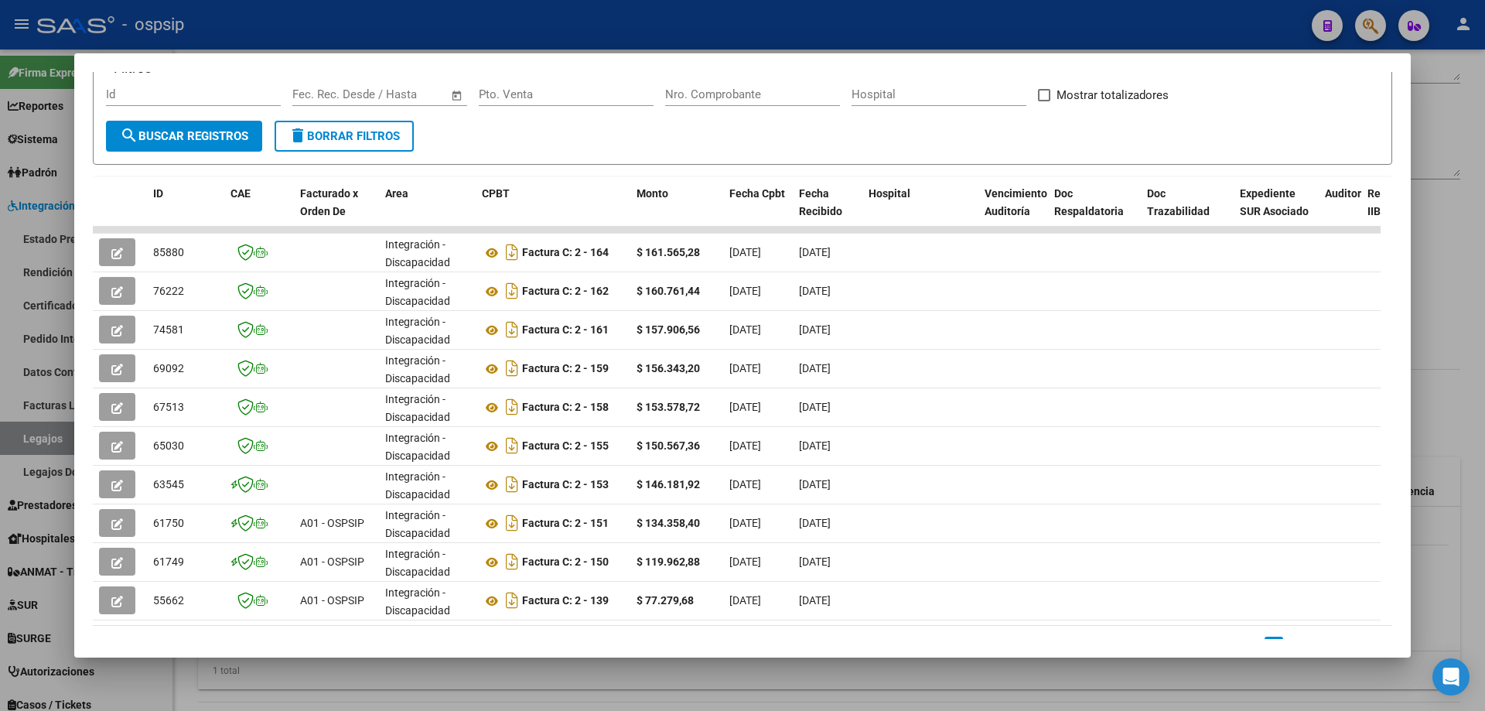
click at [1423, 104] on div at bounding box center [742, 355] width 1485 height 711
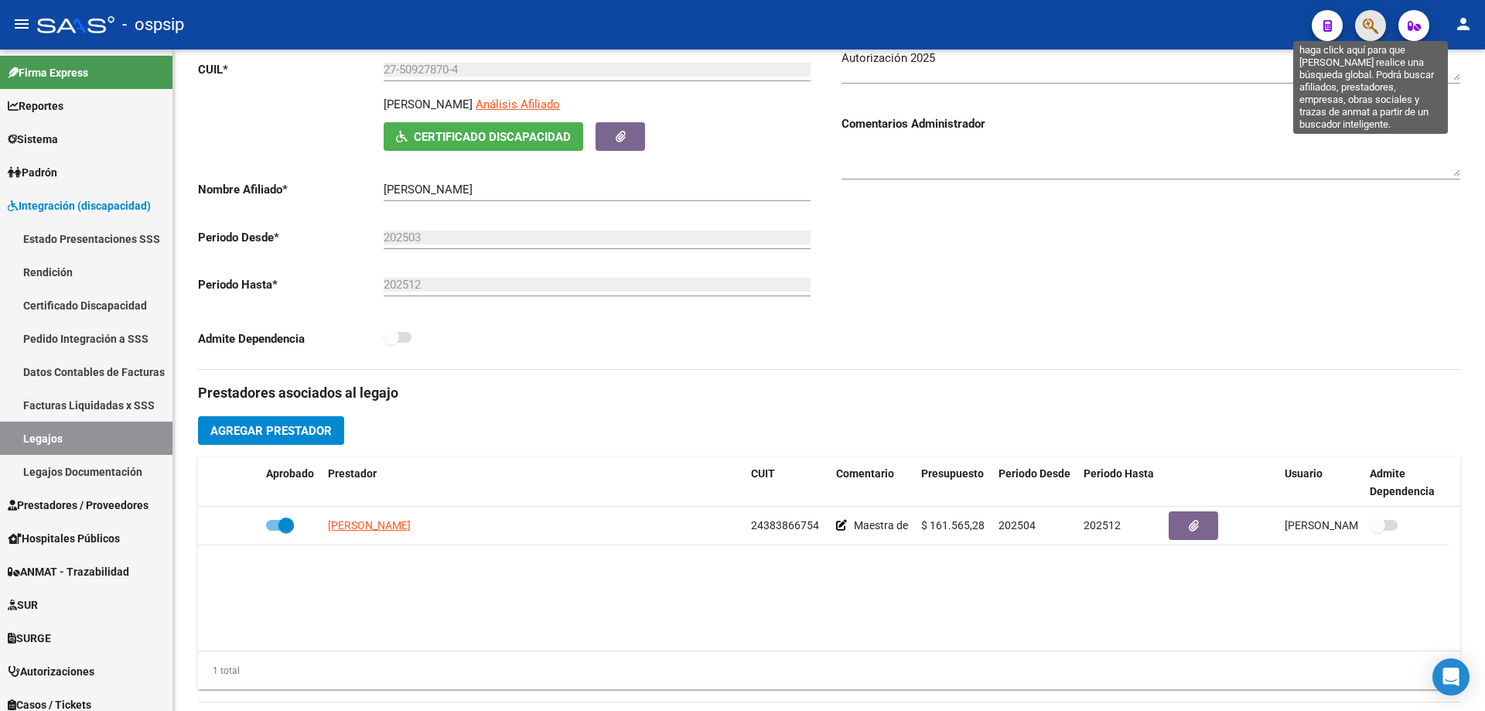
click at [1367, 23] on icon "button" at bounding box center [1369, 26] width 15 height 18
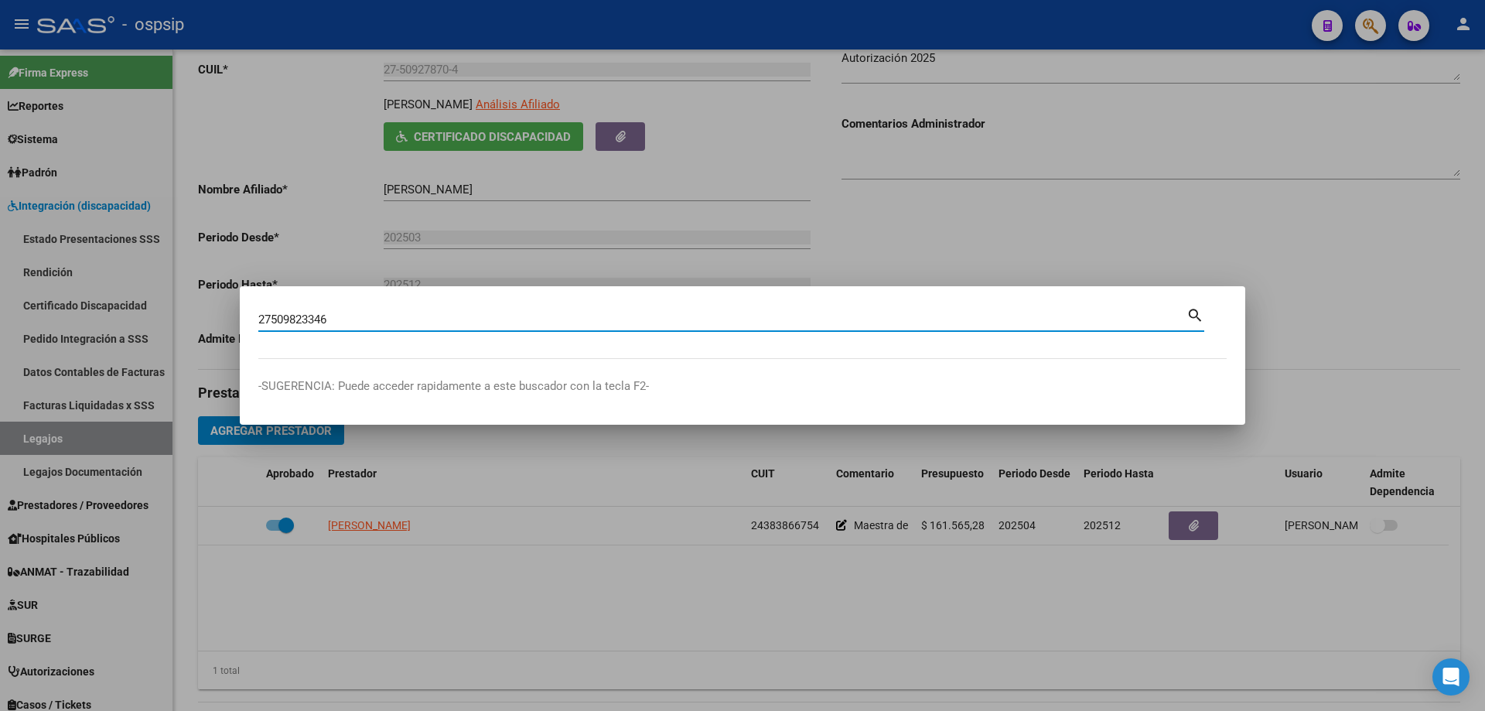
type input "27509823346"
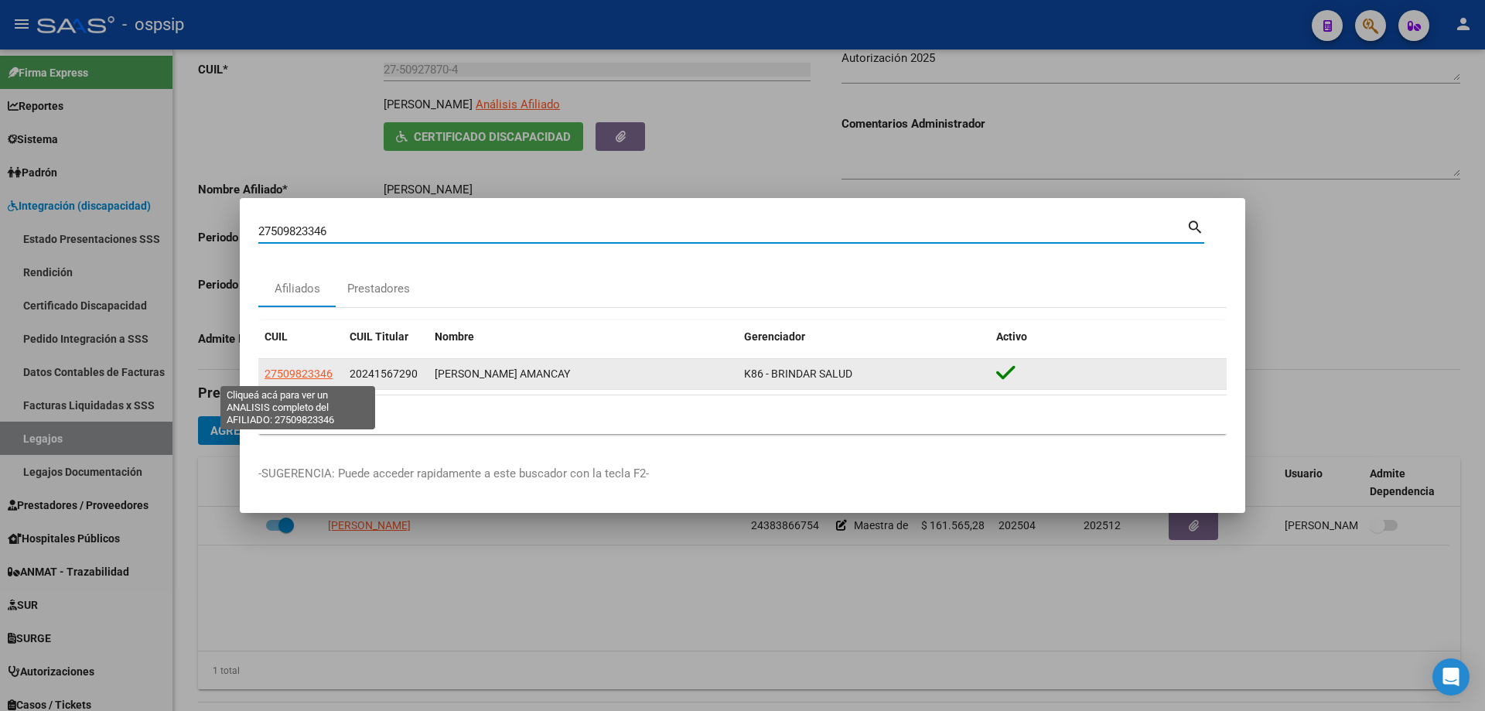
click at [298, 377] on span "27509823346" at bounding box center [298, 373] width 68 height 12
type textarea "27509823346"
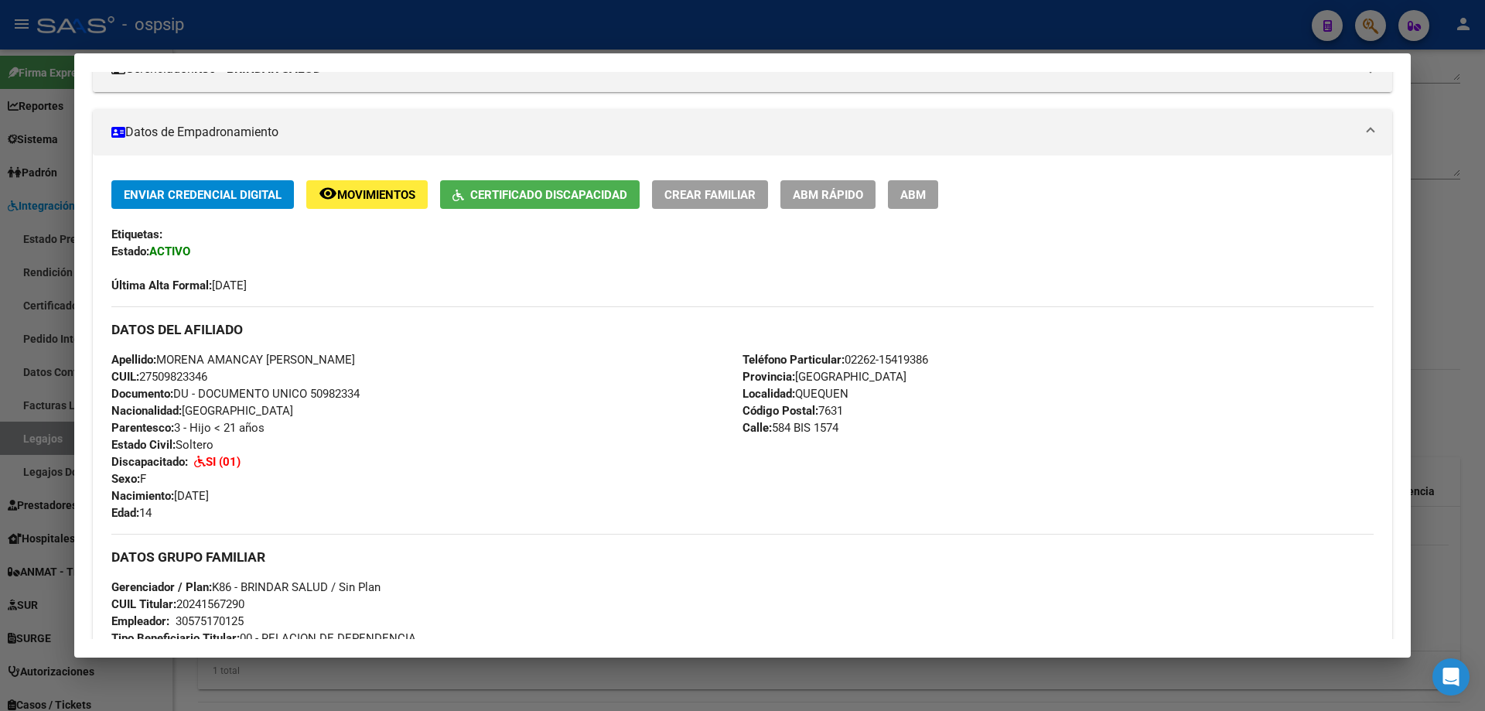
drag, startPoint x: 179, startPoint y: 496, endPoint x: 250, endPoint y: 496, distance: 70.4
click at [250, 496] on div "Apellido: MORENA AMANCAY [PERSON_NAME] CUIL: 27509823346 Documento: DU - DOCUME…" at bounding box center [426, 436] width 631 height 170
copy span "[DATE]"
drag, startPoint x: 794, startPoint y: 393, endPoint x: 854, endPoint y: 396, distance: 59.6
click at [854, 396] on div "Teléfono Particular: 02262-15419386 Provincia: [GEOGRAPHIC_DATA] Localidad: QUE…" at bounding box center [1057, 436] width 631 height 170
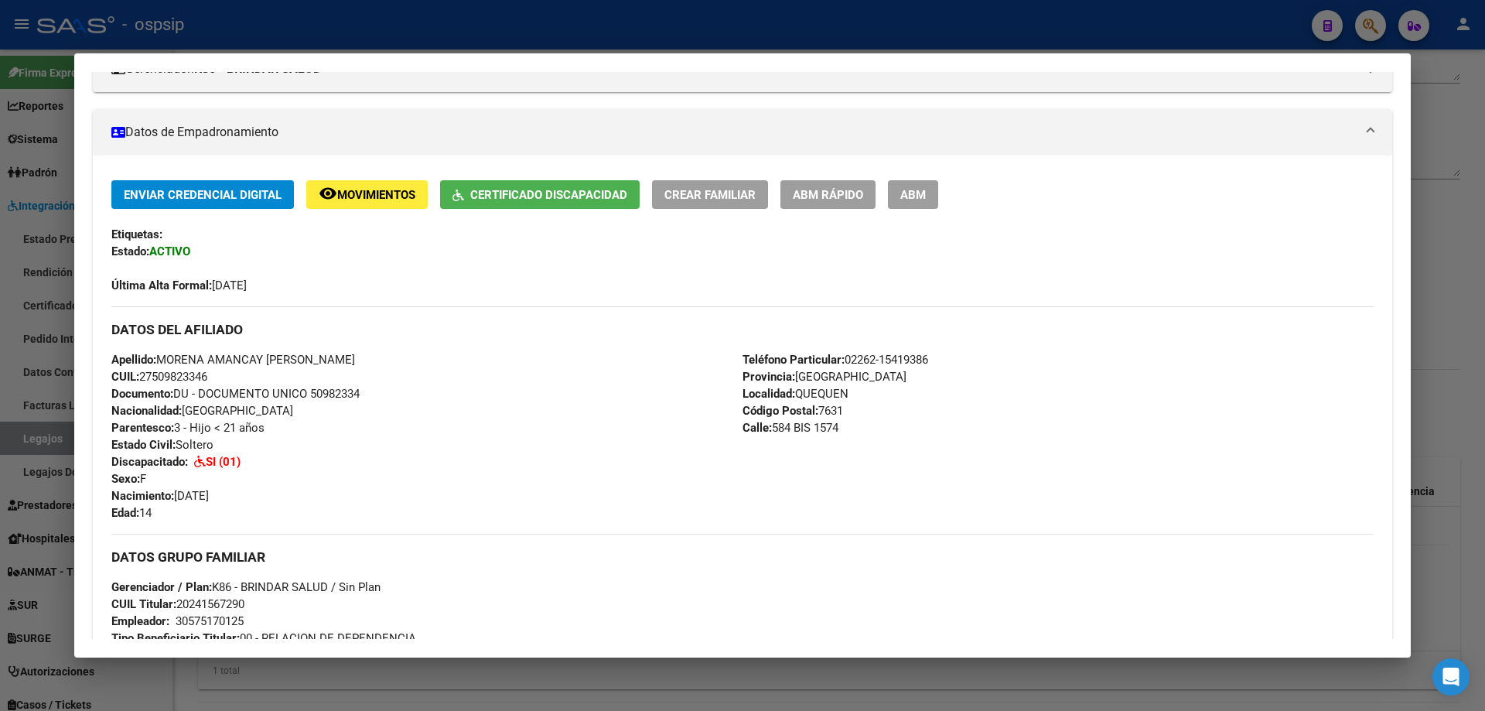
copy span "QUEQUEN"
drag, startPoint x: 790, startPoint y: 376, endPoint x: 863, endPoint y: 373, distance: 72.7
click at [866, 371] on div "Teléfono Particular: 02262-15419386 Provincia: [GEOGRAPHIC_DATA] Localidad: QUE…" at bounding box center [1057, 436] width 631 height 170
copy span "[GEOGRAPHIC_DATA]"
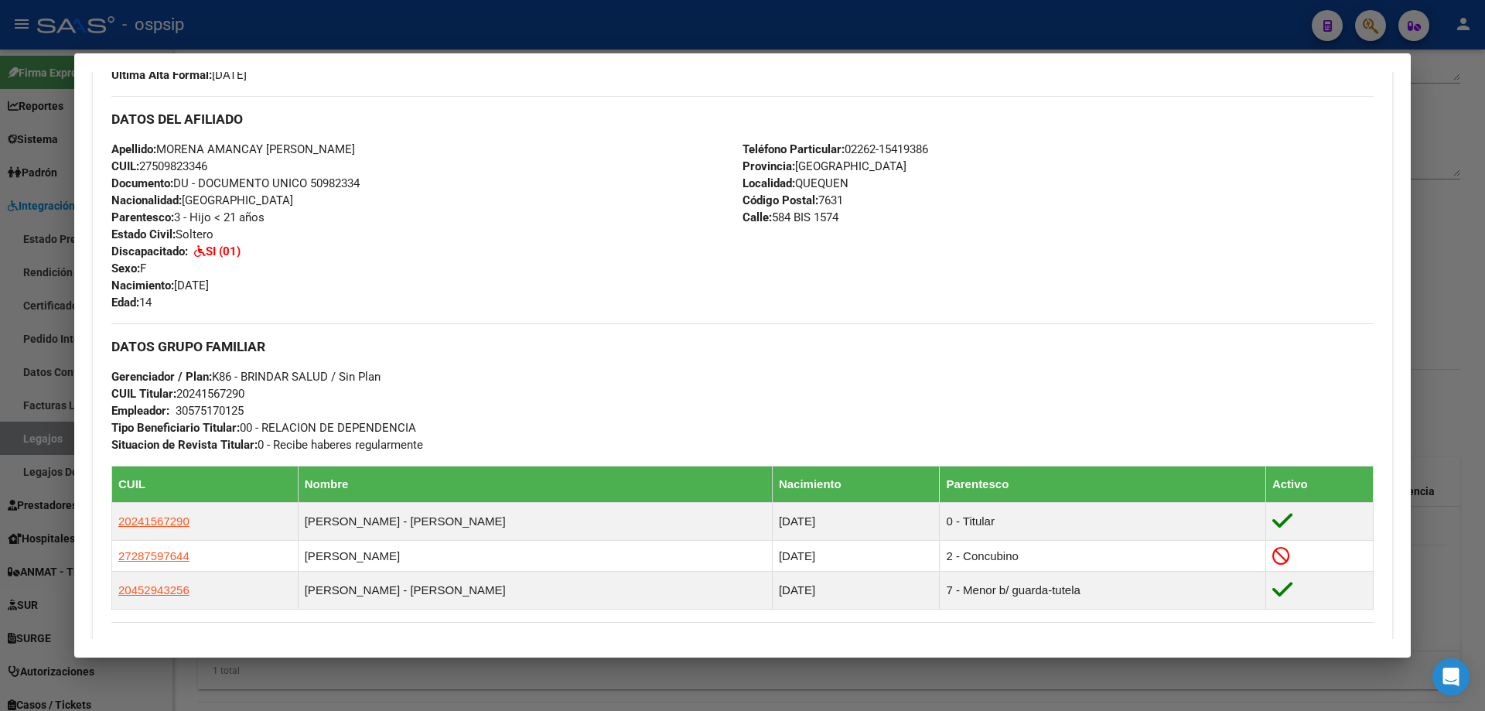
scroll to position [464, 0]
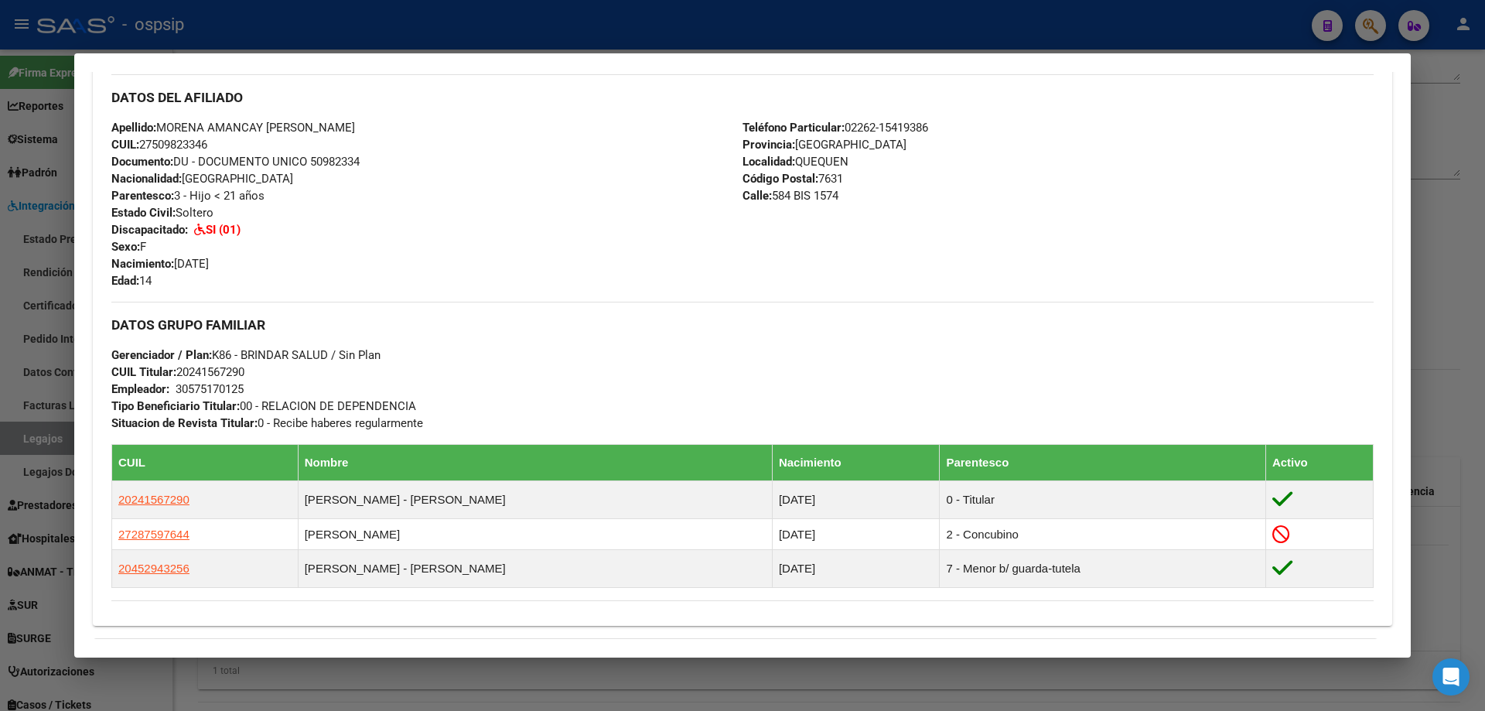
drag, startPoint x: 179, startPoint y: 370, endPoint x: 236, endPoint y: 370, distance: 57.2
click at [244, 370] on span "CUIL Titular: 20241567290" at bounding box center [177, 372] width 133 height 14
drag, startPoint x: 234, startPoint y: 370, endPoint x: 358, endPoint y: 384, distance: 124.5
click at [586, 329] on h3 "DATOS GRUPO FAMILIAR" at bounding box center [742, 324] width 1262 height 17
drag, startPoint x: 179, startPoint y: 371, endPoint x: 257, endPoint y: 373, distance: 78.1
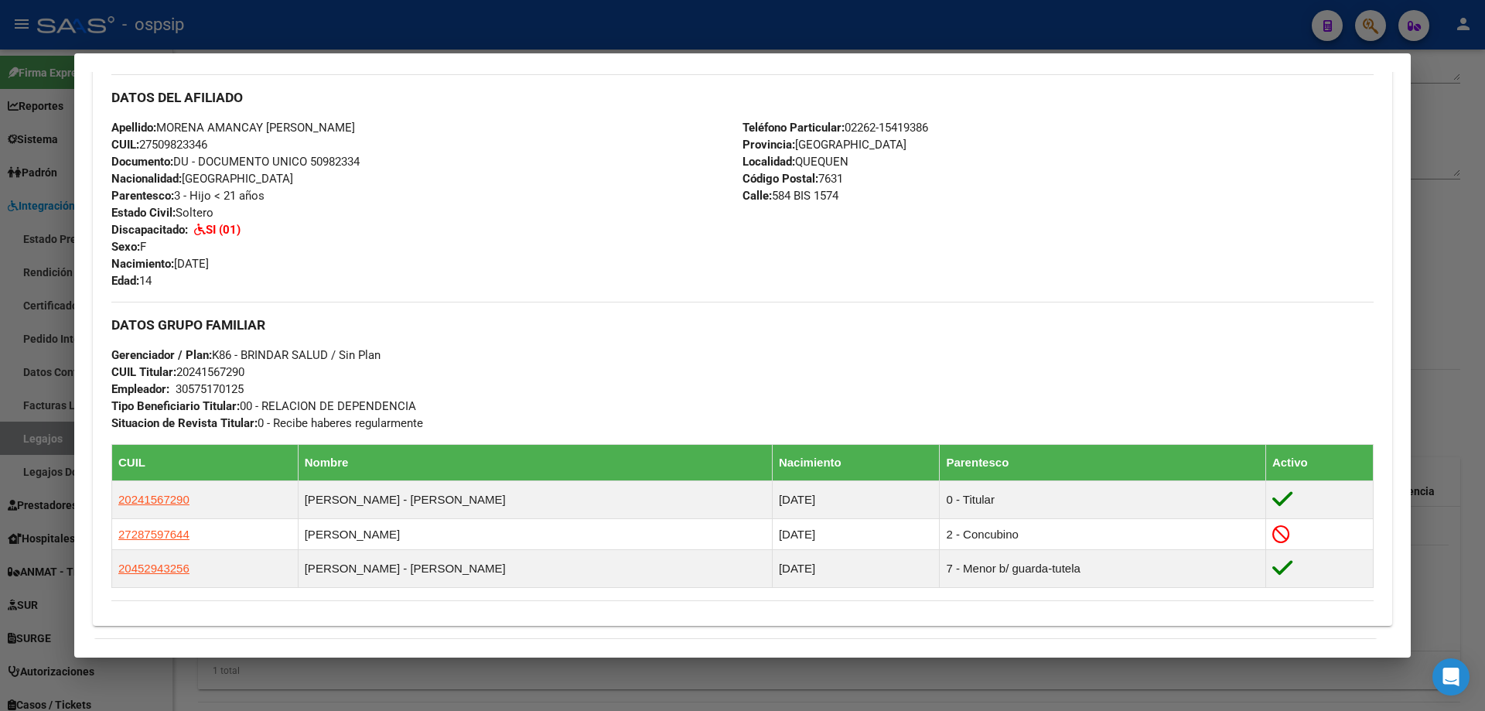
click at [257, 373] on div "DATOS GRUPO FAMILIAR Gerenciador / Plan: K86 - BRINDAR SALUD / Sin Plan CUIL Ti…" at bounding box center [742, 367] width 1262 height 130
copy span "20241567290"
click at [1431, 254] on div at bounding box center [742, 355] width 1485 height 711
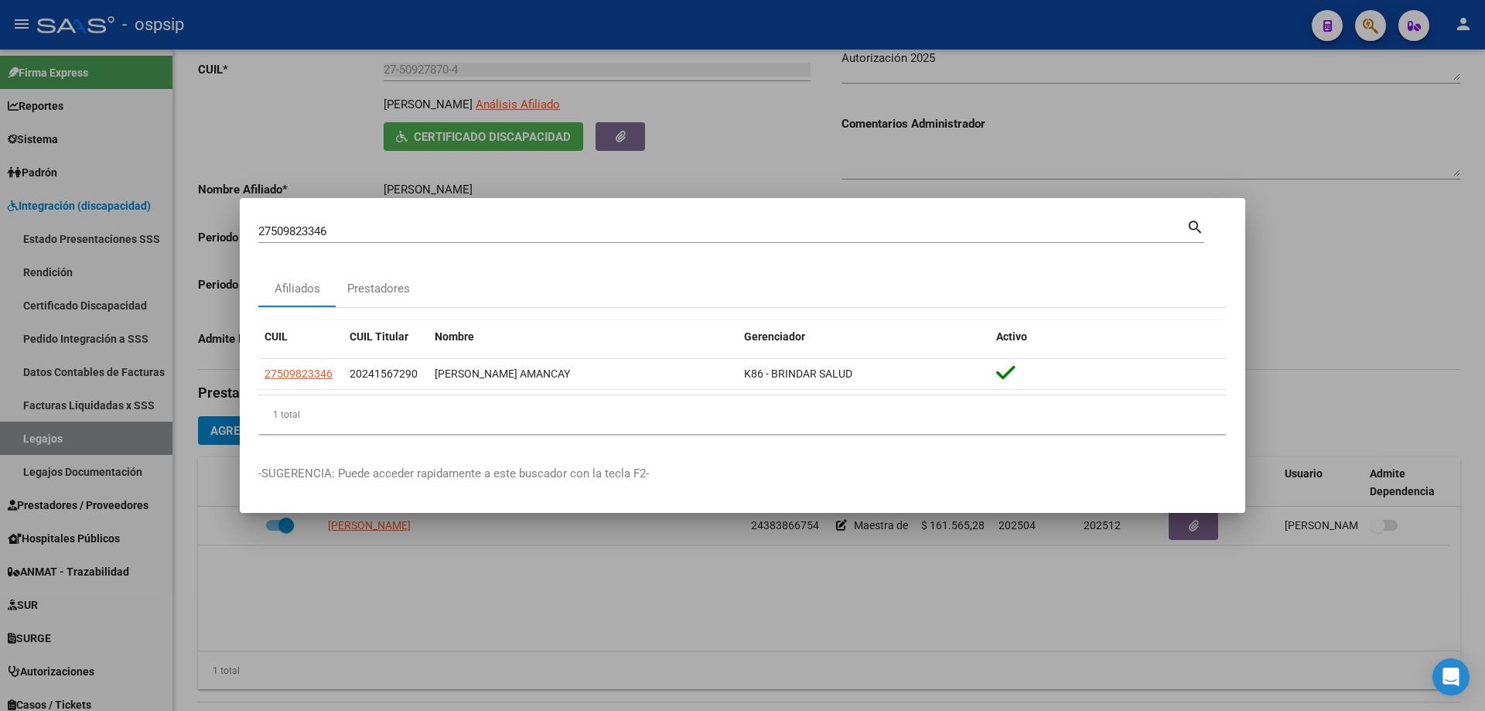
click at [635, 167] on div at bounding box center [742, 355] width 1485 height 711
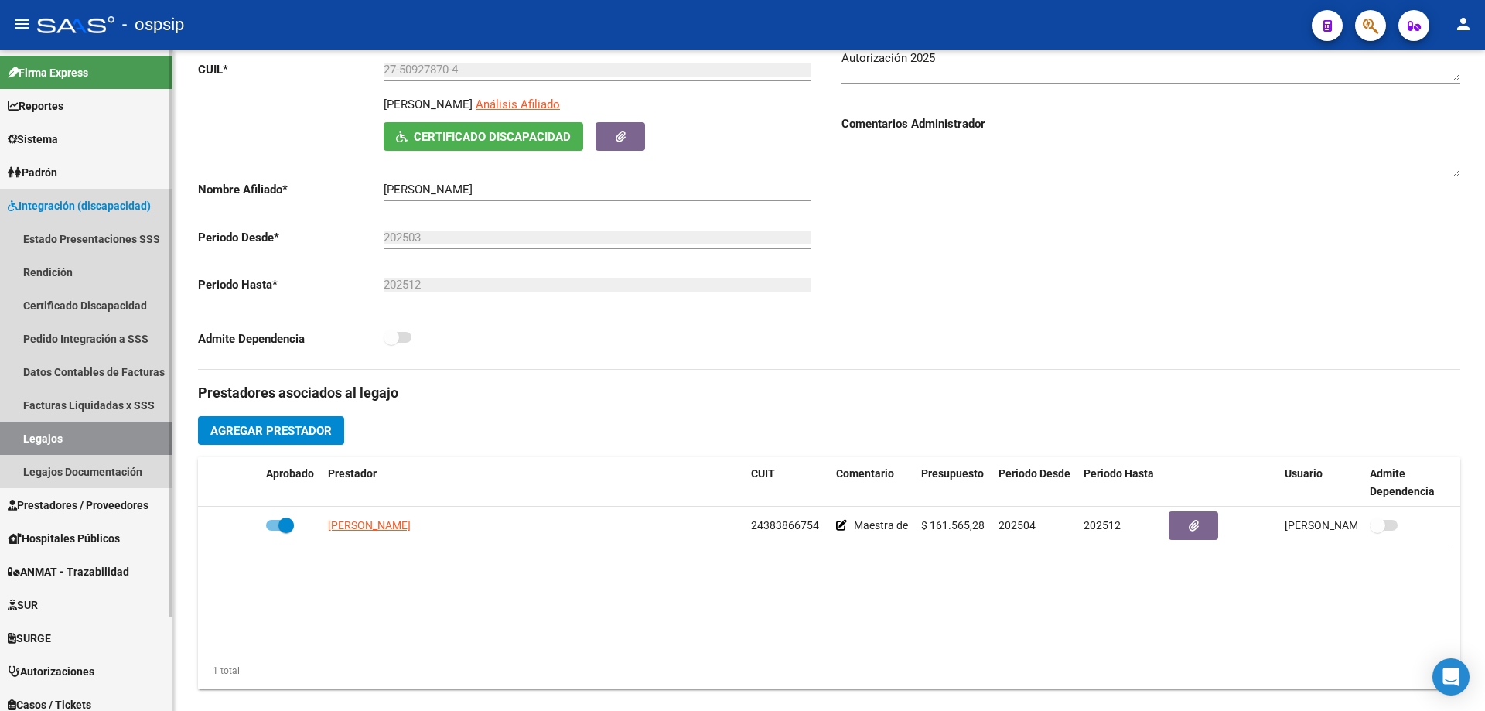
click at [47, 441] on link "Legajos" at bounding box center [86, 437] width 172 height 33
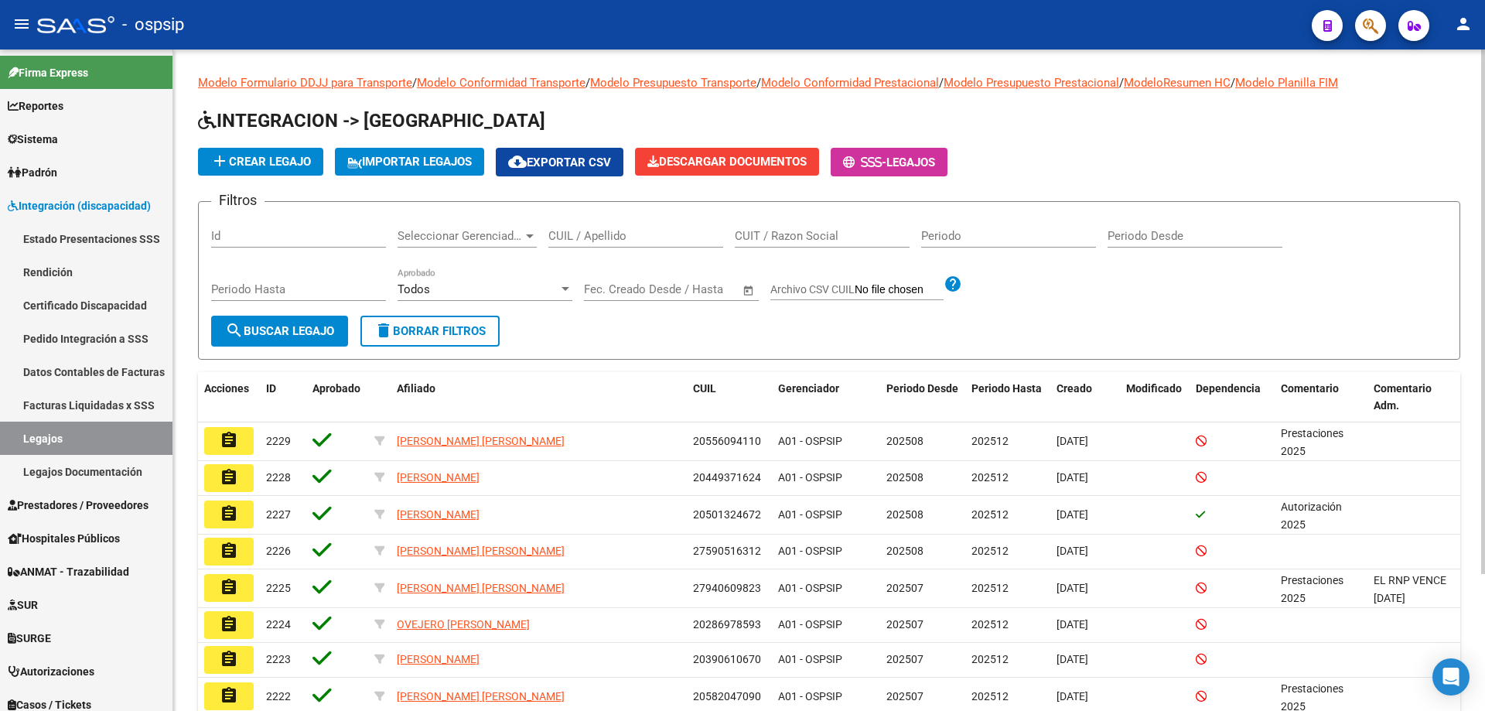
click at [583, 237] on input "CUIL / Apellido" at bounding box center [635, 236] width 175 height 14
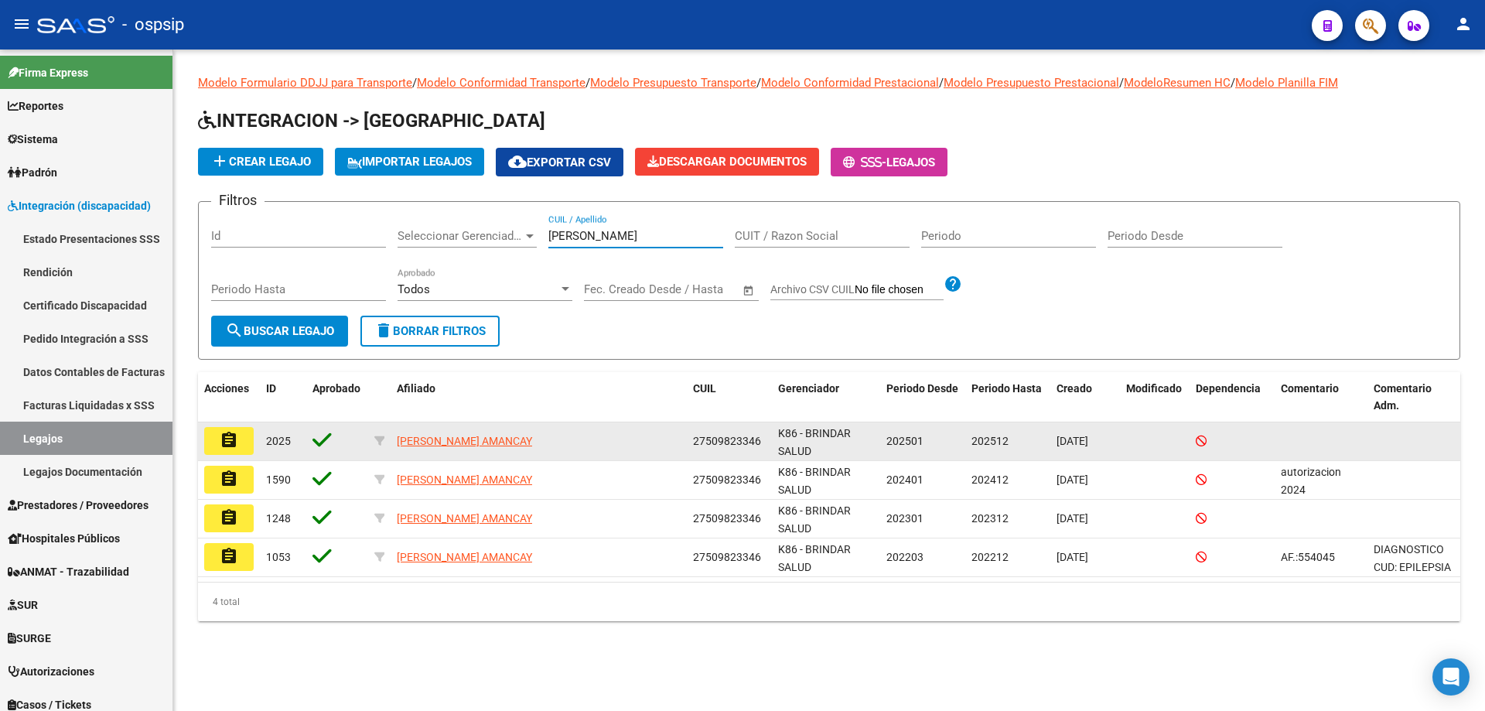
type input "[PERSON_NAME]"
click at [223, 443] on mat-icon "assignment" at bounding box center [229, 440] width 19 height 19
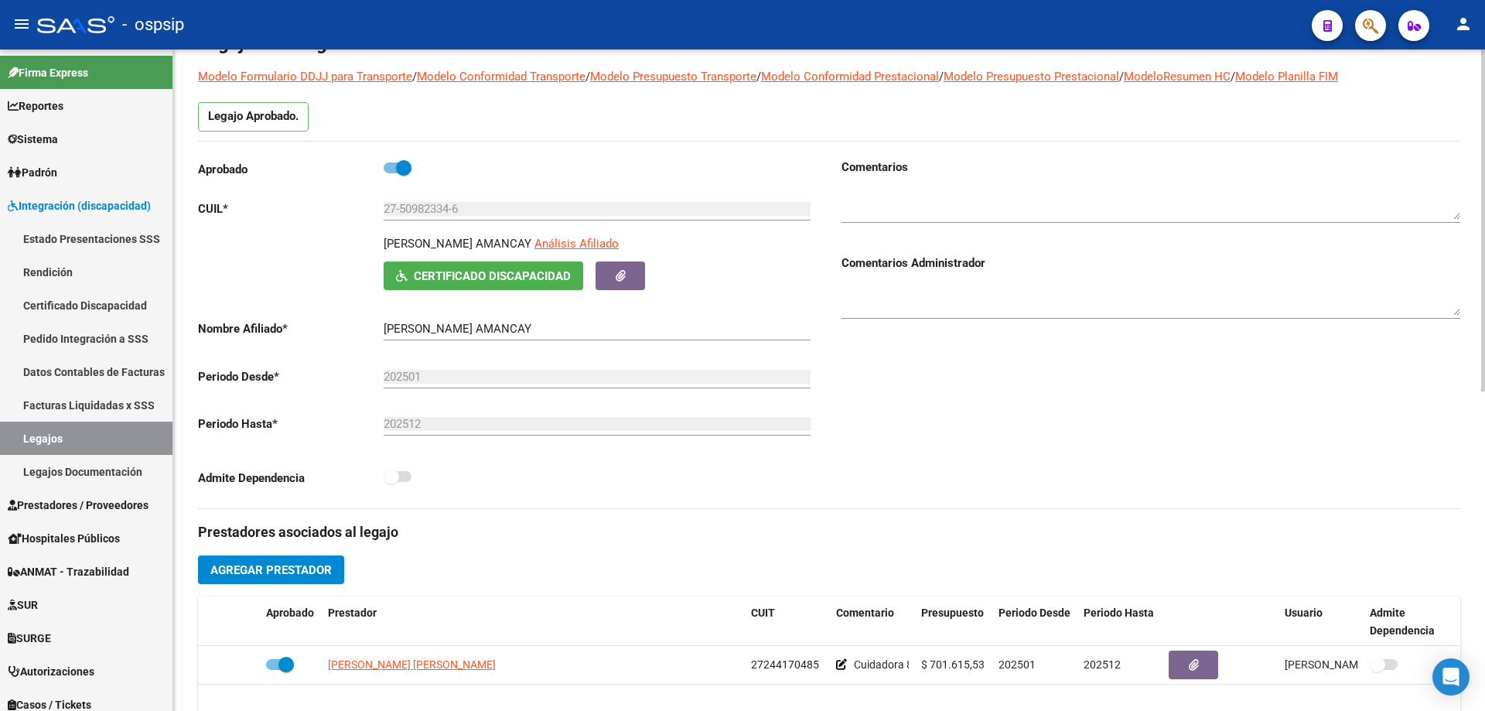
scroll to position [232, 0]
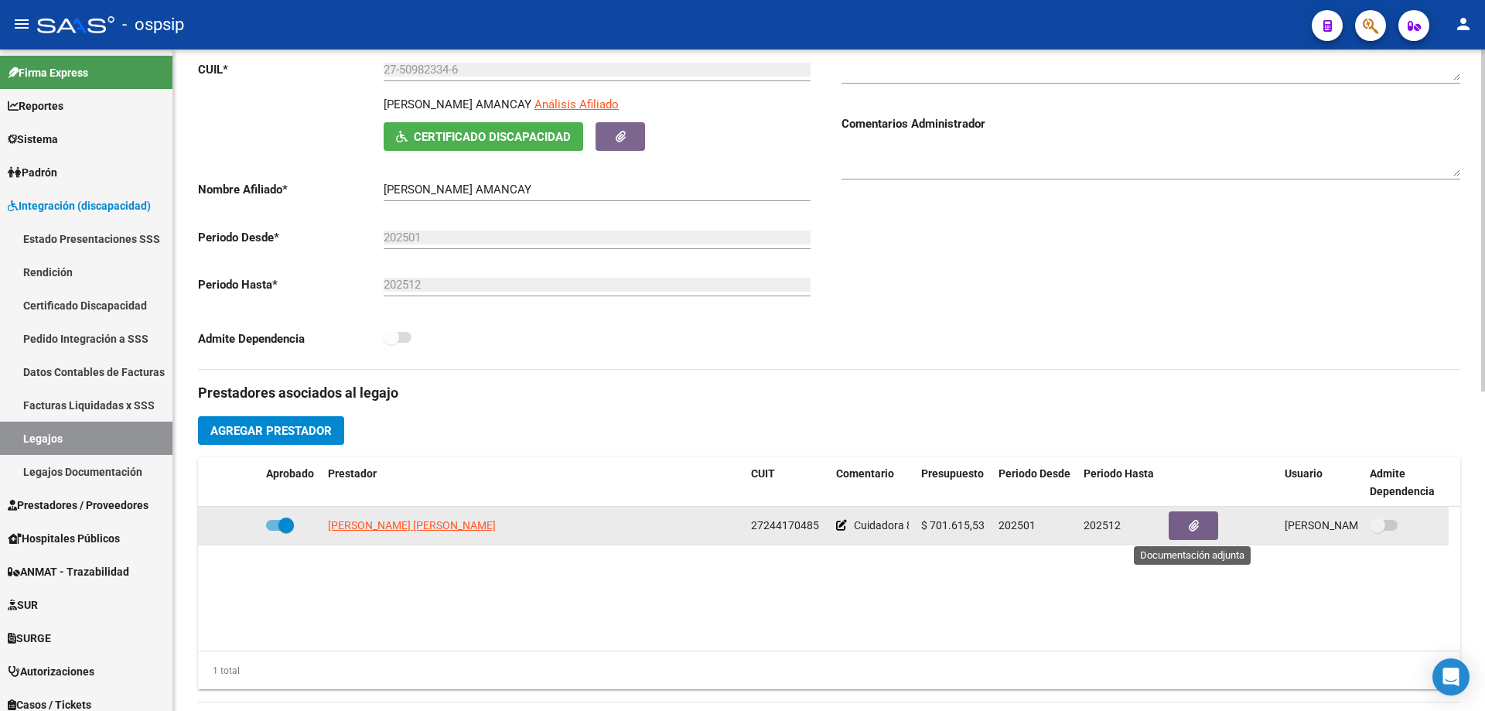
click at [1186, 534] on button "button" at bounding box center [1192, 525] width 49 height 29
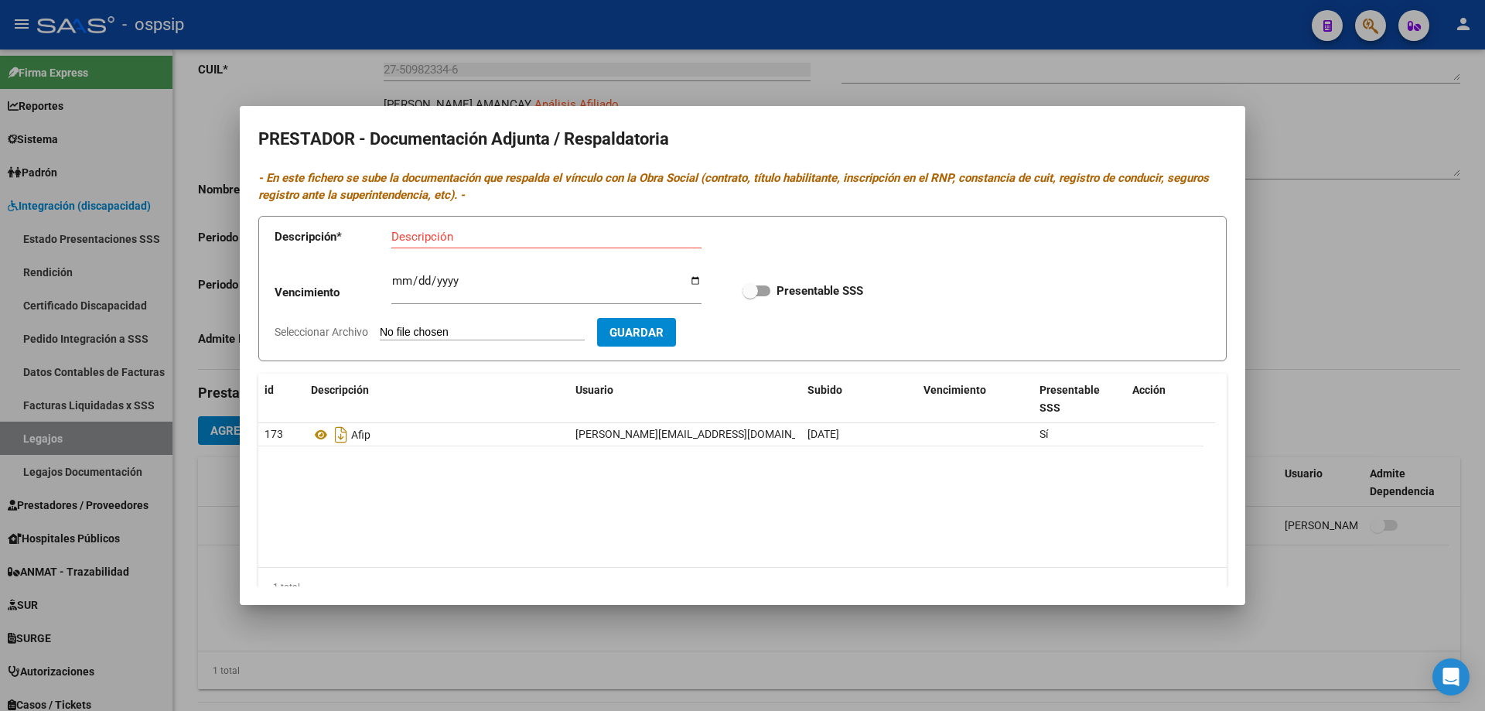
click at [1253, 626] on div at bounding box center [742, 355] width 1485 height 711
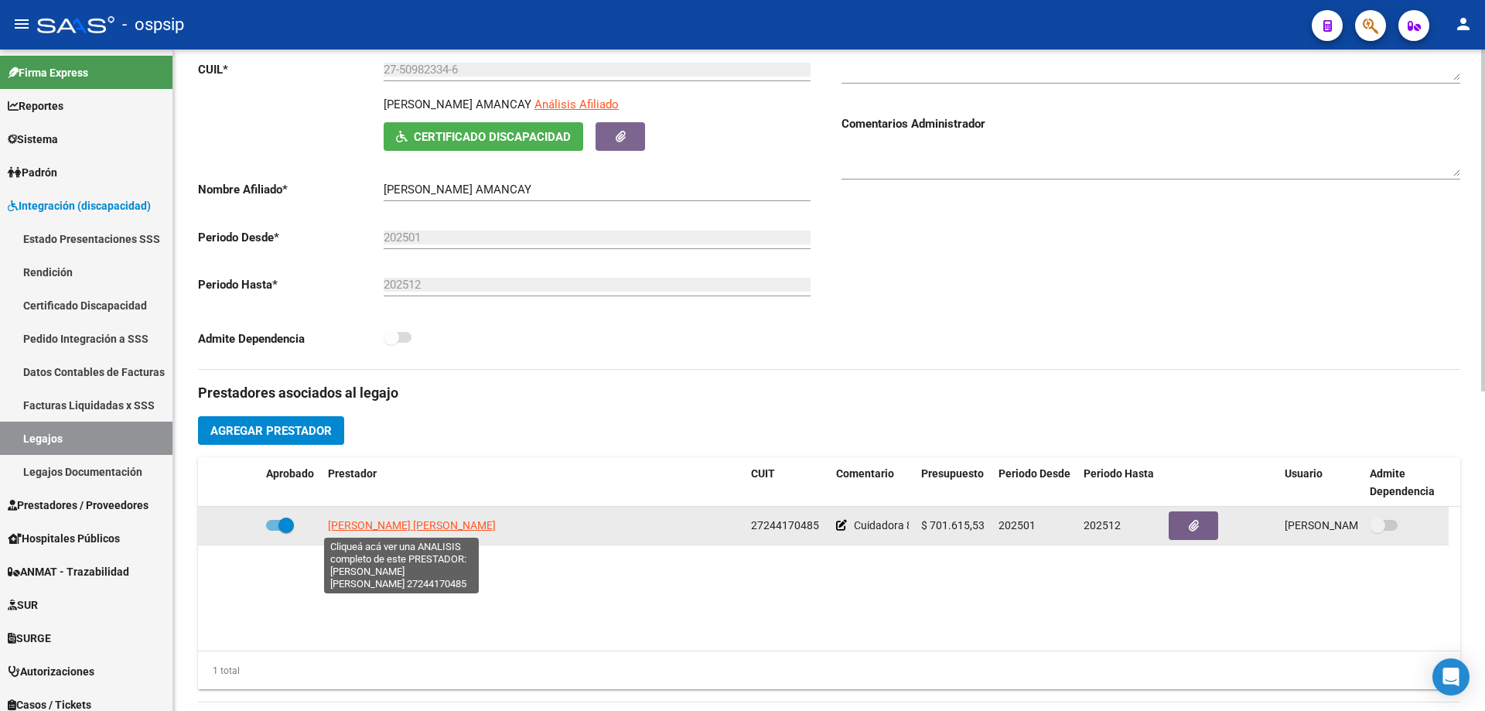
click at [375, 529] on span "[PERSON_NAME] [PERSON_NAME]" at bounding box center [412, 525] width 168 height 12
type textarea "27244170485"
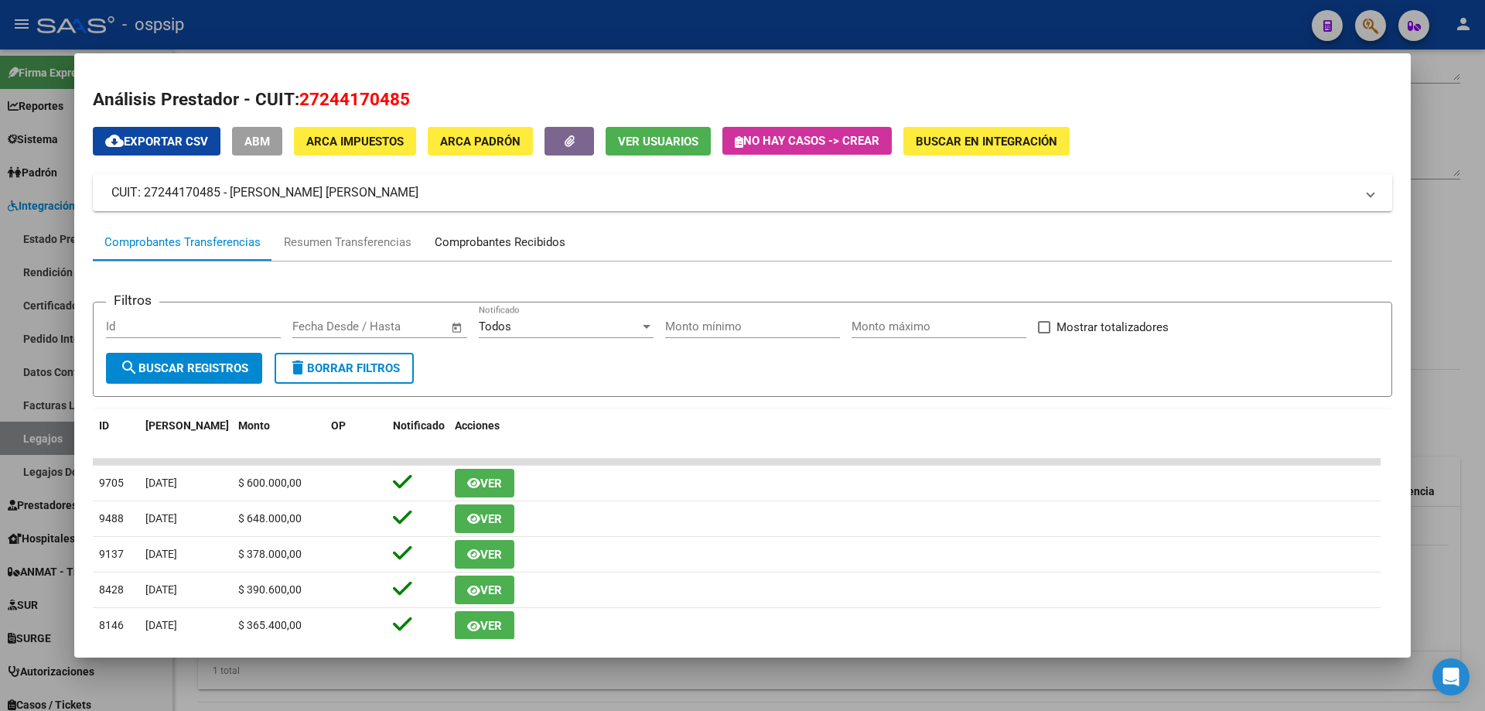
click at [483, 238] on div "Comprobantes Recibidos" at bounding box center [500, 243] width 131 height 18
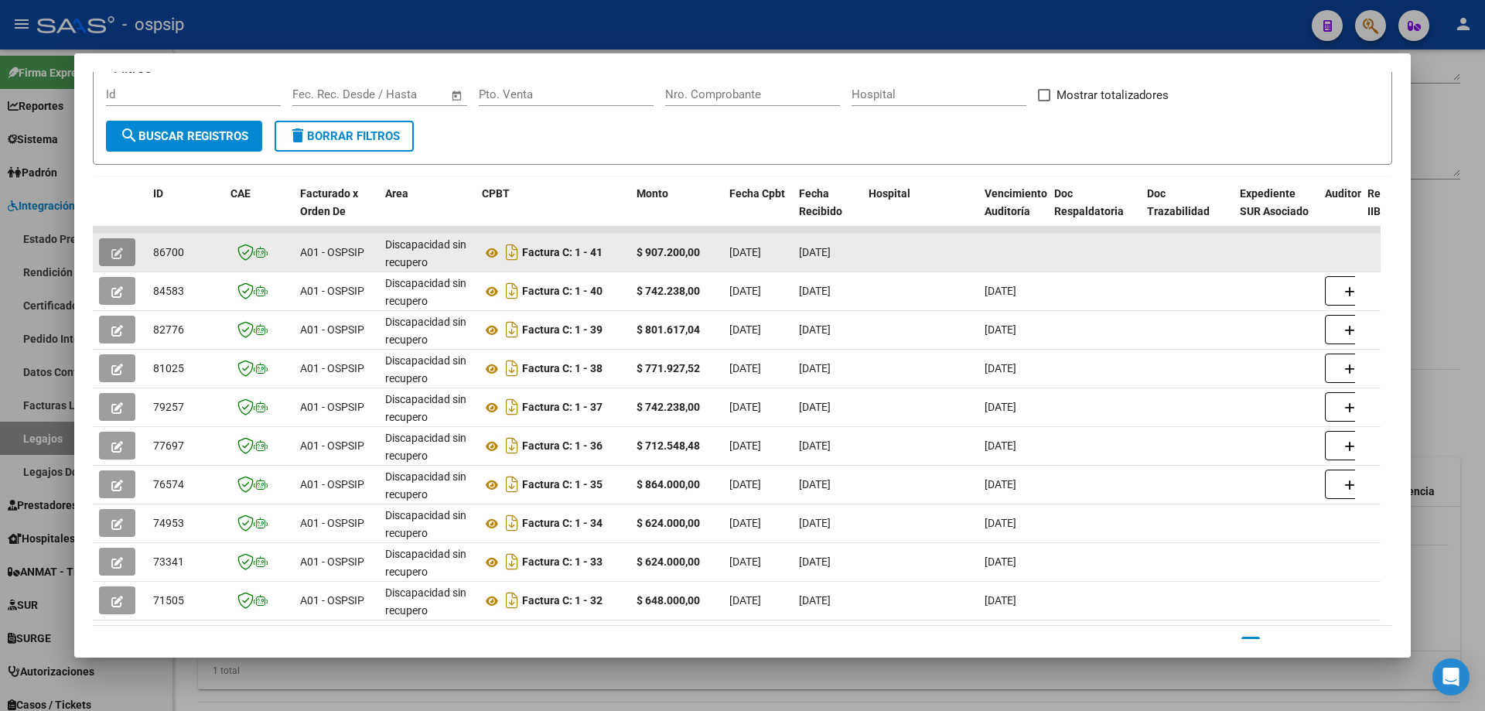
click at [122, 259] on span "button" at bounding box center [117, 252] width 12 height 14
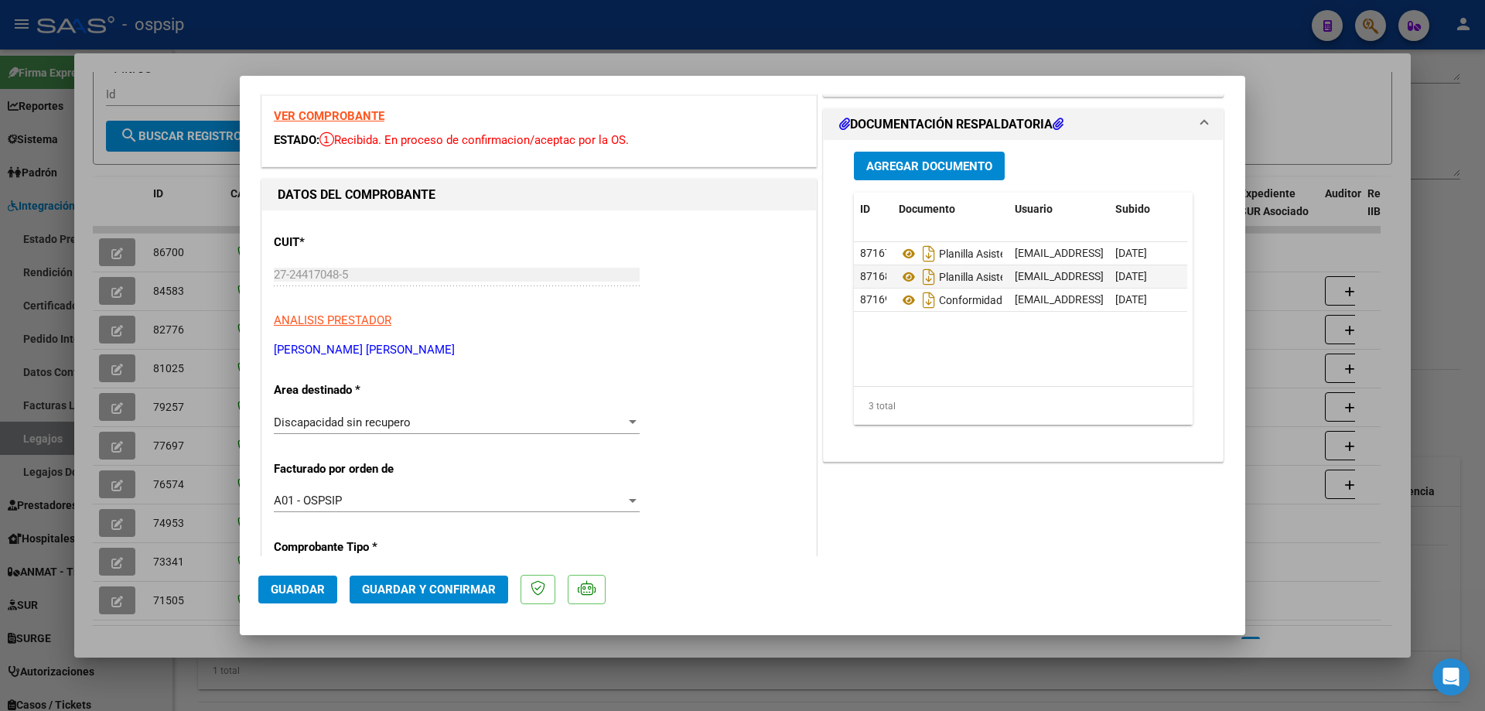
scroll to position [77, 0]
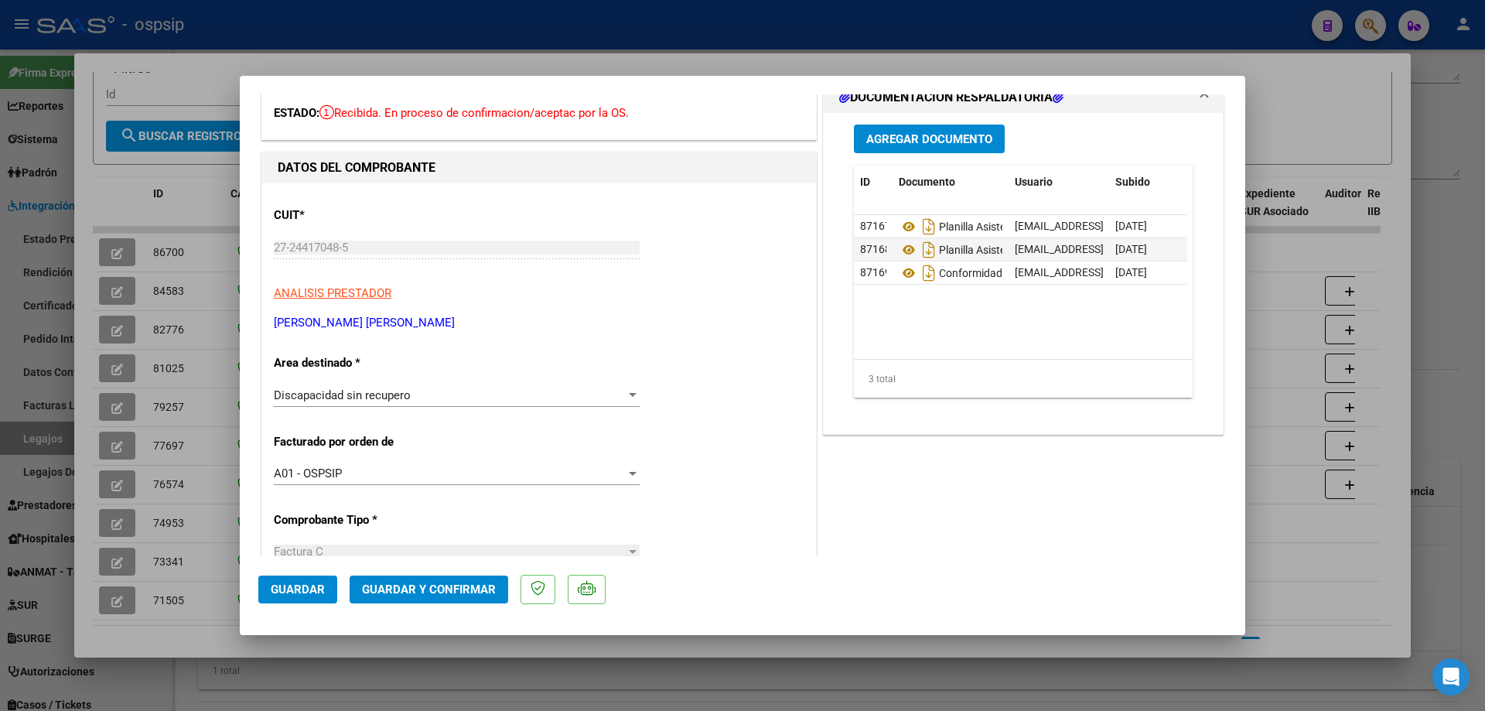
drag, startPoint x: 1440, startPoint y: 131, endPoint x: 1446, endPoint y: 139, distance: 10.5
click at [1440, 131] on div at bounding box center [742, 355] width 1485 height 711
type input "$ 0,00"
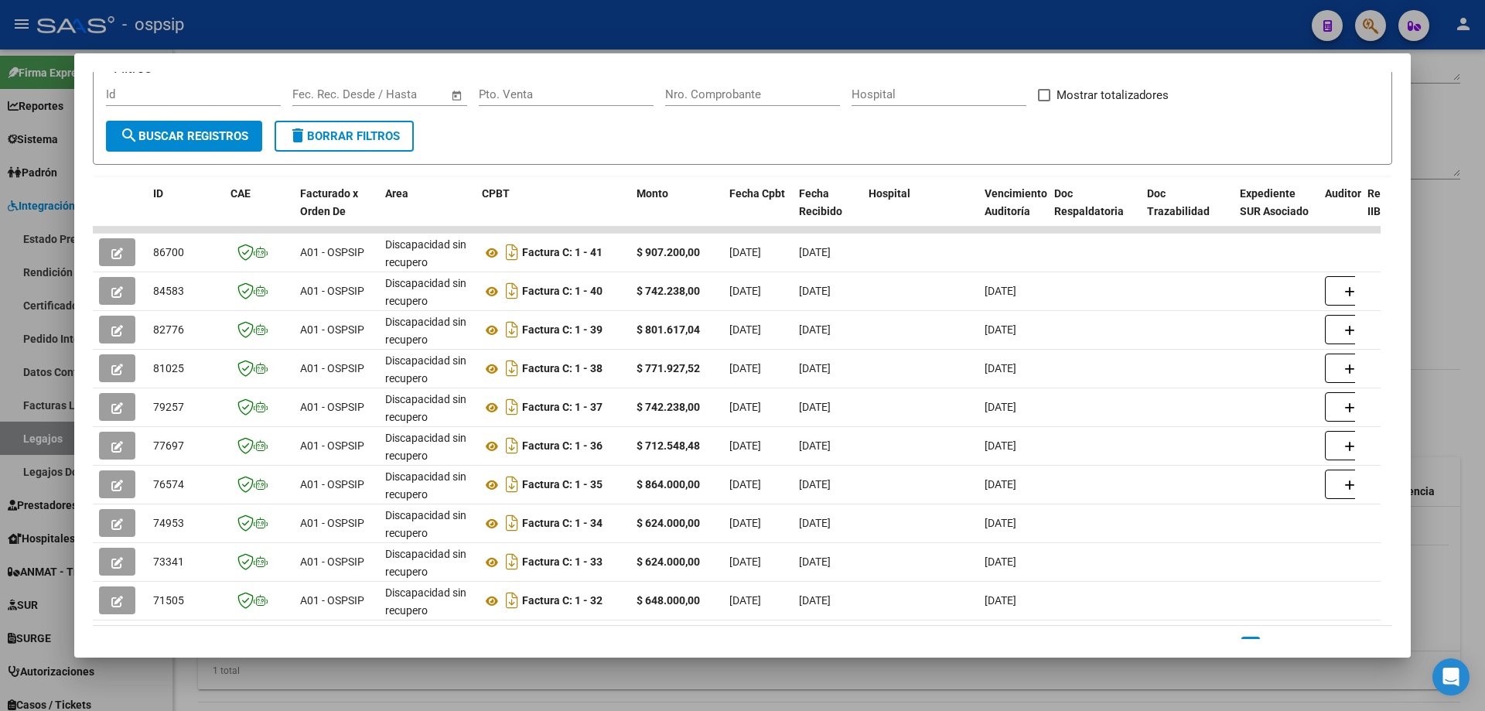
click at [1434, 232] on div at bounding box center [742, 355] width 1485 height 711
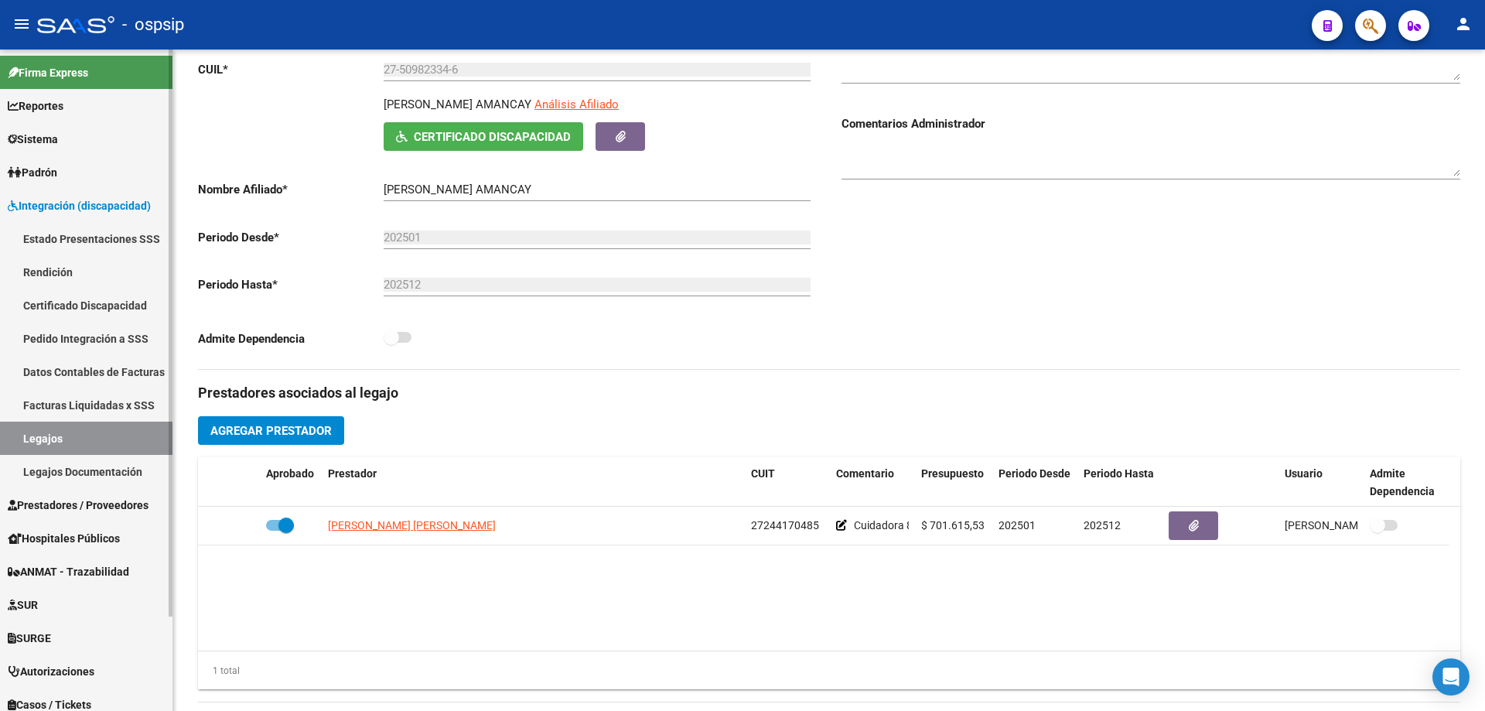
click at [83, 448] on link "Legajos" at bounding box center [86, 437] width 172 height 33
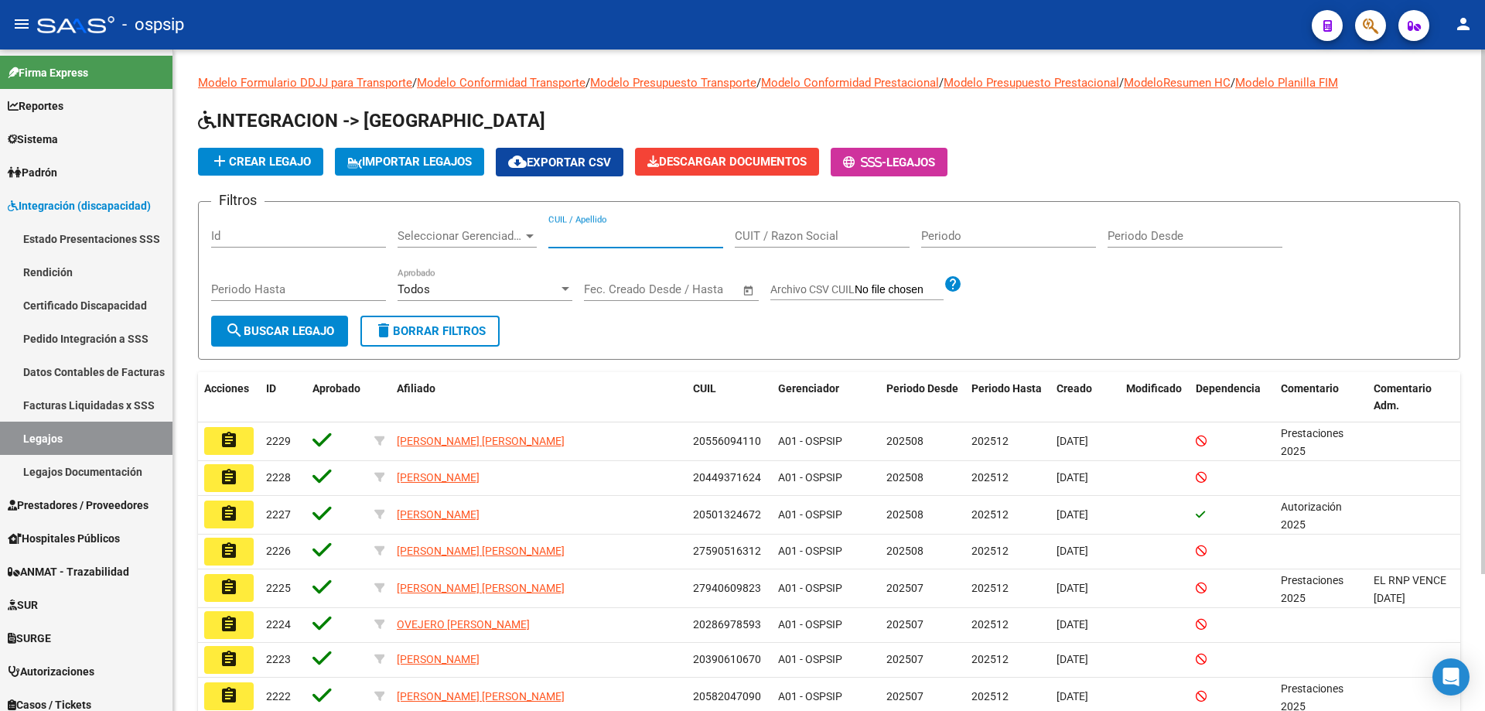
paste input "27511234064"
type input "27511234064"
click at [255, 329] on span "search Buscar Legajo" at bounding box center [279, 331] width 109 height 14
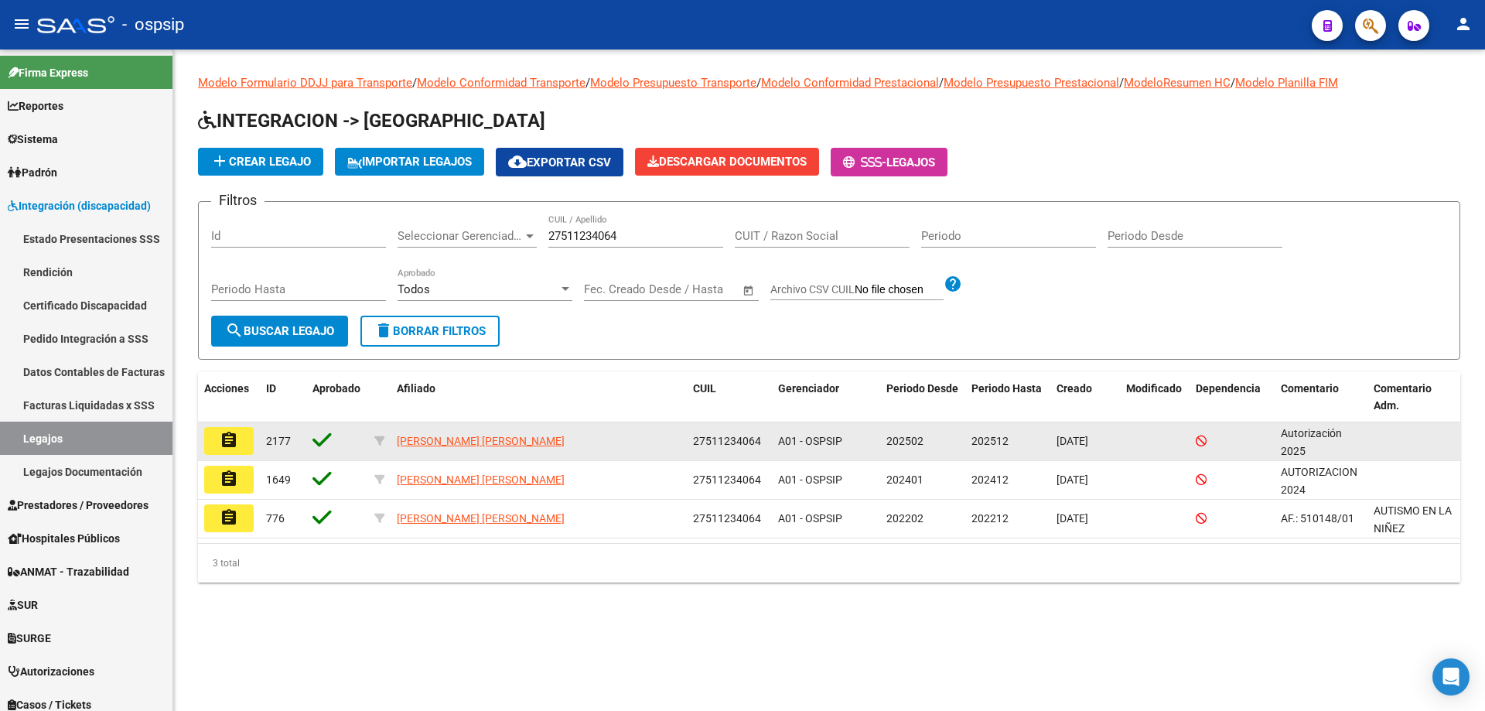
click at [221, 436] on mat-icon "assignment" at bounding box center [229, 440] width 19 height 19
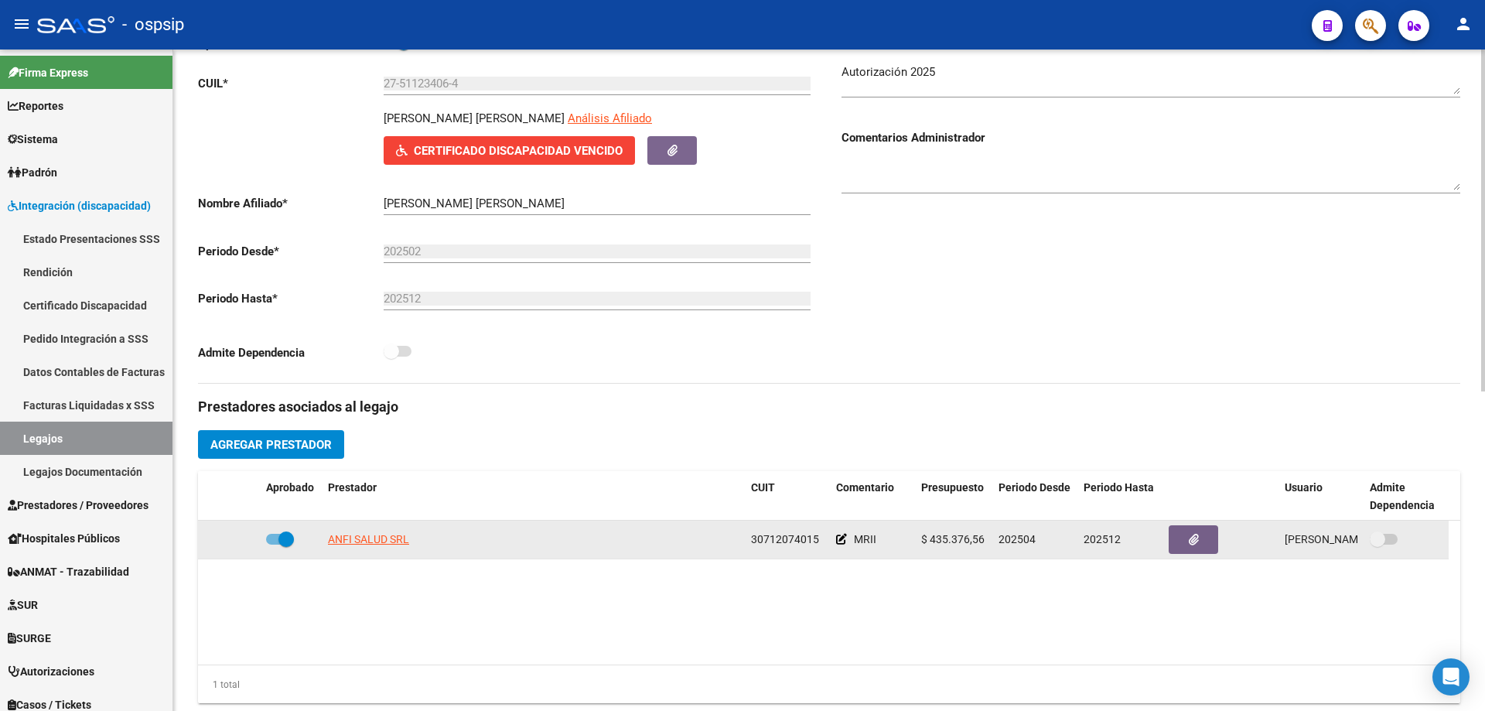
scroll to position [309, 0]
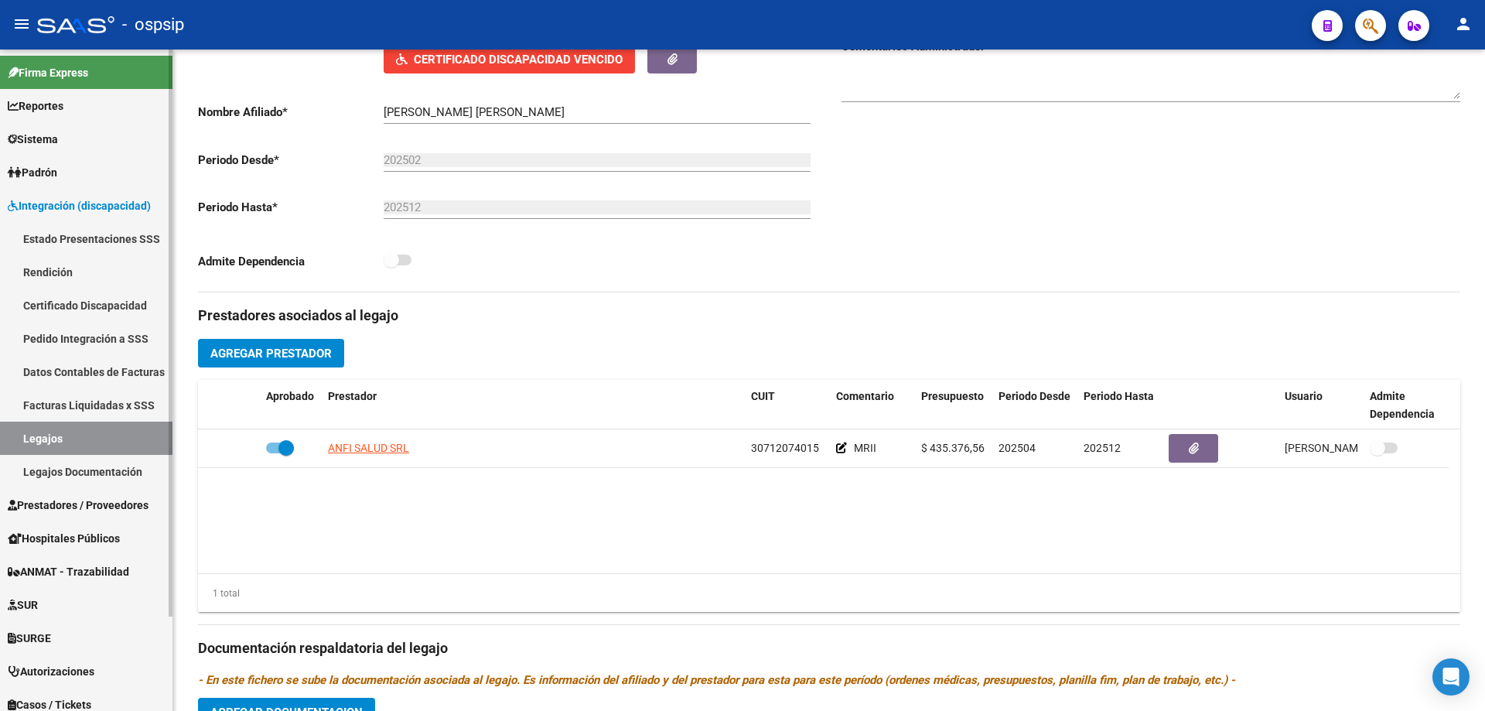
click at [57, 438] on link "Legajos" at bounding box center [86, 437] width 172 height 33
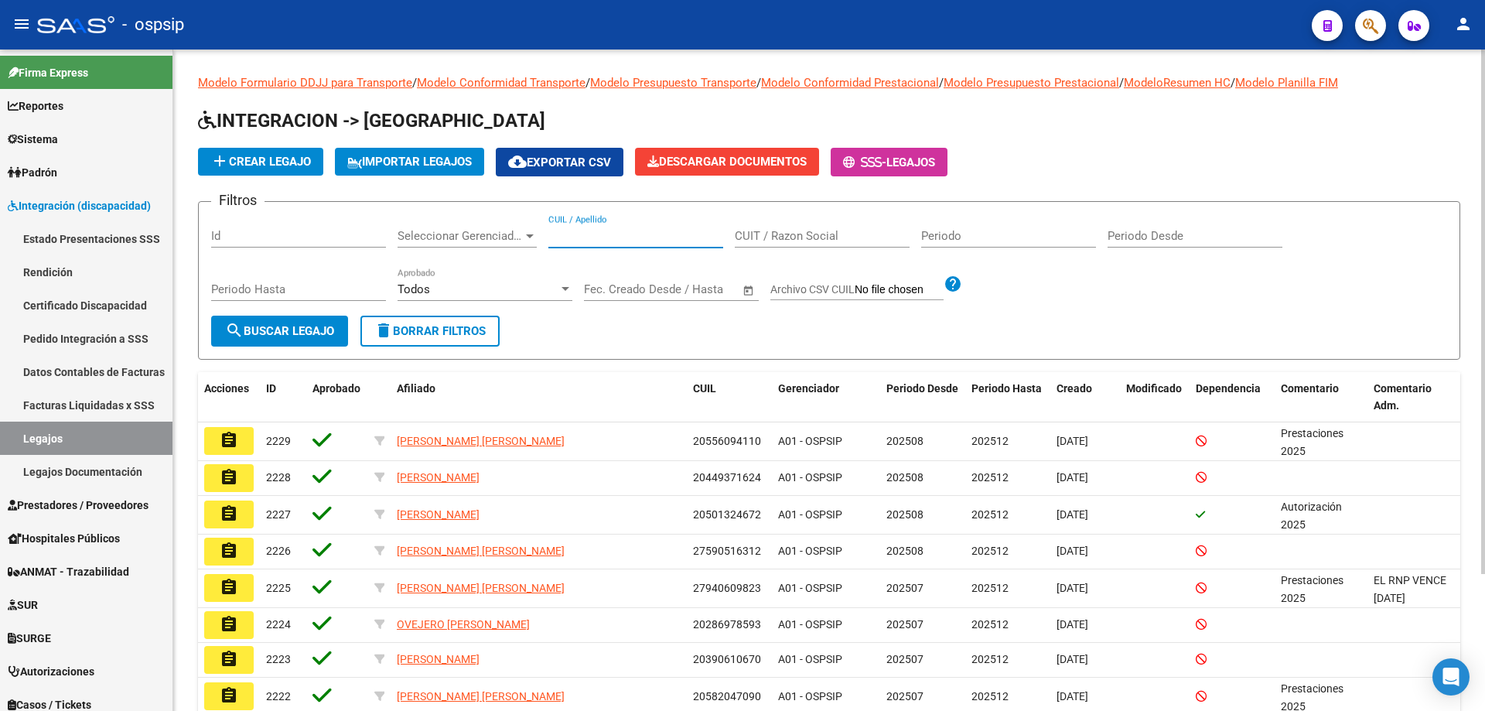
paste input "27511263463"
type input "27511263463"
click at [309, 335] on span "search Buscar Legajo" at bounding box center [279, 331] width 109 height 14
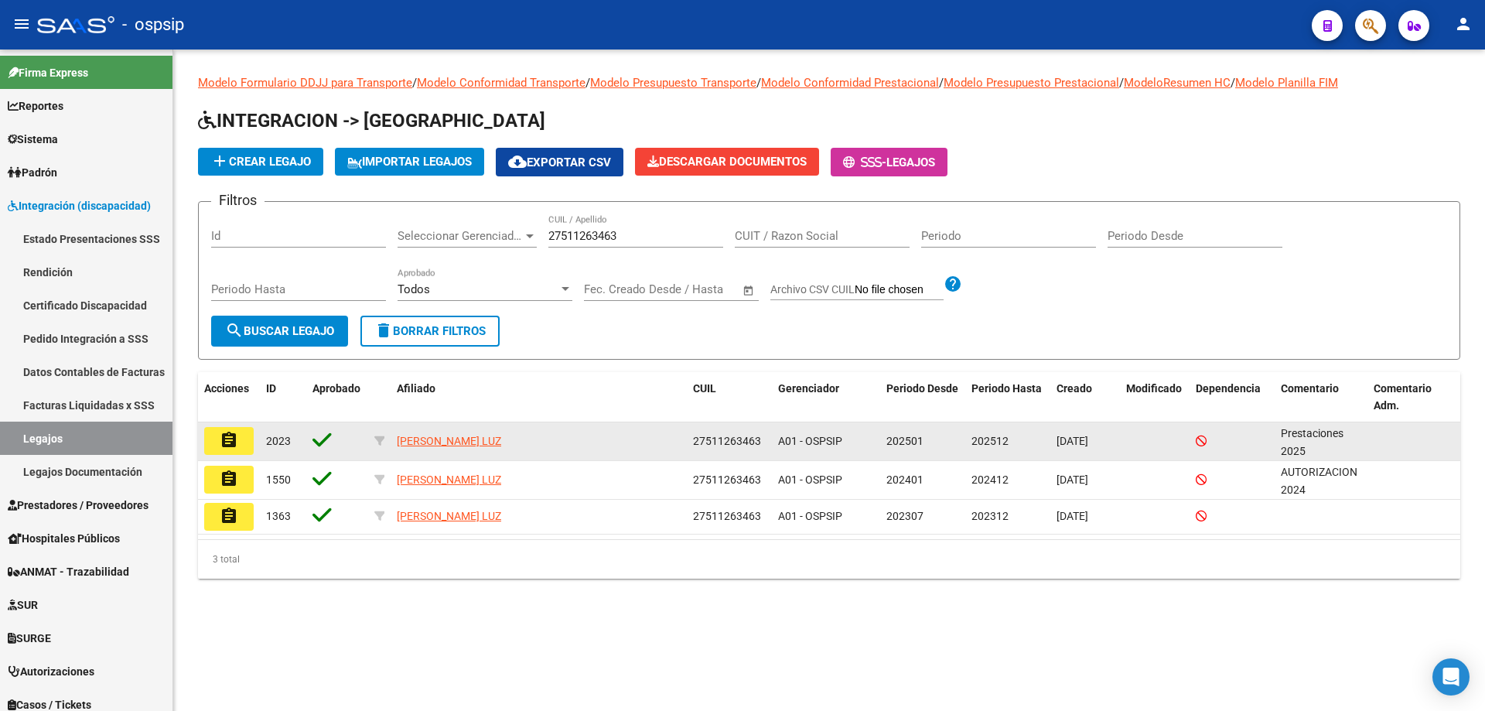
click at [247, 442] on button "assignment" at bounding box center [228, 441] width 49 height 28
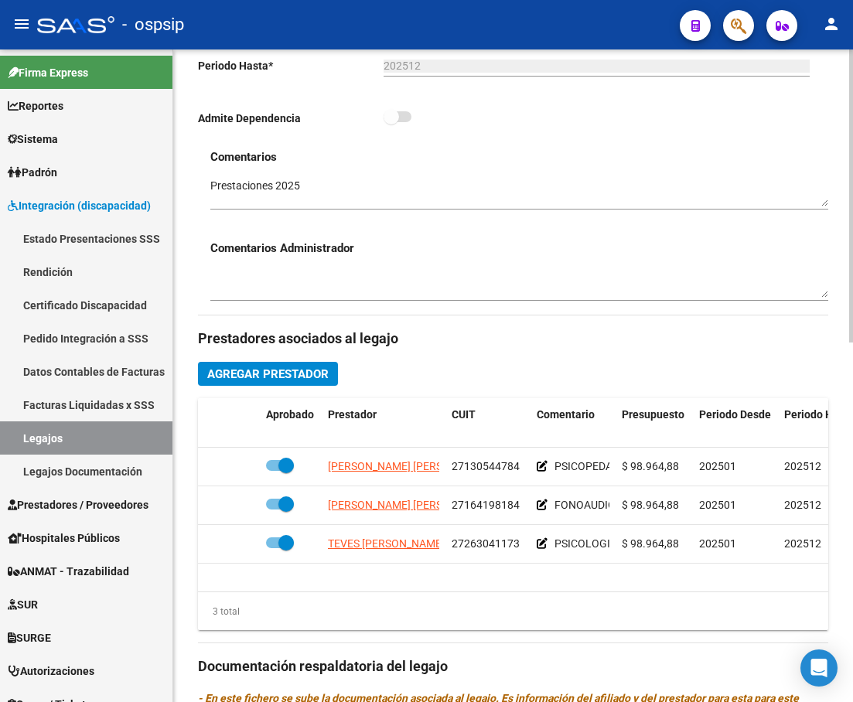
scroll to position [464, 0]
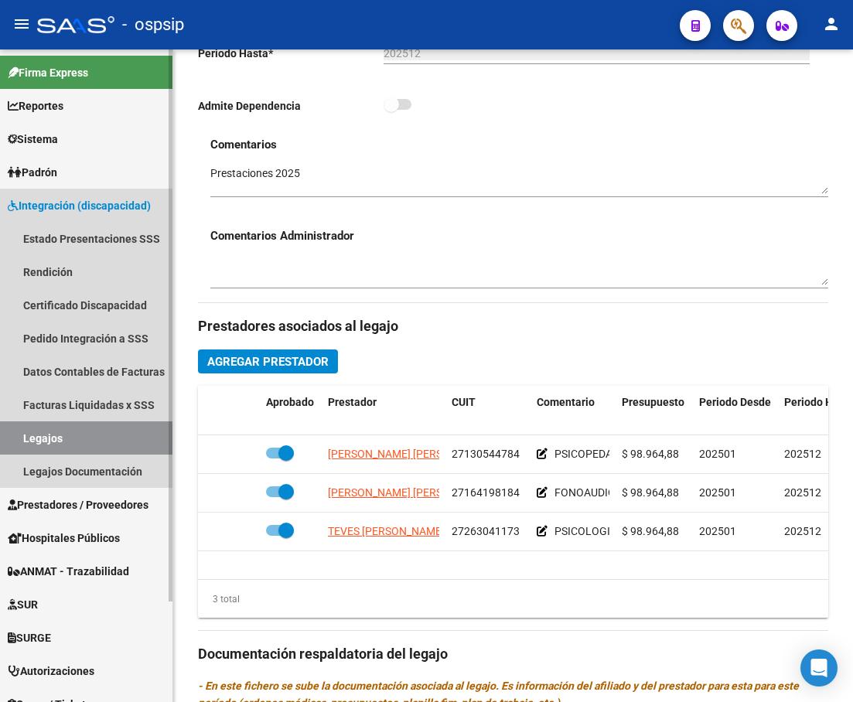
click at [63, 444] on link "Legajos" at bounding box center [86, 437] width 172 height 33
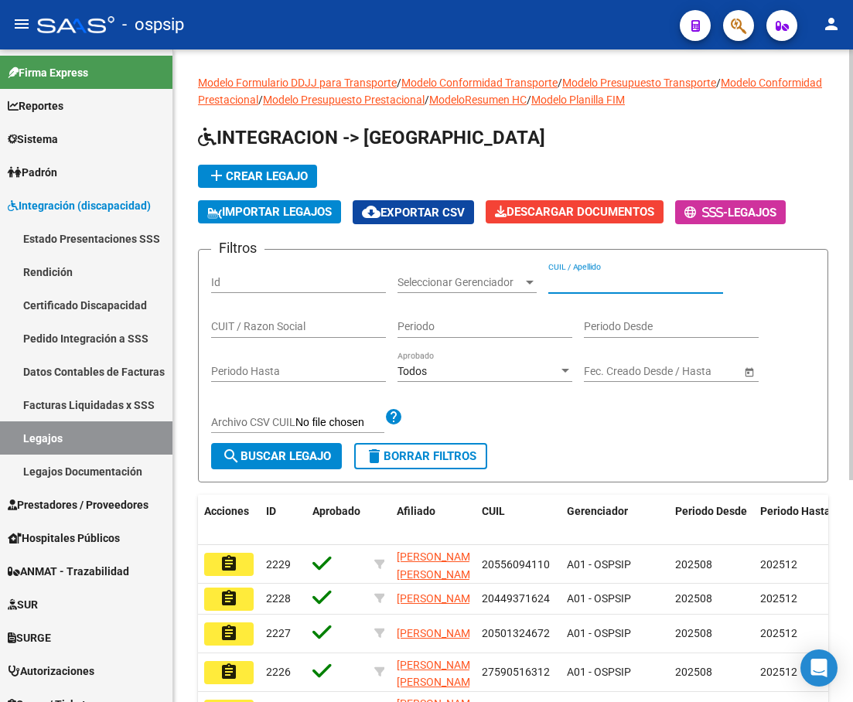
paste input "27511355457"
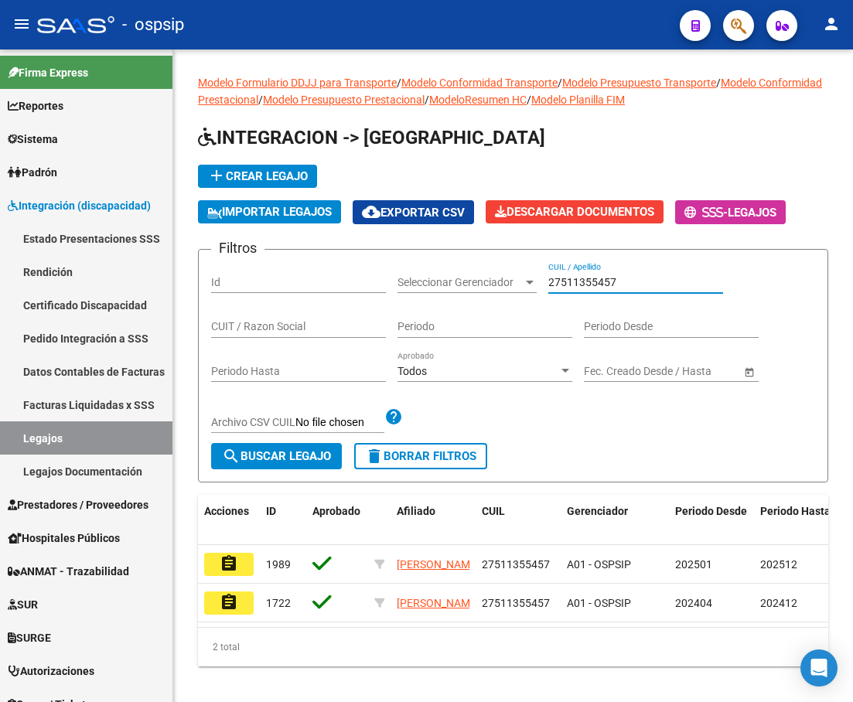
type input "27511355457"
click at [248, 563] on button "assignment" at bounding box center [228, 564] width 49 height 23
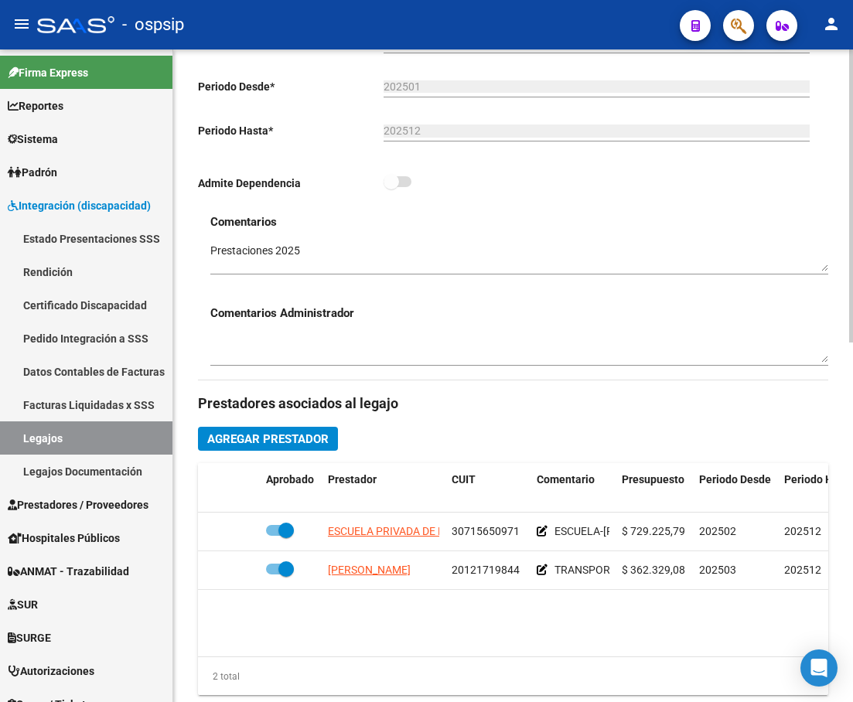
scroll to position [464, 0]
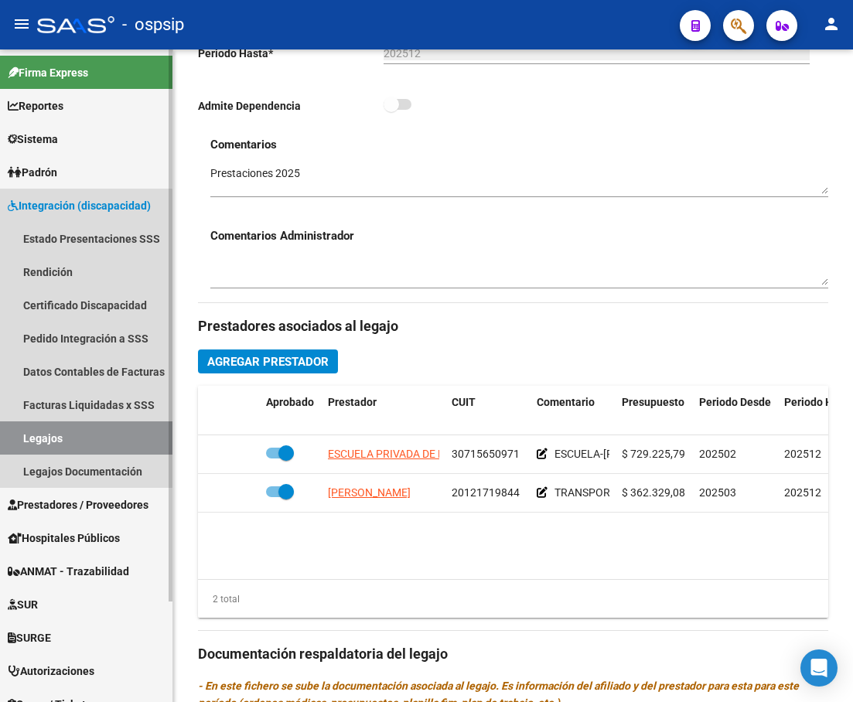
click at [43, 443] on link "Legajos" at bounding box center [86, 437] width 172 height 33
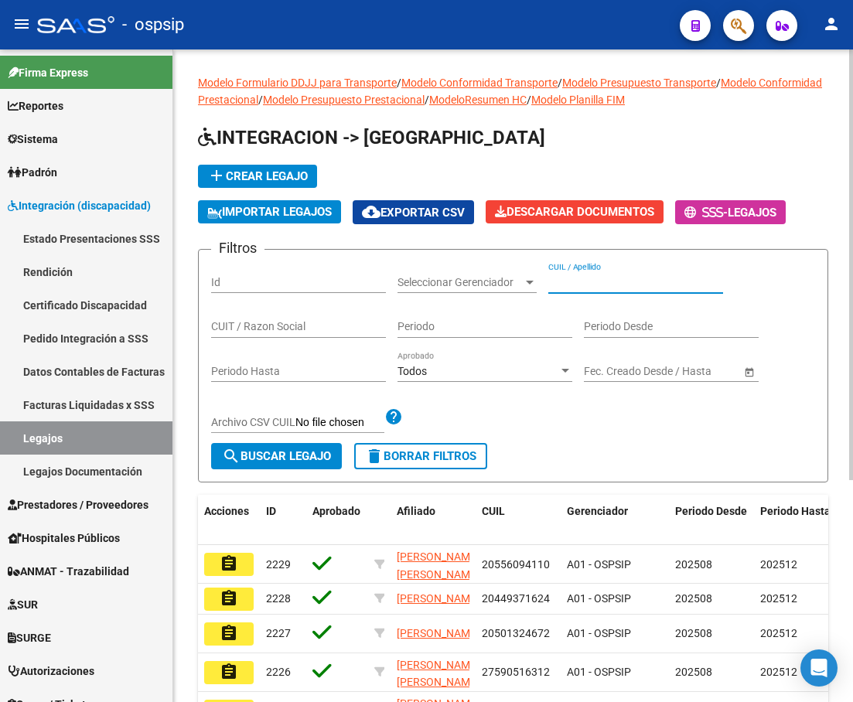
paste input "27521652263"
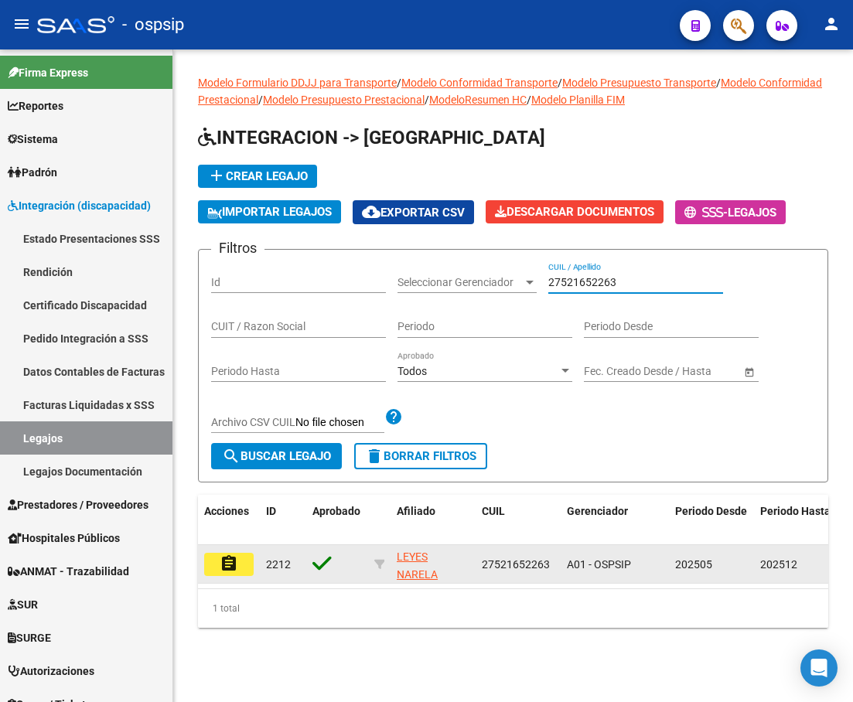
type input "27521652263"
click at [240, 561] on button "assignment" at bounding box center [228, 564] width 49 height 23
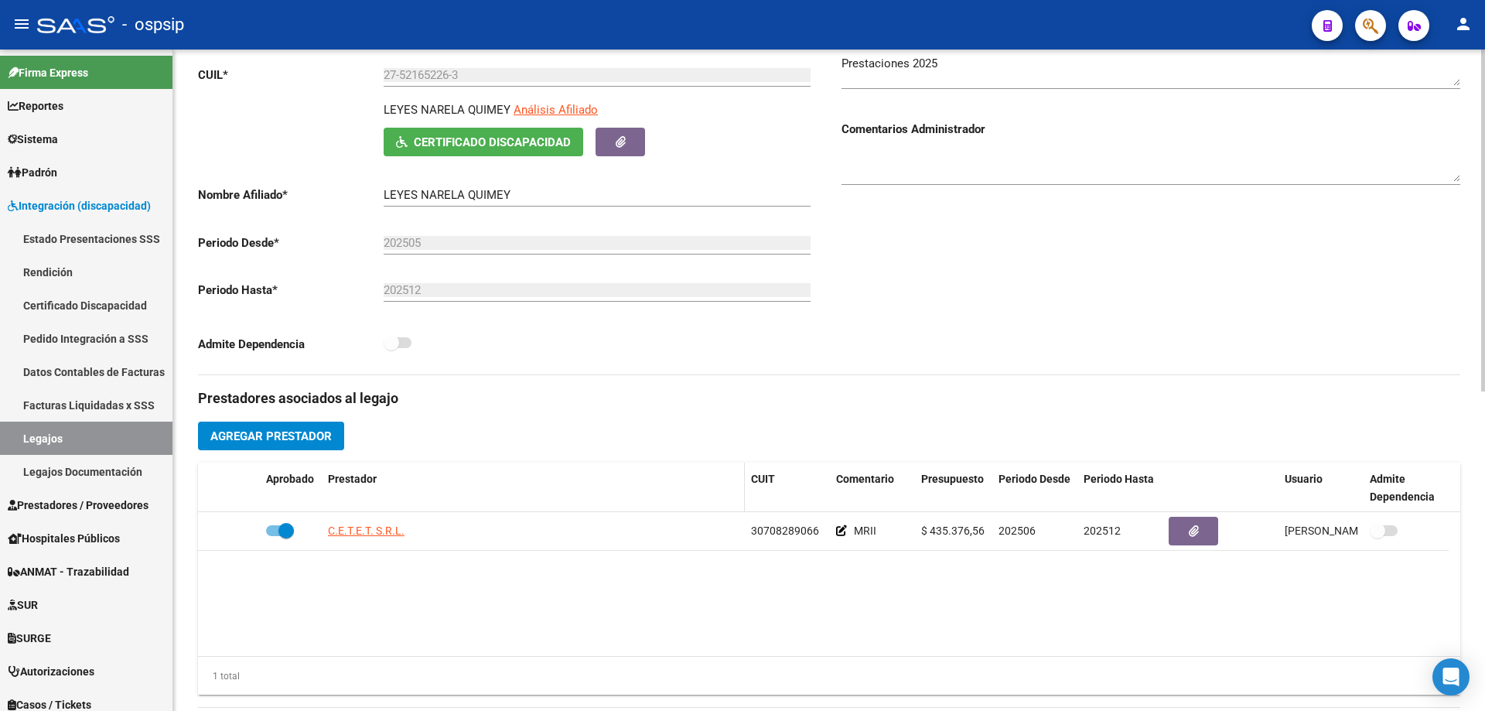
scroll to position [232, 0]
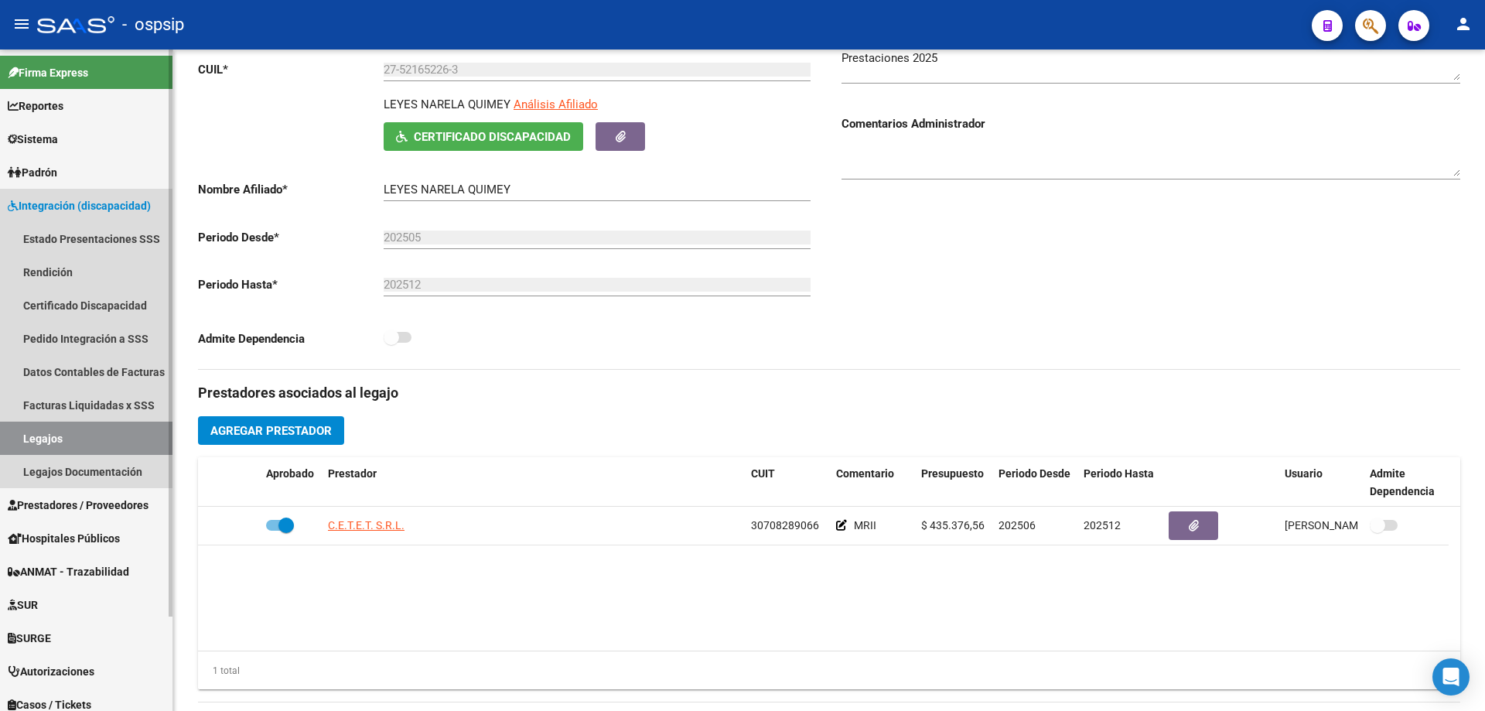
drag, startPoint x: 66, startPoint y: 445, endPoint x: 84, endPoint y: 441, distance: 17.4
click at [67, 445] on link "Legajos" at bounding box center [86, 437] width 172 height 33
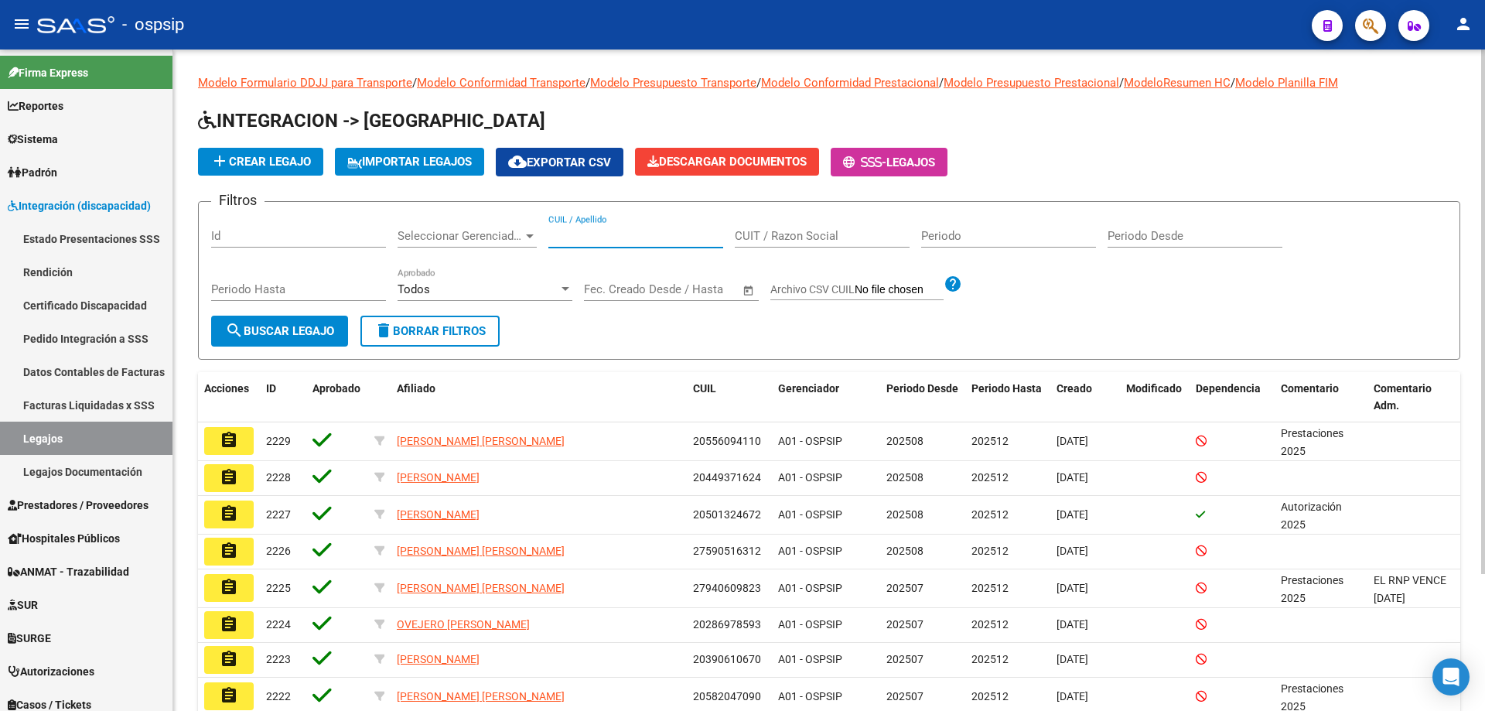
drag, startPoint x: 591, startPoint y: 223, endPoint x: 586, endPoint y: 236, distance: 13.9
paste input "27521983146"
type input "27521983146"
click at [288, 333] on span "search Buscar Legajo" at bounding box center [279, 331] width 109 height 14
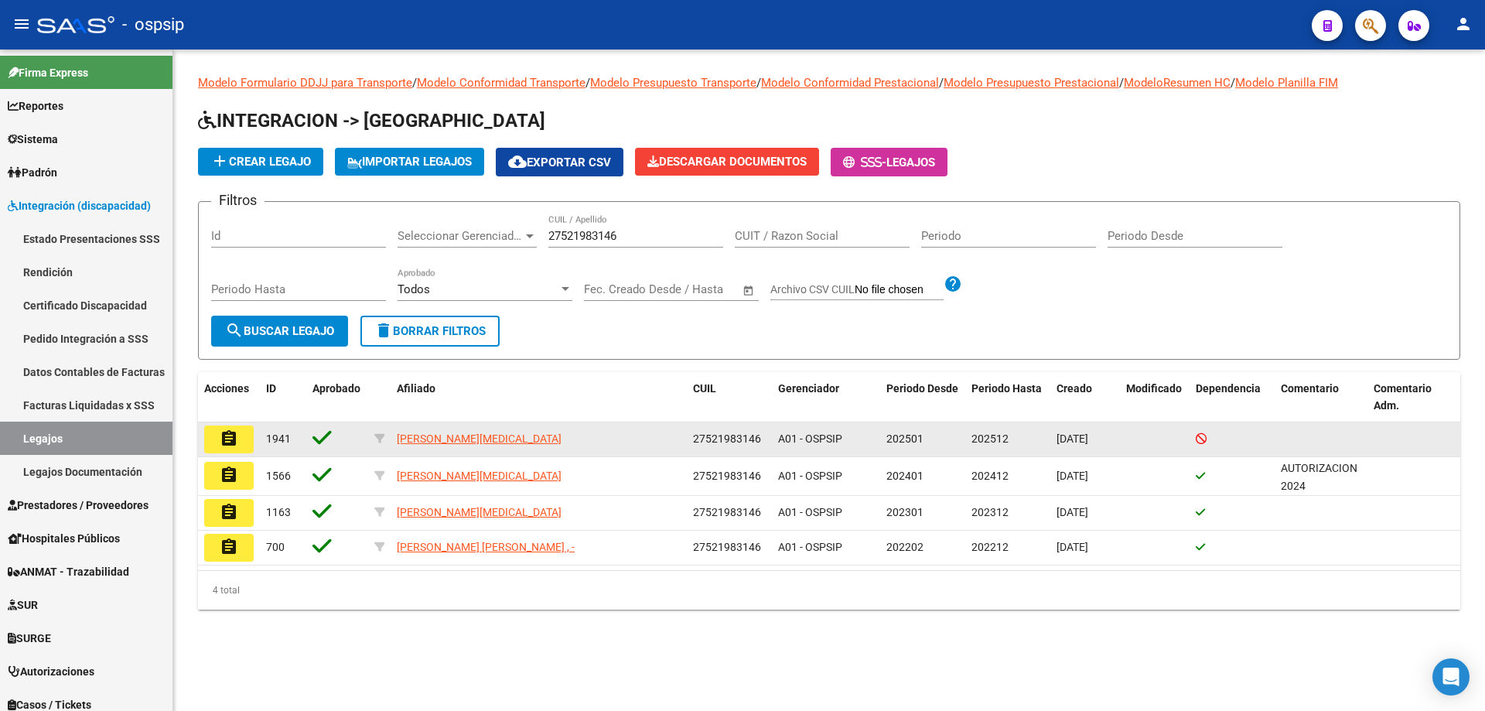
click at [225, 445] on mat-icon "assignment" at bounding box center [229, 438] width 19 height 19
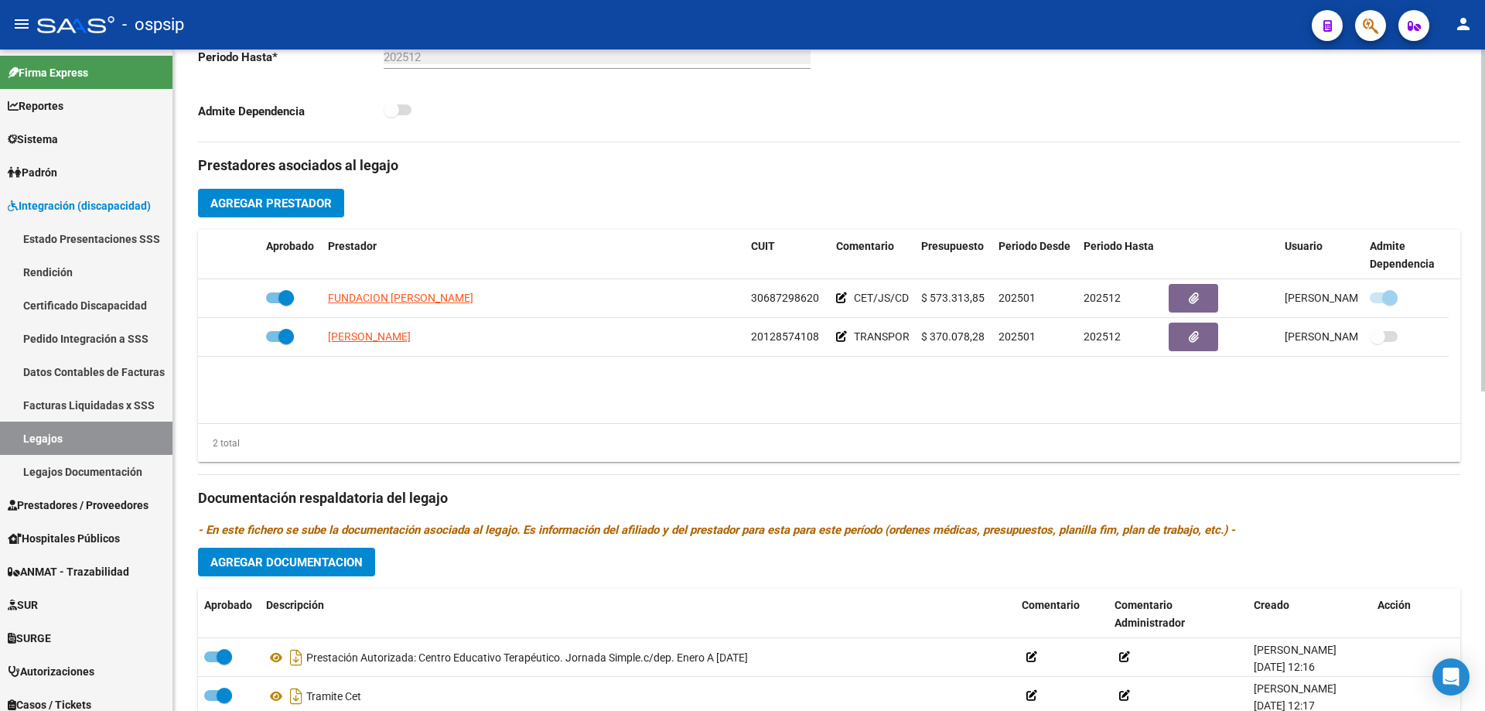
scroll to position [464, 0]
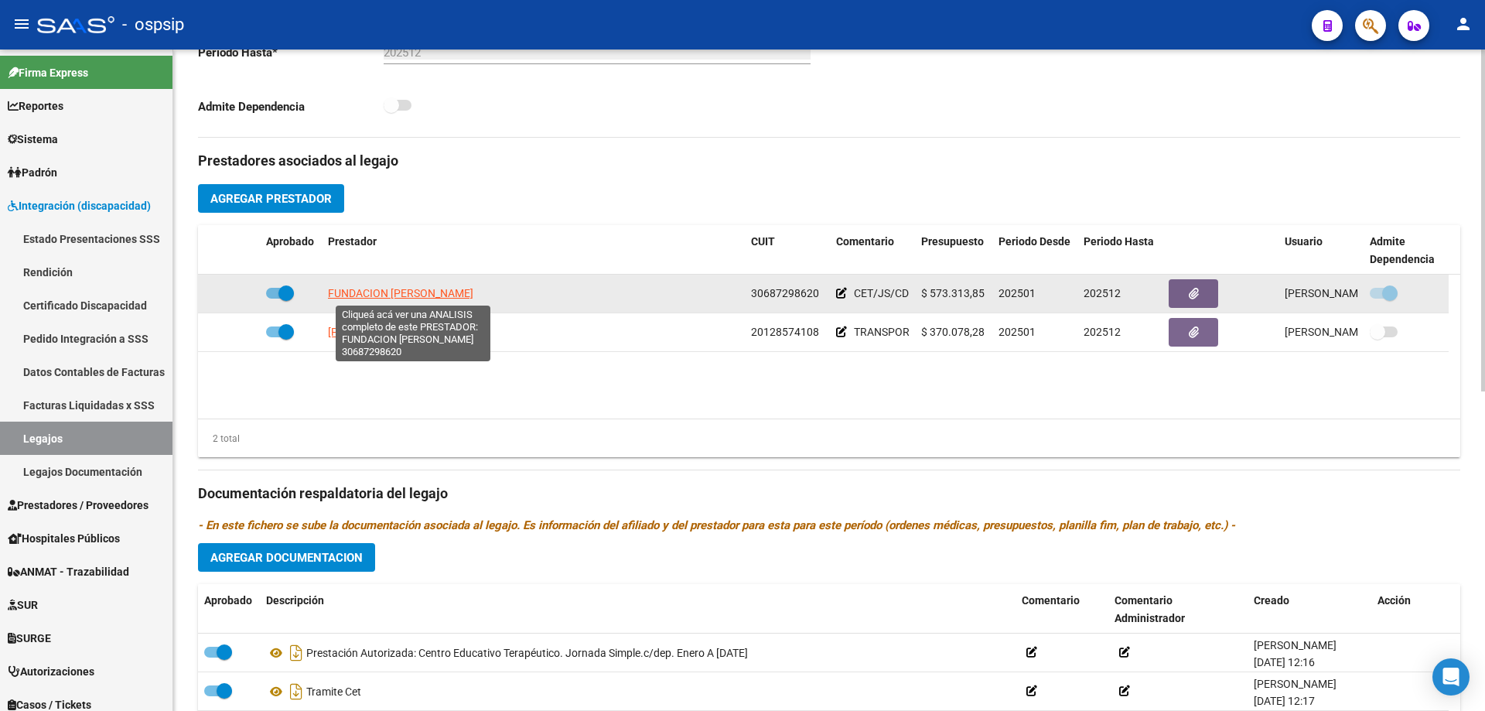
click at [472, 287] on span "FUNDACION [PERSON_NAME]" at bounding box center [400, 293] width 145 height 12
type textarea "30687298620"
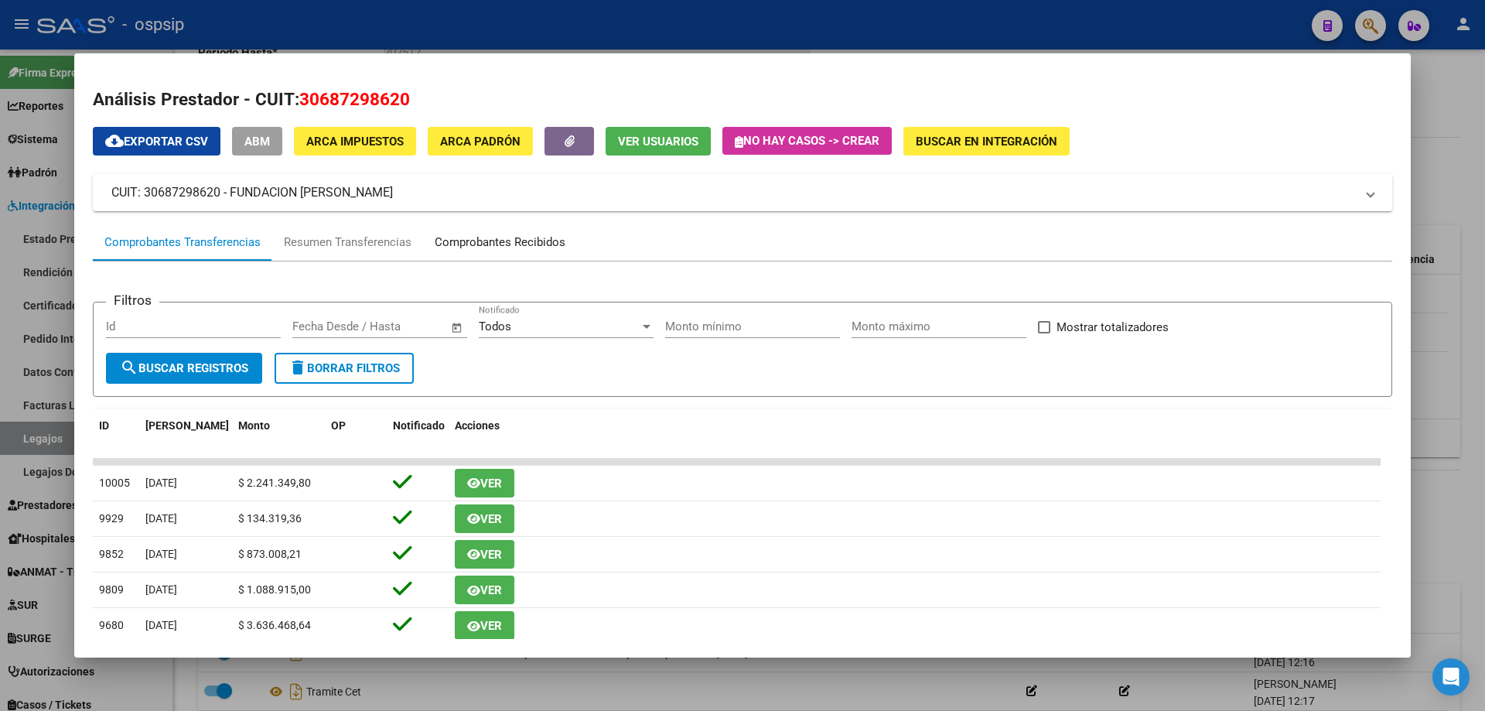
click at [516, 237] on div "Comprobantes Recibidos" at bounding box center [500, 243] width 131 height 18
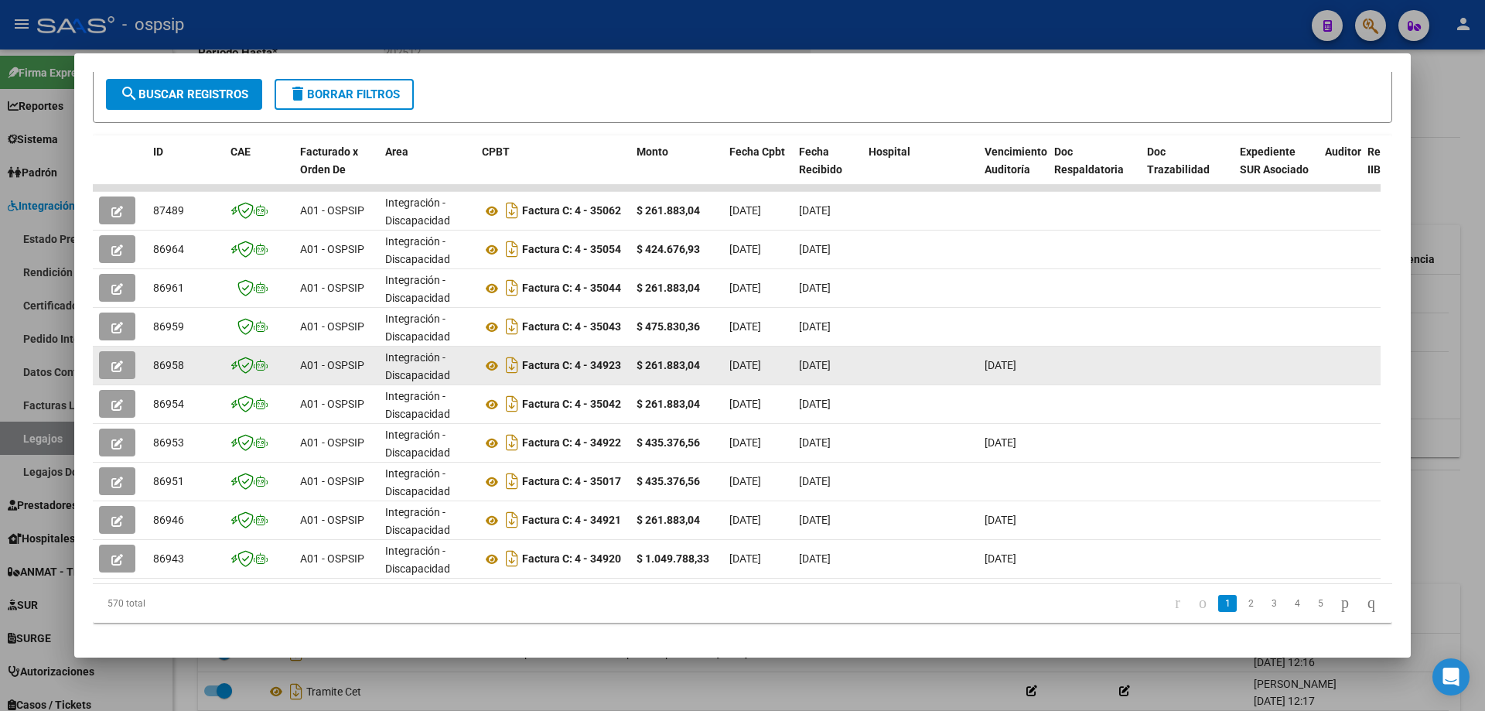
scroll to position [299, 0]
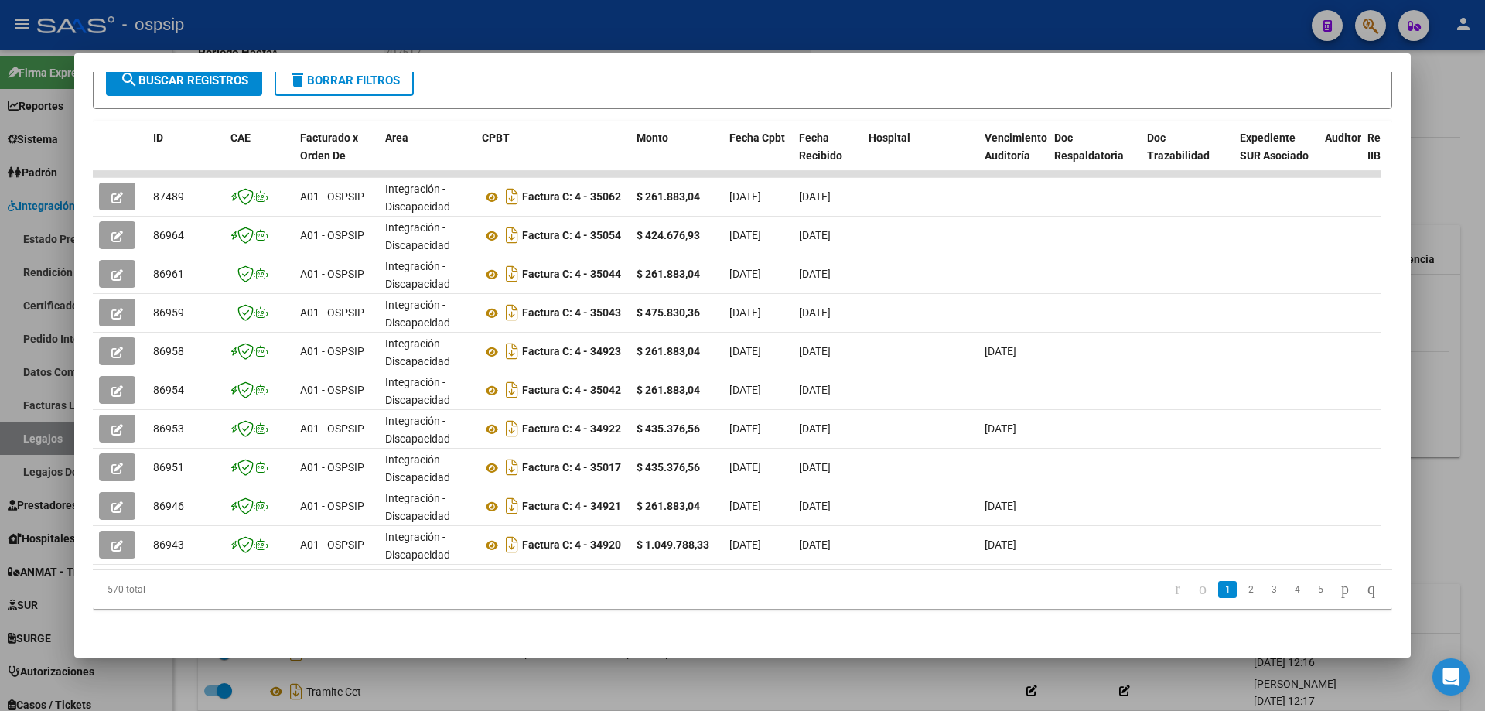
click at [1447, 521] on div at bounding box center [742, 355] width 1485 height 711
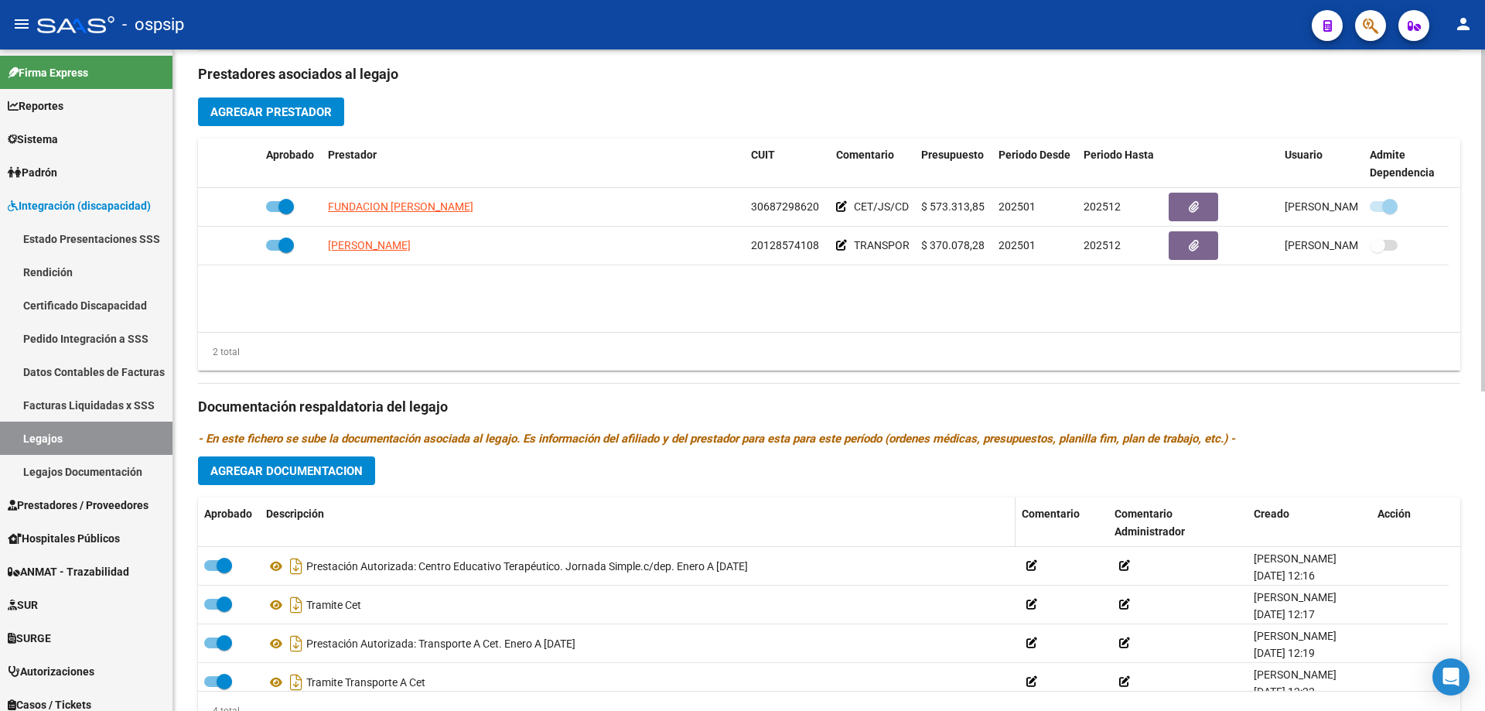
scroll to position [619, 0]
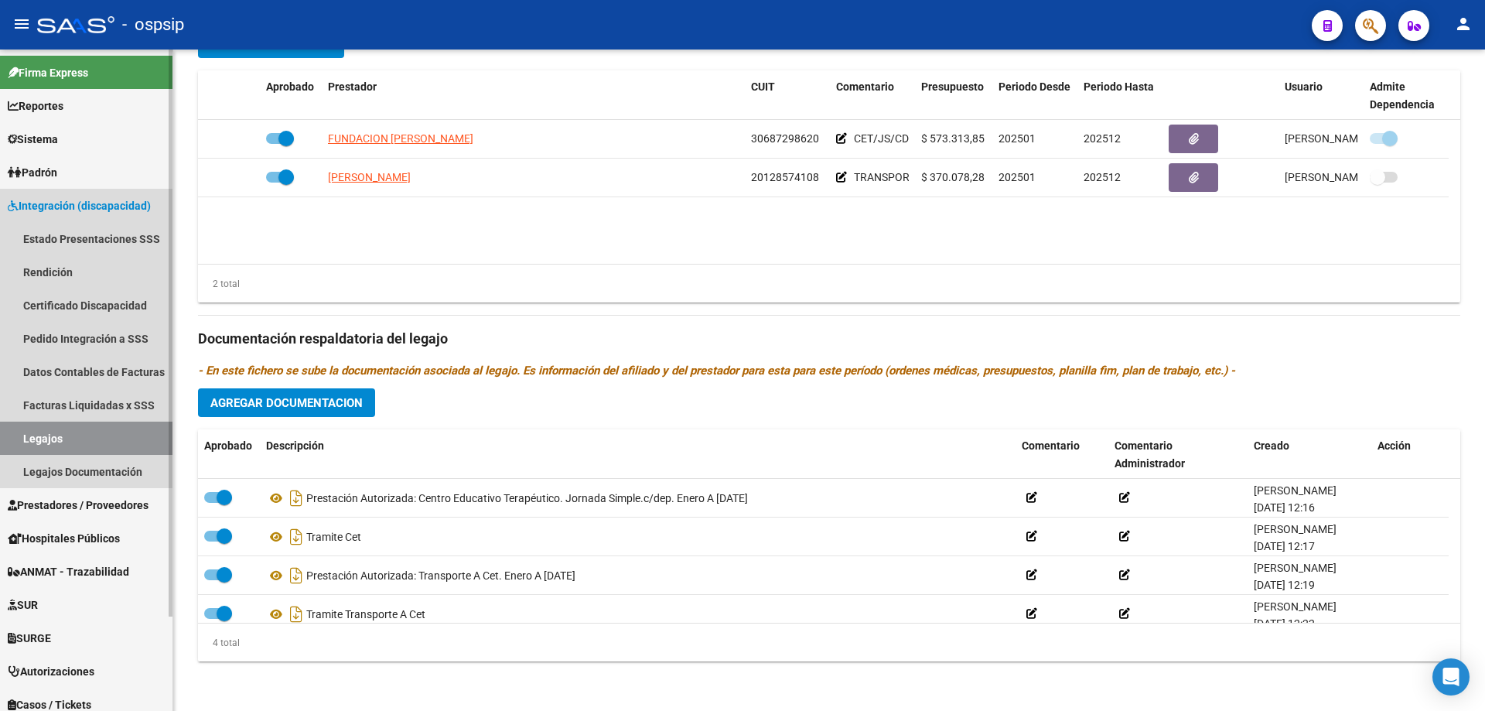
click at [89, 428] on link "Legajos" at bounding box center [86, 437] width 172 height 33
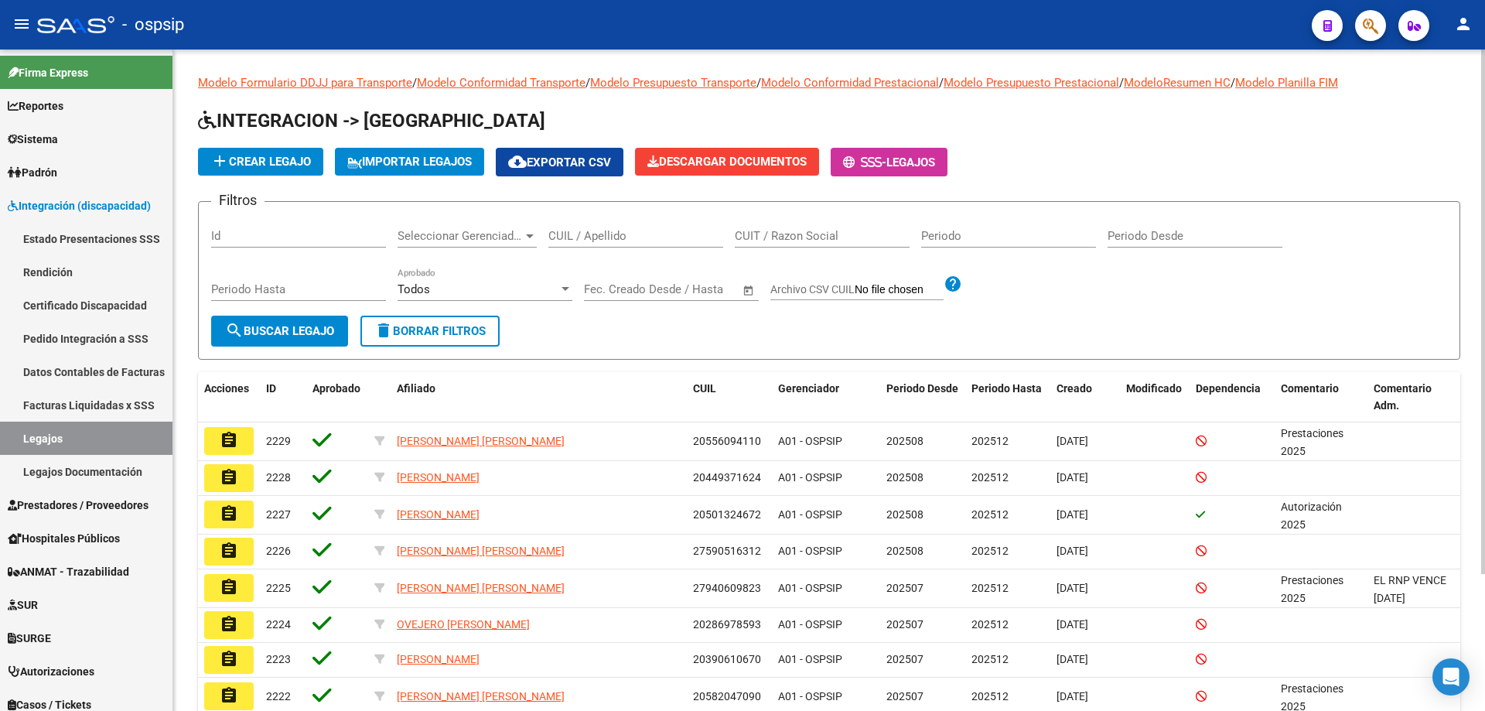
drag, startPoint x: 595, startPoint y: 225, endPoint x: 566, endPoint y: 232, distance: 30.2
paste input "27533274027"
type input "27533274027"
click at [223, 323] on button "search Buscar Legajo" at bounding box center [279, 330] width 137 height 31
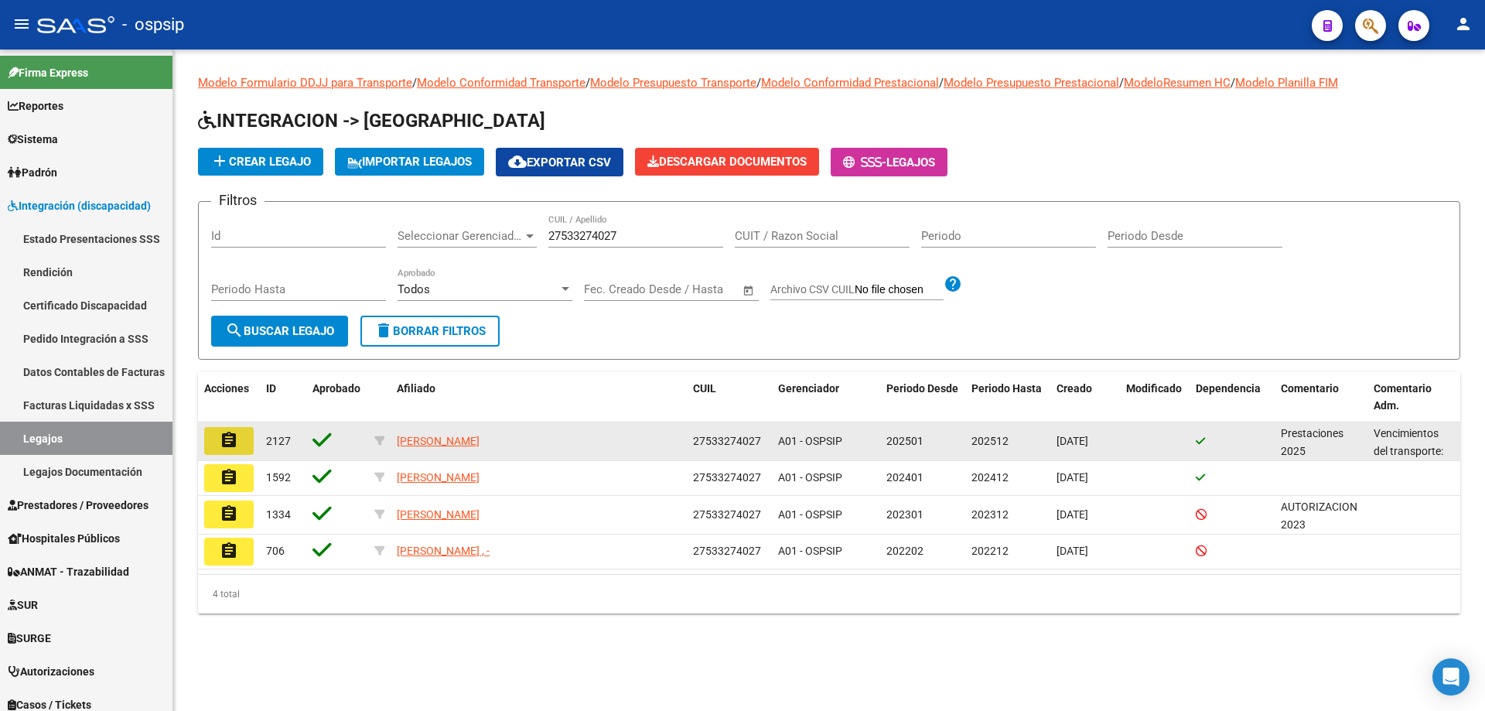
click at [232, 448] on mat-icon "assignment" at bounding box center [229, 440] width 19 height 19
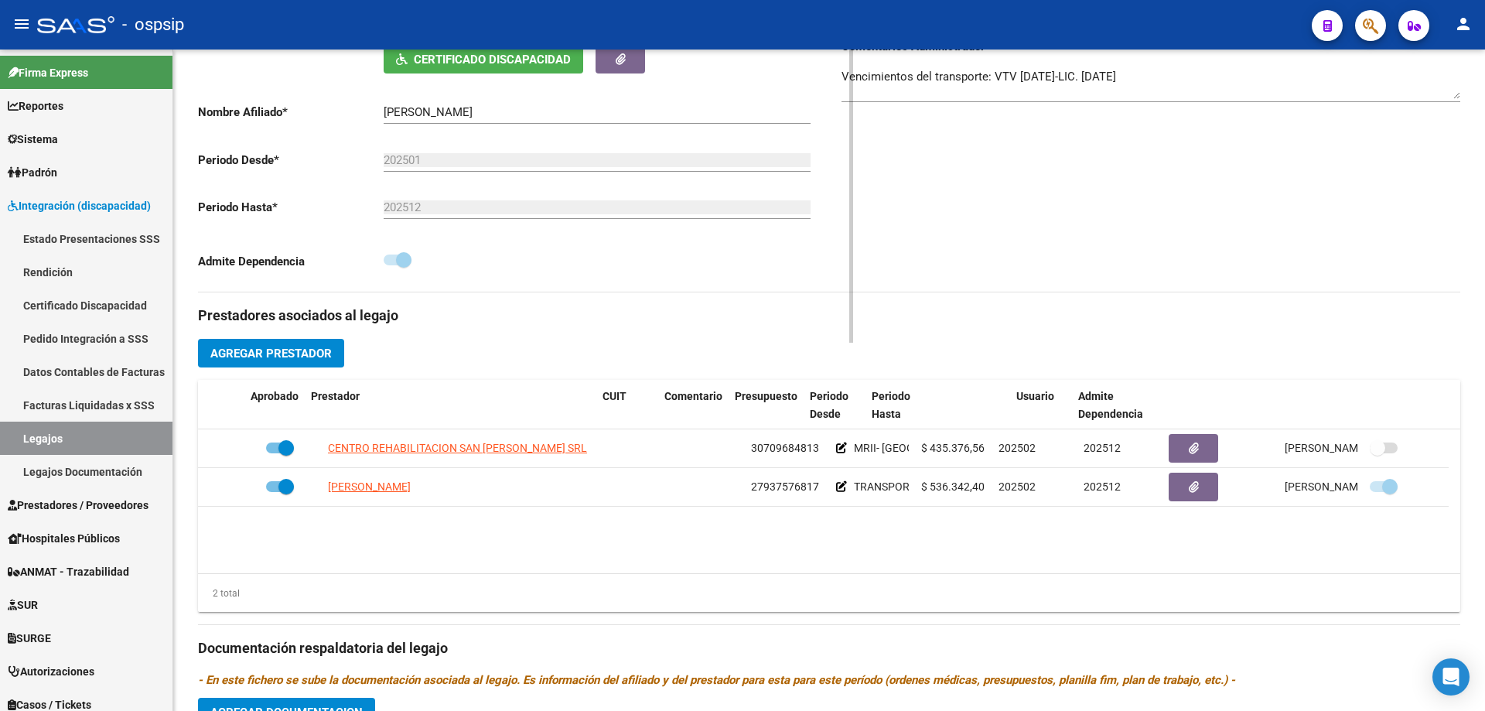
scroll to position [295, 0]
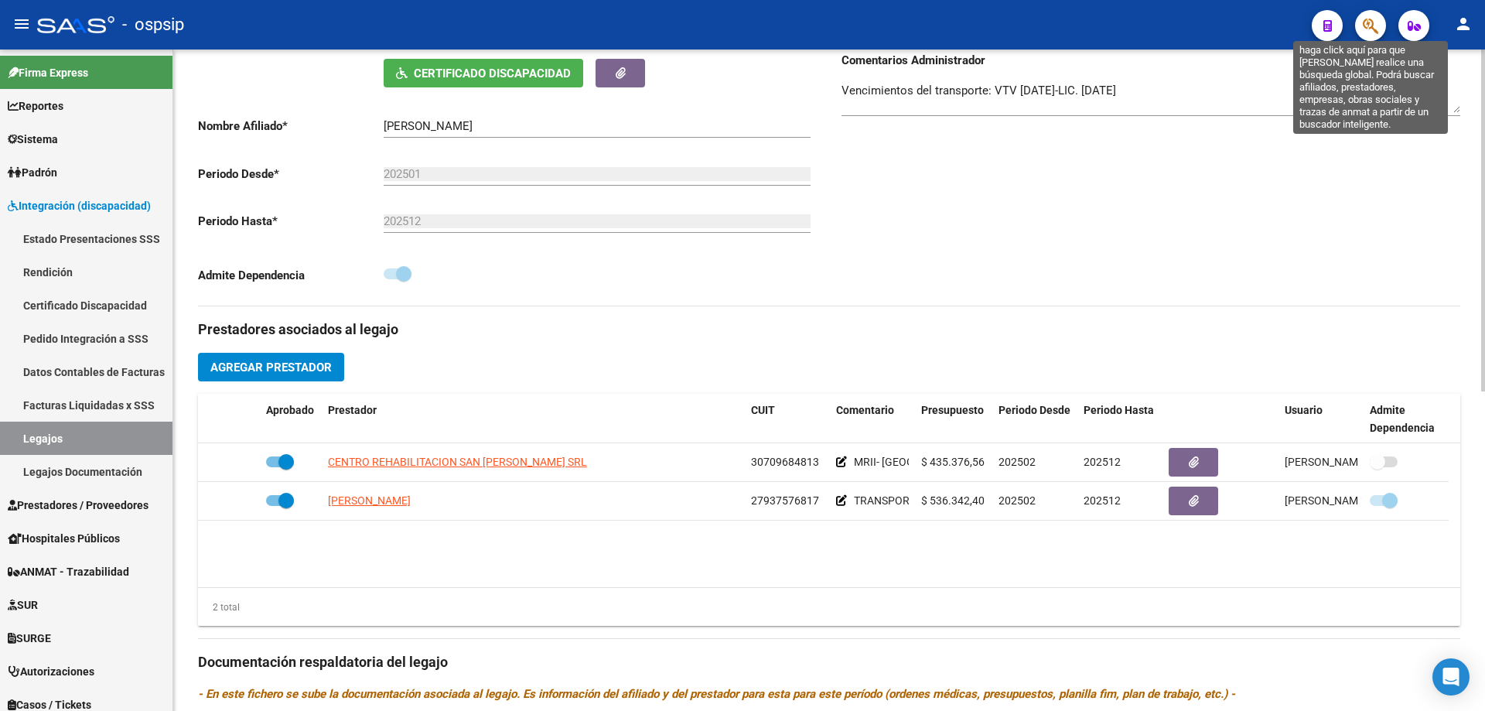
click at [1362, 19] on icon "button" at bounding box center [1369, 26] width 15 height 18
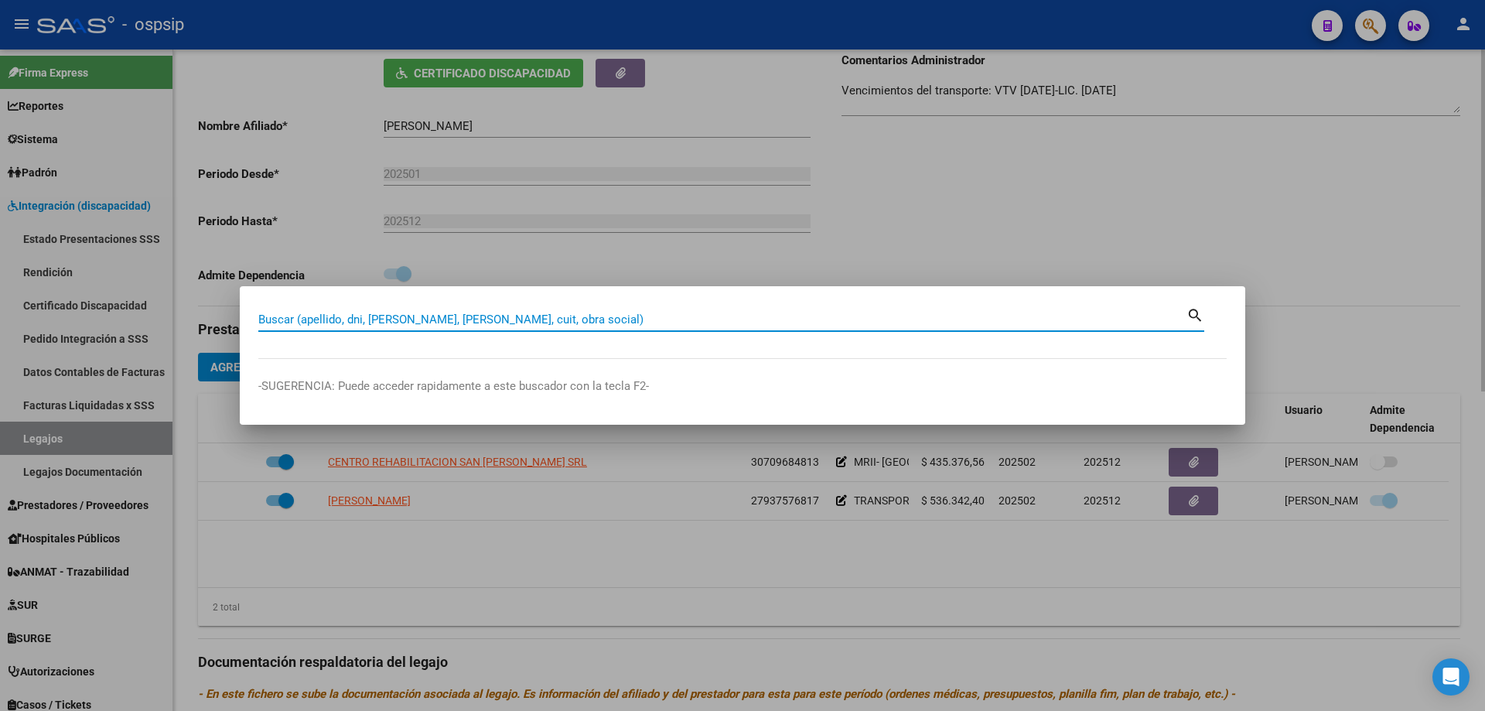
paste input "27537253814"
type input "27537253814"
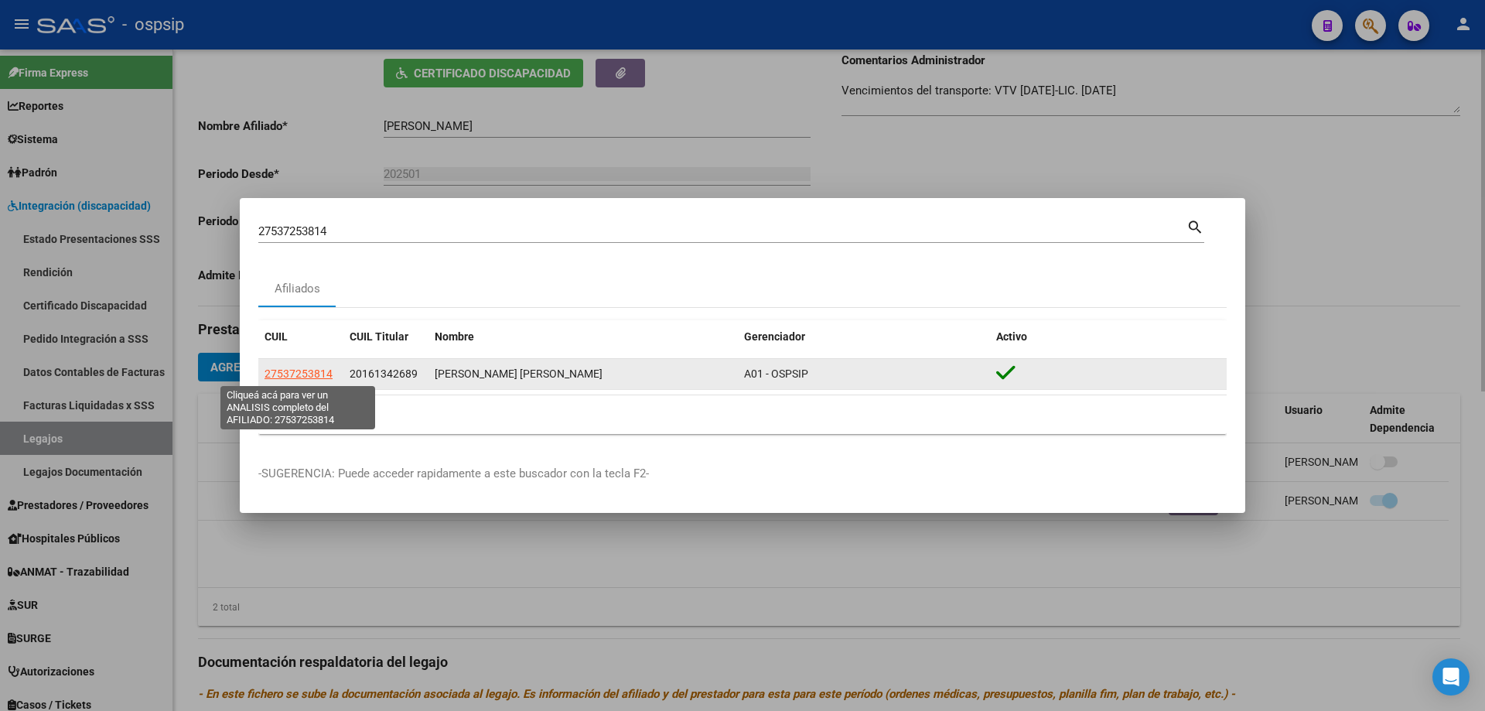
click at [312, 368] on span "27537253814" at bounding box center [298, 373] width 68 height 12
type textarea "27537253814"
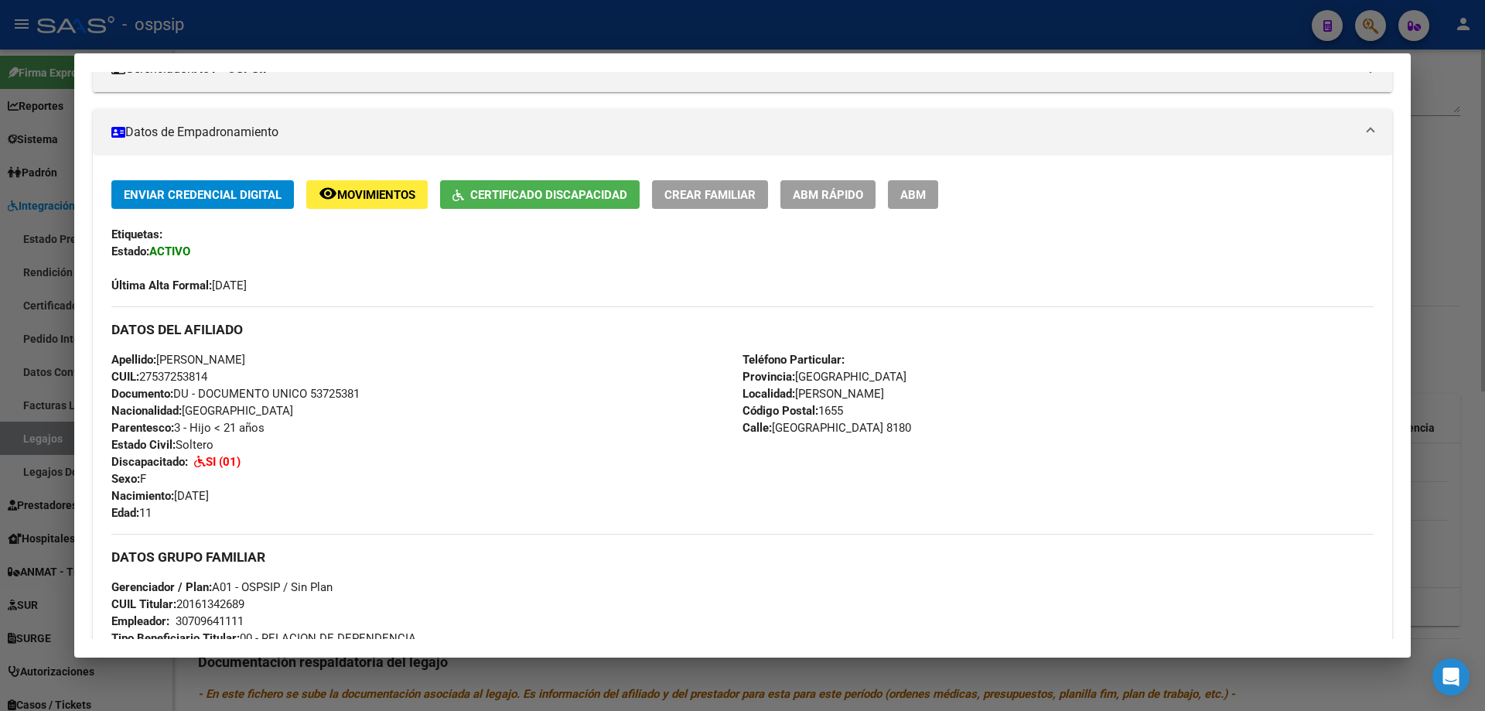
scroll to position [309, 0]
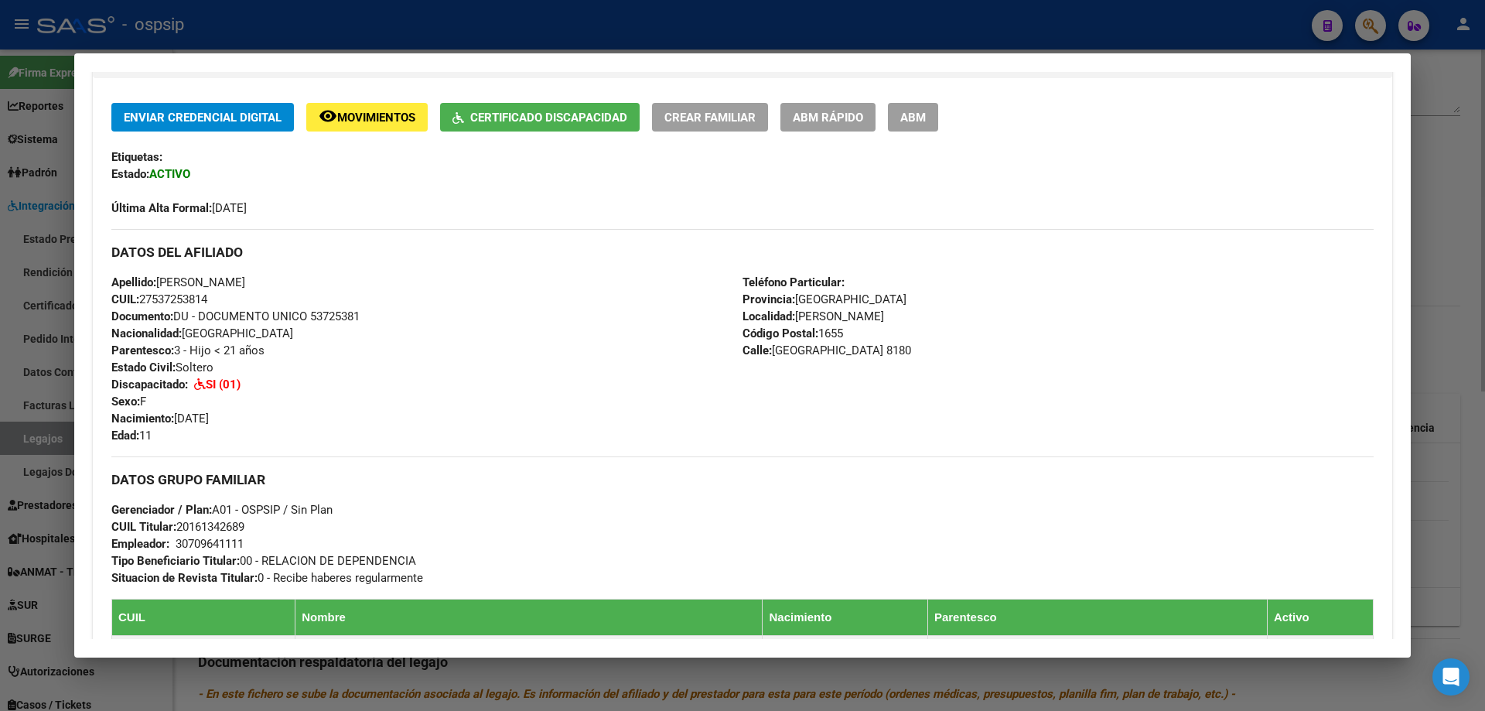
drag, startPoint x: 174, startPoint y: 417, endPoint x: 251, endPoint y: 417, distance: 77.3
click at [251, 417] on div "Apellido: [PERSON_NAME] CUIL: 27537253814 Documento: DU - DOCUMENTO UNICO 53725…" at bounding box center [426, 359] width 631 height 170
copy span "[DATE]"
drag, startPoint x: 794, startPoint y: 314, endPoint x: 893, endPoint y: 319, distance: 99.1
click at [893, 319] on div "Teléfono Particular: Provincia: [GEOGRAPHIC_DATA] Localidad: [PERSON_NAME] Códi…" at bounding box center [1057, 359] width 631 height 170
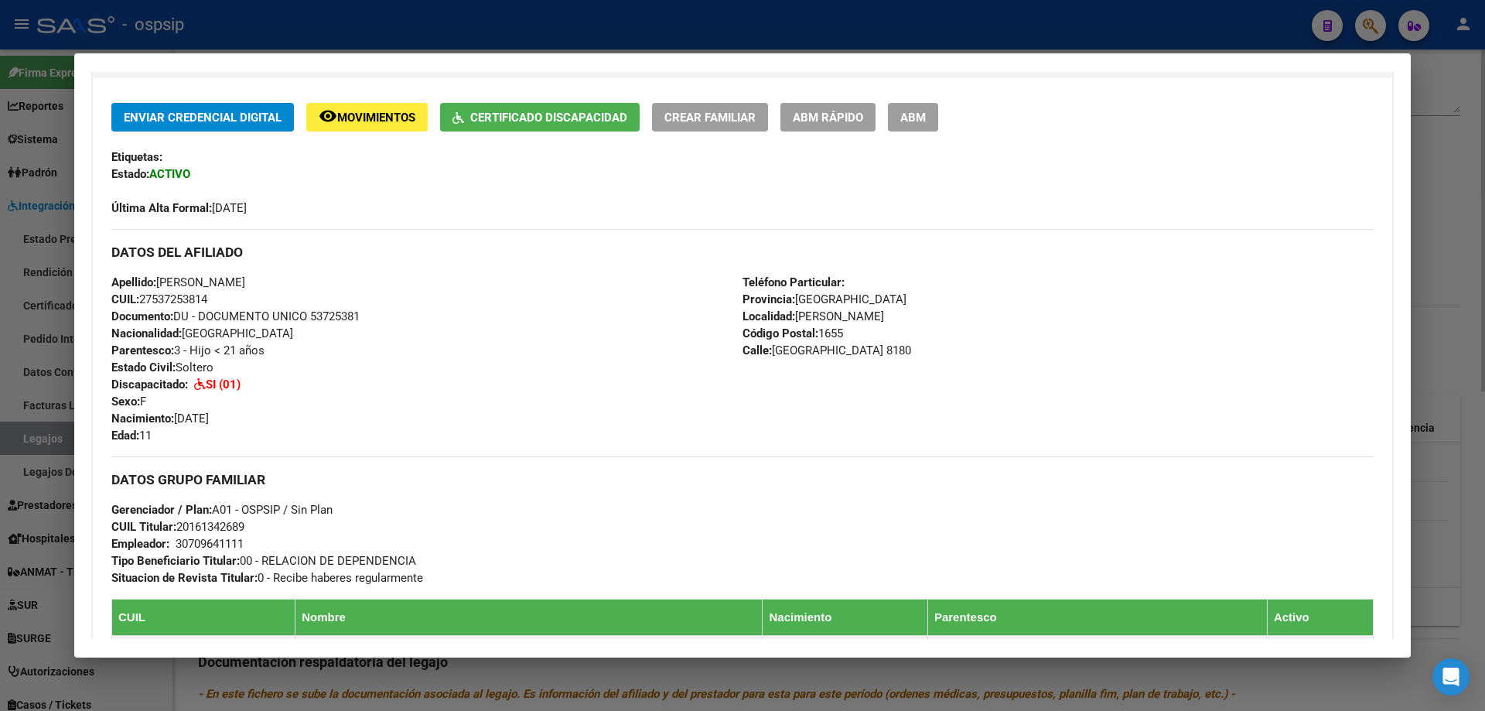
copy span "[PERSON_NAME]"
click at [967, 349] on div "Teléfono Particular: Provincia: [GEOGRAPHIC_DATA] Localidad: [PERSON_NAME] Códi…" at bounding box center [1057, 359] width 631 height 170
drag, startPoint x: 181, startPoint y: 526, endPoint x: 234, endPoint y: 531, distance: 52.9
click at [258, 523] on div "DATOS GRUPO FAMILIAR Gerenciador / Plan: A01 - OSPSIP / Sin Plan CUIL Titular: …" at bounding box center [742, 521] width 1262 height 130
copy span "20161342689"
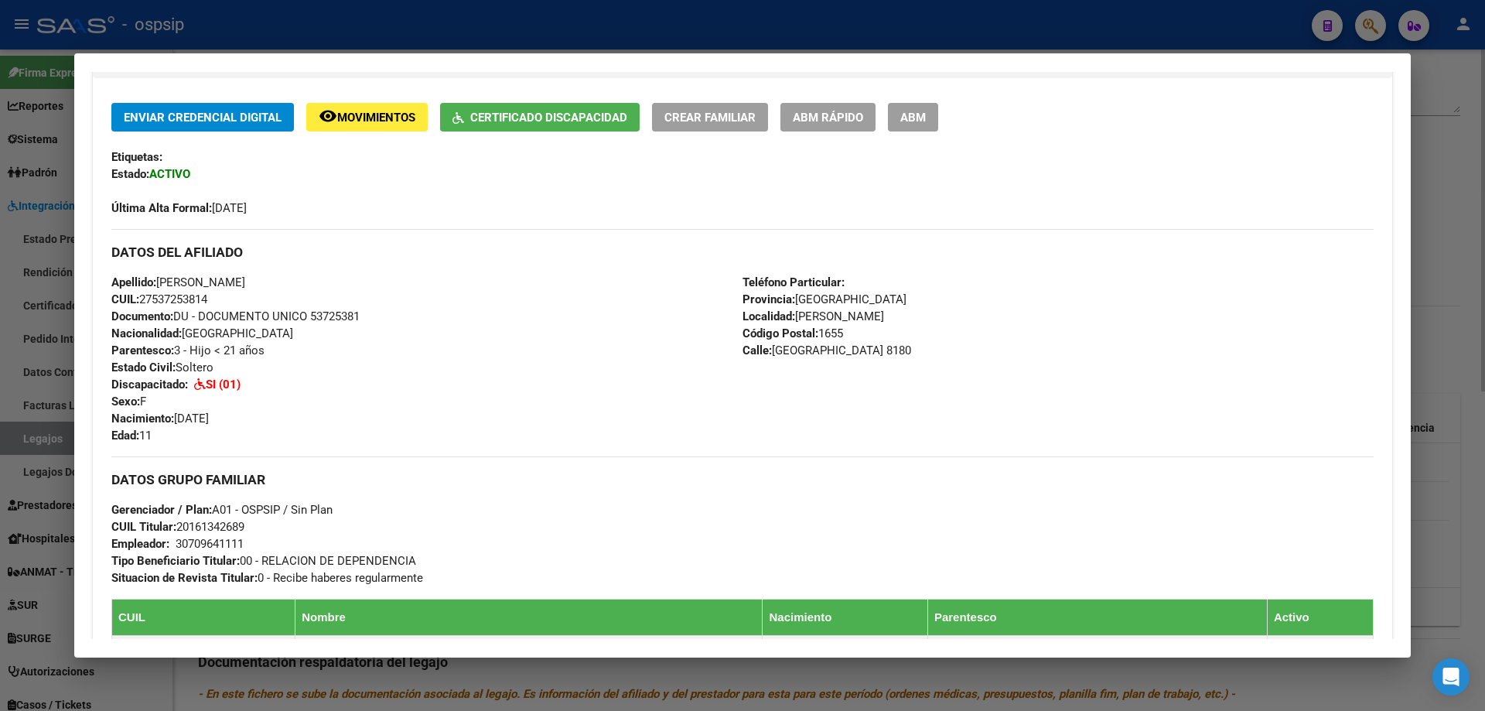
drag, startPoint x: 141, startPoint y: 295, endPoint x: 219, endPoint y: 300, distance: 78.3
click at [219, 300] on div "Apellido: [PERSON_NAME] CUIL: 27537253814 Documento: DU - DOCUMENTO UNICO 53725…" at bounding box center [426, 359] width 631 height 170
drag, startPoint x: 1465, startPoint y: 127, endPoint x: 1436, endPoint y: 304, distance: 179.5
click at [1470, 159] on div at bounding box center [742, 355] width 1485 height 711
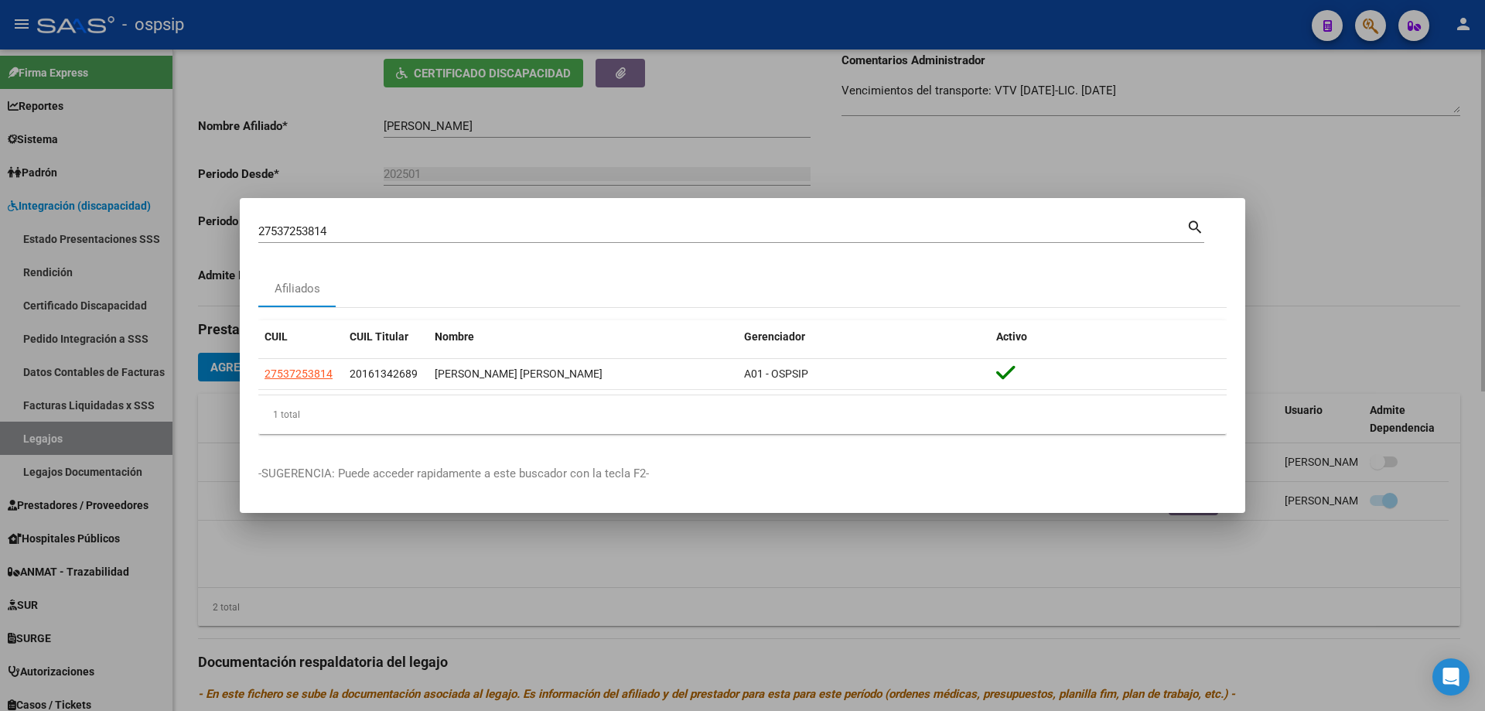
click at [70, 443] on div at bounding box center [742, 355] width 1485 height 711
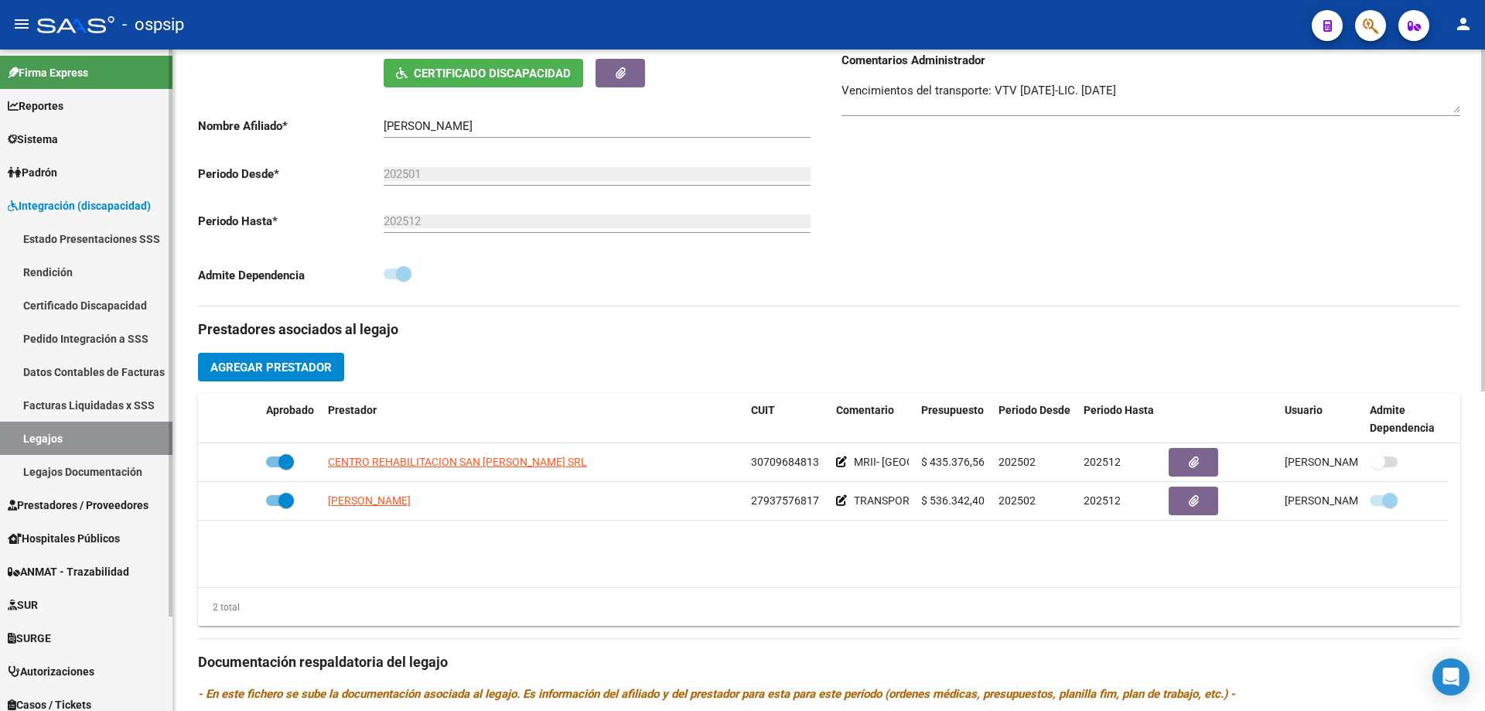
click at [77, 437] on link "Legajos" at bounding box center [86, 437] width 172 height 33
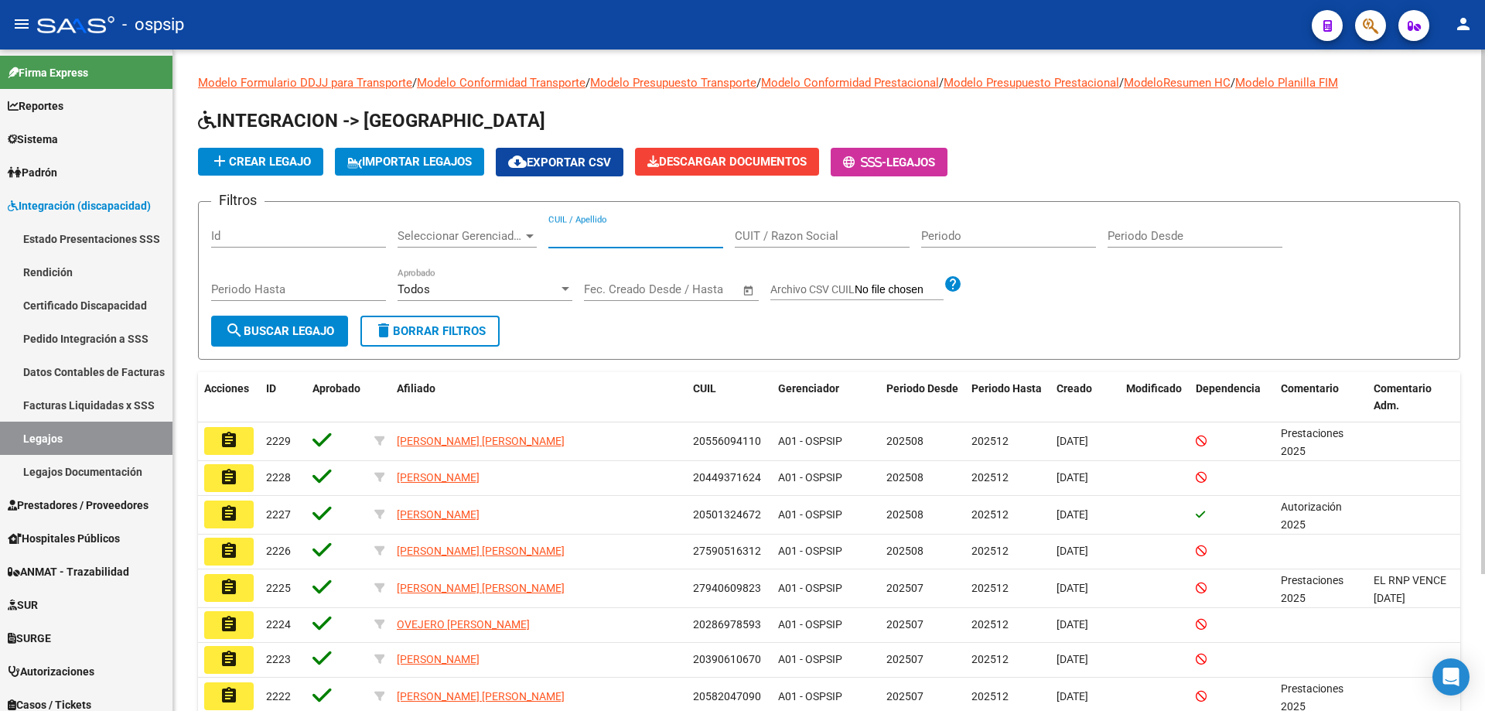
paste input "27537253814"
click at [292, 332] on span "search Buscar Legajo" at bounding box center [279, 331] width 109 height 14
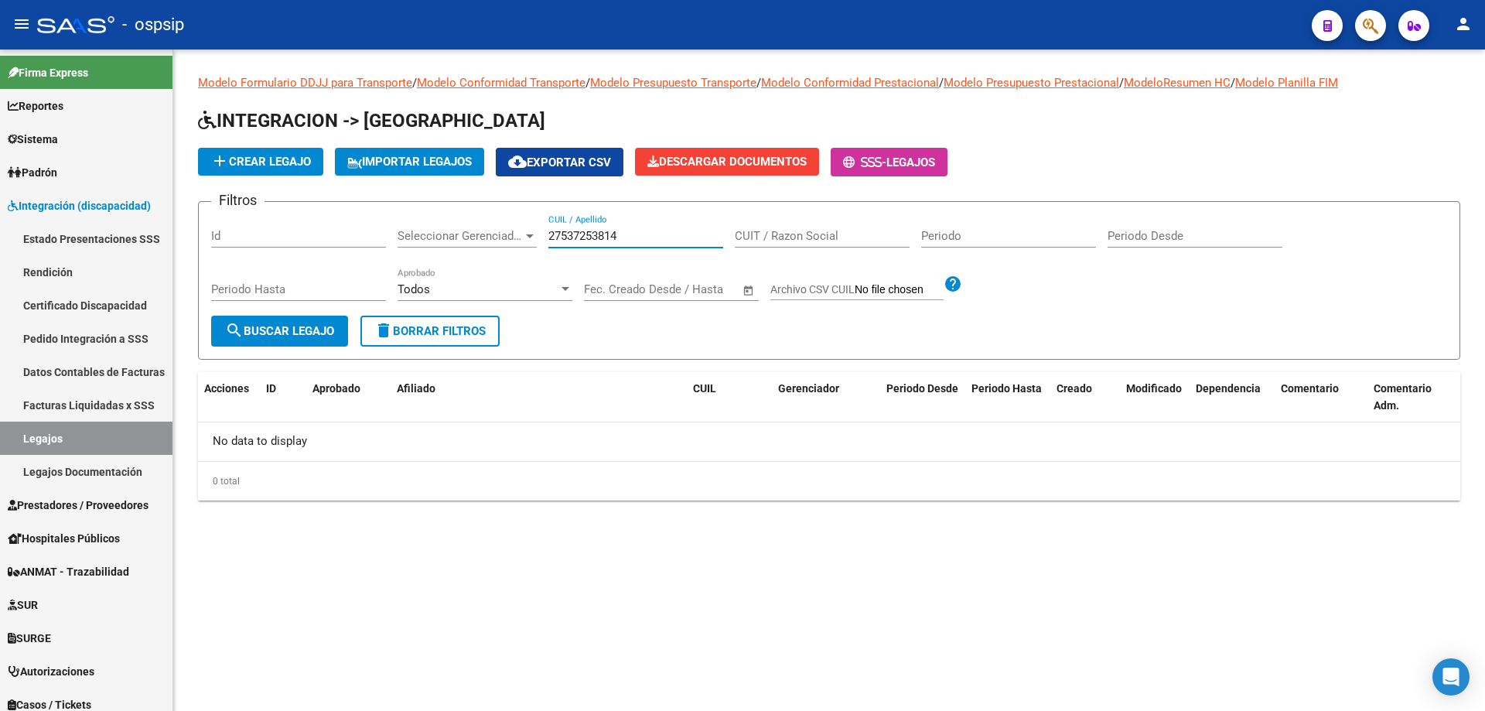
drag, startPoint x: 631, startPoint y: 234, endPoint x: 486, endPoint y: 243, distance: 144.9
click at [487, 242] on div "Filtros Id Seleccionar Gerenciador Seleccionar Gerenciador 27537253814 CUIL / A…" at bounding box center [829, 264] width 1236 height 101
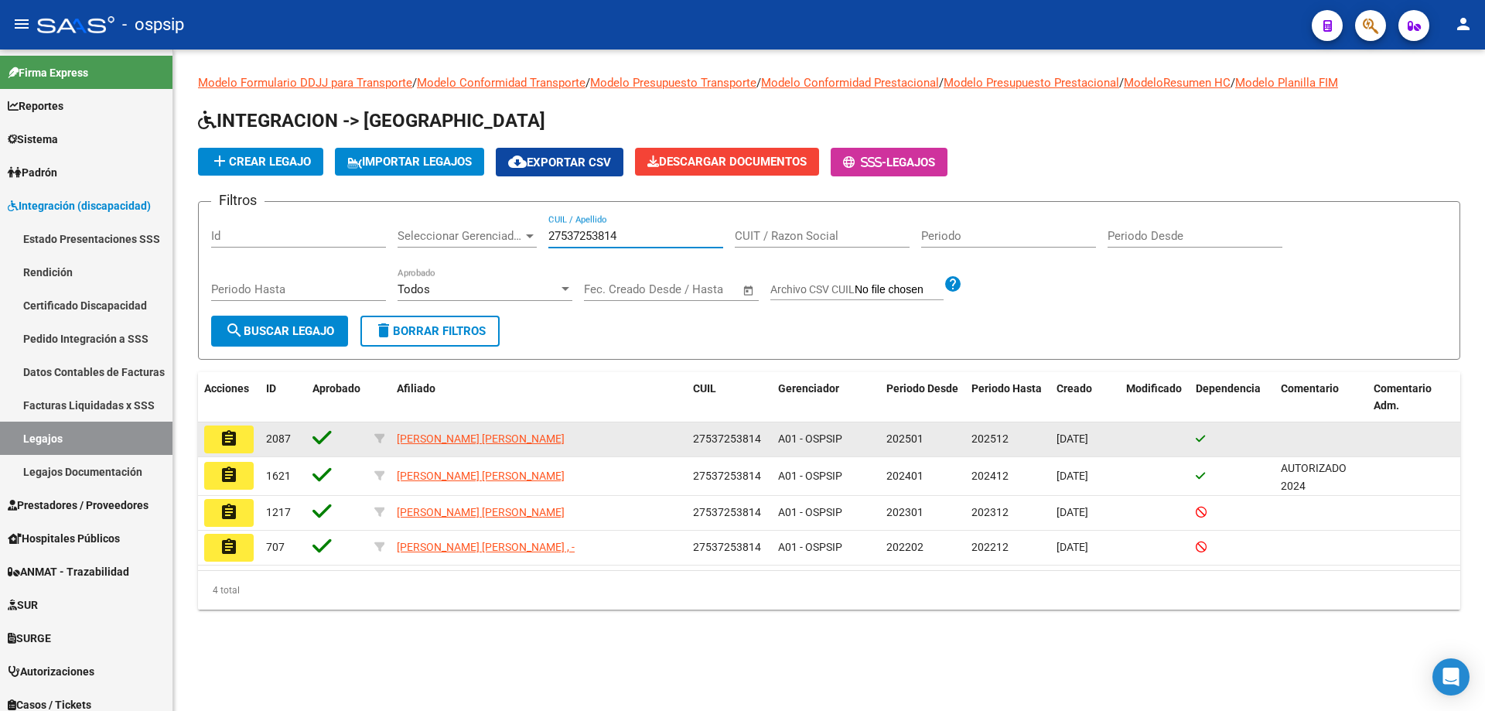
type input "27537253814"
click at [229, 448] on button "assignment" at bounding box center [228, 439] width 49 height 28
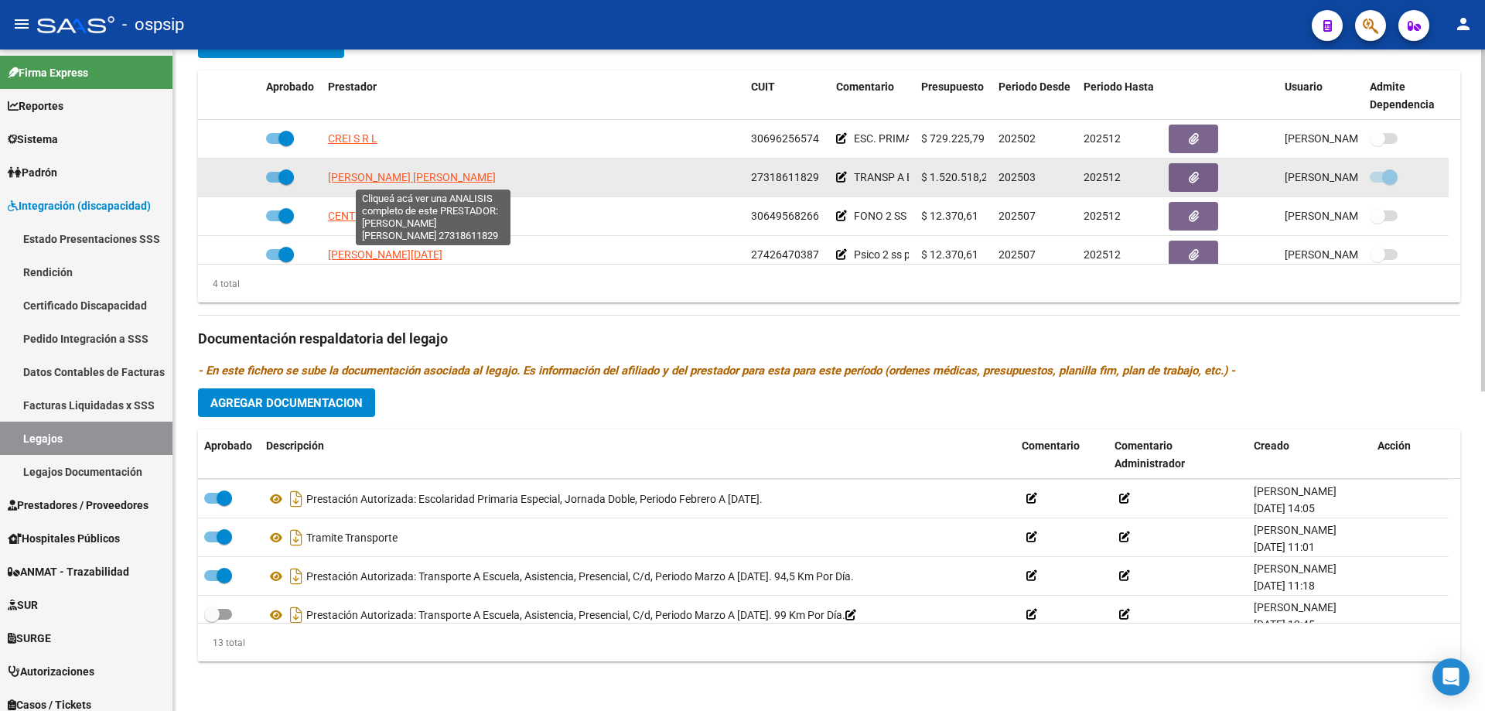
click at [418, 179] on span "[PERSON_NAME] [PERSON_NAME]" at bounding box center [412, 177] width 168 height 12
type textarea "27318611829"
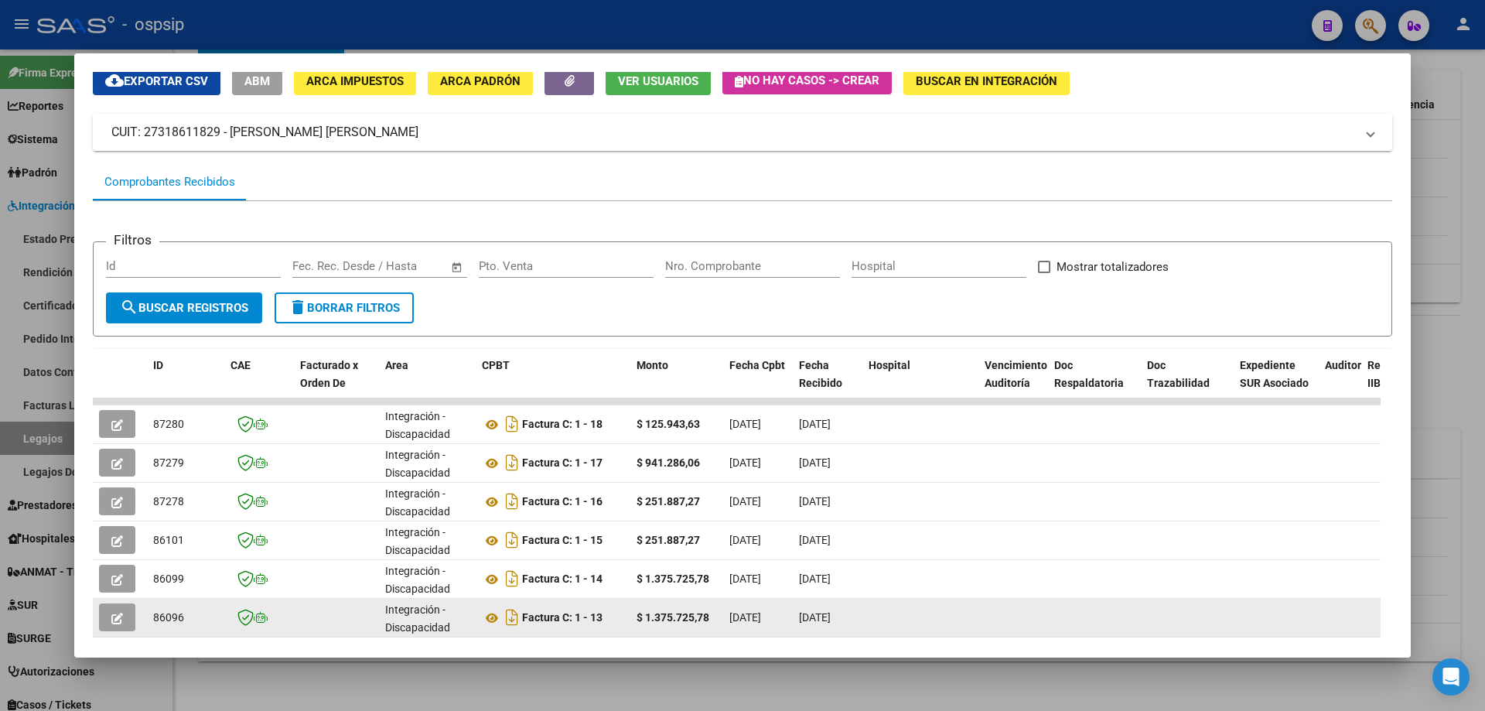
scroll to position [155, 0]
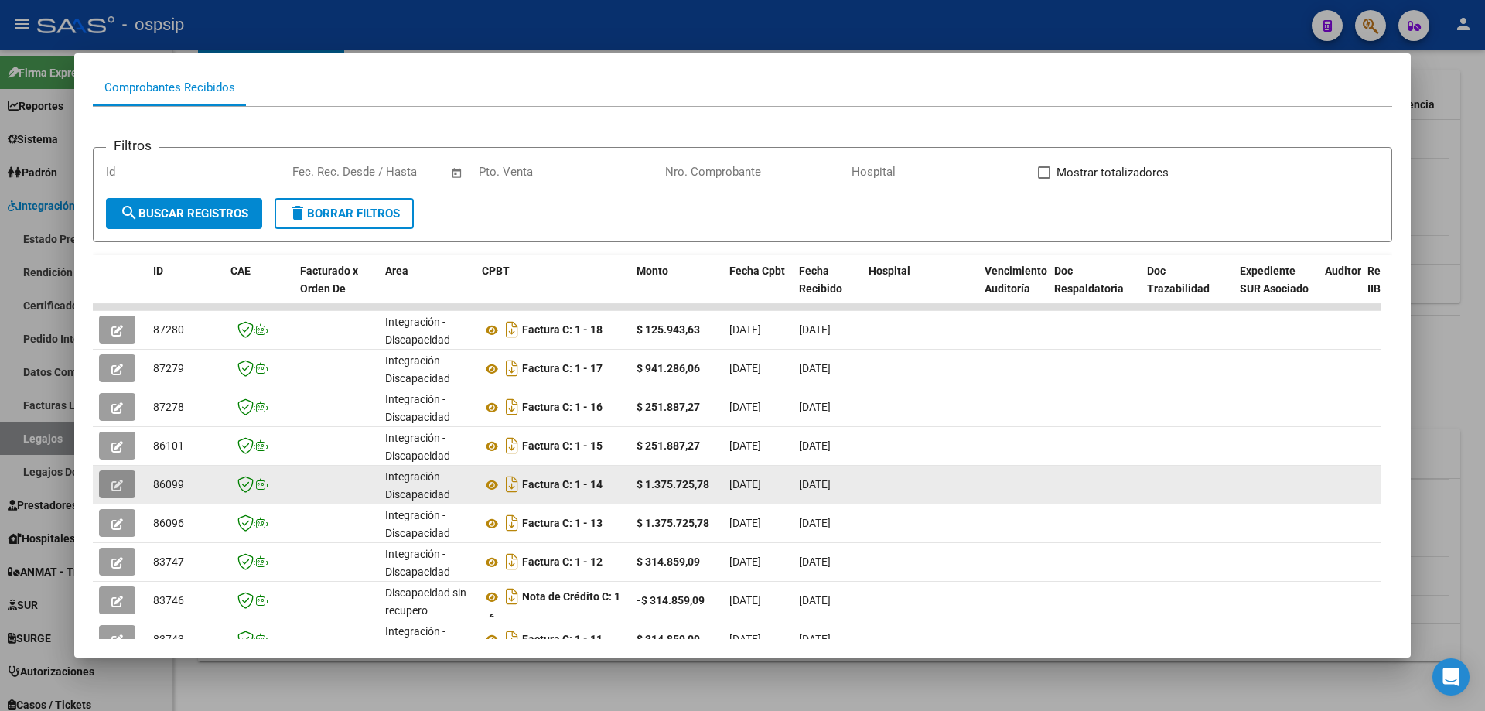
click at [125, 487] on button "button" at bounding box center [117, 484] width 36 height 28
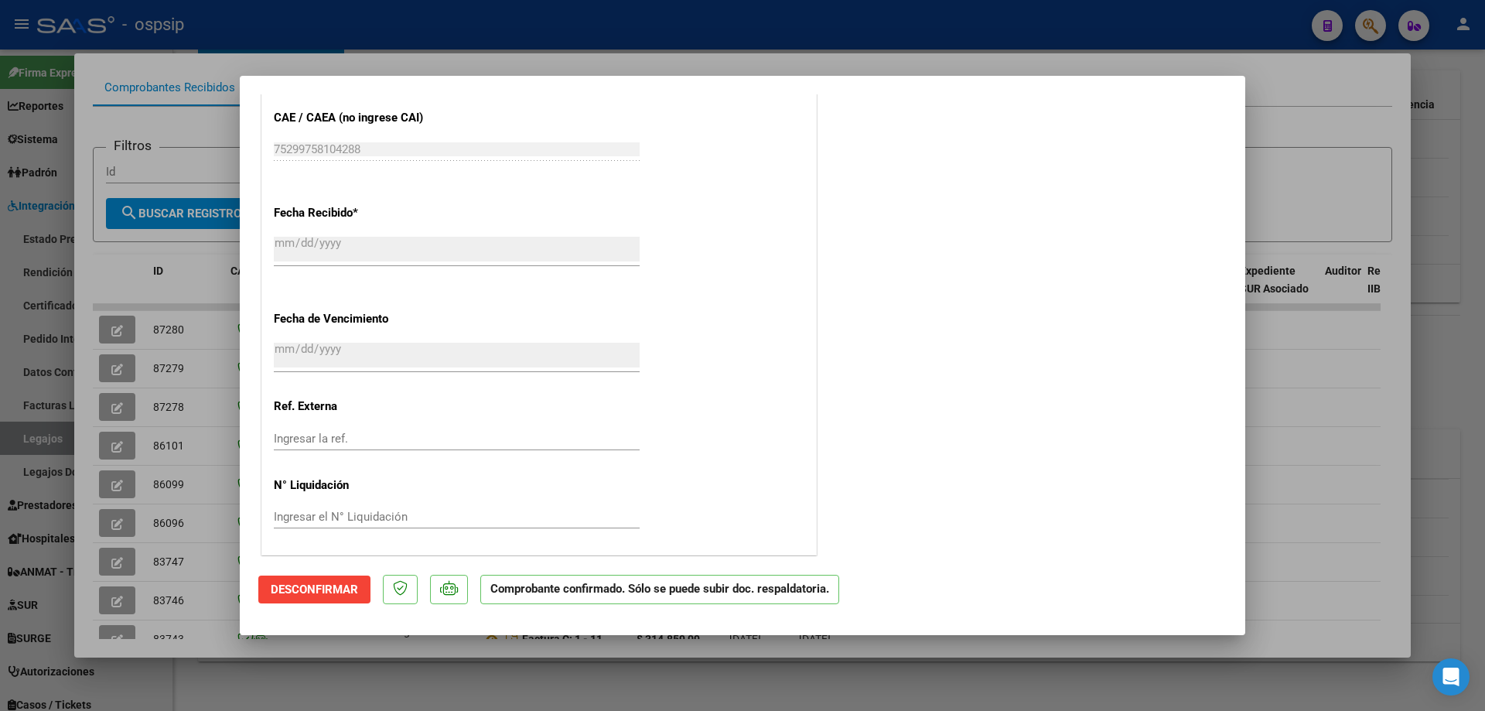
scroll to position [1154, 0]
click at [1303, 544] on div at bounding box center [742, 355] width 1485 height 711
type input "$ 0,00"
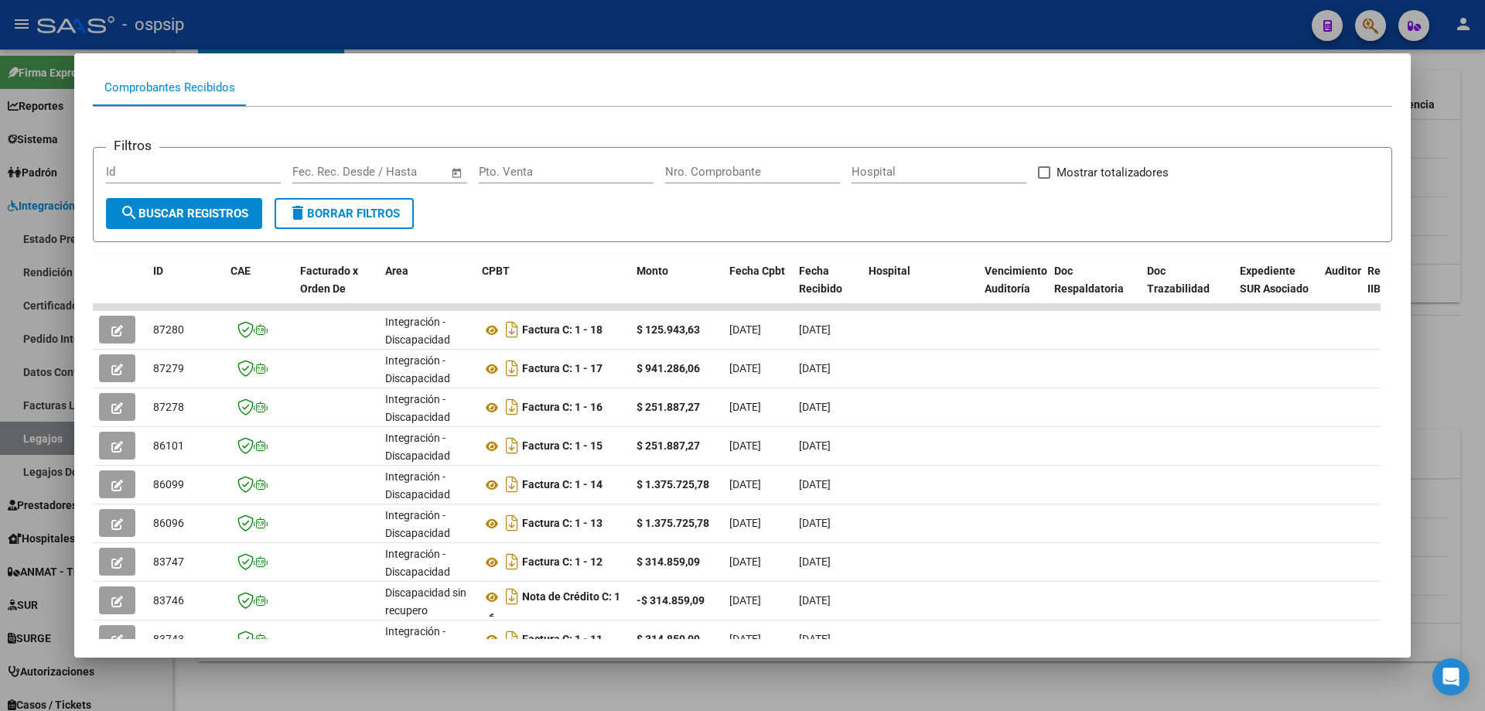
click at [1437, 368] on div at bounding box center [742, 355] width 1485 height 711
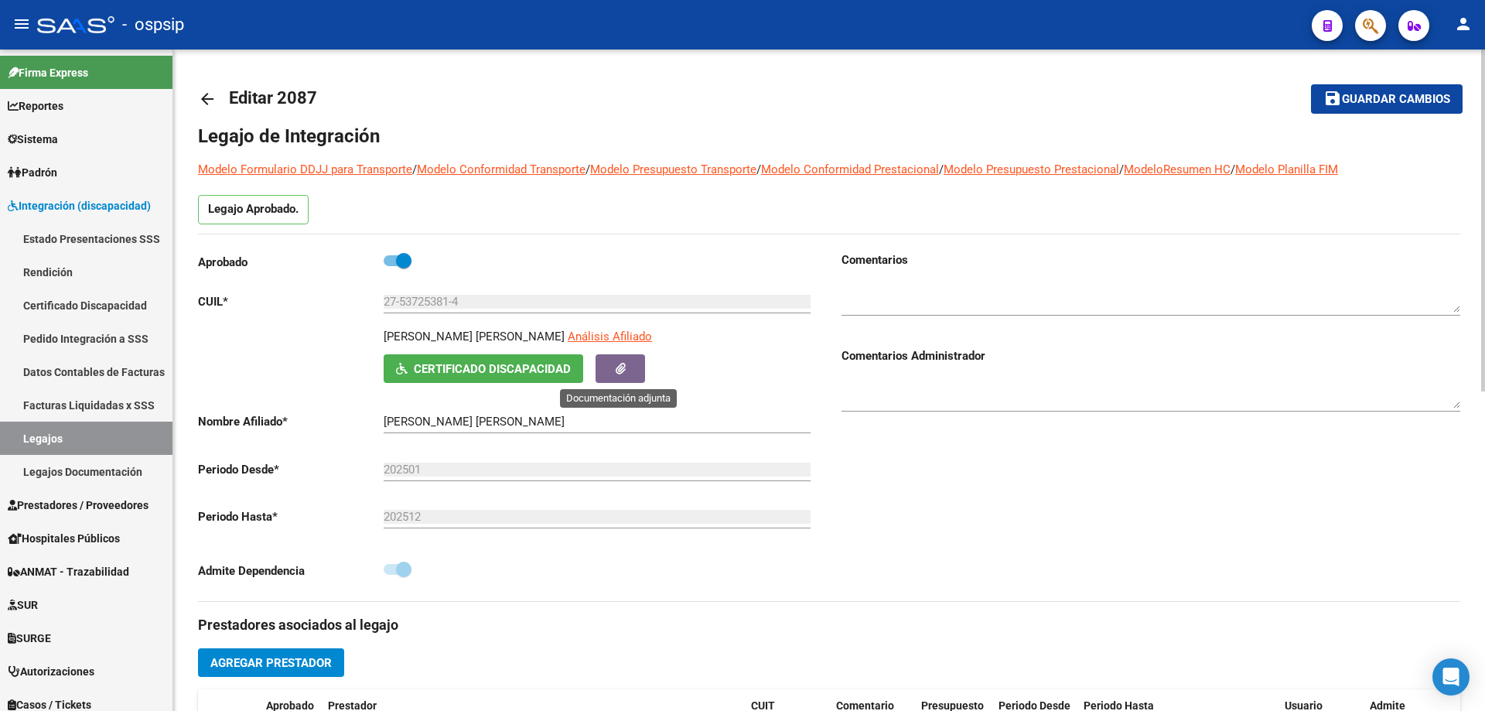
click at [617, 367] on icon "button" at bounding box center [620, 369] width 10 height 12
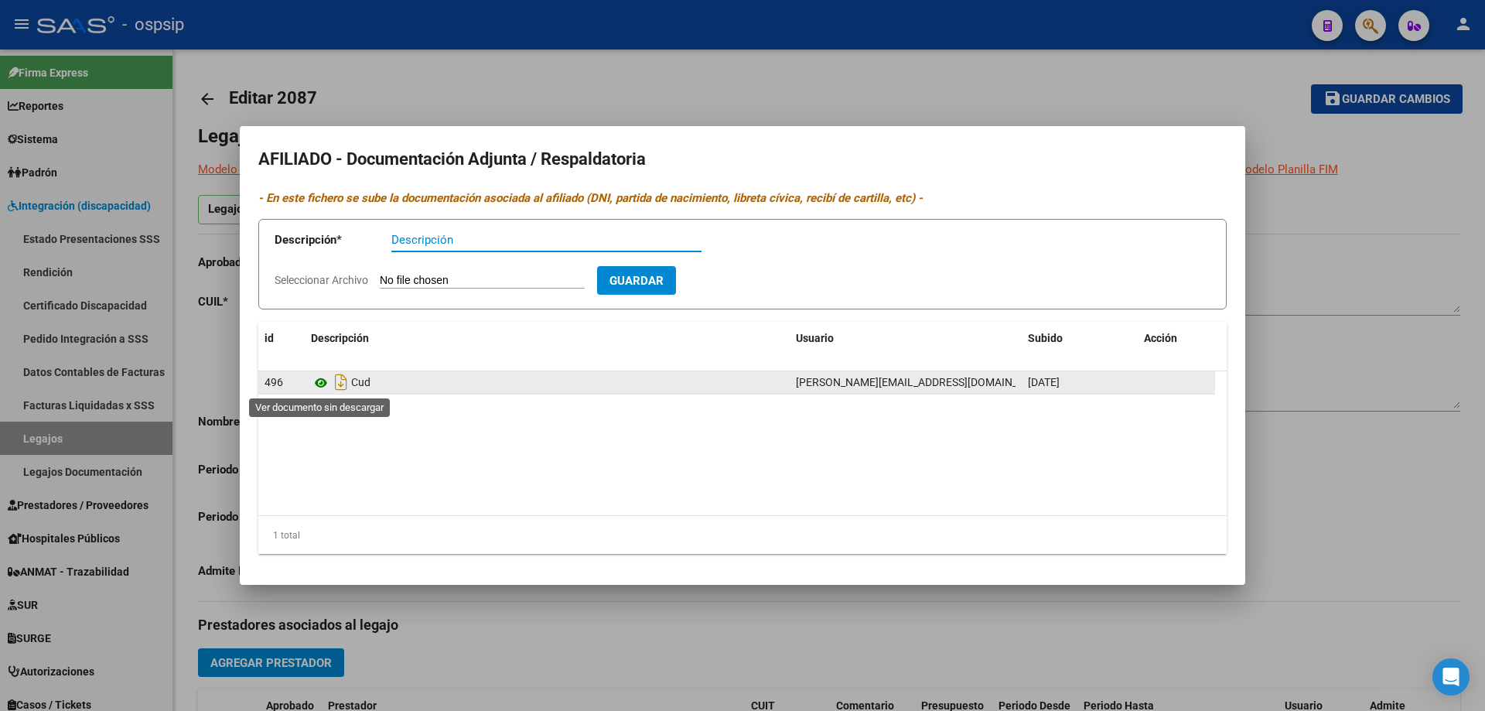
click at [323, 383] on icon at bounding box center [321, 382] width 20 height 19
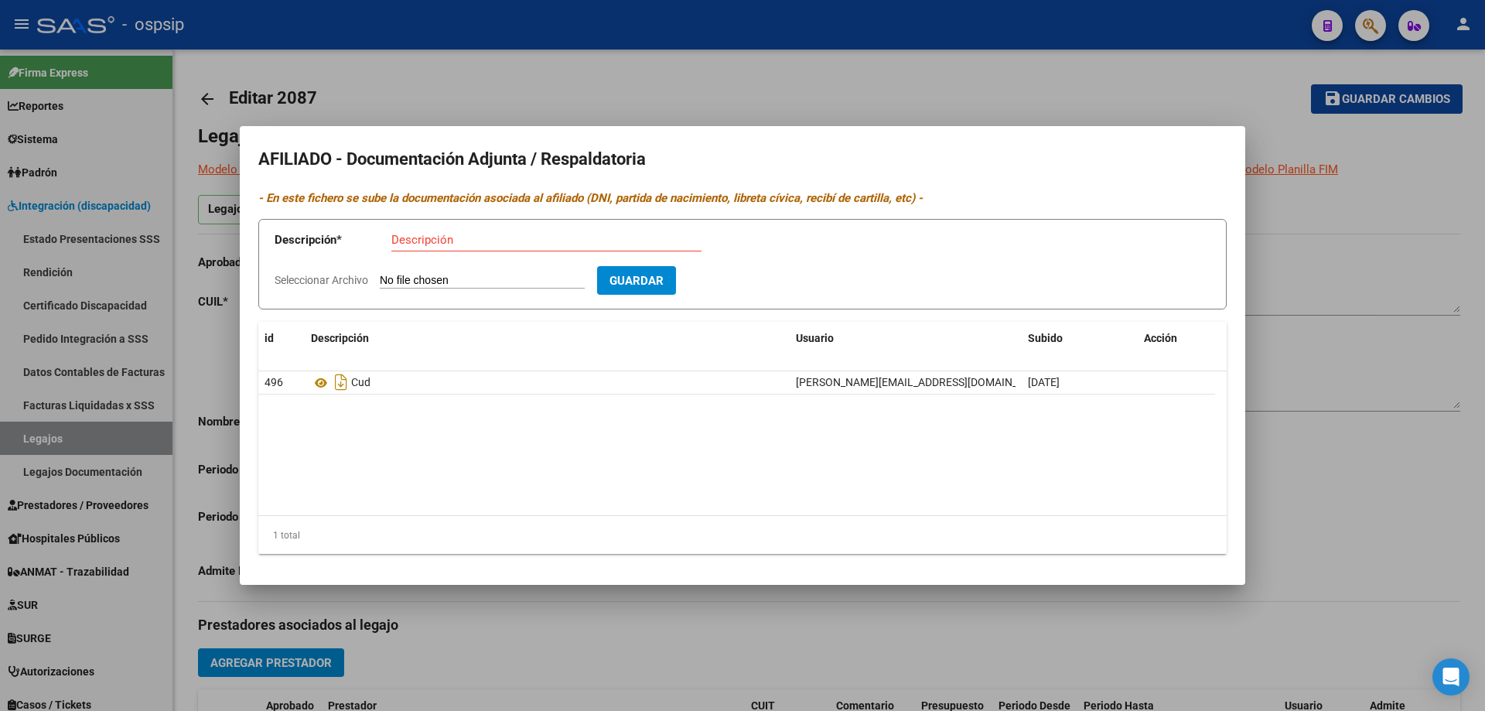
click at [1414, 540] on div at bounding box center [742, 355] width 1485 height 711
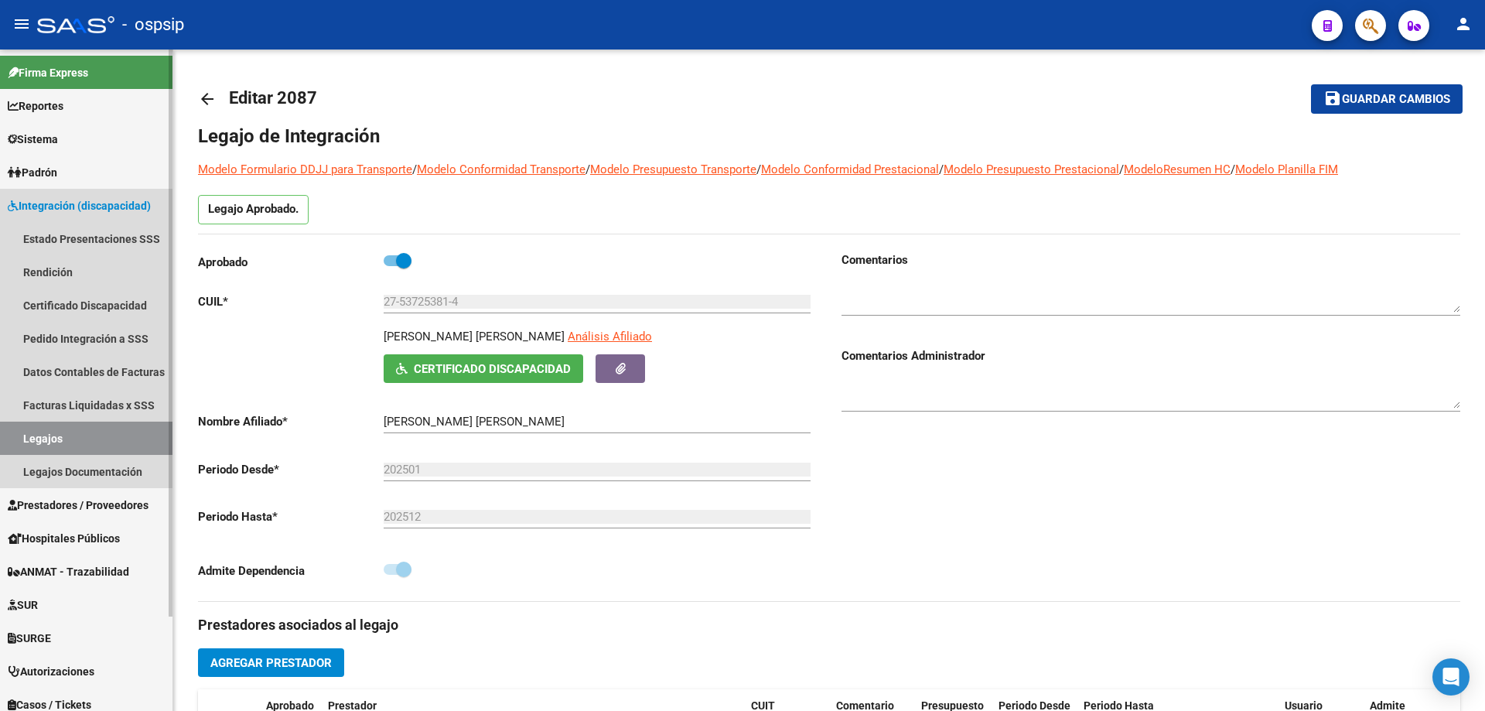
click at [48, 440] on link "Legajos" at bounding box center [86, 437] width 172 height 33
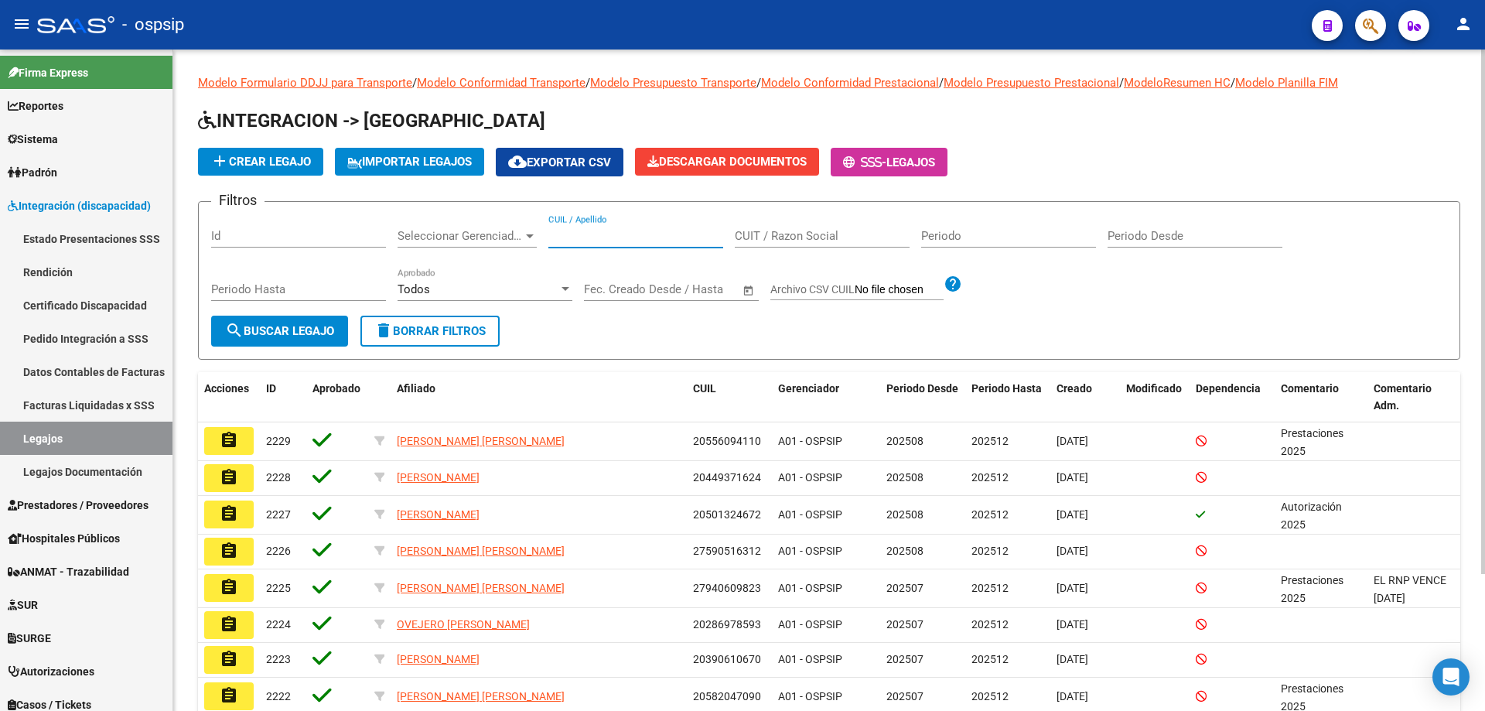
paste input "27538255411"
type input "27538255411"
click at [294, 322] on button "search Buscar Legajo" at bounding box center [279, 330] width 137 height 31
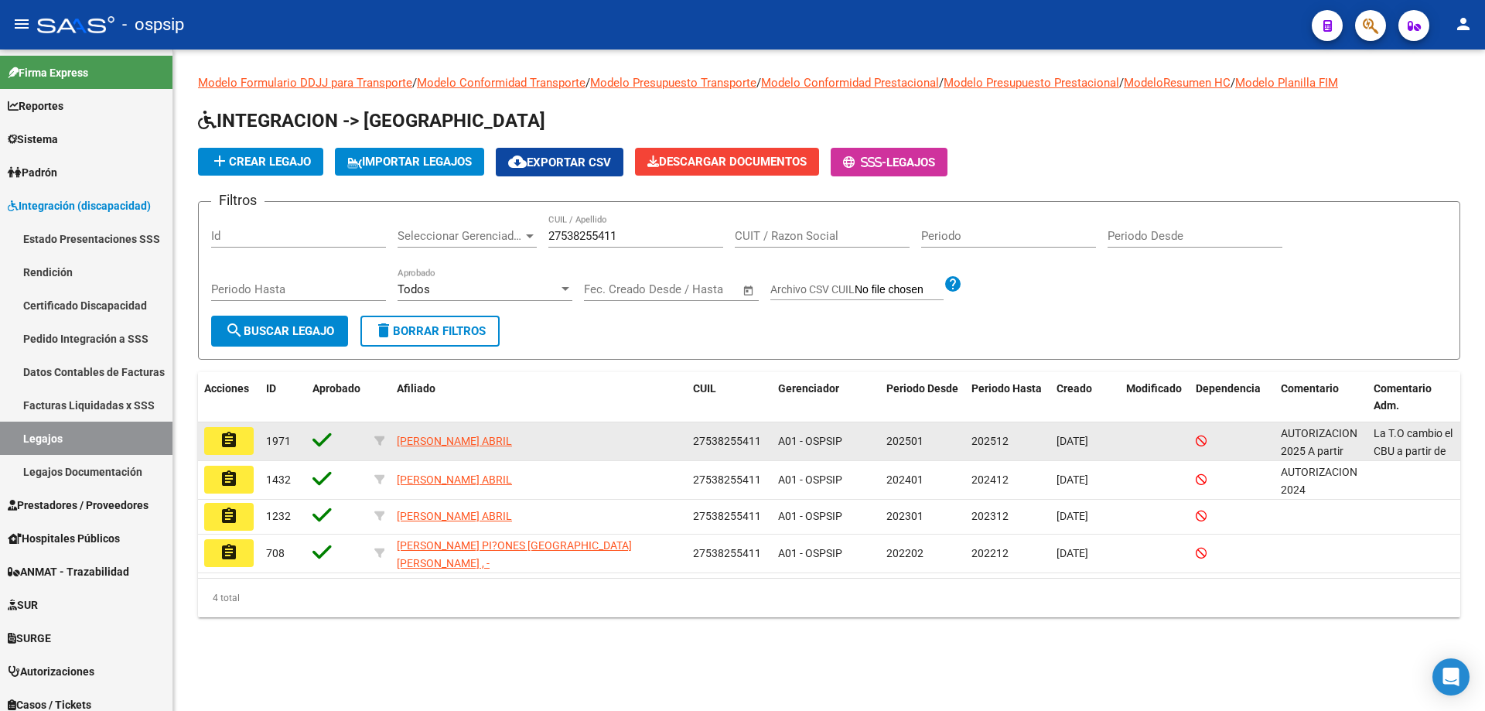
click at [222, 440] on mat-icon "assignment" at bounding box center [229, 440] width 19 height 19
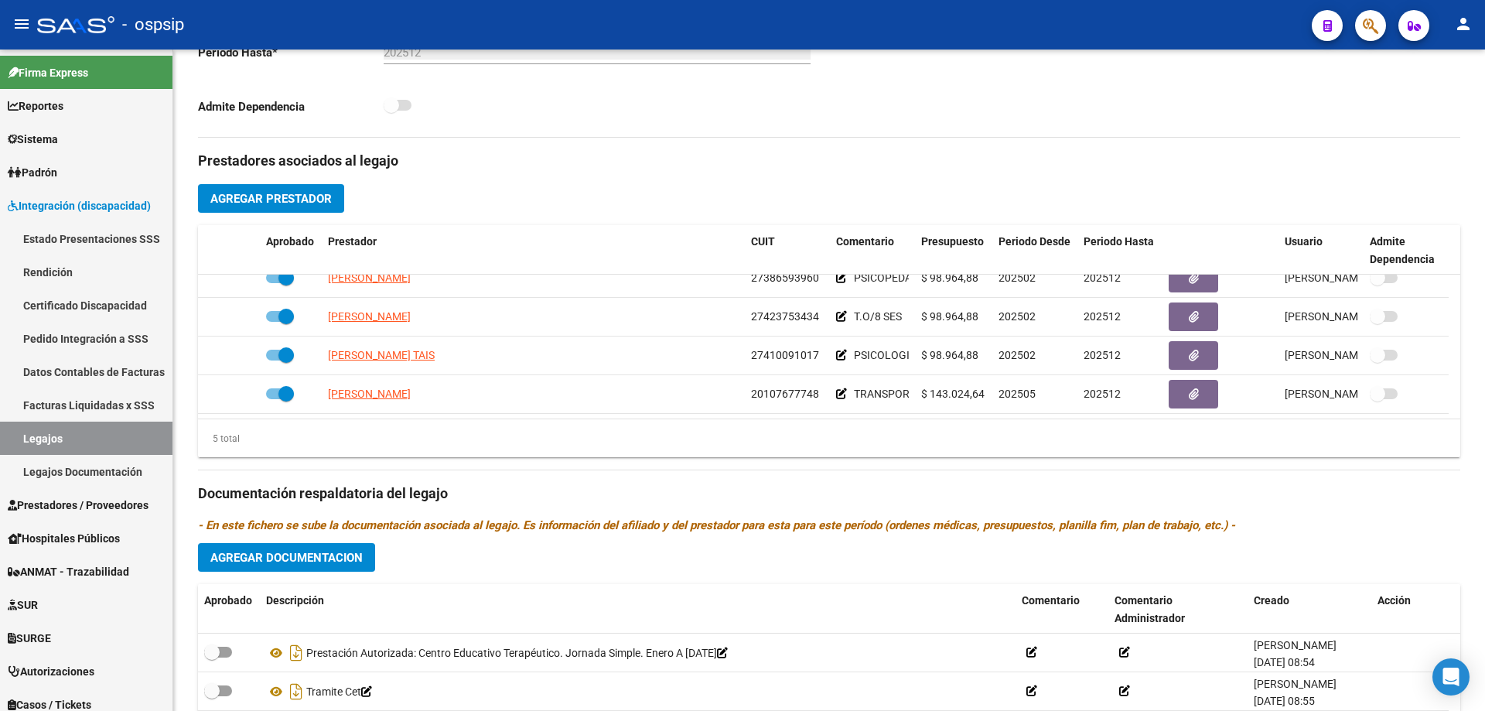
scroll to position [54, 0]
click at [43, 434] on link "Legajos" at bounding box center [86, 437] width 172 height 33
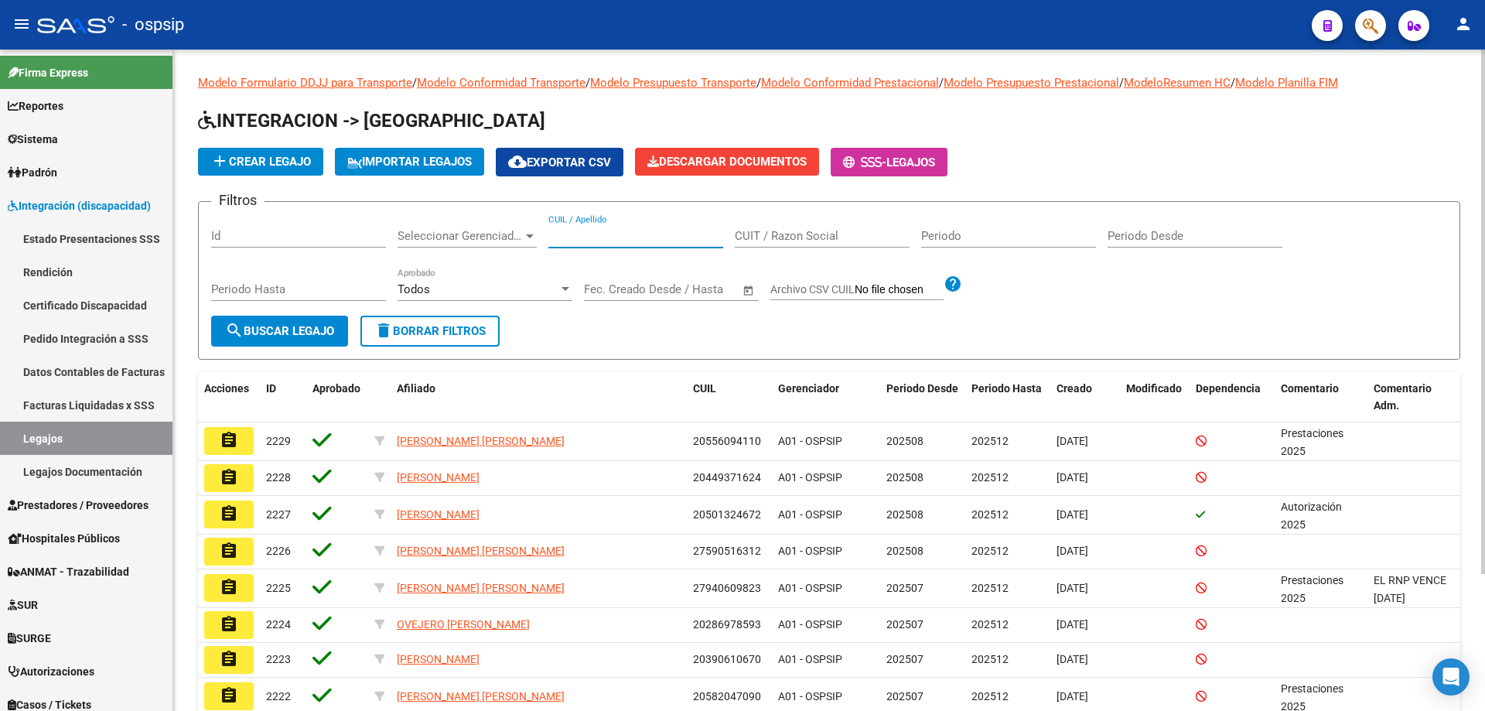
paste input "20449179510"
type input "20449179510"
click at [251, 322] on button "search Buscar Legajo" at bounding box center [279, 330] width 137 height 31
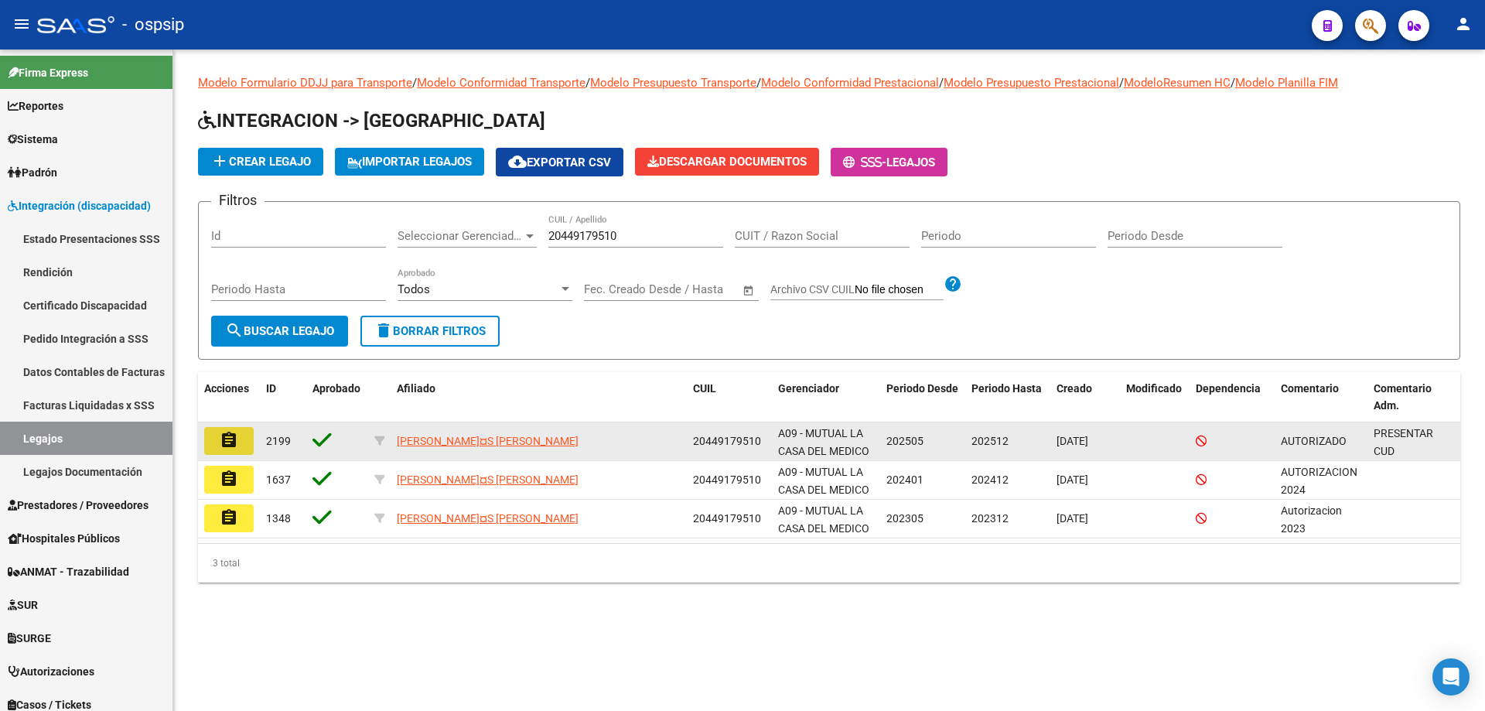
click at [236, 443] on mat-icon "assignment" at bounding box center [229, 440] width 19 height 19
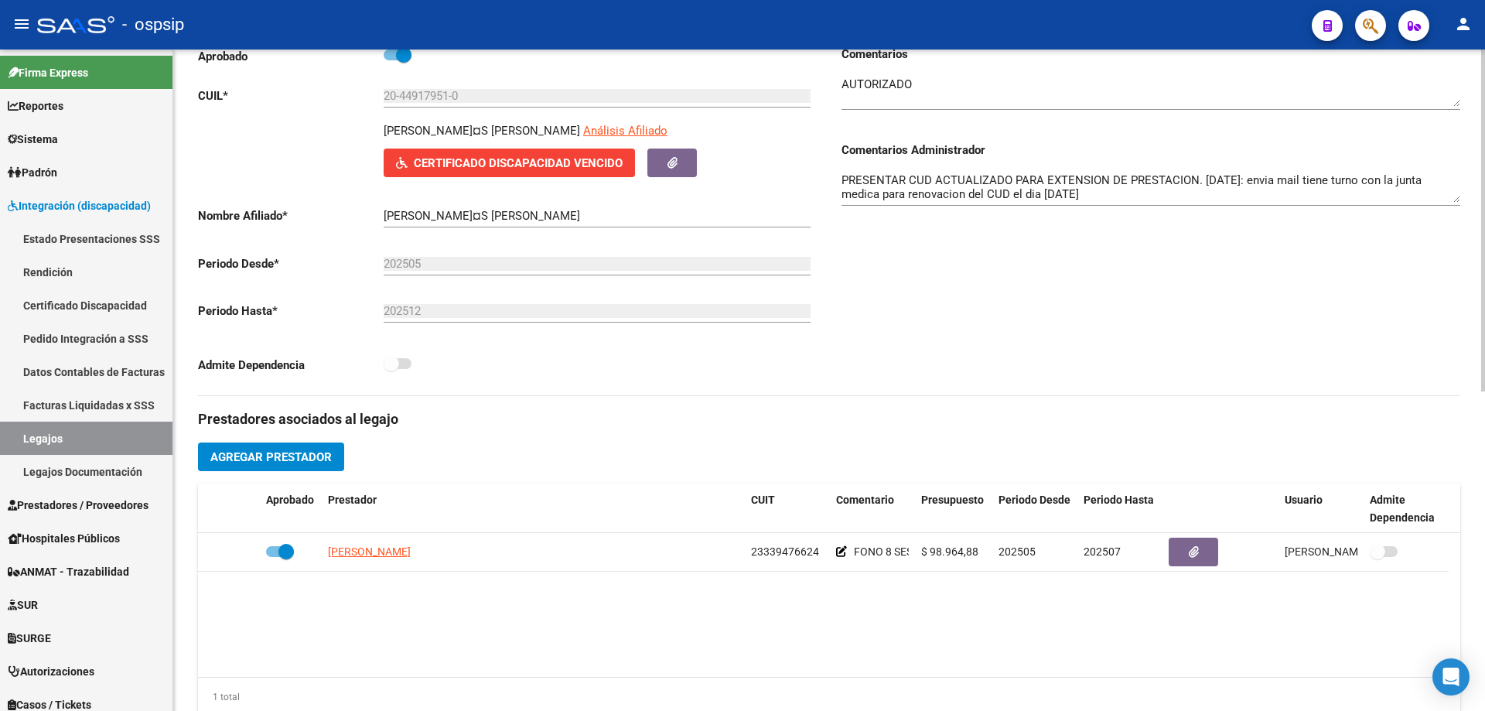
scroll to position [232, 0]
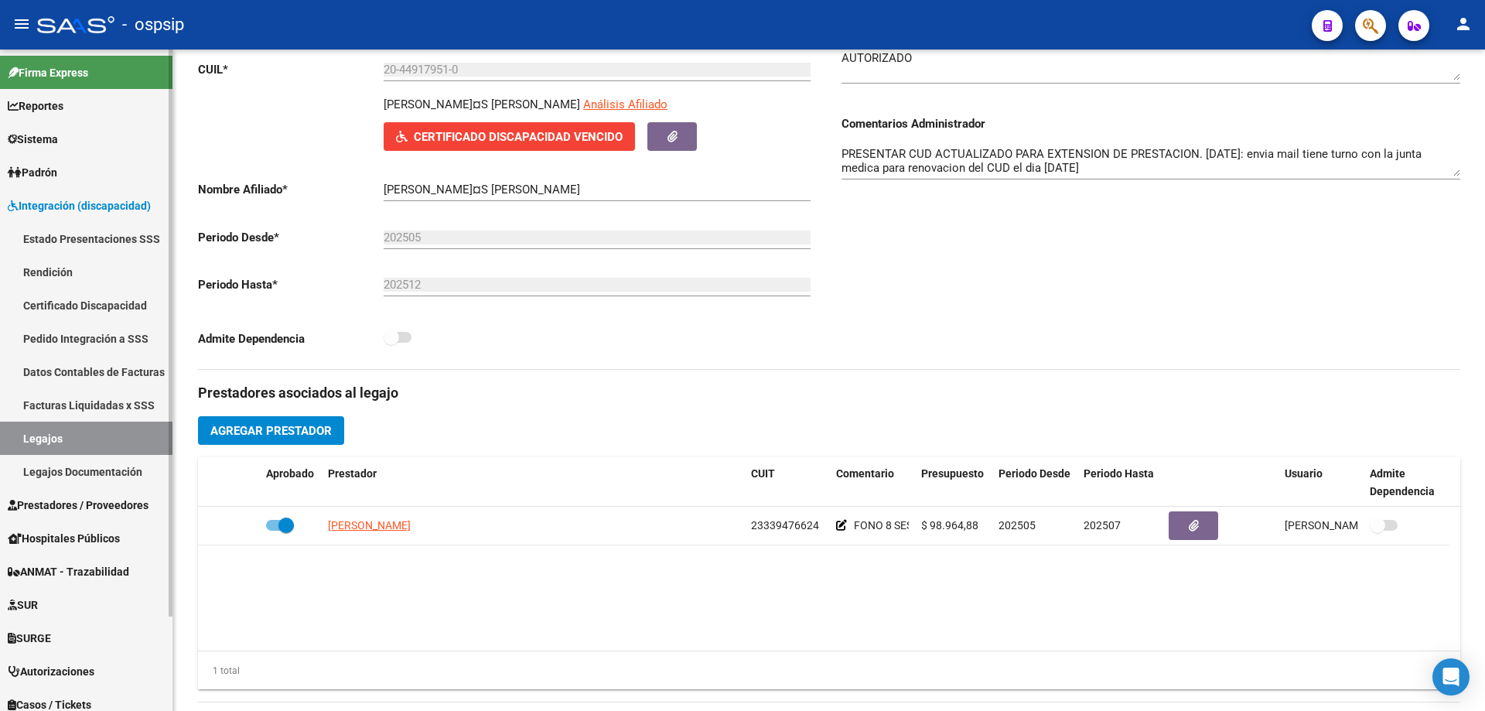
click at [48, 441] on link "Legajos" at bounding box center [86, 437] width 172 height 33
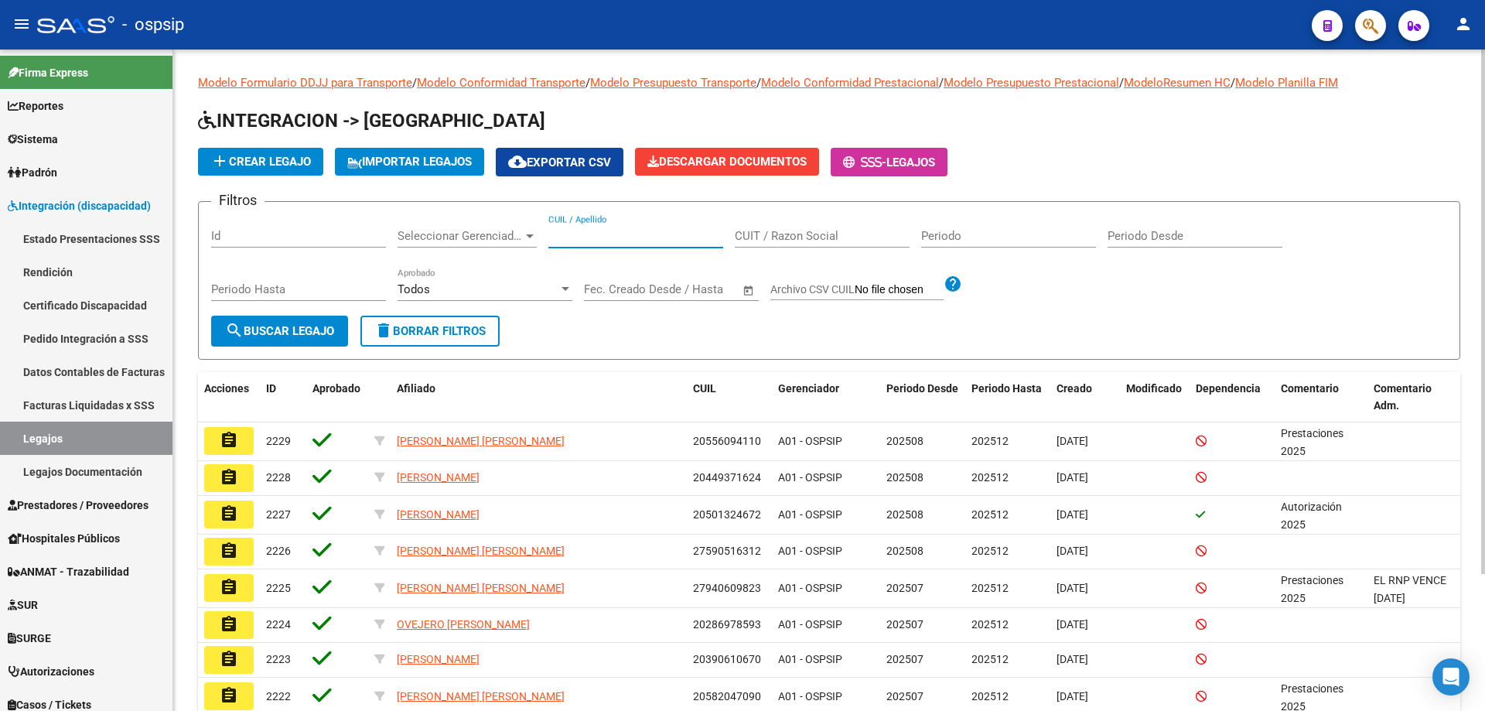
paste input "20553540101"
type input "20553540101"
click at [290, 339] on button "search Buscar Legajo" at bounding box center [279, 330] width 137 height 31
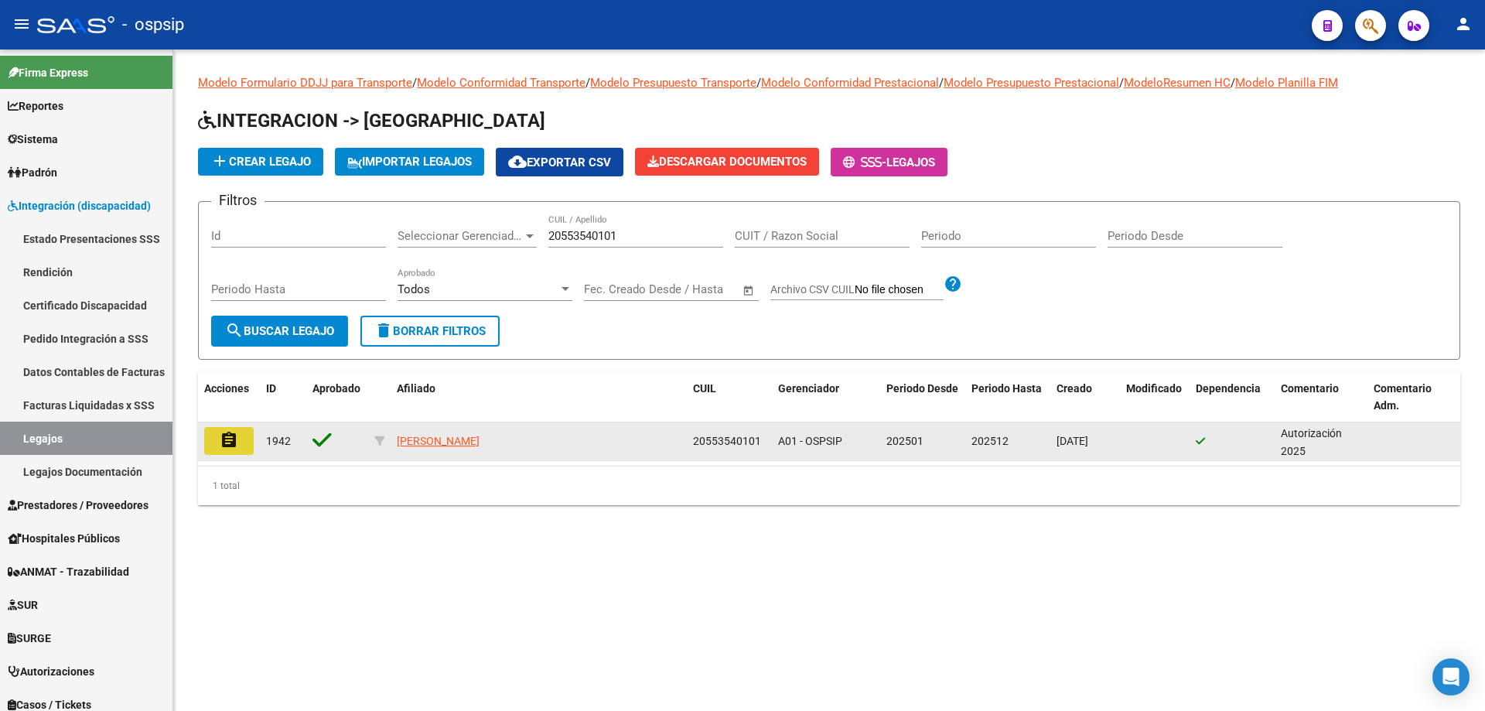
click at [233, 438] on mat-icon "assignment" at bounding box center [229, 440] width 19 height 19
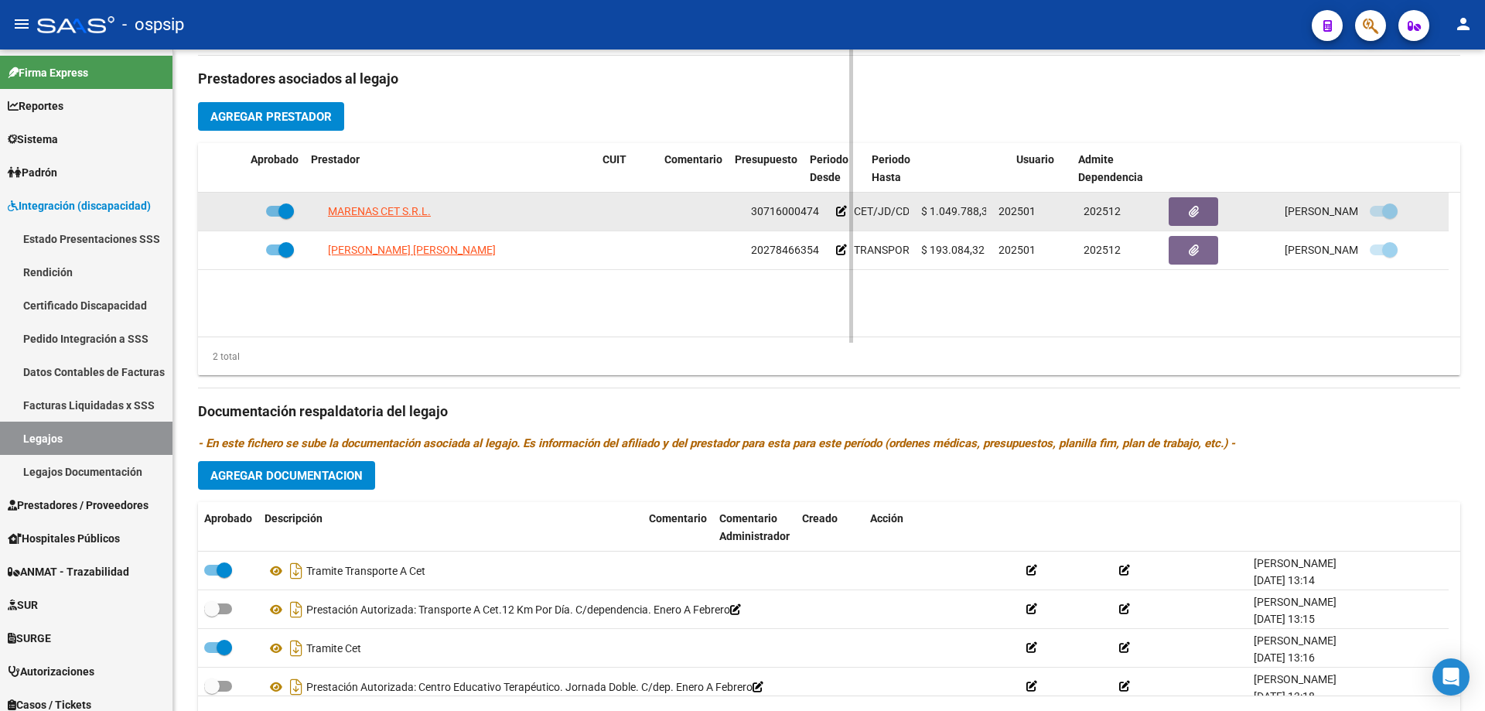
scroll to position [529, 0]
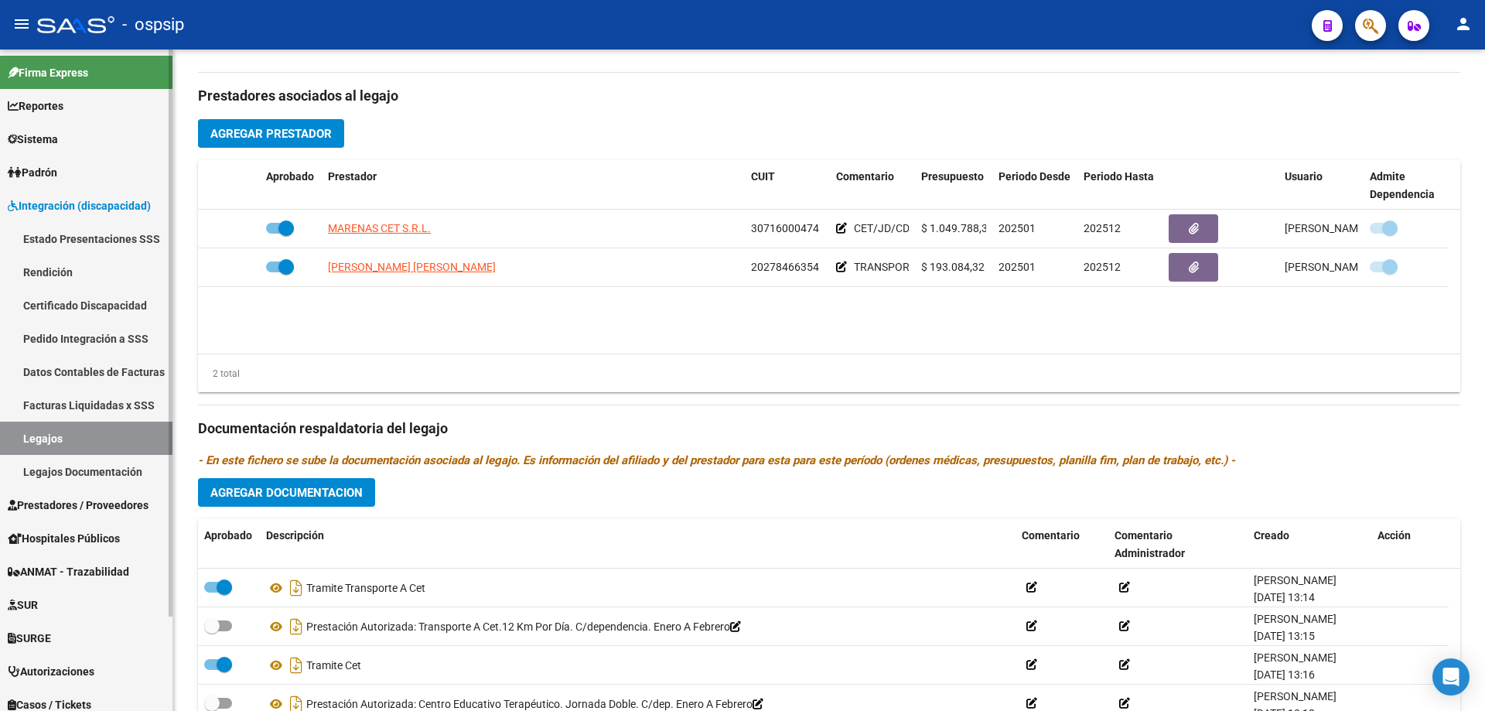
click at [86, 431] on link "Legajos" at bounding box center [86, 437] width 172 height 33
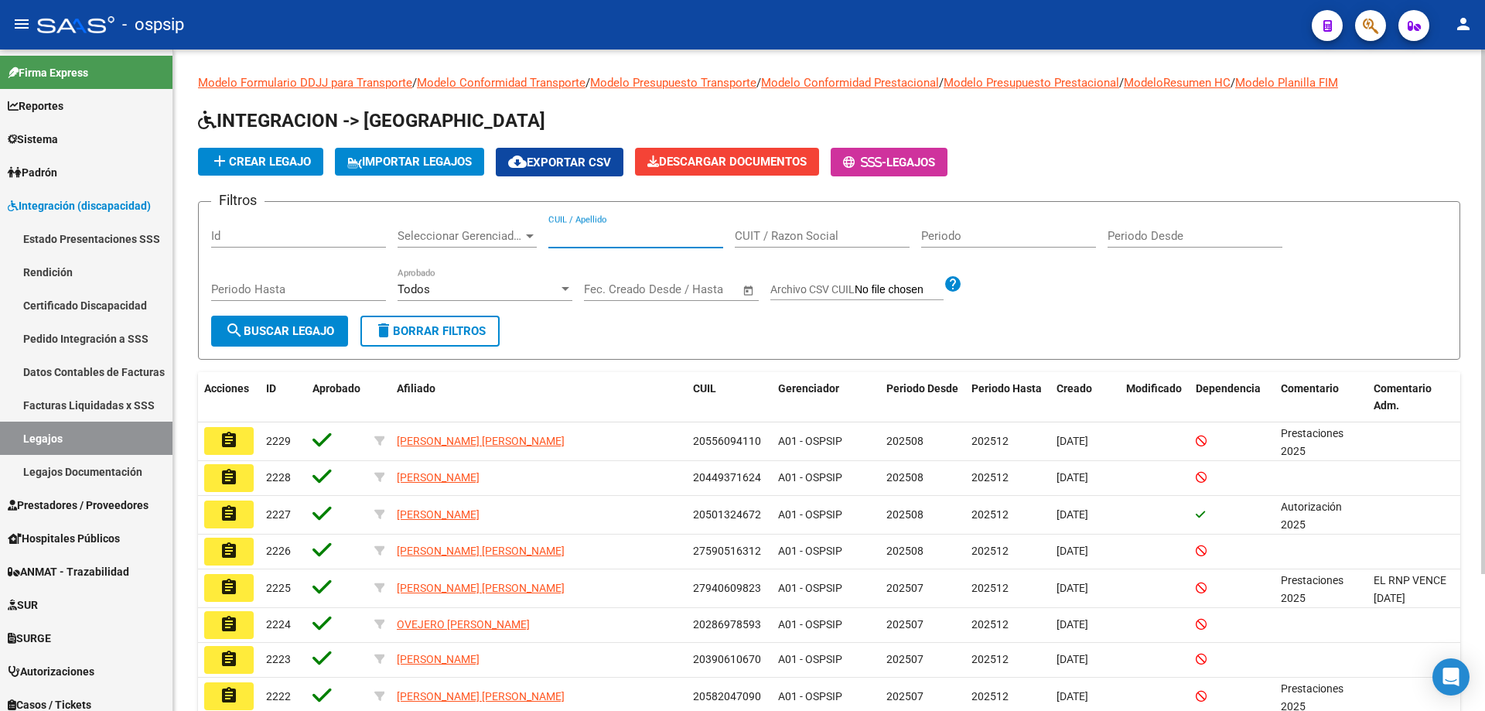
paste input "20501324672"
type input "20501324672"
click at [302, 339] on button "search Buscar Legajo" at bounding box center [279, 330] width 137 height 31
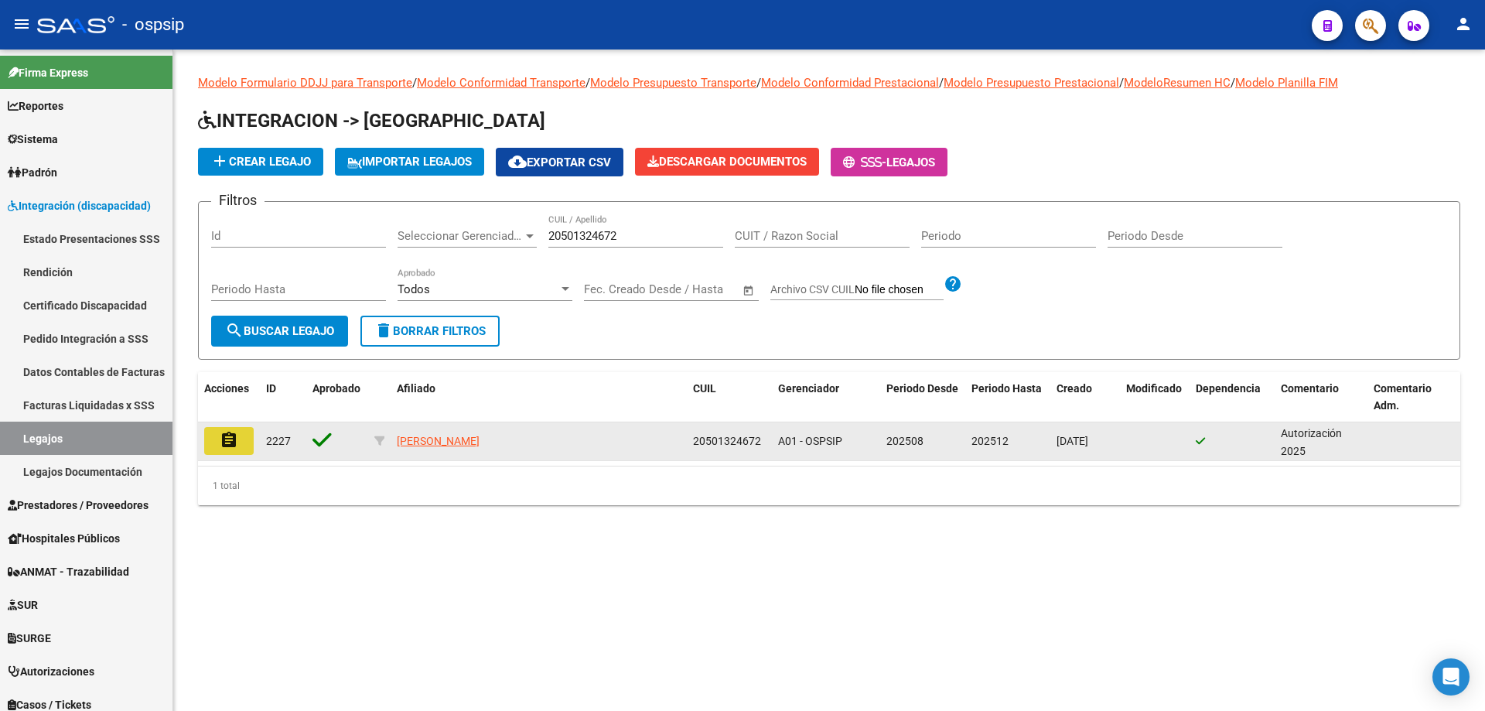
click at [234, 441] on mat-icon "assignment" at bounding box center [229, 440] width 19 height 19
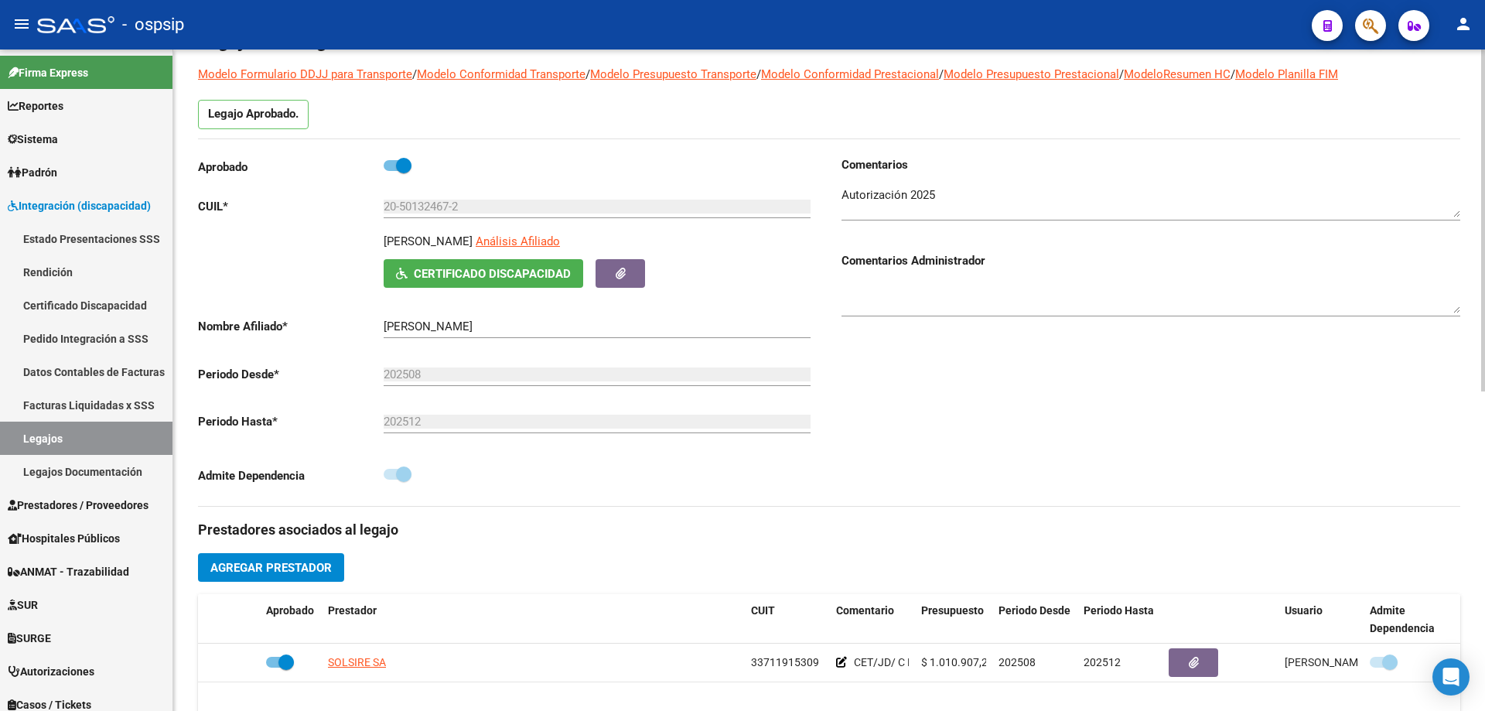
scroll to position [232, 0]
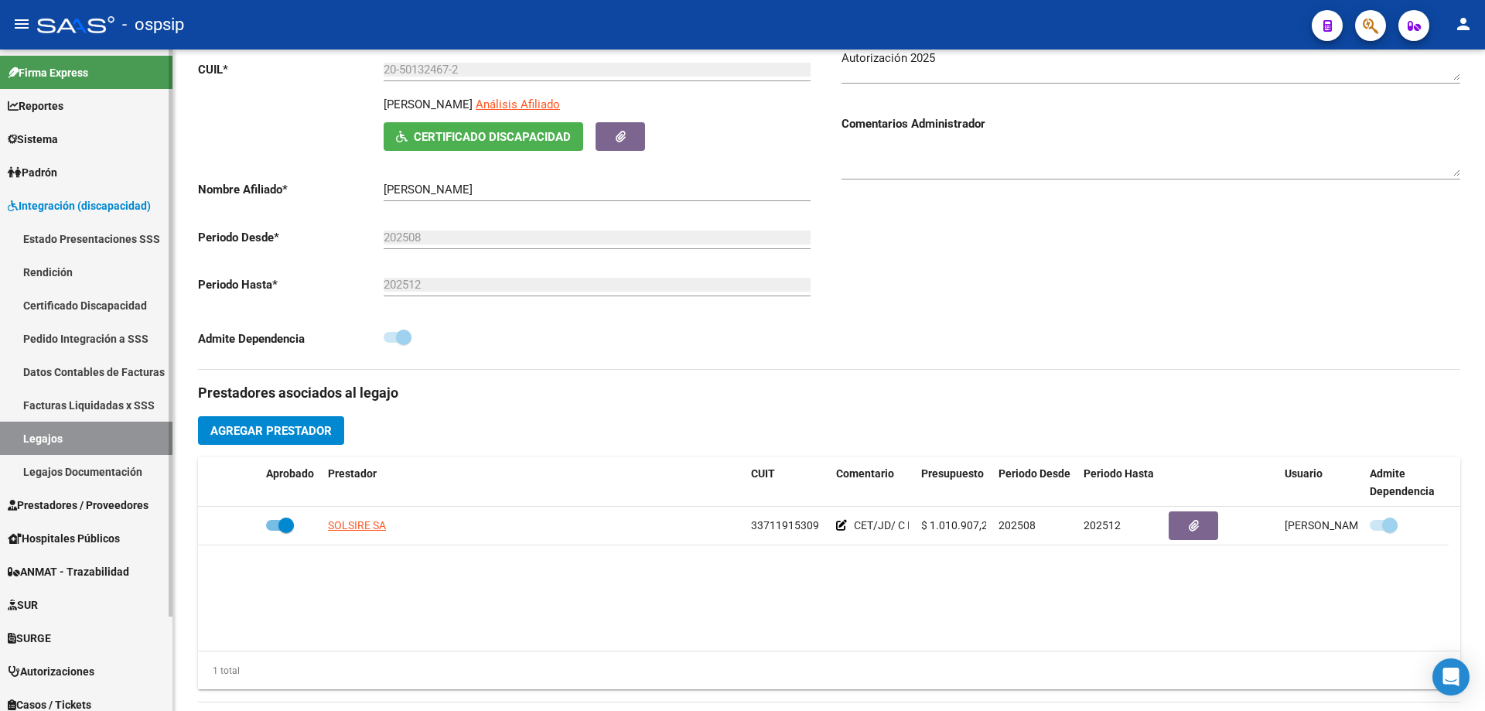
click at [96, 435] on link "Legajos" at bounding box center [86, 437] width 172 height 33
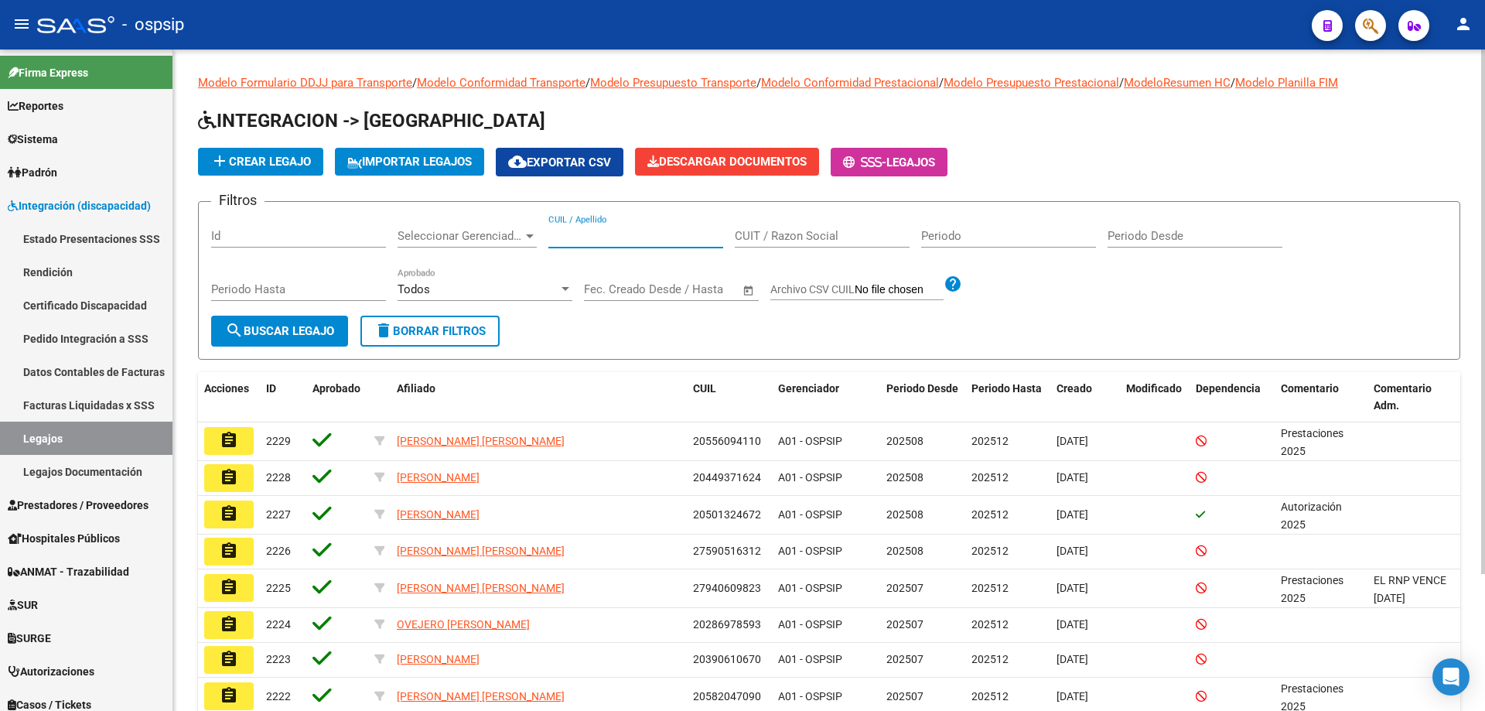
paste input "20502819683"
type input "20502819683"
click at [268, 334] on span "search Buscar Legajo" at bounding box center [279, 331] width 109 height 14
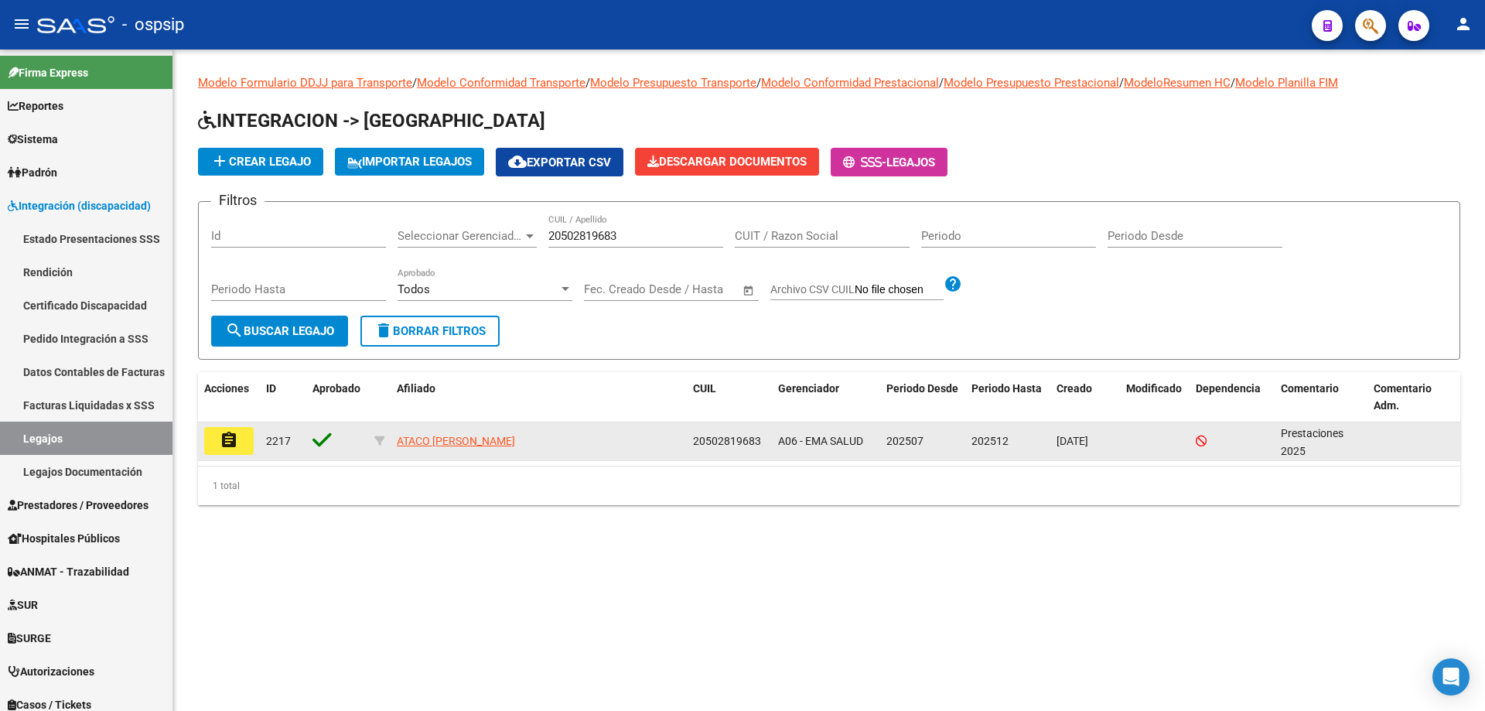
click at [231, 432] on mat-icon "assignment" at bounding box center [229, 440] width 19 height 19
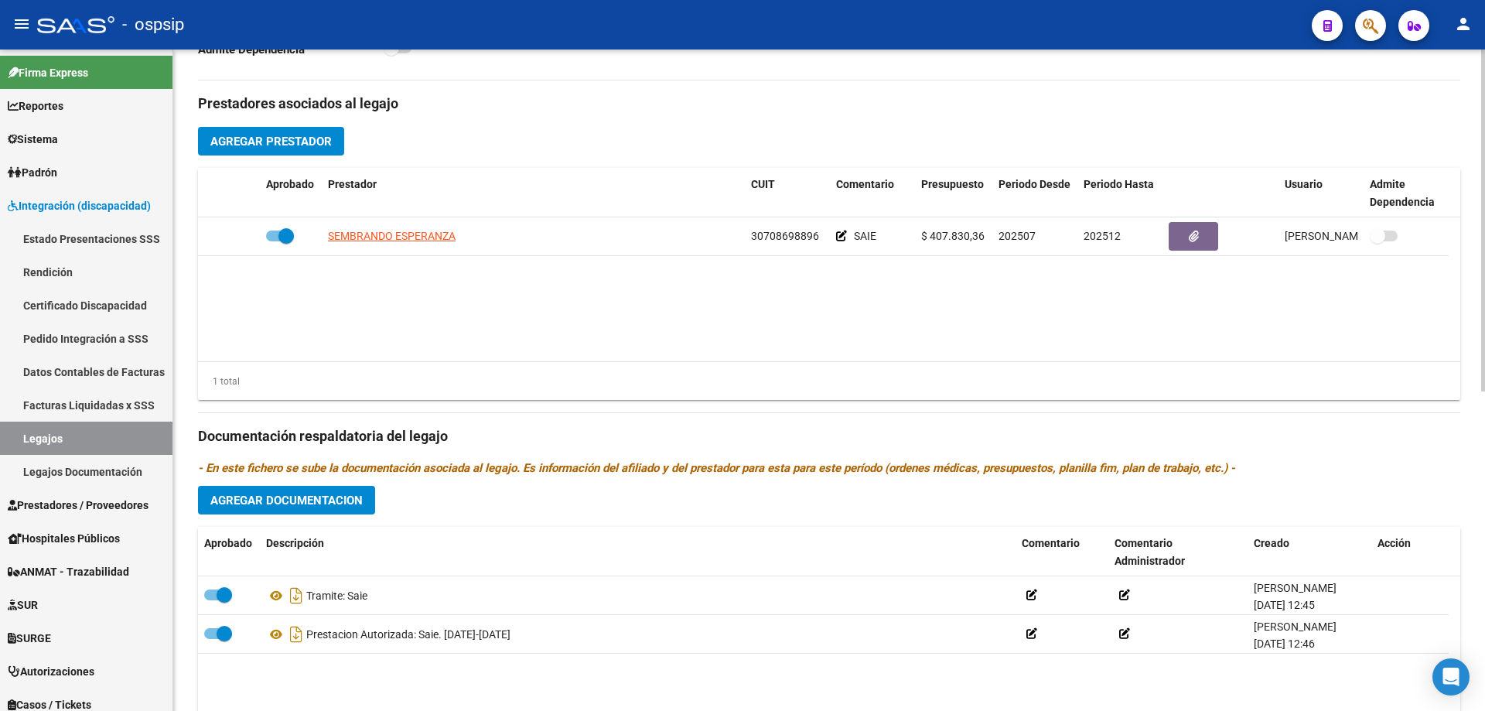
scroll to position [387, 0]
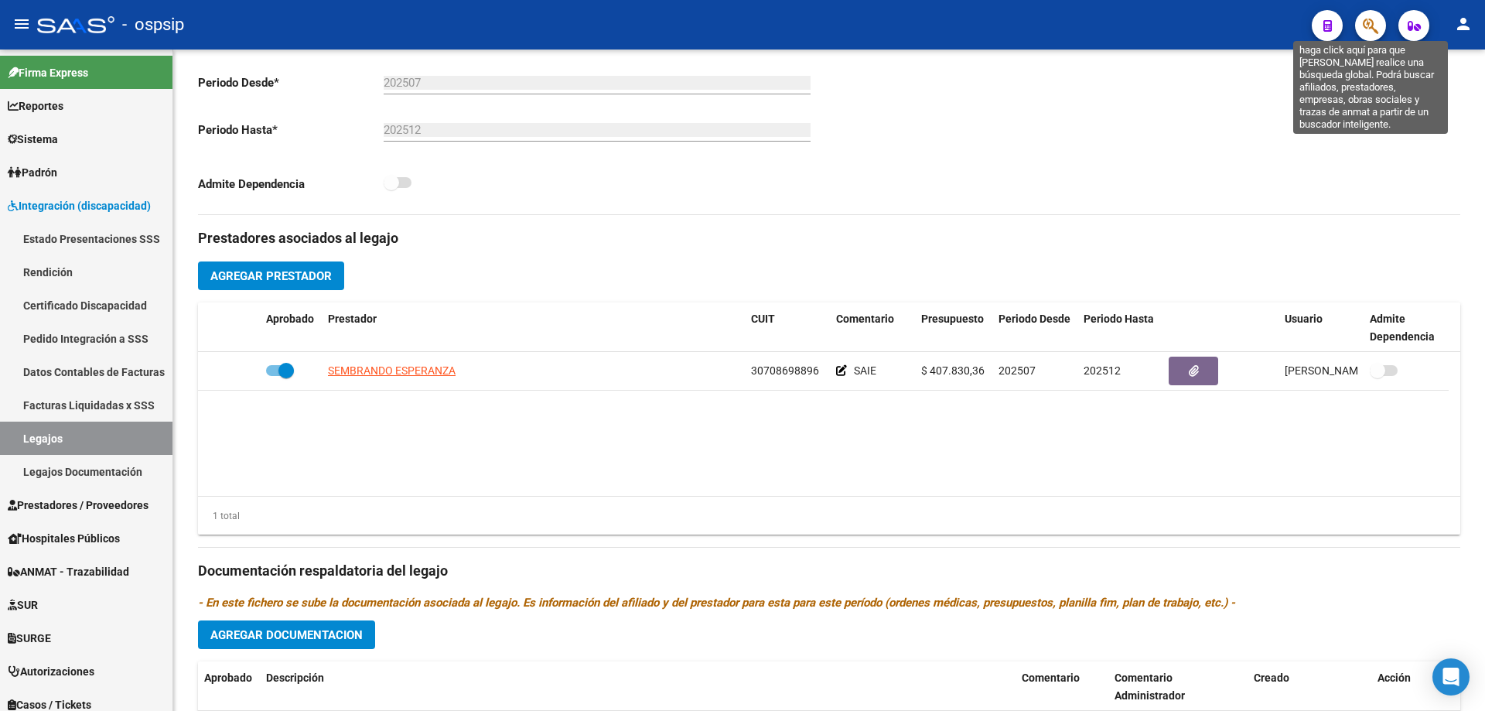
click at [1363, 25] on icon "button" at bounding box center [1369, 26] width 15 height 18
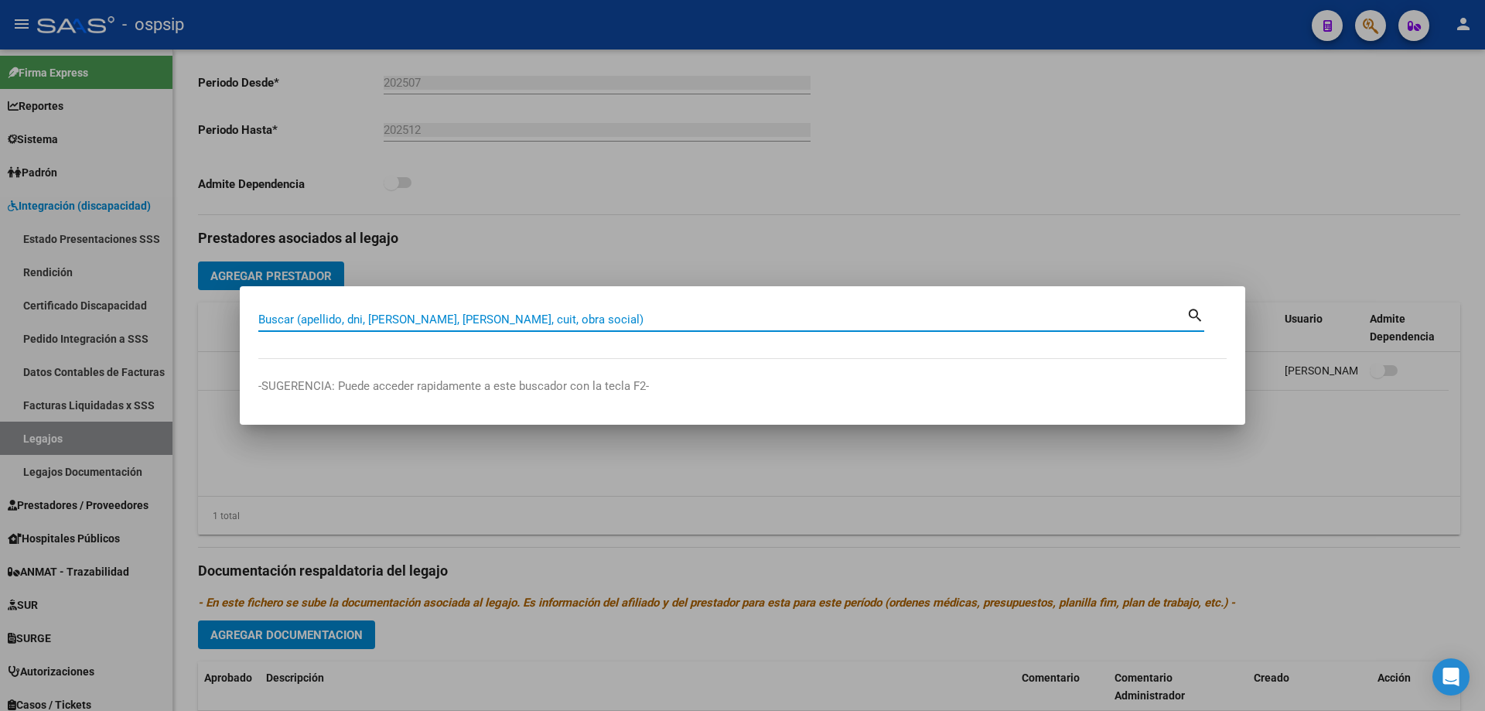
paste input "20502819683"
type input "20502819683"
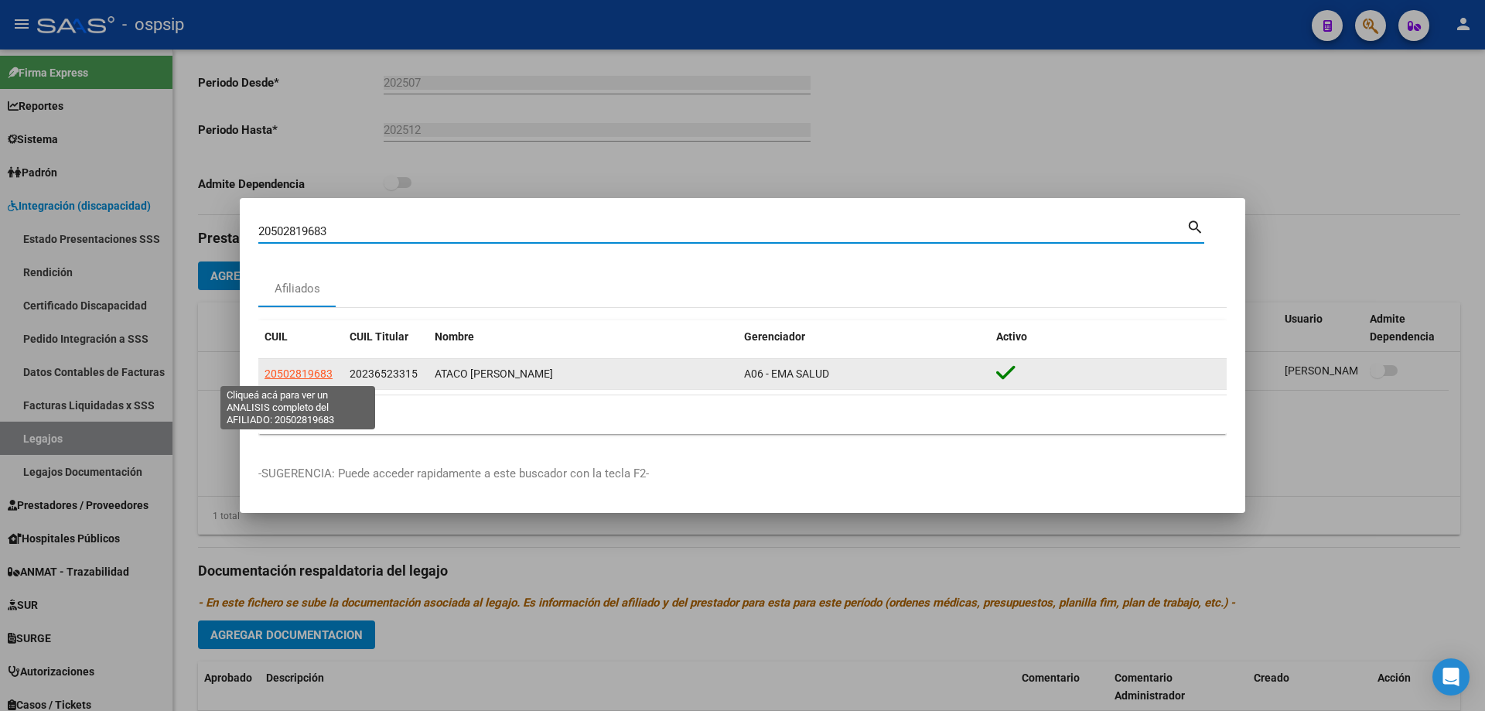
click at [313, 375] on span "20502819683" at bounding box center [298, 373] width 68 height 12
type textarea "20502819683"
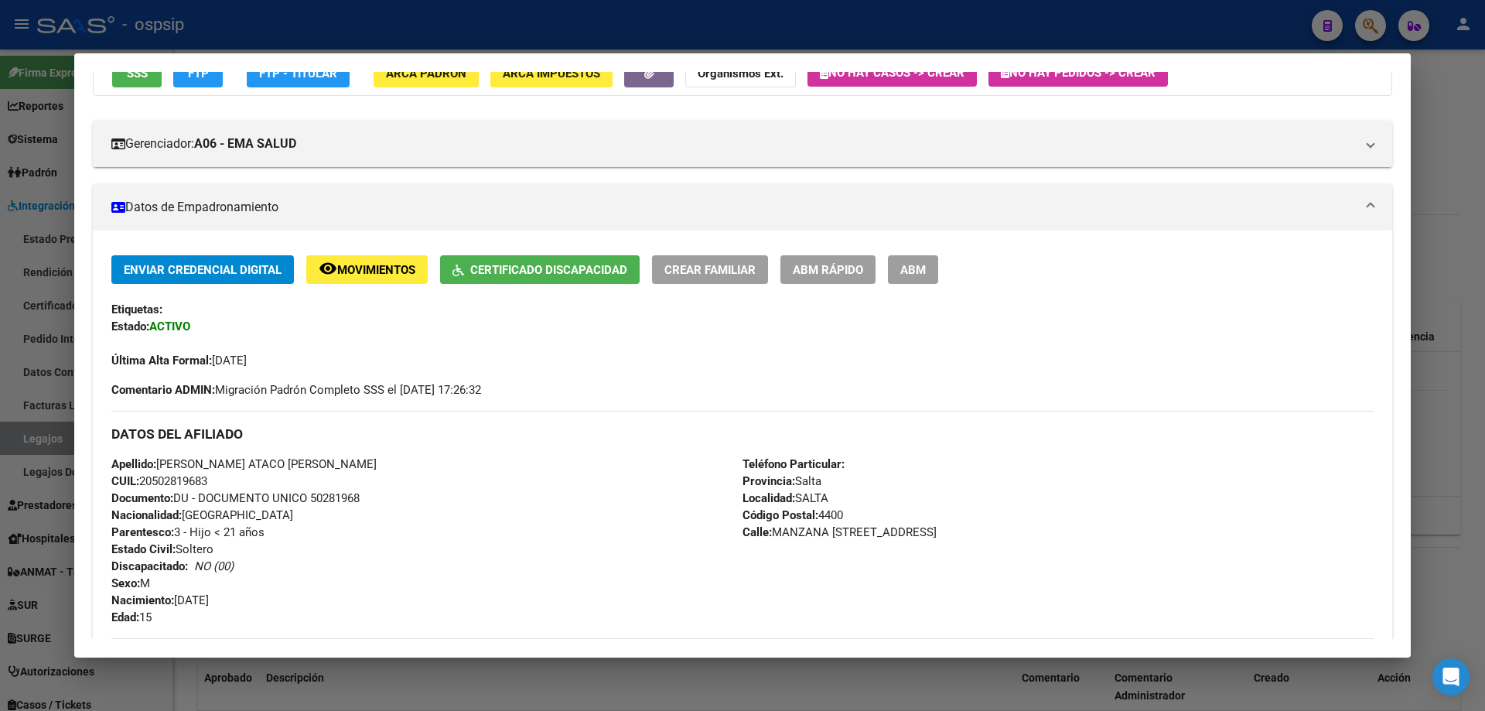
scroll to position [298, 0]
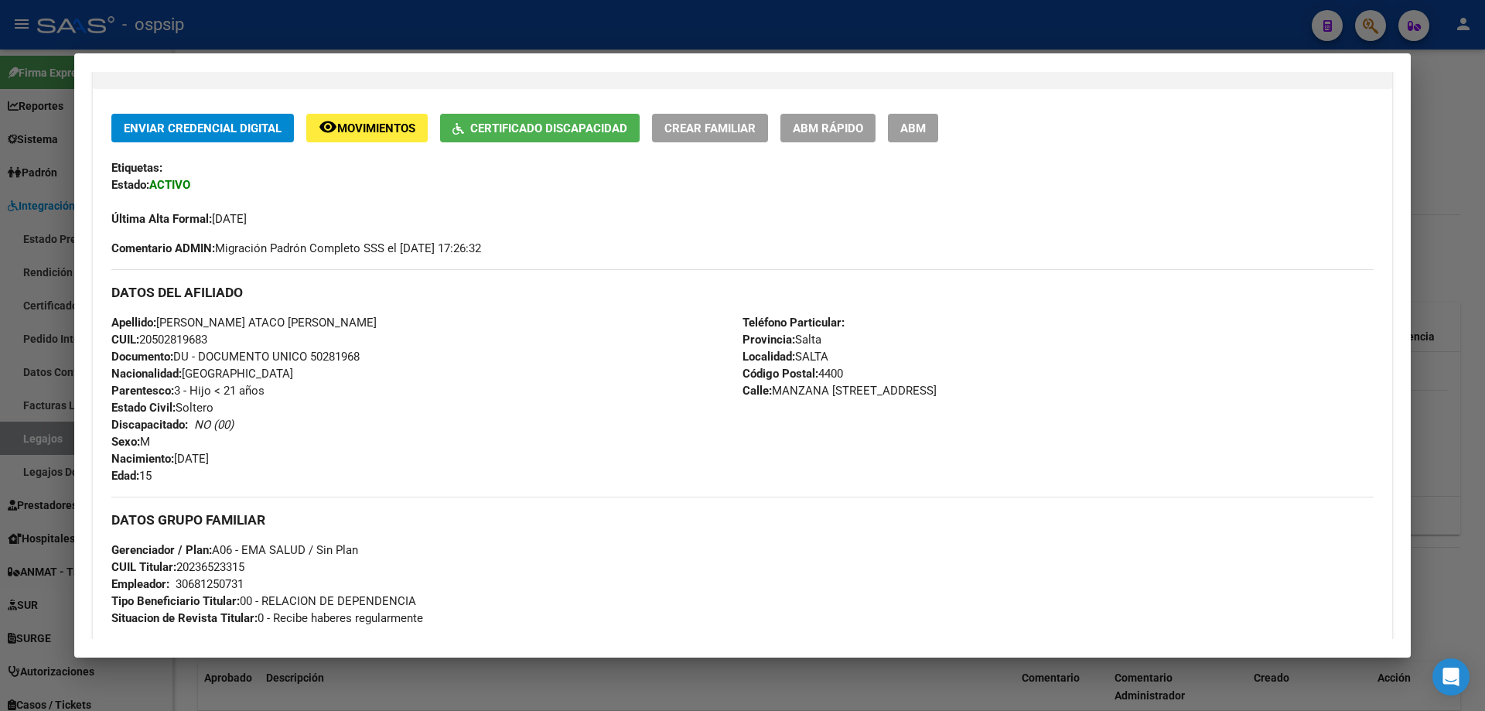
drag, startPoint x: 177, startPoint y: 460, endPoint x: 247, endPoint y: 455, distance: 69.7
click at [247, 455] on div "Apellido: [PERSON_NAME] ATACO [PERSON_NAME] CUIL: 20502819683 Documento: DU - D…" at bounding box center [426, 399] width 631 height 170
drag, startPoint x: 906, startPoint y: 389, endPoint x: 770, endPoint y: 396, distance: 136.3
click at [770, 396] on div "Teléfono Particular: Provincia: Salta Localidad: [GEOGRAPHIC_DATA] Código Posta…" at bounding box center [1057, 399] width 631 height 170
drag, startPoint x: 180, startPoint y: 564, endPoint x: 252, endPoint y: 568, distance: 72.0
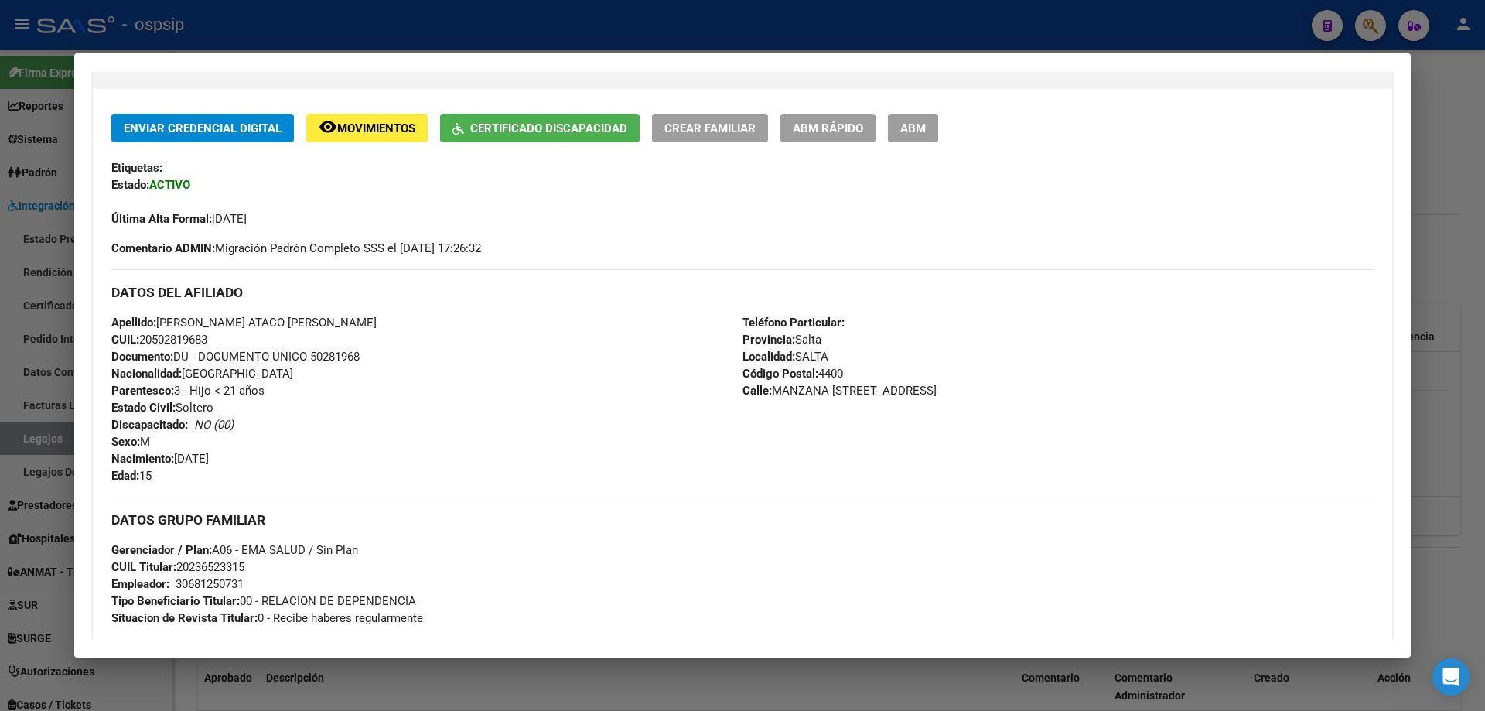
click at [252, 568] on div "DATOS GRUPO FAMILIAR Gerenciador / Plan: A06 - EMA SALUD / Sin Plan CUIL Titula…" at bounding box center [742, 561] width 1262 height 130
click at [1430, 442] on div at bounding box center [742, 355] width 1485 height 711
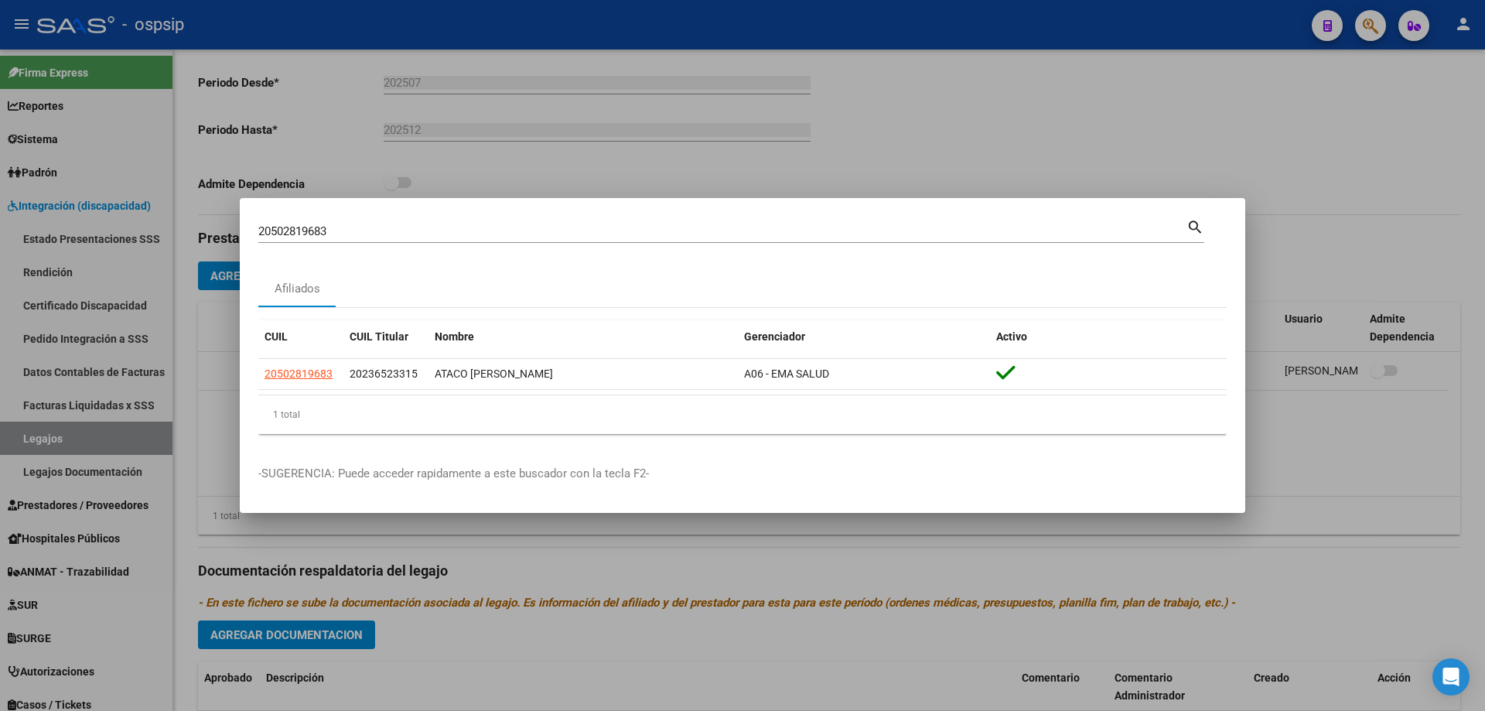
click at [1069, 547] on div at bounding box center [742, 355] width 1485 height 711
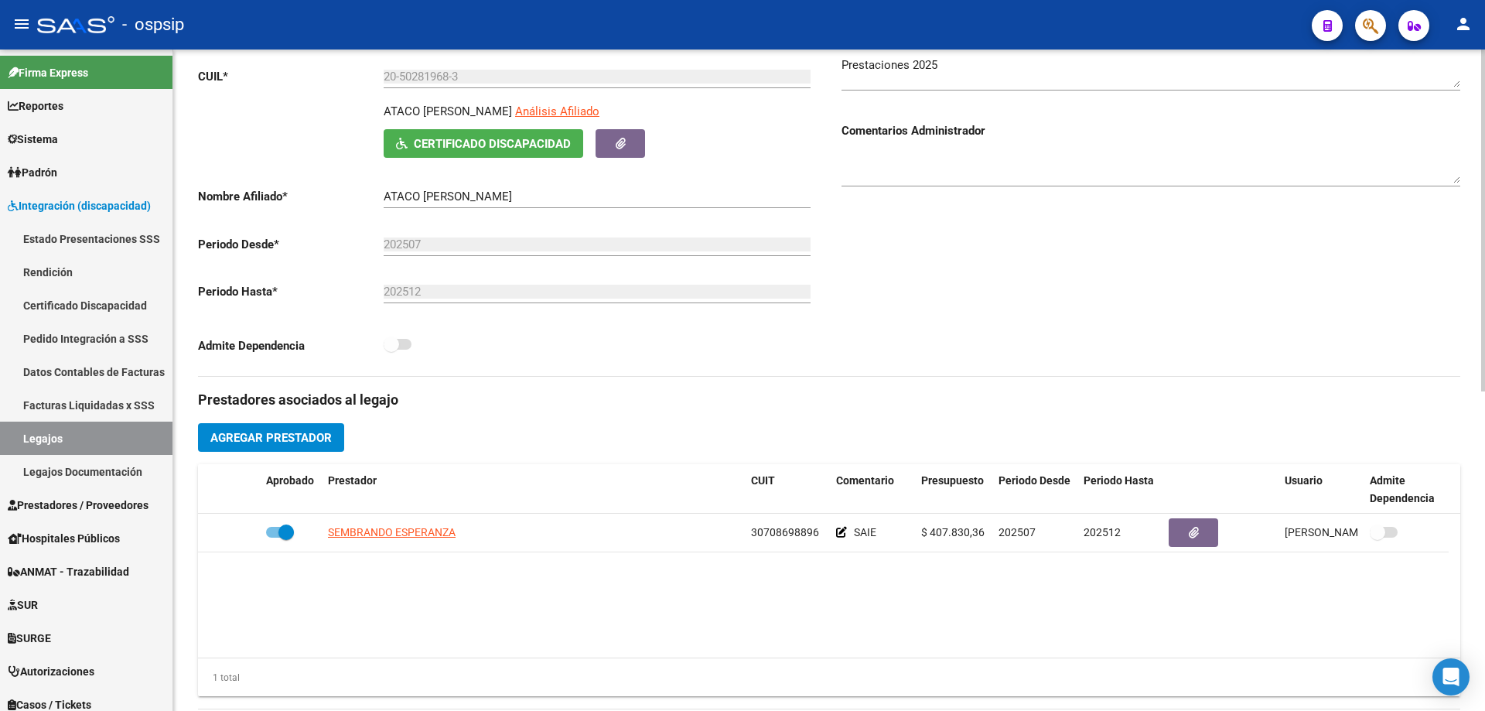
scroll to position [155, 0]
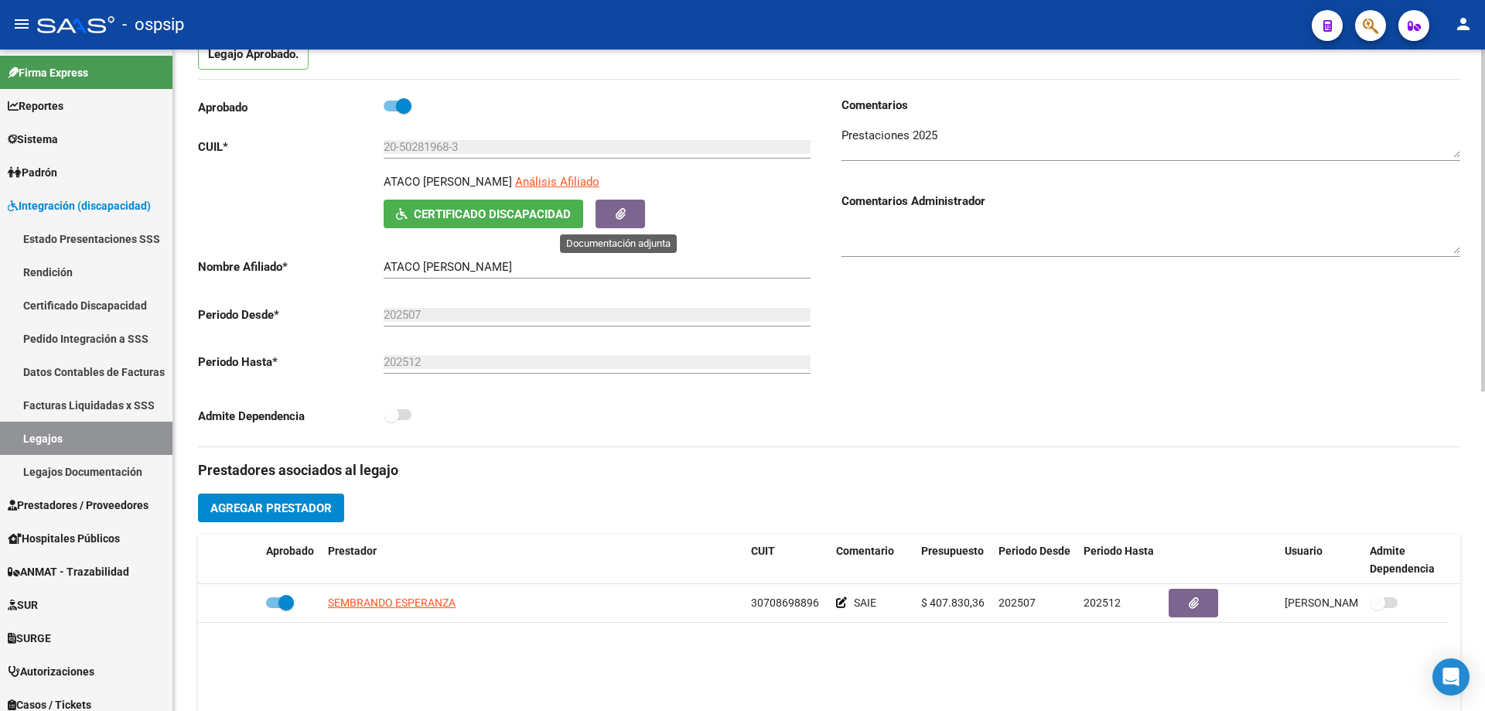
click at [625, 211] on icon "button" at bounding box center [620, 214] width 10 height 12
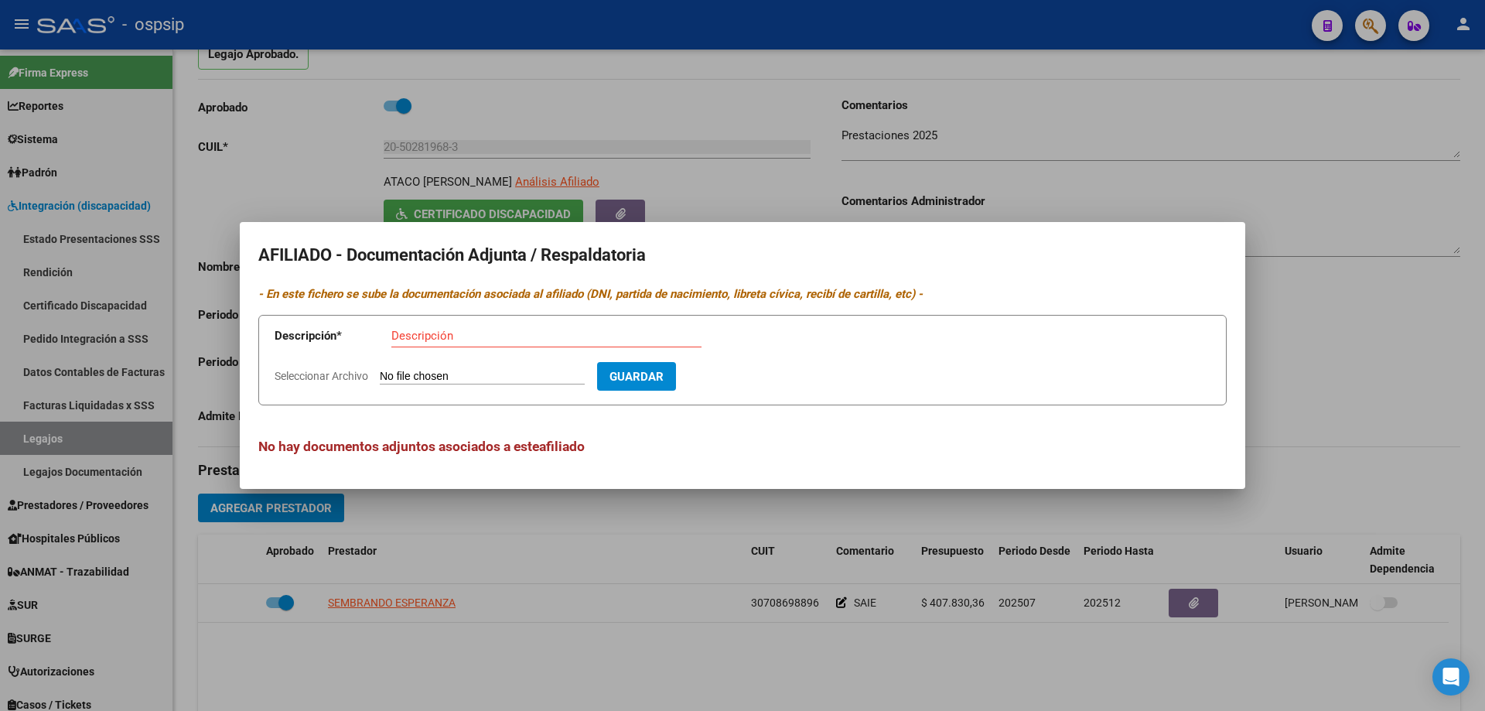
click at [1406, 358] on div at bounding box center [742, 355] width 1485 height 711
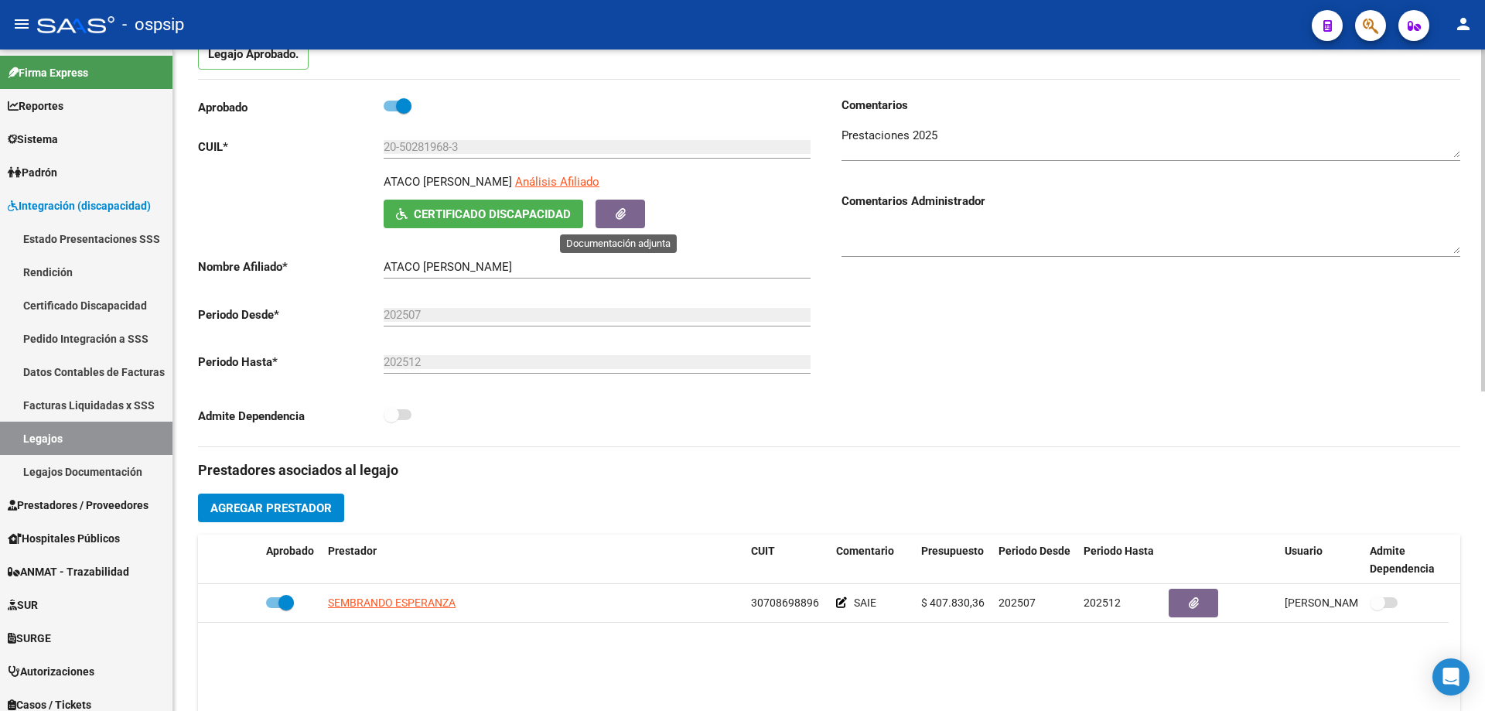
click at [620, 226] on button "button" at bounding box center [619, 213] width 49 height 29
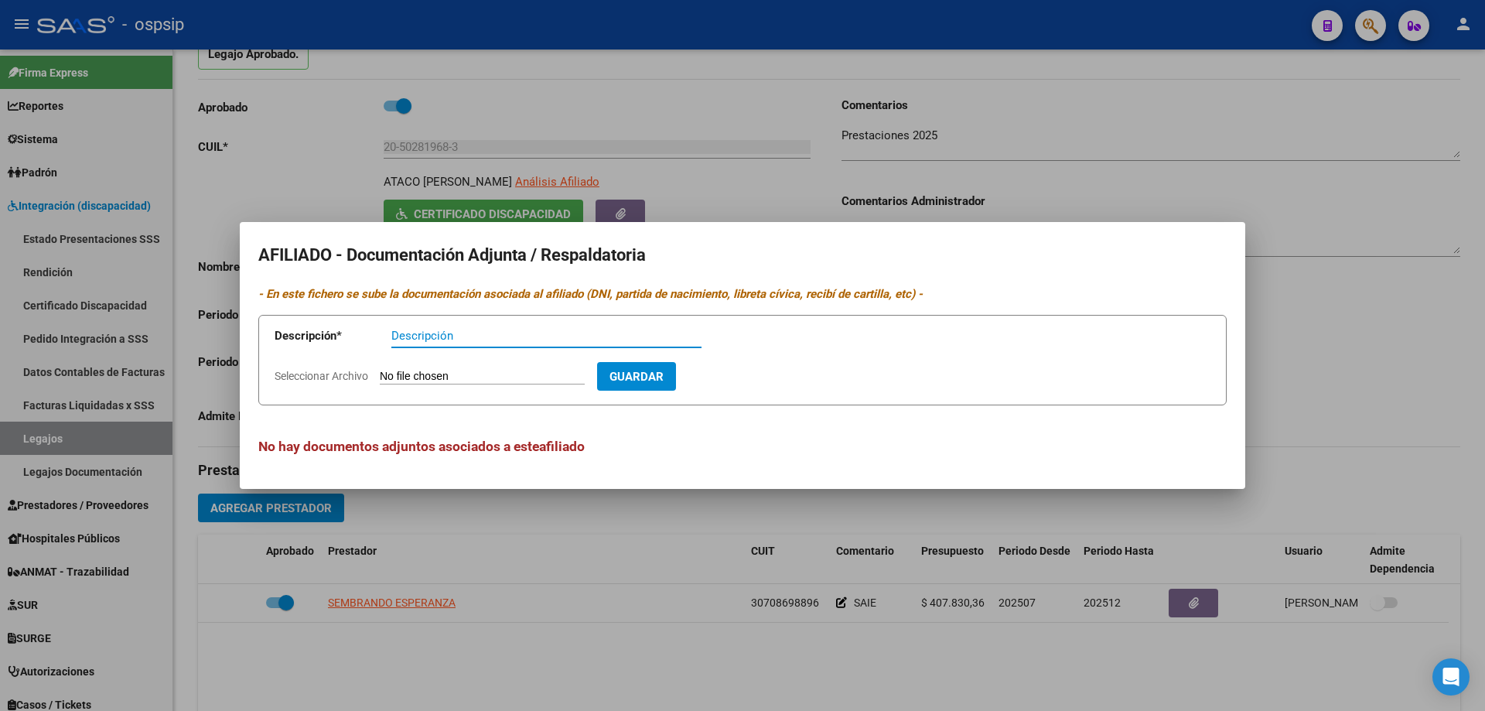
click at [1304, 418] on div at bounding box center [742, 355] width 1485 height 711
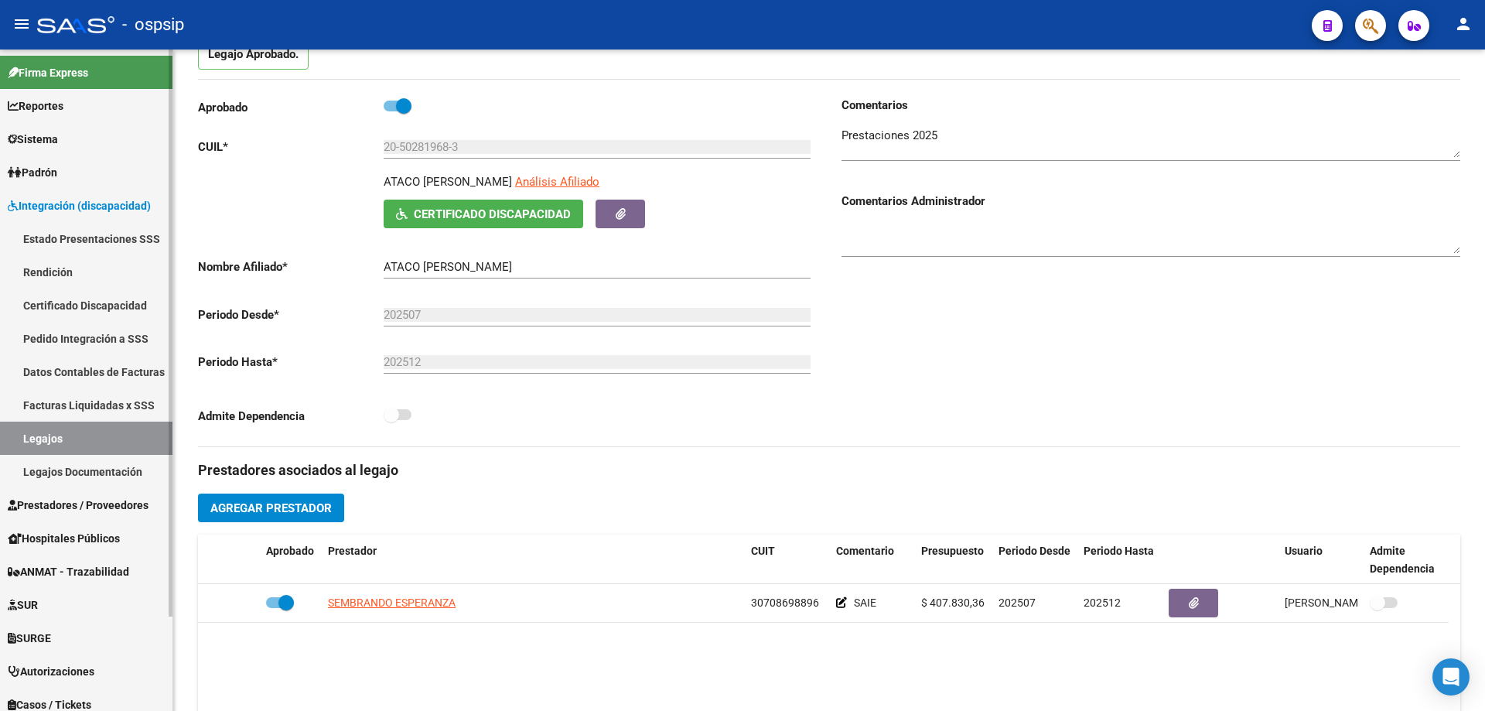
click at [70, 300] on link "Certificado Discapacidad" at bounding box center [86, 304] width 172 height 33
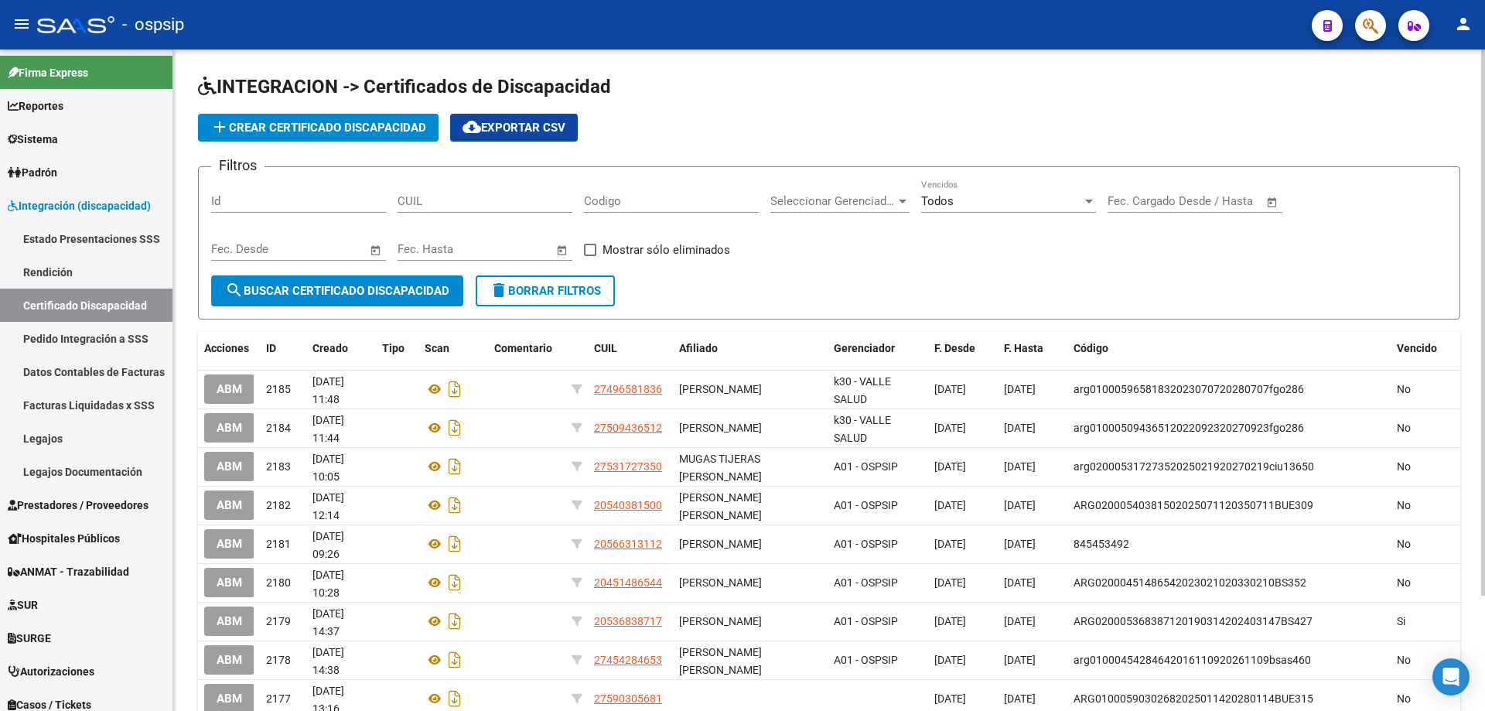
click at [426, 206] on input "CUIL" at bounding box center [484, 201] width 175 height 14
paste input "20-50281968-3"
type input "20-50281968-3"
click at [342, 298] on button "search Buscar Certificado Discapacidad" at bounding box center [337, 290] width 252 height 31
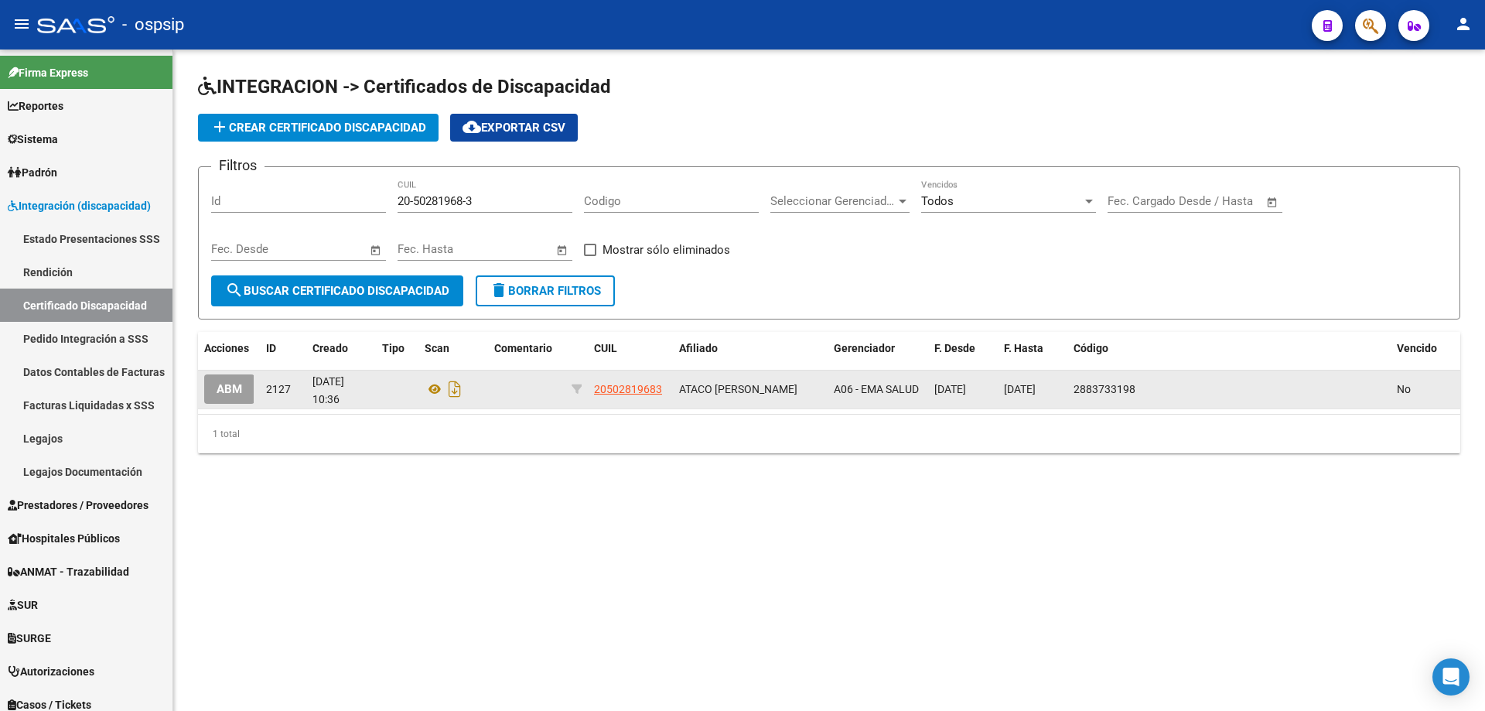
click at [230, 390] on span "ABM" at bounding box center [229, 390] width 26 height 14
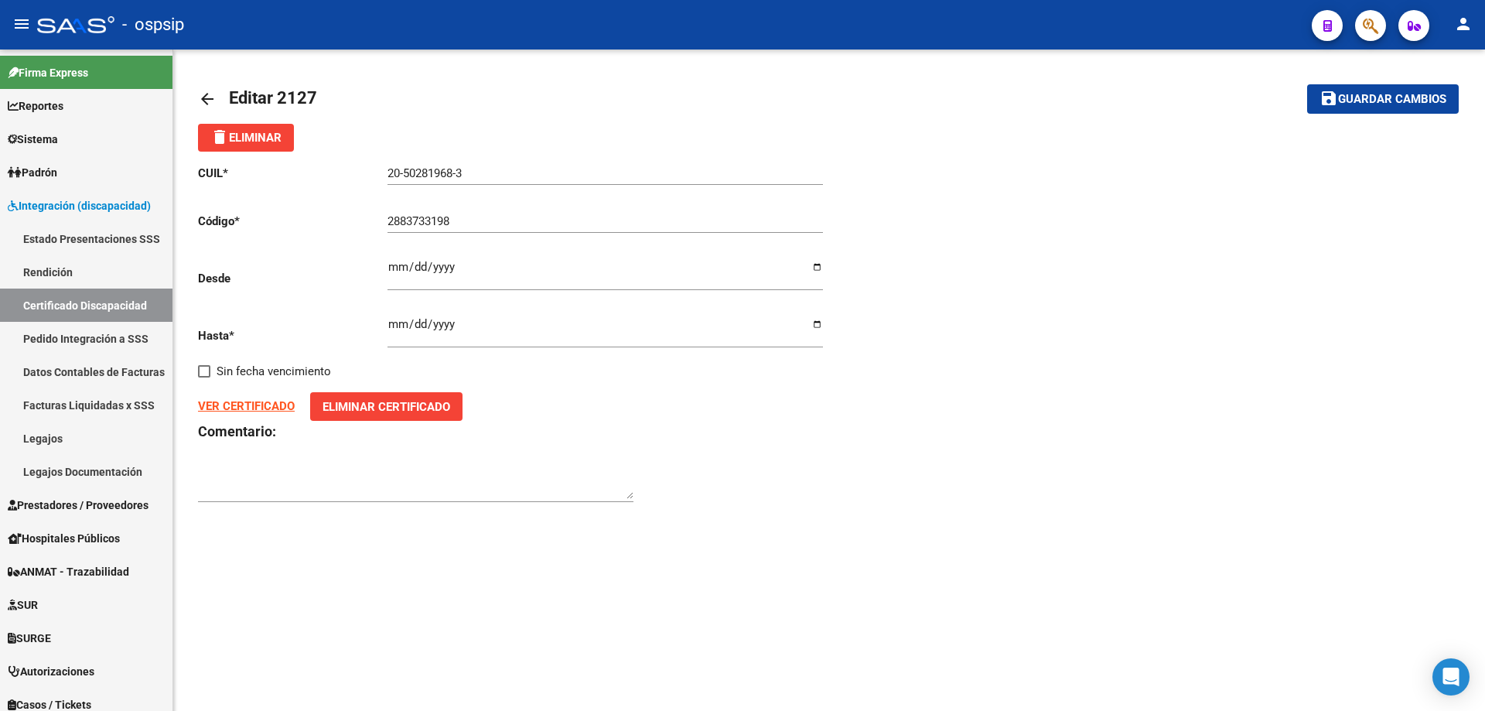
click at [253, 407] on strong "VER CERTIFICADO" at bounding box center [246, 406] width 97 height 14
click at [61, 306] on link "Certificado Discapacidad" at bounding box center [86, 304] width 172 height 33
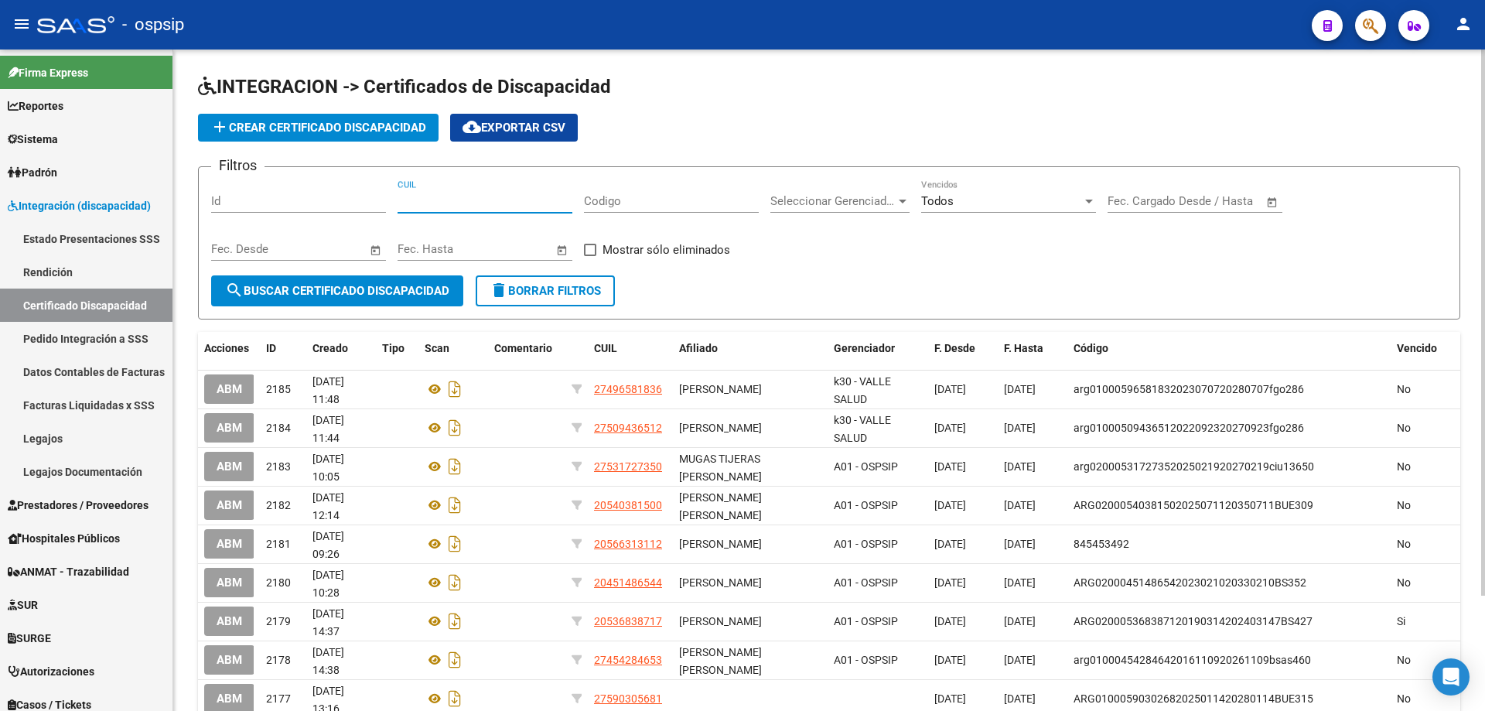
click at [441, 204] on input "CUIL" at bounding box center [484, 201] width 175 height 14
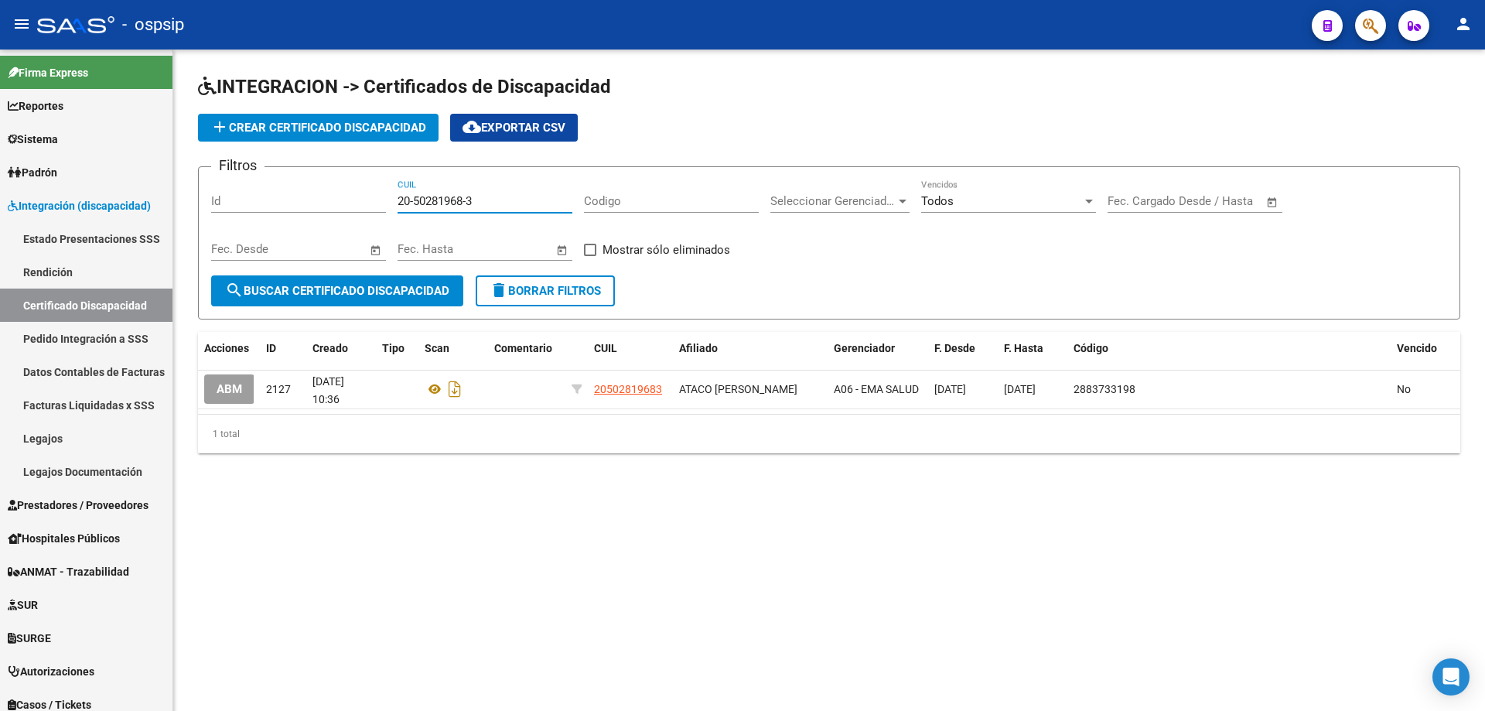
type input "20-50281968-3"
click at [303, 125] on span "add Crear Certificado Discapacidad" at bounding box center [318, 128] width 216 height 14
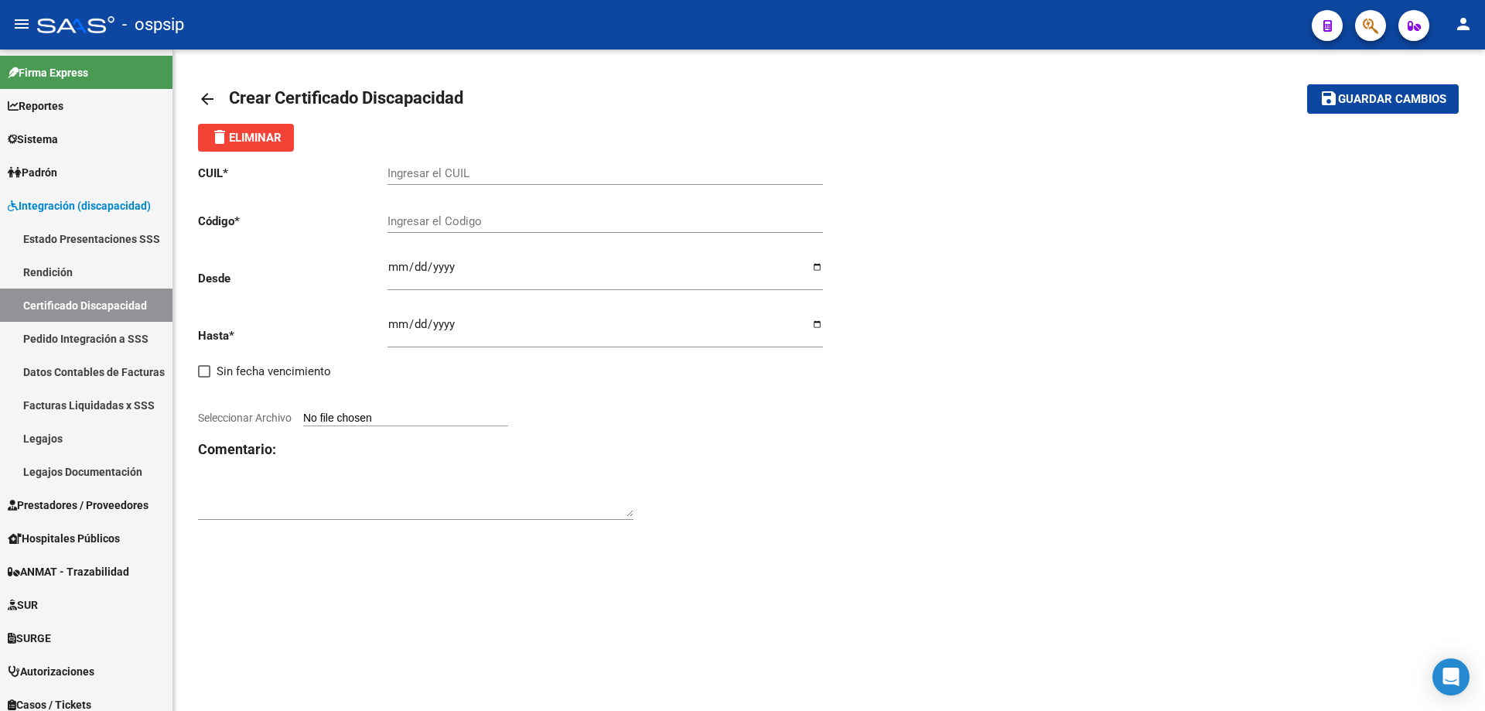
click at [432, 173] on input "Ingresar el CUIL" at bounding box center [604, 173] width 435 height 14
type input "20-50281968-3"
click at [469, 219] on input "Ingresar el Codigo" at bounding box center [604, 221] width 435 height 14
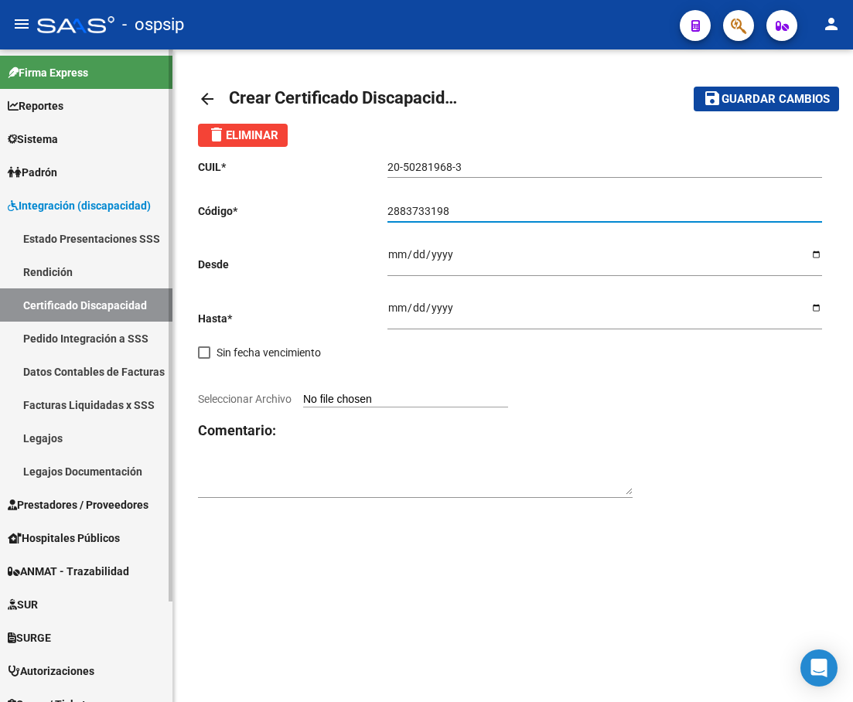
type input "2883733198"
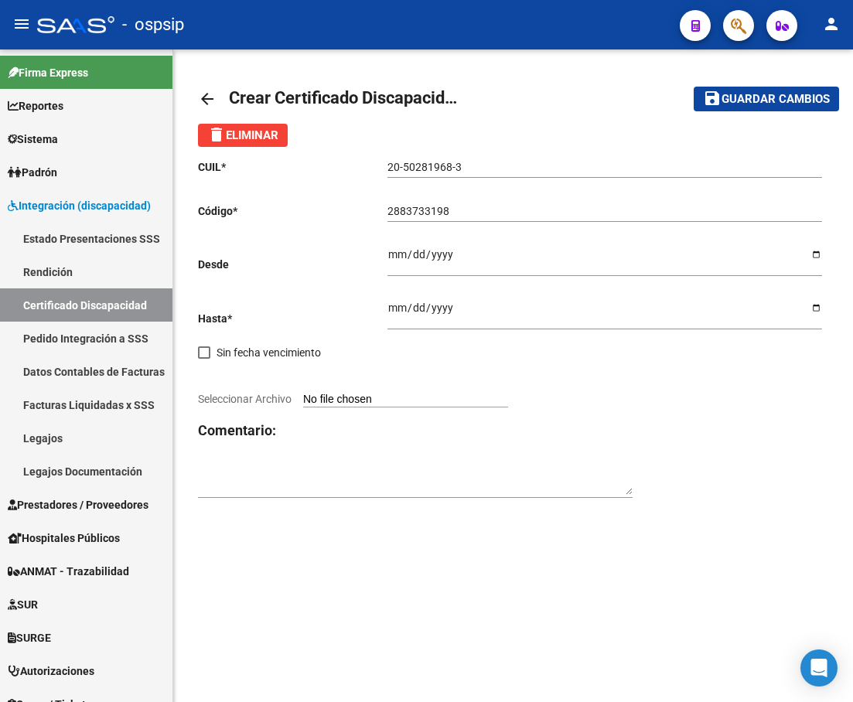
click at [394, 252] on input "Ingresar fec. Desde" at bounding box center [604, 259] width 435 height 23
type input "[DATE]"
click at [239, 138] on span "delete Eliminar" at bounding box center [242, 135] width 71 height 14
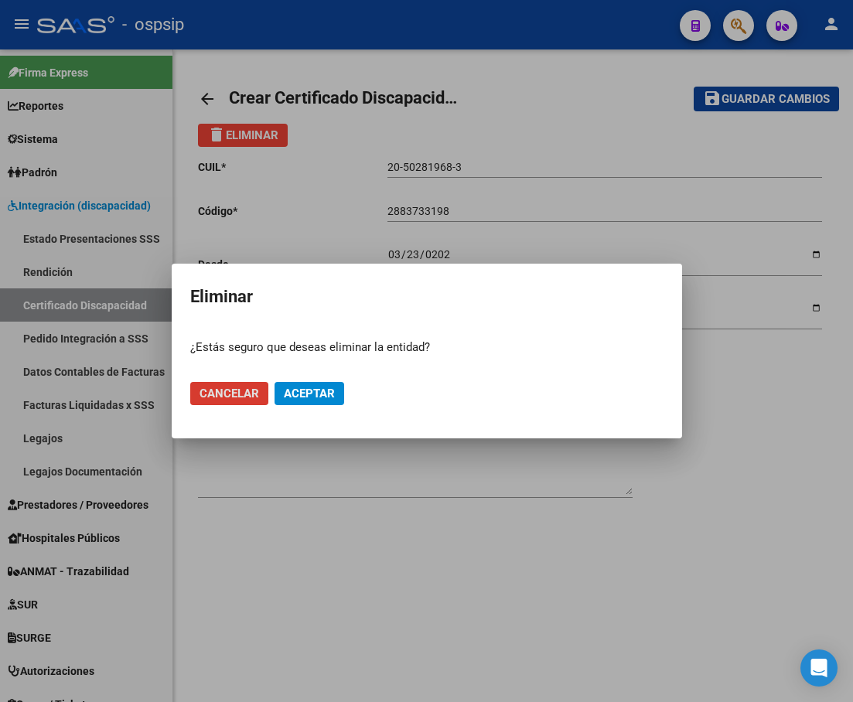
click at [226, 390] on span "Cancelar" at bounding box center [229, 394] width 60 height 14
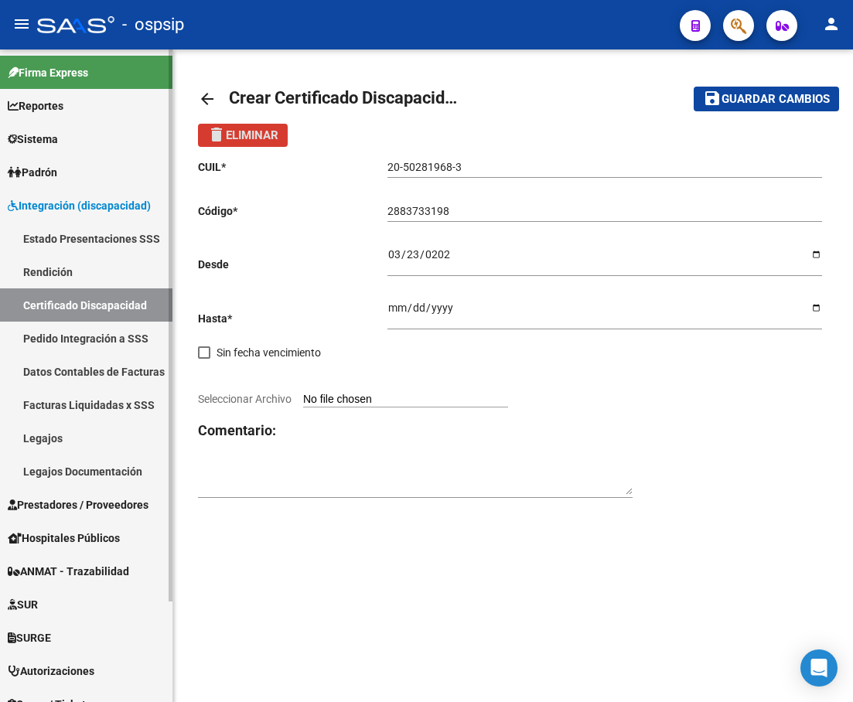
click at [90, 307] on link "Certificado Discapacidad" at bounding box center [86, 304] width 172 height 33
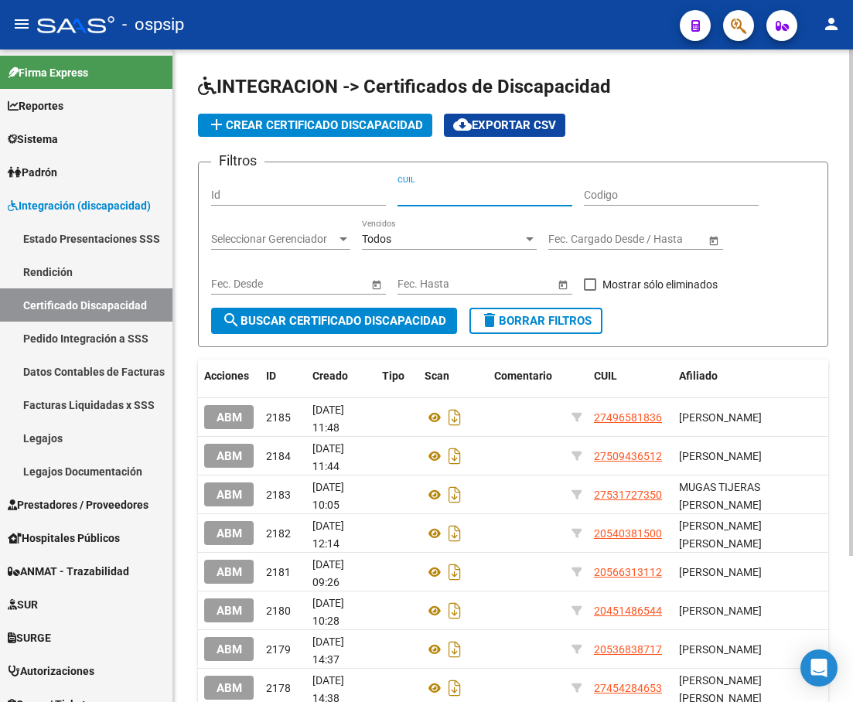
paste input "20-50281968-3"
type input "20-50281968-3"
click at [265, 315] on span "search Buscar Certificado Discapacidad" at bounding box center [334, 321] width 224 height 14
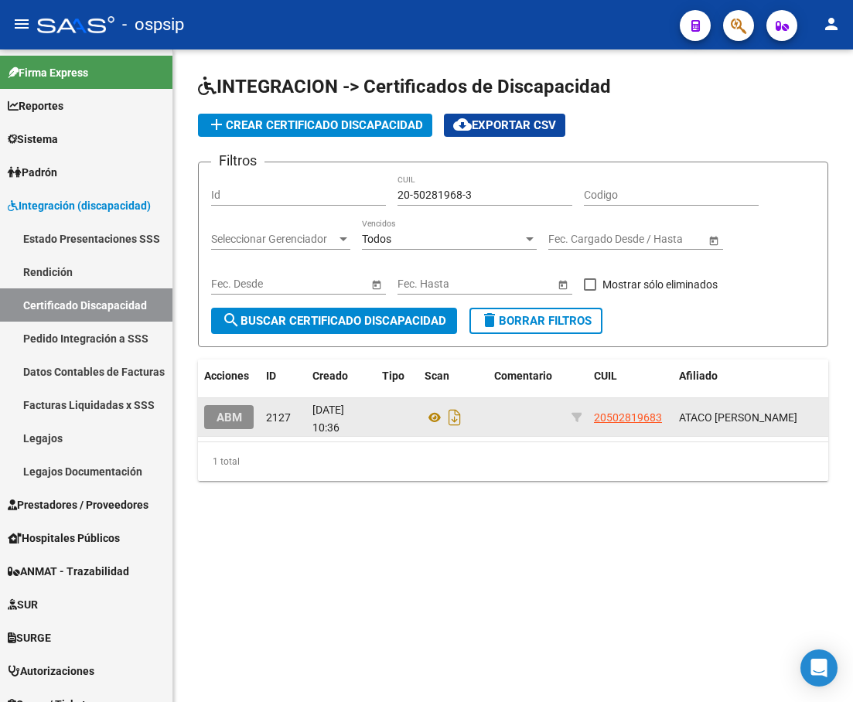
click at [232, 420] on span "ABM" at bounding box center [229, 418] width 26 height 14
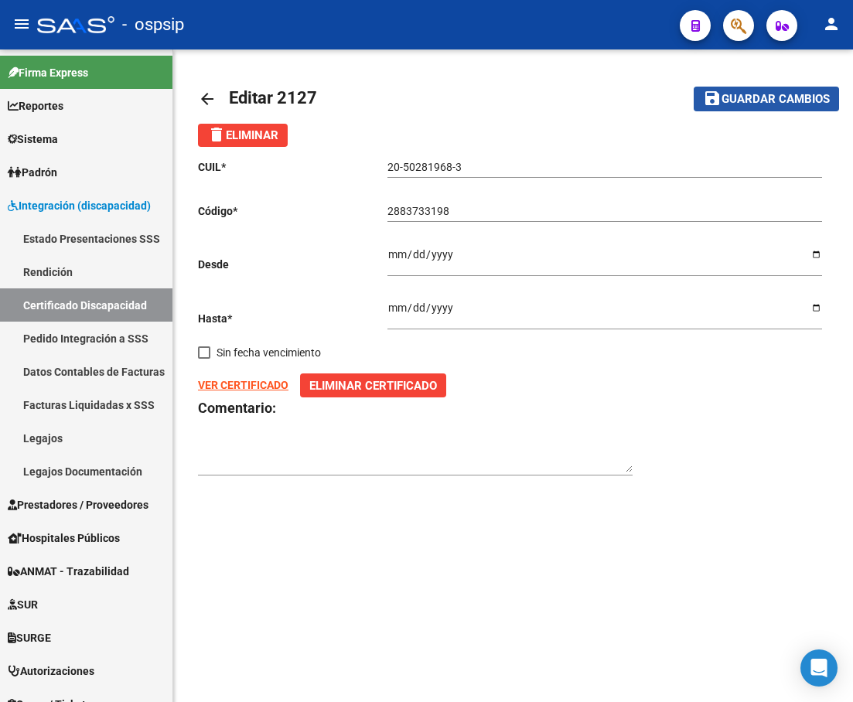
click at [776, 103] on span "Guardar cambios" at bounding box center [775, 100] width 108 height 14
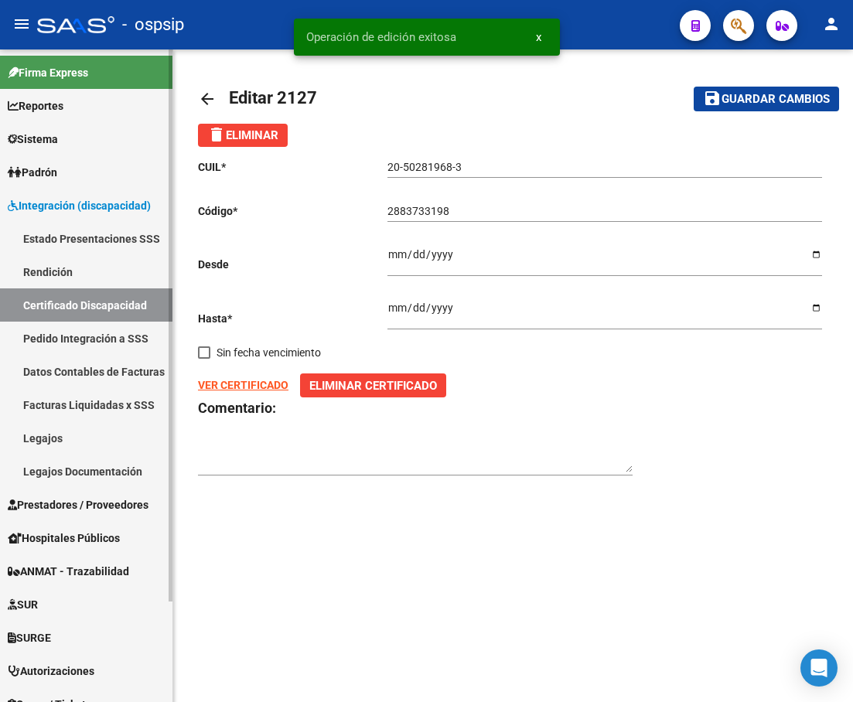
click at [34, 443] on link "Legajos" at bounding box center [86, 437] width 172 height 33
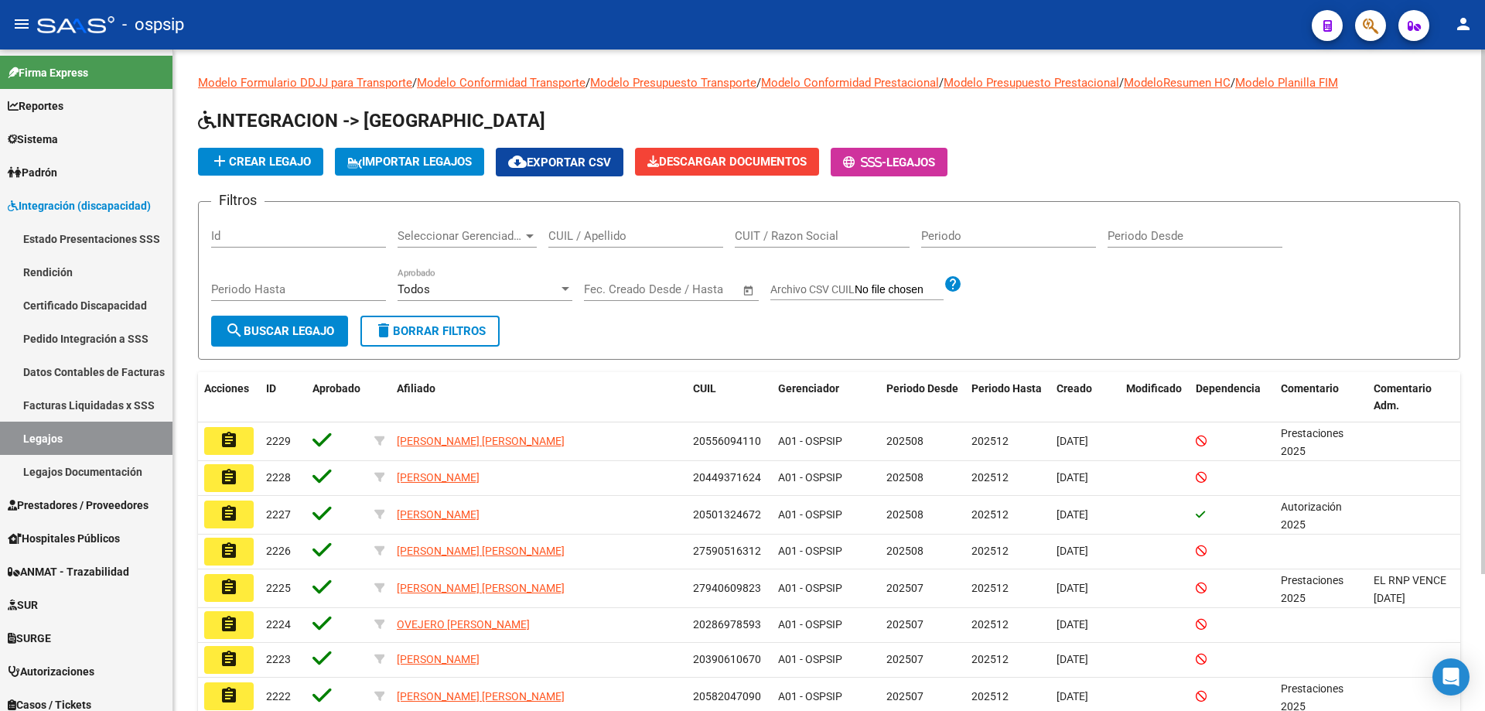
click at [554, 238] on input "CUIL / Apellido" at bounding box center [635, 236] width 175 height 14
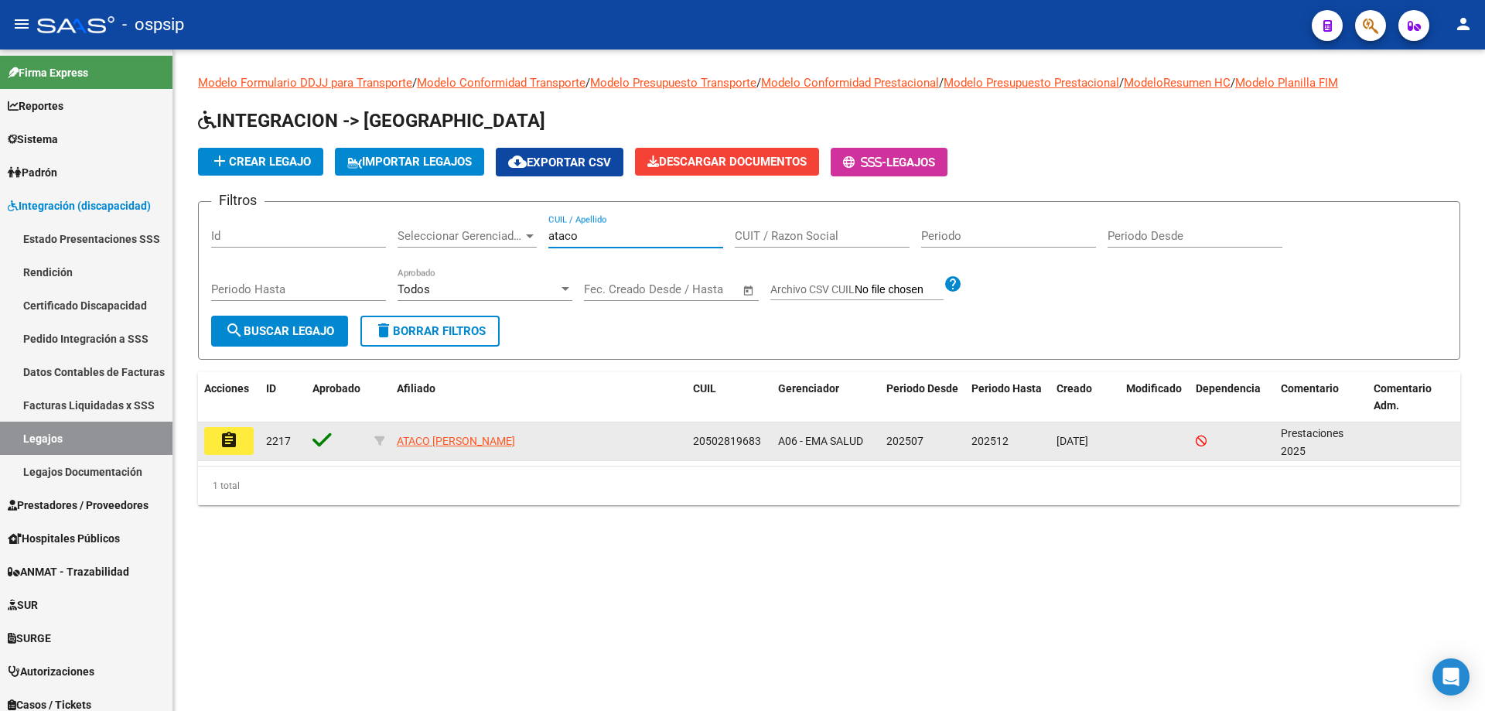
type input "ataco"
click at [238, 440] on button "assignment" at bounding box center [228, 441] width 49 height 28
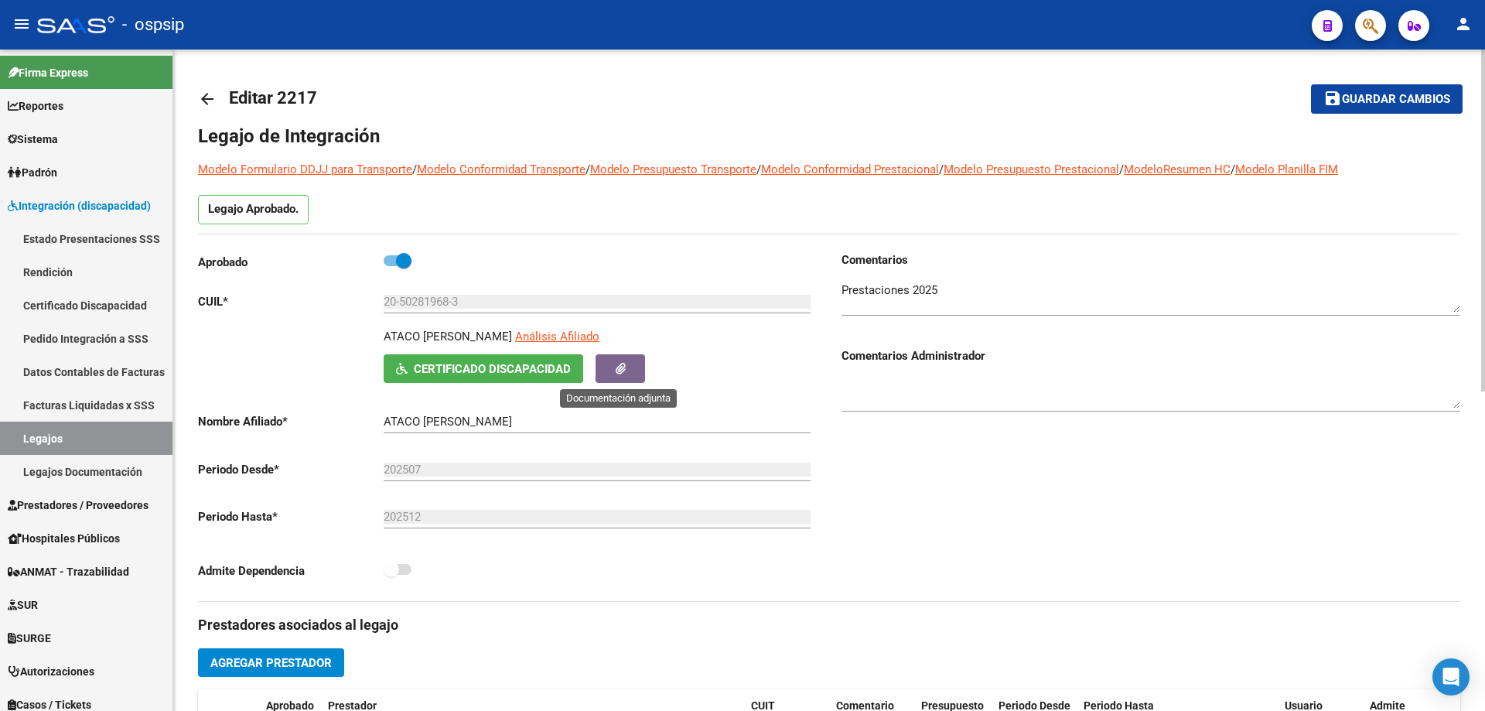
click at [620, 373] on icon "button" at bounding box center [620, 369] width 10 height 12
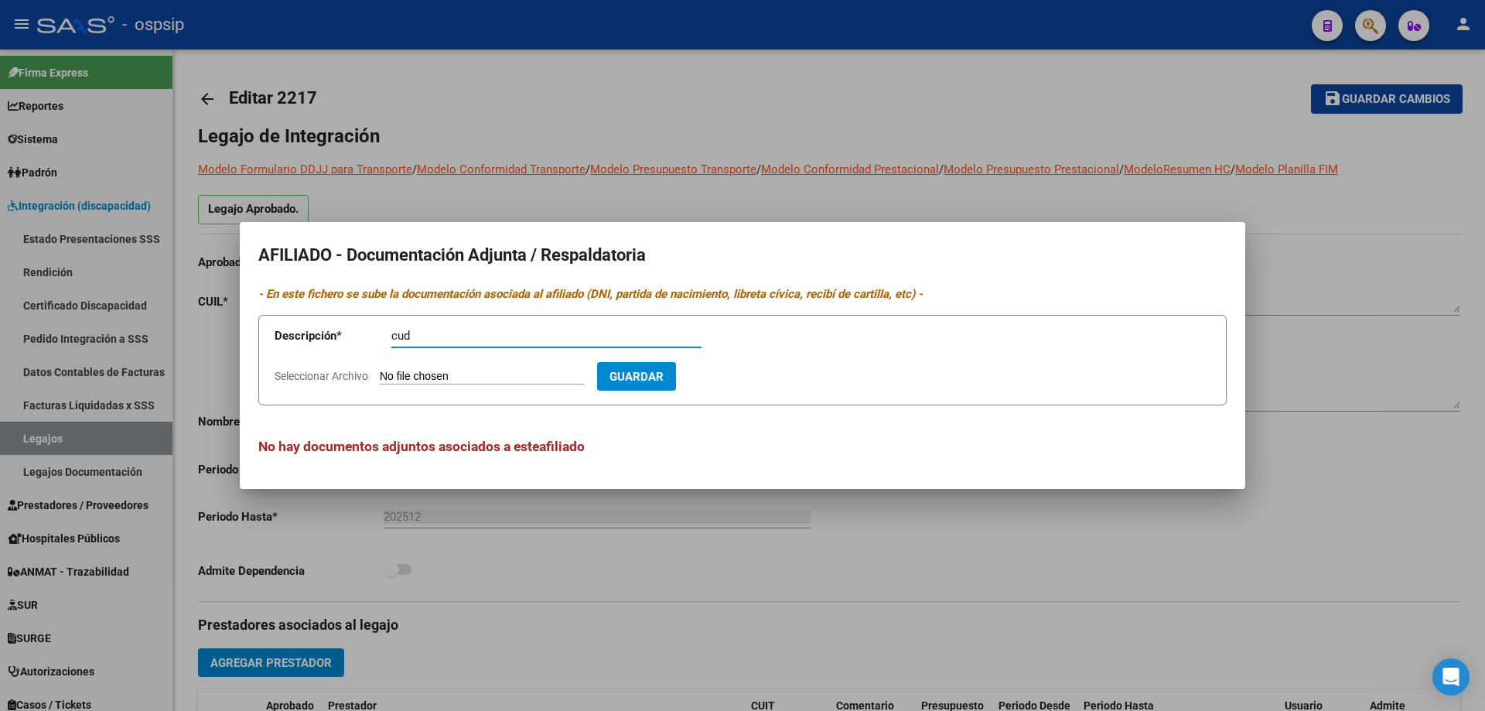
type input "cud"
click at [564, 375] on input "Seleccionar Archivo" at bounding box center [482, 377] width 205 height 15
type input "C:\fakepath\1 CUD (1).pdf"
click at [753, 381] on span "Guardar" at bounding box center [726, 377] width 54 height 14
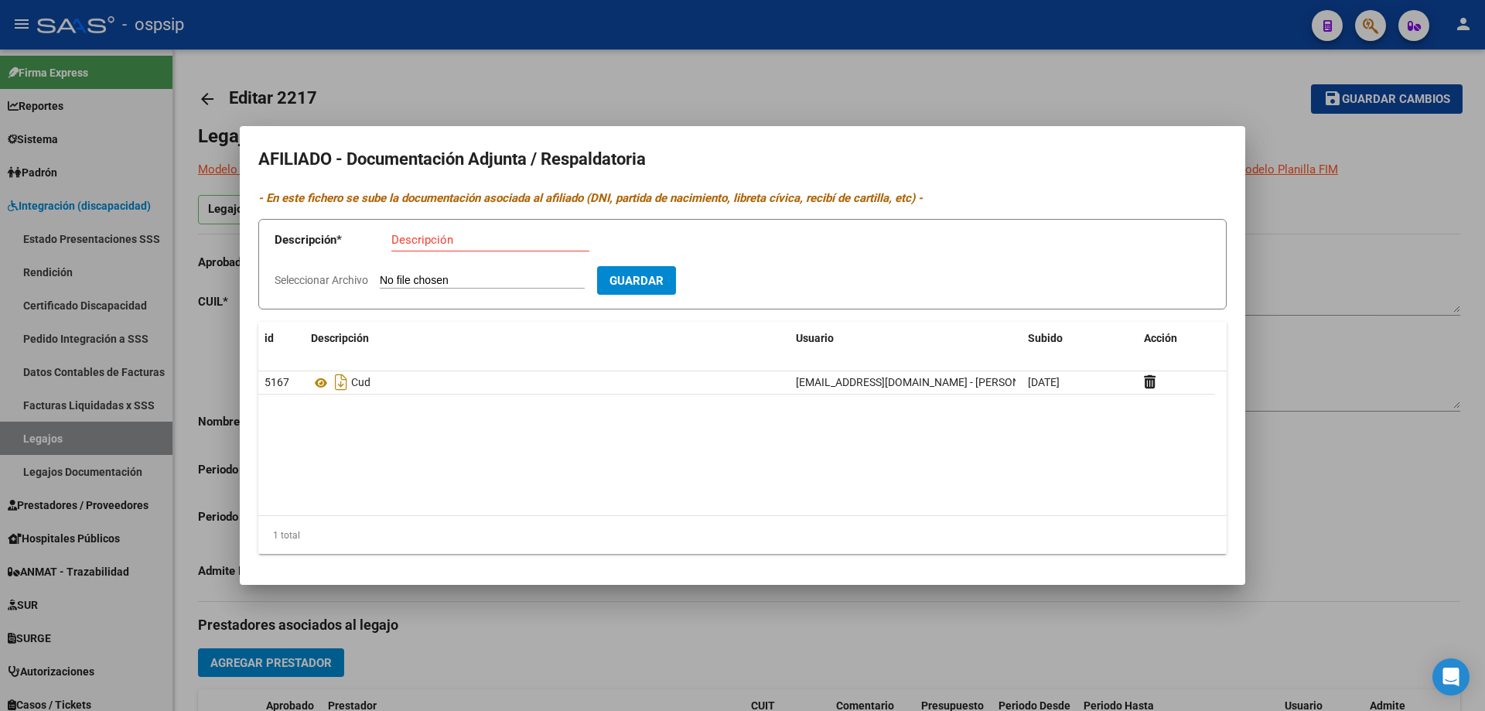
click at [1342, 532] on div at bounding box center [742, 355] width 1485 height 711
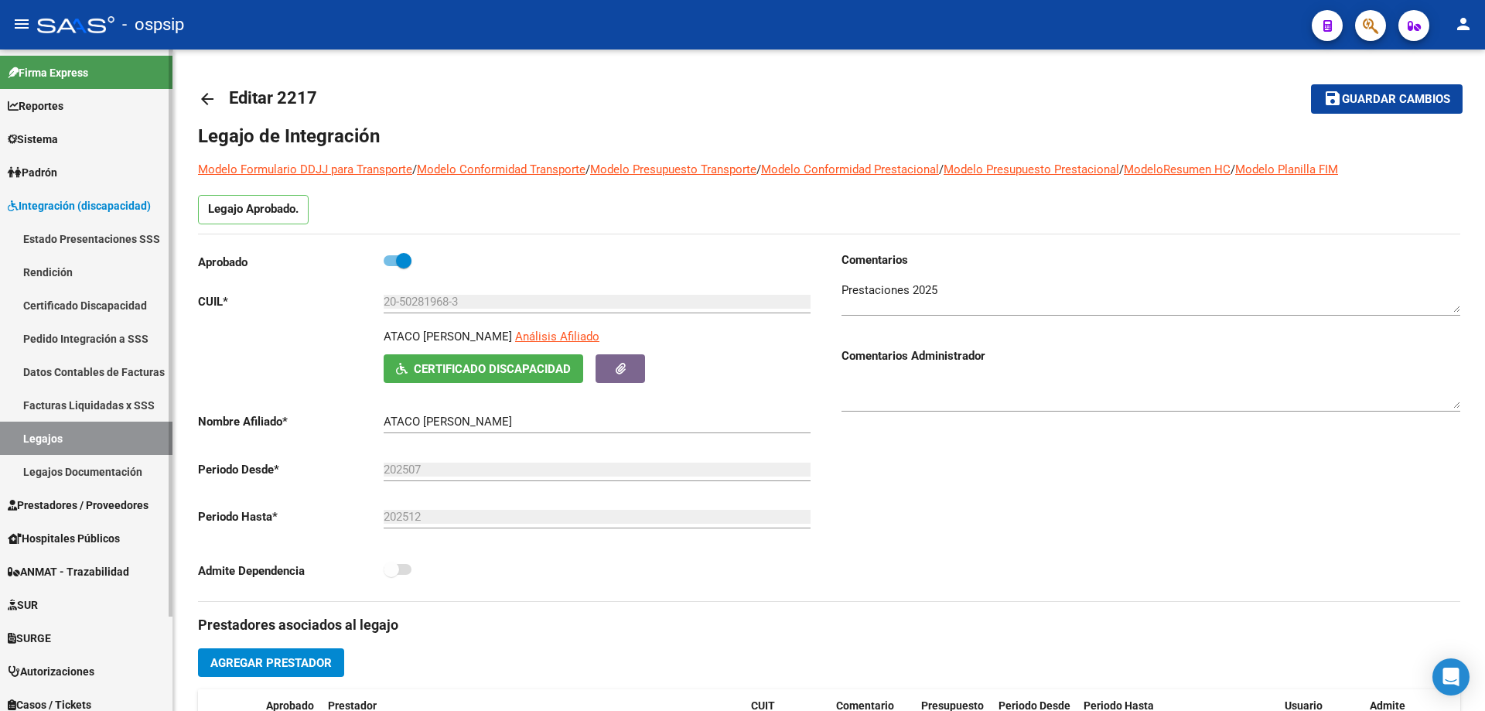
click at [34, 437] on link "Legajos" at bounding box center [86, 437] width 172 height 33
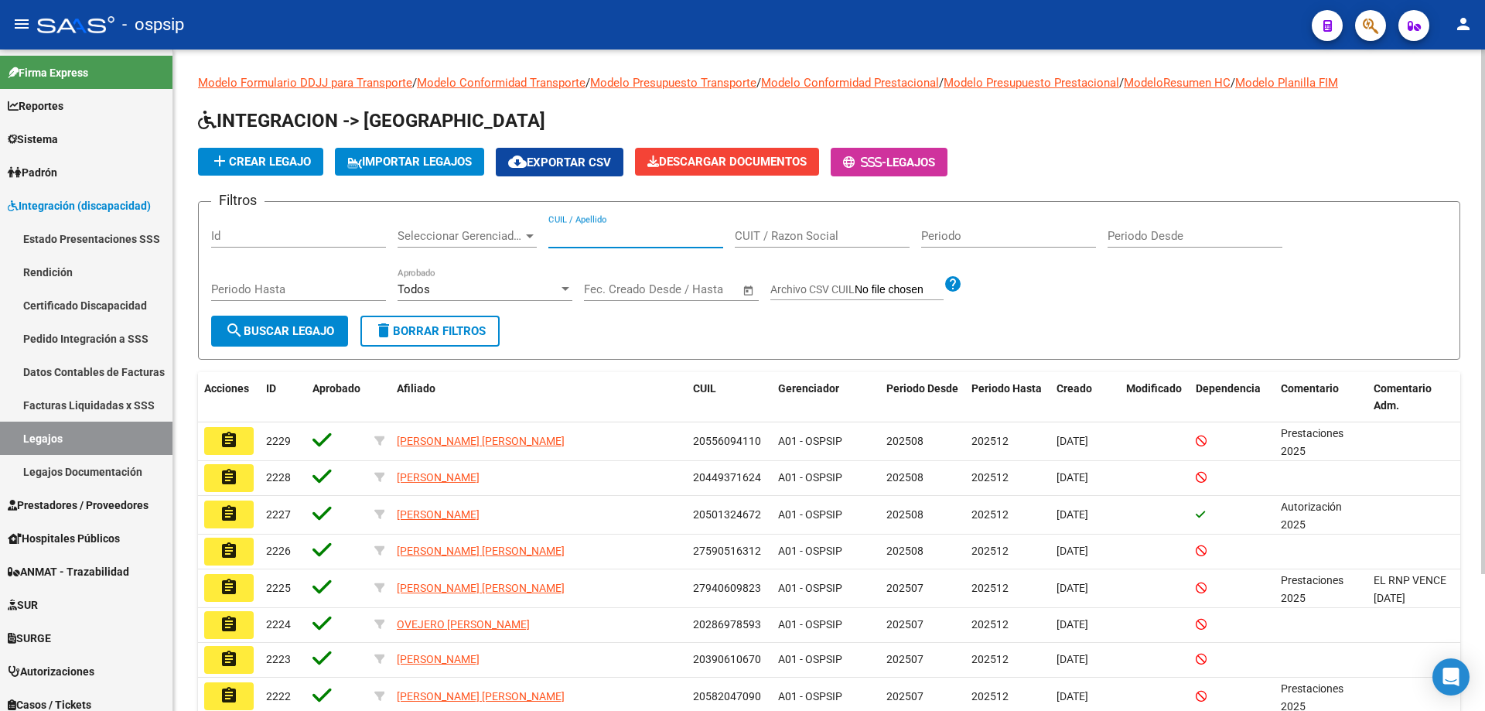
paste input "20501324672"
type input "20501324672"
click at [249, 328] on span "search Buscar Legajo" at bounding box center [279, 331] width 109 height 14
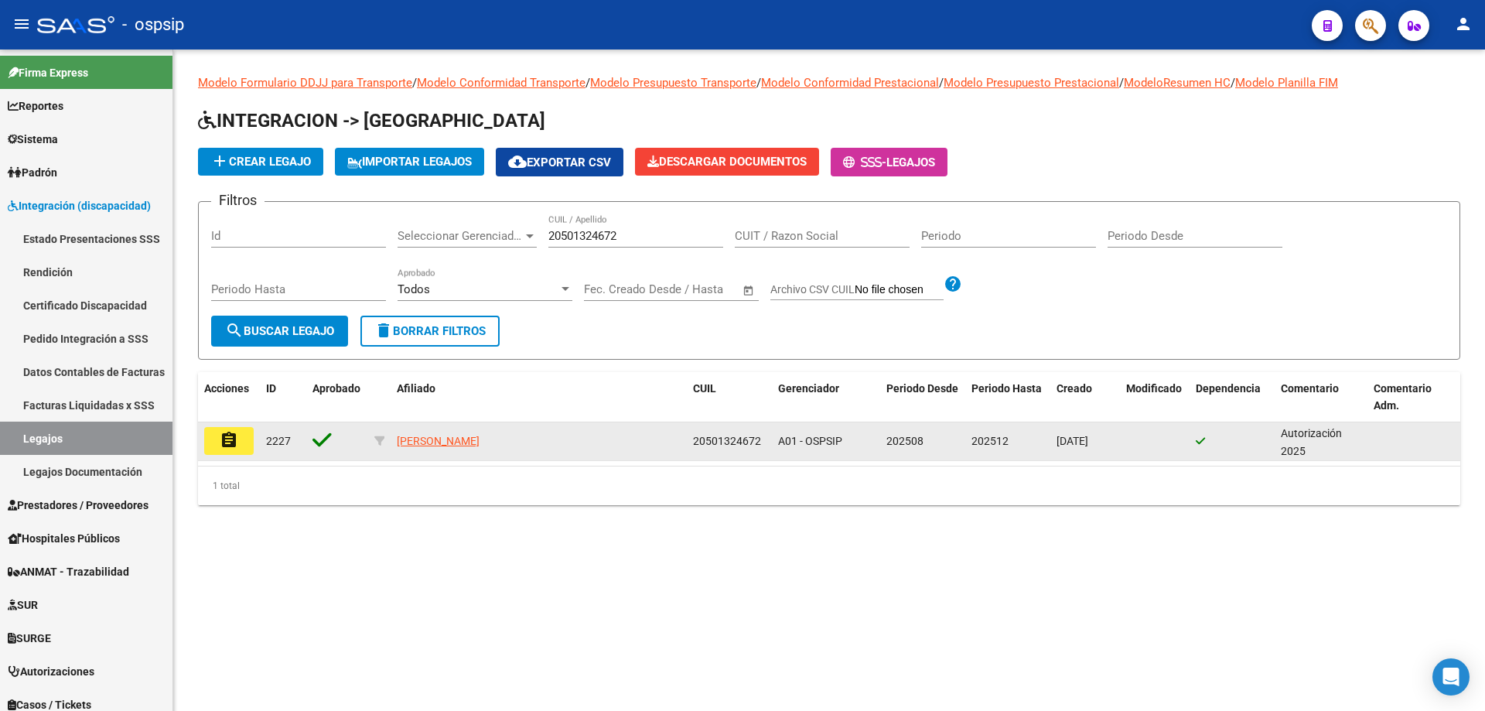
click at [216, 440] on button "assignment" at bounding box center [228, 441] width 49 height 28
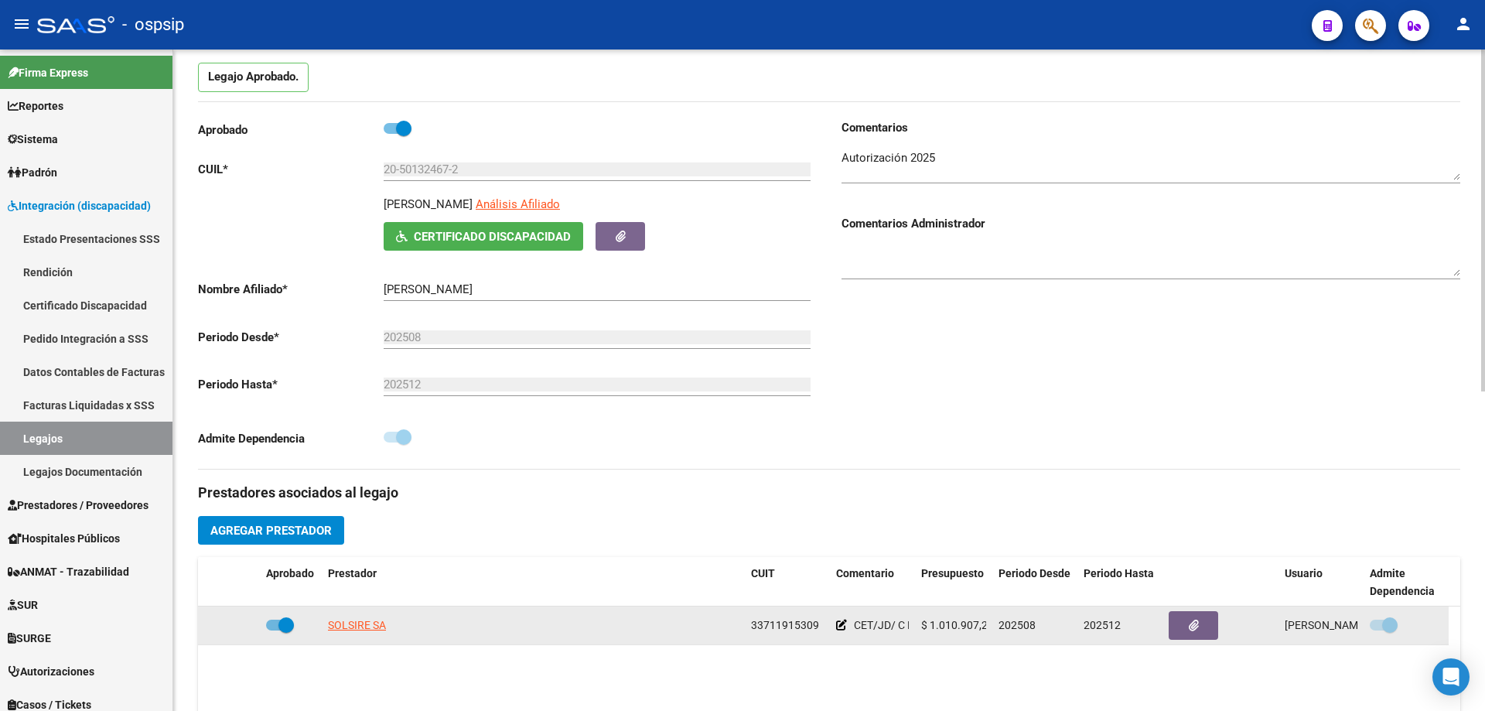
scroll to position [232, 0]
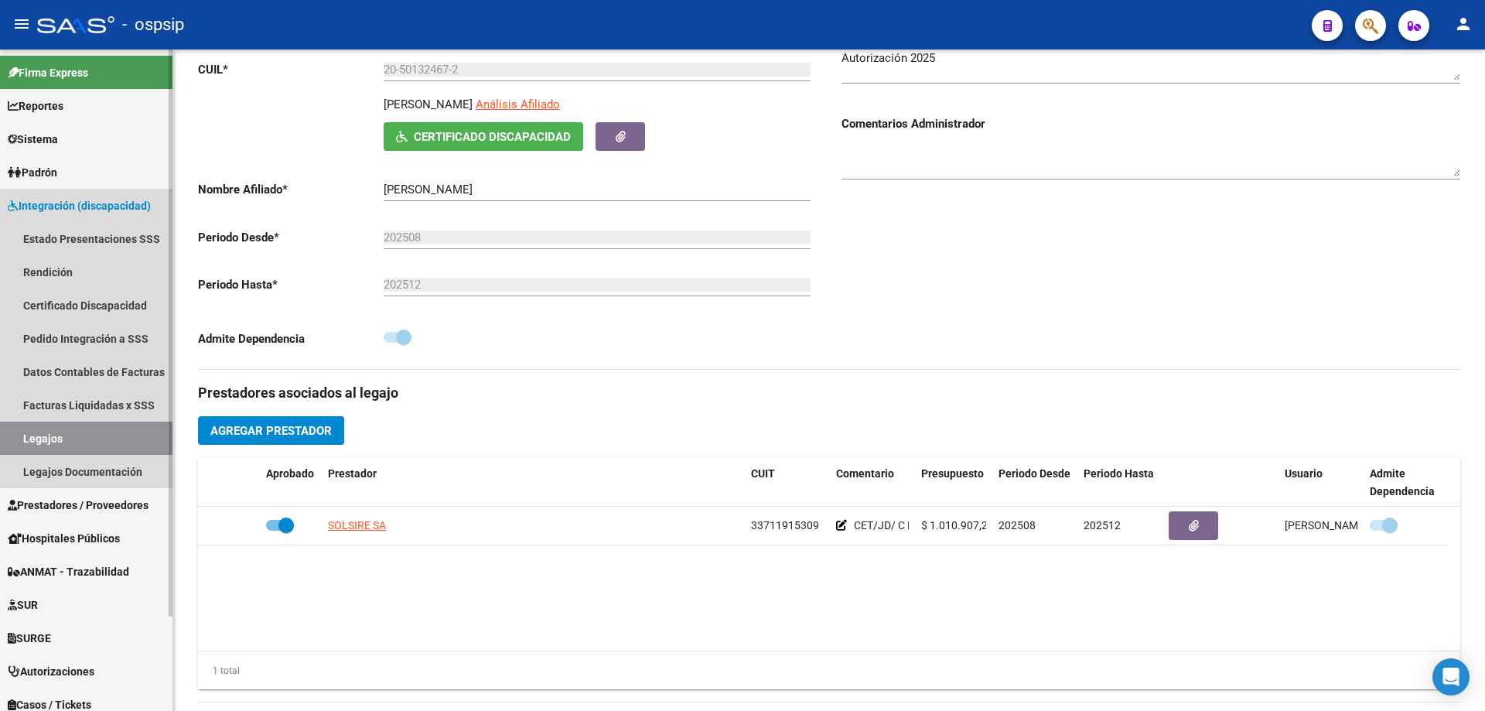
click at [107, 438] on link "Legajos" at bounding box center [86, 437] width 172 height 33
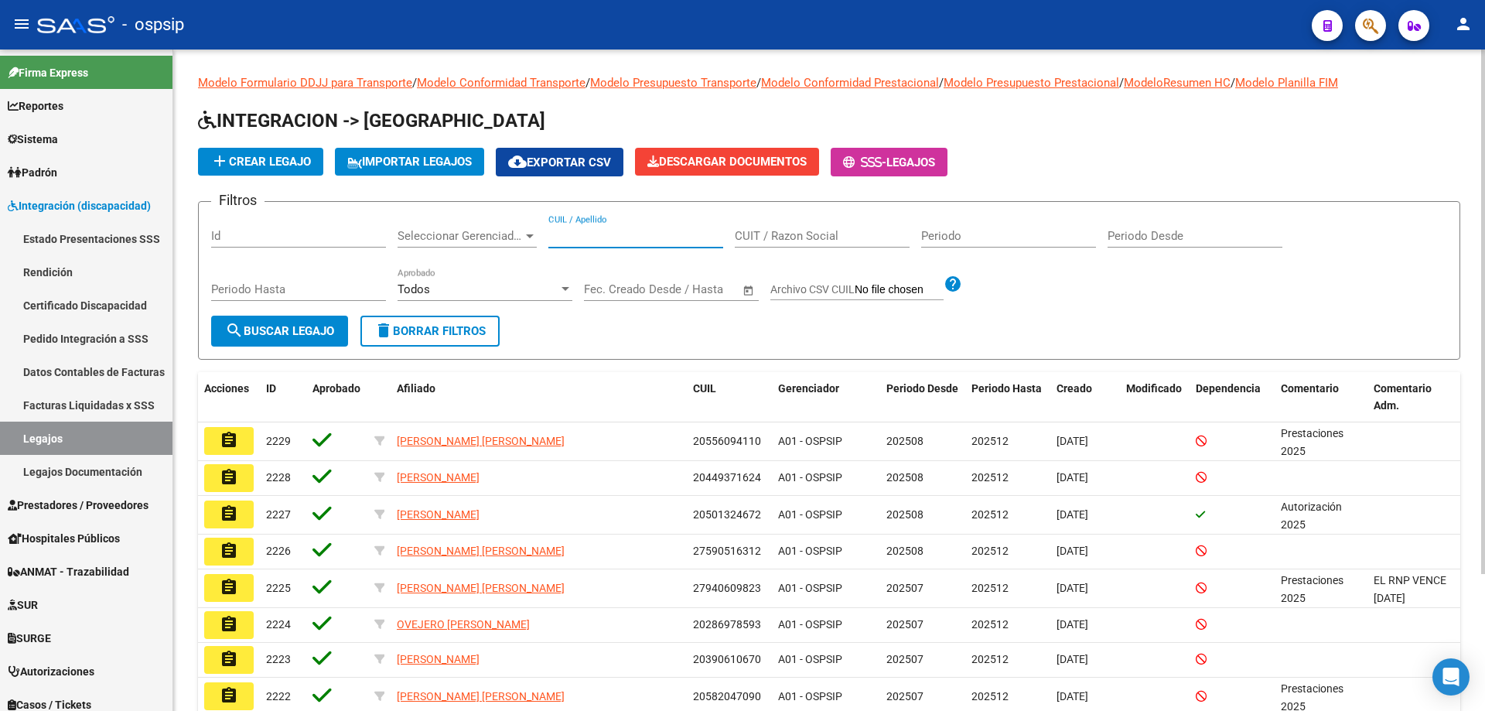
paste input "23570303619"
type input "23570303619"
click at [266, 336] on span "search Buscar Legajo" at bounding box center [279, 331] width 109 height 14
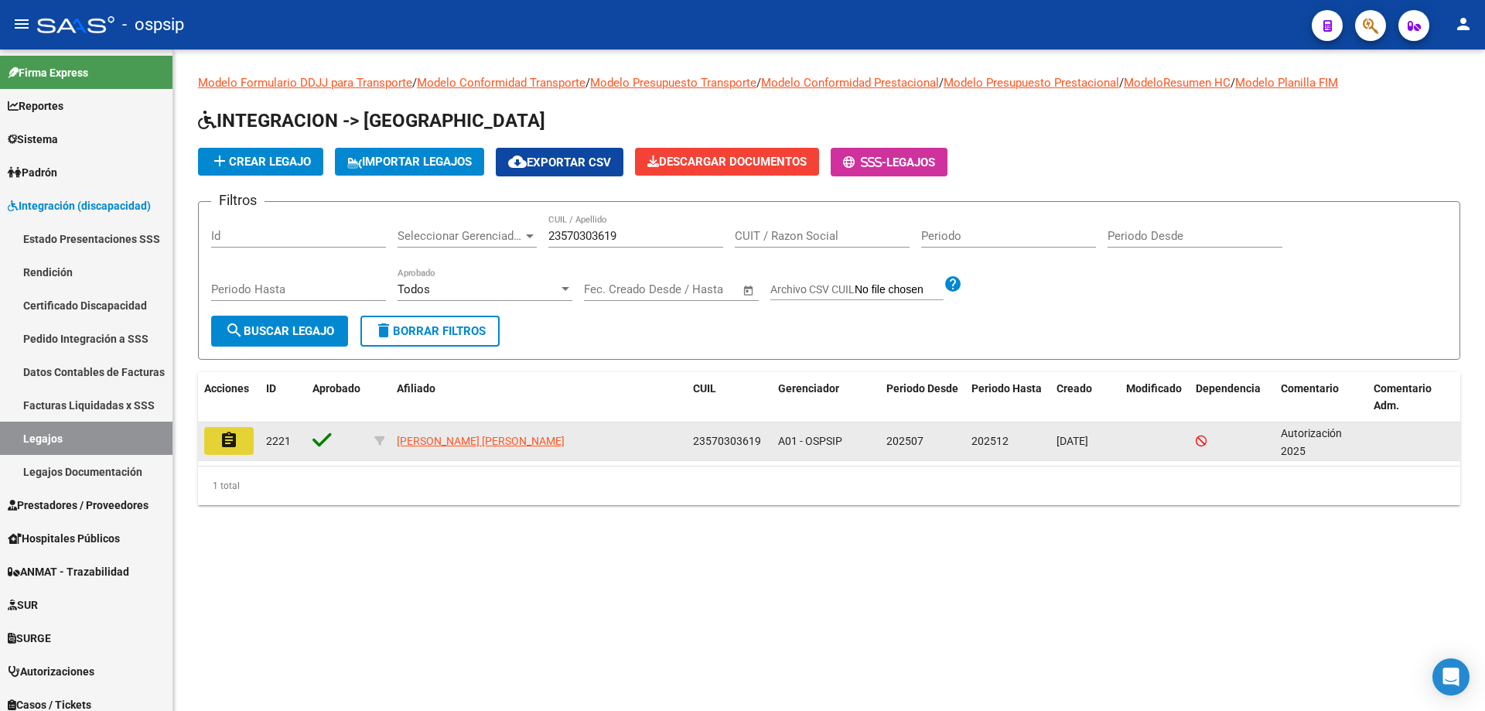
click at [229, 450] on button "assignment" at bounding box center [228, 441] width 49 height 28
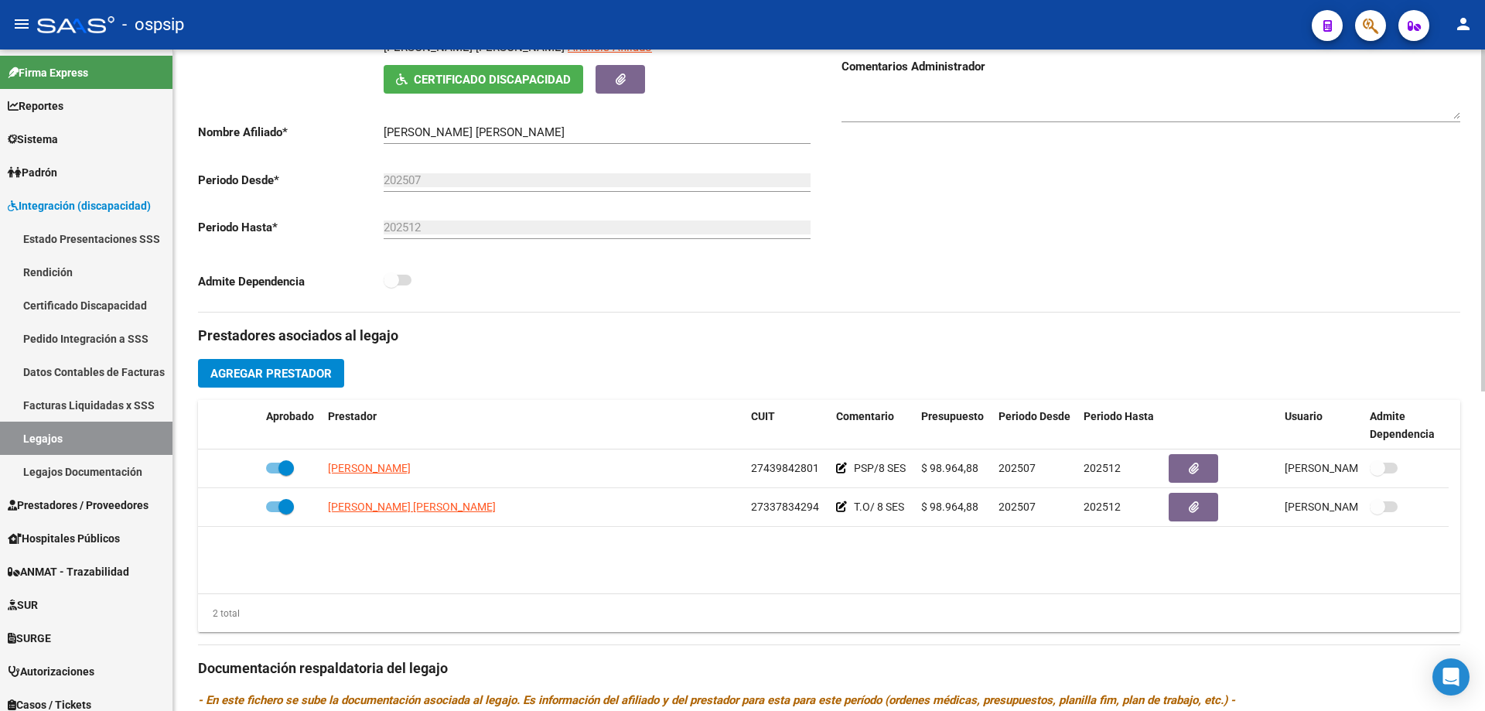
scroll to position [309, 0]
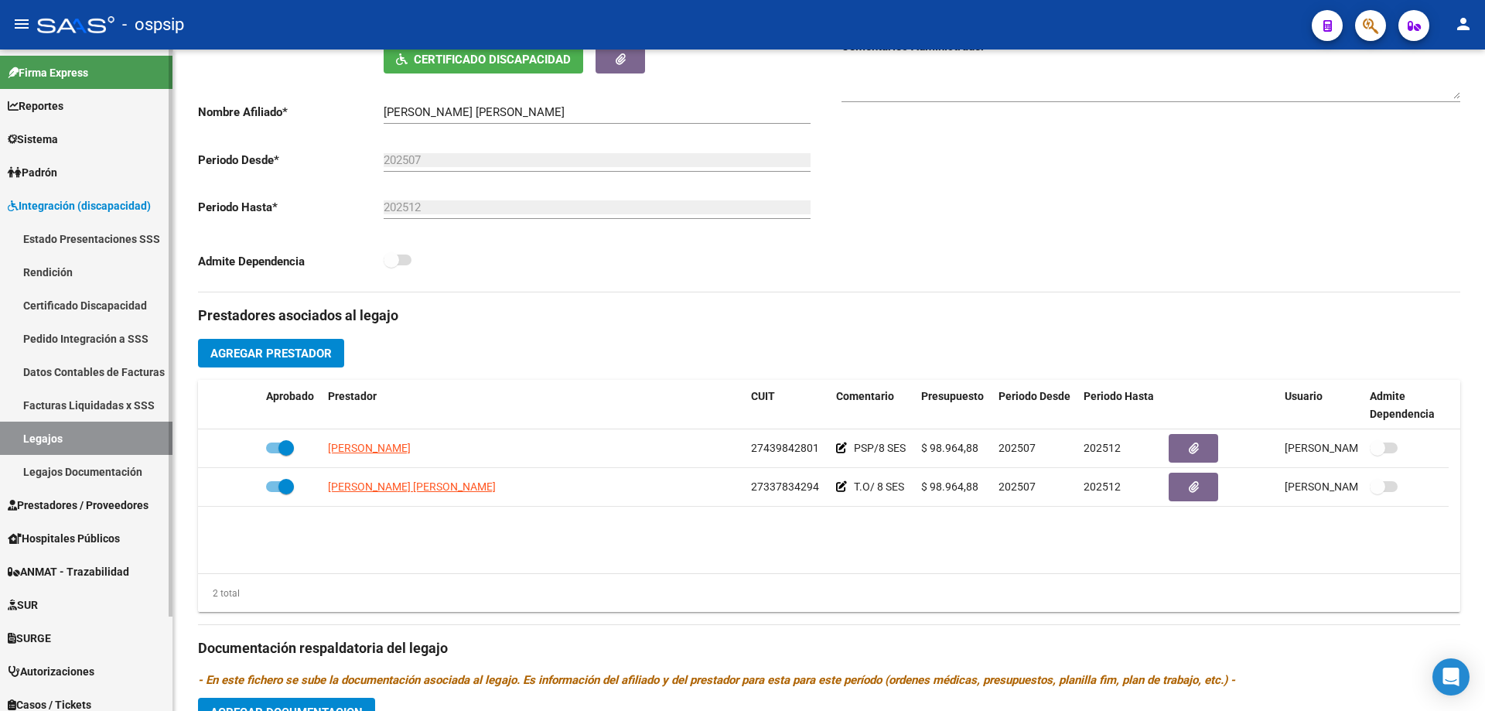
click at [84, 433] on link "Legajos" at bounding box center [86, 437] width 172 height 33
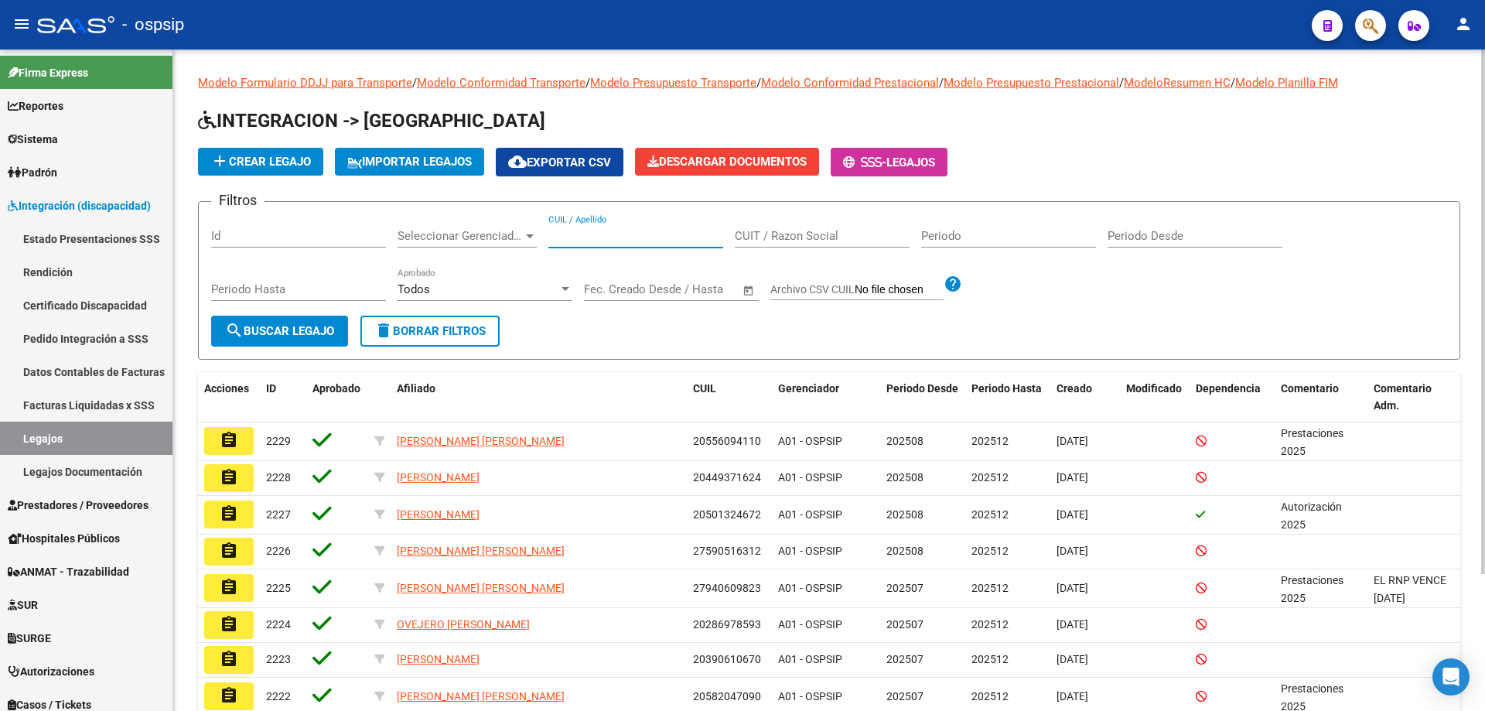
paste input "20582047090"
type input "20582047090"
click at [244, 336] on span "search Buscar Legajo" at bounding box center [279, 331] width 109 height 14
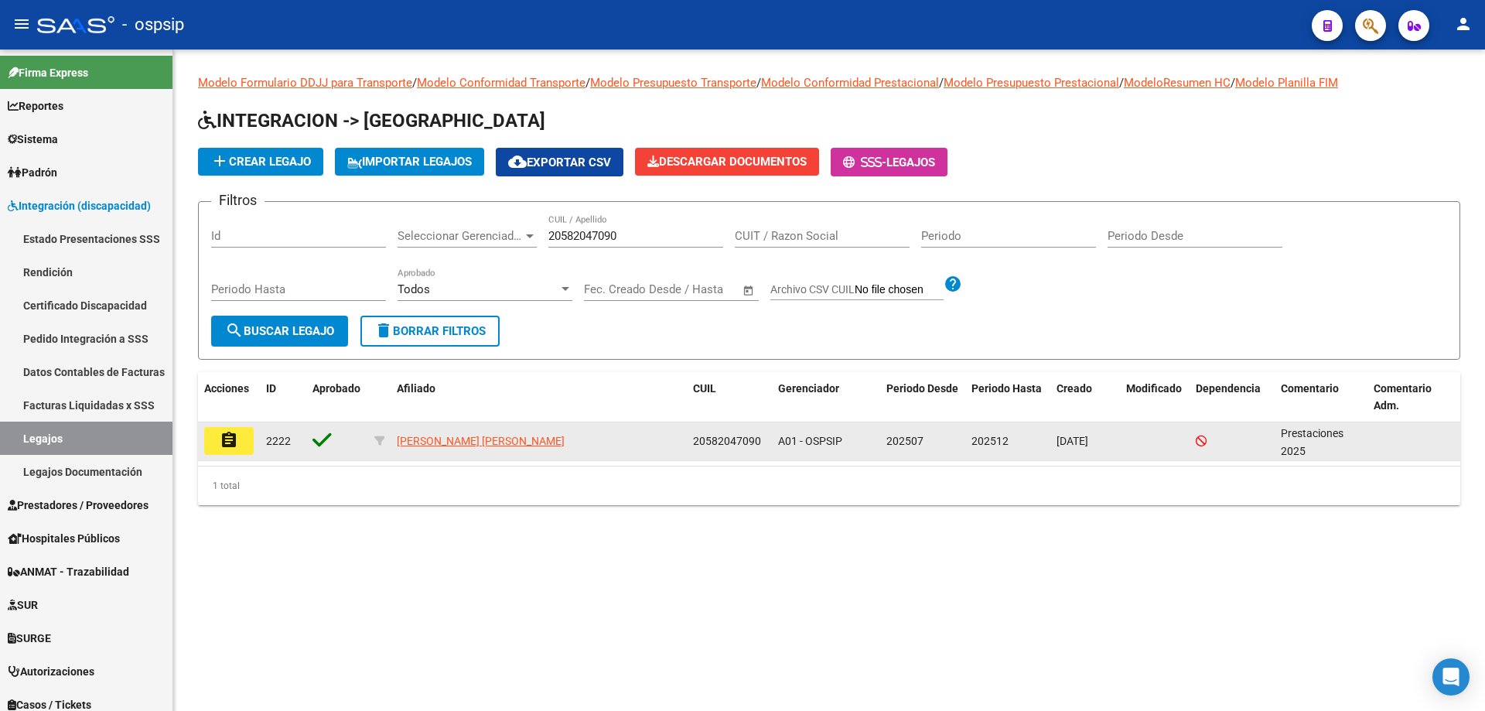
click at [241, 442] on button "assignment" at bounding box center [228, 441] width 49 height 28
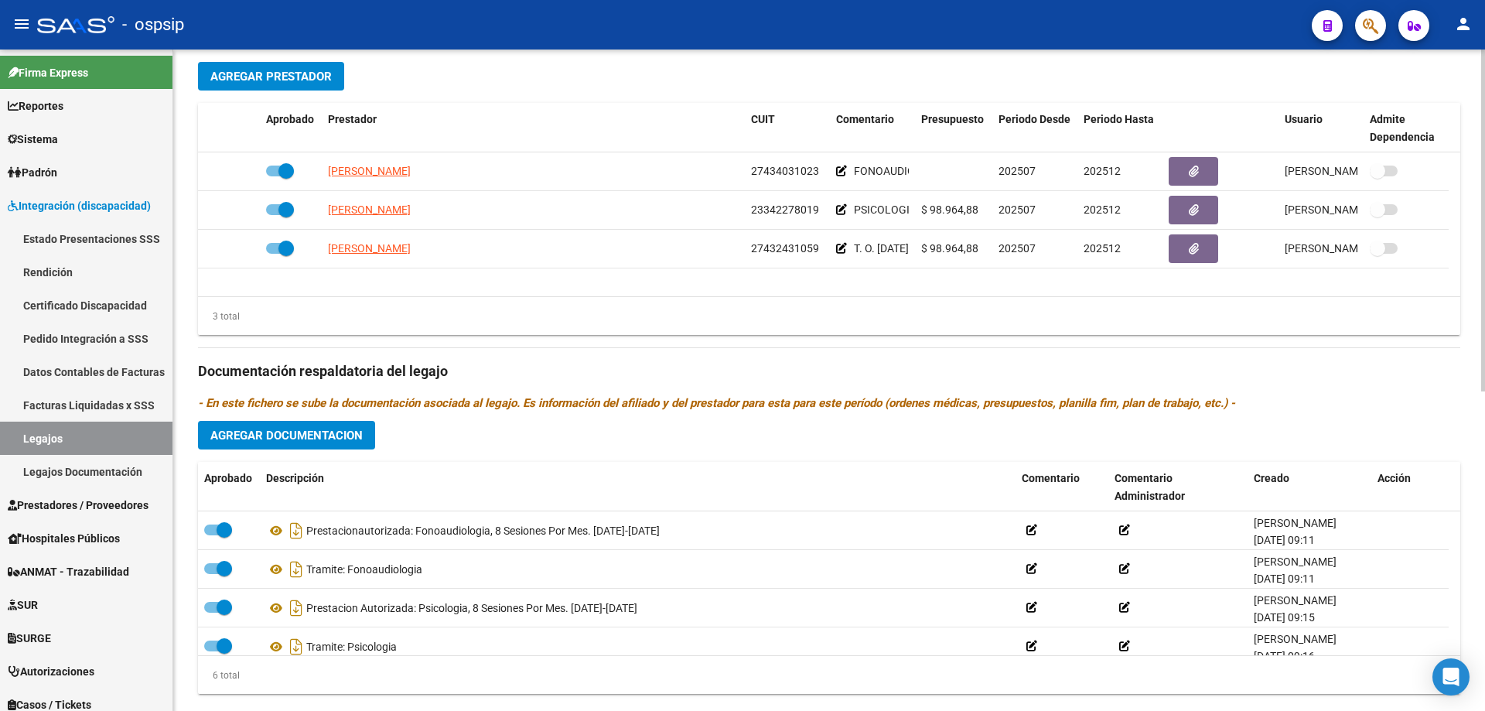
scroll to position [619, 0]
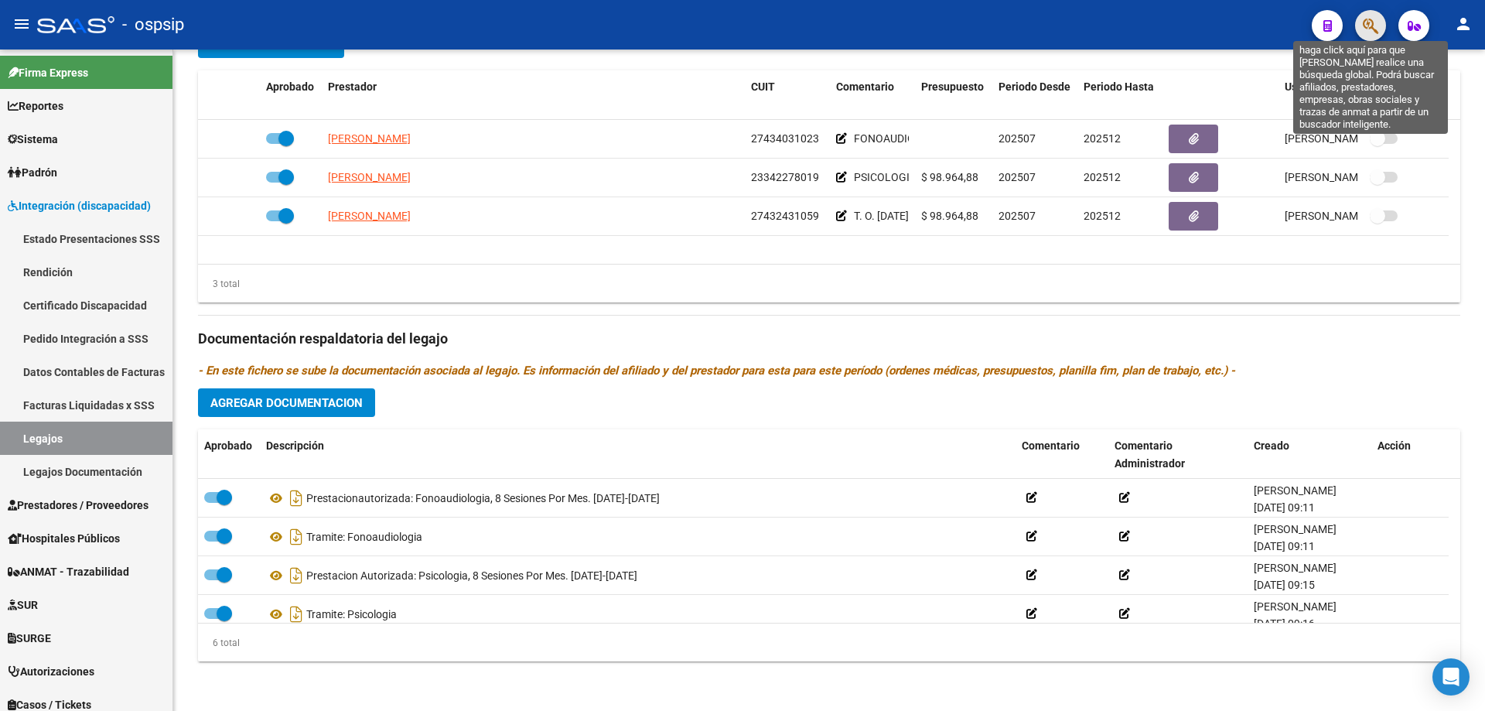
click at [1365, 26] on icon "button" at bounding box center [1369, 26] width 15 height 18
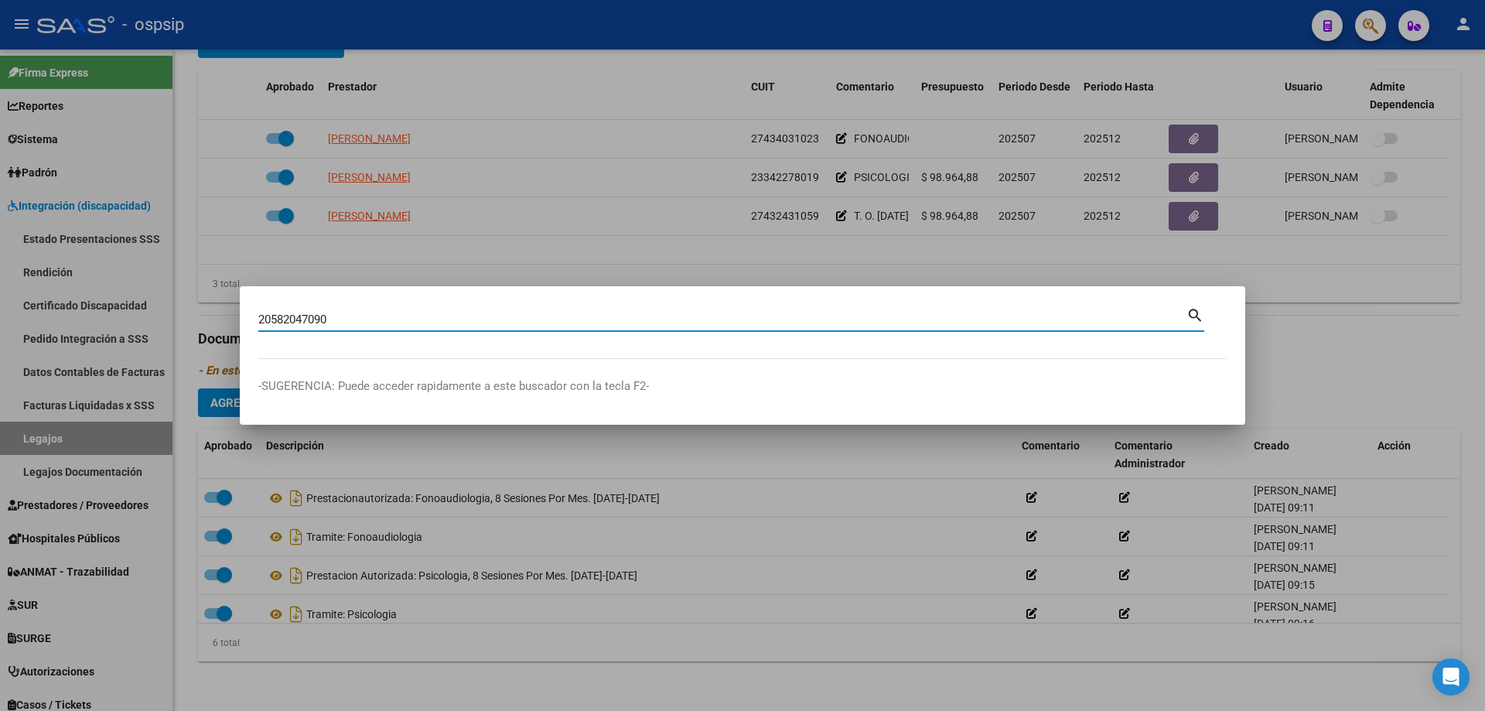
type input "20582047090"
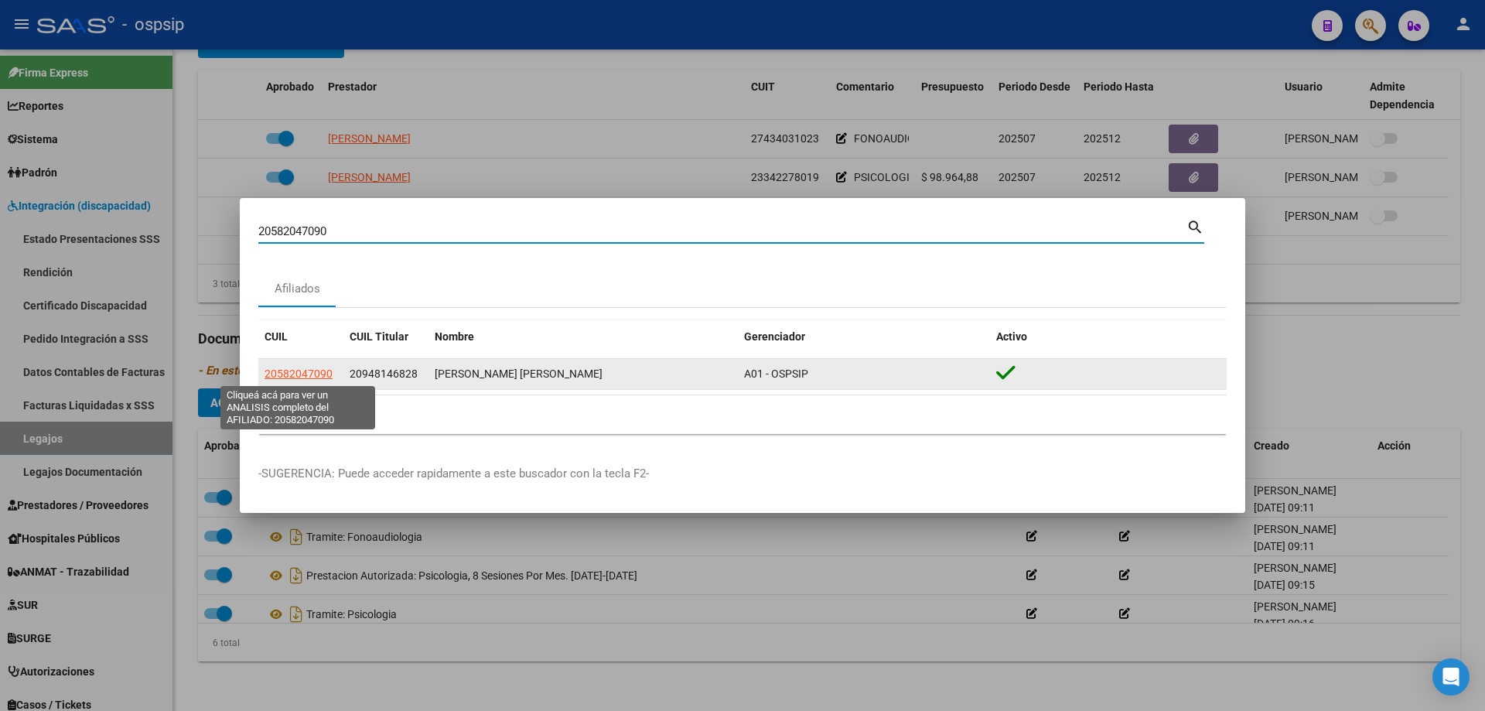
click at [315, 375] on span "20582047090" at bounding box center [298, 373] width 68 height 12
type textarea "20582047090"
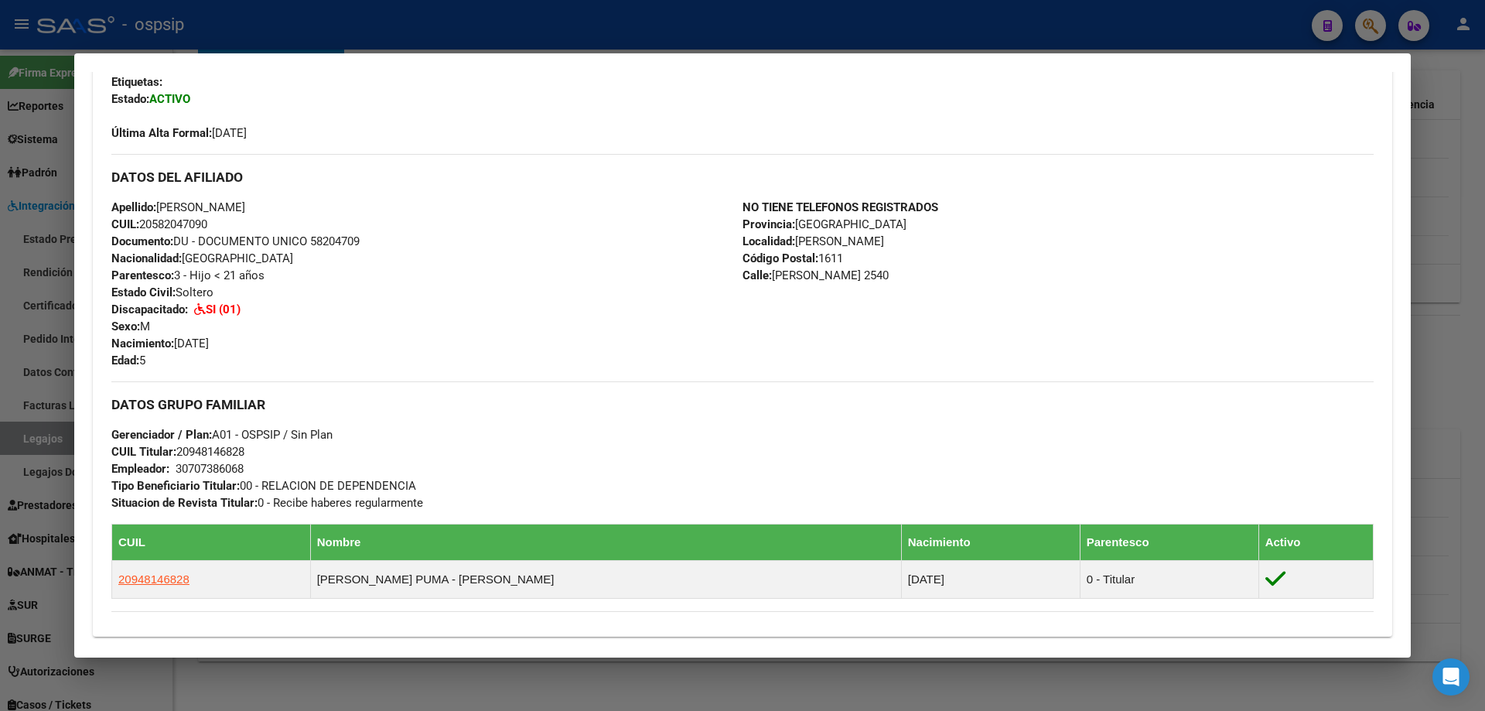
scroll to position [387, 0]
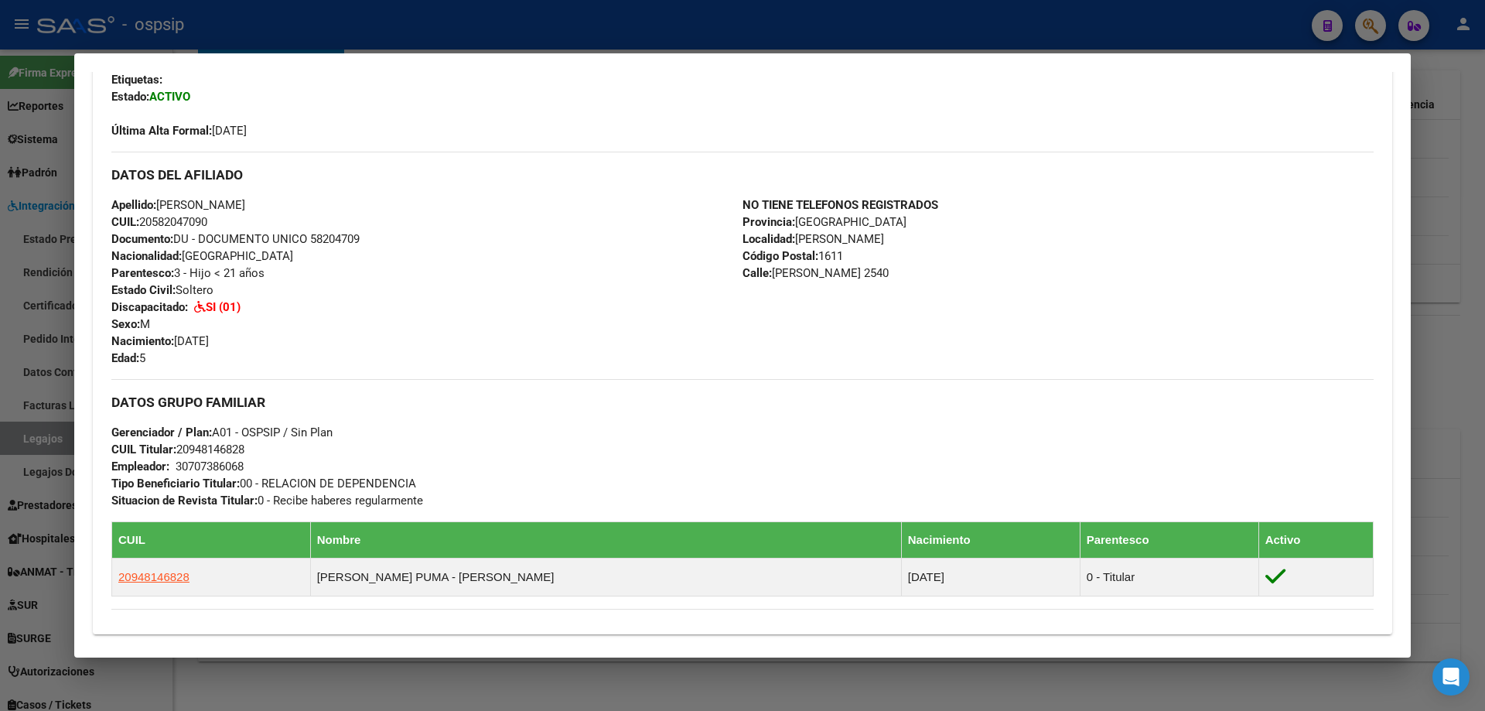
drag, startPoint x: 179, startPoint y: 339, endPoint x: 248, endPoint y: 343, distance: 69.7
click at [248, 343] on div "Apellido: [PERSON_NAME] CUIL: 20582047090 Documento: DU - DOCUMENTO UNICO 58204…" at bounding box center [426, 281] width 631 height 170
drag, startPoint x: 930, startPoint y: 272, endPoint x: 772, endPoint y: 272, distance: 158.5
click at [772, 272] on div "NO TIENE TELEFONOS REGISTRADOS Provincia: [GEOGRAPHIC_DATA] Localidad: [PERSON_…" at bounding box center [1057, 281] width 631 height 170
drag, startPoint x: 876, startPoint y: 241, endPoint x: 793, endPoint y: 235, distance: 83.7
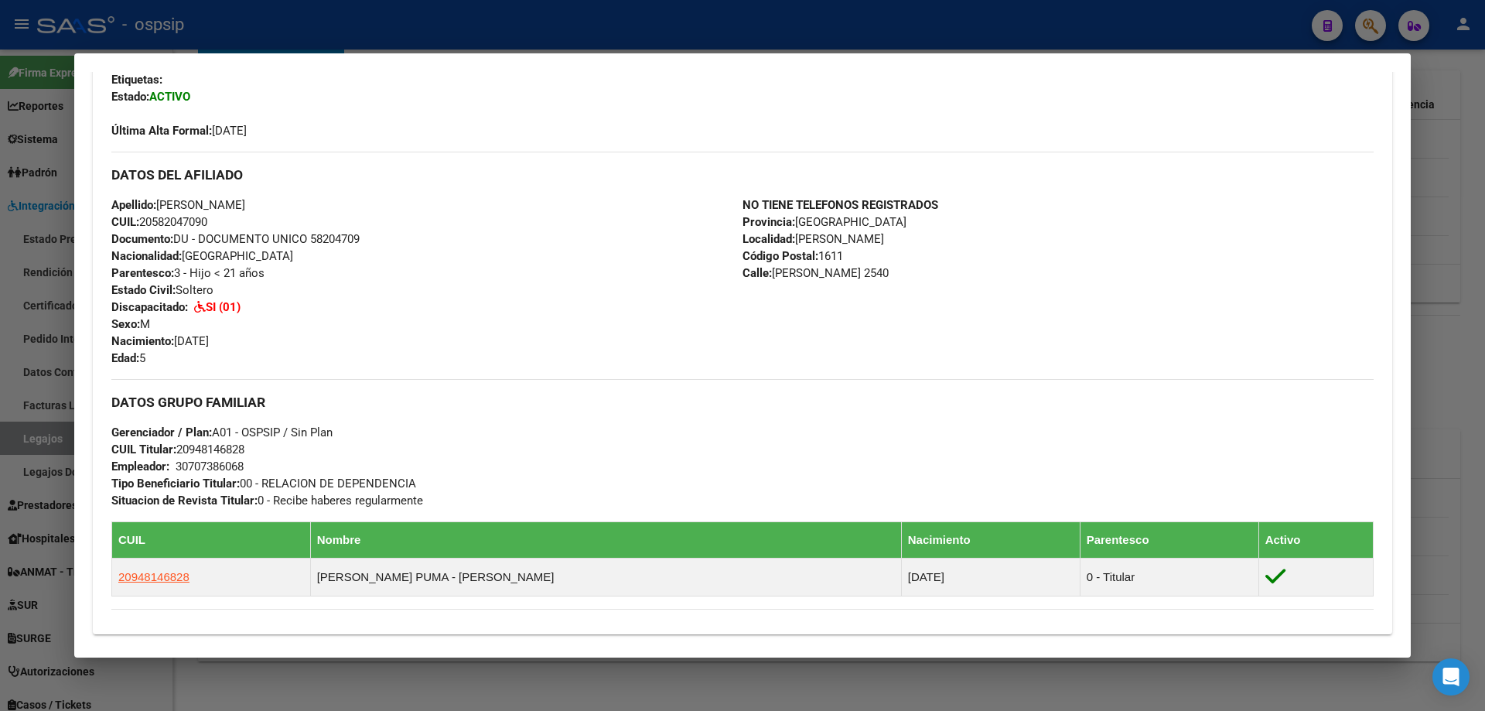
click at [793, 235] on span "Localidad: [PERSON_NAME]" at bounding box center [812, 239] width 141 height 14
drag, startPoint x: 178, startPoint y: 449, endPoint x: 268, endPoint y: 449, distance: 90.5
click at [268, 449] on div "DATOS GRUPO FAMILIAR Gerenciador / Plan: A01 - OSPSIP / Sin Plan CUIL Titular: …" at bounding box center [742, 444] width 1262 height 130
click at [1454, 427] on div at bounding box center [742, 355] width 1485 height 711
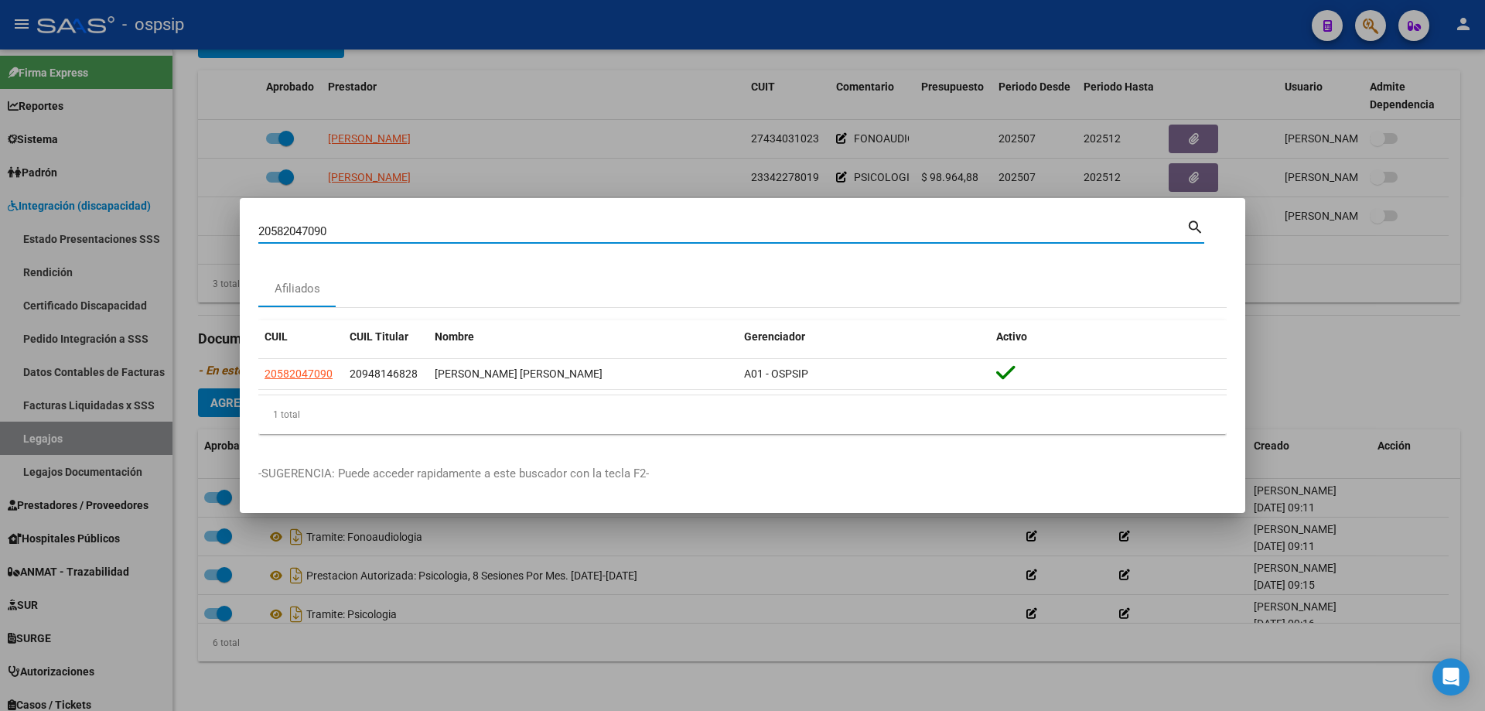
drag, startPoint x: 354, startPoint y: 227, endPoint x: 159, endPoint y: 206, distance: 196.8
click at [159, 206] on div "20582047090 Buscar (apellido, dni, cuil, nro traspaso, cuit, obra social) searc…" at bounding box center [742, 355] width 1485 height 711
paste input "20389263614"
type input "20389263614"
drag, startPoint x: 927, startPoint y: 643, endPoint x: 919, endPoint y: 641, distance: 7.9
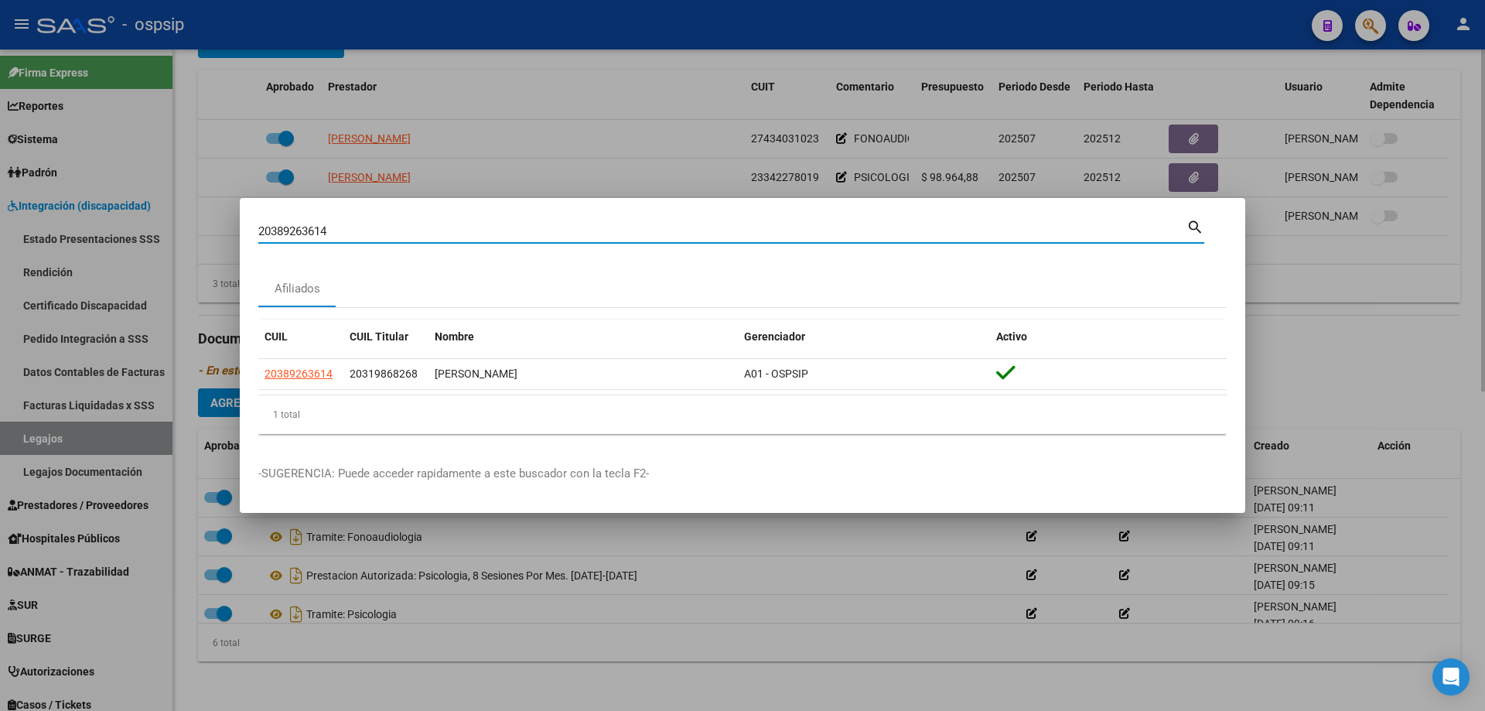
click at [926, 643] on div at bounding box center [742, 355] width 1485 height 711
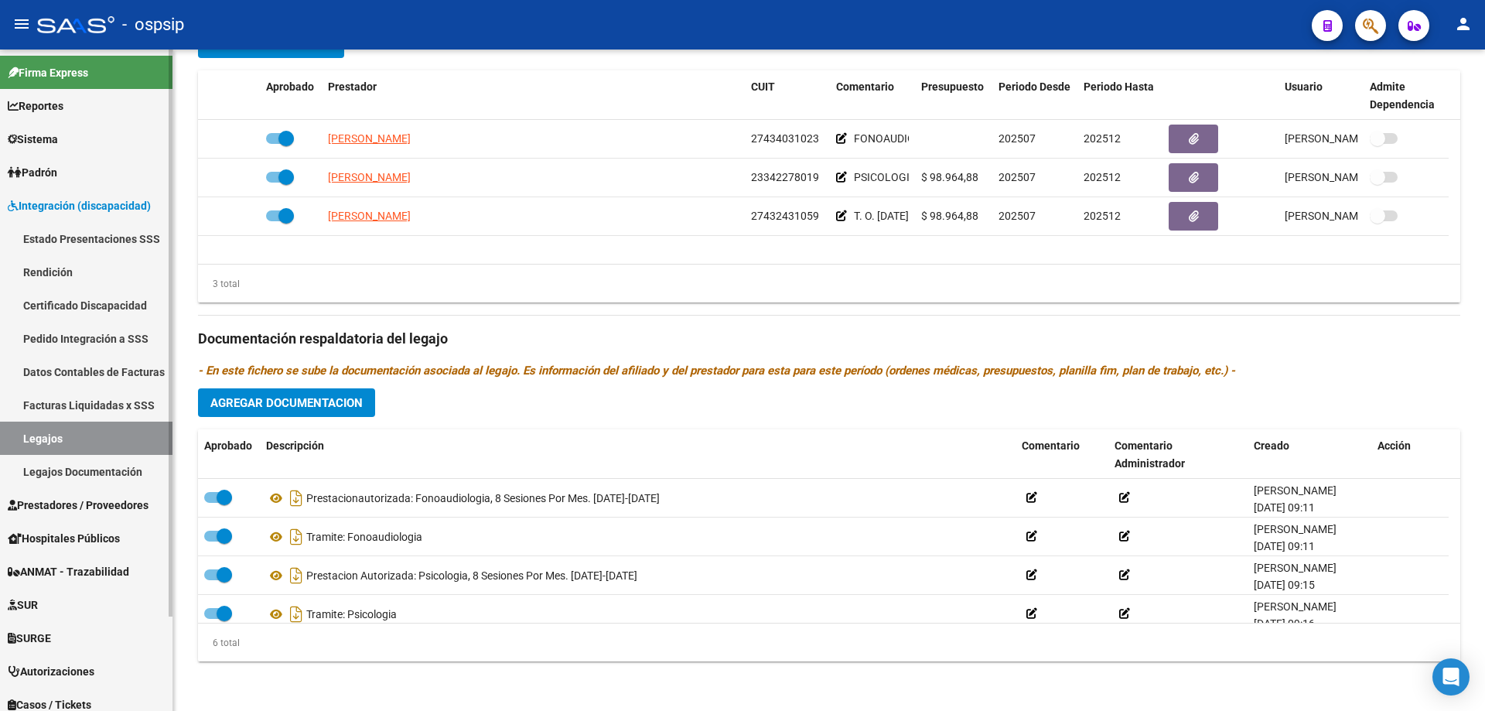
click at [80, 432] on link "Legajos" at bounding box center [86, 437] width 172 height 33
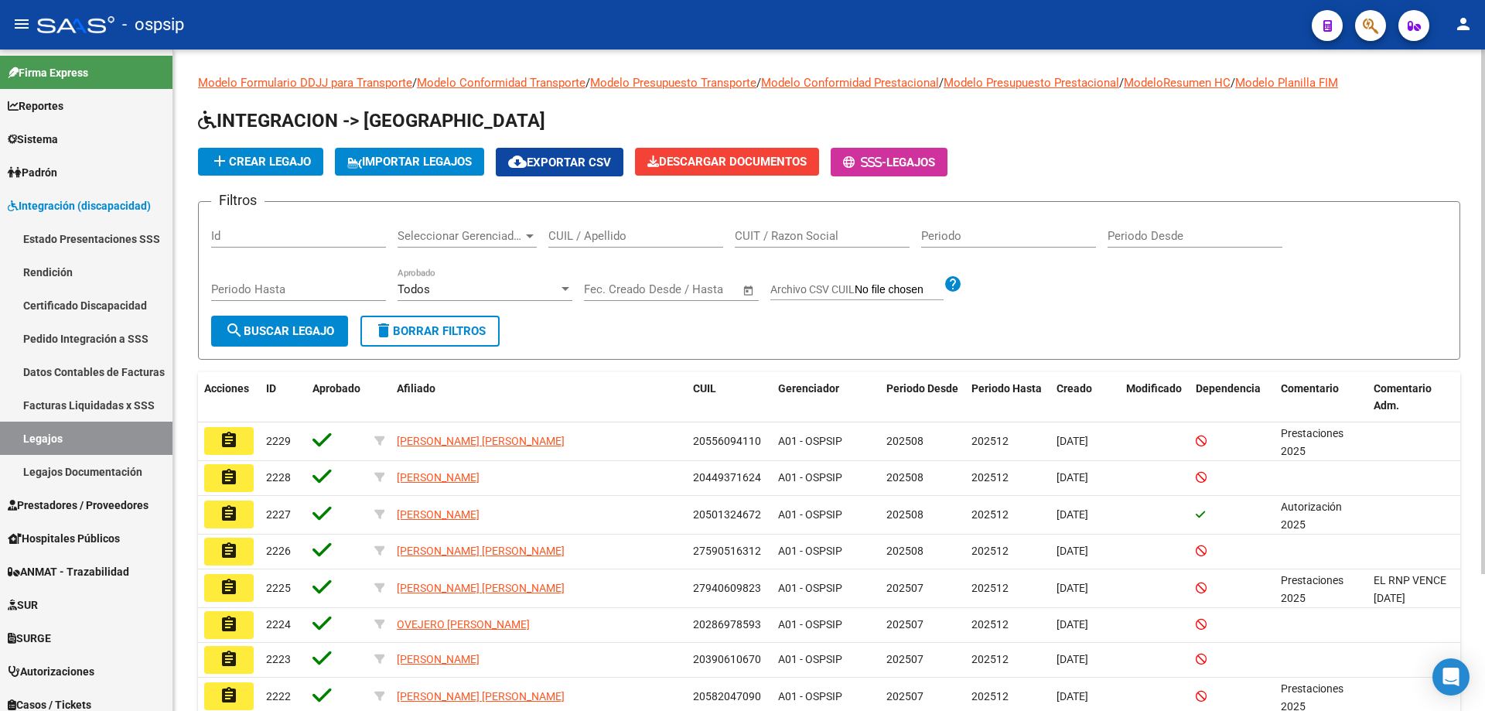
drag, startPoint x: 599, startPoint y: 227, endPoint x: 590, endPoint y: 234, distance: 11.6
paste input "20389263614"
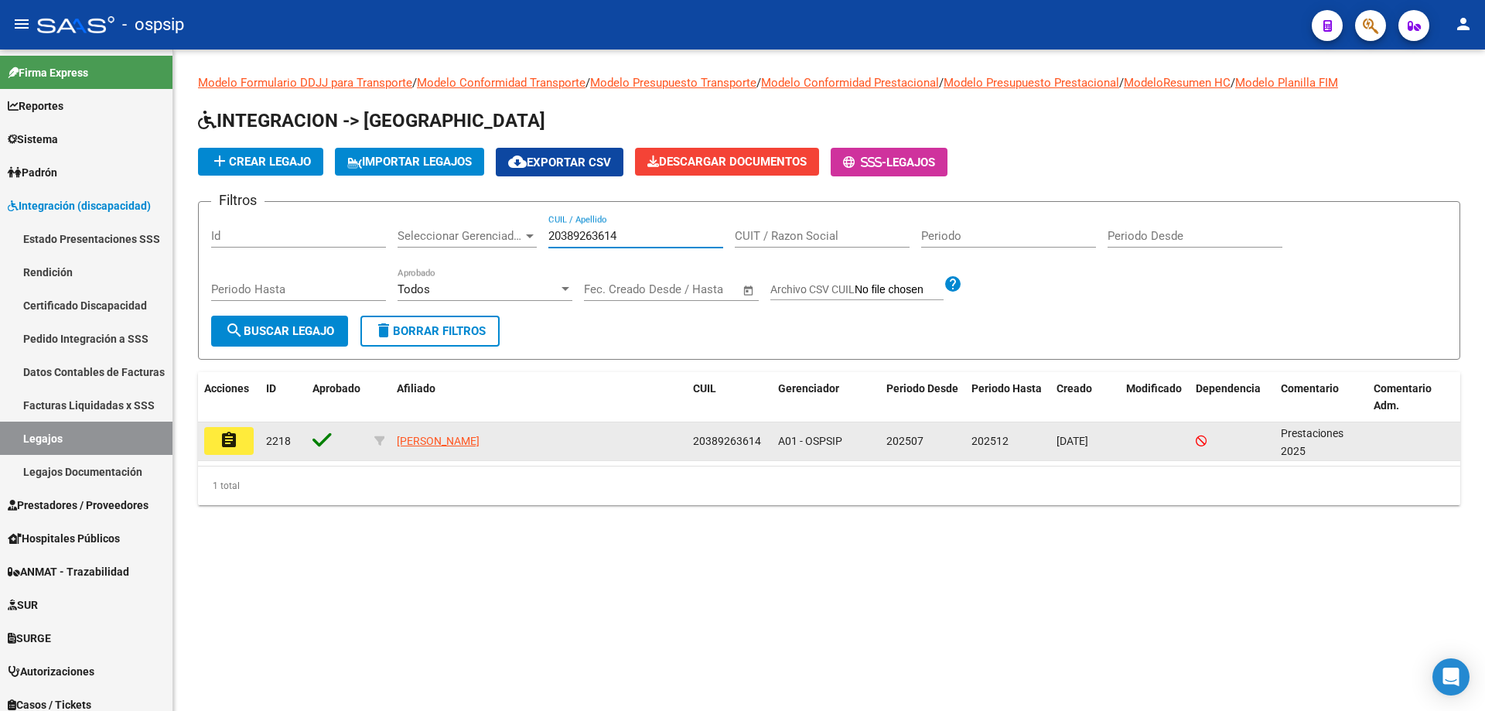
type input "20389263614"
click at [242, 442] on button "assignment" at bounding box center [228, 441] width 49 height 28
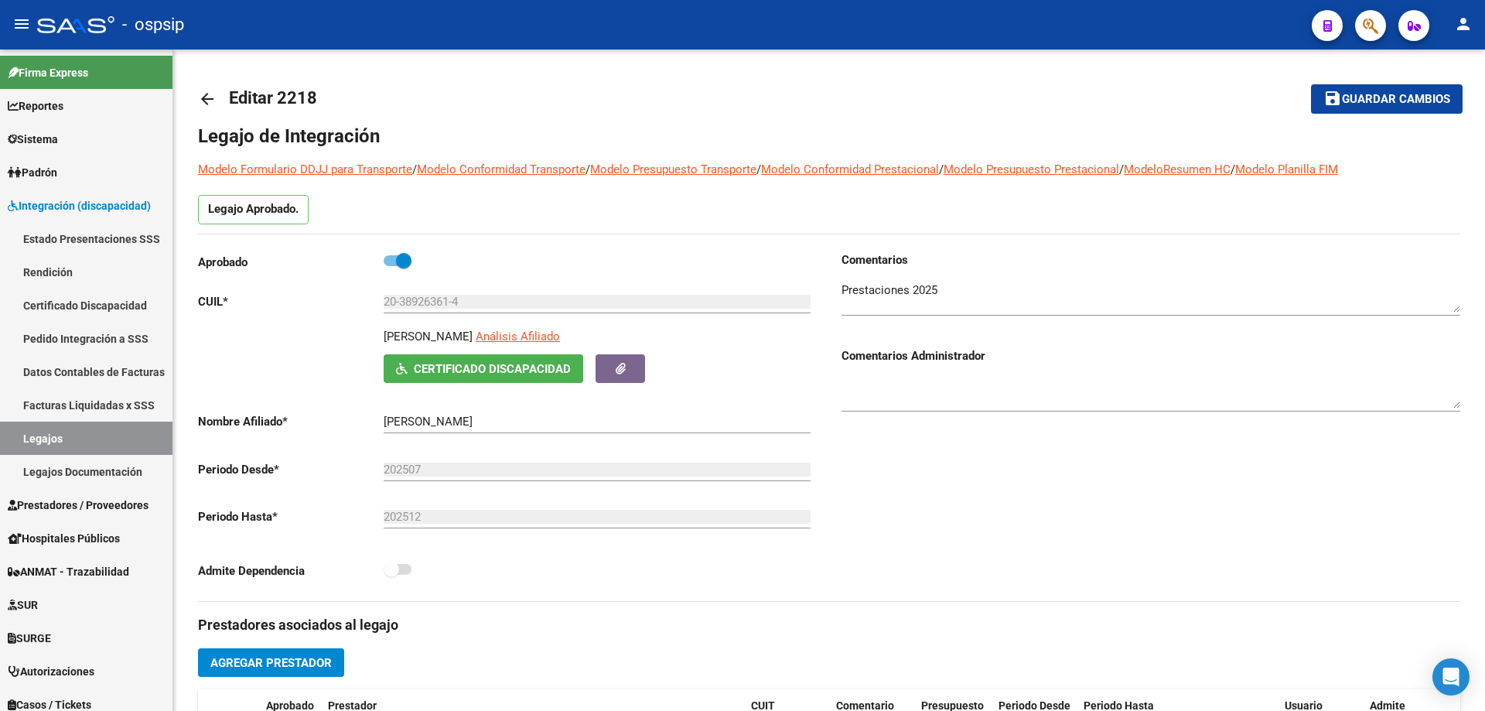
click at [1363, 30] on icon "button" at bounding box center [1369, 26] width 15 height 18
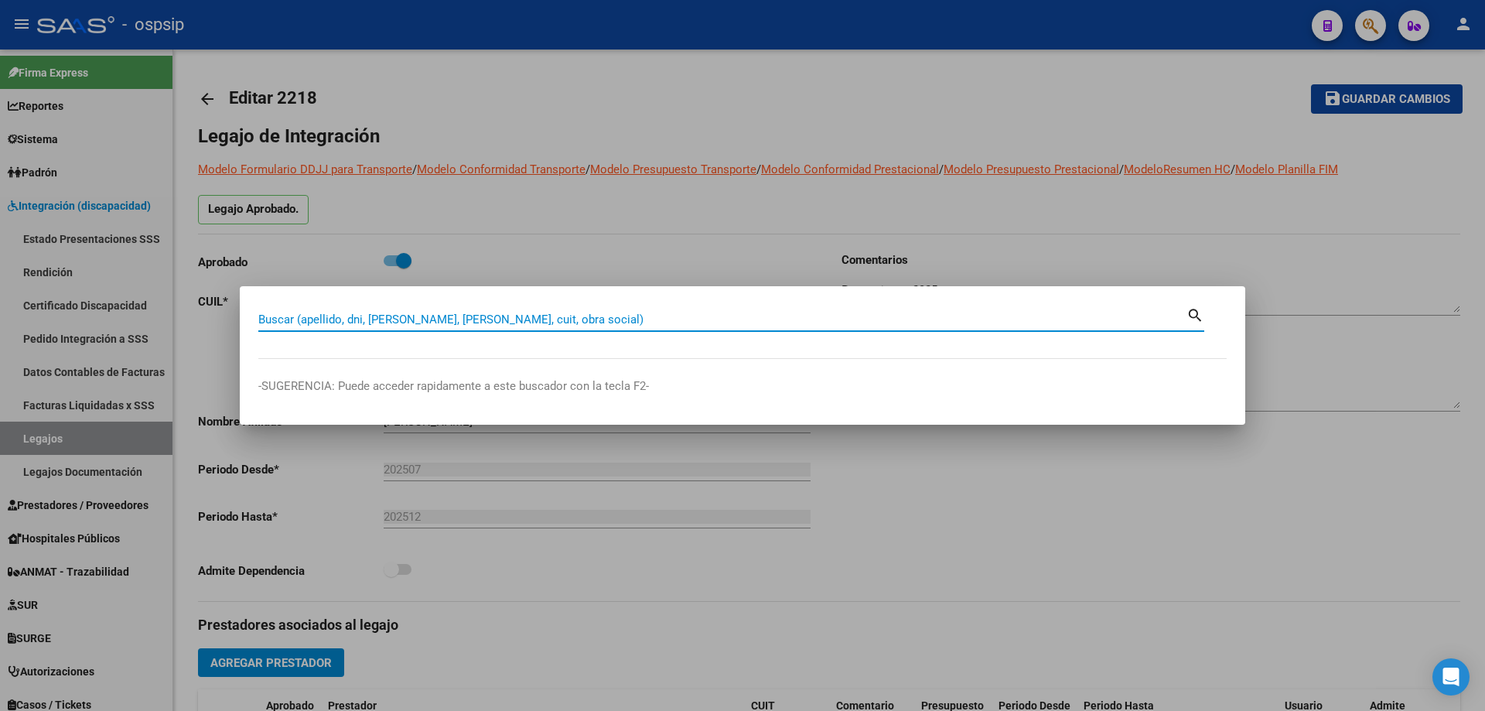
paste input "20389263614"
type input "20389263614"
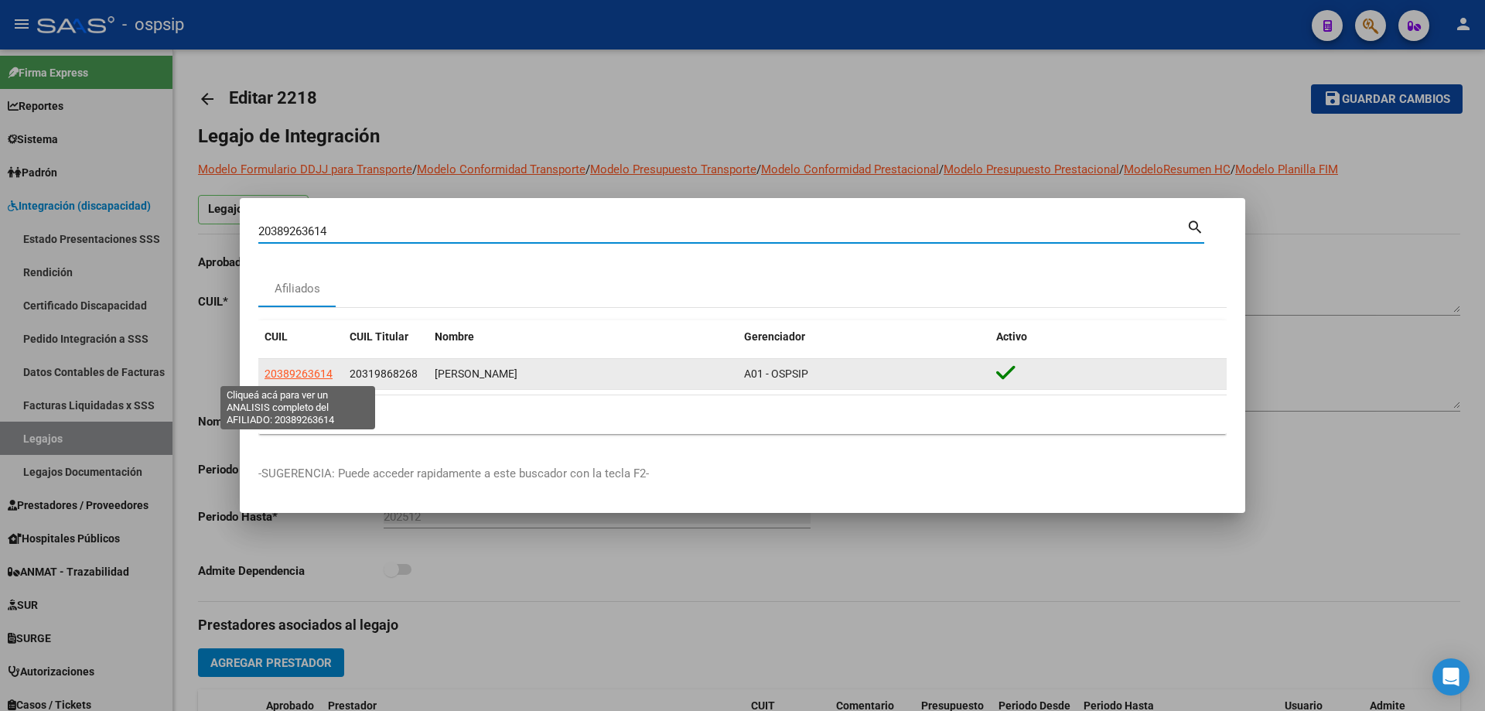
click at [308, 372] on span "20389263614" at bounding box center [298, 373] width 68 height 12
type textarea "20389263614"
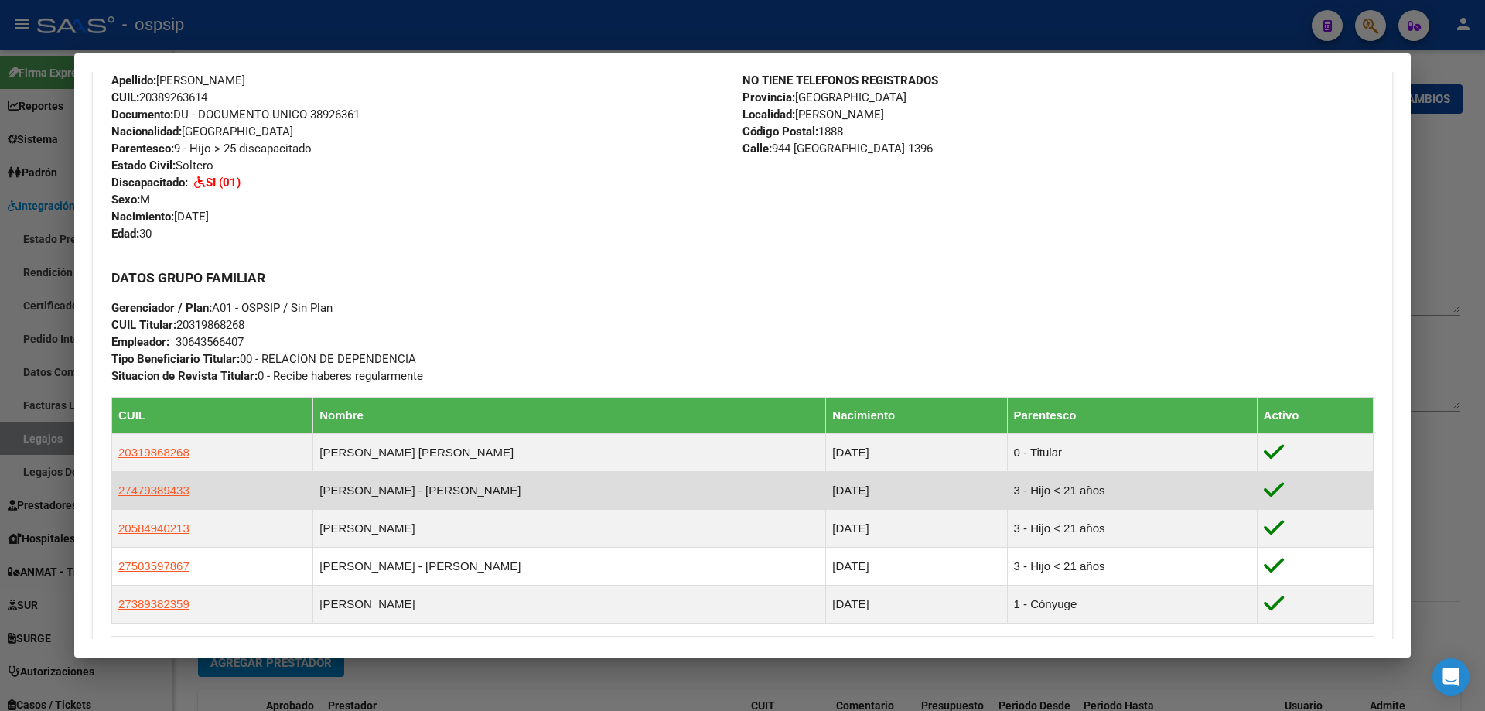
scroll to position [530, 0]
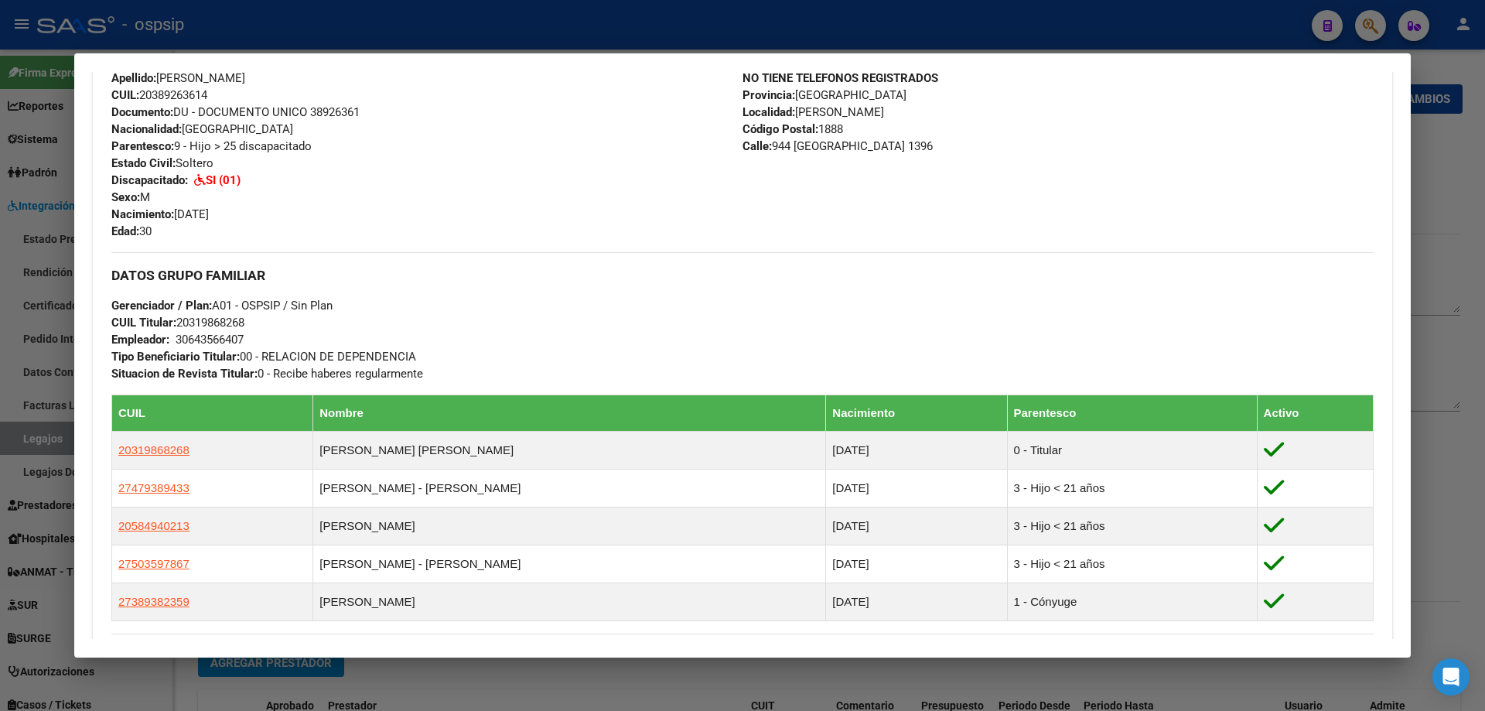
drag, startPoint x: 176, startPoint y: 212, endPoint x: 244, endPoint y: 220, distance: 68.6
click at [244, 220] on div "Apellido: [PERSON_NAME] CUIL: 20389263614 Documento: DU - DOCUMENTO UNICO 38926…" at bounding box center [426, 155] width 631 height 170
drag, startPoint x: 794, startPoint y: 114, endPoint x: 893, endPoint y: 121, distance: 99.2
click at [893, 121] on div "NO TIENE TELEFONOS REGISTRADOS Provincia: [GEOGRAPHIC_DATA] Localidad: [PERSON_…" at bounding box center [1057, 155] width 631 height 170
drag, startPoint x: 178, startPoint y: 320, endPoint x: 254, endPoint y: 328, distance: 76.2
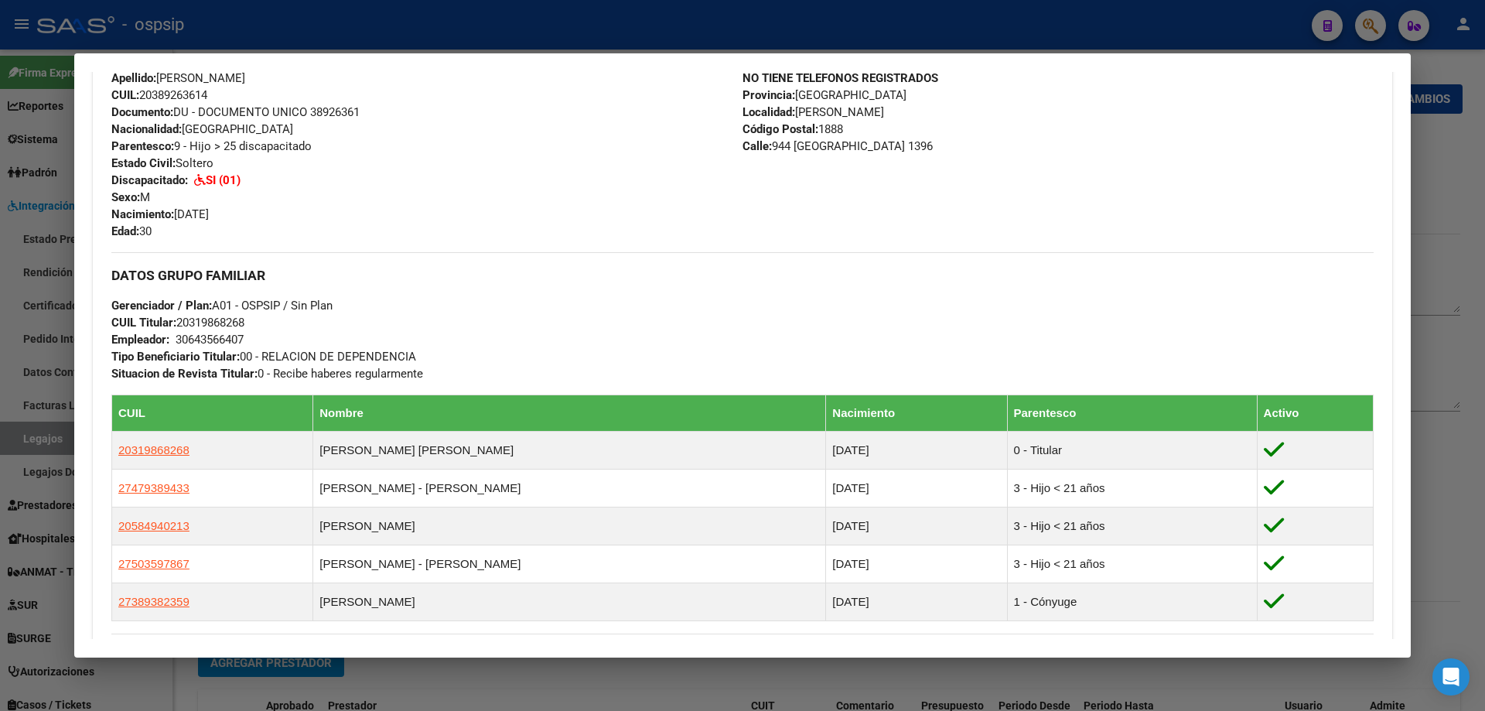
click at [254, 328] on div "DATOS GRUPO FAMILIAR Gerenciador / Plan: A01 - OSPSIP / Sin Plan CUIL Titular: …" at bounding box center [742, 317] width 1262 height 130
click at [1458, 377] on div at bounding box center [742, 355] width 1485 height 711
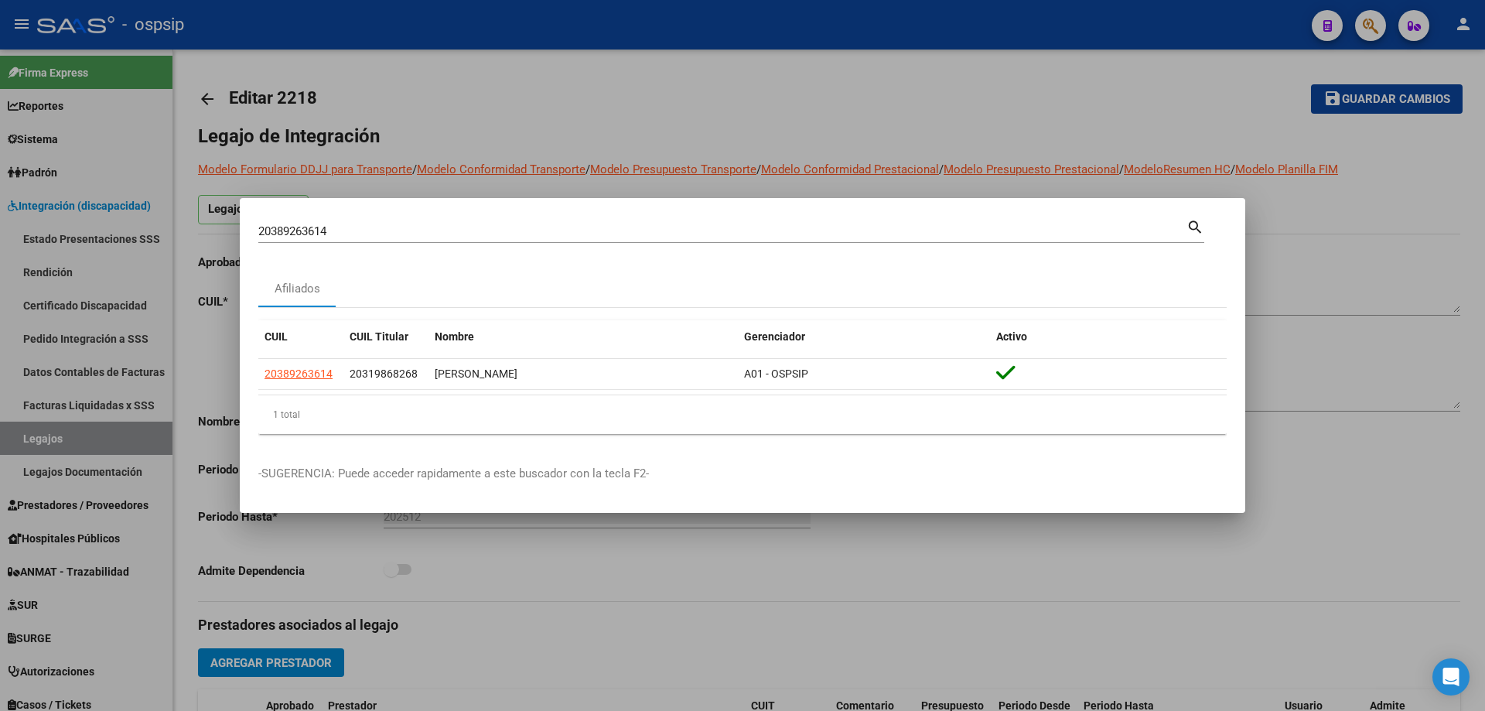
click at [840, 619] on div at bounding box center [742, 355] width 1485 height 711
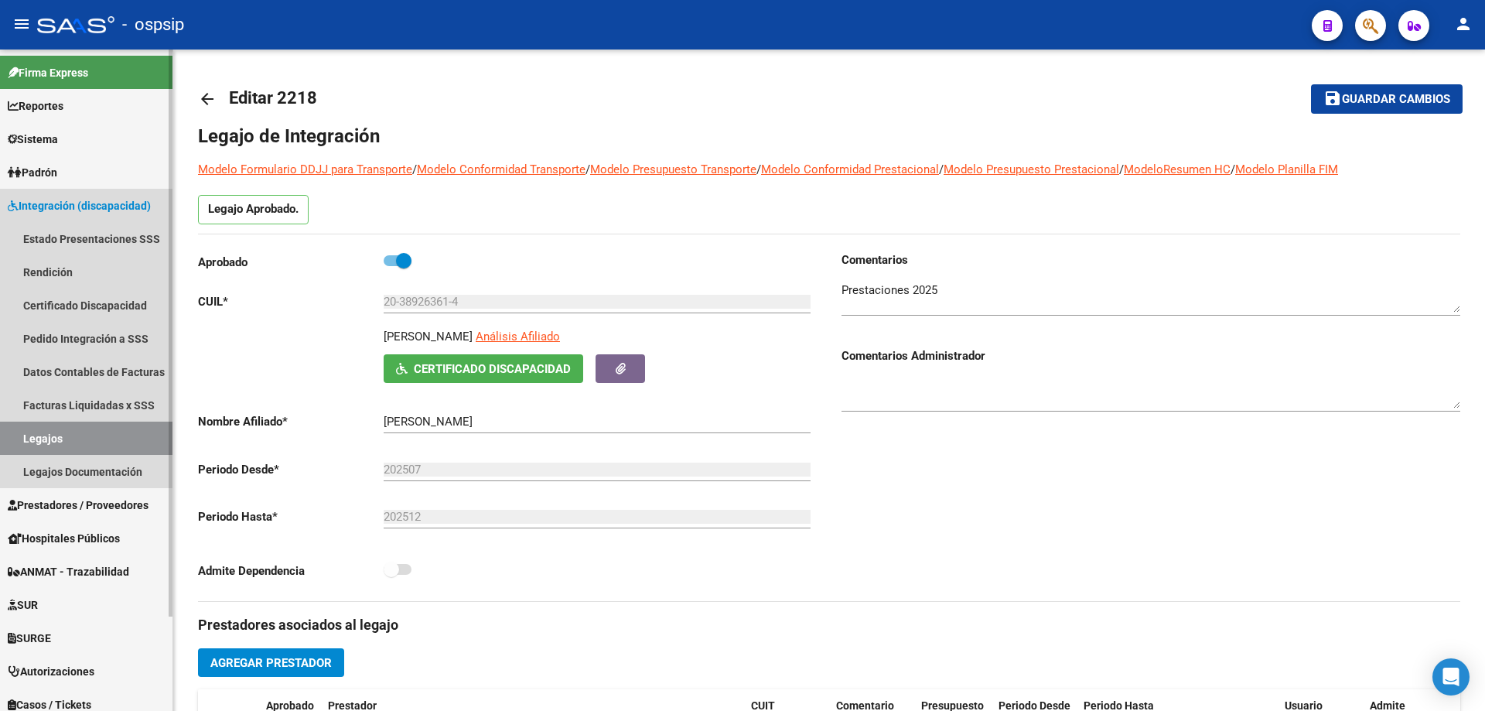
click at [52, 443] on link "Legajos" at bounding box center [86, 437] width 172 height 33
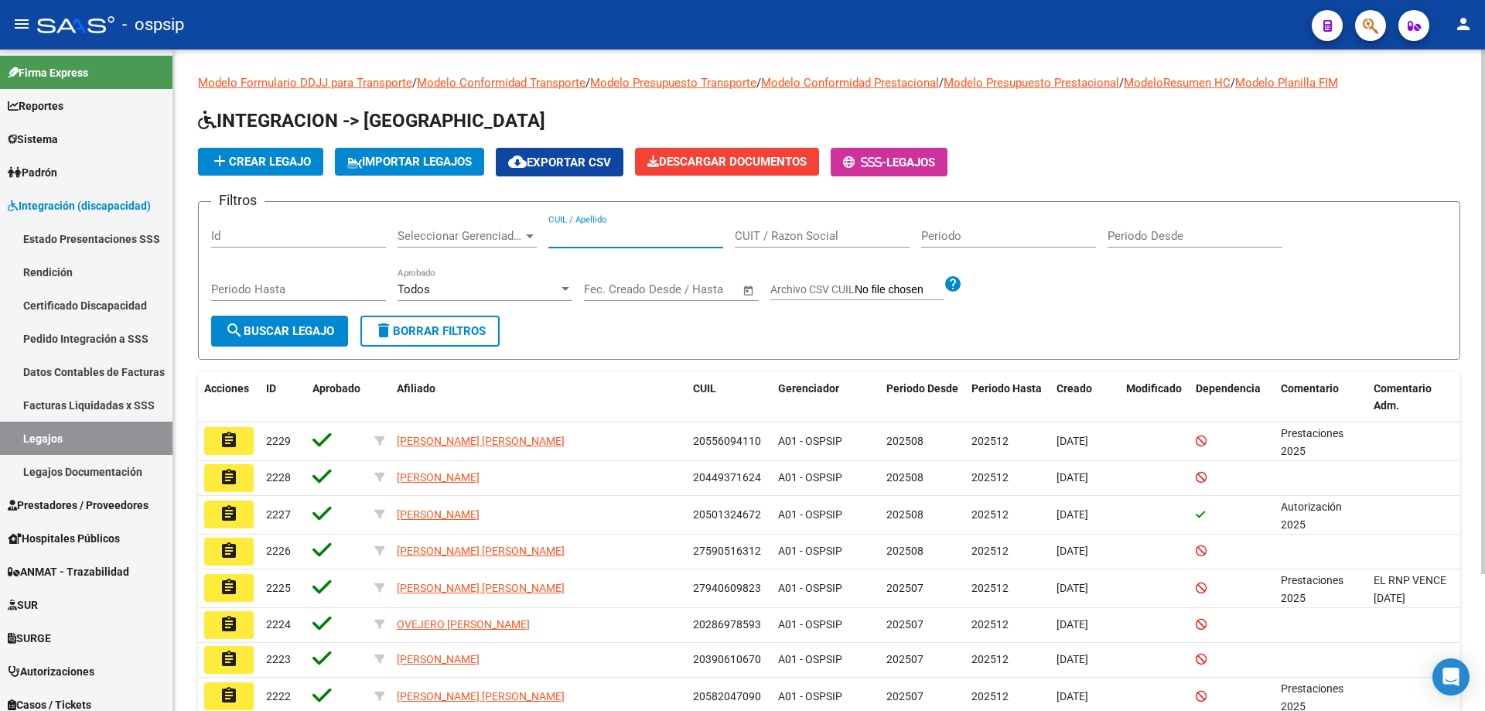
paste input "20449371624"
type input "20449371624"
click at [255, 331] on span "search Buscar Legajo" at bounding box center [279, 331] width 109 height 14
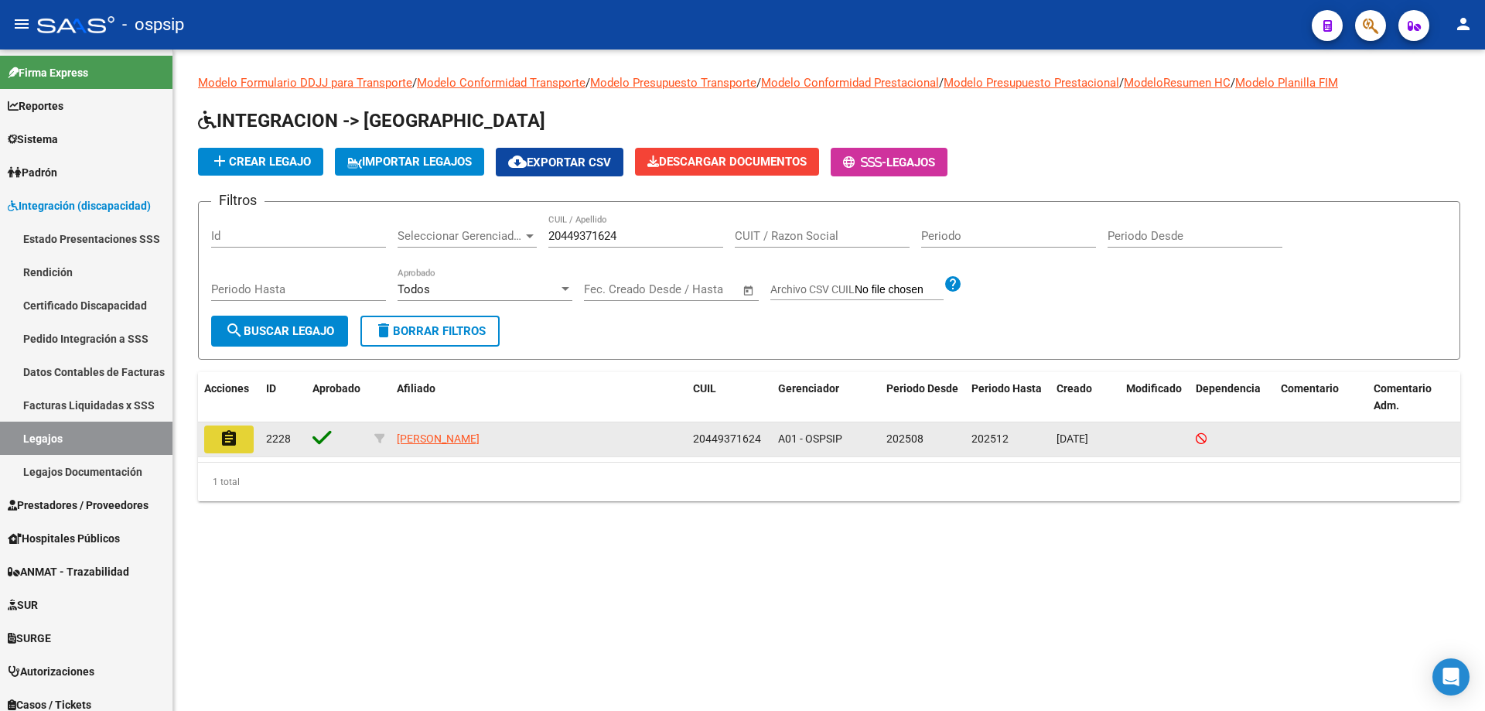
click at [227, 435] on mat-icon "assignment" at bounding box center [229, 438] width 19 height 19
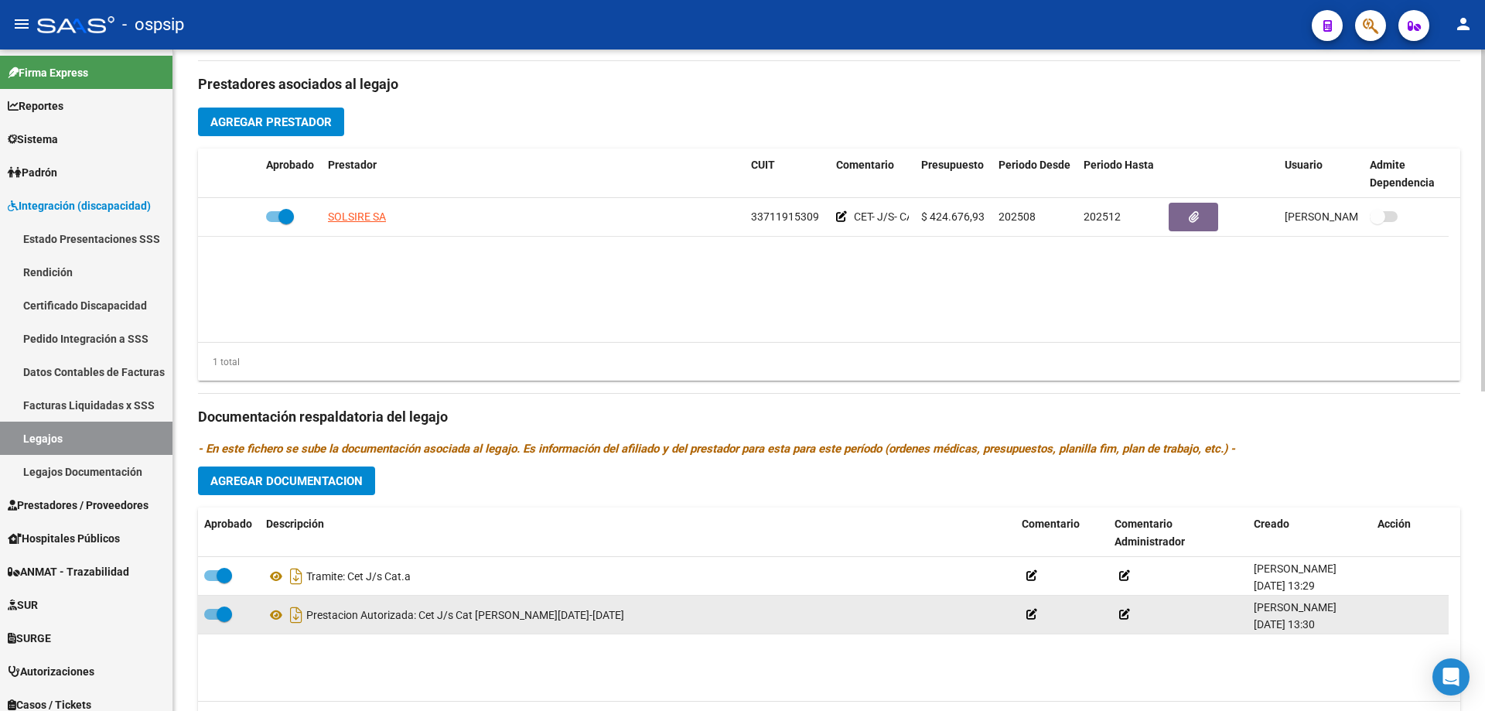
scroll to position [541, 0]
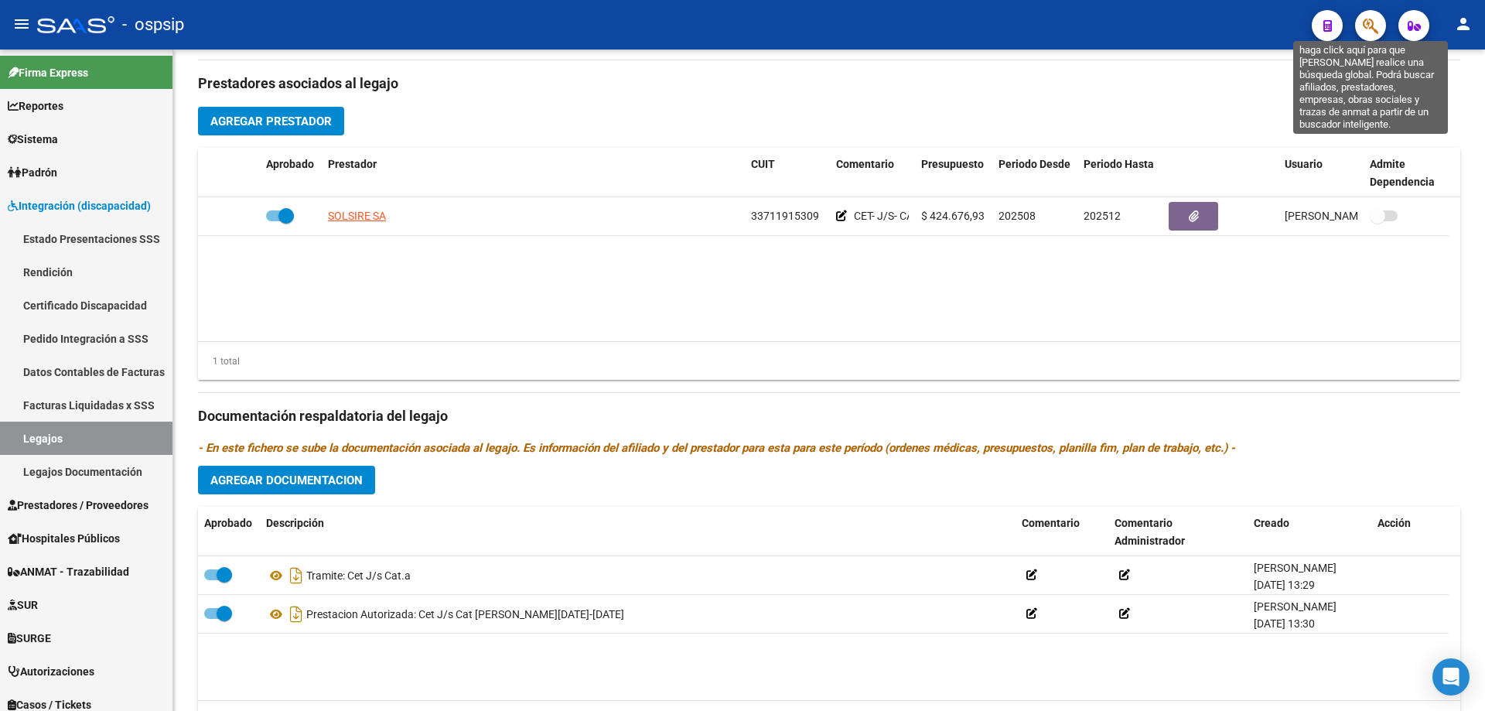
click at [1369, 25] on icon "button" at bounding box center [1369, 26] width 15 height 18
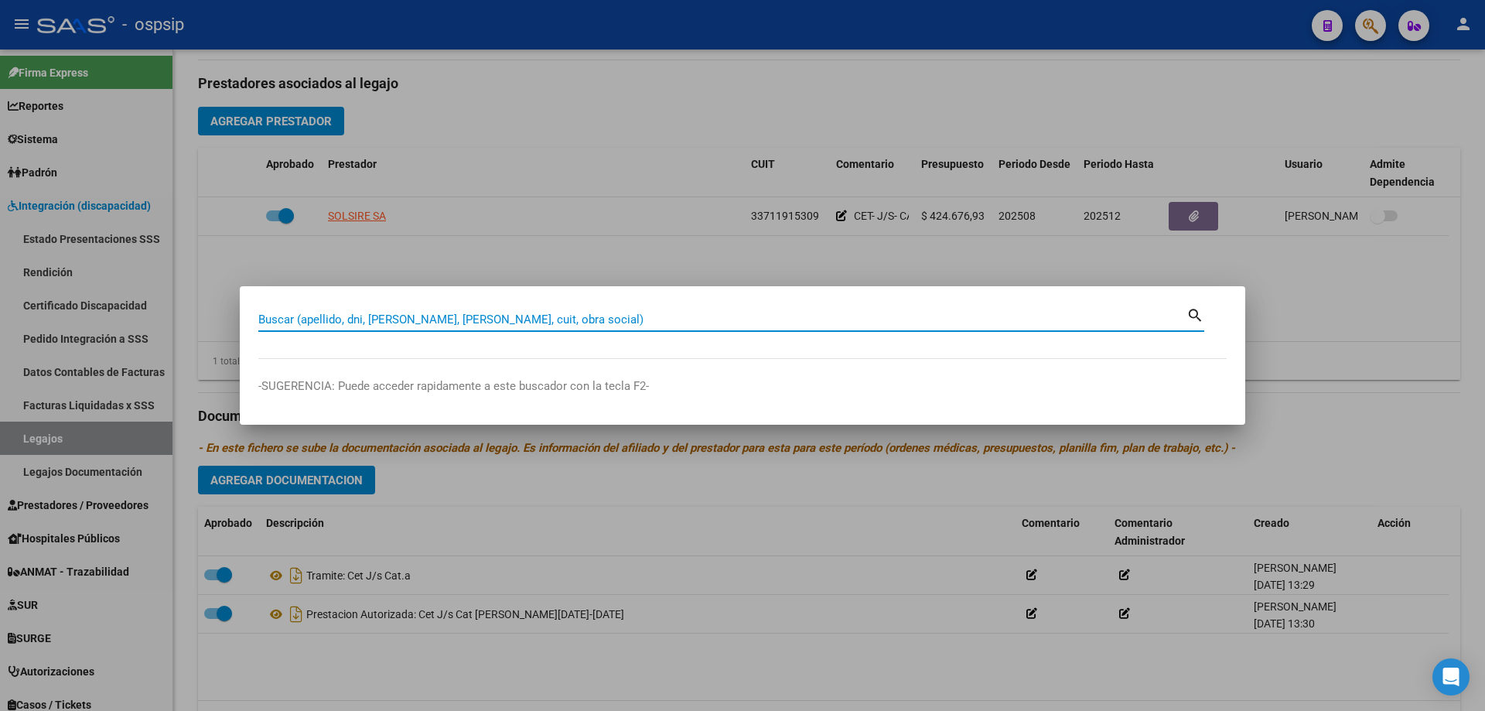
paste input "20449371624"
type input "20449371624"
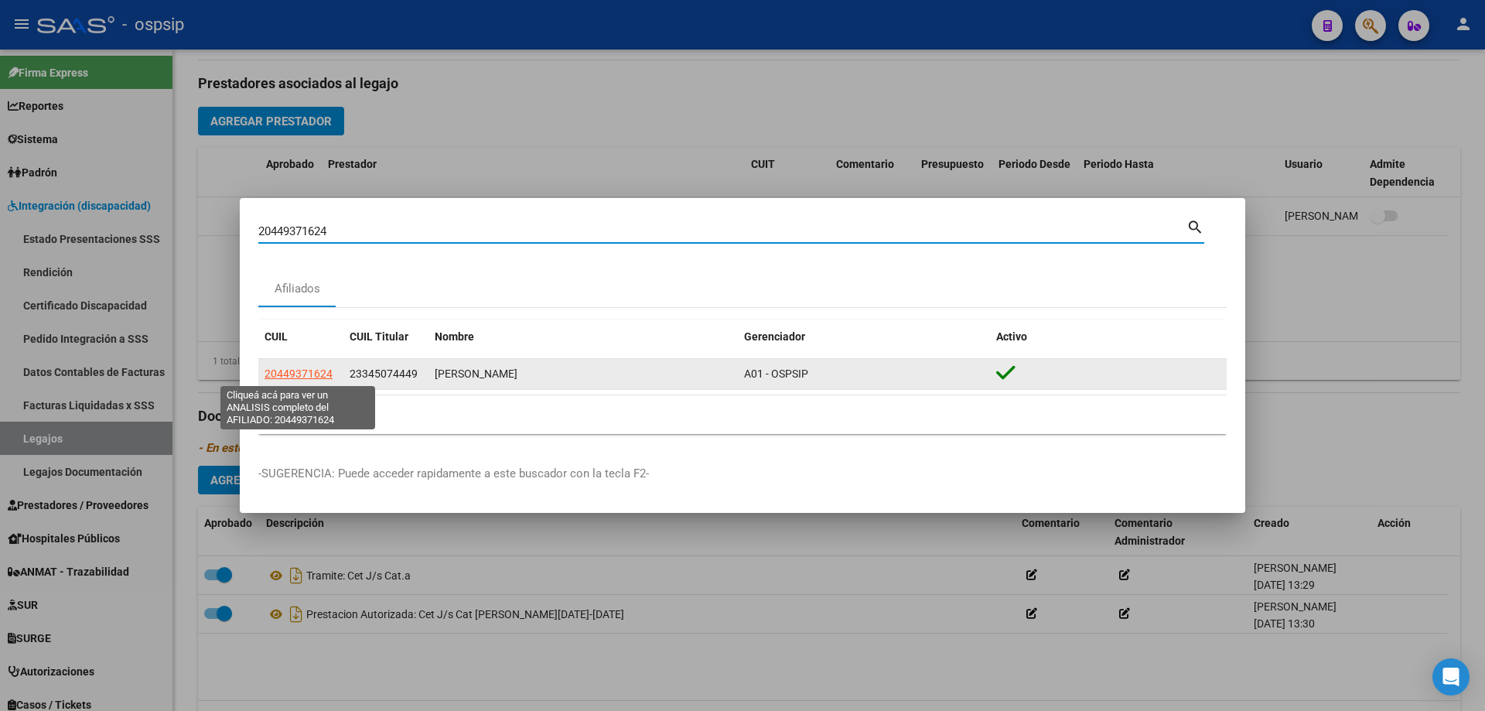
click at [276, 379] on span "20449371624" at bounding box center [298, 373] width 68 height 12
type textarea "20449371624"
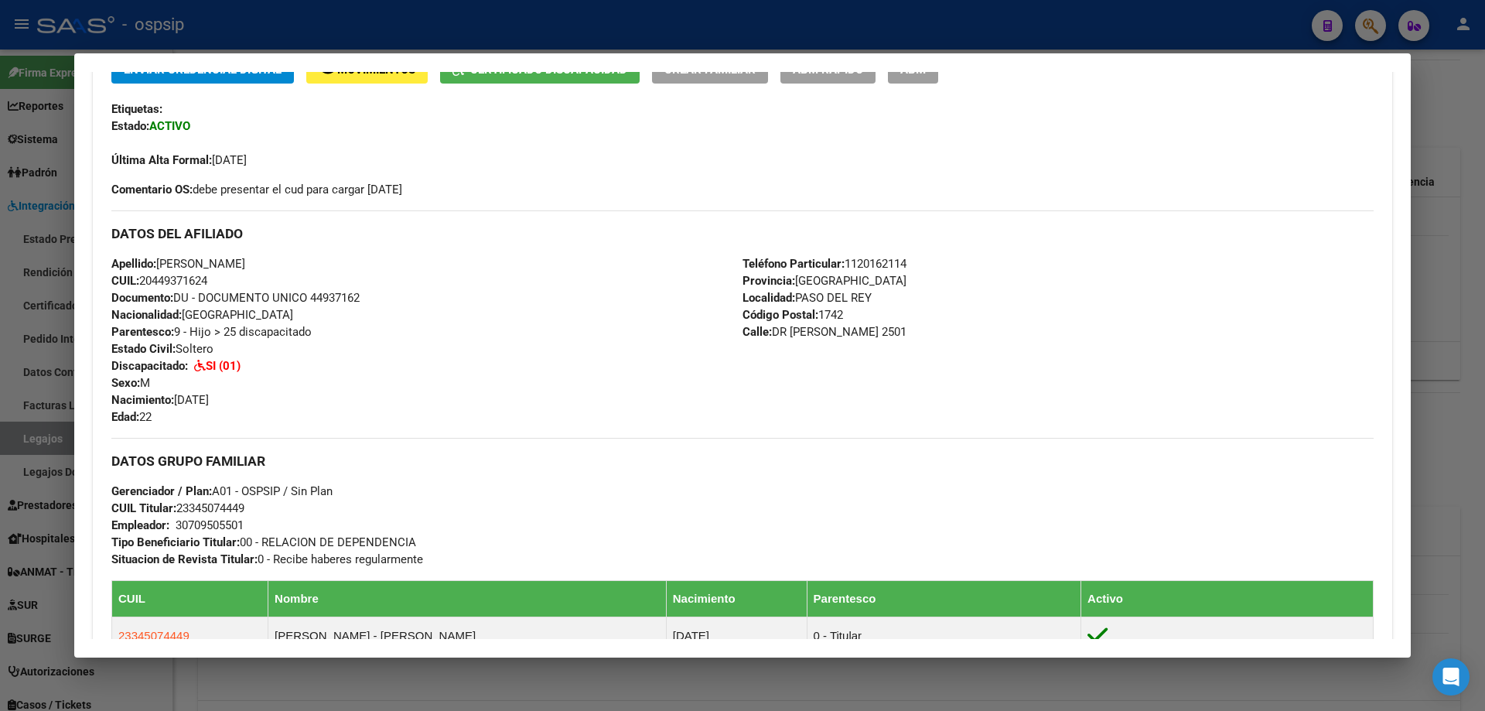
scroll to position [387, 0]
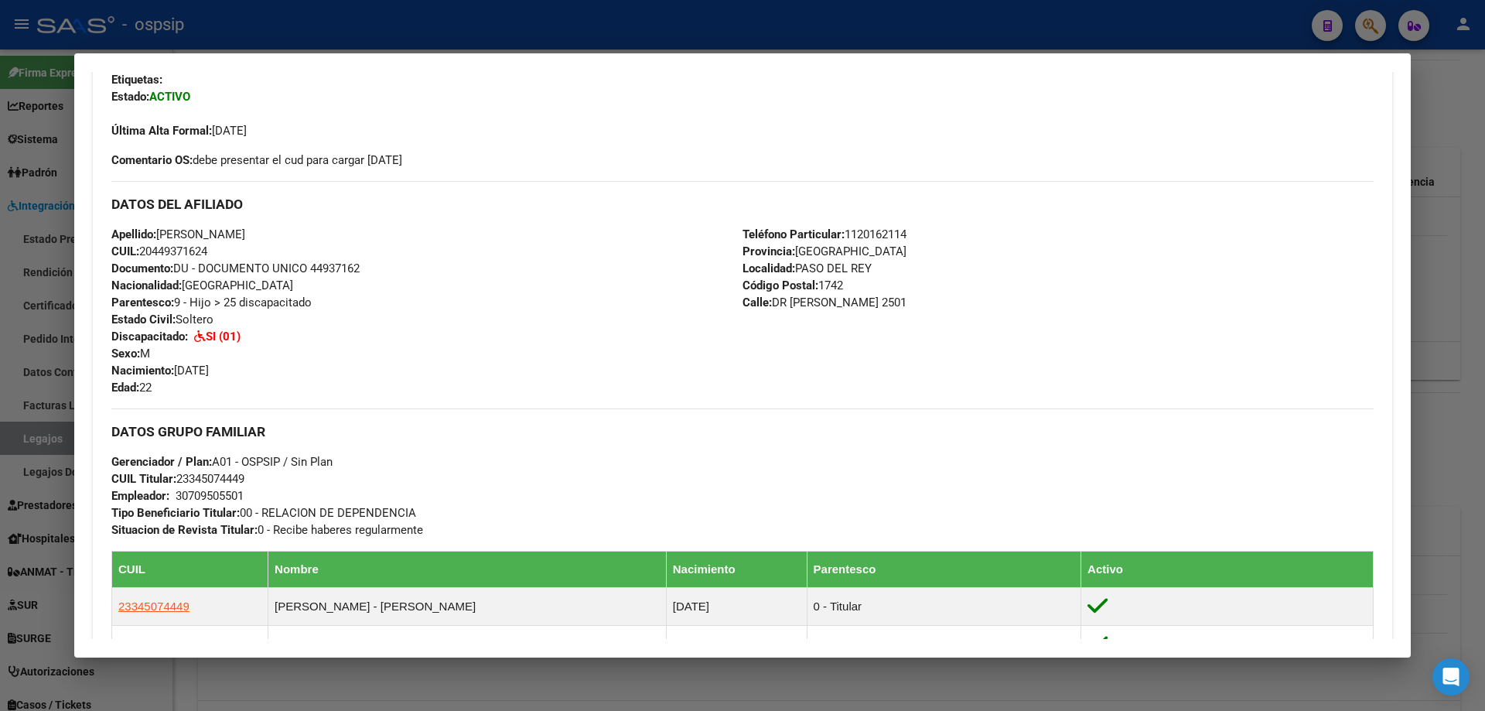
drag, startPoint x: 177, startPoint y: 365, endPoint x: 246, endPoint y: 366, distance: 68.8
click at [278, 377] on div "Apellido: [PERSON_NAME]: 20449371624 Documento: DU - DOCUMENTO UNICO 44937162 N…" at bounding box center [426, 311] width 631 height 170
drag, startPoint x: 794, startPoint y: 268, endPoint x: 879, endPoint y: 271, distance: 85.1
click at [879, 271] on div "Teléfono Particular: [PHONE_NUMBER] Provincia: [GEOGRAPHIC_DATA] Localidad: [GE…" at bounding box center [1057, 311] width 631 height 170
drag, startPoint x: 177, startPoint y: 476, endPoint x: 254, endPoint y: 475, distance: 77.3
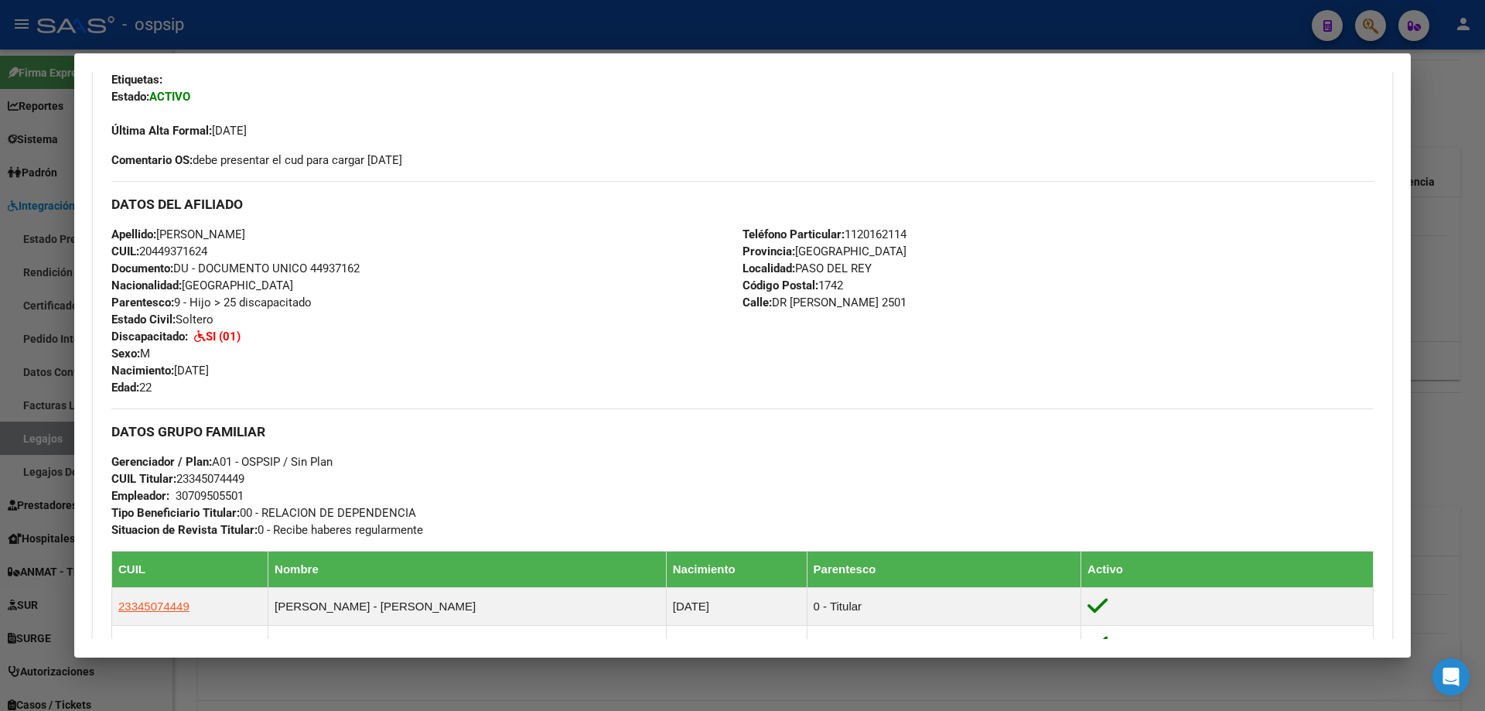
click at [257, 475] on div "DATOS GRUPO FAMILIAR Gerenciador / Plan: A01 - OSPSIP / Sin Plan CUIL Titular: …" at bounding box center [742, 473] width 1262 height 130
click at [1453, 478] on div at bounding box center [742, 355] width 1485 height 711
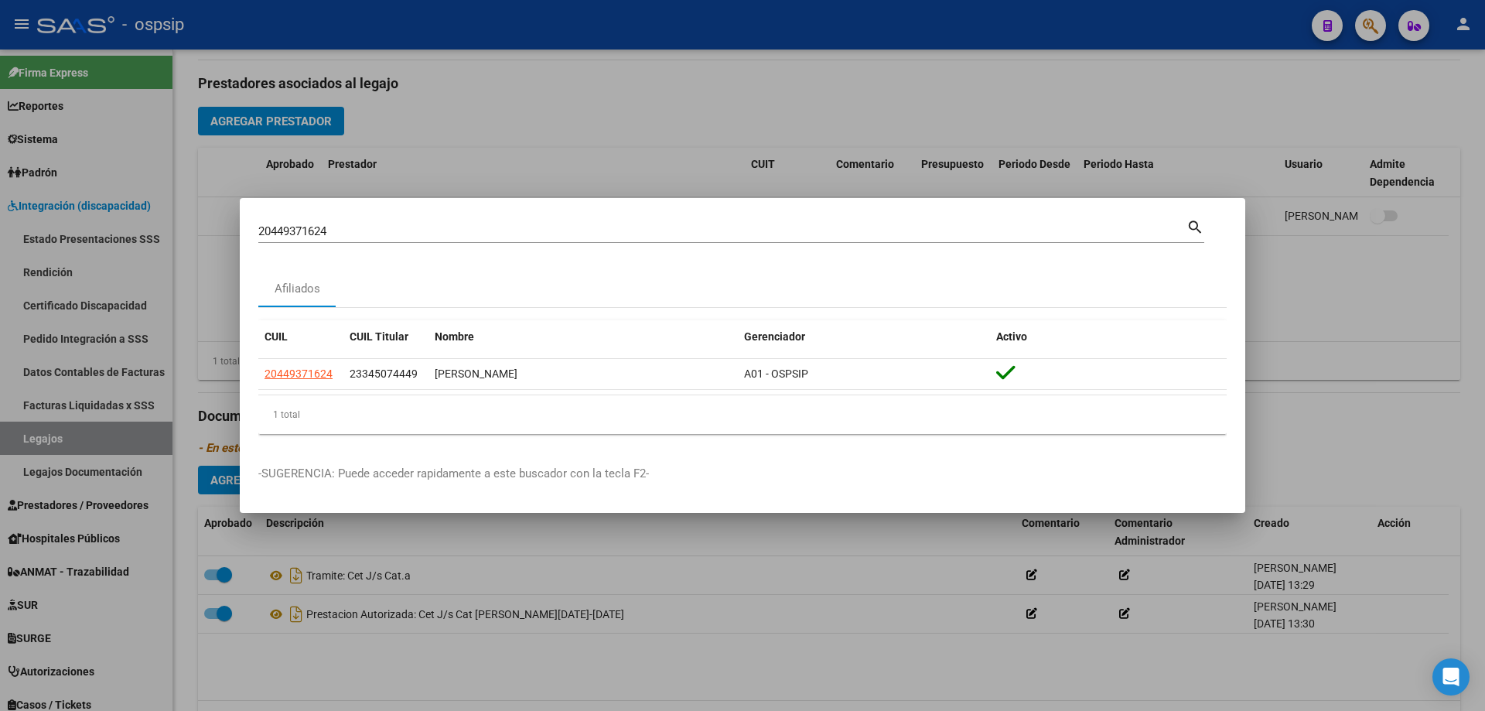
click at [632, 141] on div at bounding box center [742, 355] width 1485 height 711
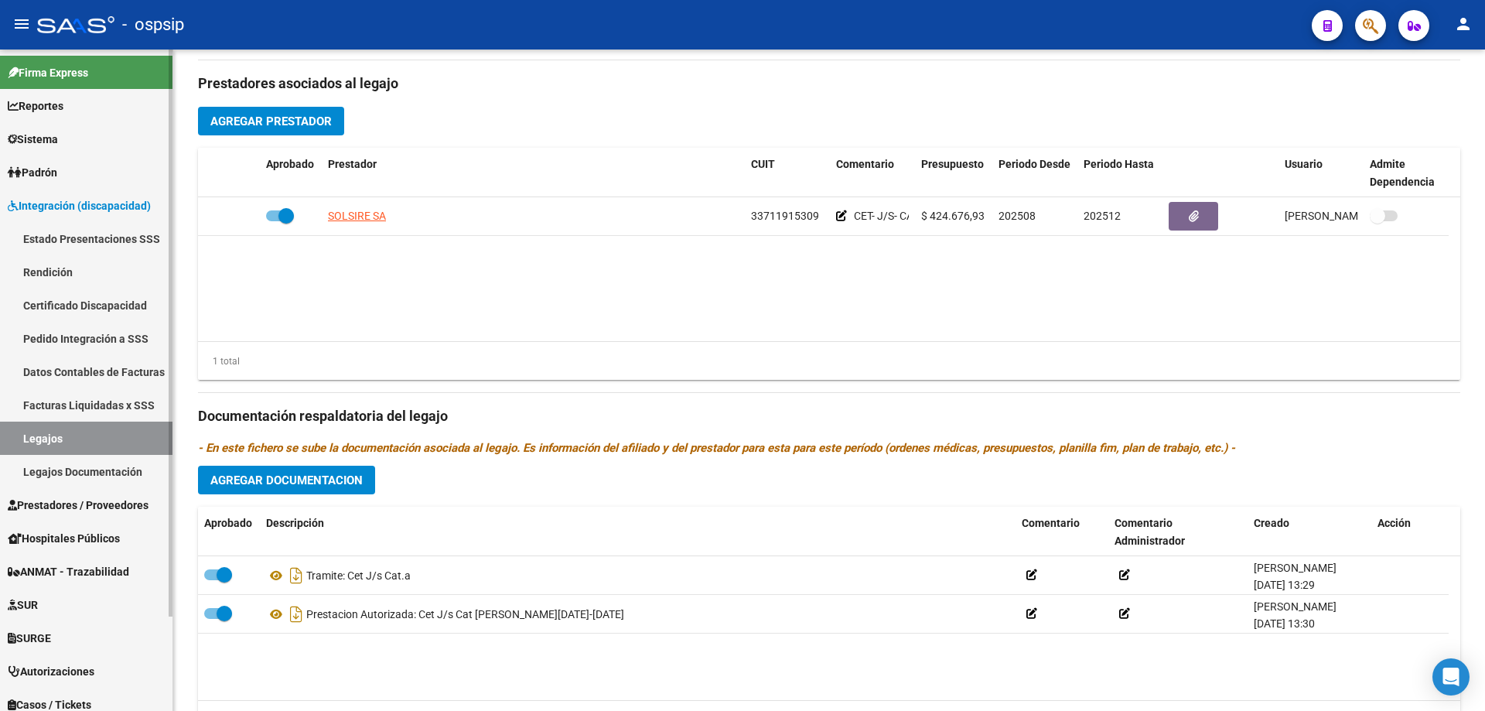
drag, startPoint x: 49, startPoint y: 436, endPoint x: 66, endPoint y: 424, distance: 20.6
click at [51, 436] on link "Legajos" at bounding box center [86, 437] width 172 height 33
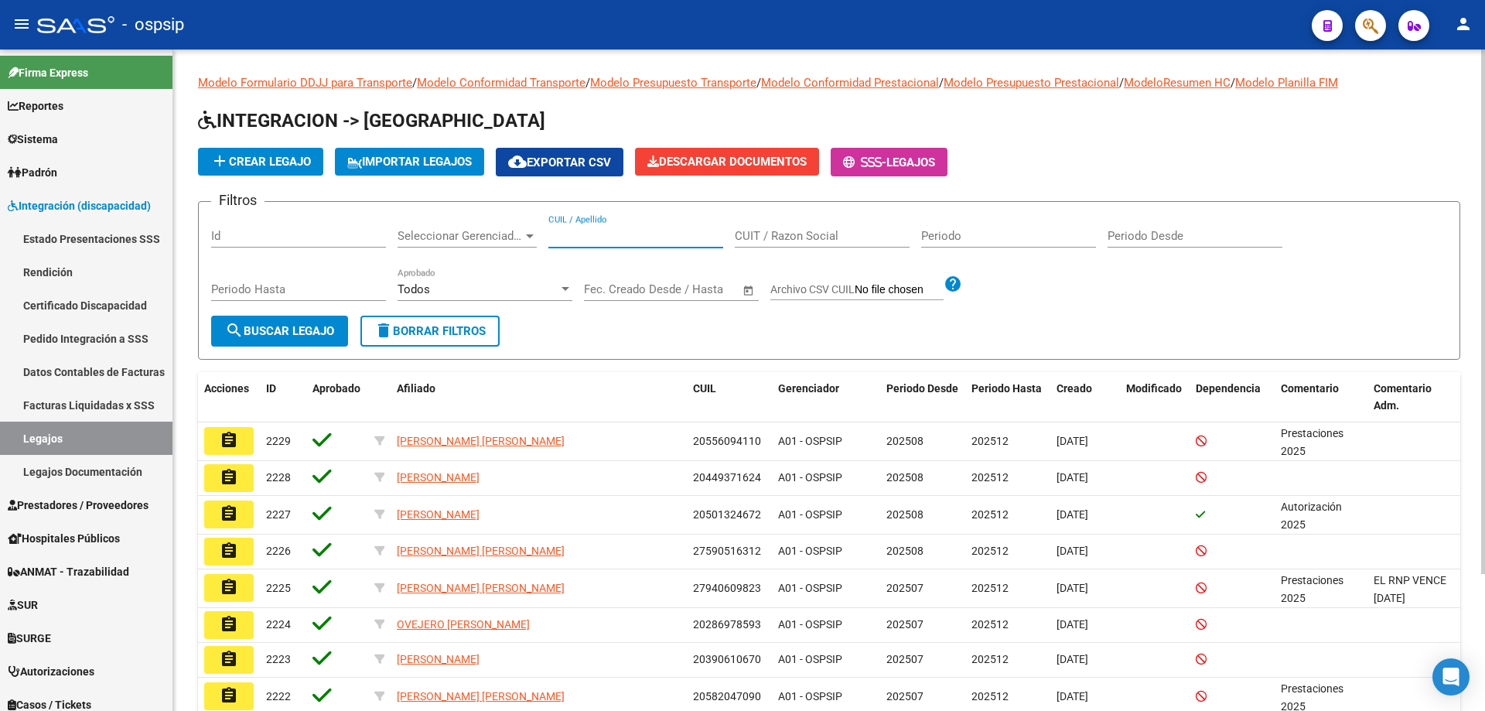
click at [605, 237] on input "CUIL / Apellido" at bounding box center [635, 236] width 175 height 14
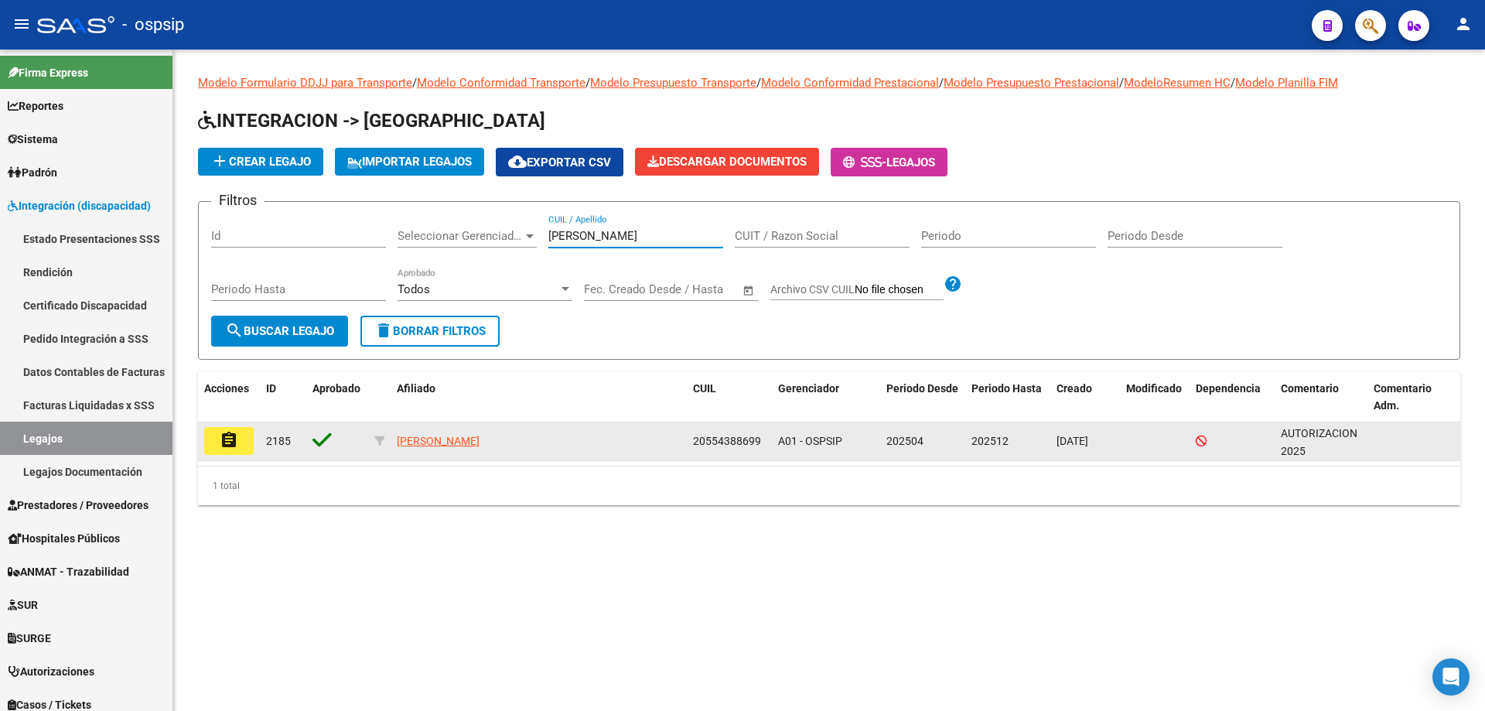
type input "[PERSON_NAME]"
click at [237, 441] on mat-icon "assignment" at bounding box center [229, 440] width 19 height 19
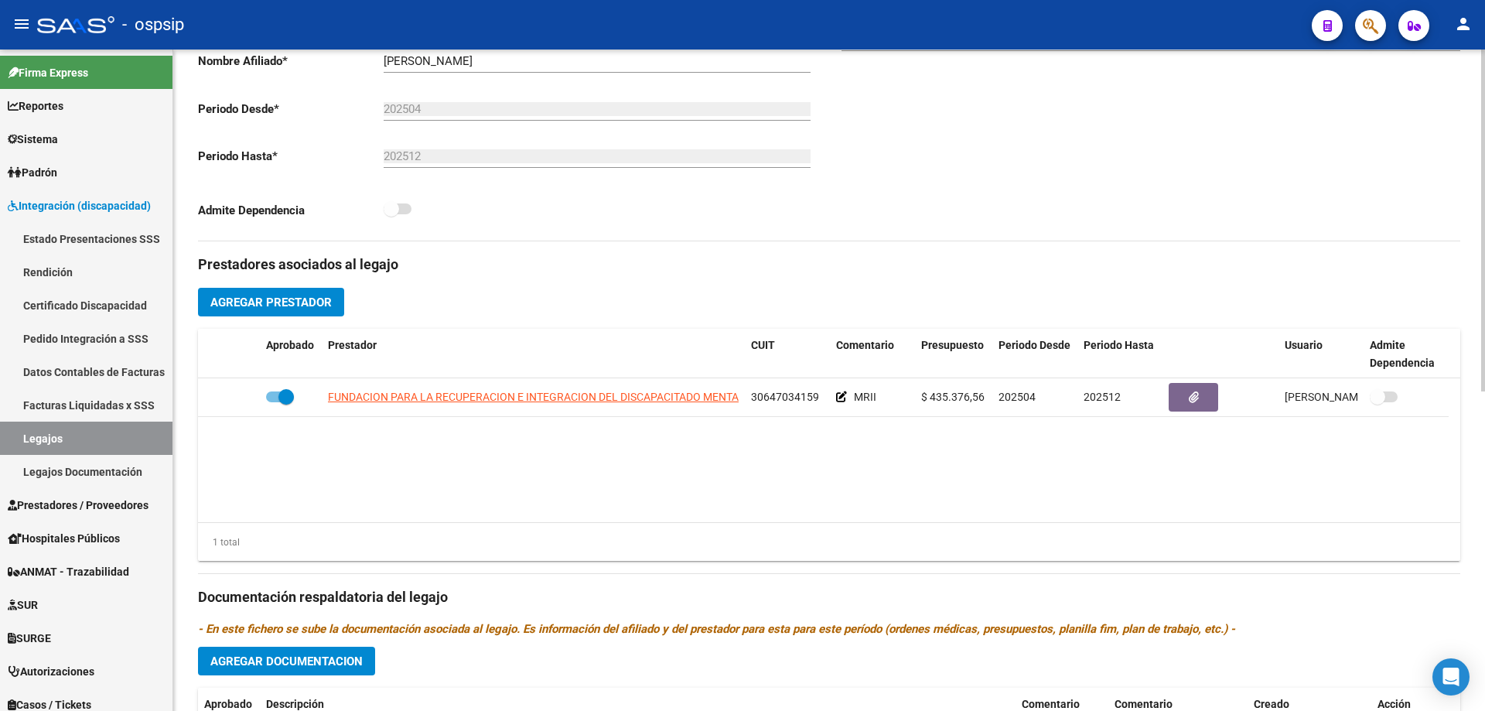
scroll to position [387, 0]
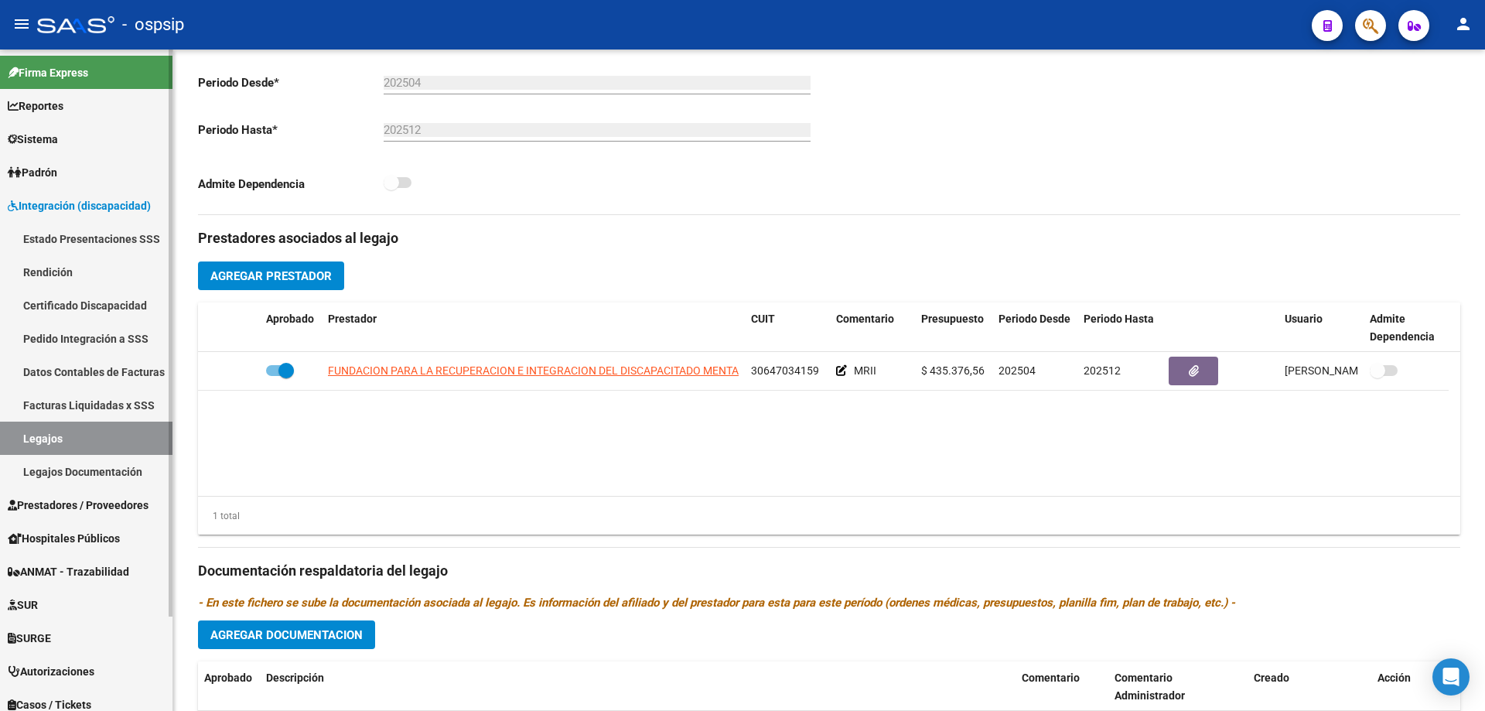
click at [22, 435] on link "Legajos" at bounding box center [86, 437] width 172 height 33
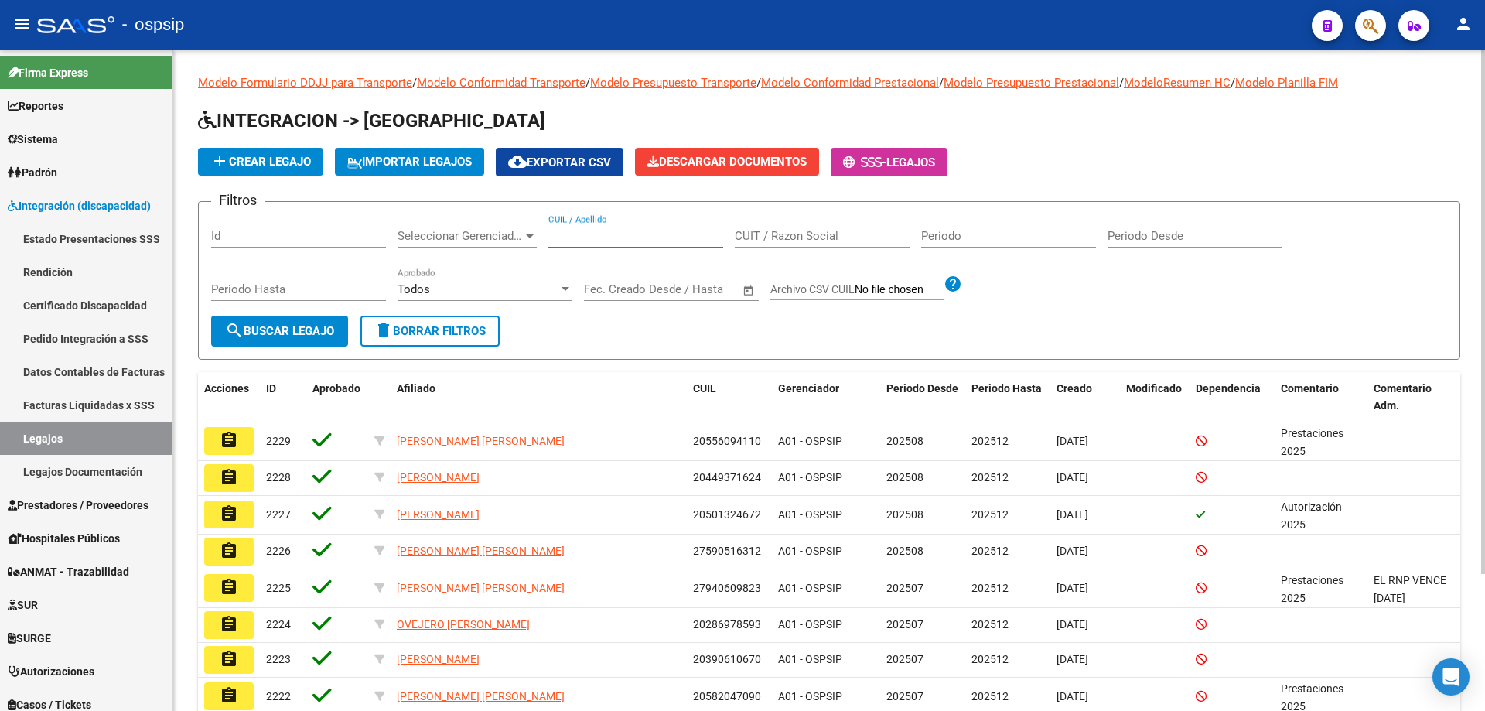
paste input "20565829514"
type input "20565829514"
click at [319, 326] on span "search Buscar Legajo" at bounding box center [279, 331] width 109 height 14
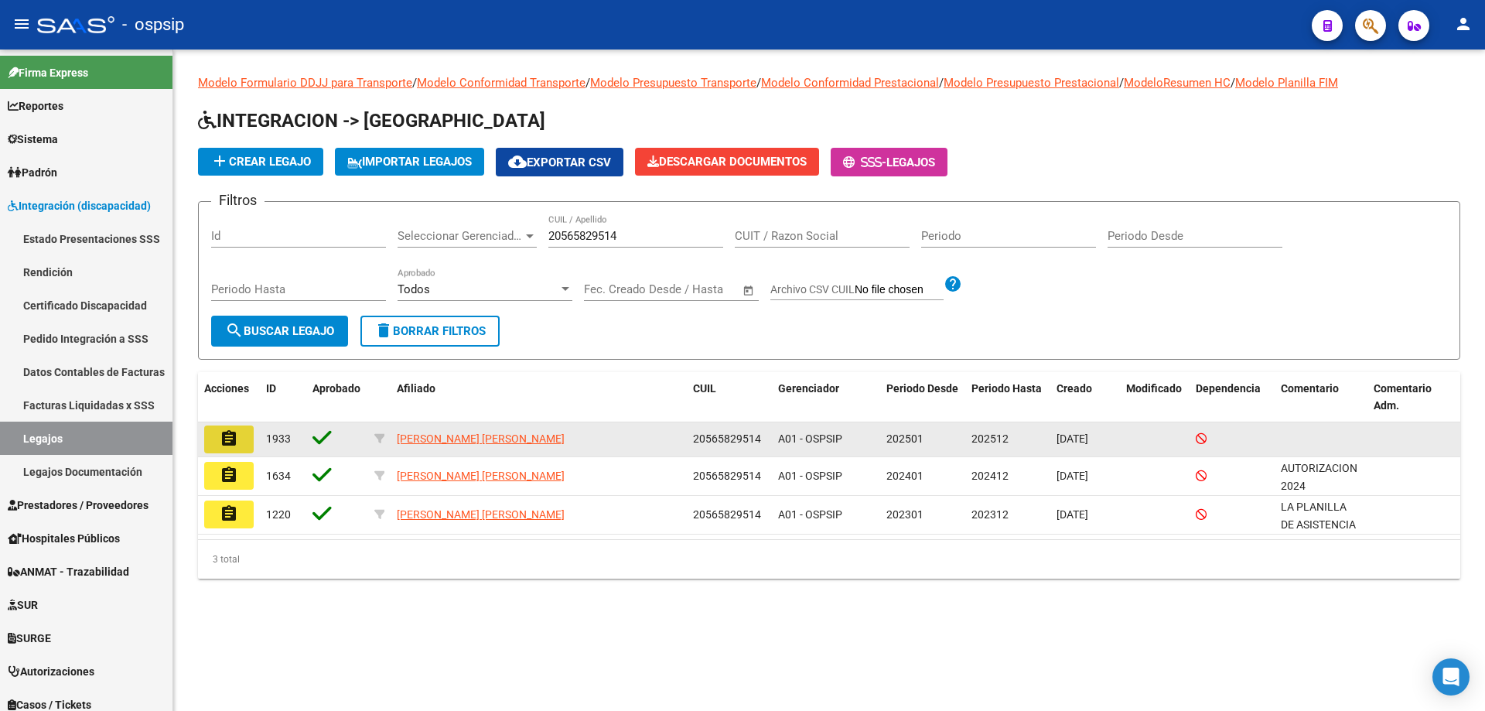
click at [225, 434] on mat-icon "assignment" at bounding box center [229, 438] width 19 height 19
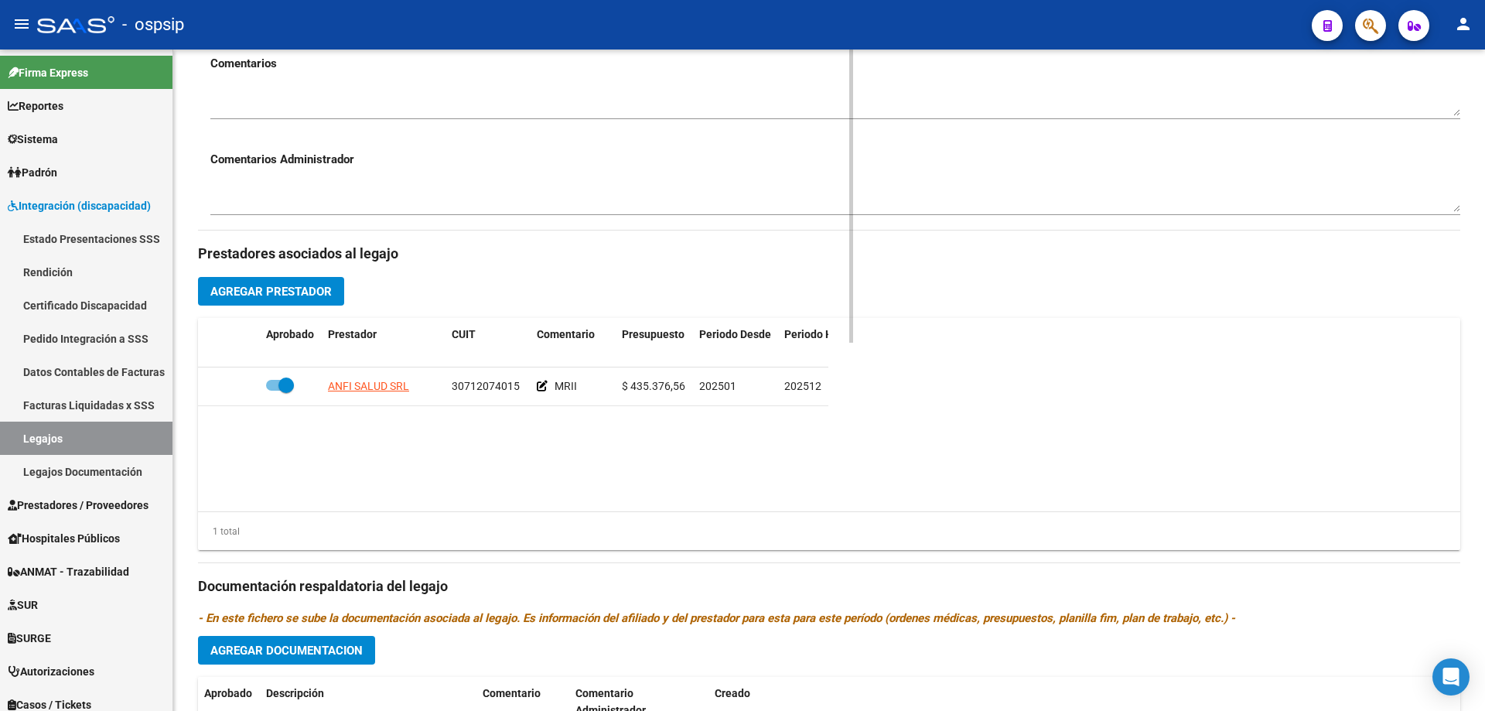
scroll to position [529, 0]
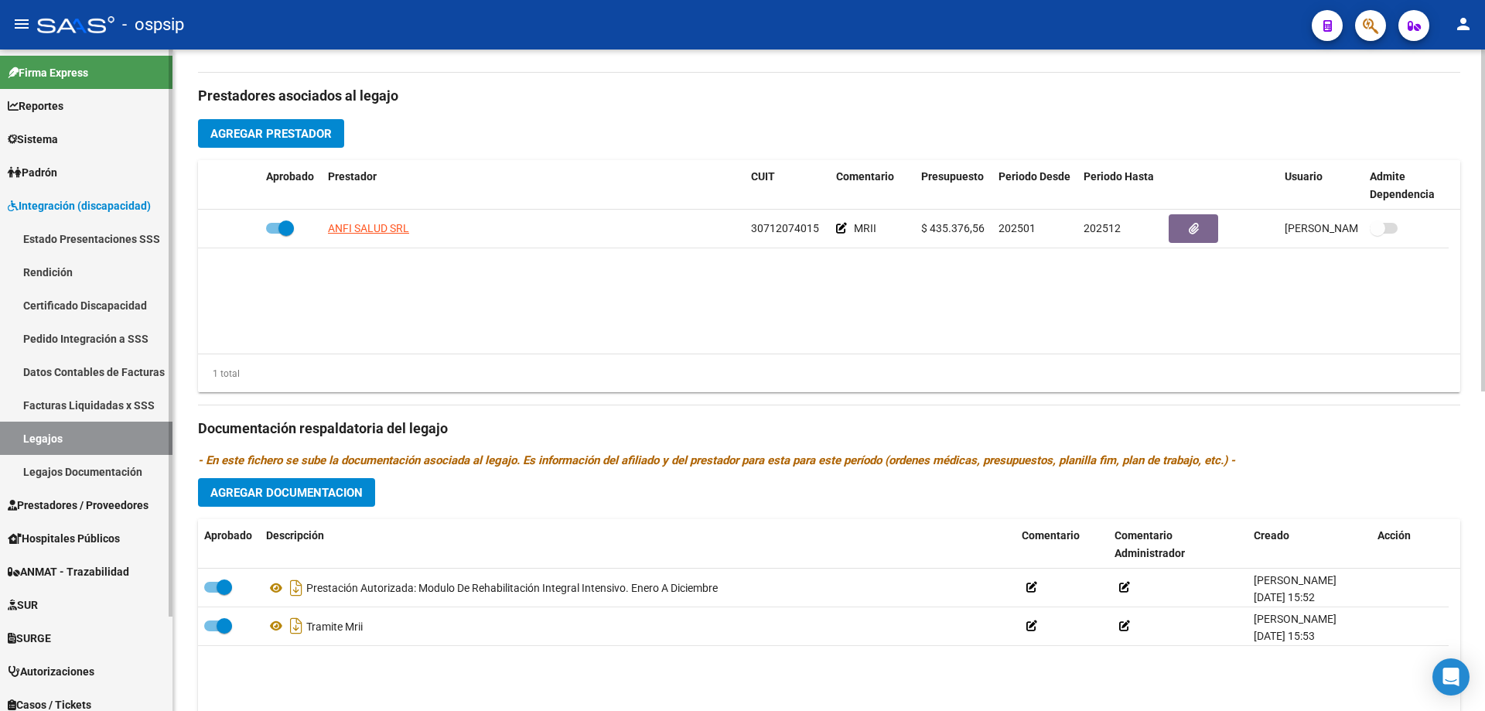
click at [58, 438] on link "Legajos" at bounding box center [86, 437] width 172 height 33
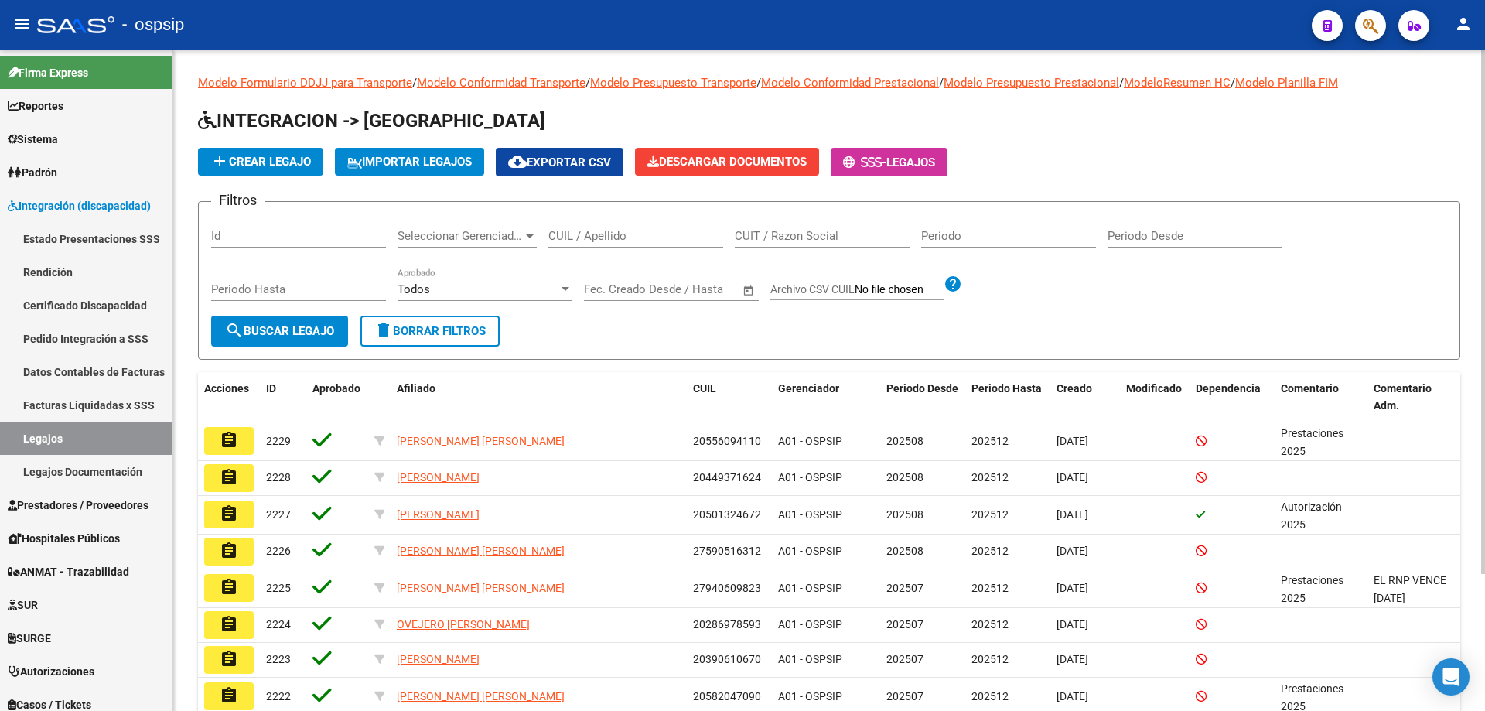
drag, startPoint x: 625, startPoint y: 227, endPoint x: 614, endPoint y: 227, distance: 10.8
drag, startPoint x: 614, startPoint y: 227, endPoint x: 601, endPoint y: 229, distance: 13.3
paste input "20554244352"
type input "20554244352"
click at [305, 342] on button "search Buscar Legajo" at bounding box center [279, 330] width 137 height 31
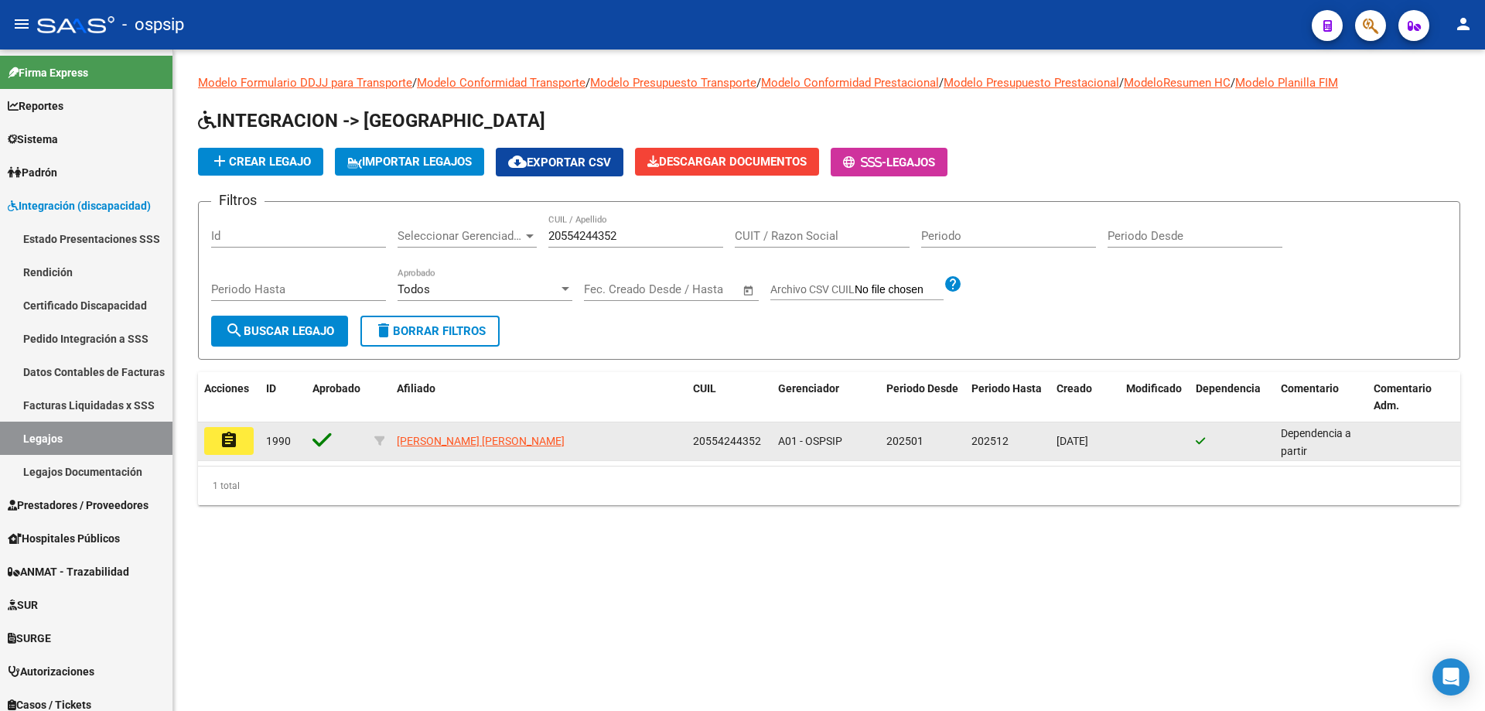
click at [231, 444] on mat-icon "assignment" at bounding box center [229, 440] width 19 height 19
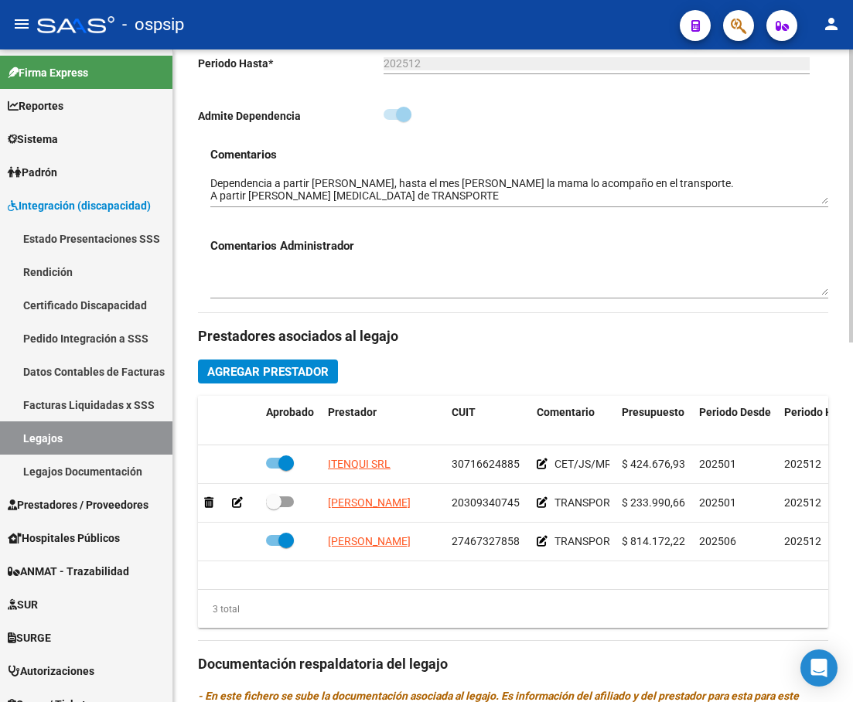
scroll to position [541, 0]
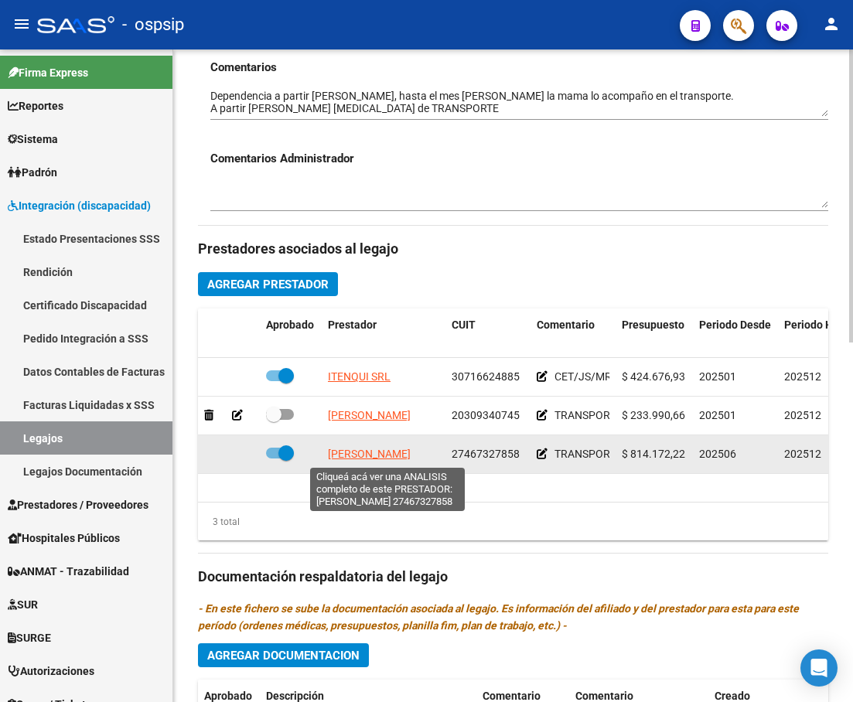
click at [397, 449] on span "[PERSON_NAME]" at bounding box center [369, 454] width 83 height 12
type textarea "27467327858"
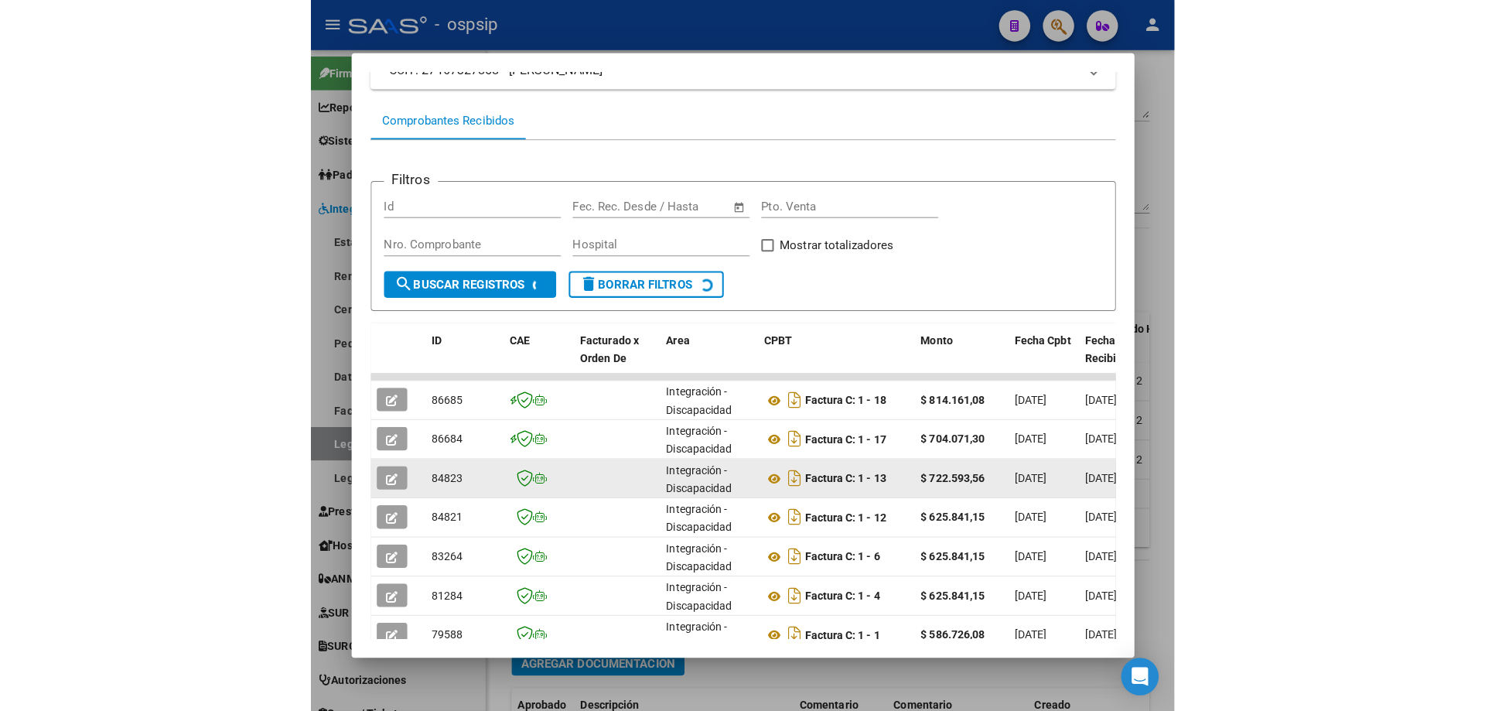
scroll to position [155, 0]
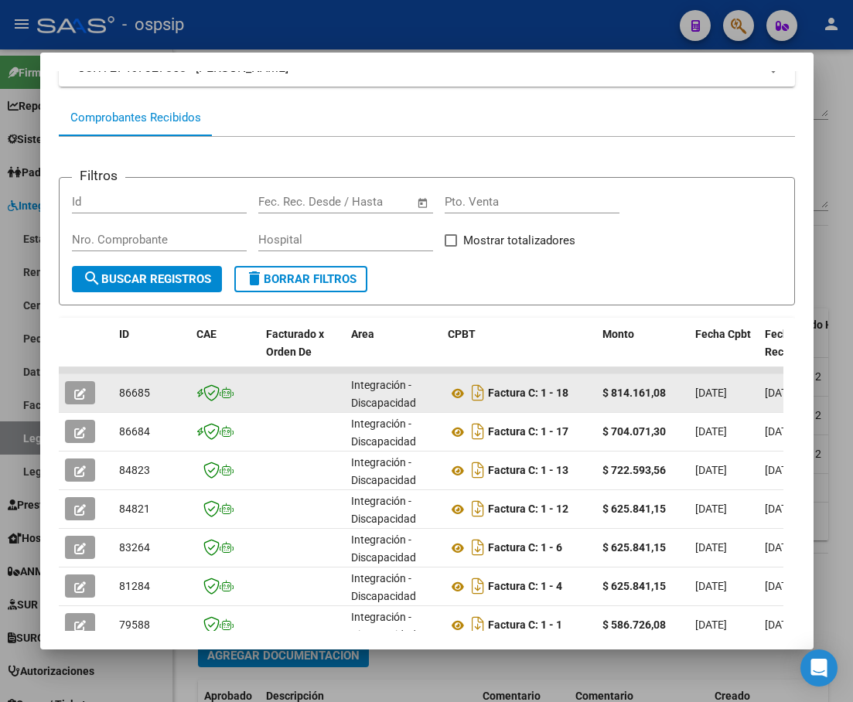
click at [83, 384] on button "button" at bounding box center [80, 392] width 30 height 23
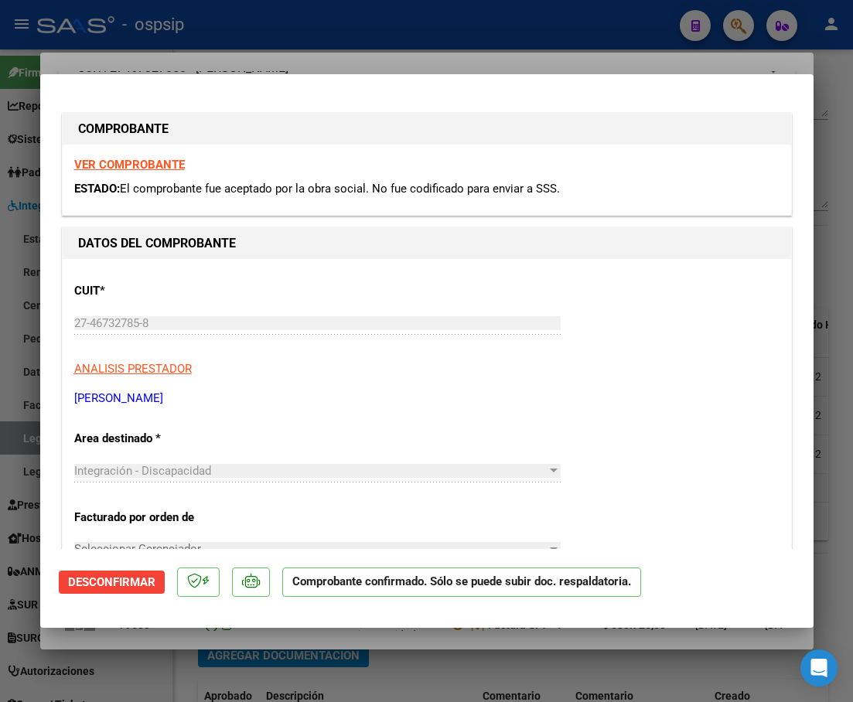
click at [841, 245] on div at bounding box center [426, 351] width 853 height 702
type input "$ 0,00"
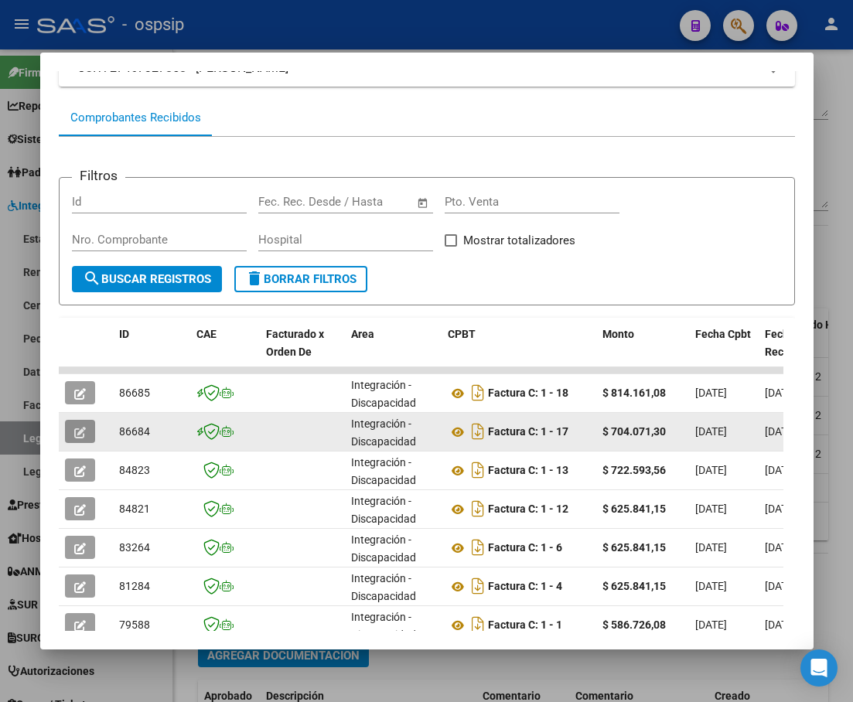
click at [80, 434] on icon "button" at bounding box center [80, 433] width 12 height 12
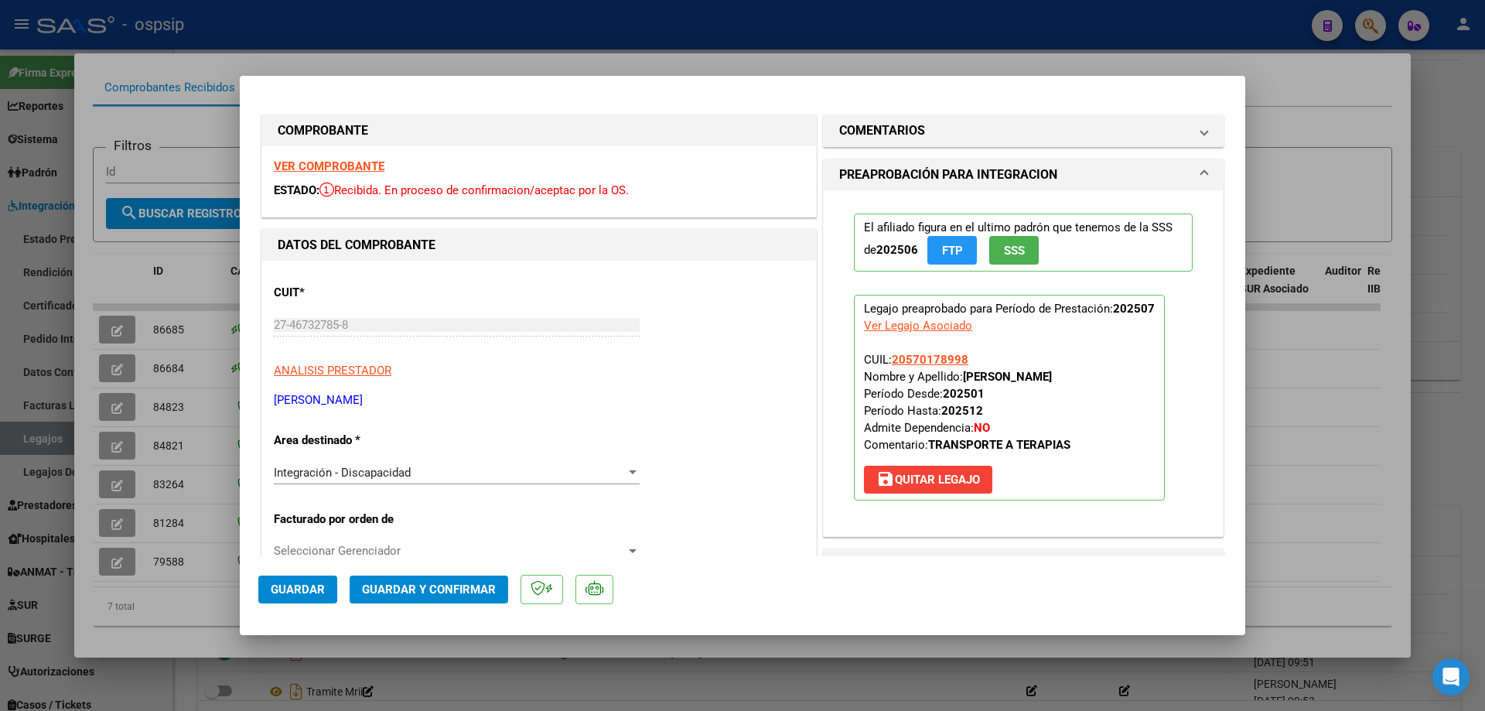
scroll to position [124, 0]
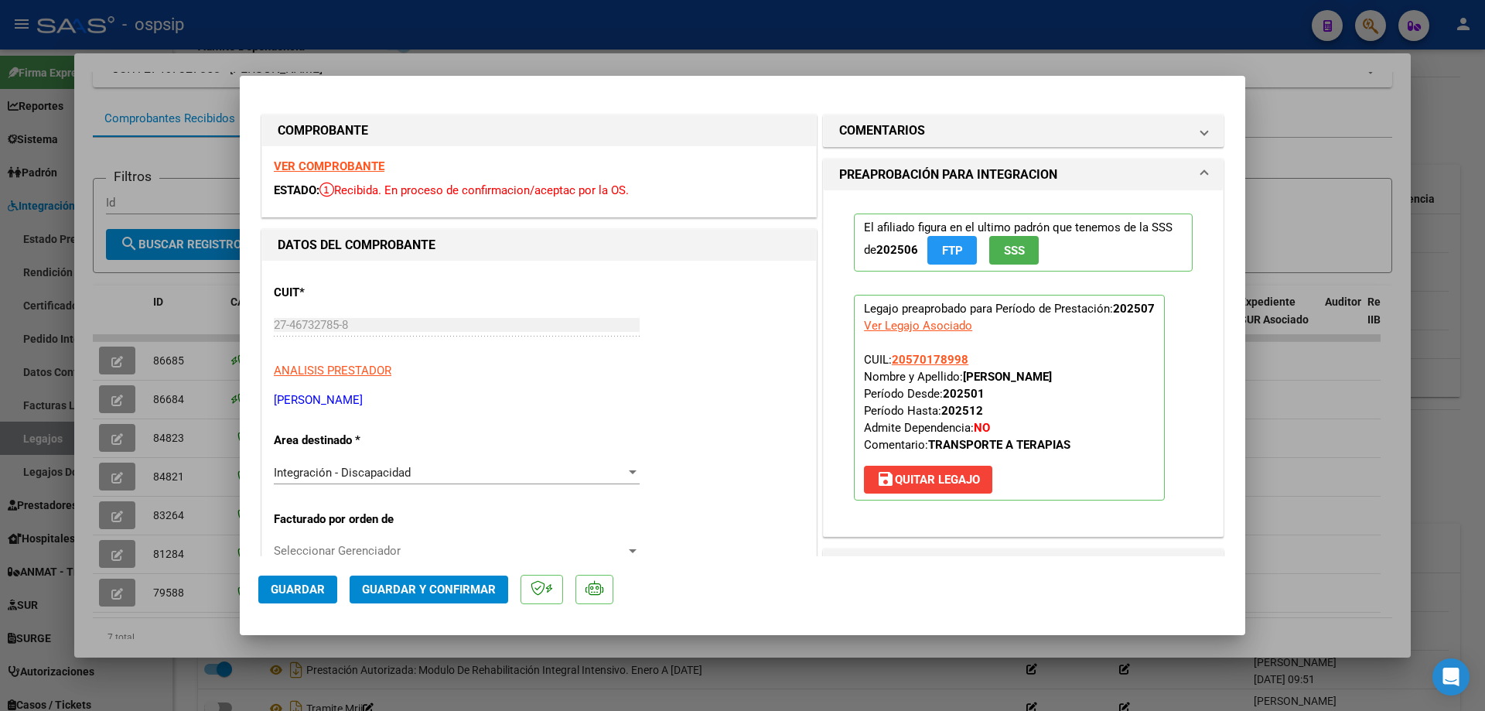
drag, startPoint x: 1433, startPoint y: 110, endPoint x: 1445, endPoint y: 107, distance: 12.0
click at [1435, 111] on div at bounding box center [742, 355] width 1485 height 711
type input "$ 0,00"
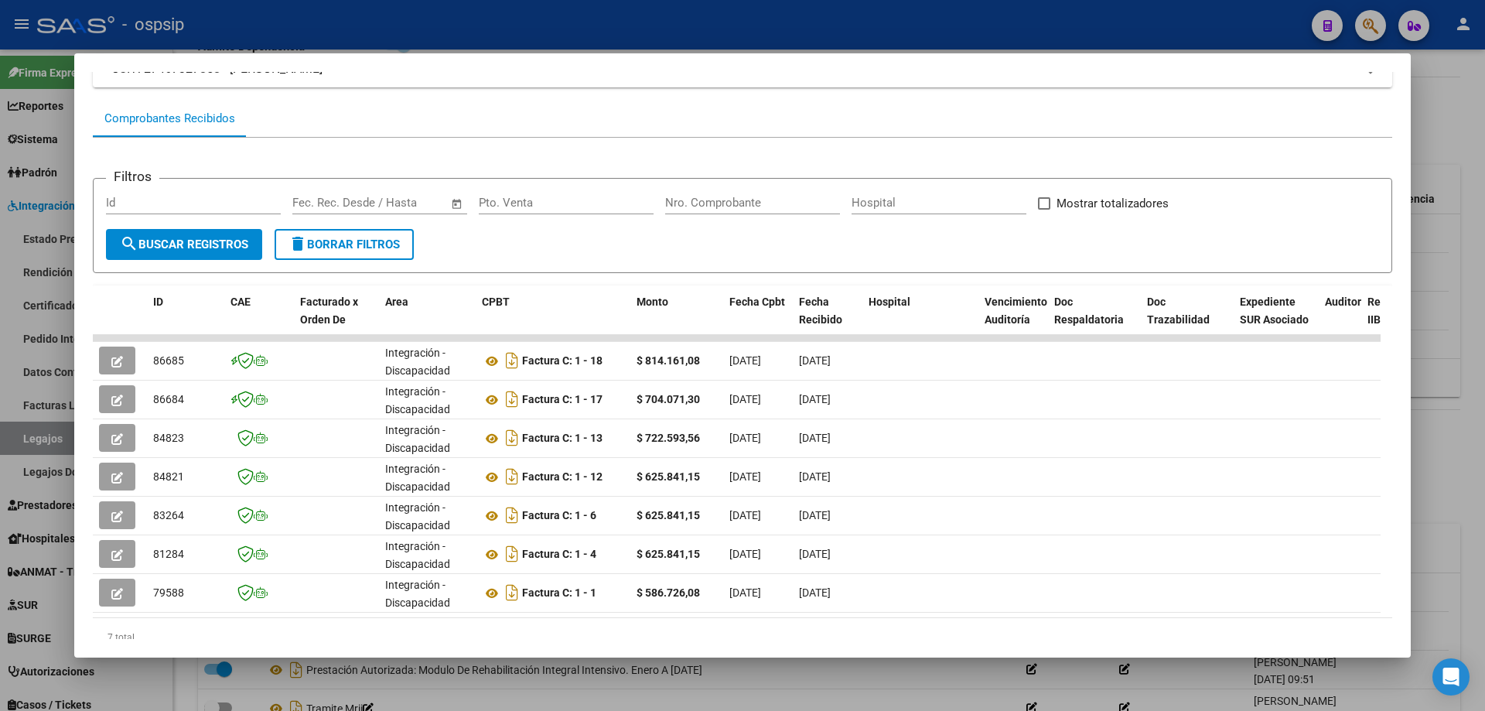
click at [1456, 101] on div at bounding box center [742, 355] width 1485 height 711
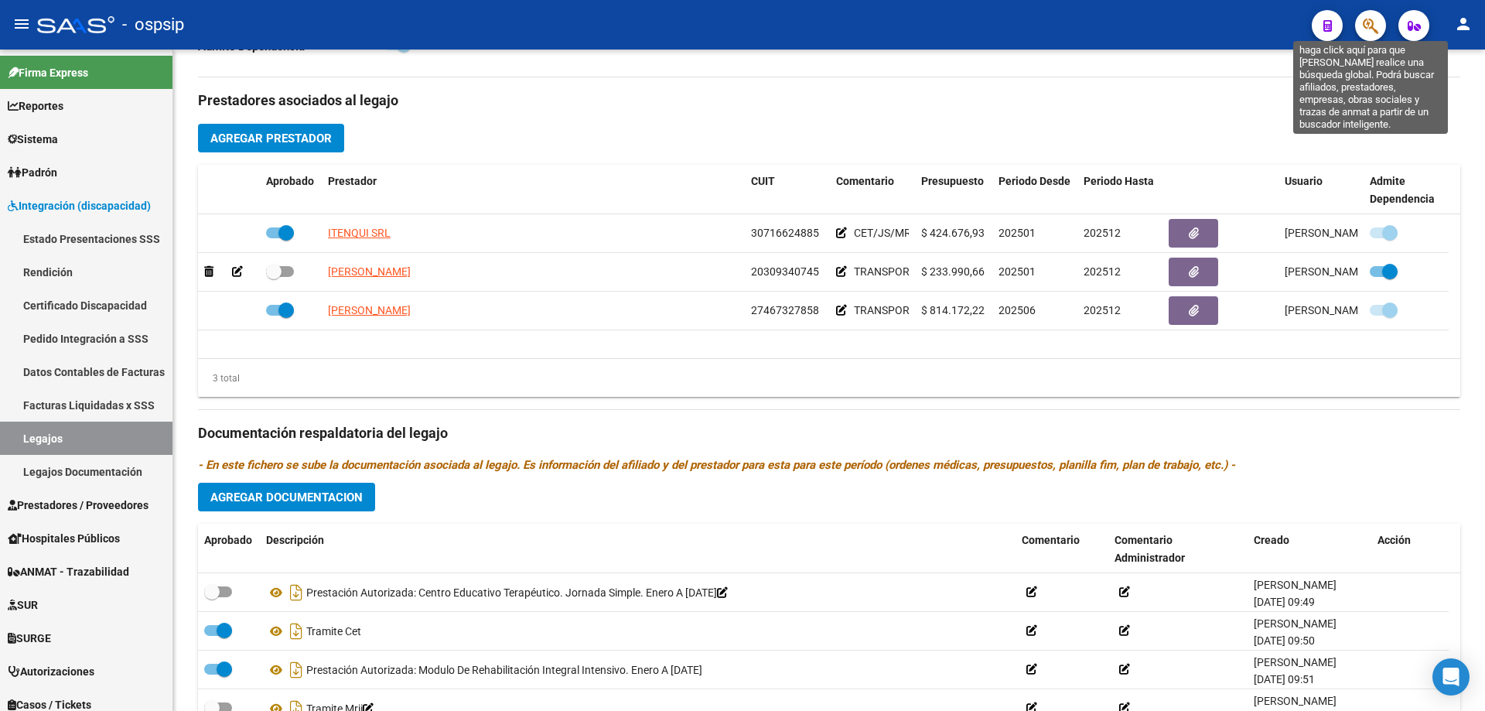
click at [1371, 31] on icon "button" at bounding box center [1369, 26] width 15 height 18
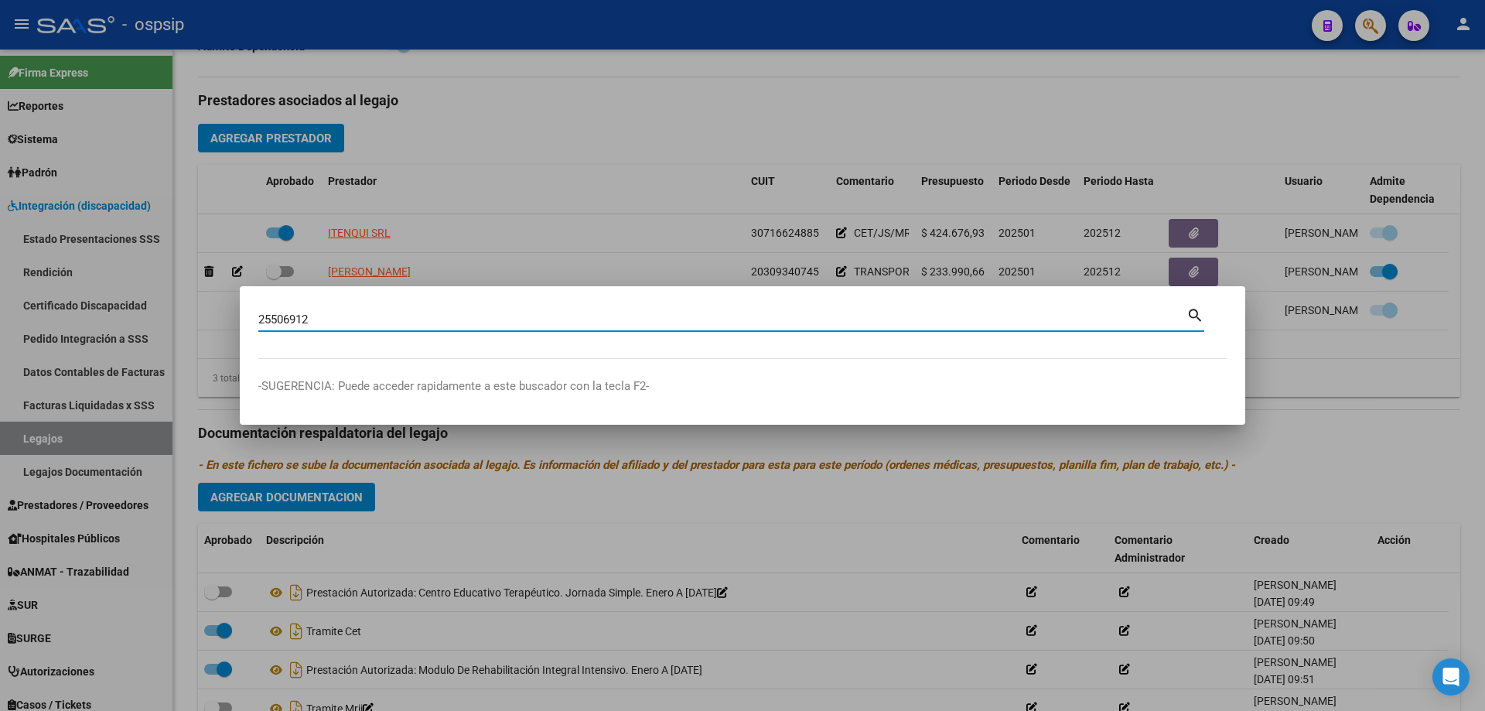
type input "25506912"
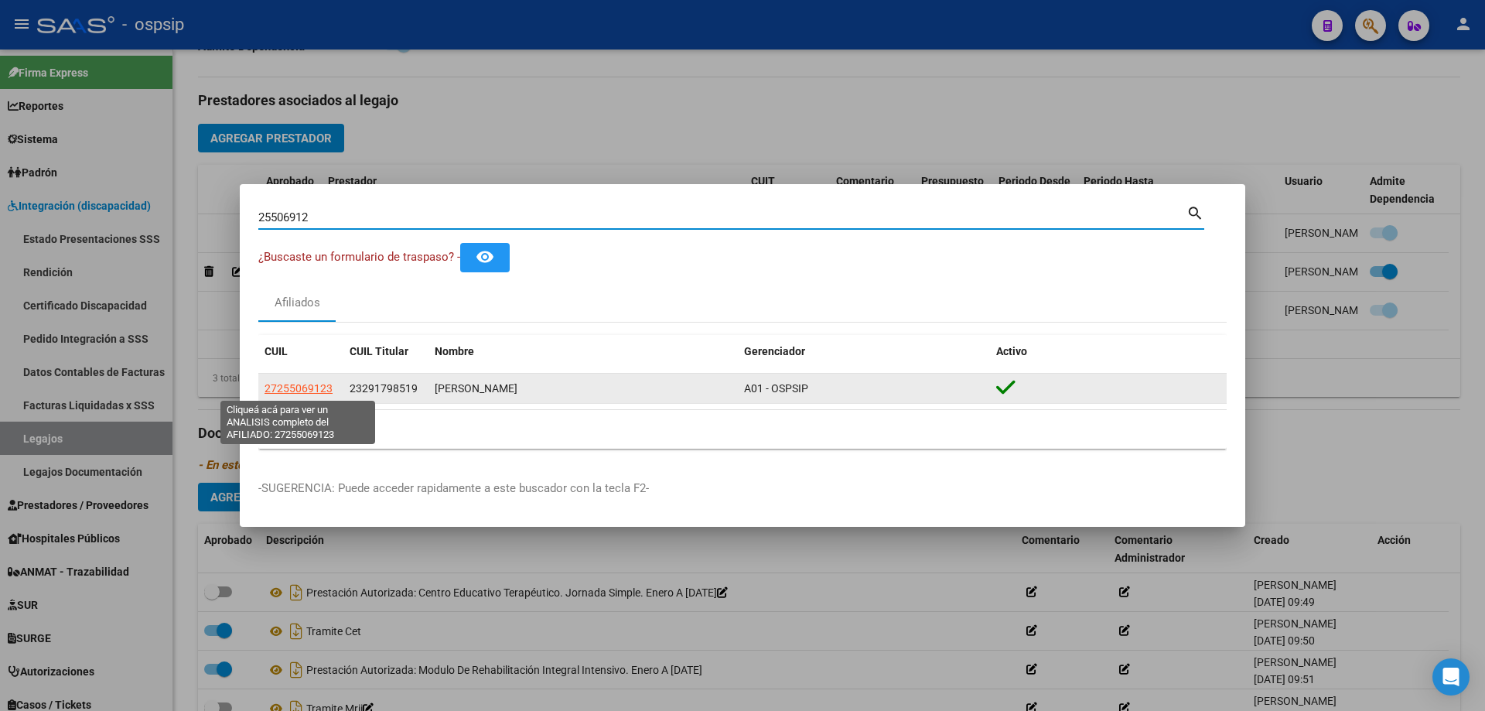
click at [303, 394] on span "27255069123" at bounding box center [298, 388] width 68 height 12
type textarea "27255069123"
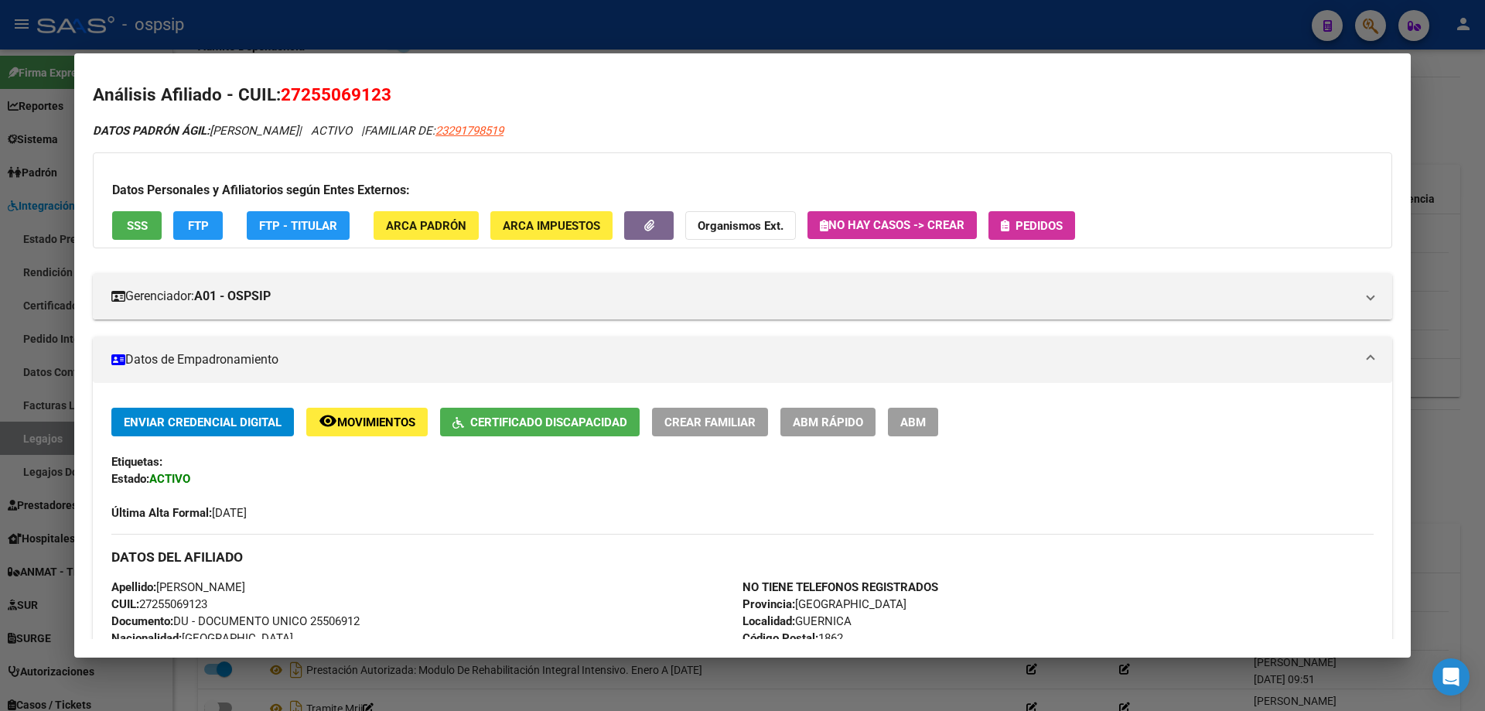
scroll to position [0, 0]
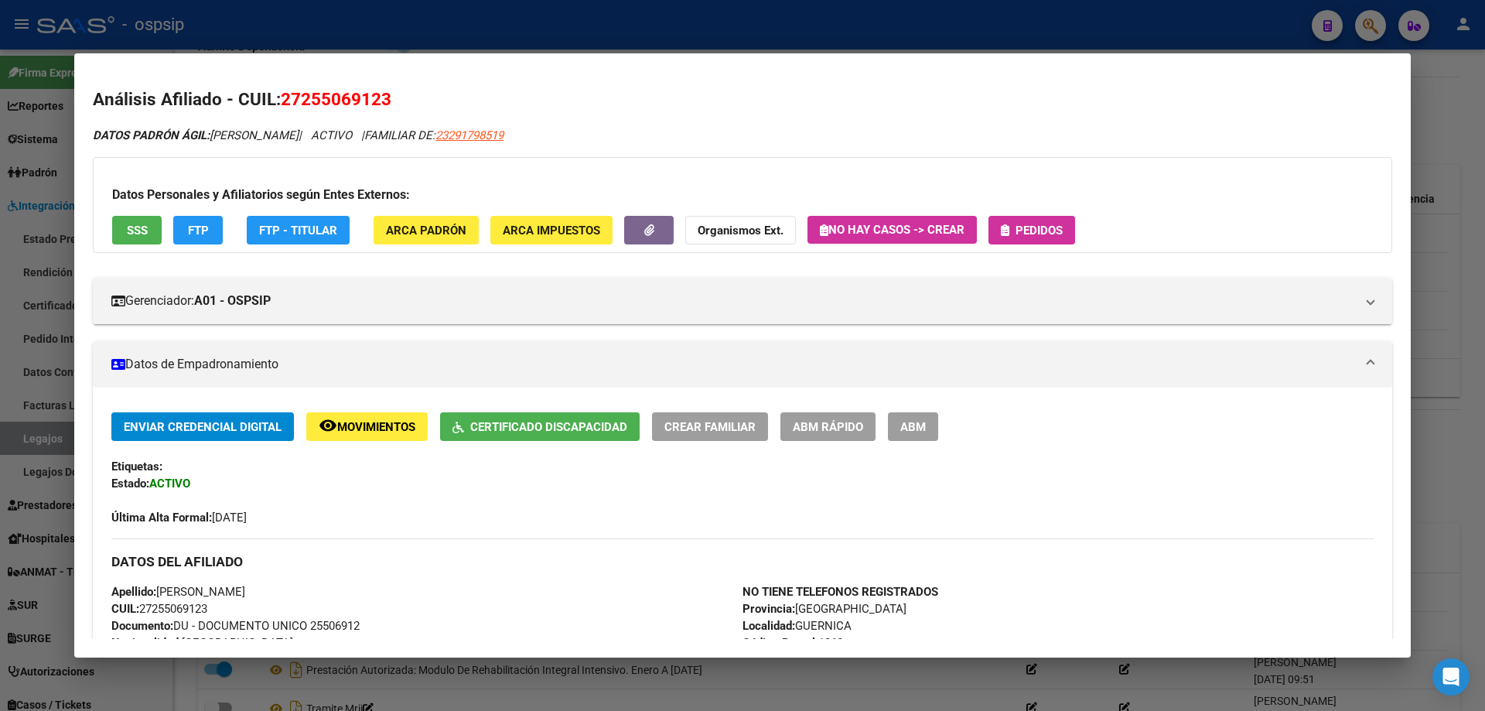
click at [1438, 105] on div at bounding box center [742, 355] width 1485 height 711
